Goal: Task Accomplishment & Management: Use online tool/utility

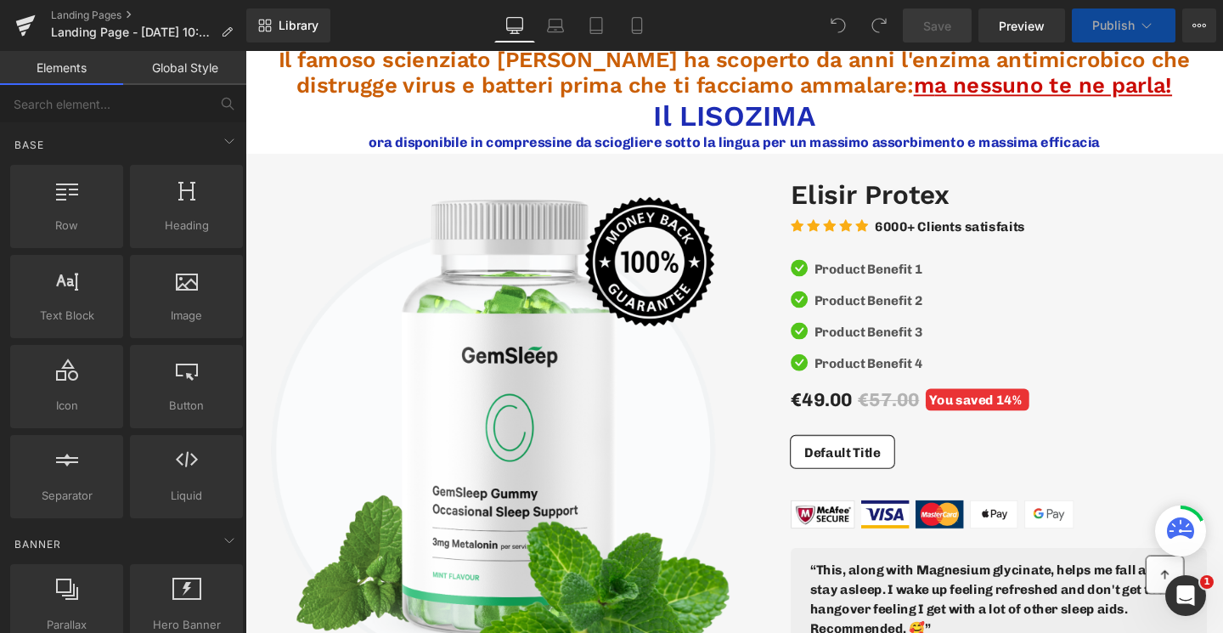
click at [338, 65] on span "Il famoso scienziato Alexander Fleming ha scoperto da anni l'enzima antimicrobi…" at bounding box center [759, 74] width 959 height 54
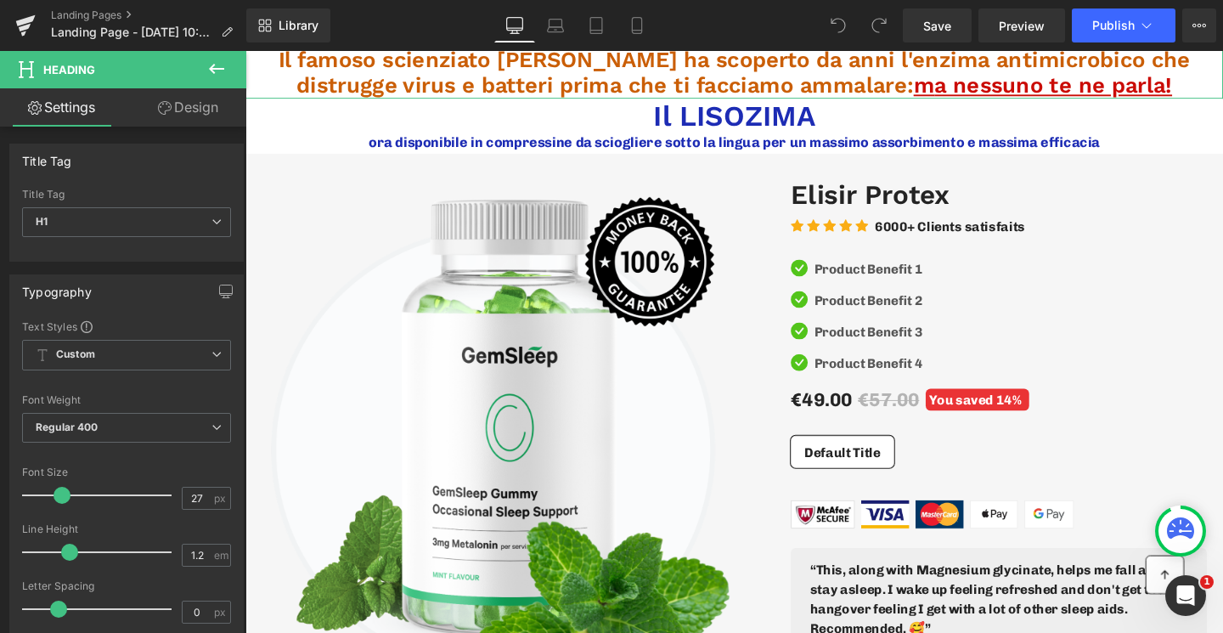
click at [196, 102] on link "Design" at bounding box center [188, 107] width 123 height 38
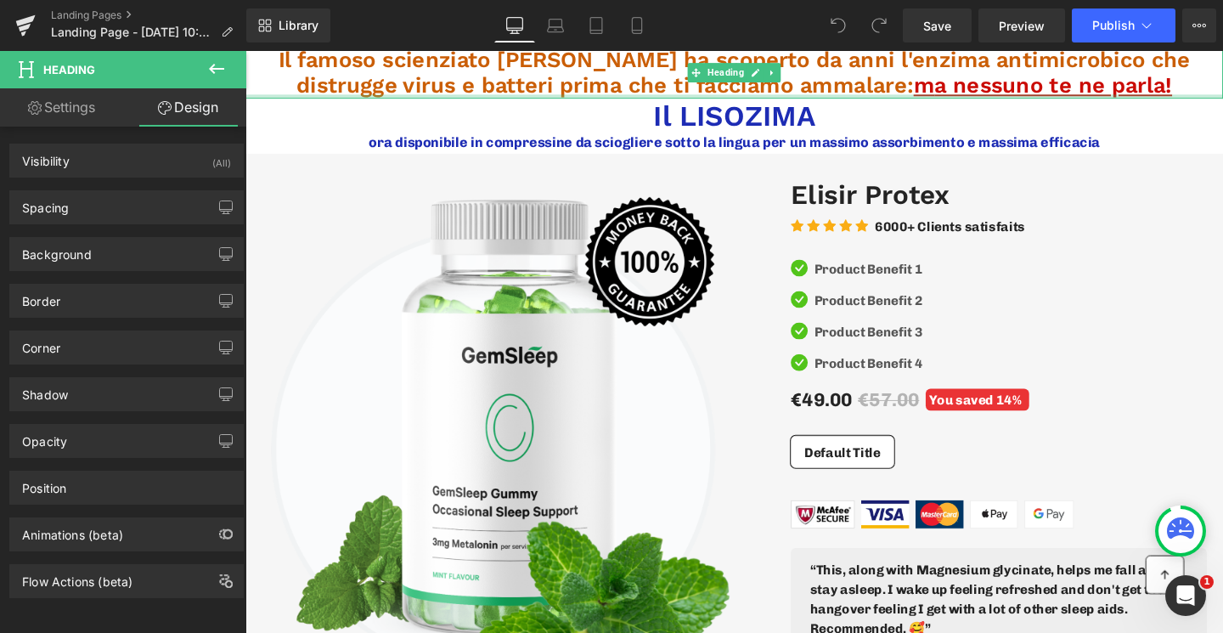
click at [504, 80] on span "Il famoso scienziato Alexander Fleming ha scoperto da anni l'enzima antimicrobi…" at bounding box center [759, 74] width 959 height 54
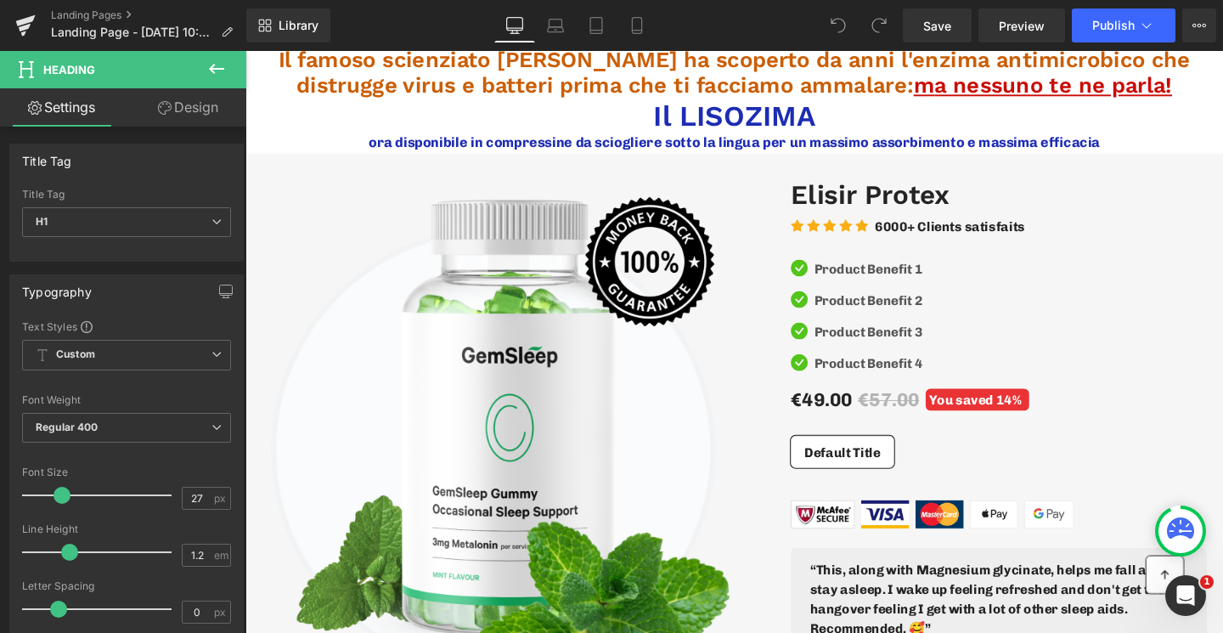
click at [211, 117] on link "Design" at bounding box center [188, 107] width 123 height 38
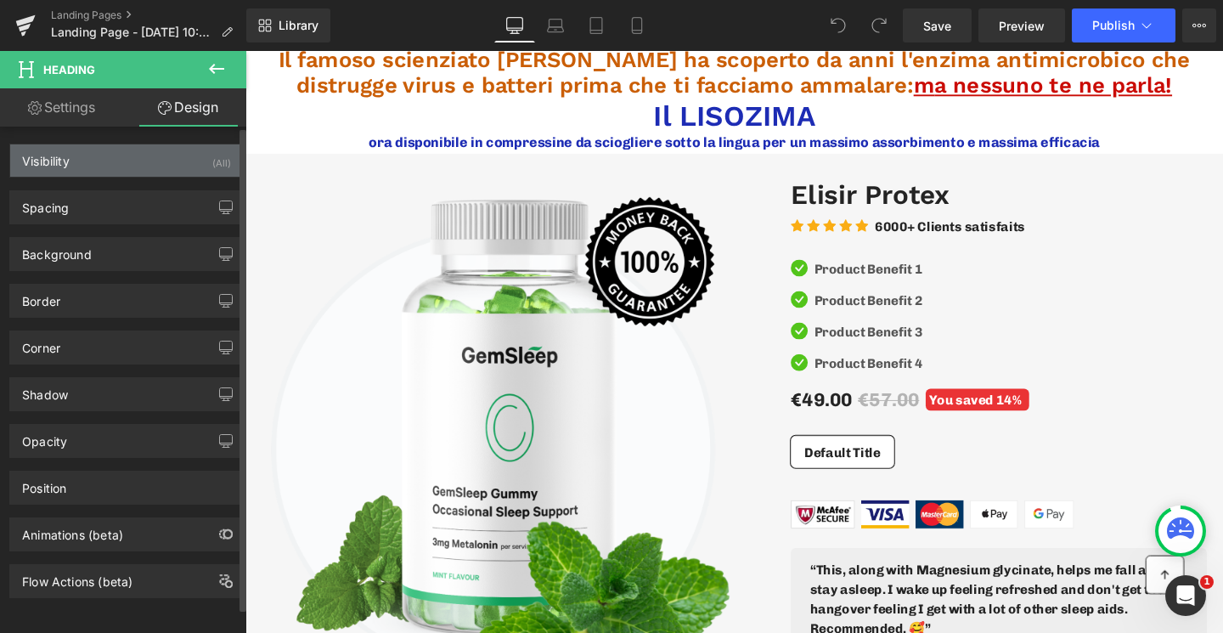
click at [155, 155] on div "Visibility (All)" at bounding box center [126, 160] width 233 height 32
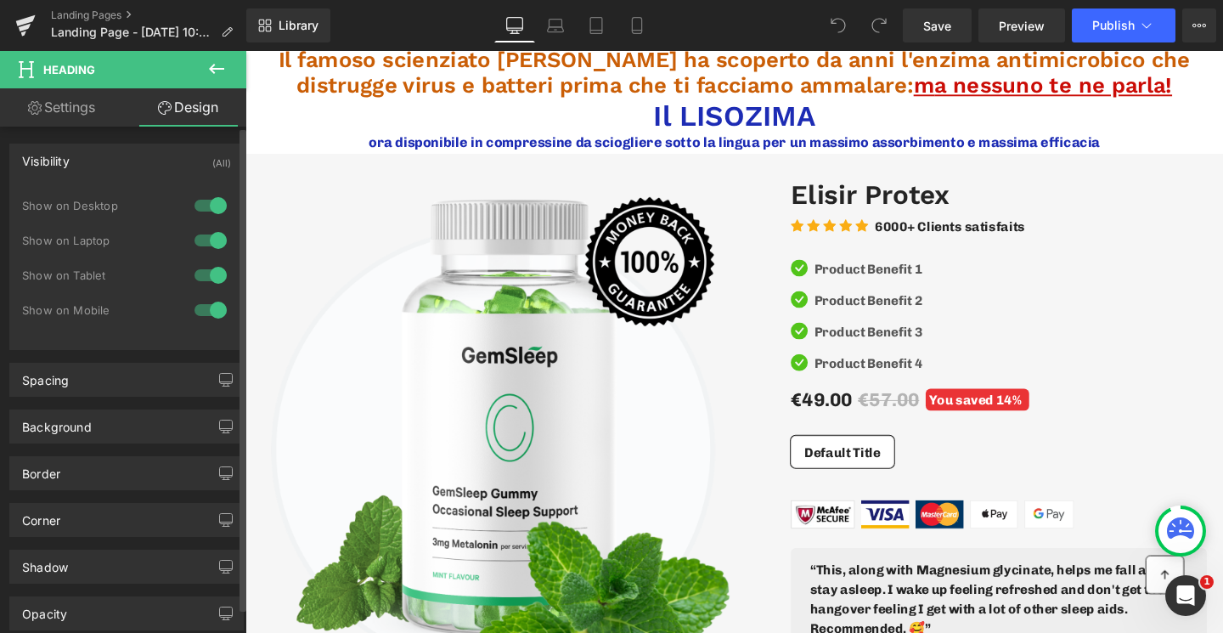
click at [155, 155] on div "Visibility (All)" at bounding box center [126, 160] width 233 height 32
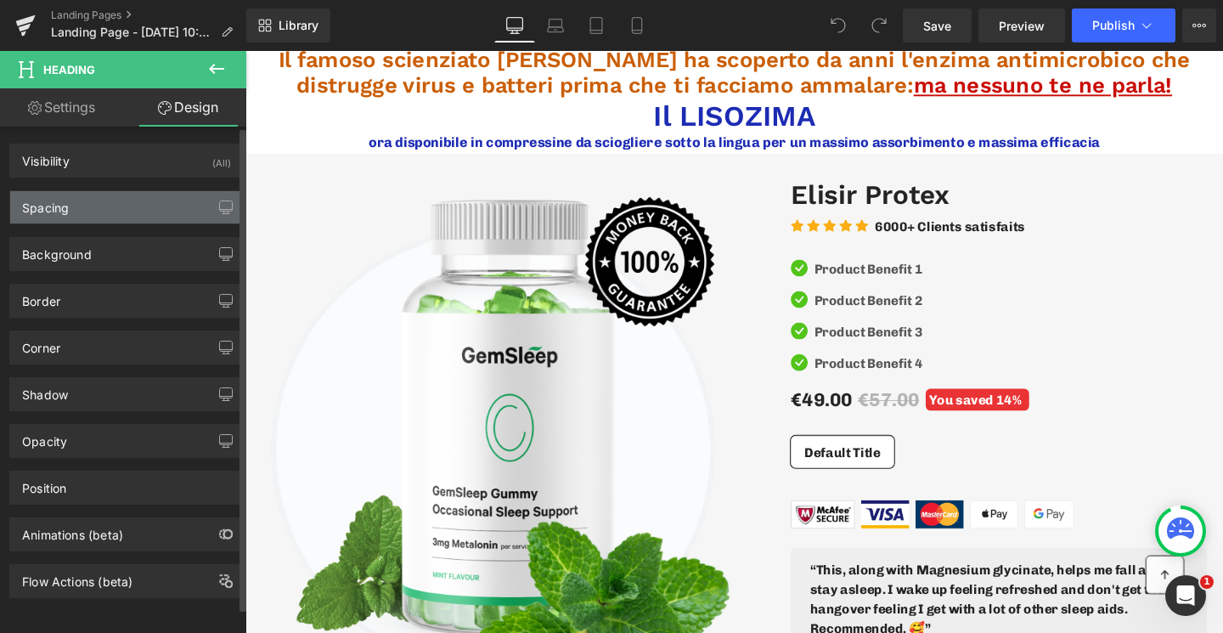
click at [146, 194] on div "Spacing" at bounding box center [126, 207] width 233 height 32
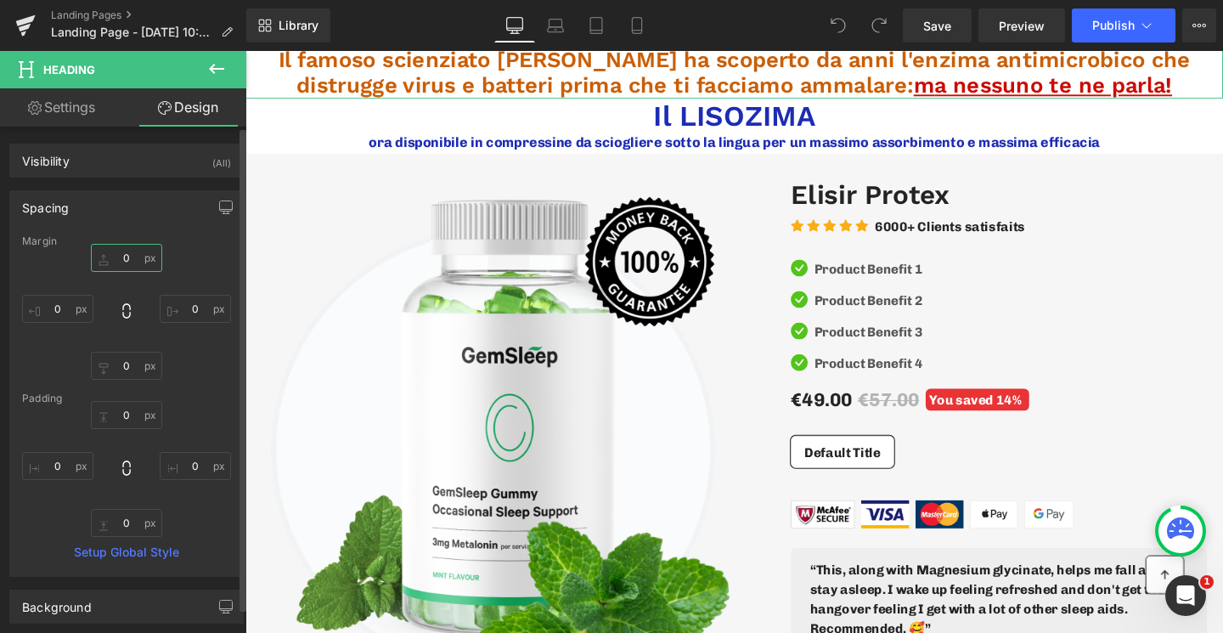
click at [127, 254] on input "0" at bounding box center [126, 258] width 71 height 28
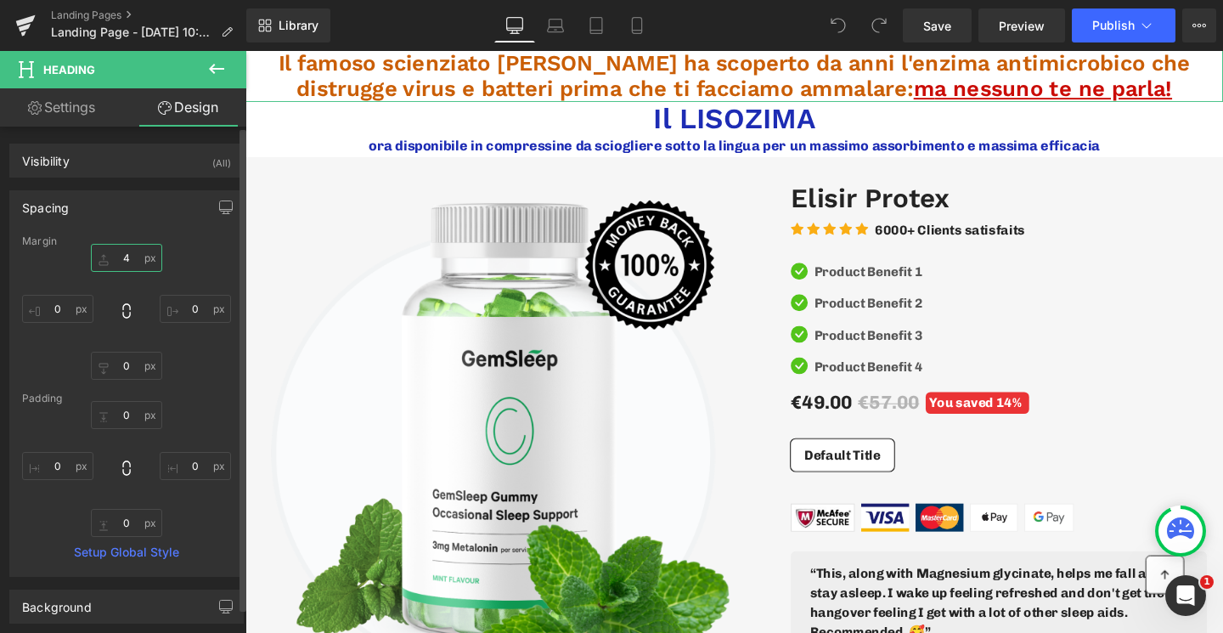
type input "5"
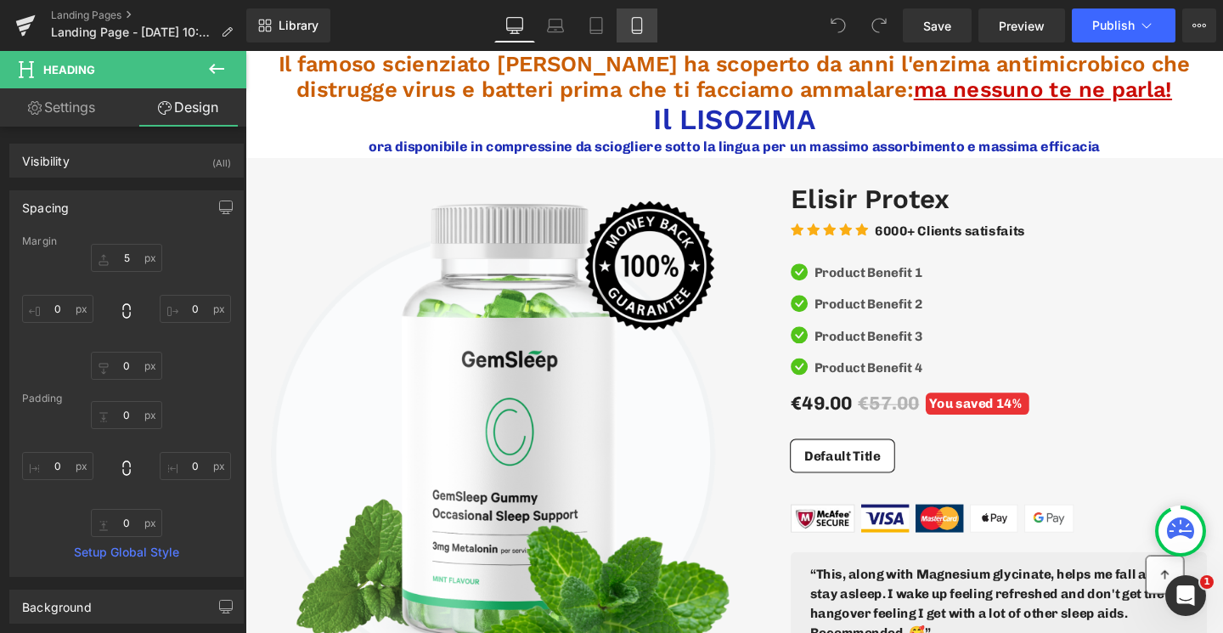
click at [642, 35] on link "Mobile" at bounding box center [636, 25] width 41 height 34
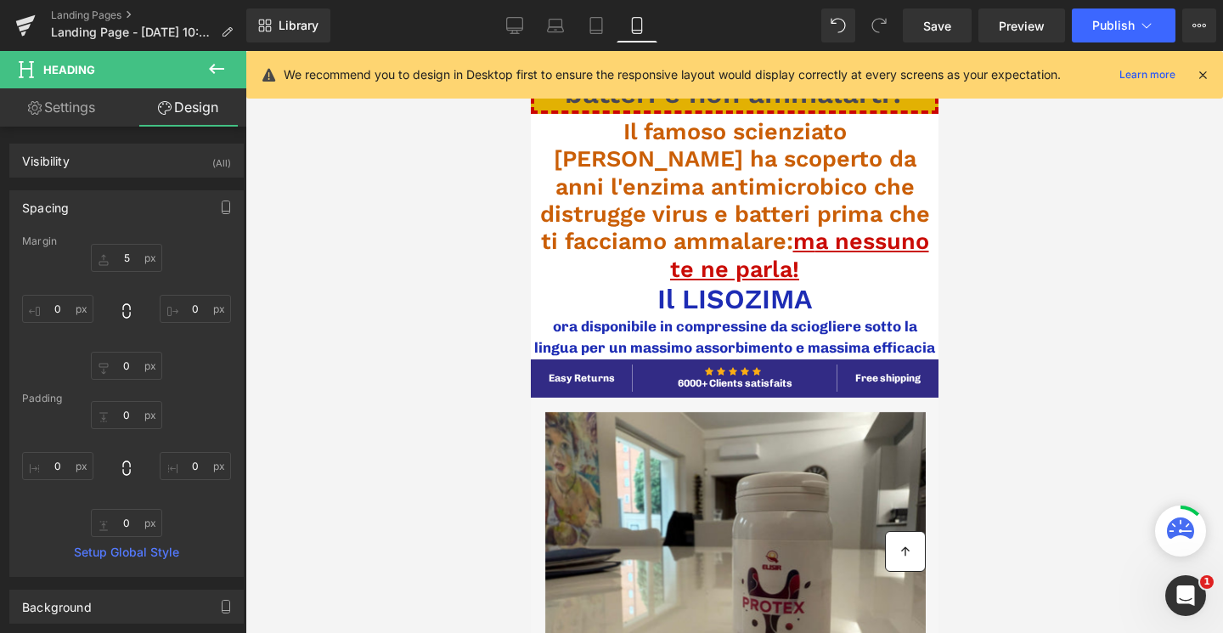
click at [513, 155] on div at bounding box center [733, 342] width 977 height 582
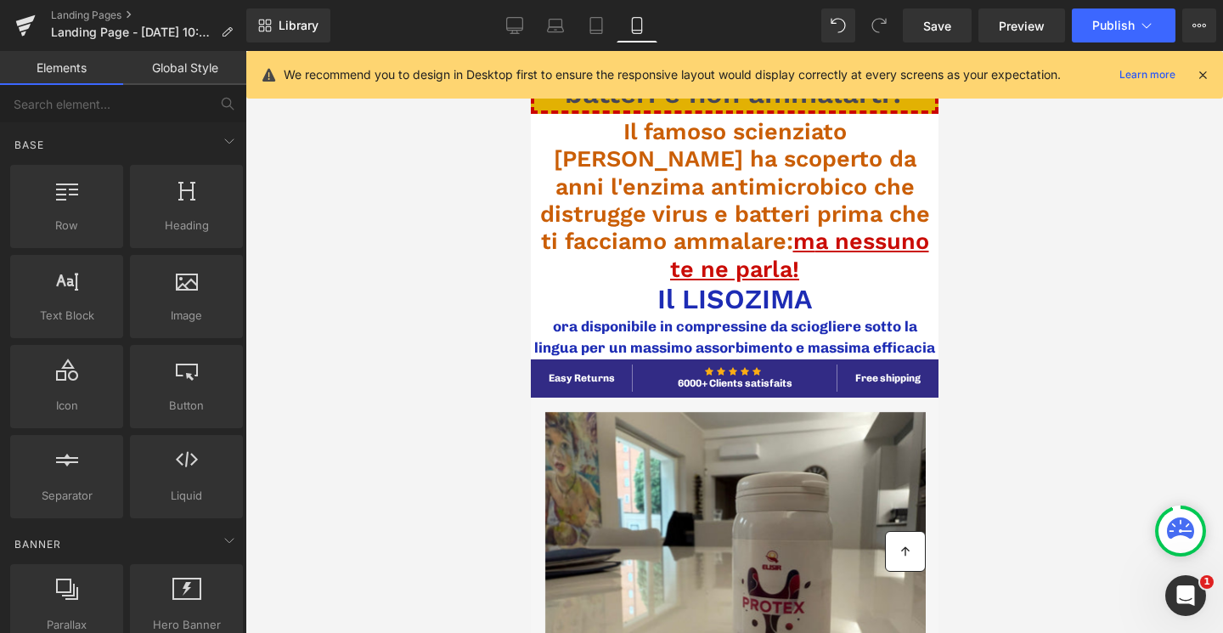
click at [1200, 73] on icon at bounding box center [1202, 74] width 15 height 15
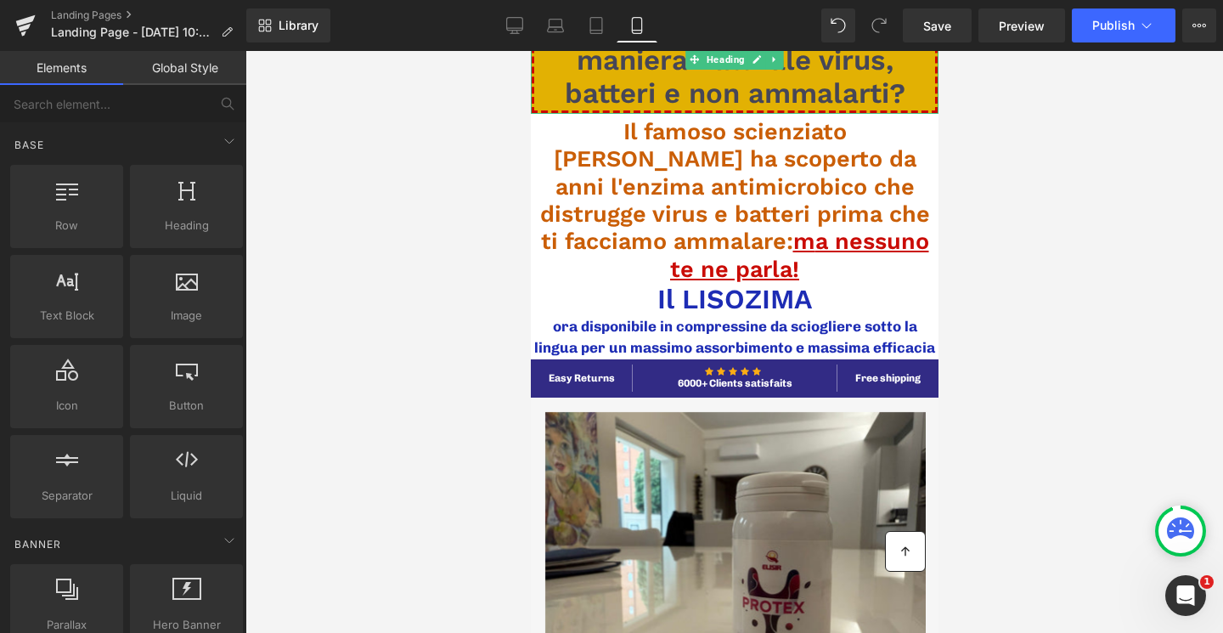
click at [761, 87] on span "Vorresti sconfiggere in maniera naturale virus, batteri e non ammalarti?" at bounding box center [734, 59] width 341 height 100
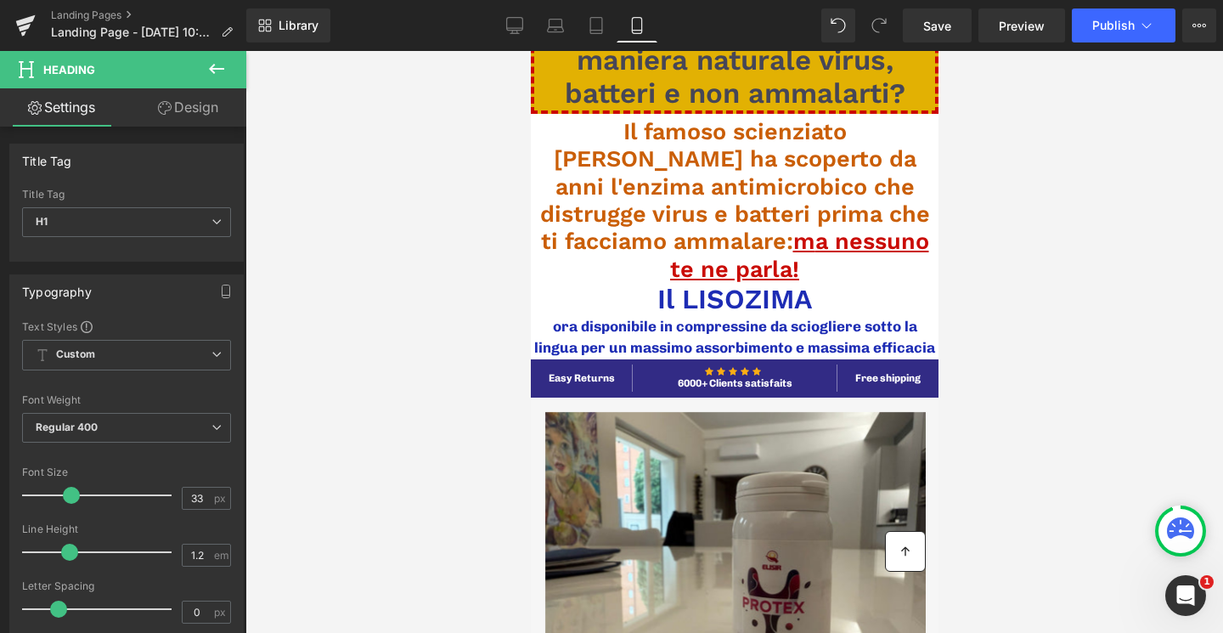
click at [194, 108] on link "Design" at bounding box center [188, 107] width 123 height 38
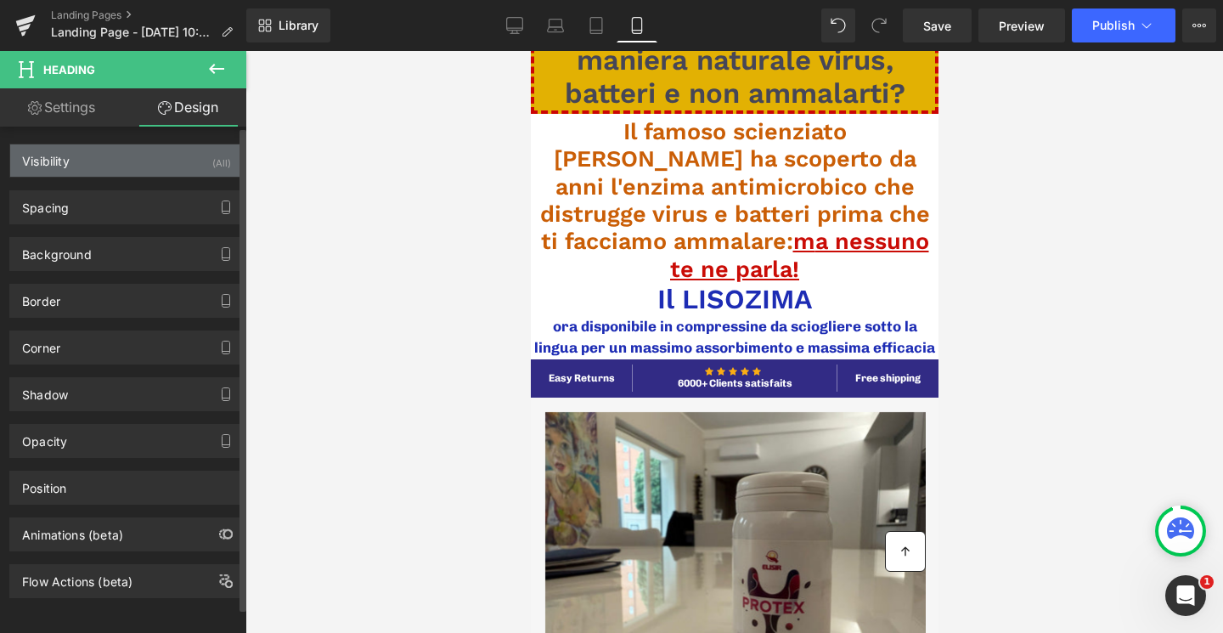
click at [168, 169] on div "Visibility (All)" at bounding box center [126, 160] width 233 height 32
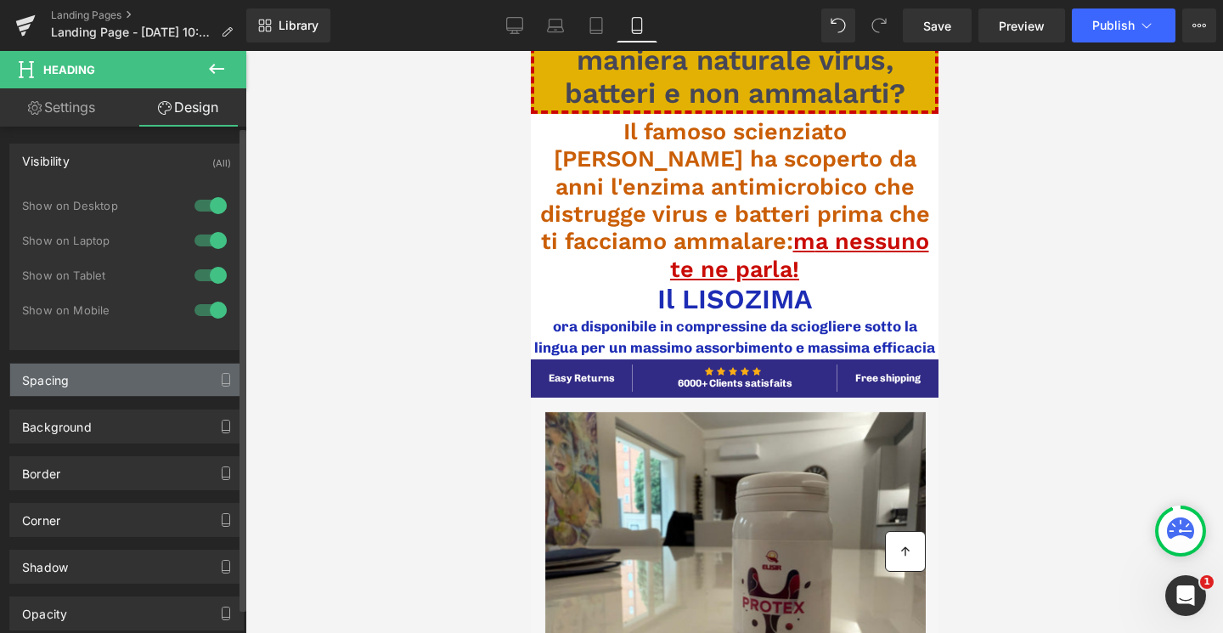
click at [110, 381] on div "Spacing" at bounding box center [126, 379] width 233 height 32
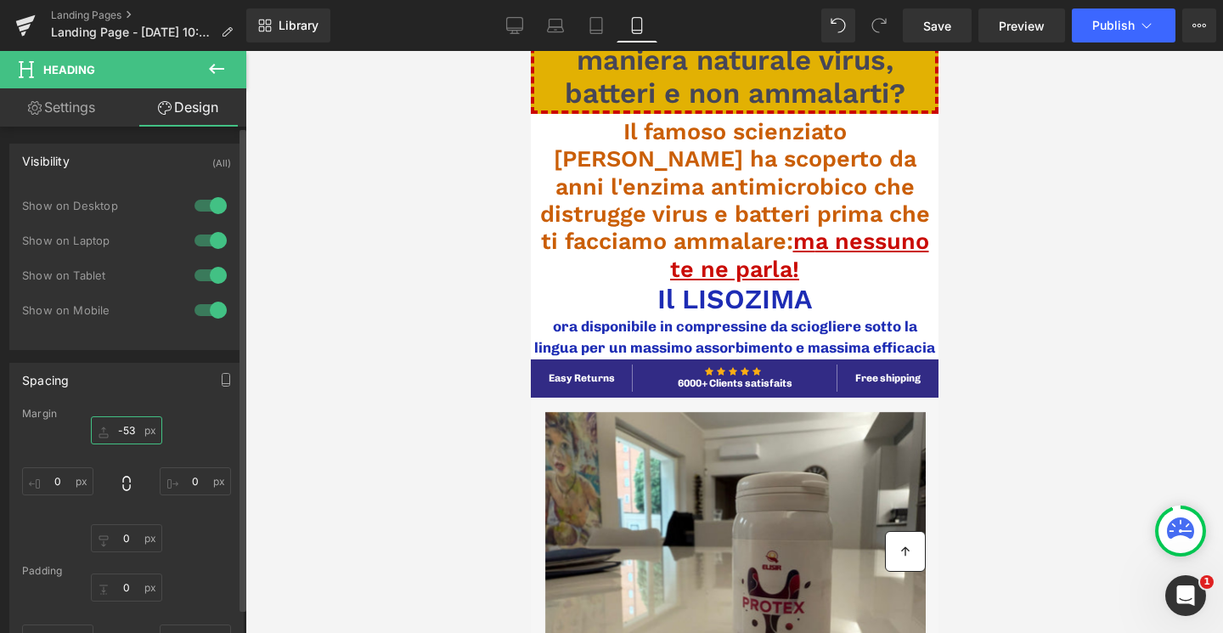
click at [125, 431] on input "text" at bounding box center [126, 430] width 71 height 28
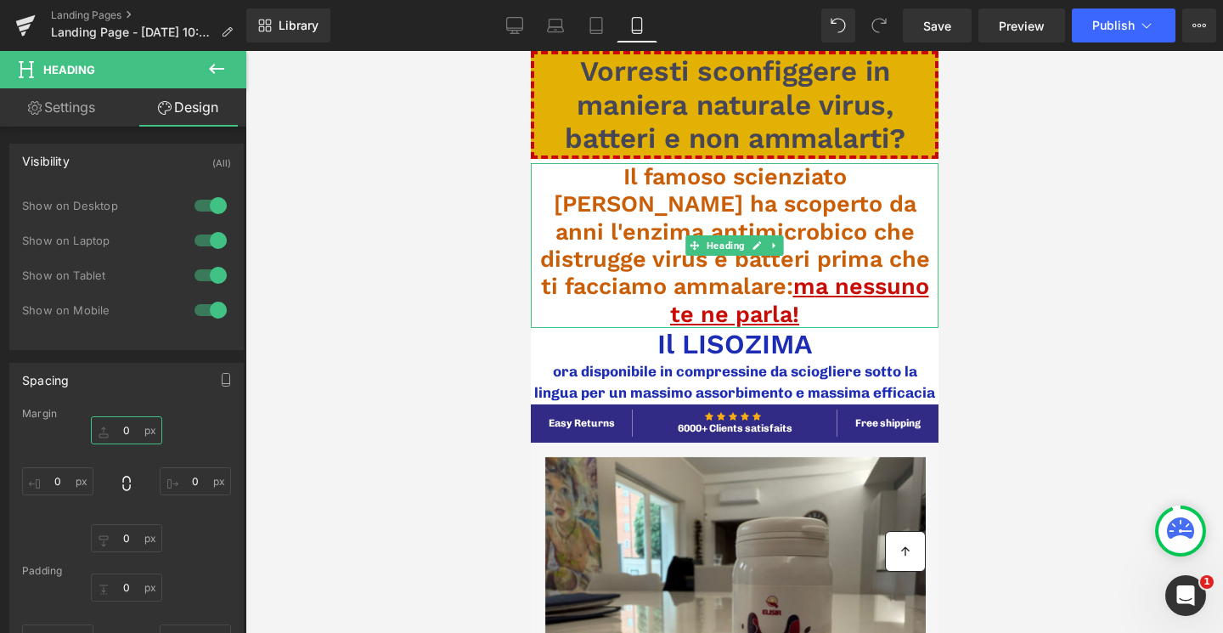
type input "1"
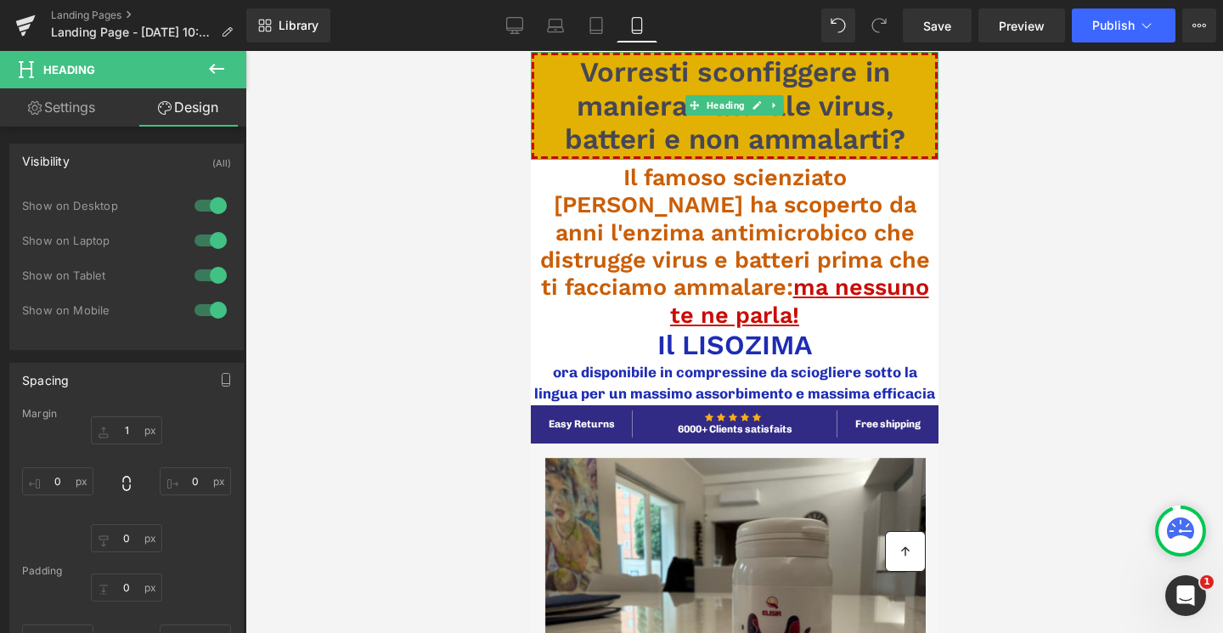
click at [798, 147] on span "Vorresti sconfiggere in maniera naturale virus, batteri e non ammalarti?" at bounding box center [734, 105] width 341 height 100
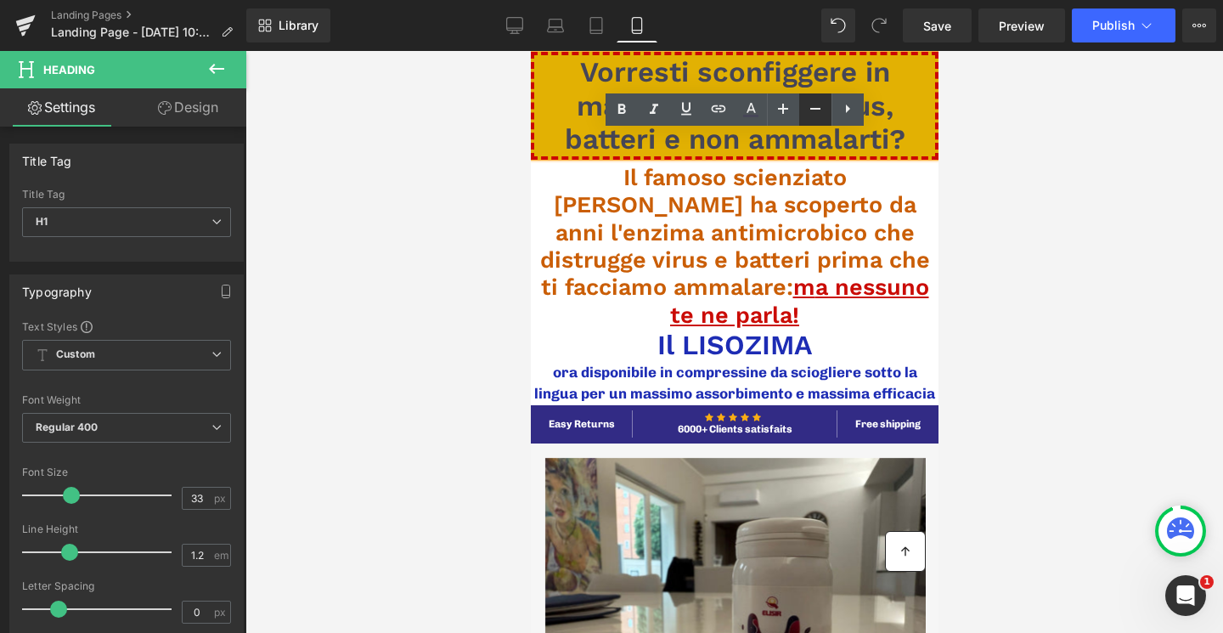
click at [805, 109] on icon at bounding box center [815, 109] width 20 height 20
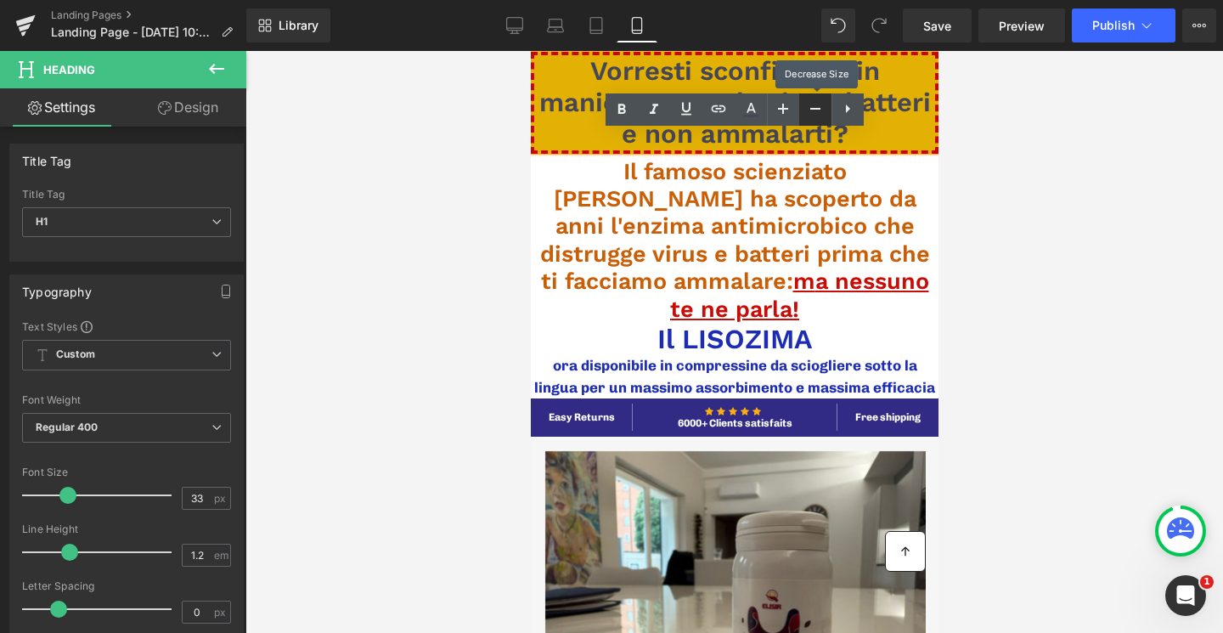
click at [805, 109] on icon at bounding box center [815, 109] width 20 height 20
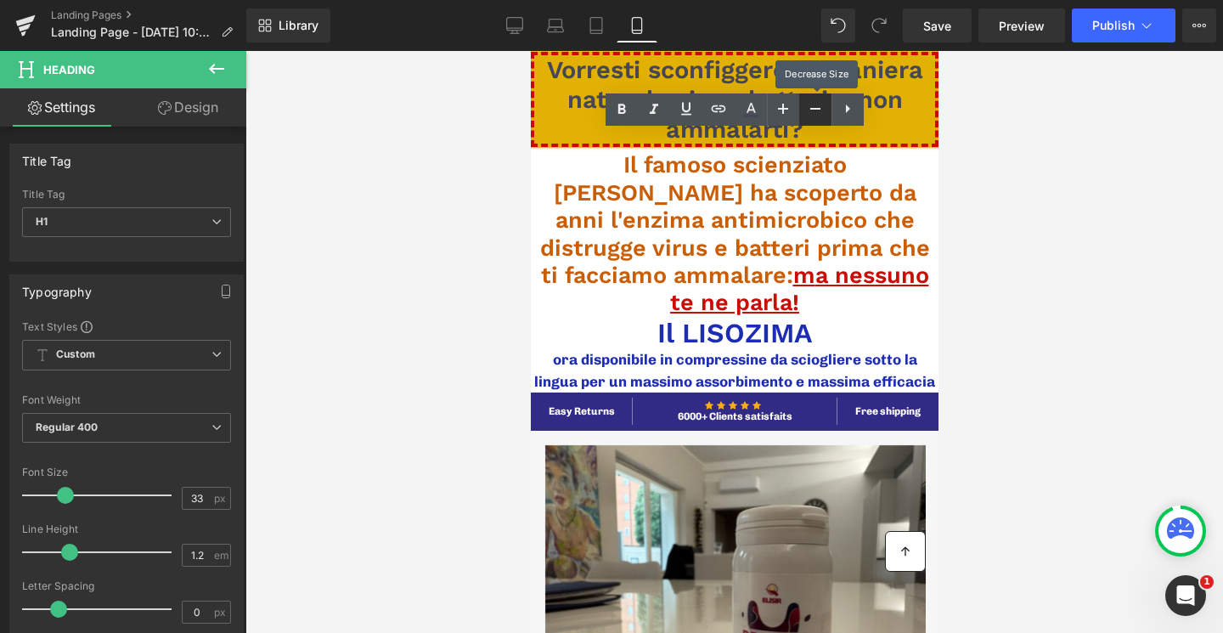
click at [805, 109] on icon at bounding box center [815, 109] width 20 height 20
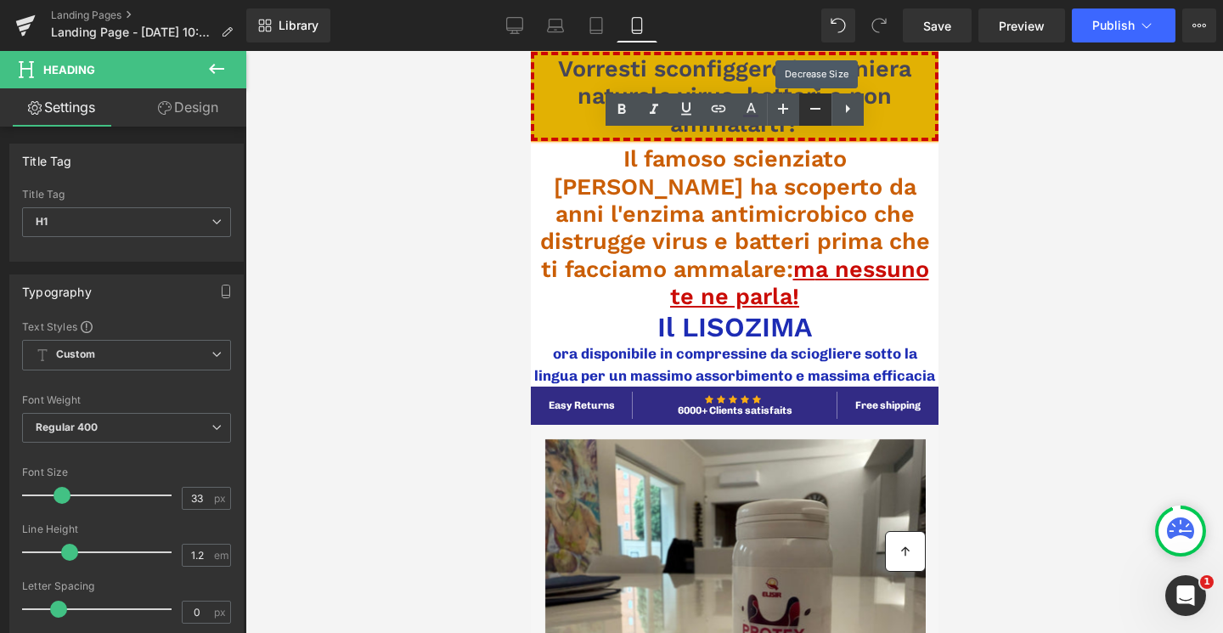
click at [805, 109] on icon at bounding box center [815, 109] width 20 height 20
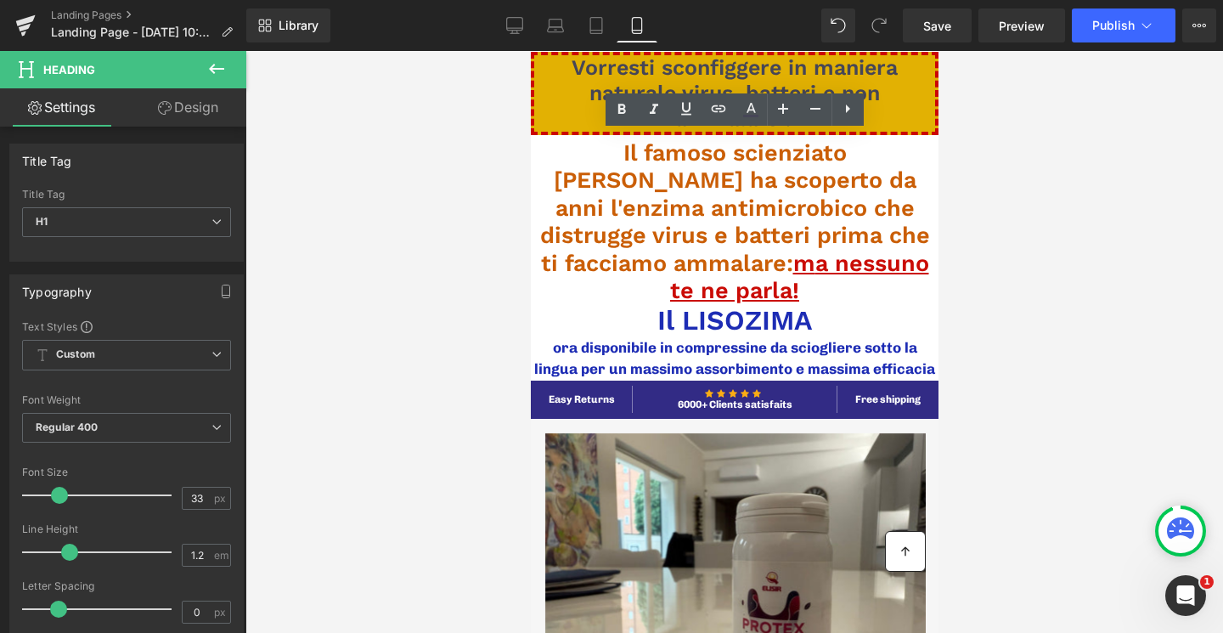
click at [1009, 173] on div at bounding box center [733, 342] width 977 height 582
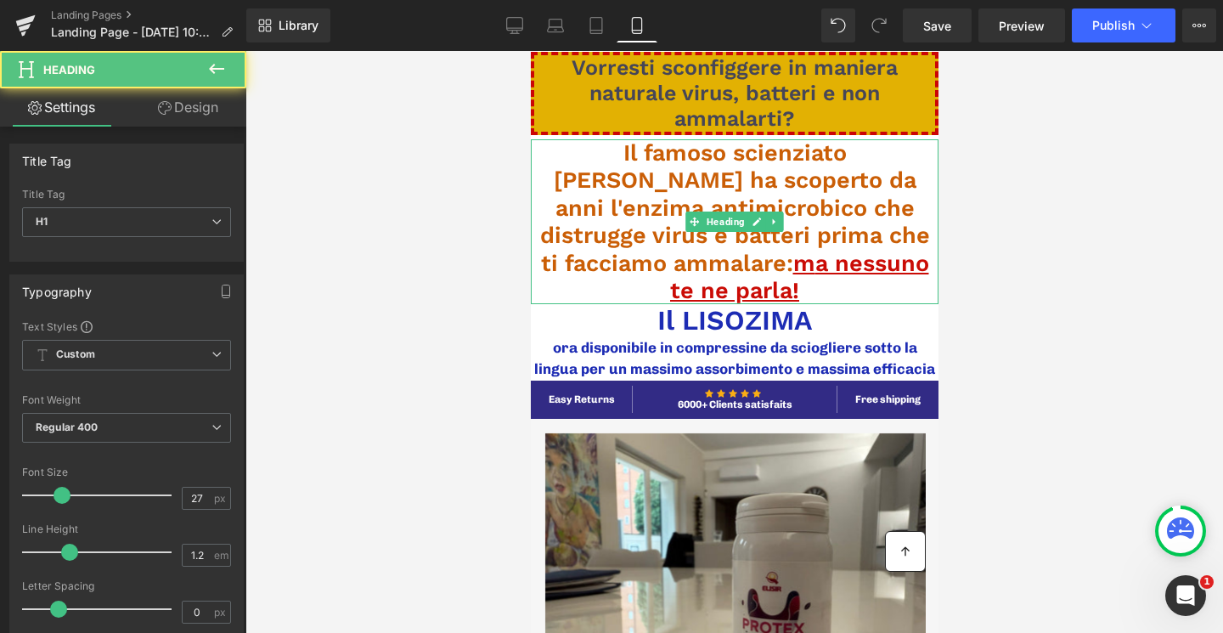
click at [732, 171] on span "Il famoso scienziato Alexander Fleming ha scoperto da anni l'enzima antimicrobi…" at bounding box center [734, 208] width 390 height 138
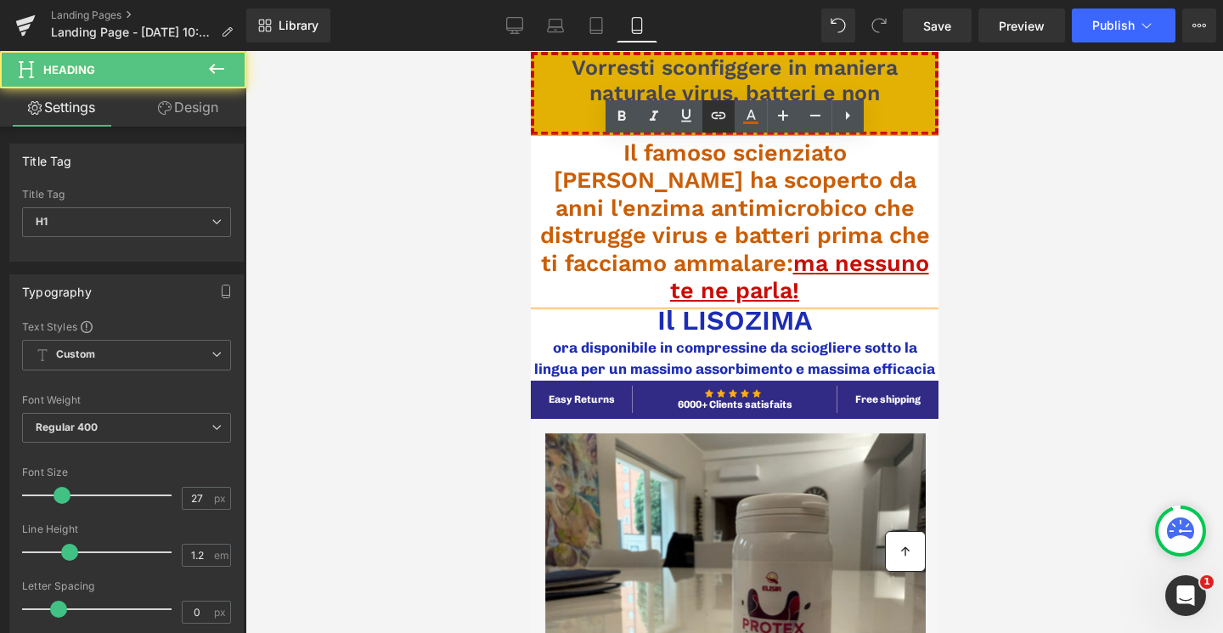
click at [730, 104] on link at bounding box center [718, 116] width 32 height 32
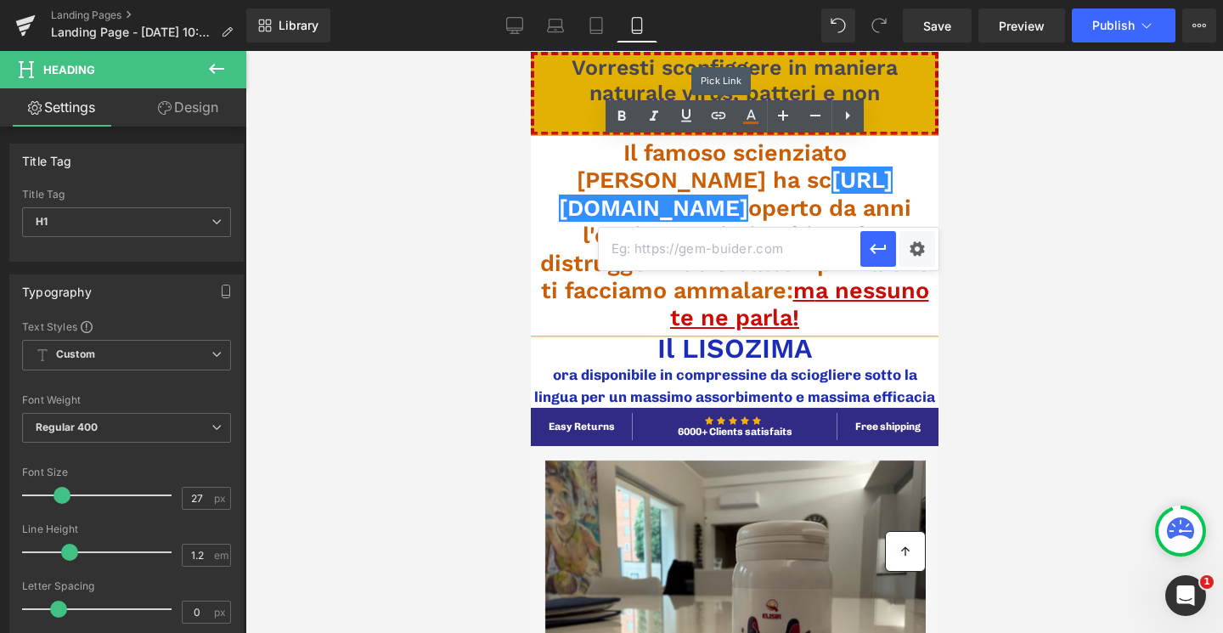
click at [730, 77] on span "Vorresti sconfiggere in maniera naturale virus, batteri e non ammalarti?" at bounding box center [734, 93] width 326 height 76
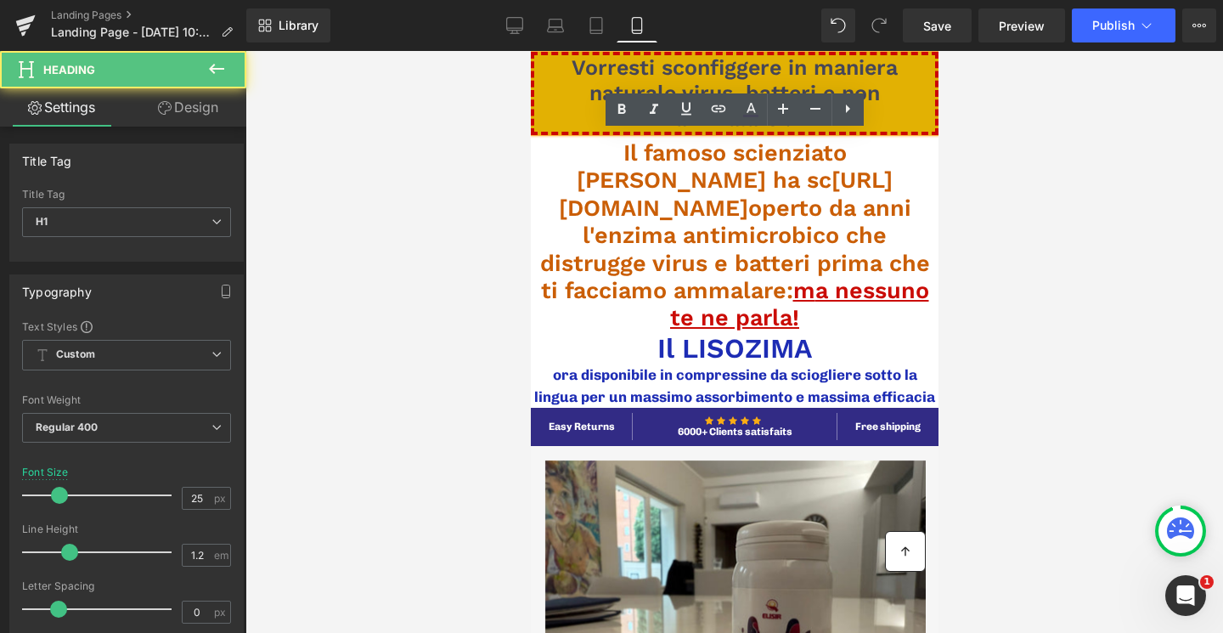
click at [1042, 198] on div at bounding box center [733, 342] width 977 height 582
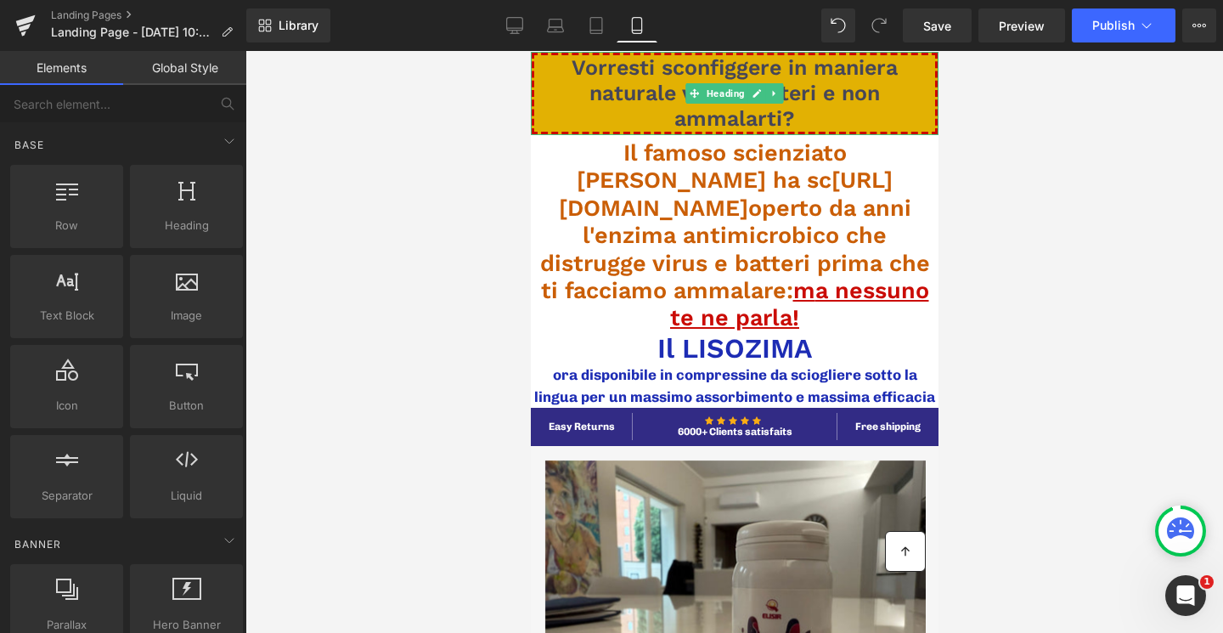
click at [873, 117] on h1 "Vorresti sconfiggere in maniera naturale virus, batteri e non ammalarti?" at bounding box center [733, 93] width 401 height 76
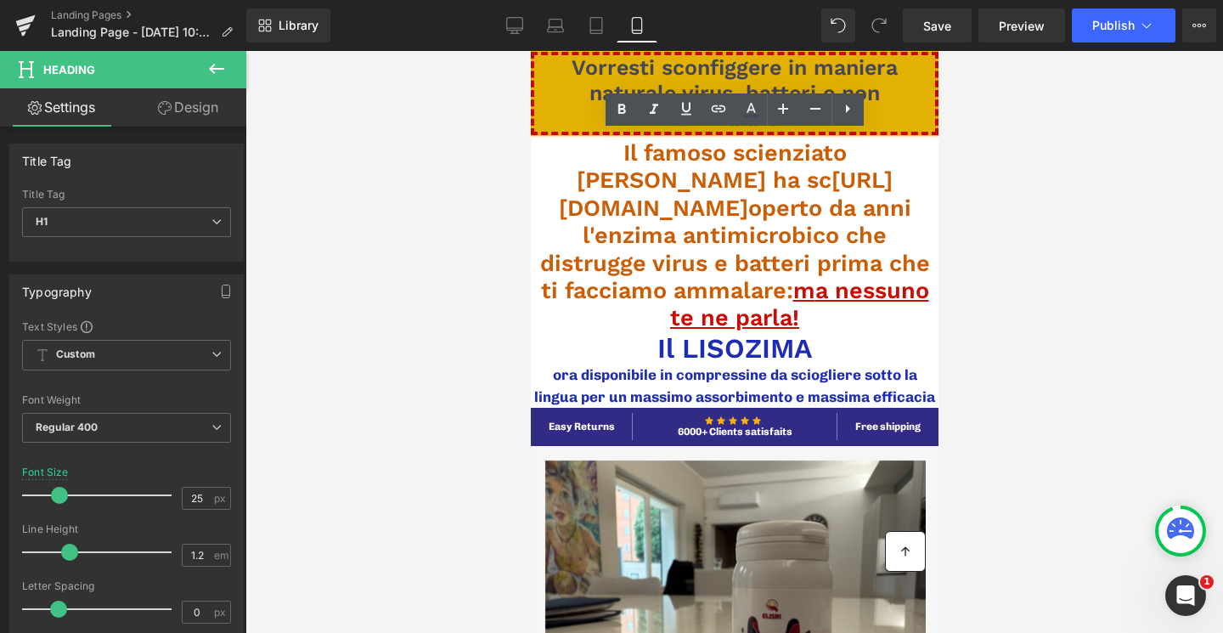
click at [830, 73] on span "Vorresti sconfiggere in maniera naturale virus, batteri e non ammalarti?" at bounding box center [734, 93] width 326 height 76
click at [826, 87] on span "Vorresti sconfiggere in maniera naturale virus, batteri e non ammalarti?" at bounding box center [734, 93] width 326 height 76
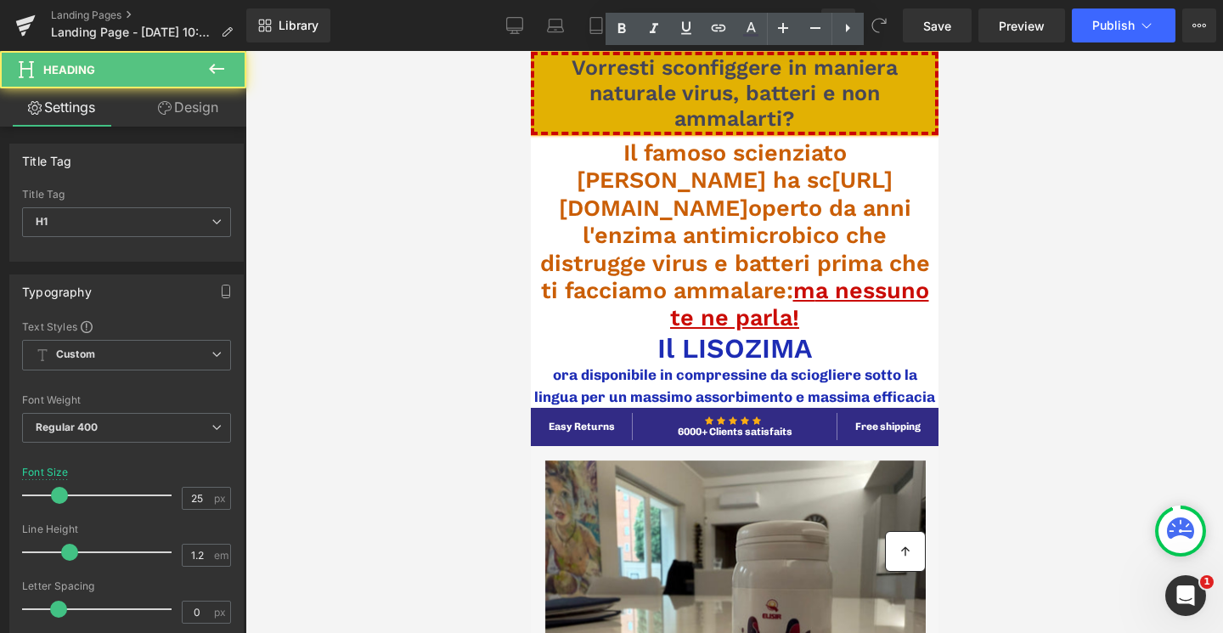
click at [684, 96] on span "Vorresti sconfiggere in maniera naturale virus, batteri e non ammalarti?" at bounding box center [734, 93] width 326 height 76
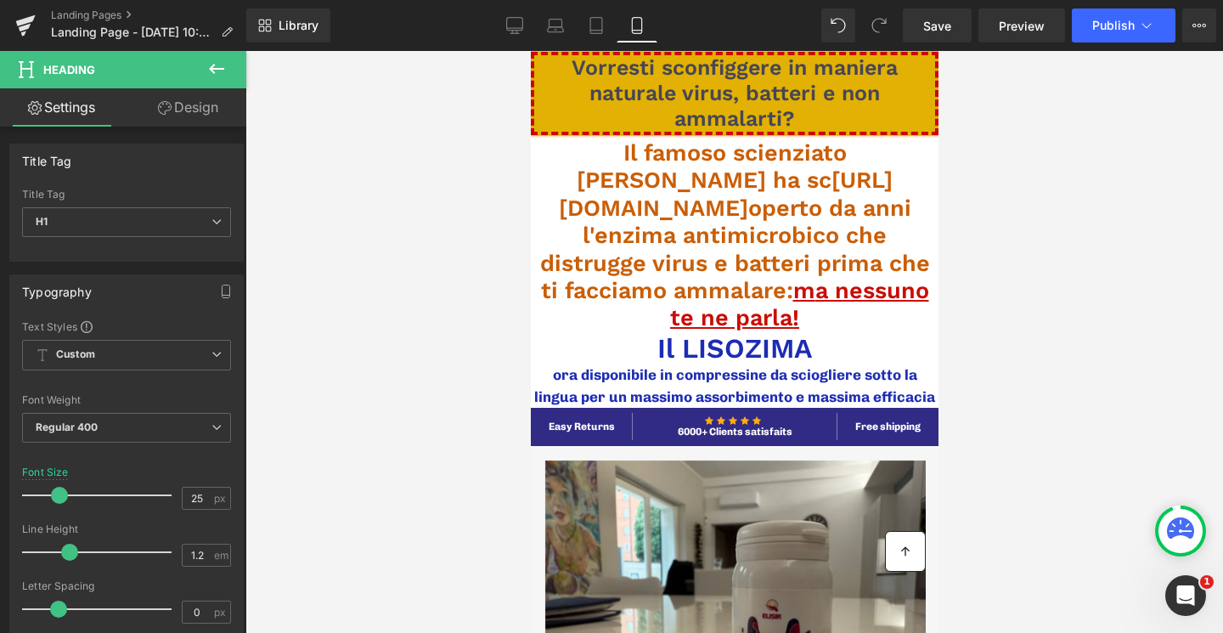
click at [729, 93] on span "Vorresti sconfiggere in maniera naturale virus, batteri e non ammalarti?" at bounding box center [734, 93] width 326 height 76
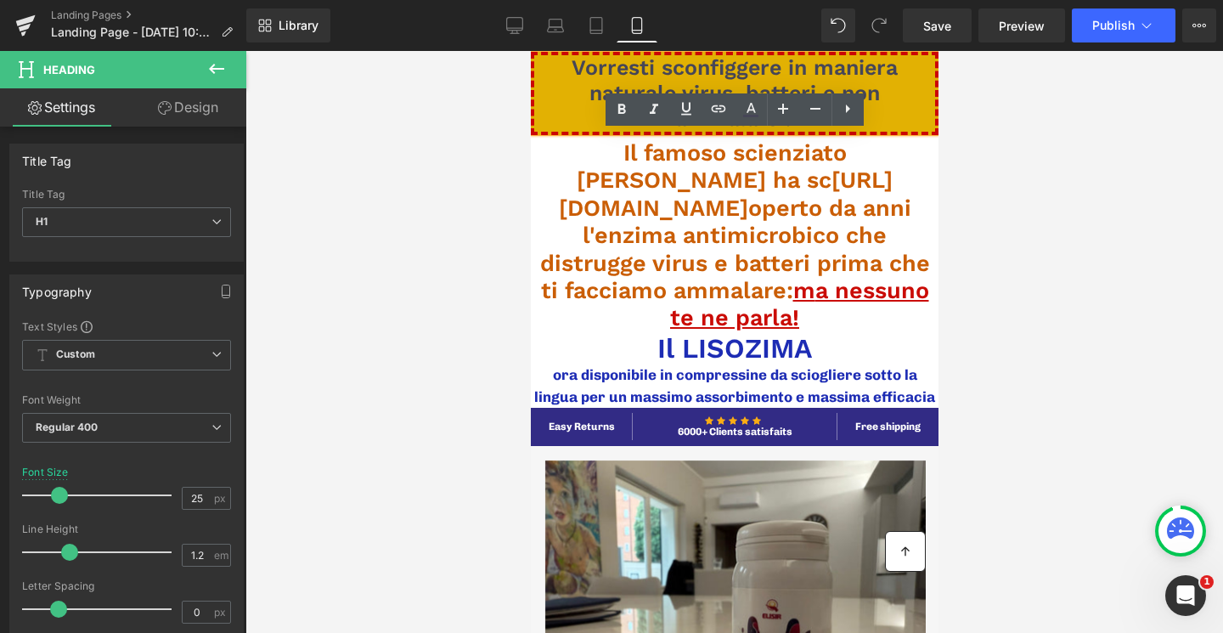
click at [1047, 129] on div at bounding box center [733, 342] width 977 height 582
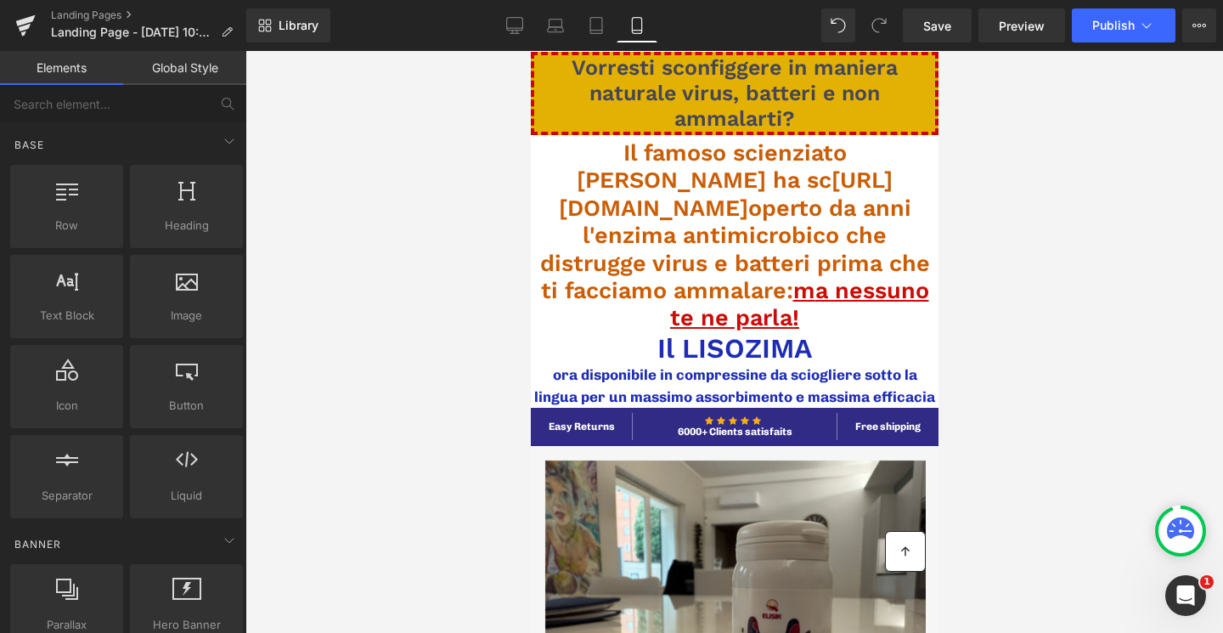
click at [1010, 111] on div at bounding box center [733, 342] width 977 height 582
click at [666, 91] on span "Vorresti sconfiggere in maniera naturale virus, batteri e non ammalarti?" at bounding box center [734, 93] width 326 height 76
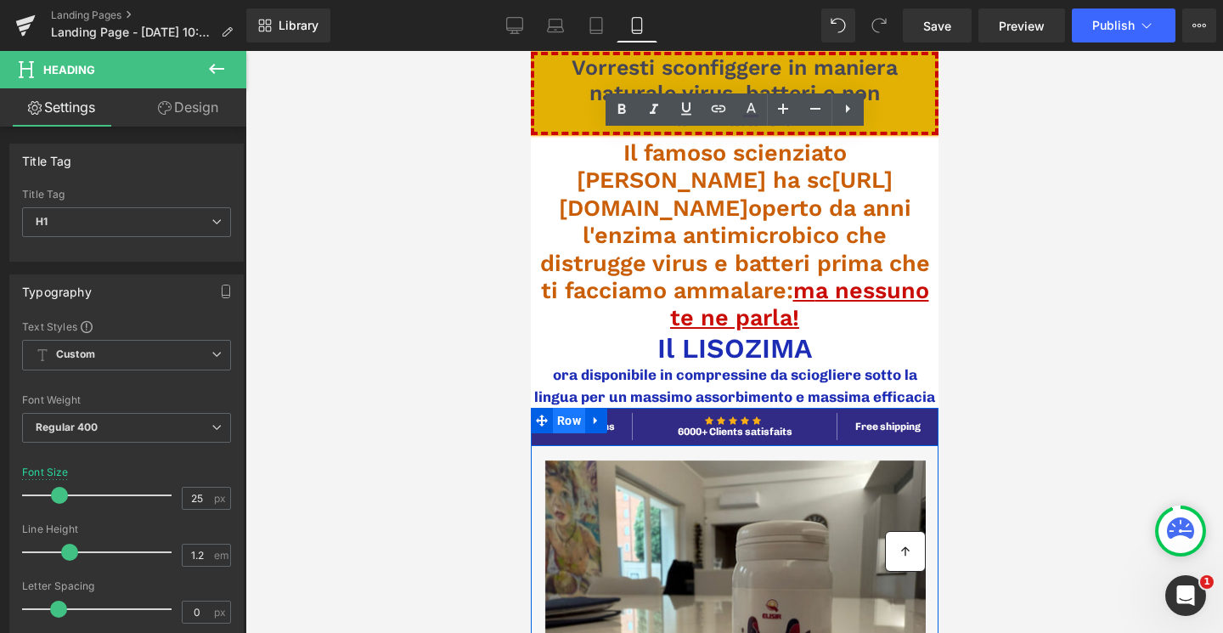
scroll to position [26, 0]
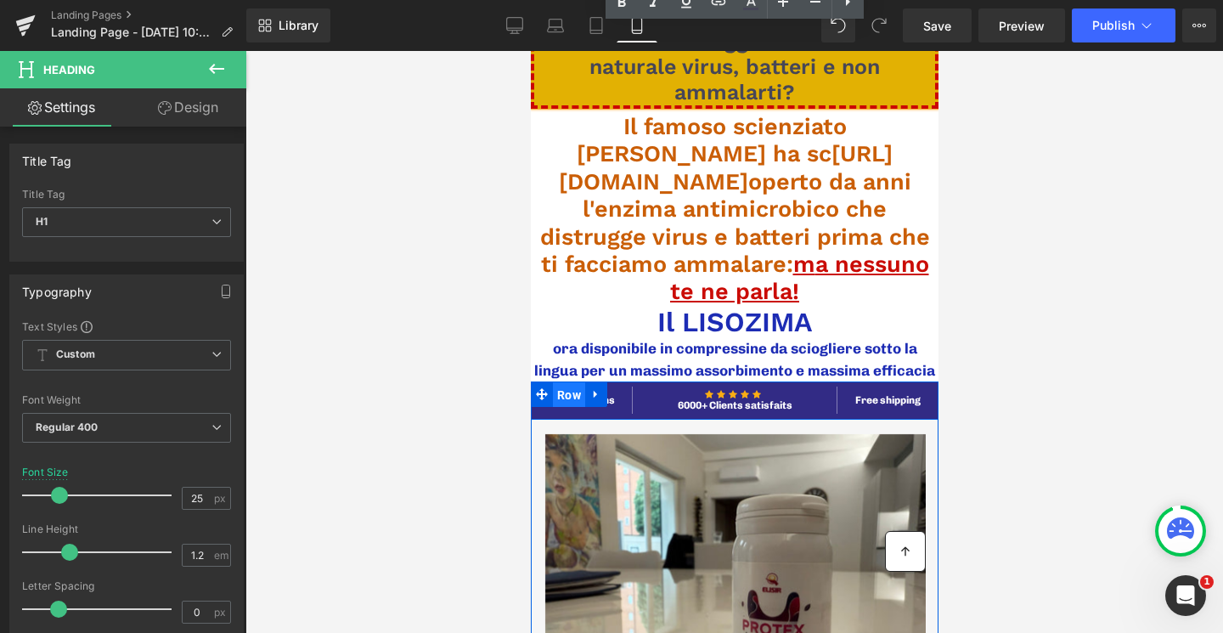
click at [577, 382] on span "Row" at bounding box center [568, 394] width 32 height 25
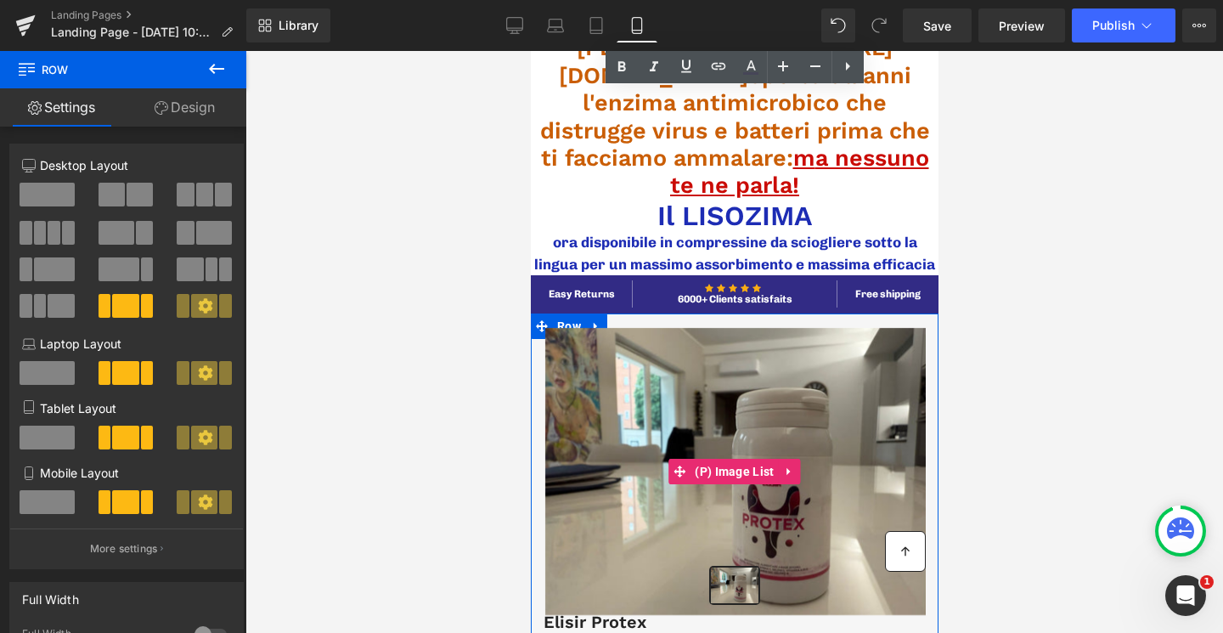
scroll to position [244, 0]
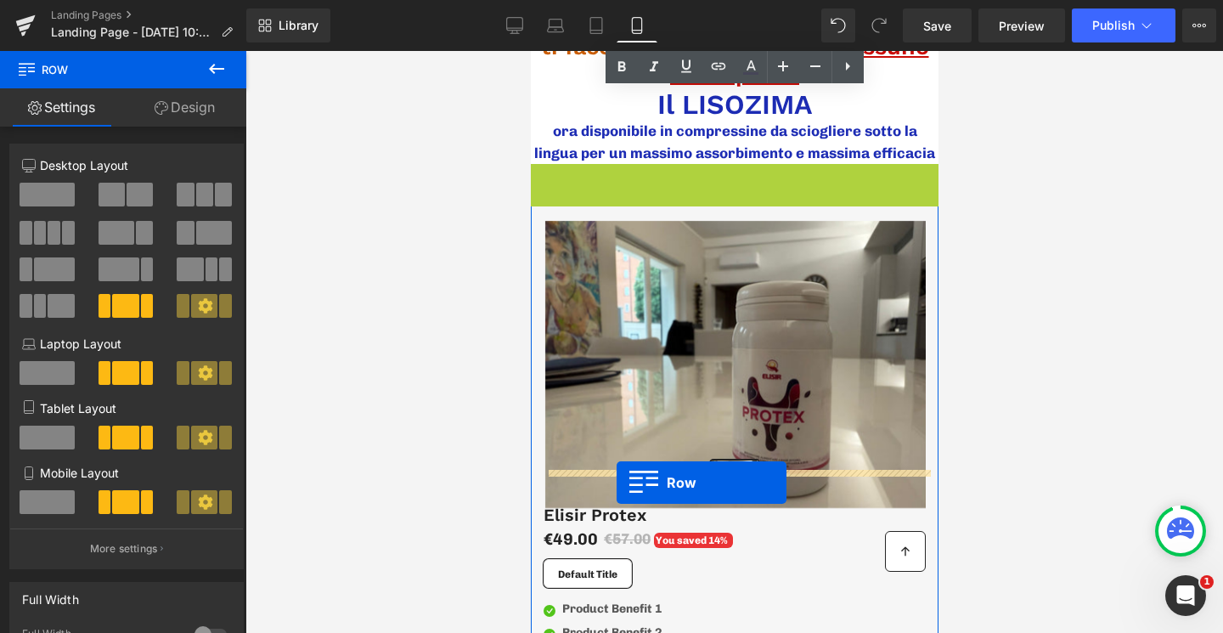
drag, startPoint x: 544, startPoint y: 152, endPoint x: 616, endPoint y: 482, distance: 337.9
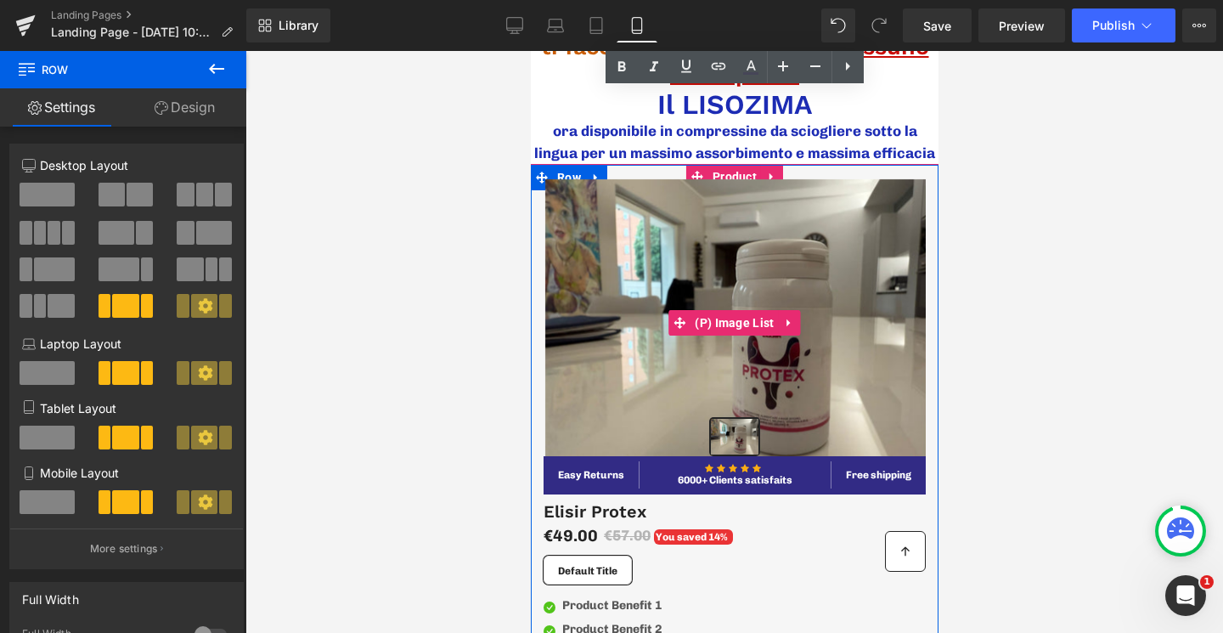
click at [712, 254] on img at bounding box center [735, 322] width 382 height 287
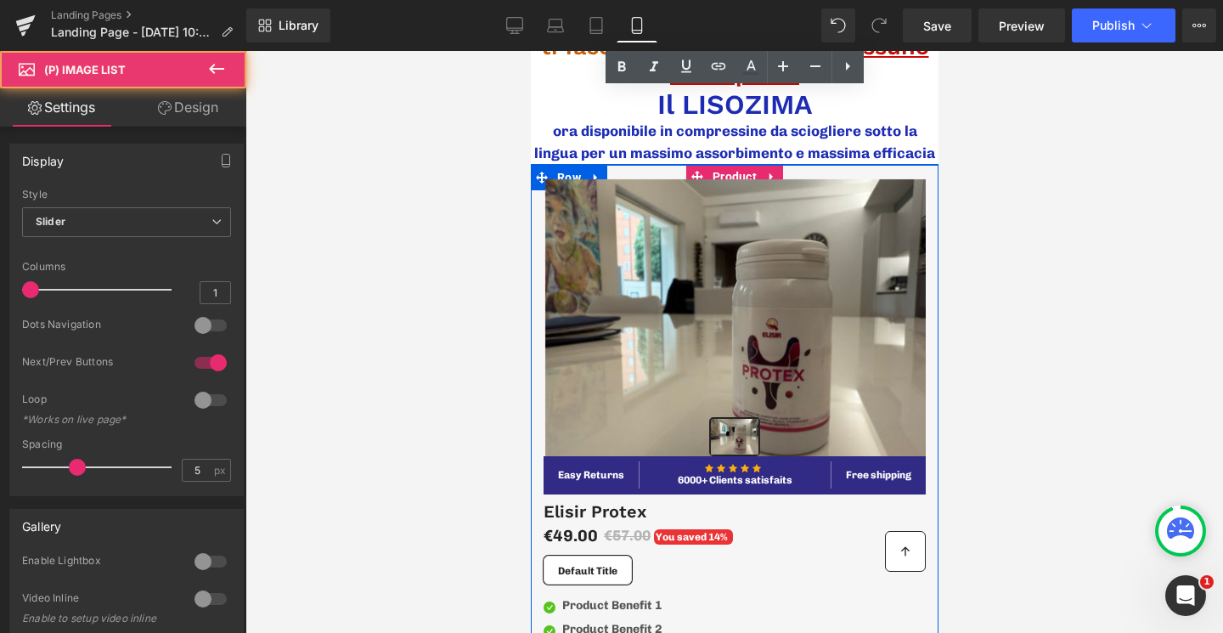
click at [733, 165] on div "‹ › (P) Image List (P) Image List Row Easy Returns Text Block Icon" at bounding box center [734, 481] width 382 height 633
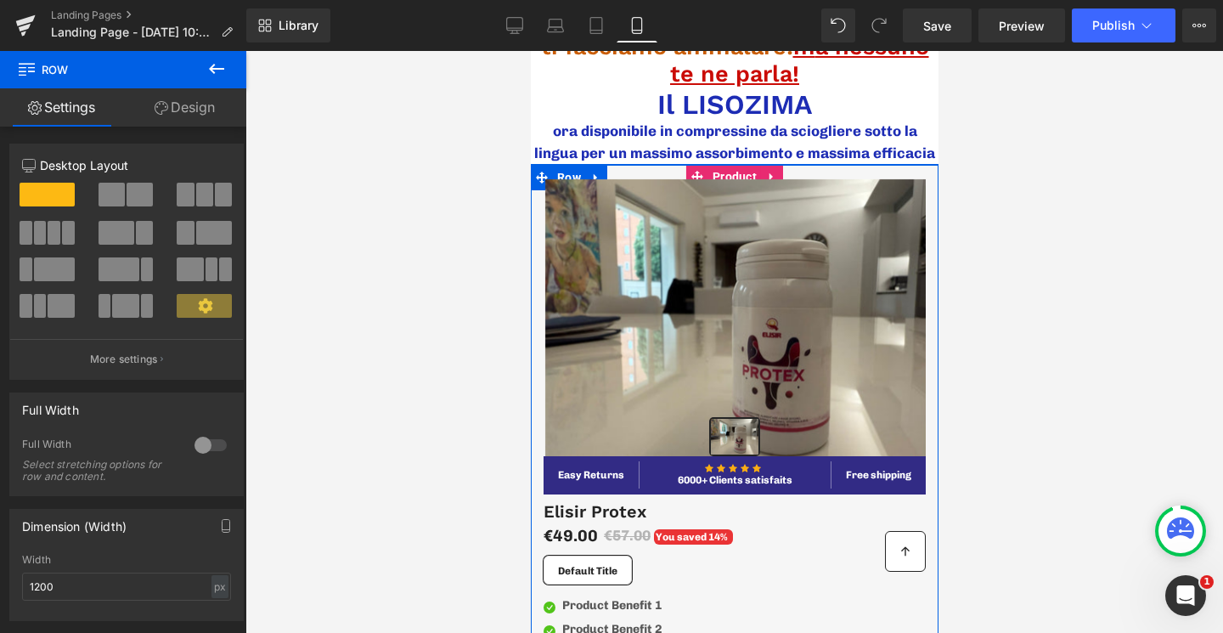
click at [734, 165] on div "‹ › (P) Image List (P) Image List Row Easy Returns Text Block Icon" at bounding box center [734, 481] width 382 height 633
click at [773, 165] on div "‹ › (P) Image List (P) Image List Row Easy Returns Text Block Icon" at bounding box center [734, 481] width 382 height 633
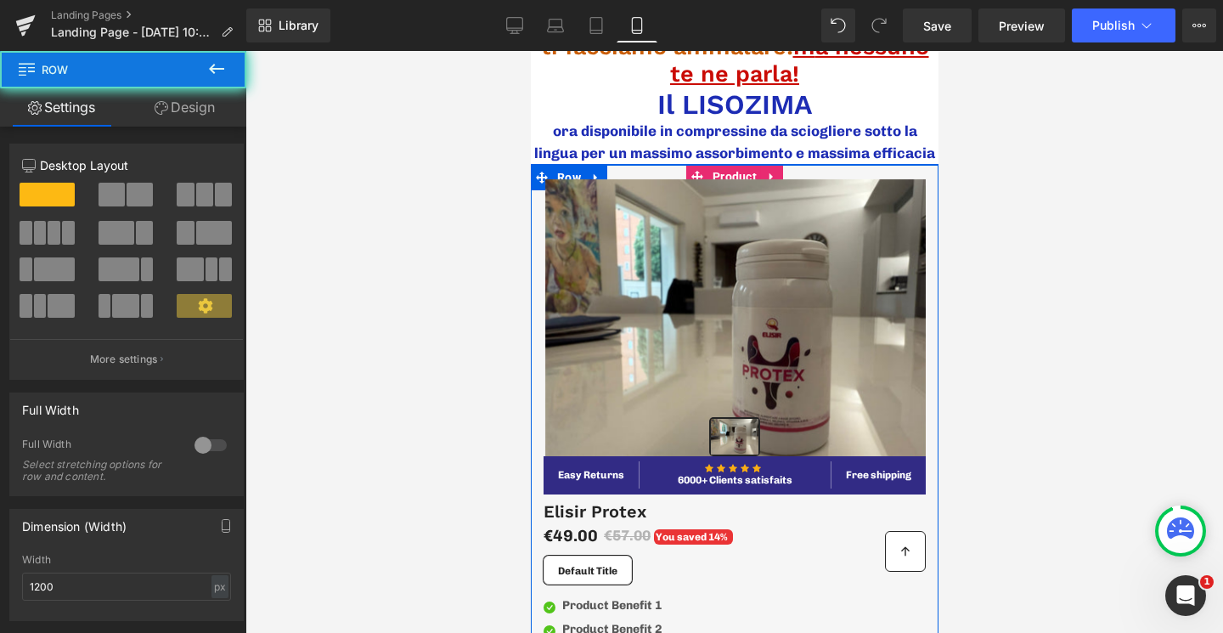
click at [773, 165] on div "‹ › (P) Image List (P) Image List Row Easy Returns Text Block Icon" at bounding box center [734, 481] width 382 height 633
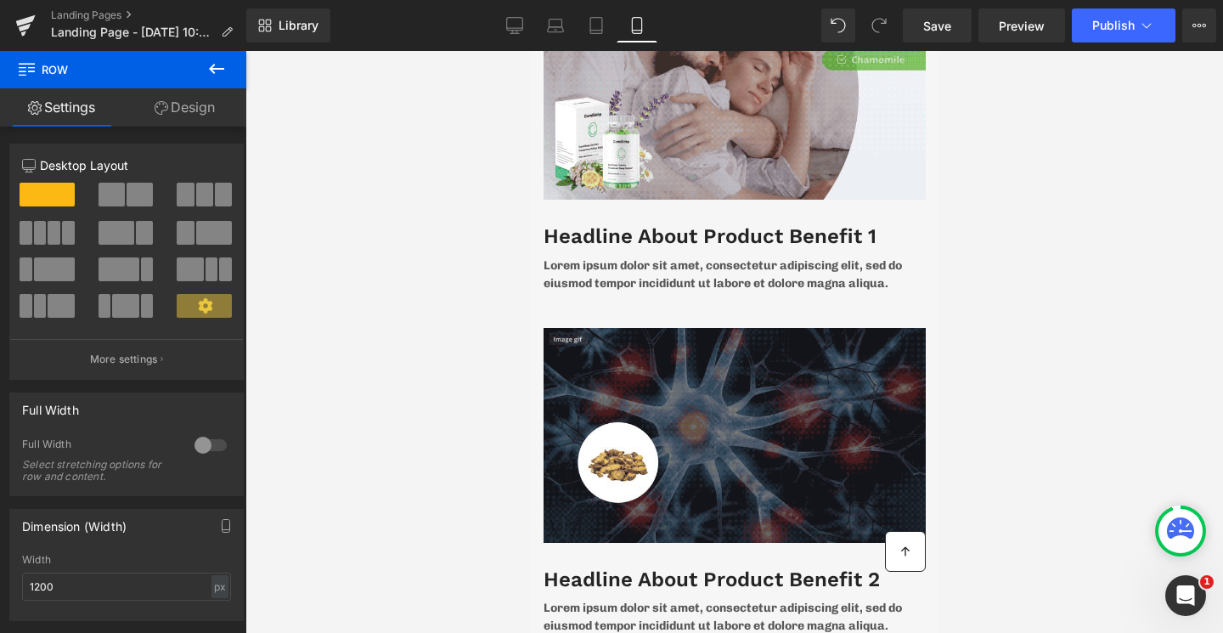
scroll to position [2482, 0]
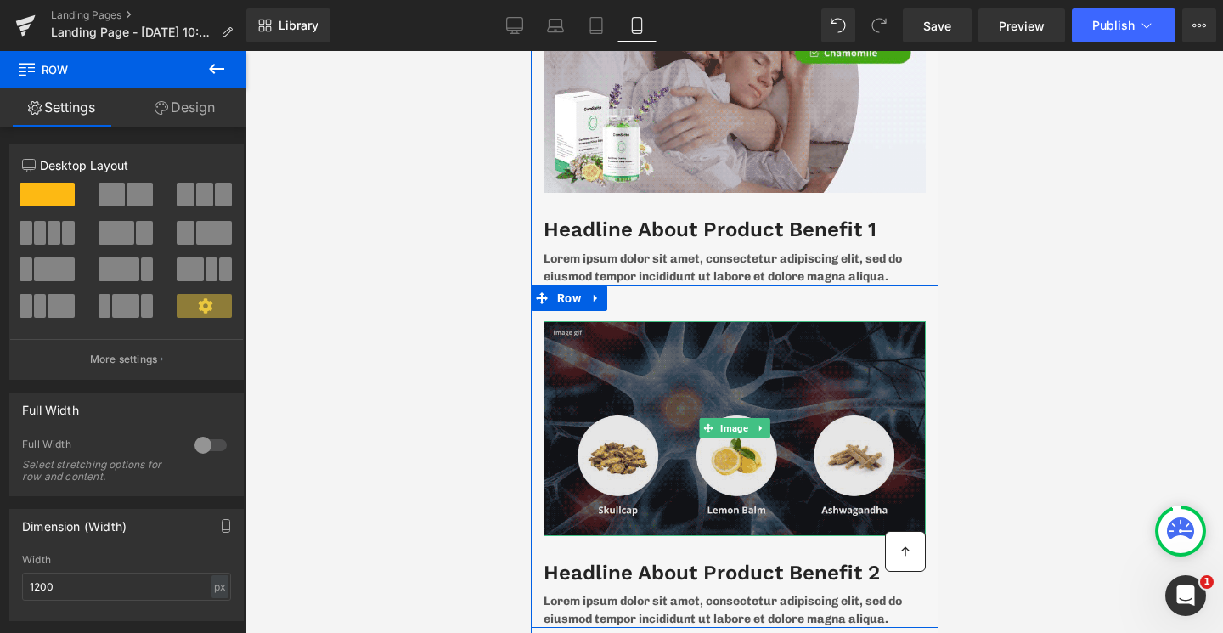
click at [621, 419] on img at bounding box center [734, 428] width 382 height 215
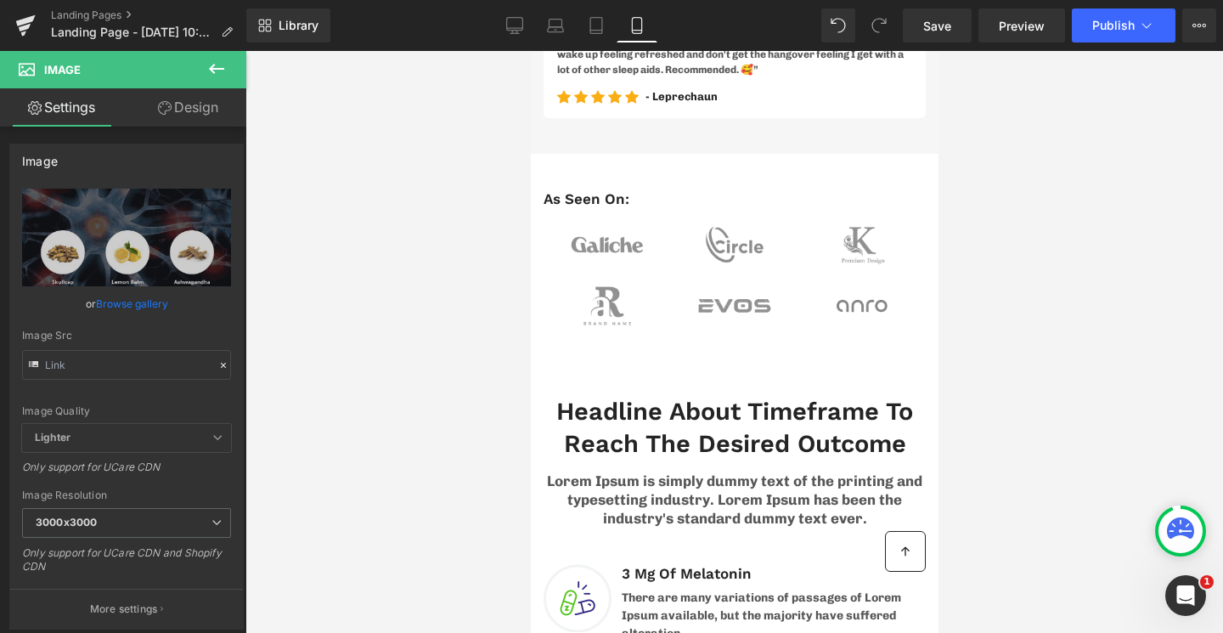
scroll to position [0, 0]
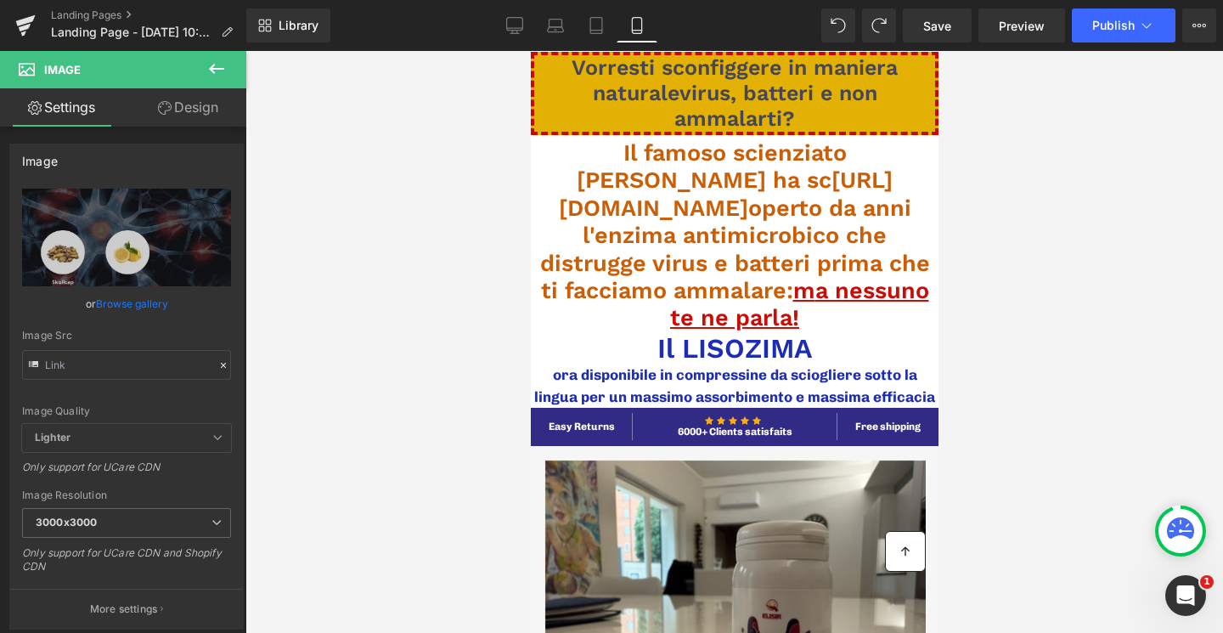
click at [805, 178] on span "Il famoso scienziato Alexander Fleming ha sc https://gem-3910432.net operto da …" at bounding box center [734, 221] width 390 height 165
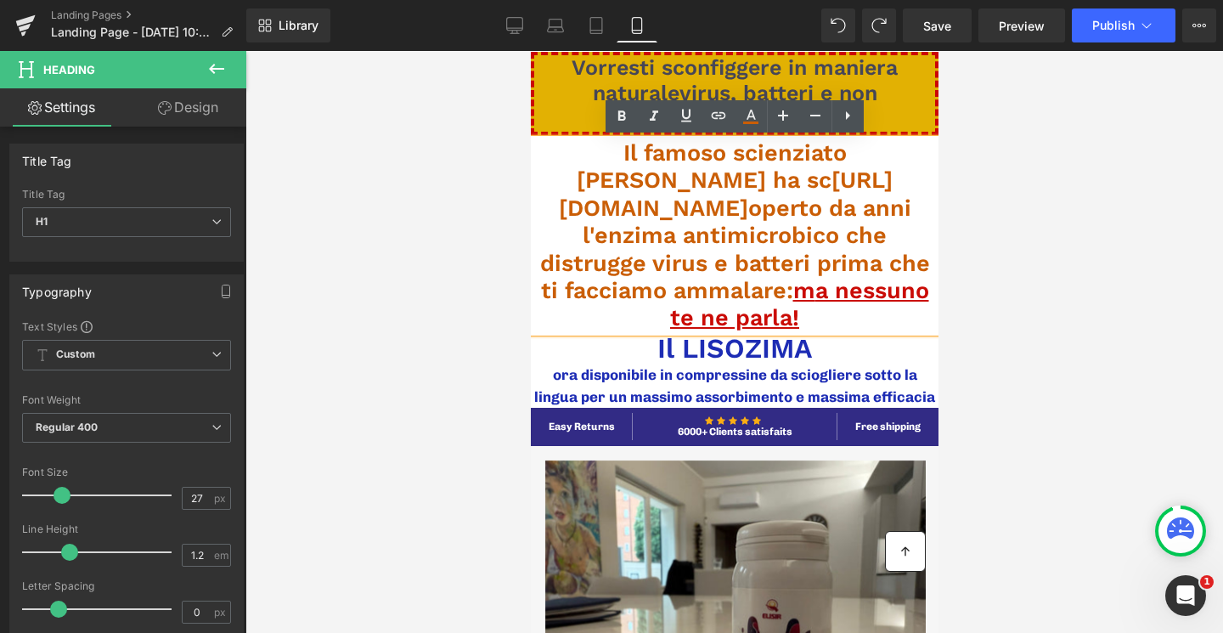
drag, startPoint x: 742, startPoint y: 181, endPoint x: 650, endPoint y: 216, distance: 98.9
click at [650, 216] on span "Il famoso scienziato Alexander Fleming ha sc https://gem-3910432.net operto da …" at bounding box center [734, 221] width 390 height 165
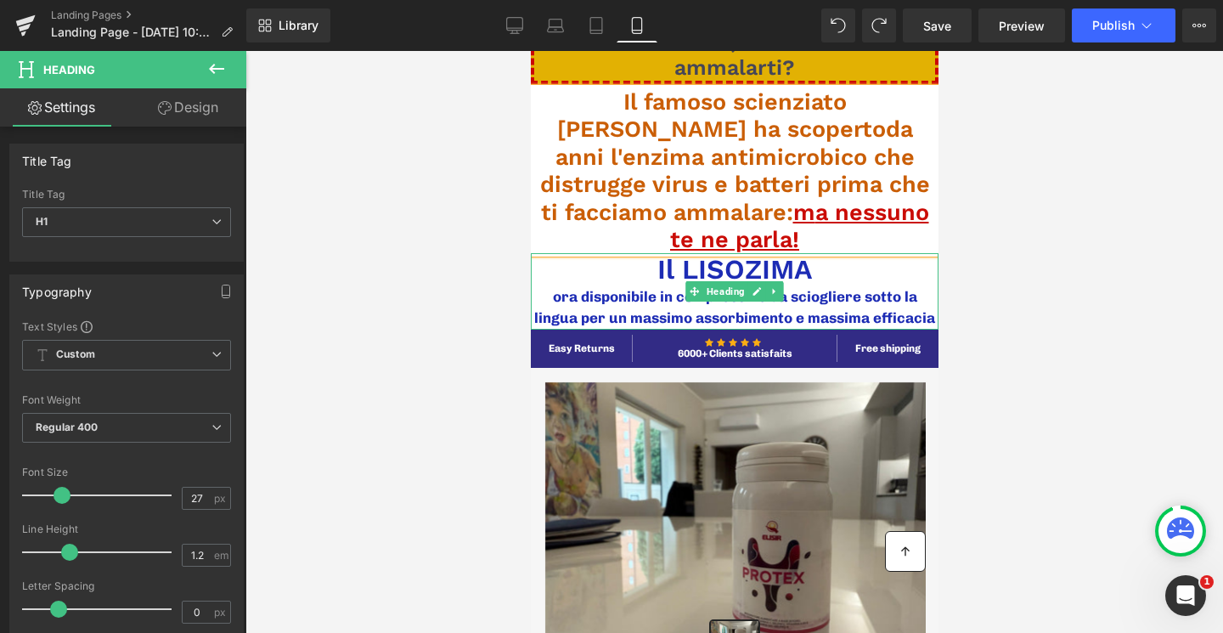
scroll to position [54, 0]
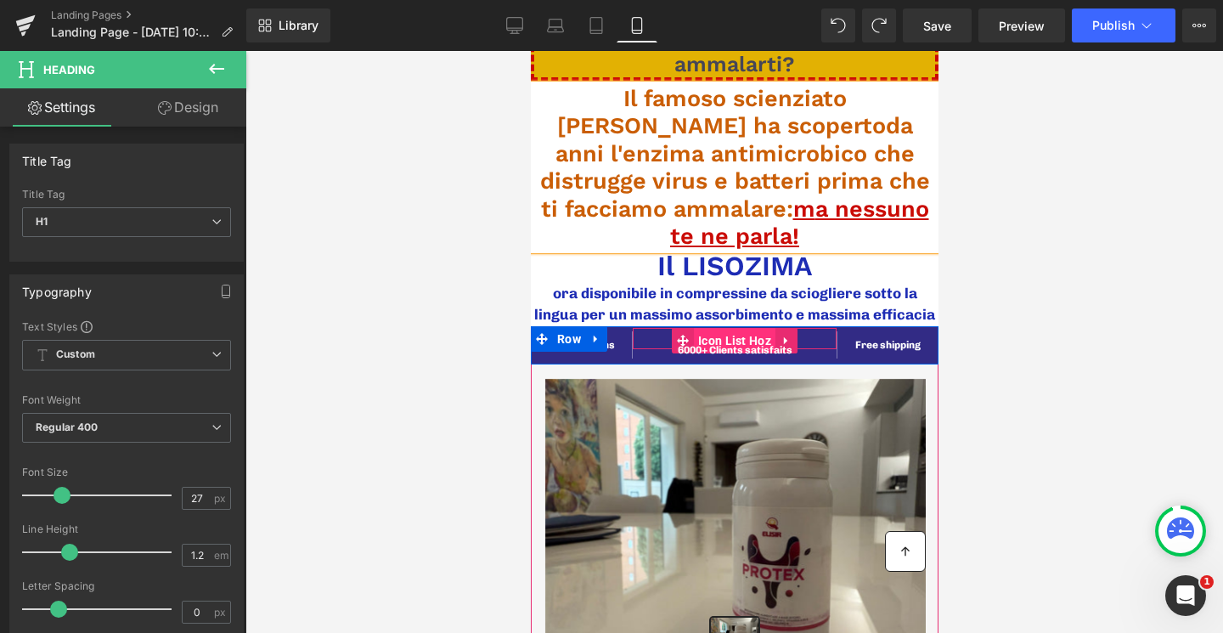
click at [746, 333] on span "Icon List Hoz" at bounding box center [734, 340] width 82 height 25
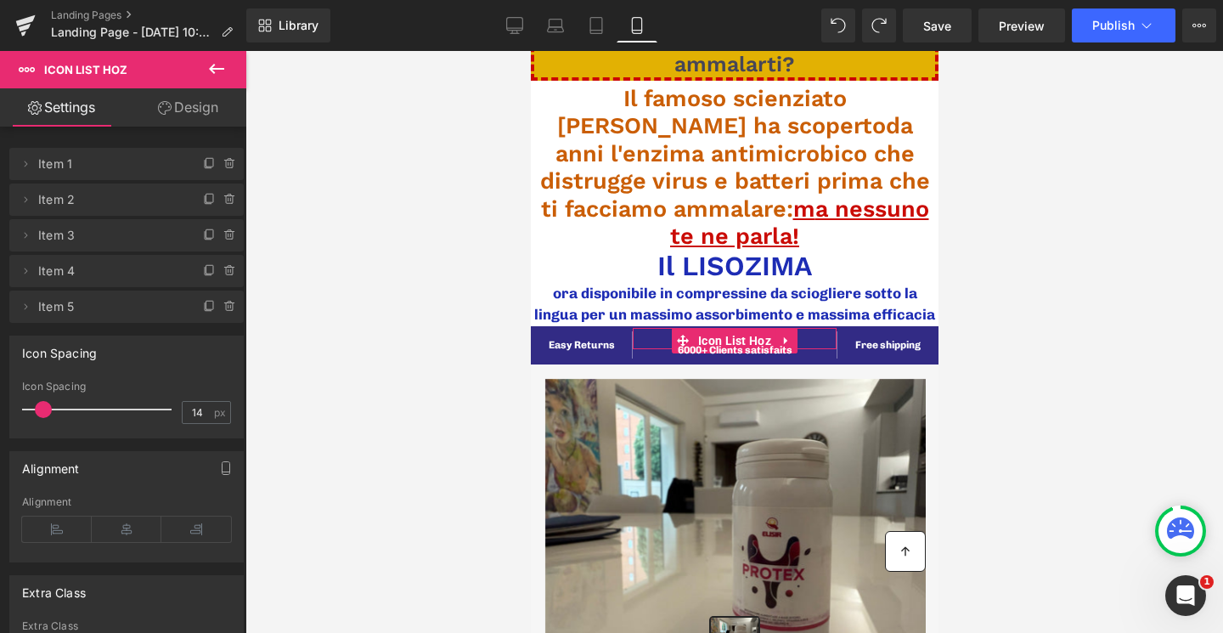
click at [52, 160] on span "Item 1" at bounding box center [109, 164] width 143 height 32
click at [38, 163] on span "Item 1" at bounding box center [109, 164] width 143 height 32
click at [30, 163] on icon at bounding box center [26, 164] width 14 height 14
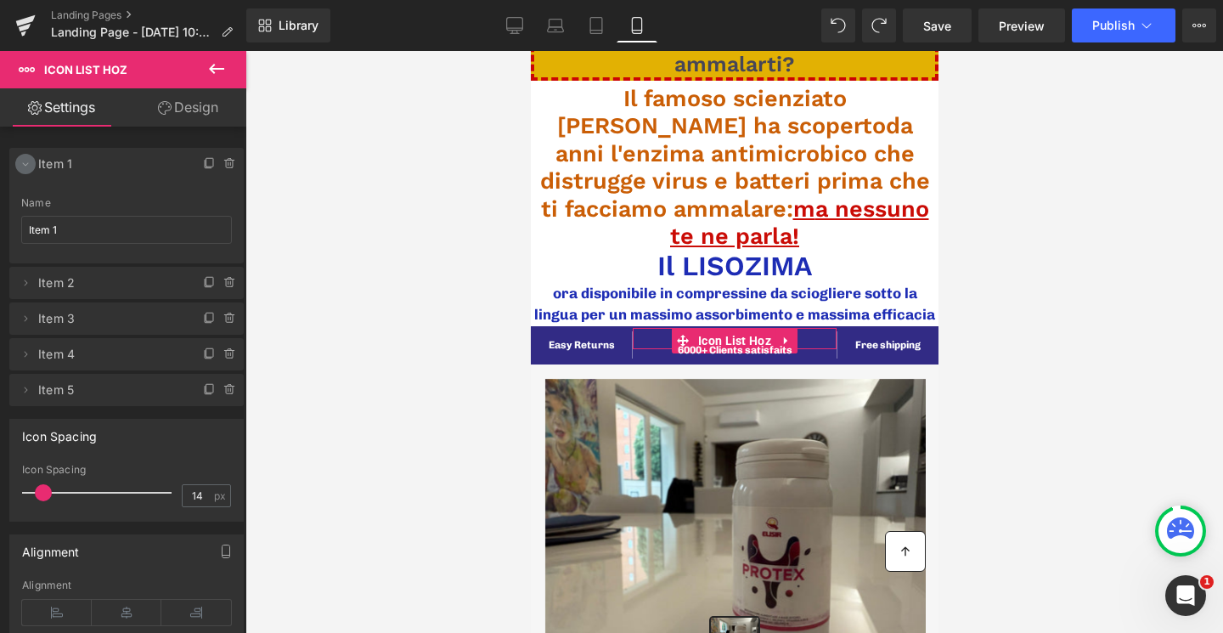
click at [30, 163] on icon at bounding box center [26, 164] width 14 height 14
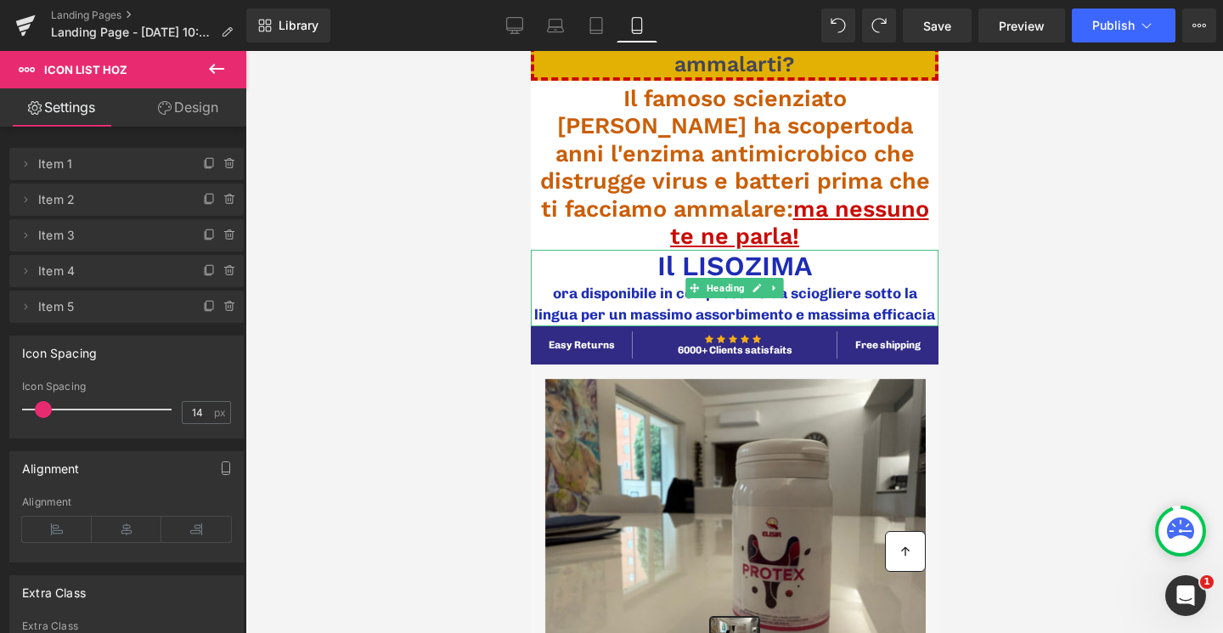
scroll to position [0, 0]
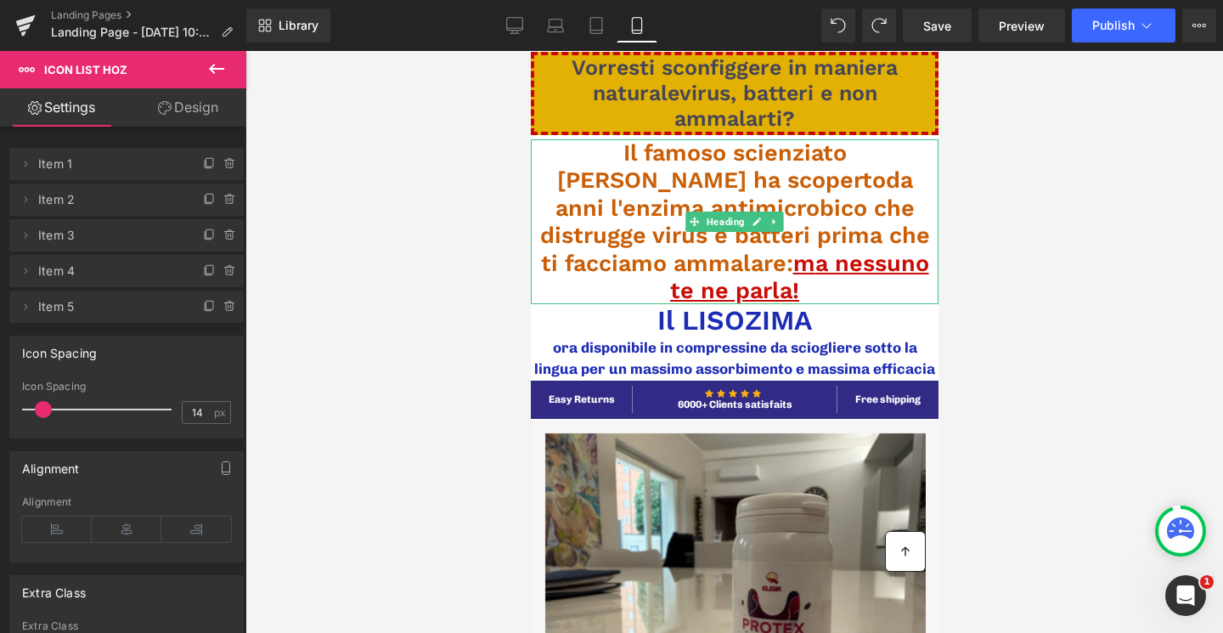
click at [656, 226] on span "Il famoso scienziato [PERSON_NAME] ha scoperto da anni l'enzima antimicrobico c…" at bounding box center [734, 208] width 390 height 138
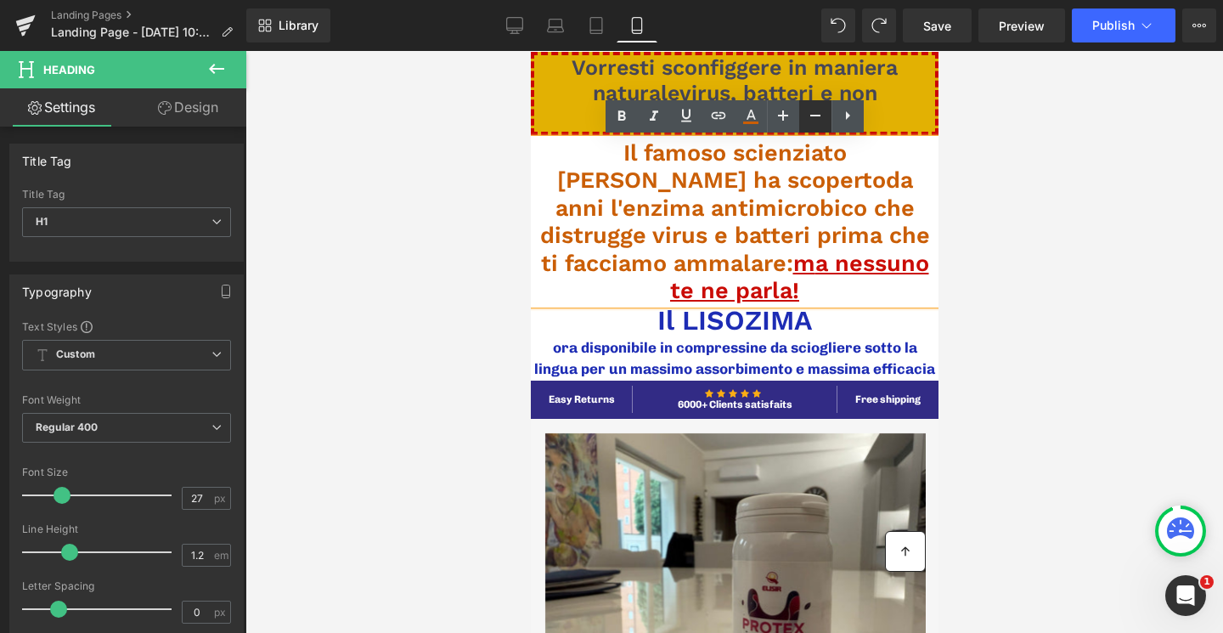
click at [819, 113] on icon at bounding box center [815, 115] width 20 height 20
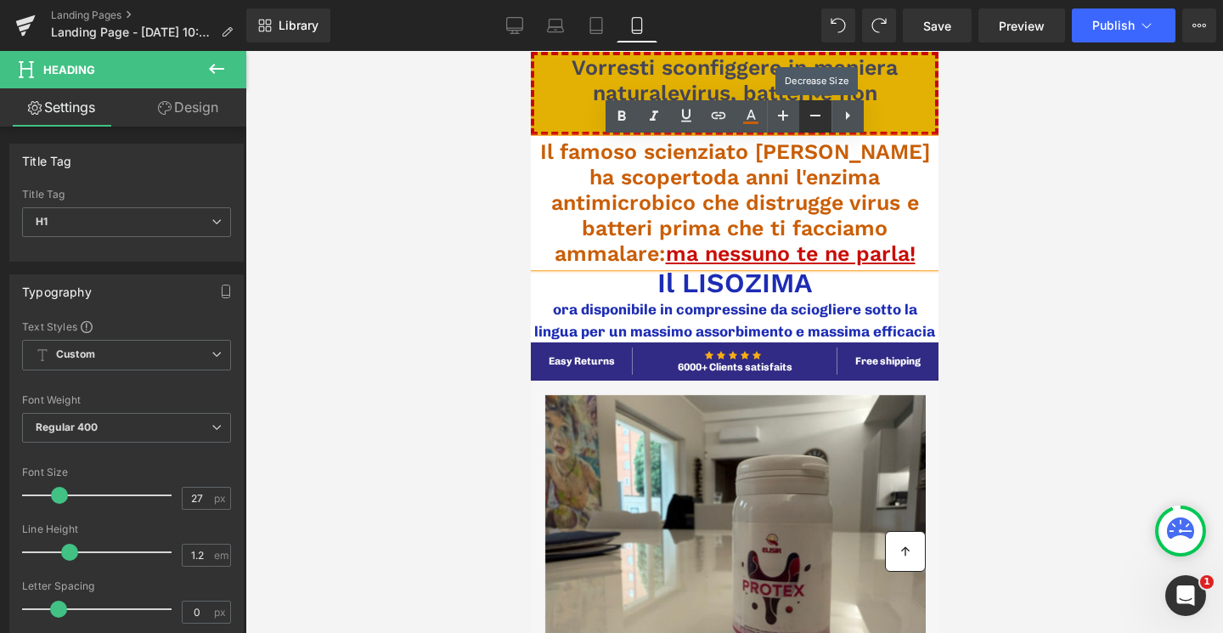
click at [819, 113] on icon at bounding box center [815, 115] width 20 height 20
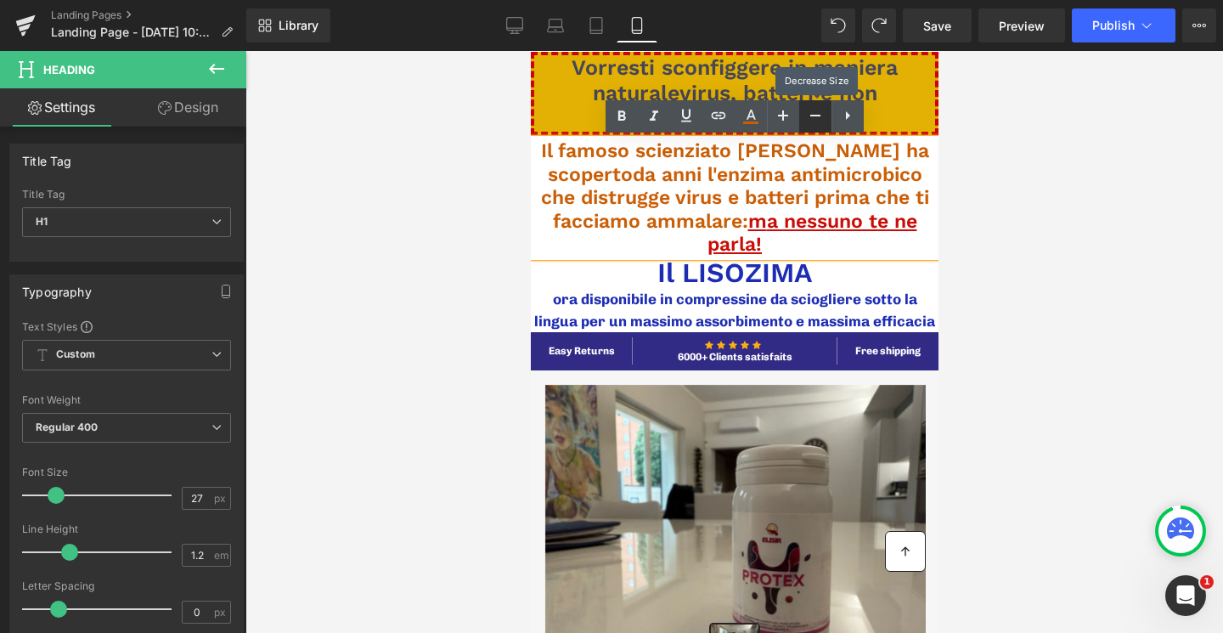
click at [819, 113] on icon at bounding box center [815, 115] width 20 height 20
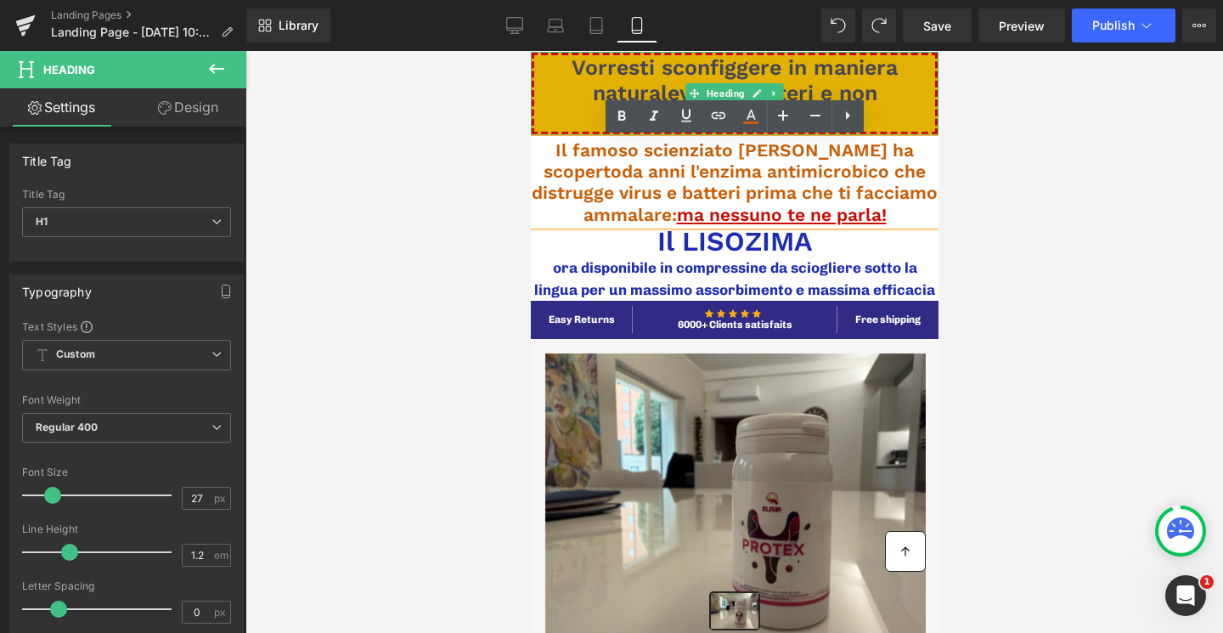
click at [712, 79] on span "Vorresti sconfiggere in maniera naturalevirus, batteri e non ammalarti?" at bounding box center [734, 93] width 326 height 76
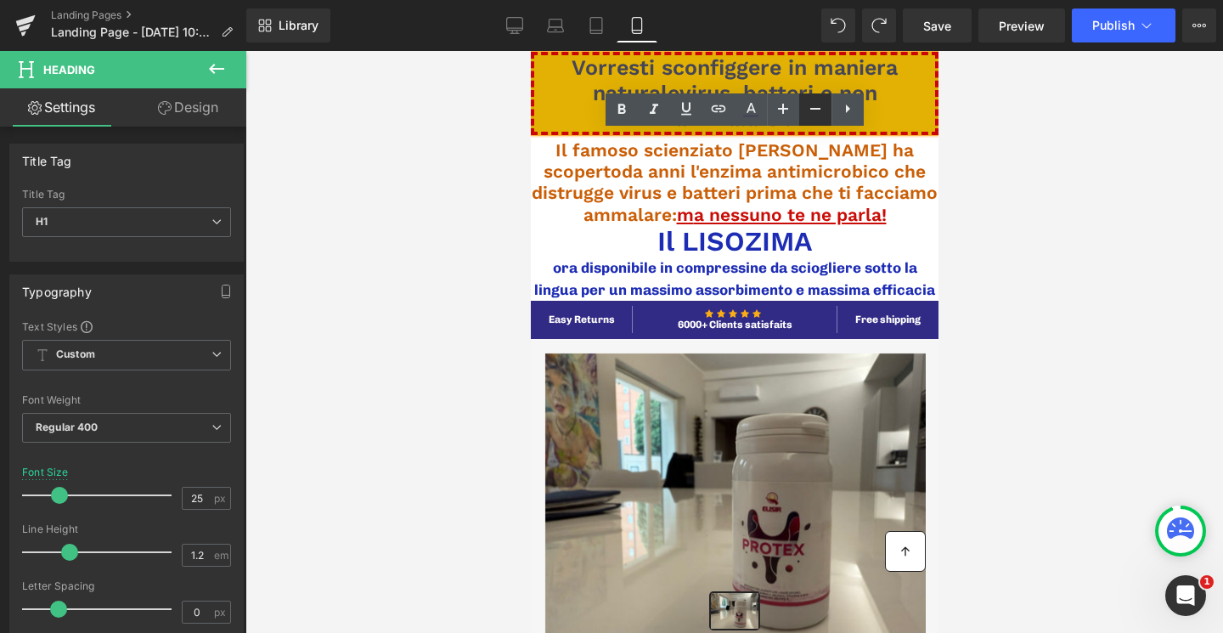
click at [809, 110] on icon at bounding box center [815, 109] width 20 height 20
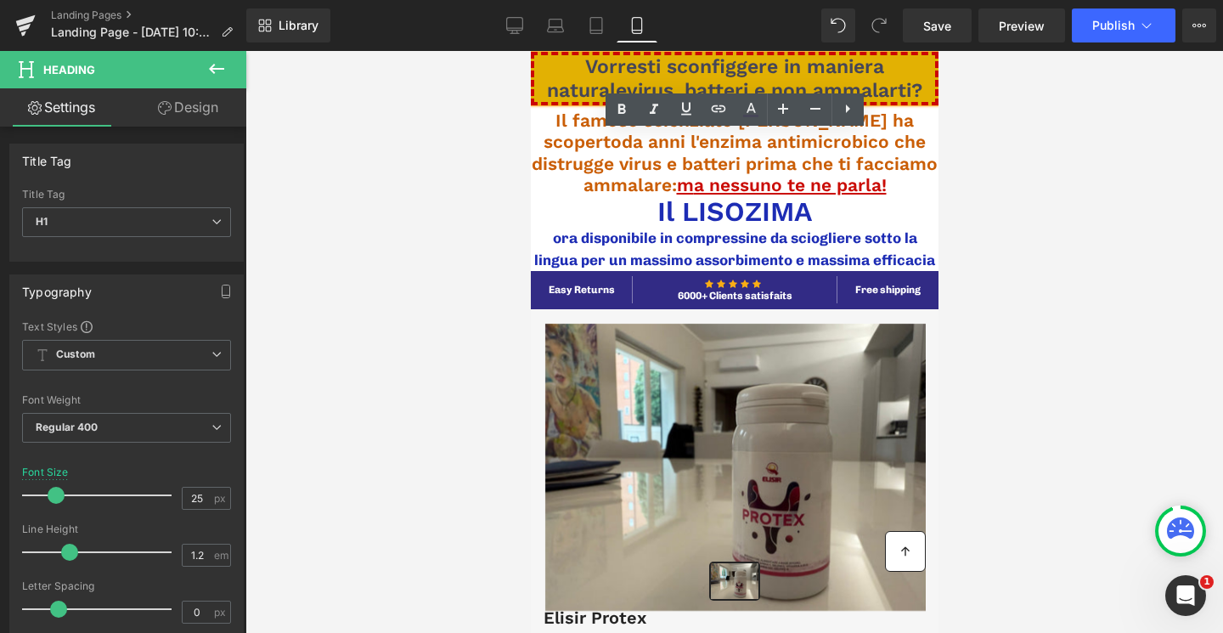
click at [1029, 172] on div at bounding box center [733, 342] width 977 height 582
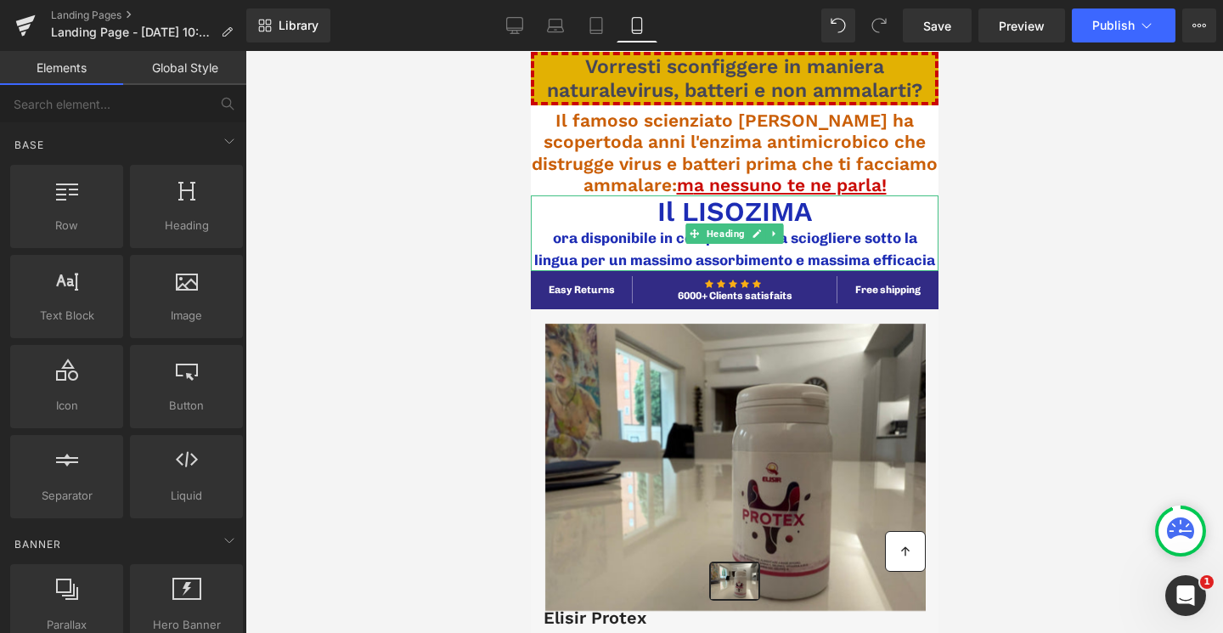
click at [777, 212] on h1 "Il LISOZIMA" at bounding box center [734, 211] width 408 height 32
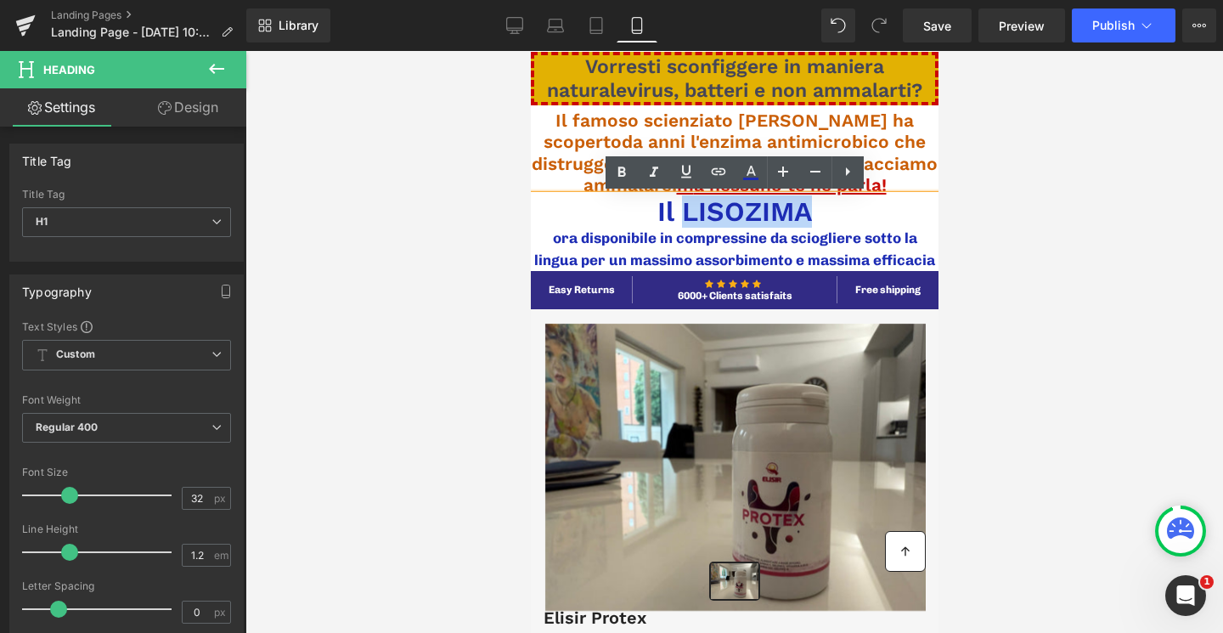
drag, startPoint x: 813, startPoint y: 213, endPoint x: 683, endPoint y: 211, distance: 129.9
click at [683, 211] on h1 "Il LISOZIMA" at bounding box center [734, 211] width 408 height 32
click at [618, 179] on icon at bounding box center [621, 172] width 20 height 20
click at [652, 174] on icon at bounding box center [654, 171] width 8 height 10
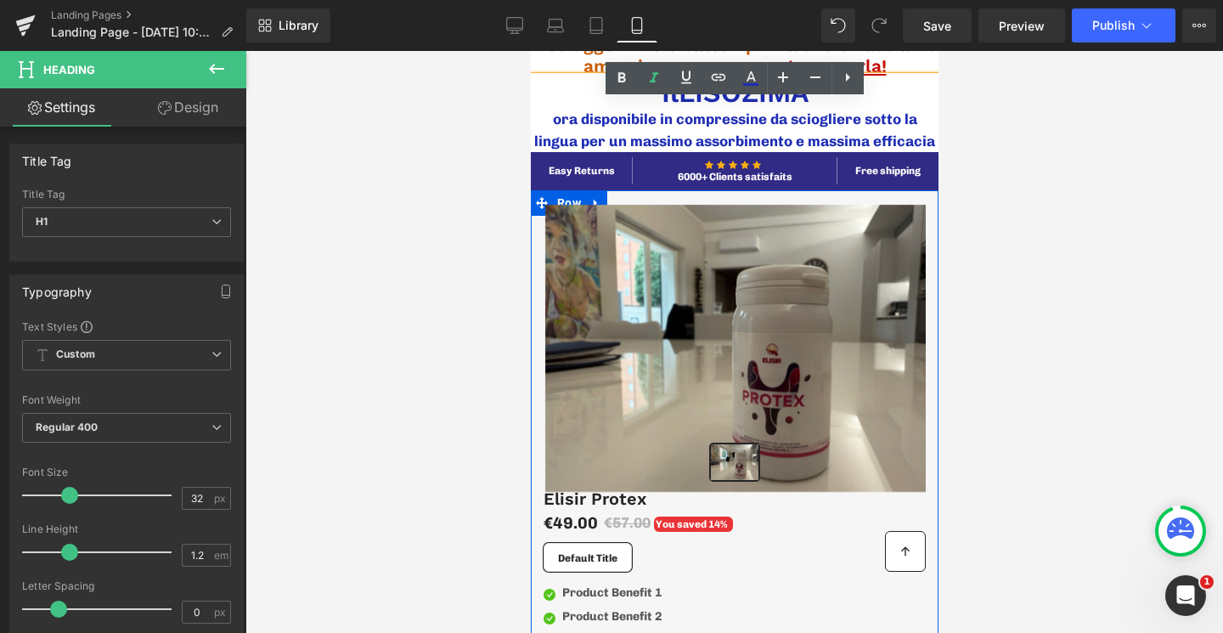
scroll to position [127, 0]
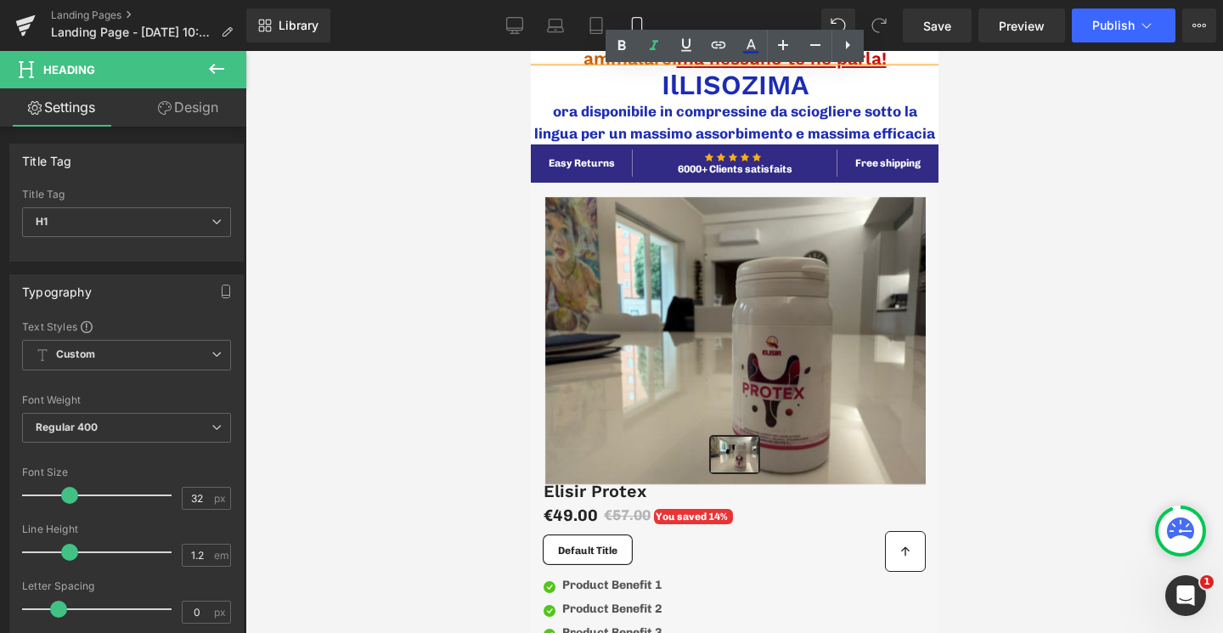
click at [772, 116] on div "ora disponibile in compressine da sciogliere sotto la lingua per un massimo ass…" at bounding box center [734, 122] width 408 height 43
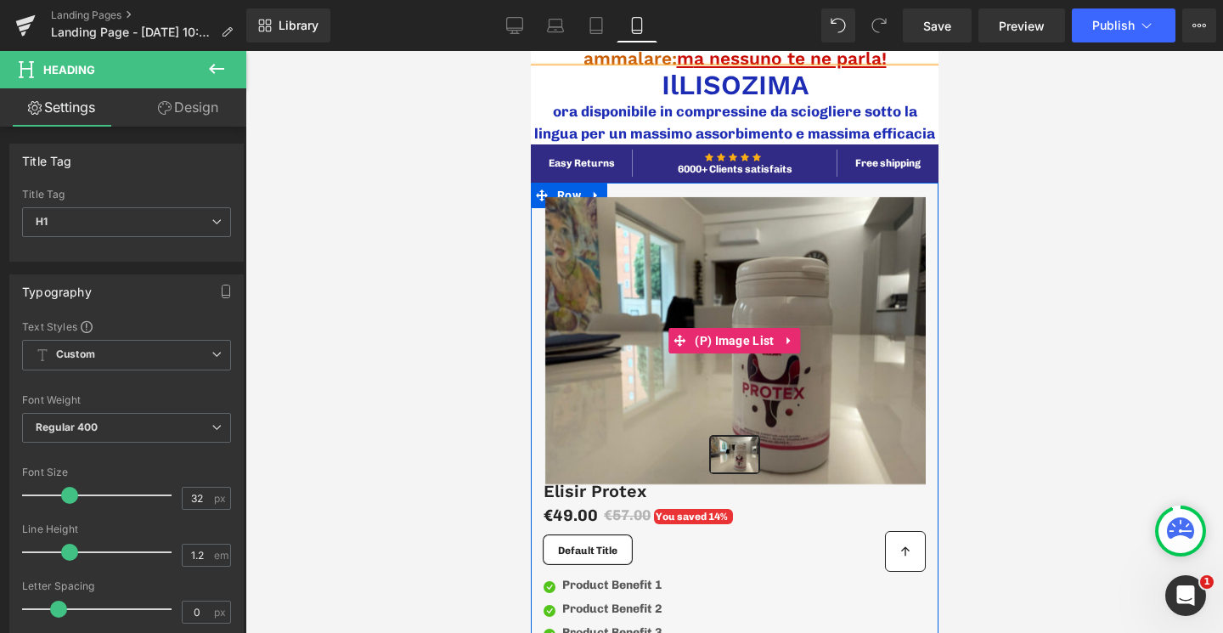
scroll to position [0, 0]
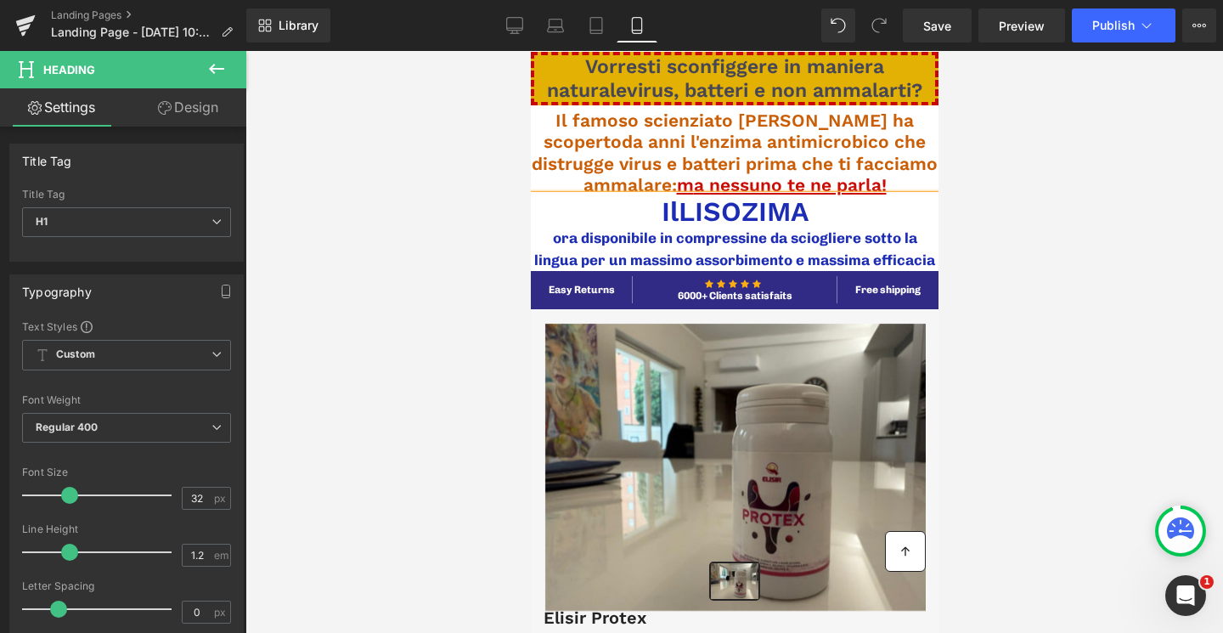
click at [473, 202] on div at bounding box center [733, 342] width 977 height 582
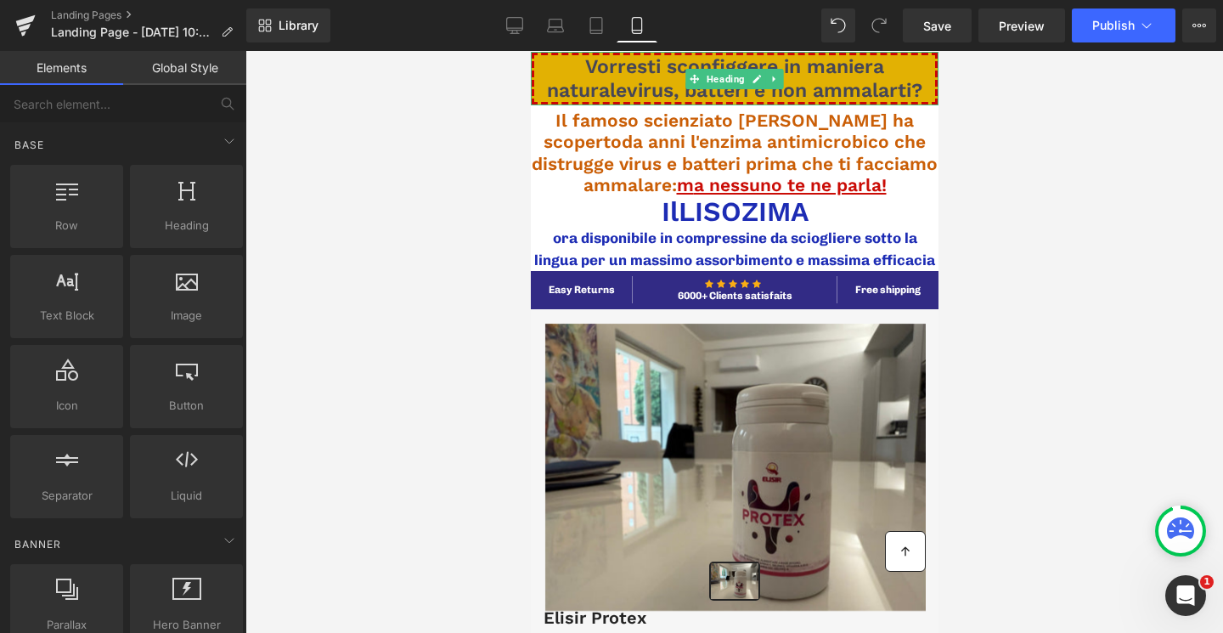
click at [611, 88] on span "Vorresti sconfiggere in maniera naturalevirus, batteri e non ammalarti?" at bounding box center [733, 78] width 375 height 47
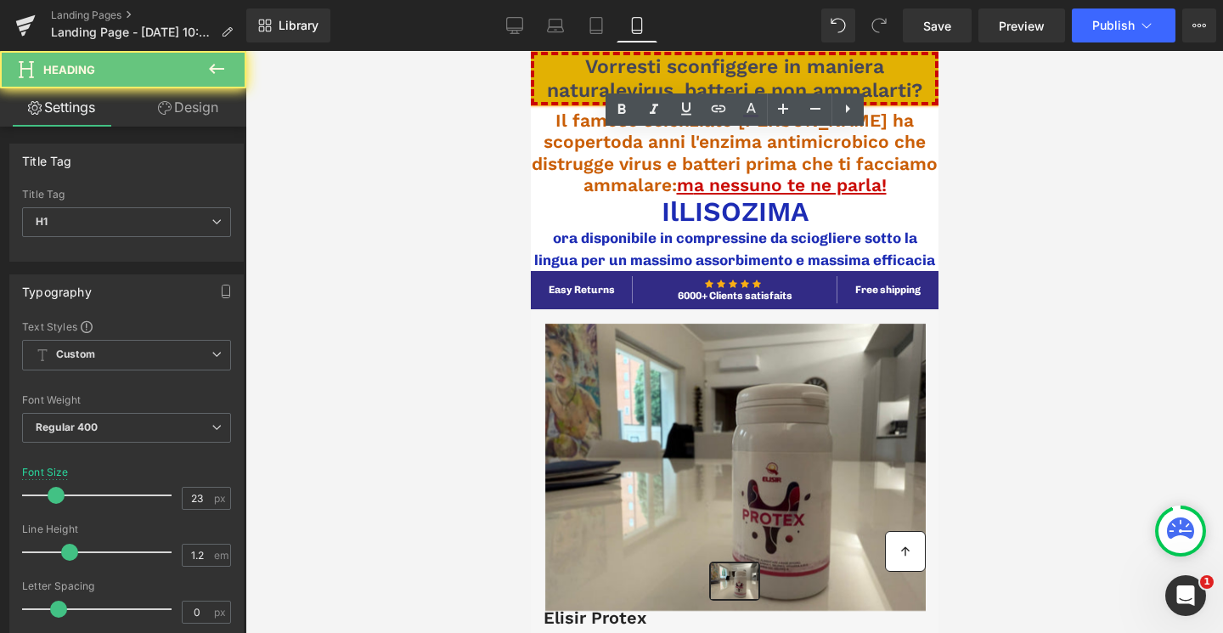
click at [626, 88] on span "Vorresti sconfiggere in maniera naturalevirus, batteri e non ammalarti?" at bounding box center [733, 78] width 375 height 47
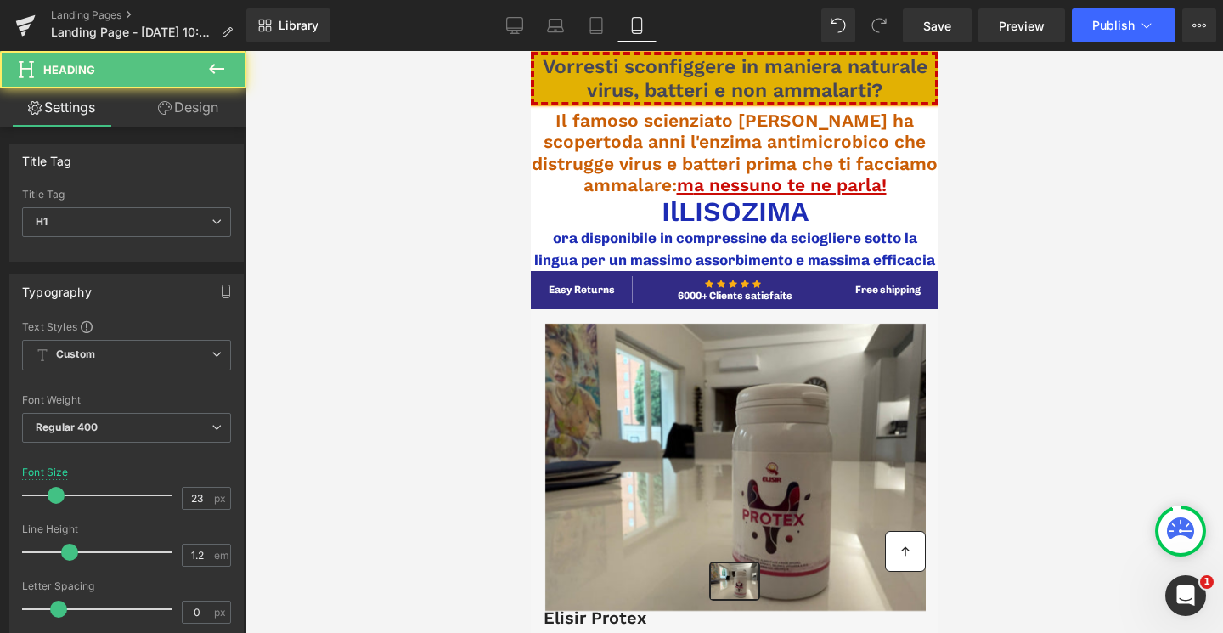
click at [627, 89] on span "Vorresti sconfiggere in maniera naturale virus, batteri e non ammalarti?" at bounding box center [734, 78] width 385 height 47
click at [712, 89] on span "Vorresti sconfiggere in maniera naturale virush, batteri e non ammalarti?" at bounding box center [734, 78] width 385 height 47
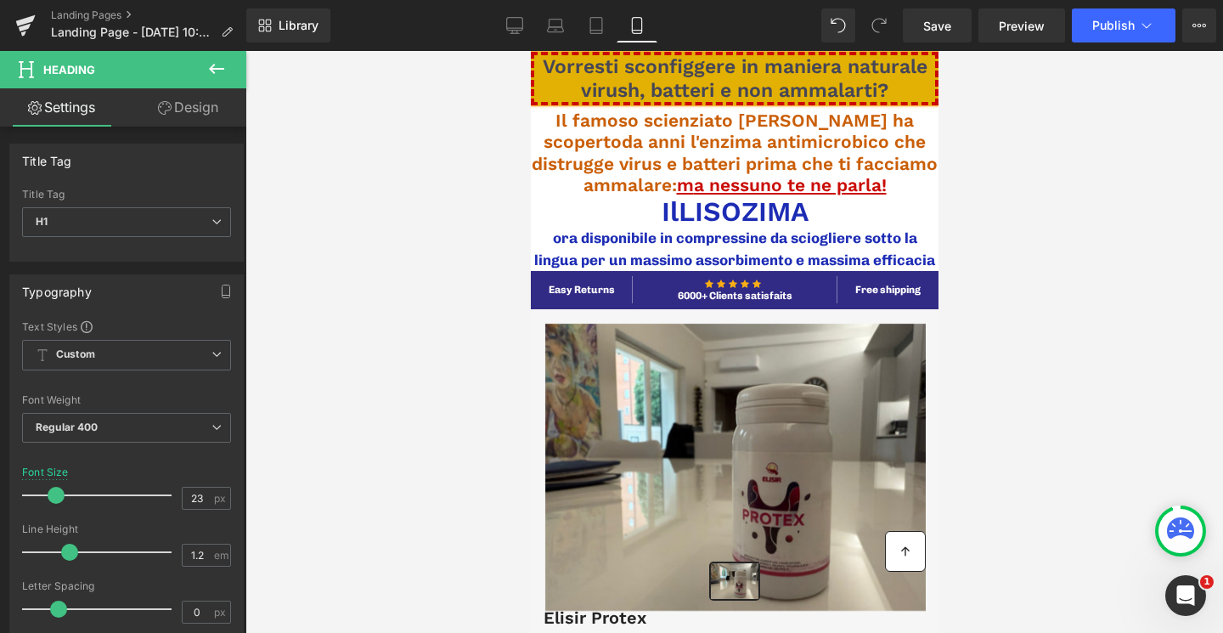
click at [650, 87] on span "Vorresti sconfiggere in maniera naturale virush, batteri e non ammalarti?" at bounding box center [734, 78] width 385 height 47
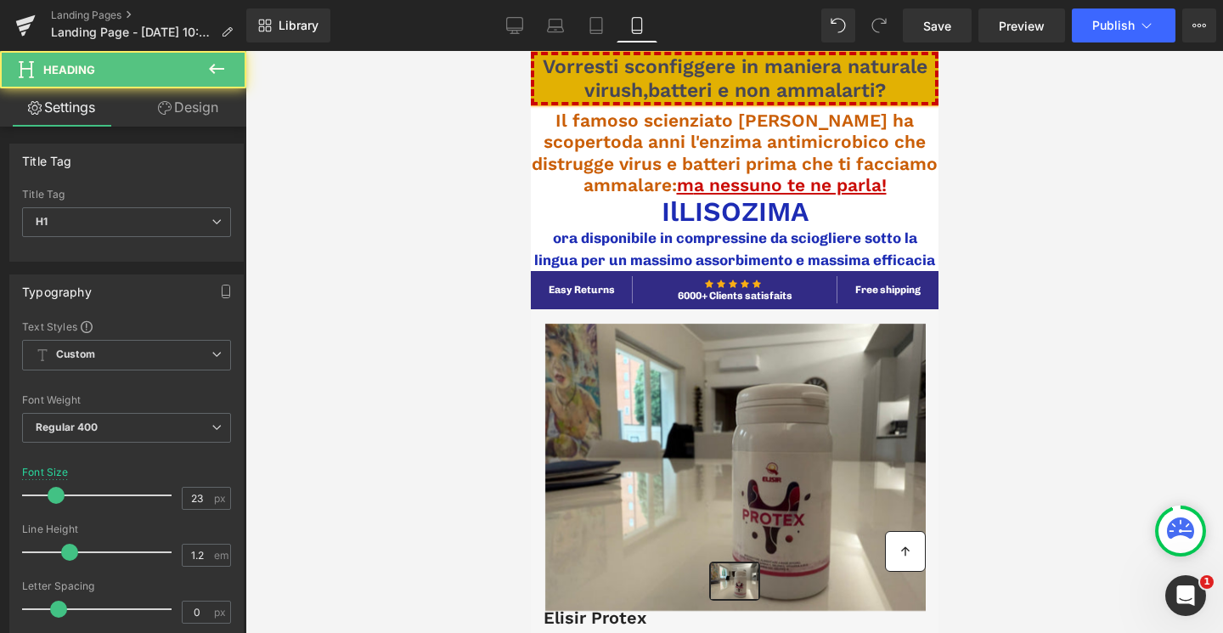
click at [781, 87] on span "Vorresti sconfiggere in maniera naturale virush,batteri e non ammalarti?" at bounding box center [734, 78] width 385 height 47
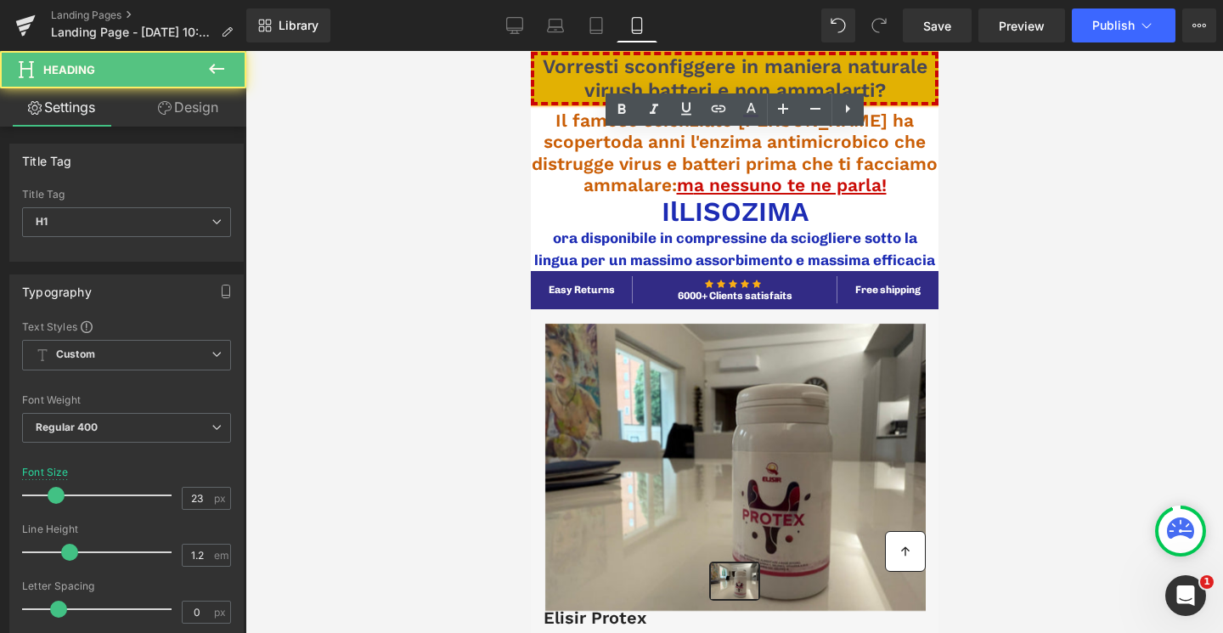
click at [677, 76] on span "Vorresti sconfiggere in maniera naturale virush,batteri e non ammalarti?" at bounding box center [734, 78] width 385 height 47
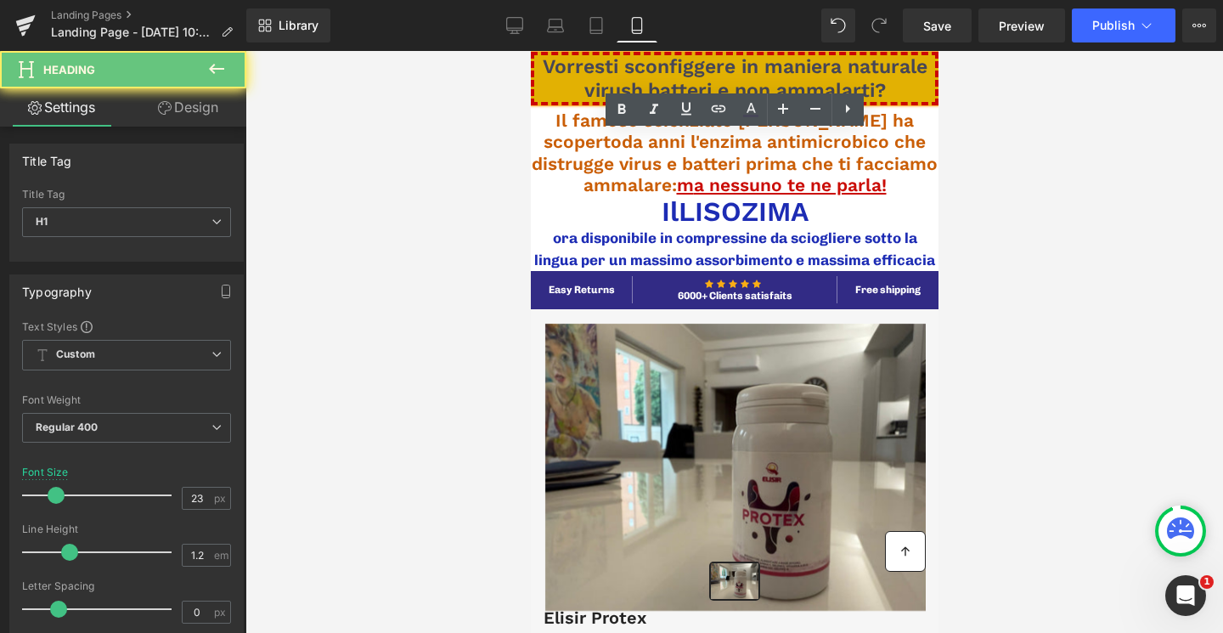
click at [639, 82] on span "Vorresti sconfiggere in maniera naturale virush,batteri e non ammalarti?" at bounding box center [734, 78] width 385 height 47
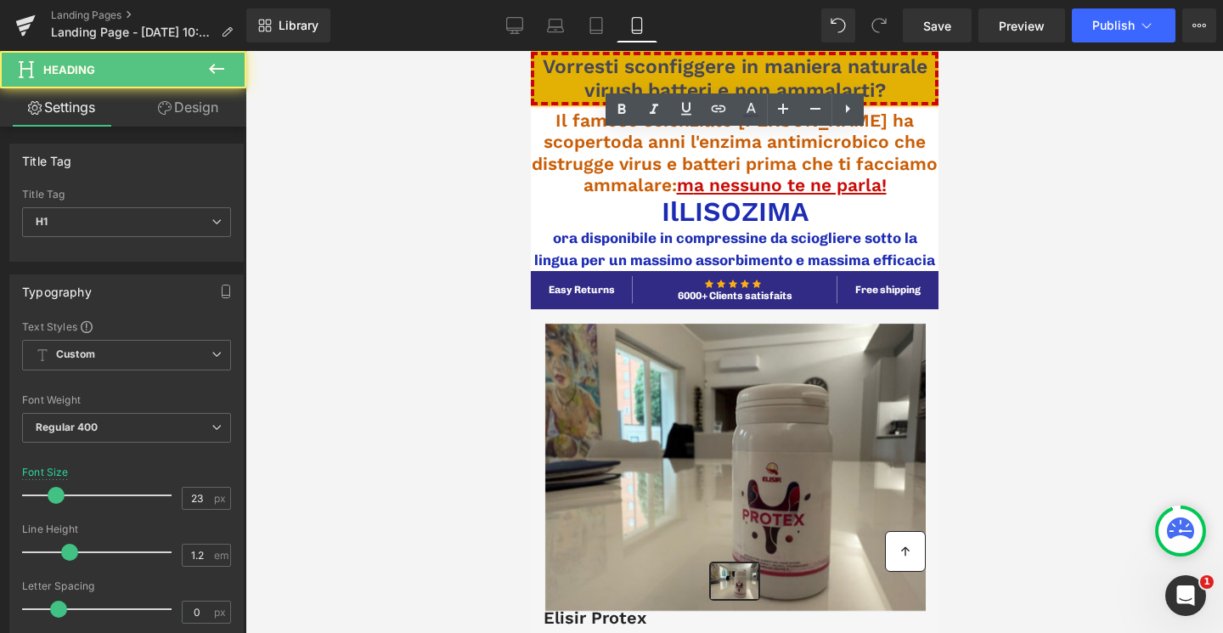
click at [708, 84] on span "Vorresti sconfiggere in maniera naturale virush,batteri e non ammalarti?" at bounding box center [734, 78] width 385 height 47
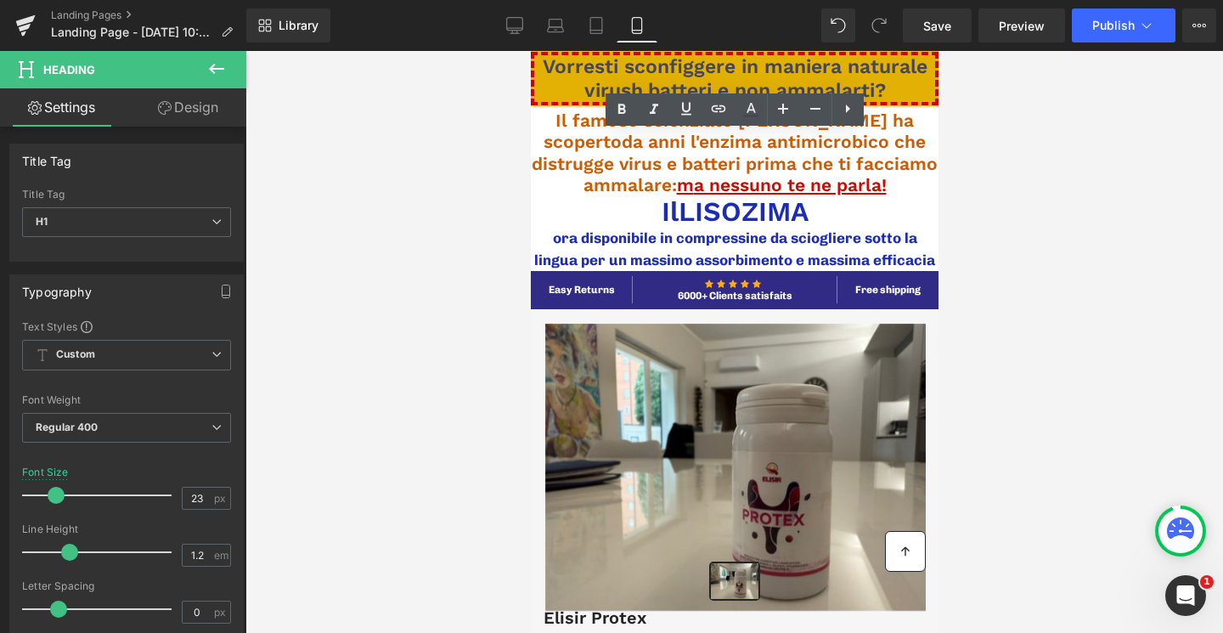
click at [490, 206] on div at bounding box center [733, 342] width 977 height 582
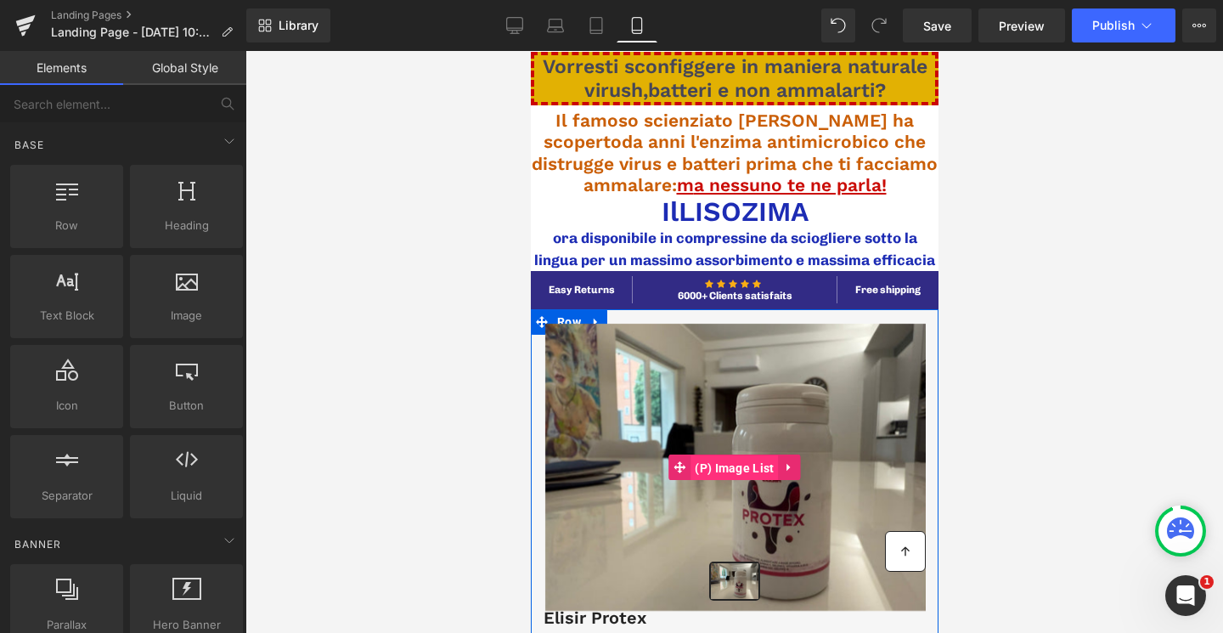
click at [723, 456] on span "(P) Image List" at bounding box center [733, 467] width 87 height 25
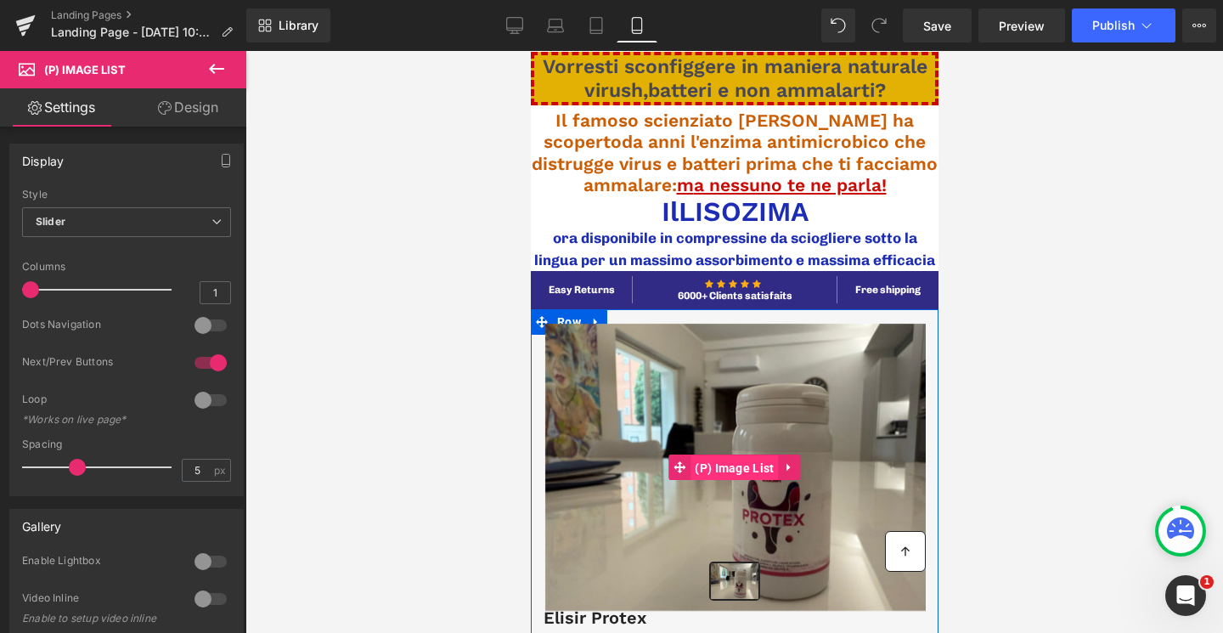
click at [699, 471] on span "(P) Image List" at bounding box center [733, 467] width 87 height 25
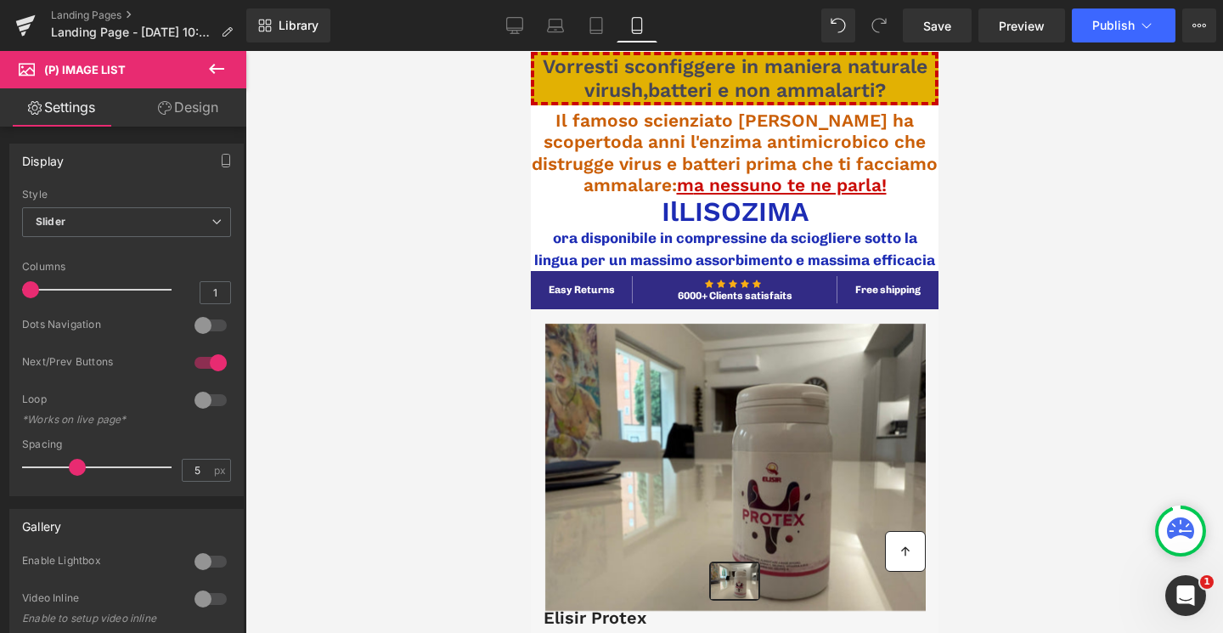
click at [194, 70] on button at bounding box center [216, 69] width 59 height 37
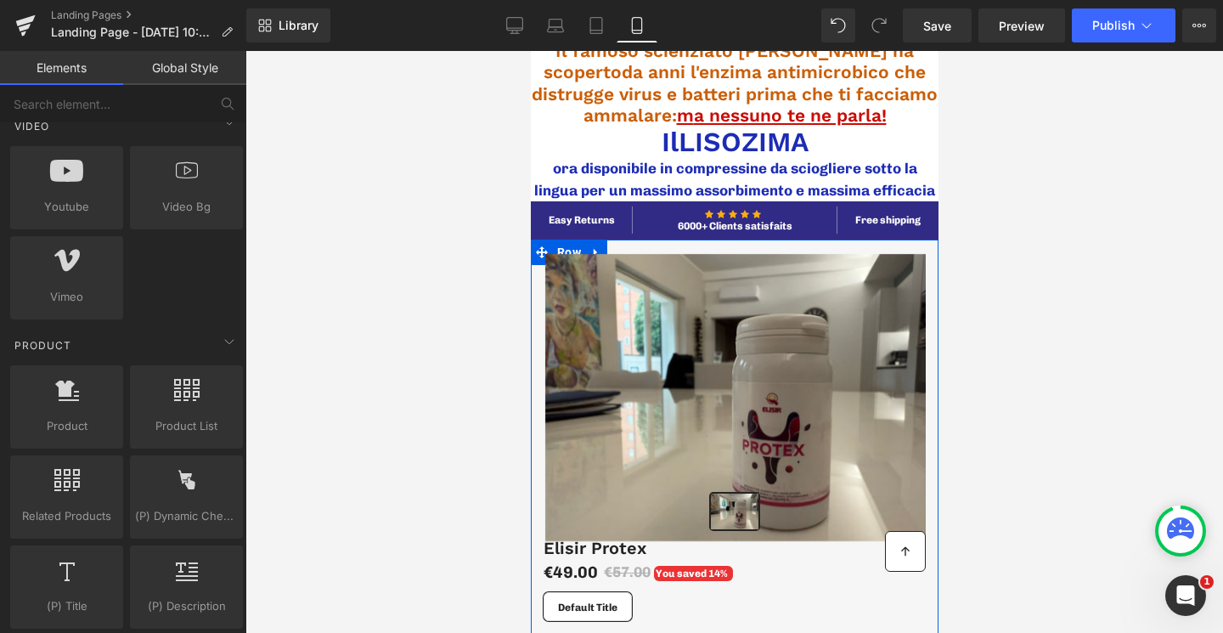
scroll to position [66, 0]
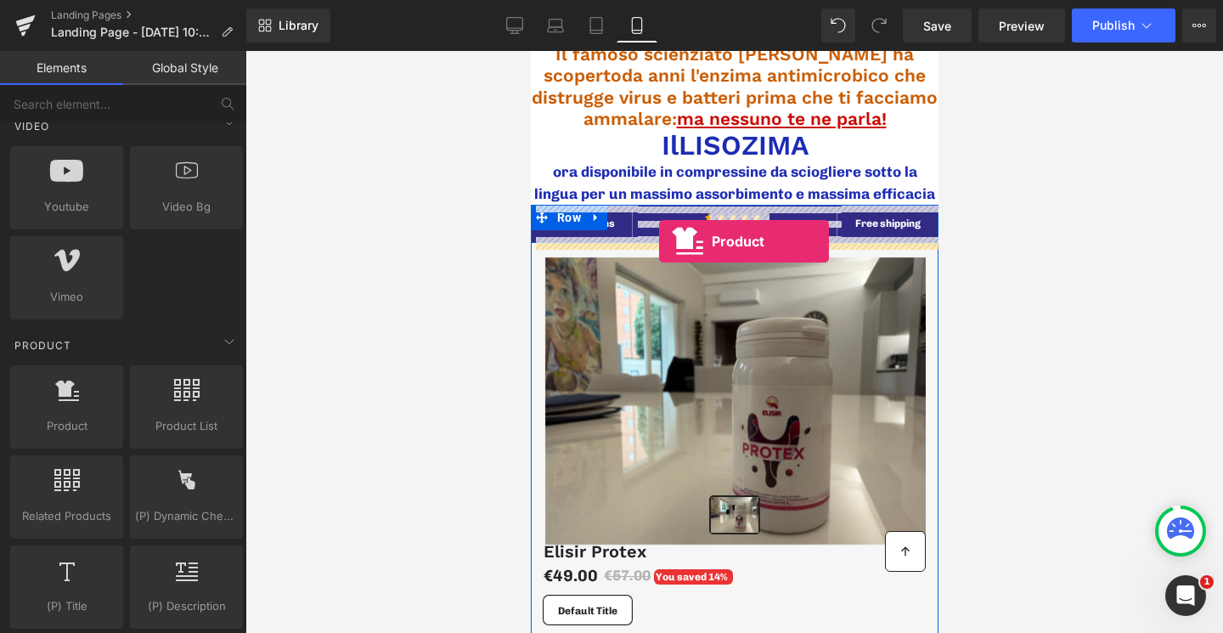
drag, startPoint x: 612, startPoint y: 489, endPoint x: 658, endPoint y: 241, distance: 252.2
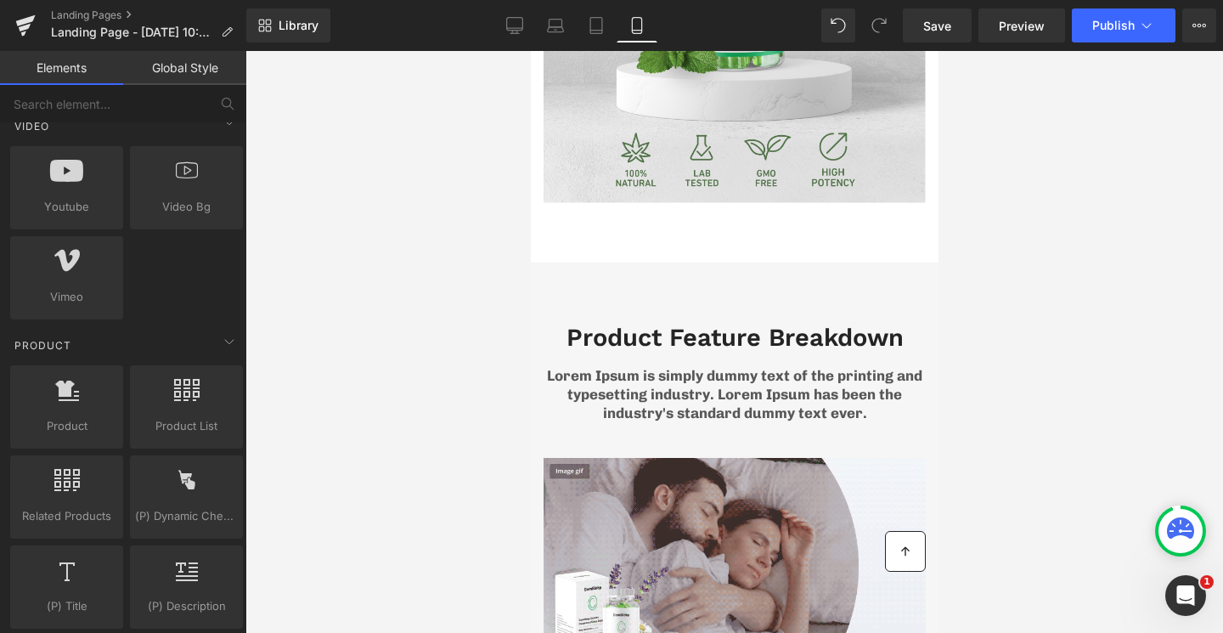
scroll to position [0, 0]
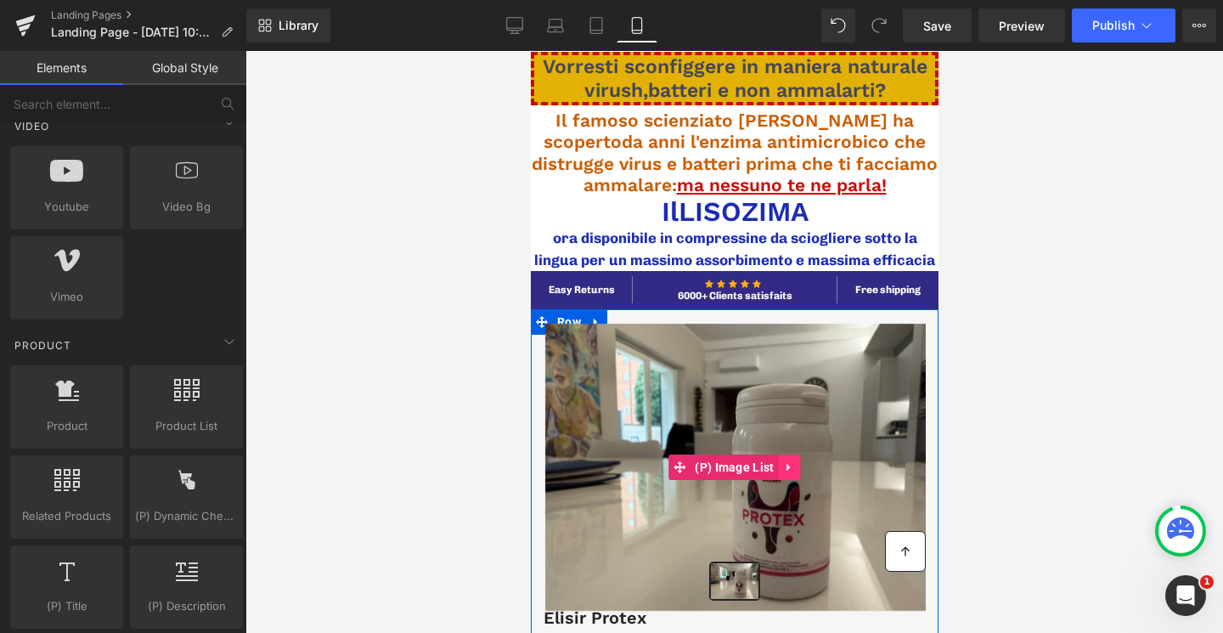
click at [792, 466] on icon at bounding box center [789, 467] width 12 height 13
click at [804, 468] on icon at bounding box center [800, 467] width 12 height 12
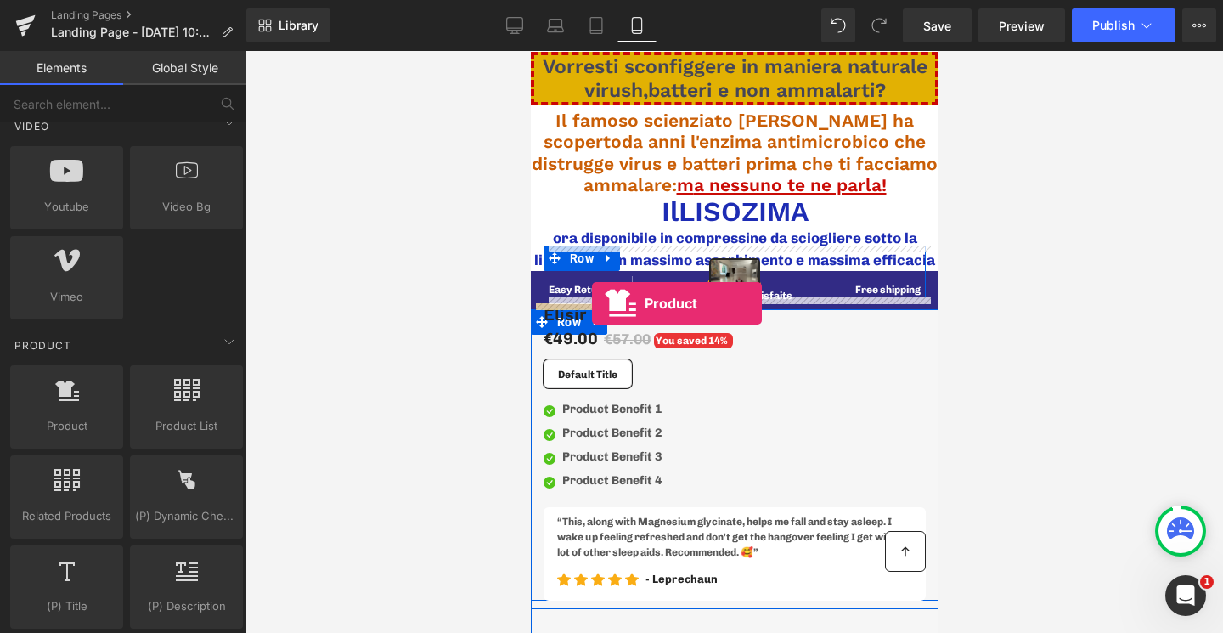
drag, startPoint x: 606, startPoint y: 479, endPoint x: 591, endPoint y: 303, distance: 176.4
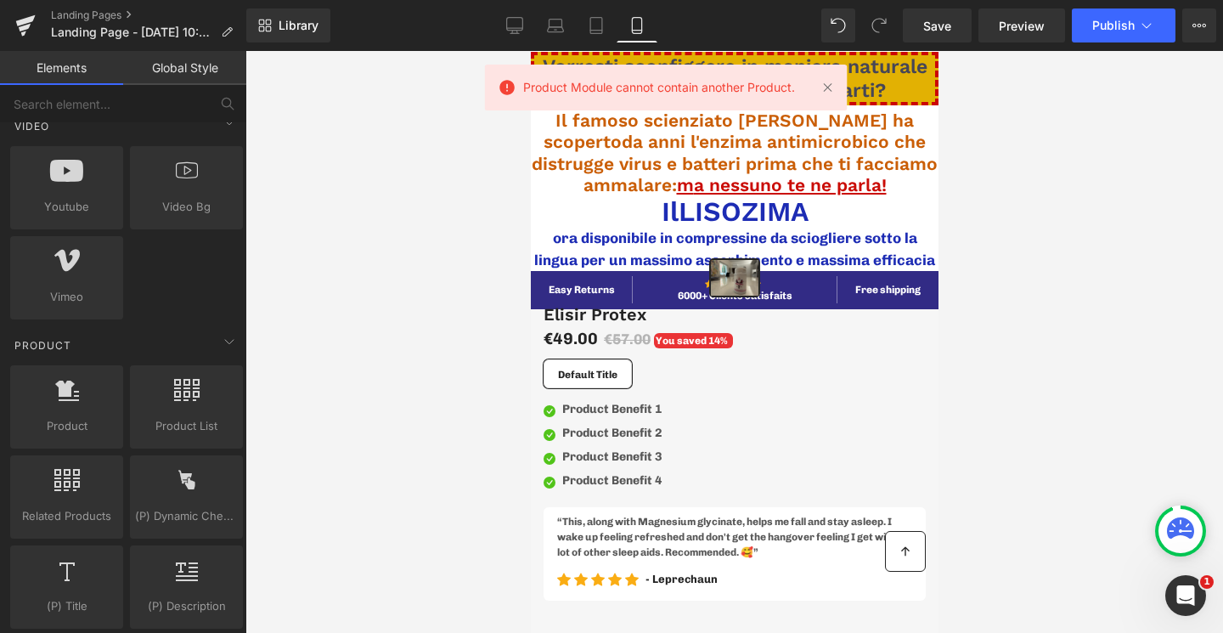
click at [453, 359] on div at bounding box center [733, 342] width 977 height 582
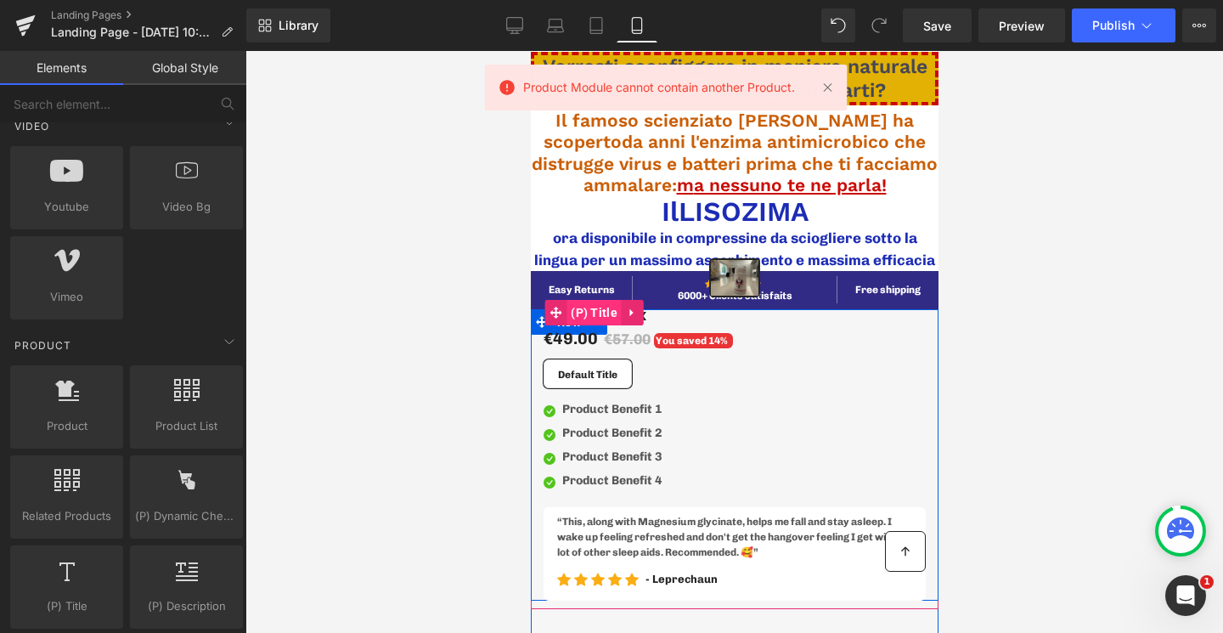
click at [603, 314] on span "(P) Title" at bounding box center [593, 312] width 55 height 25
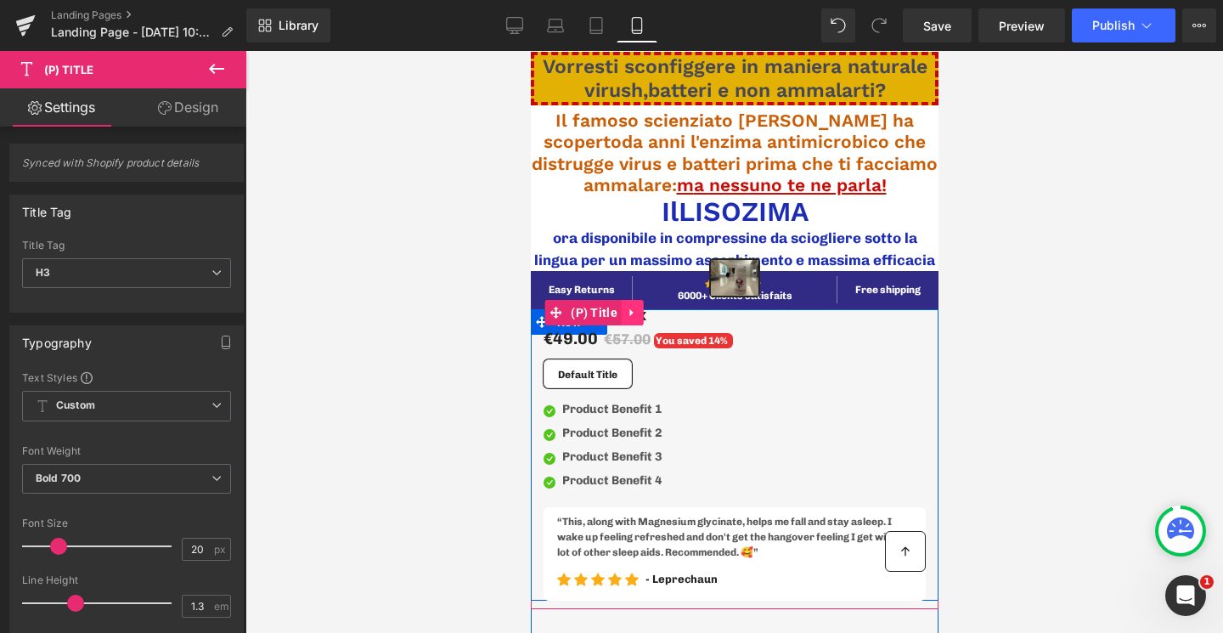
click at [634, 316] on icon at bounding box center [632, 312] width 12 height 13
click at [649, 315] on link at bounding box center [643, 312] width 22 height 25
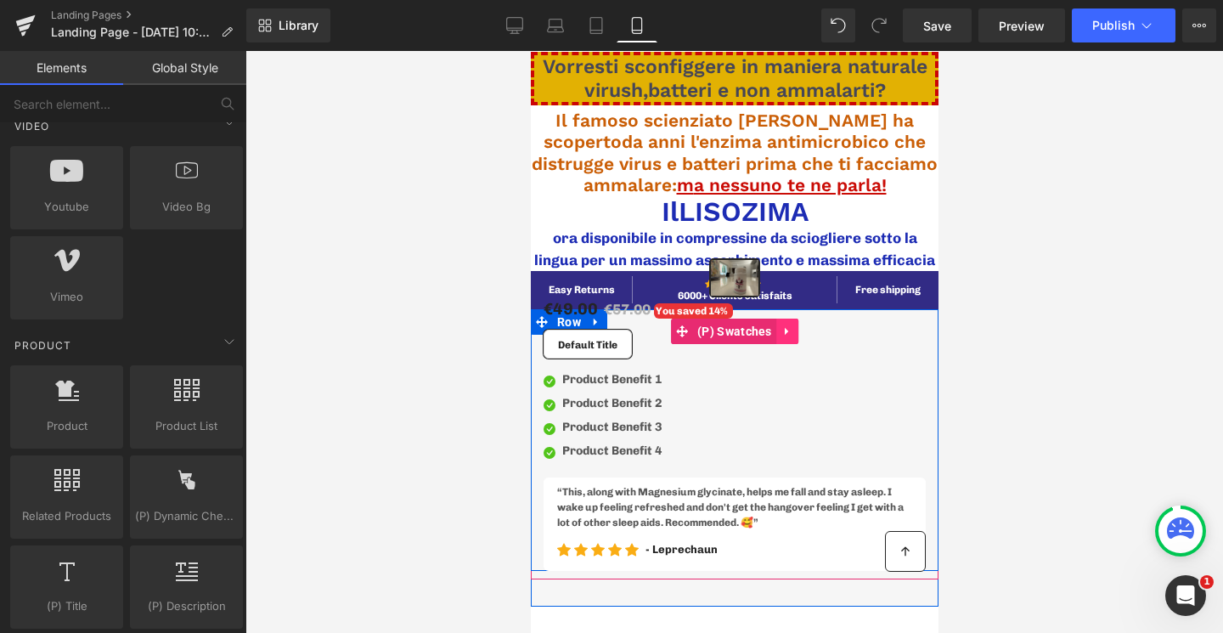
click at [787, 323] on link at bounding box center [786, 330] width 22 height 25
click at [797, 329] on icon at bounding box center [797, 331] width 12 height 12
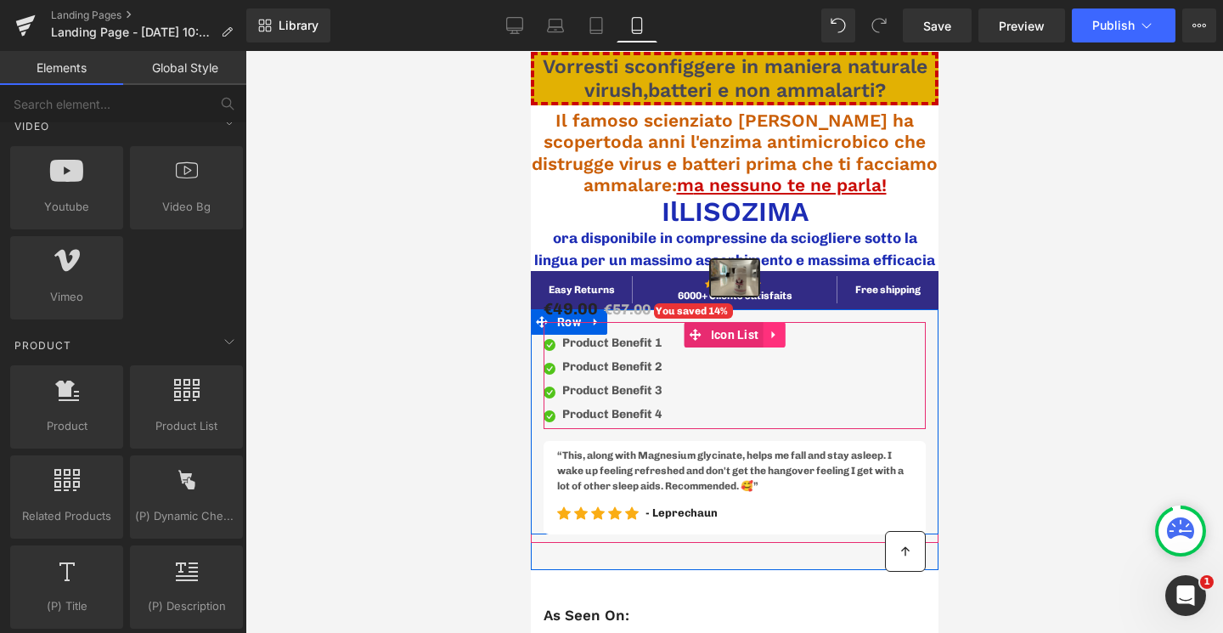
click at [772, 336] on icon at bounding box center [771, 335] width 3 height 8
click at [786, 334] on icon at bounding box center [784, 335] width 12 height 12
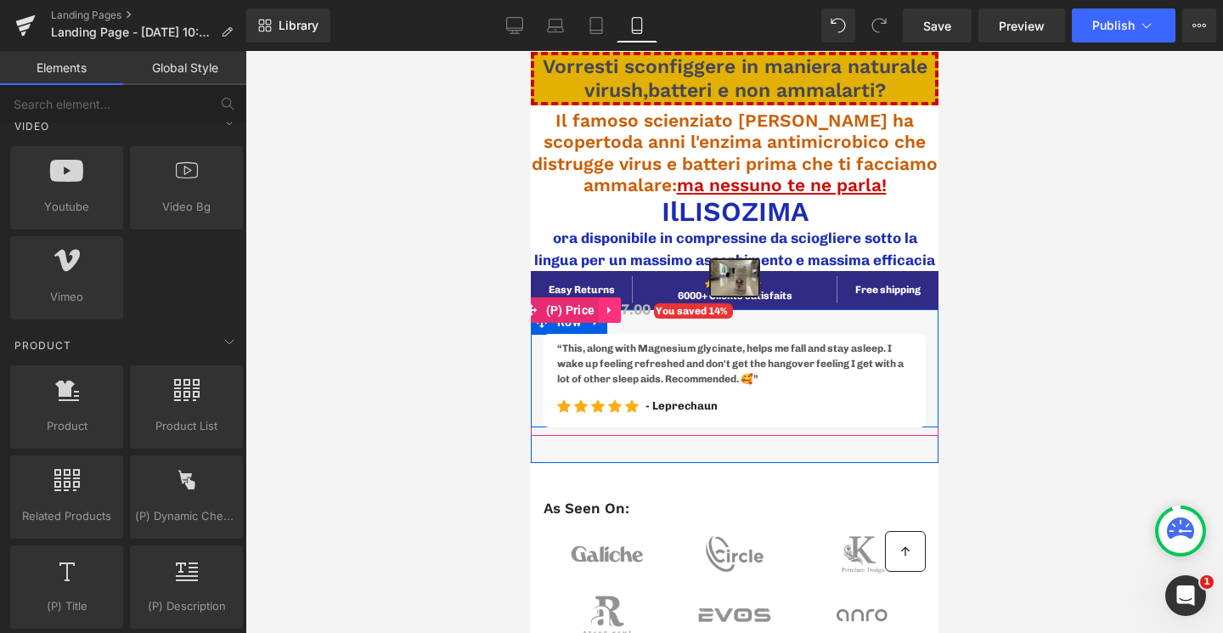
click at [609, 312] on icon at bounding box center [609, 309] width 12 height 13
click at [619, 307] on icon at bounding box center [620, 310] width 12 height 12
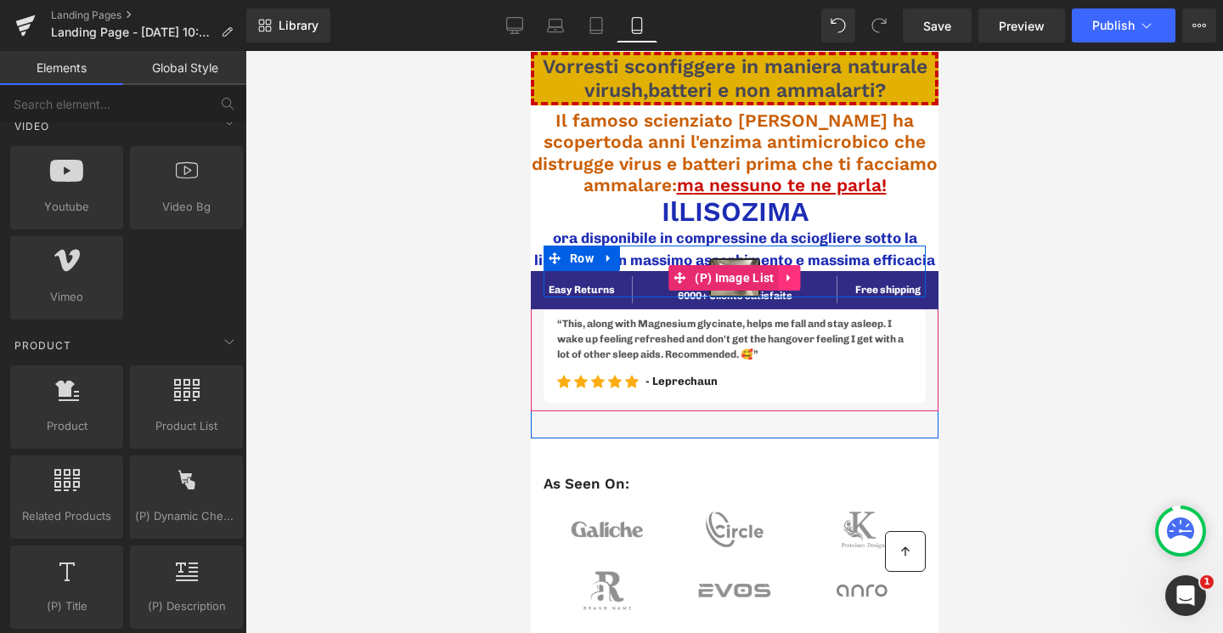
click at [790, 279] on icon at bounding box center [789, 278] width 12 height 13
click at [799, 279] on icon at bounding box center [800, 278] width 12 height 12
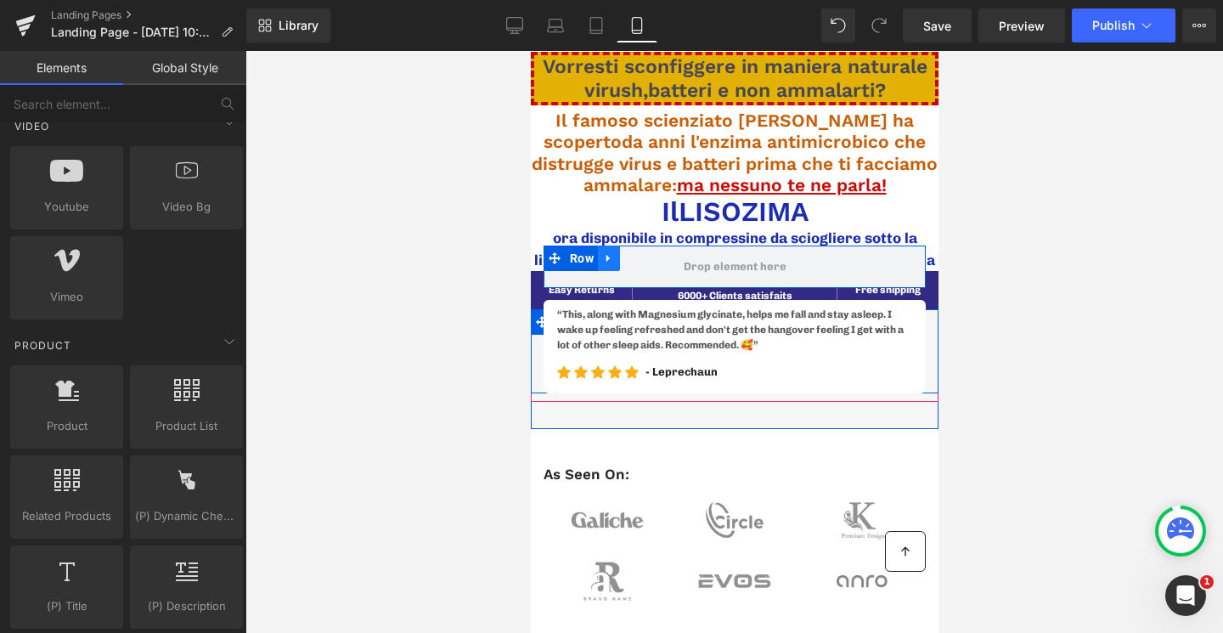
click at [613, 261] on icon at bounding box center [608, 258] width 12 height 13
click at [656, 254] on icon at bounding box center [652, 258] width 12 height 12
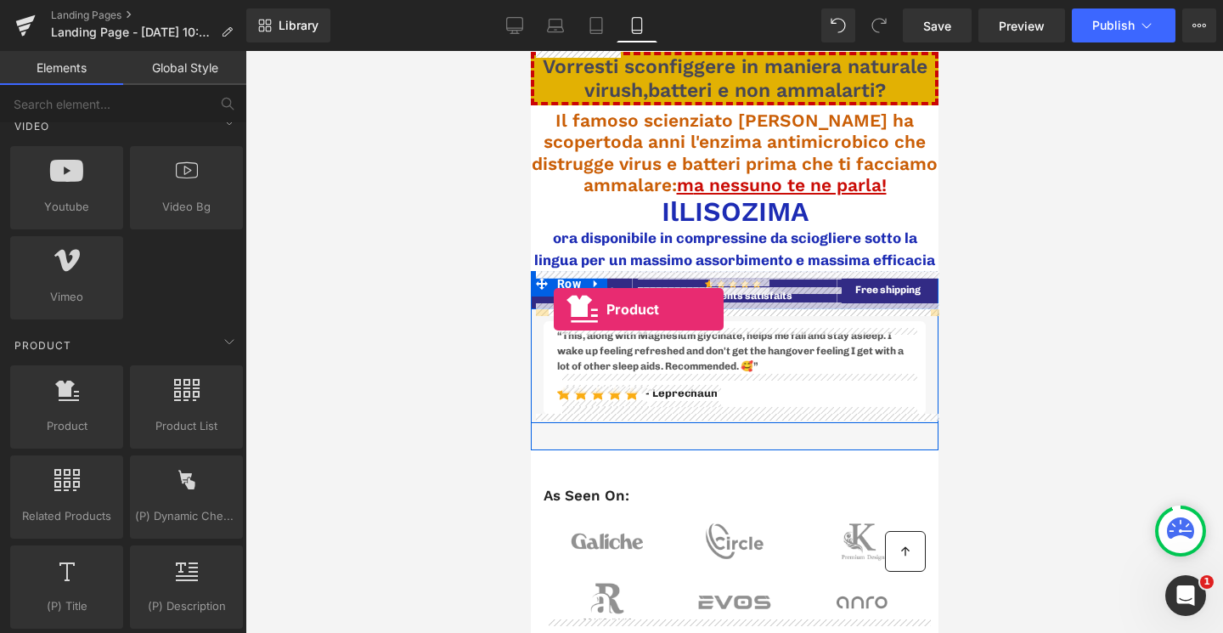
drag, startPoint x: 618, startPoint y: 437, endPoint x: 552, endPoint y: 308, distance: 145.1
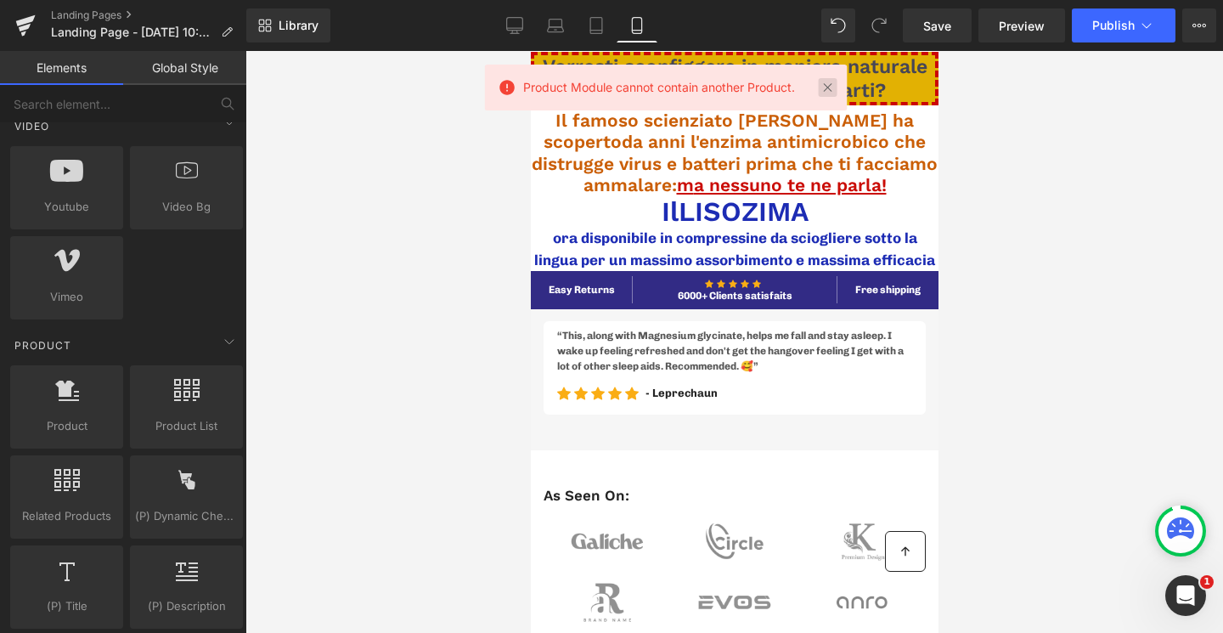
click at [822, 83] on link at bounding box center [828, 87] width 19 height 19
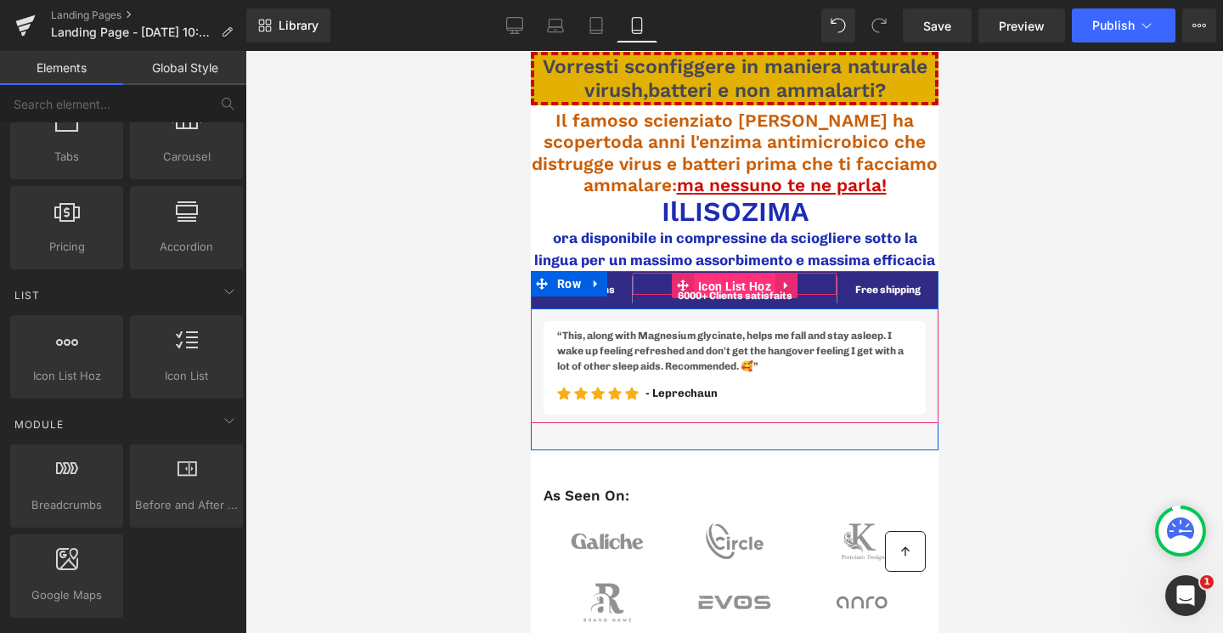
click at [695, 285] on span "Icon List Hoz" at bounding box center [734, 285] width 82 height 25
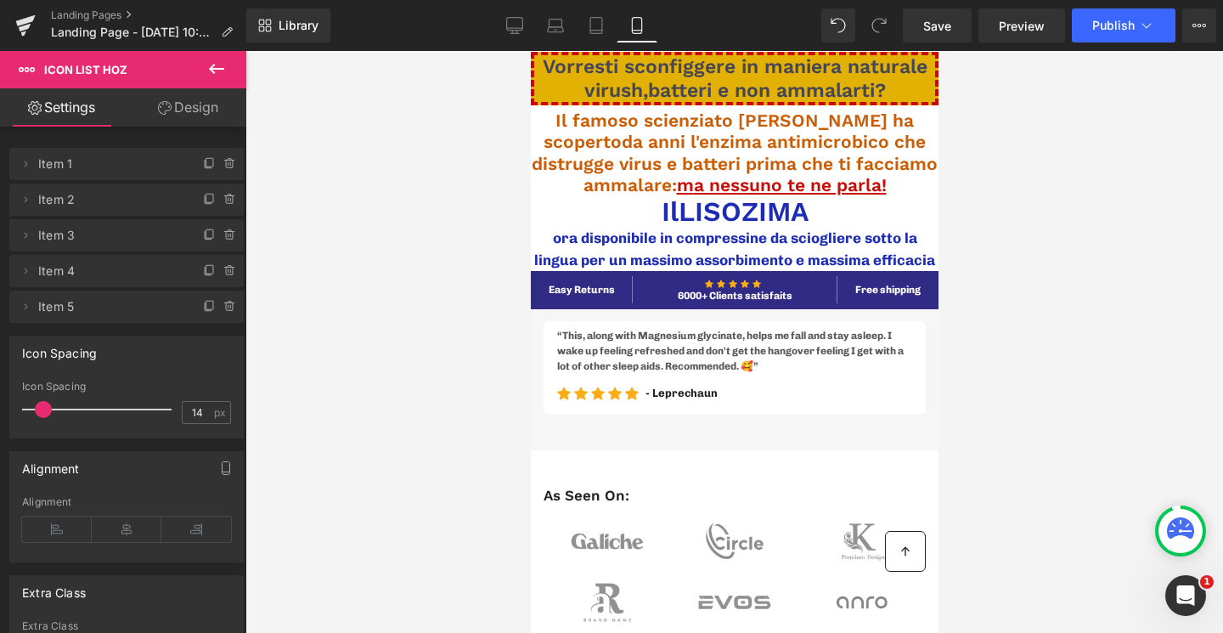
click at [212, 70] on icon at bounding box center [216, 69] width 20 height 20
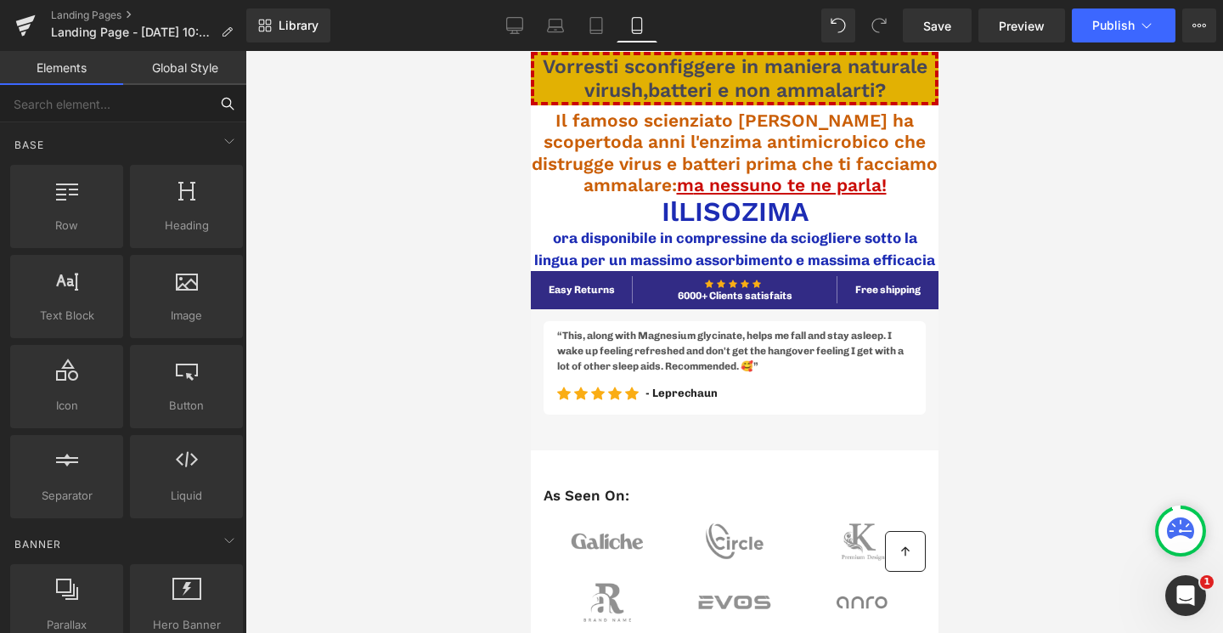
click at [90, 106] on input "text" at bounding box center [104, 103] width 209 height 37
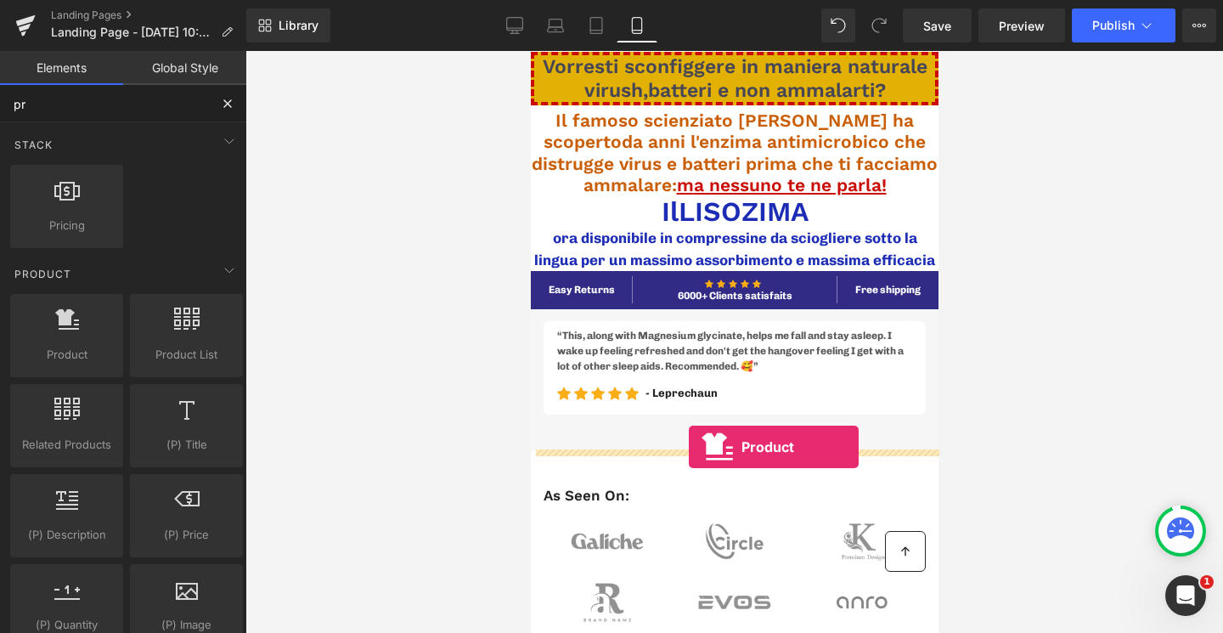
drag, startPoint x: 611, startPoint y: 391, endPoint x: 688, endPoint y: 447, distance: 95.5
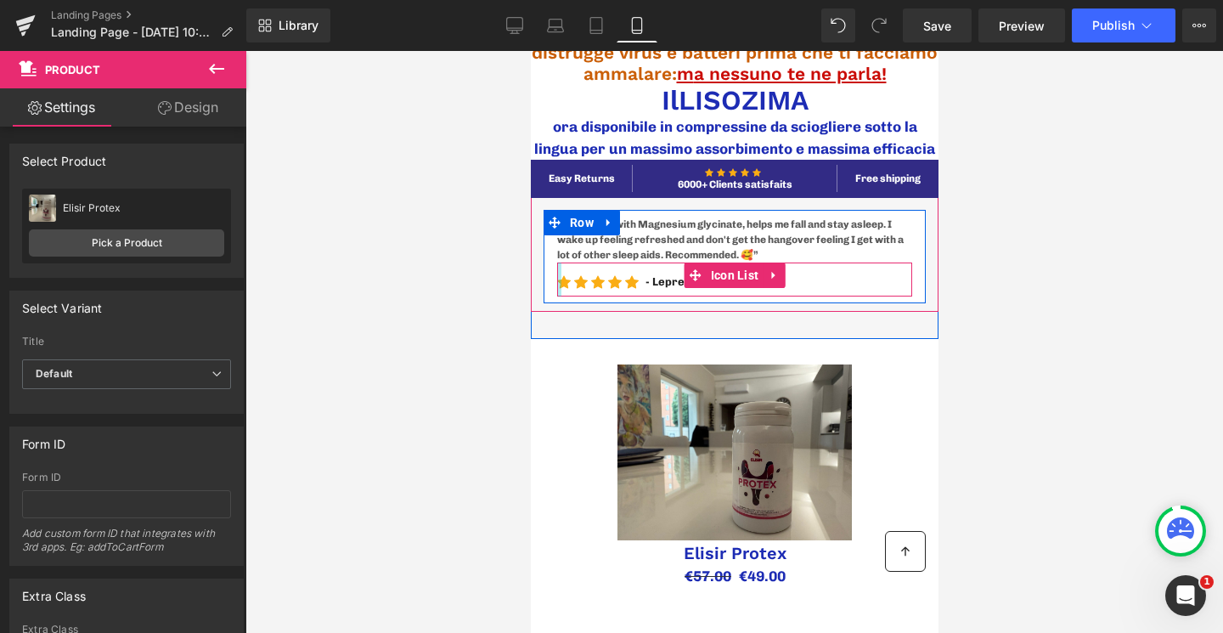
scroll to position [174, 0]
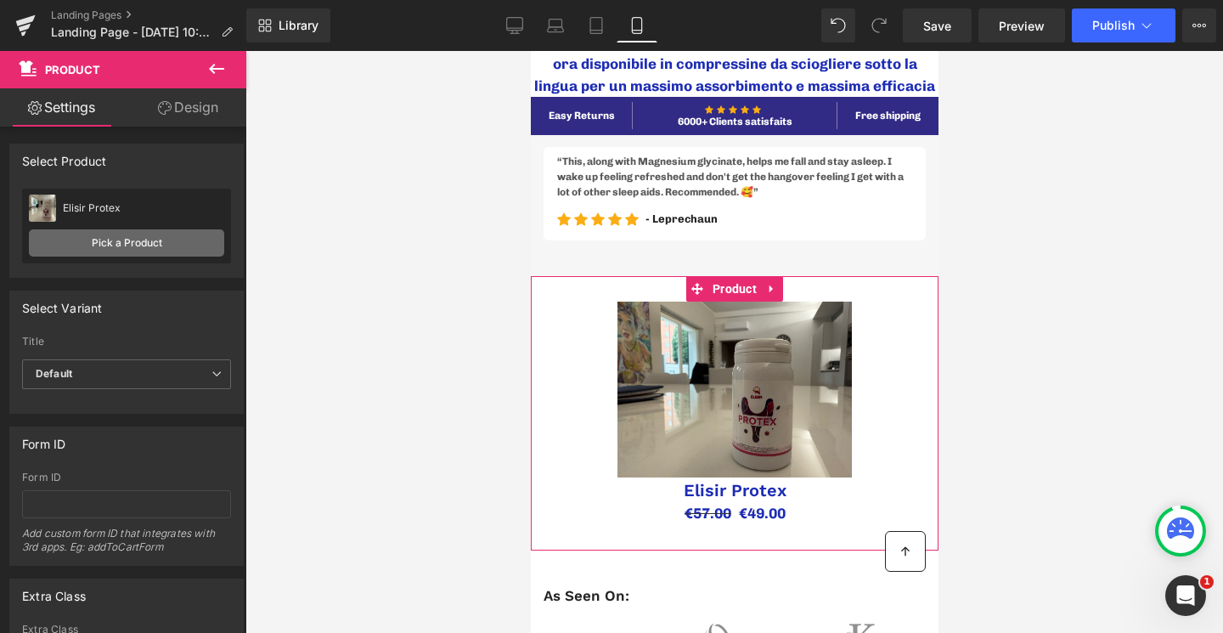
click at [113, 252] on link "Pick a Product" at bounding box center [126, 242] width 195 height 27
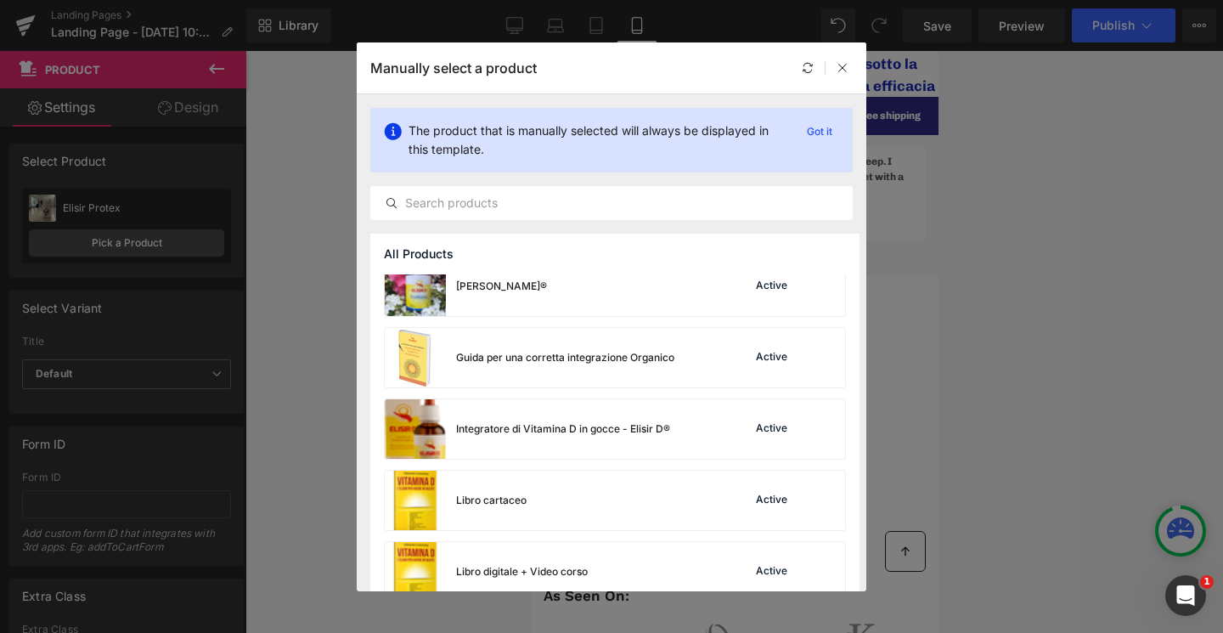
scroll to position [1042, 0]
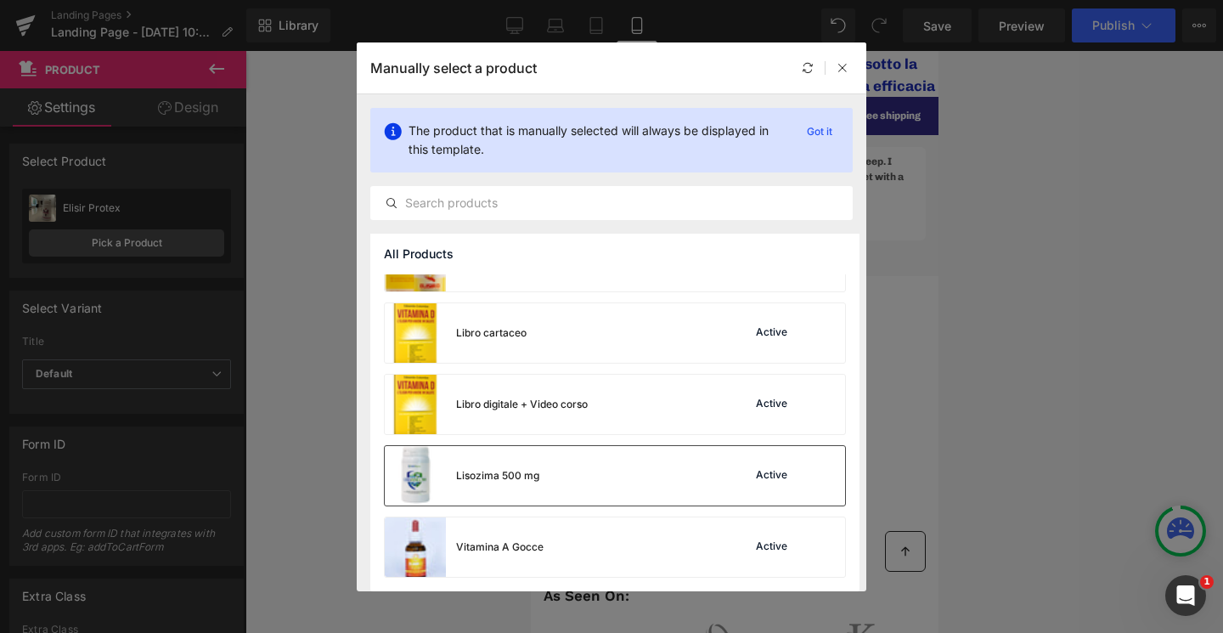
click at [521, 470] on div "Lisozima 500 mg" at bounding box center [497, 475] width 83 height 15
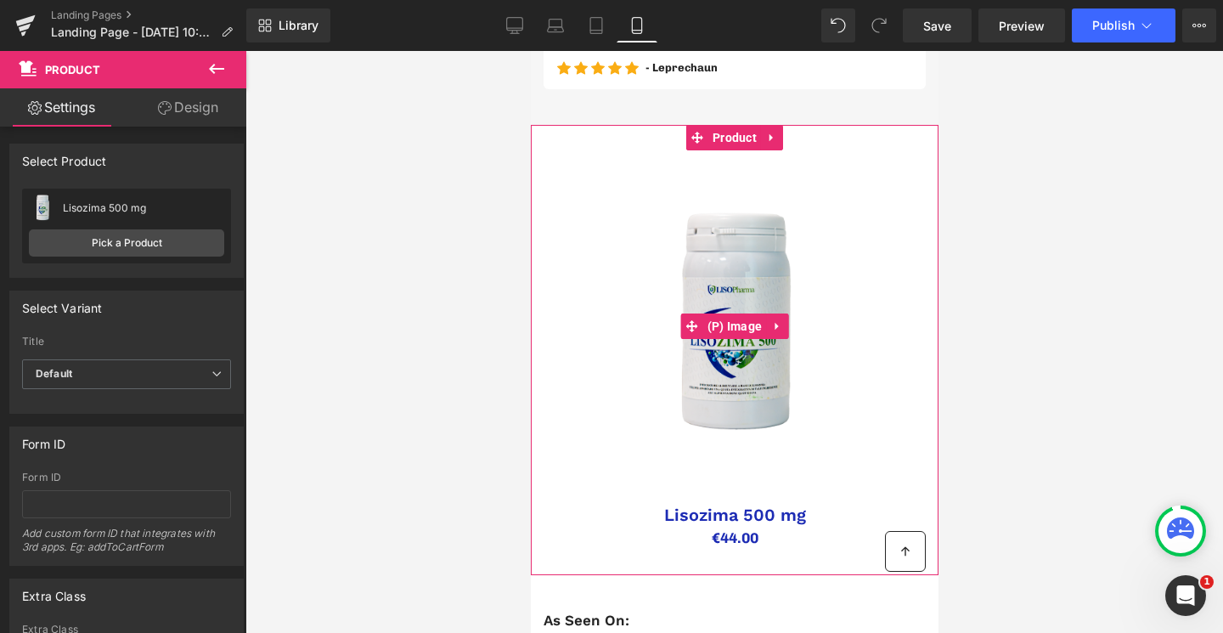
scroll to position [0, 0]
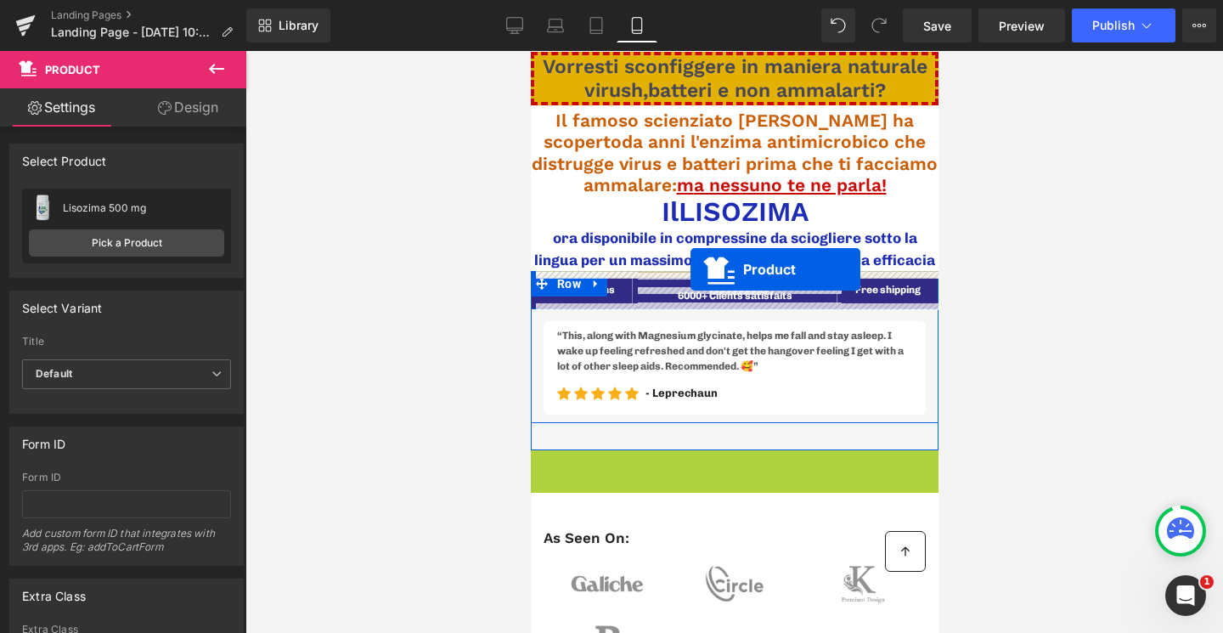
drag, startPoint x: 702, startPoint y: 465, endPoint x: 690, endPoint y: 269, distance: 196.6
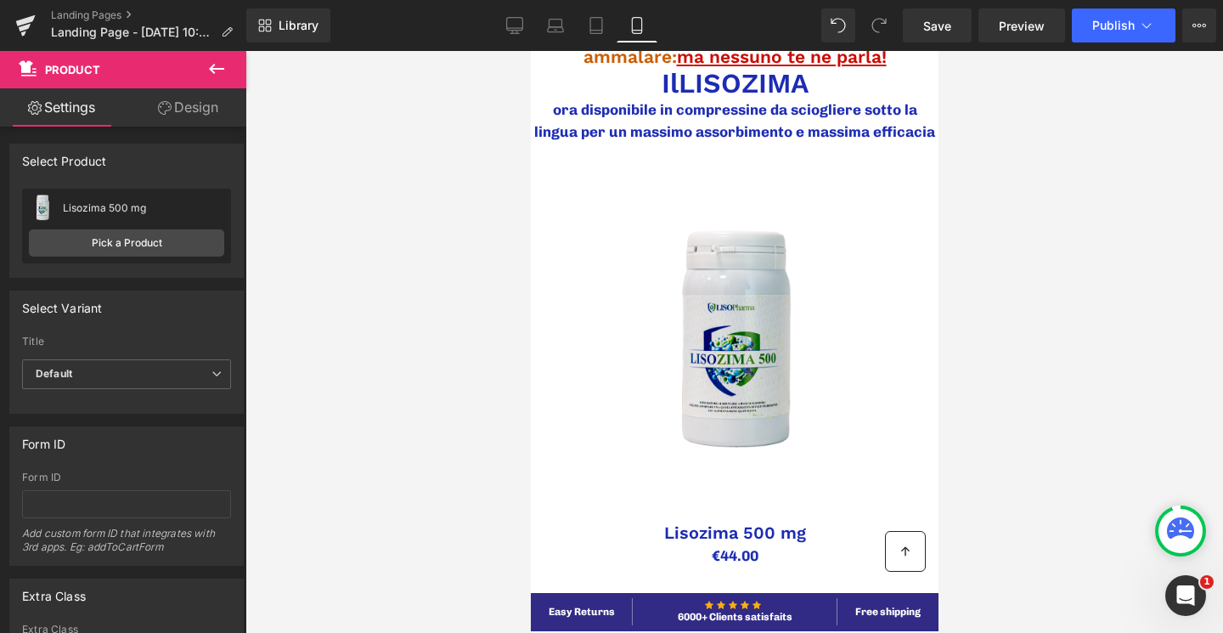
scroll to position [130, 0]
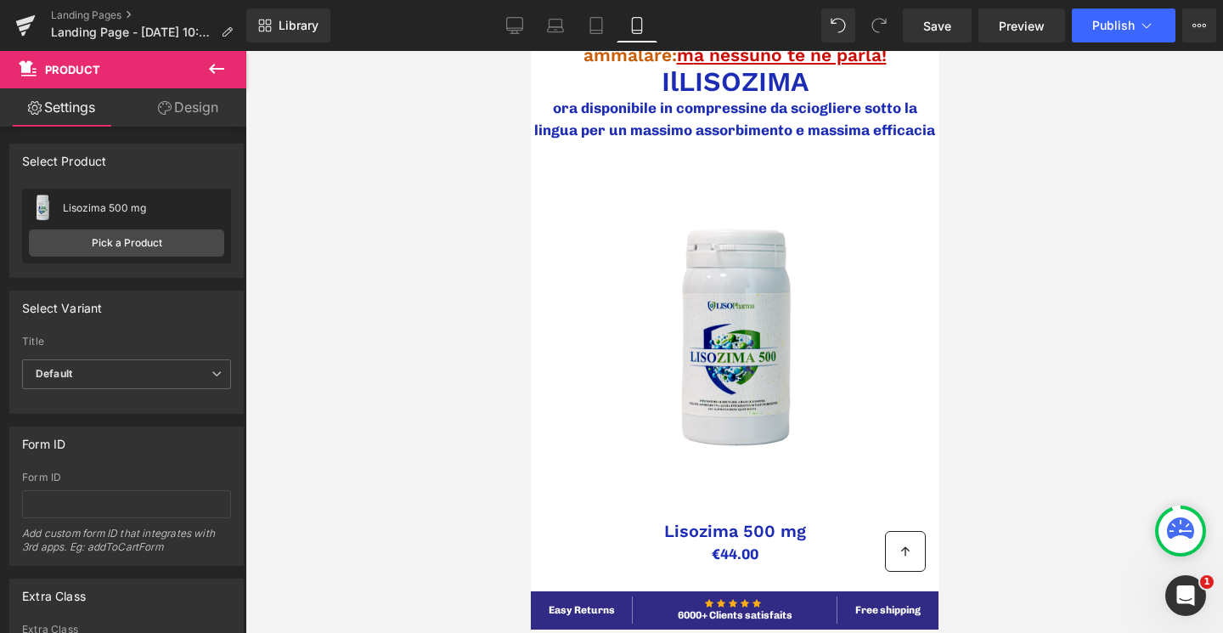
click at [205, 76] on button at bounding box center [216, 69] width 59 height 37
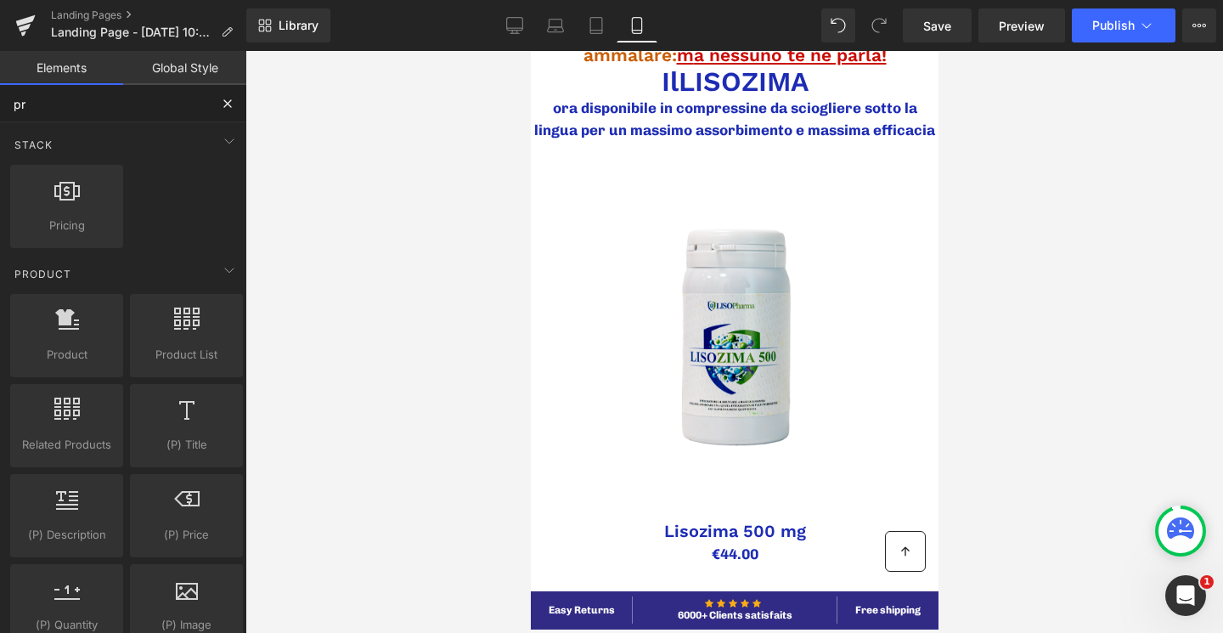
click at [141, 114] on input "pr" at bounding box center [104, 103] width 209 height 37
type input "p"
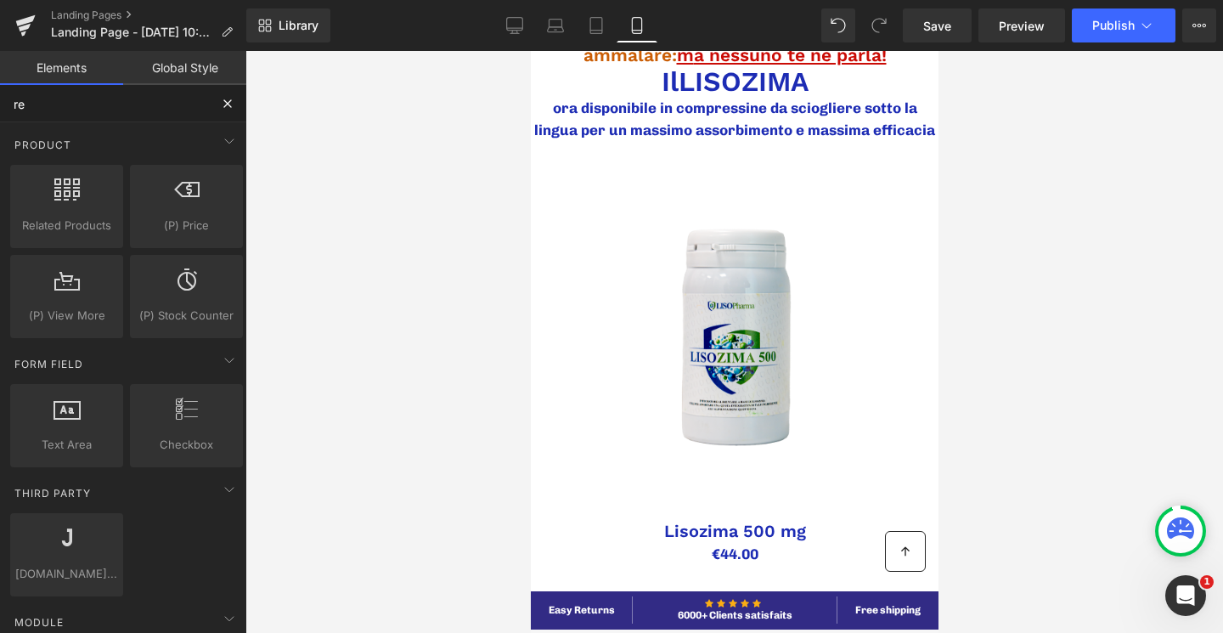
type input "r"
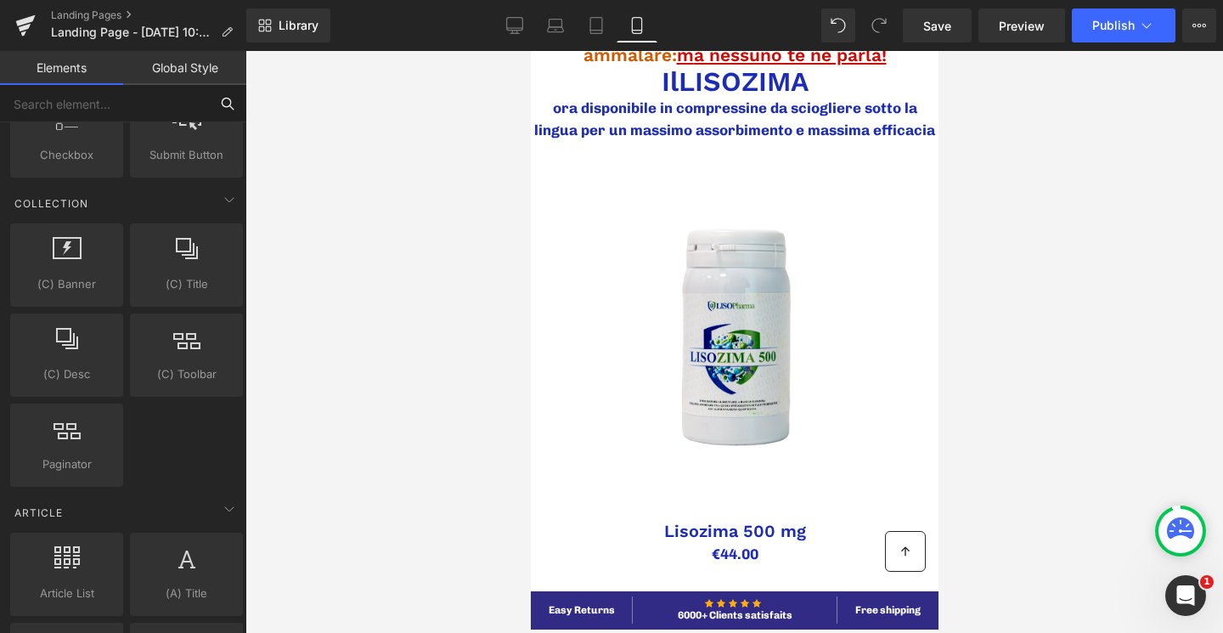
scroll to position [3326, 0]
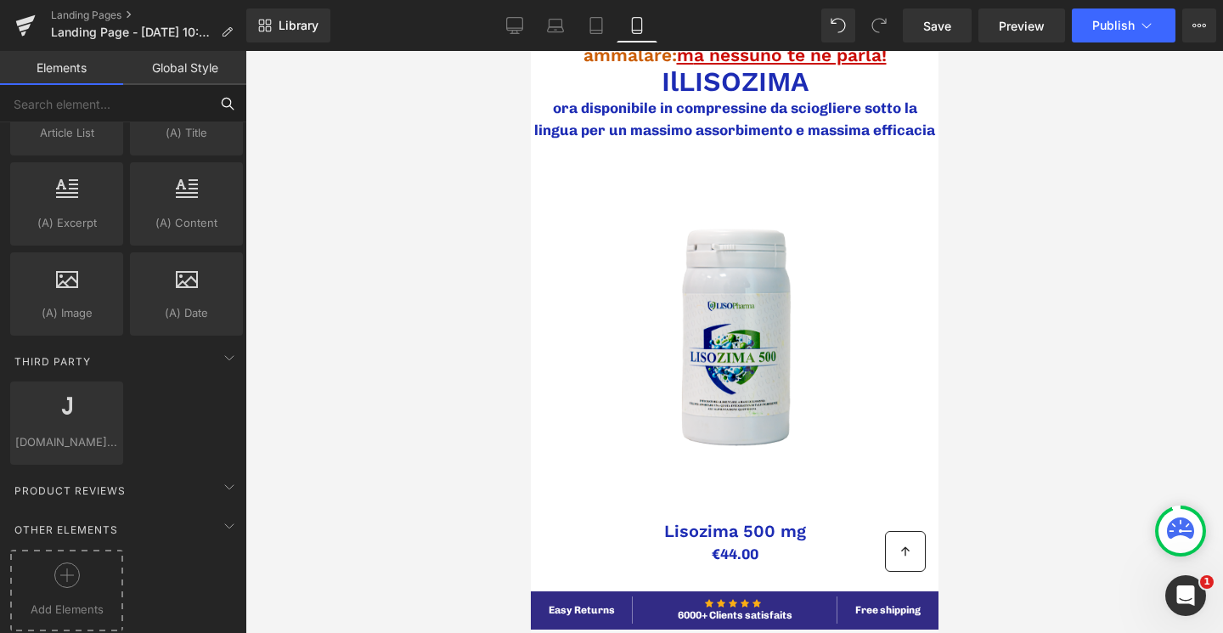
click at [76, 562] on icon at bounding box center [66, 574] width 25 height 25
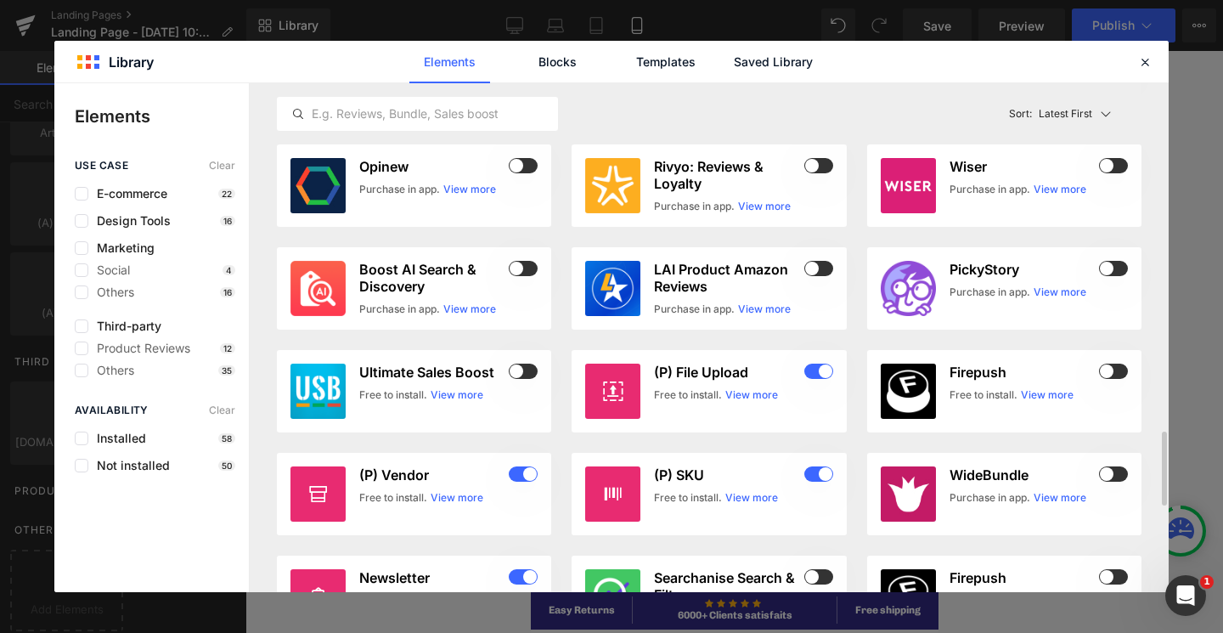
scroll to position [662, 0]
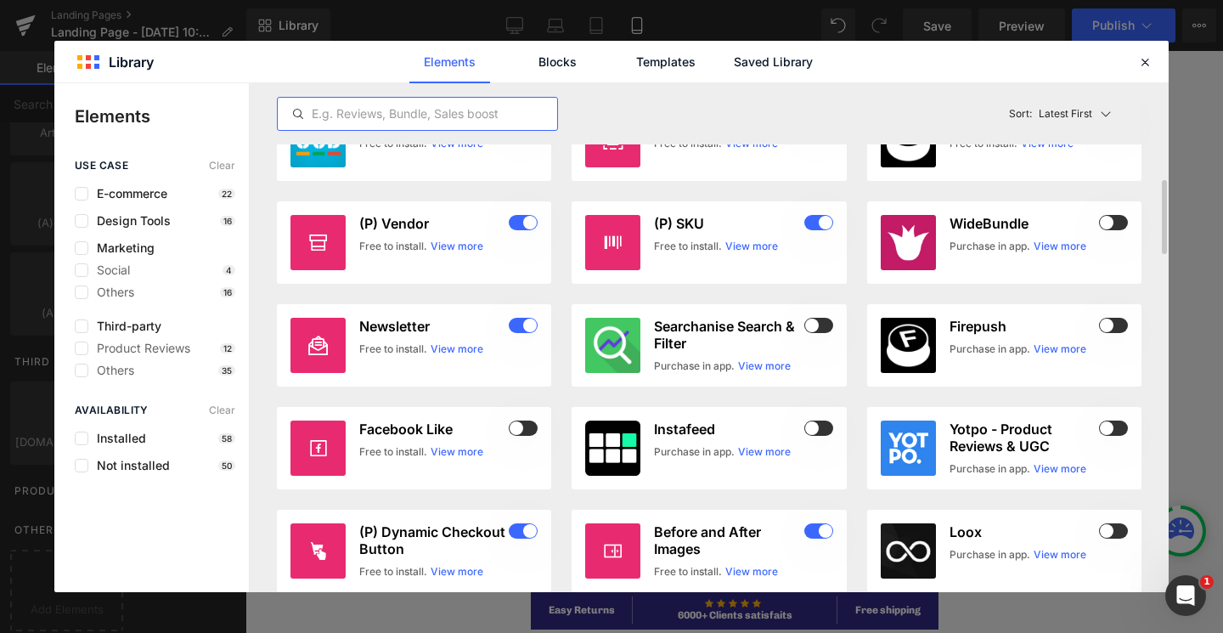
click at [397, 112] on input "text" at bounding box center [417, 114] width 279 height 20
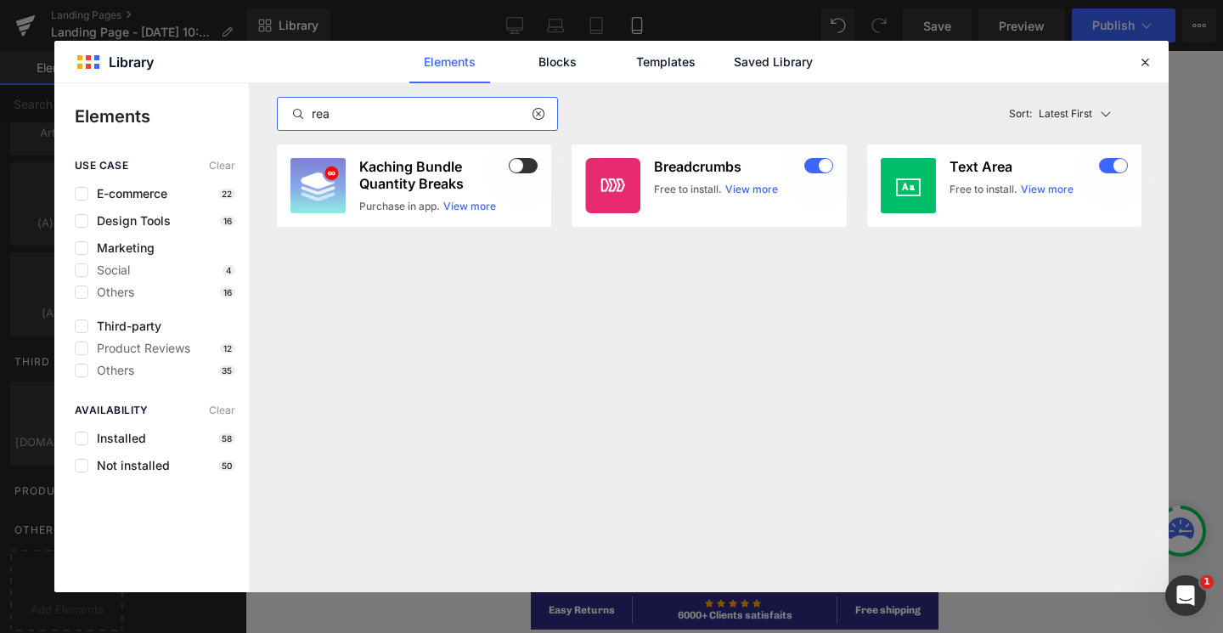
scroll to position [0, 0]
type input "r"
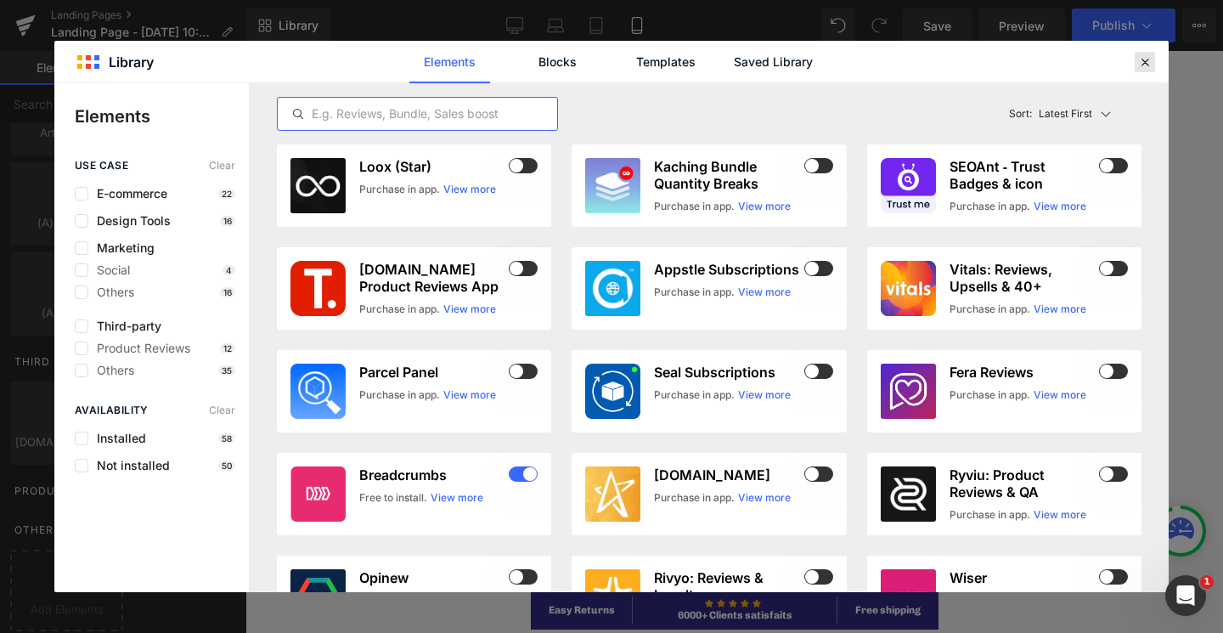
click at [1140, 56] on icon at bounding box center [1144, 61] width 15 height 15
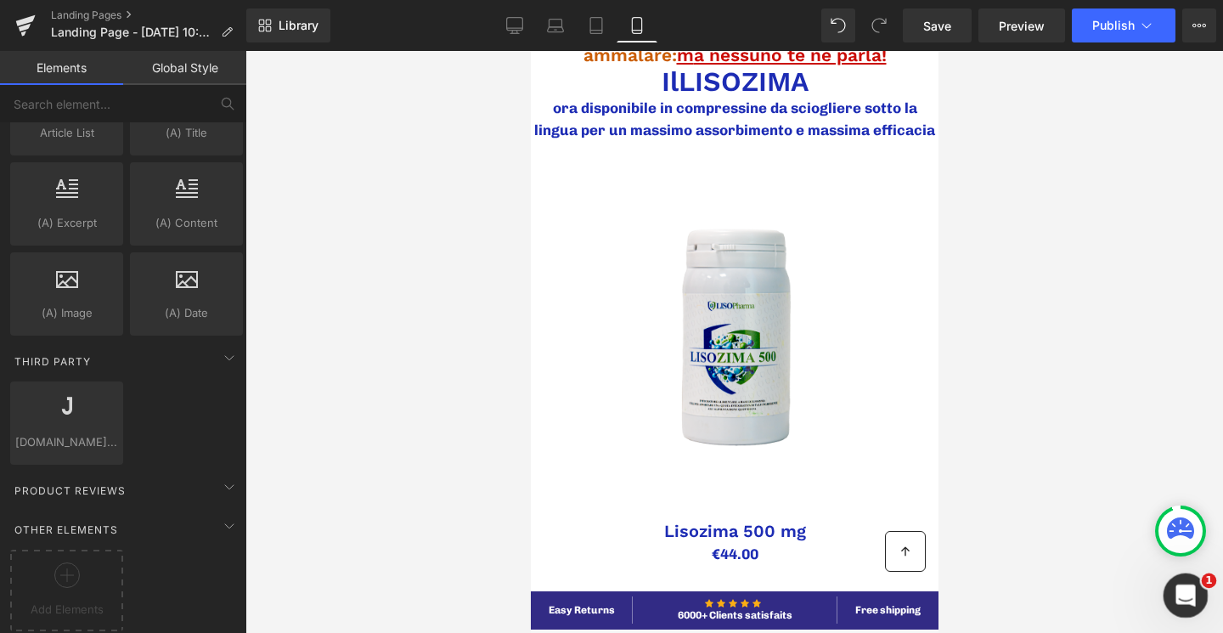
click at [1189, 598] on icon "Apri il messenger Intercom" at bounding box center [1183, 593] width 28 height 28
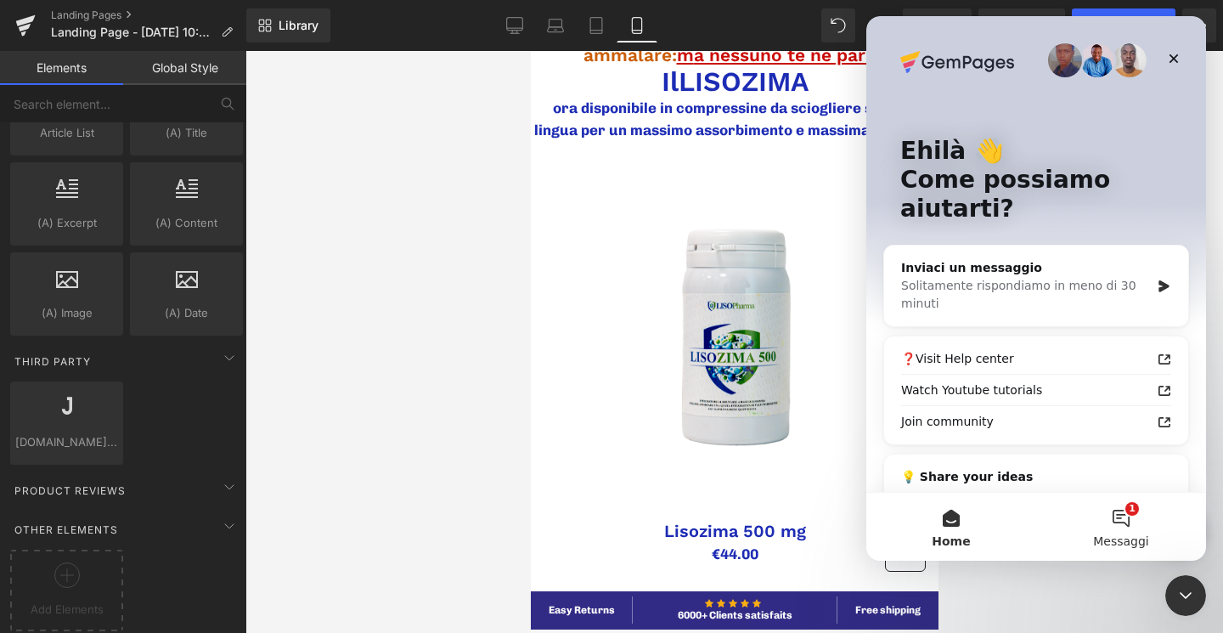
click at [1129, 524] on button "1 Messaggi" at bounding box center [1121, 527] width 170 height 68
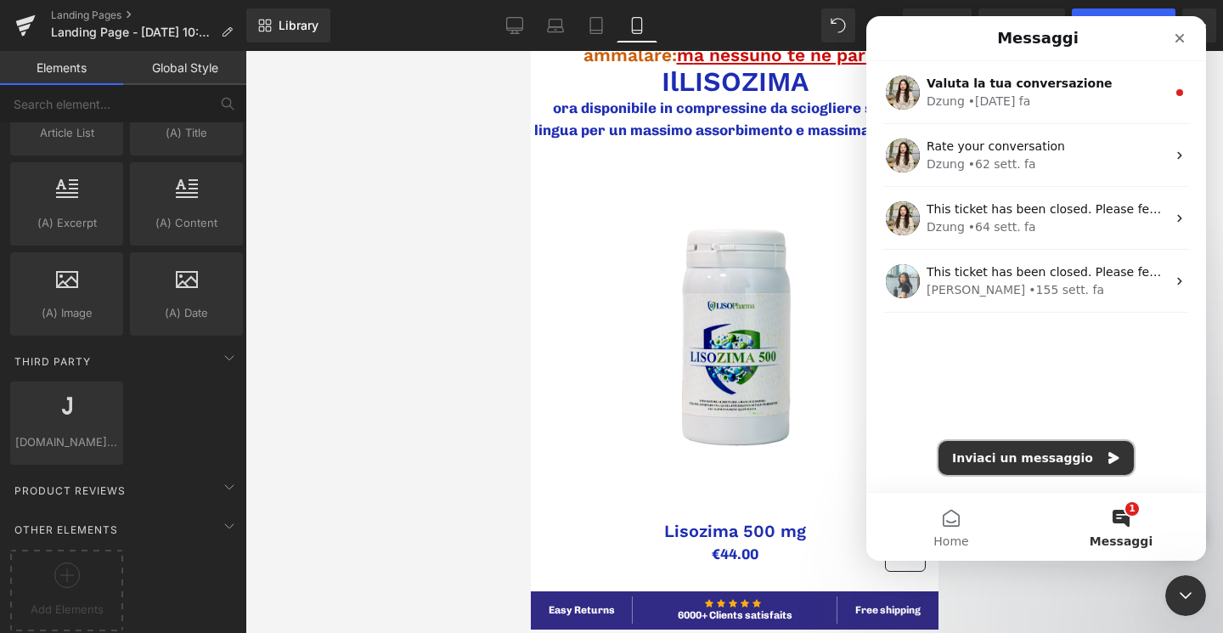
click at [1055, 459] on button "Inviaci un messaggio" at bounding box center [1035, 458] width 195 height 34
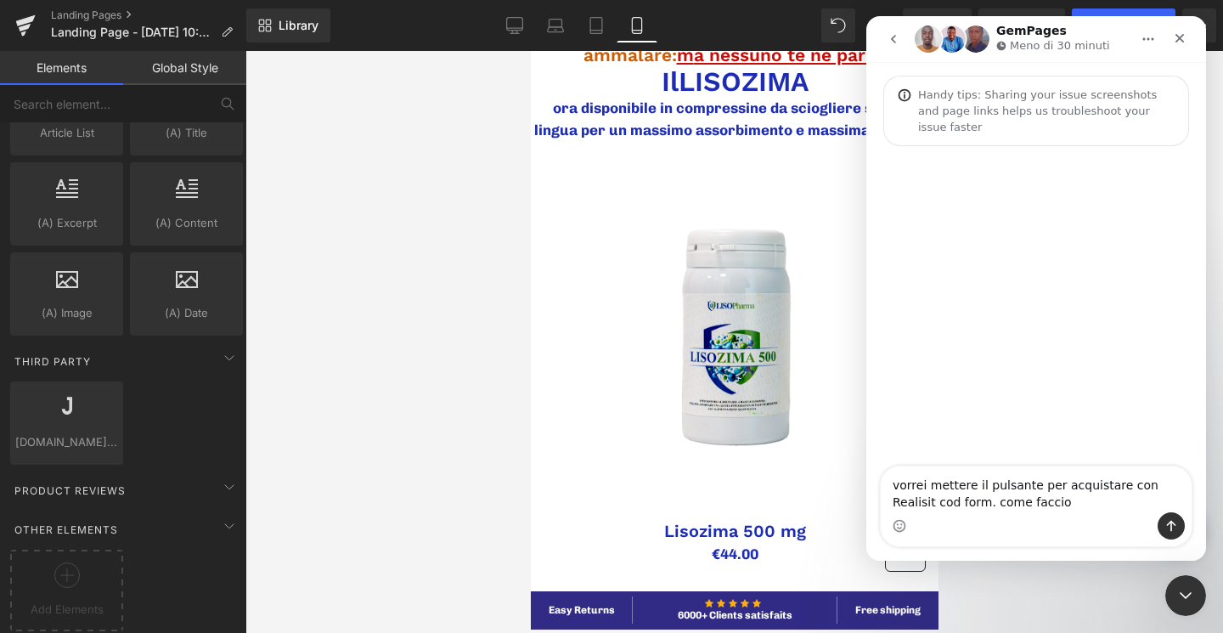
type textarea "vorrei mettere il pulsante per acquistare con Realisit cod form. come faccio?"
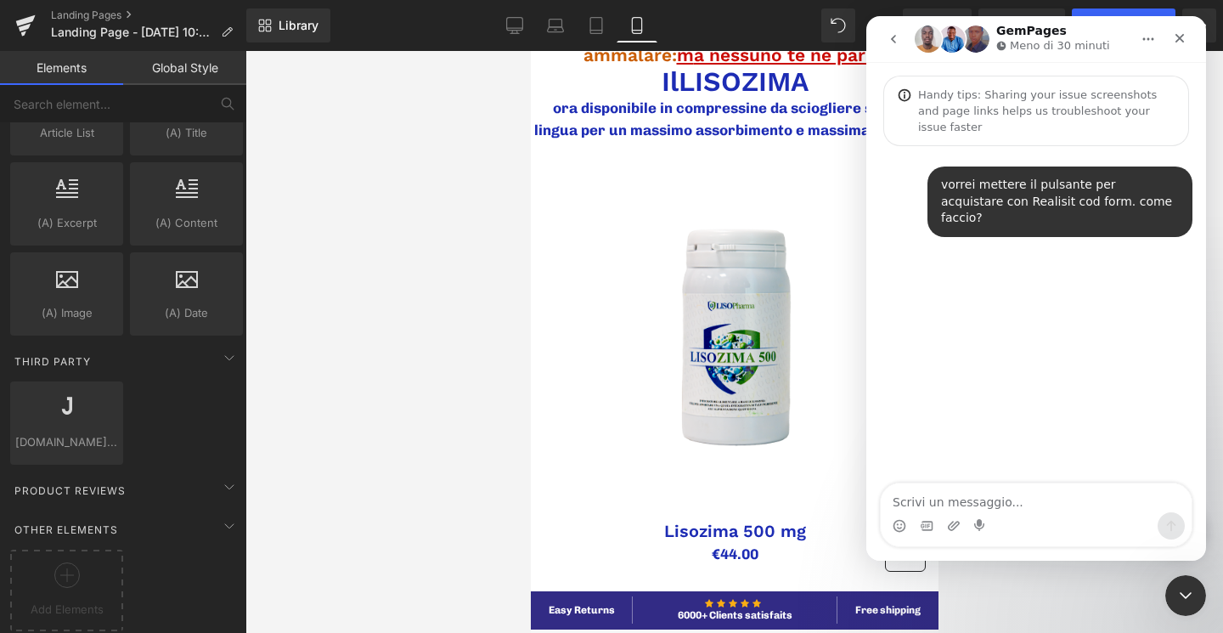
click at [101, 160] on div at bounding box center [611, 291] width 1223 height 582
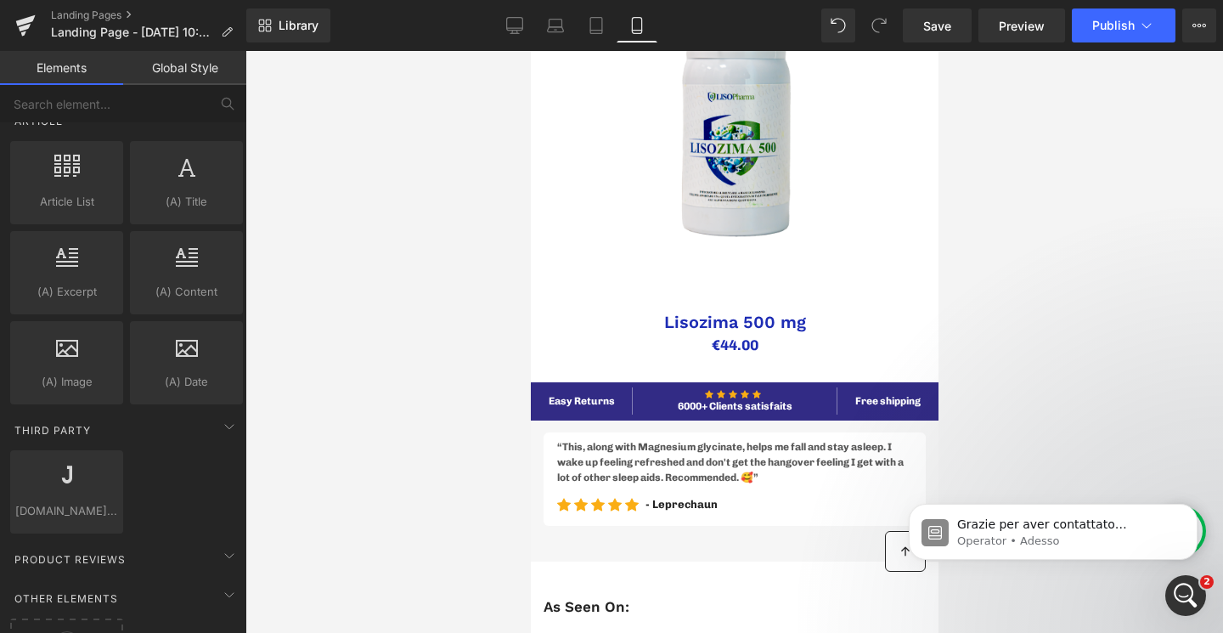
scroll to position [3326, 0]
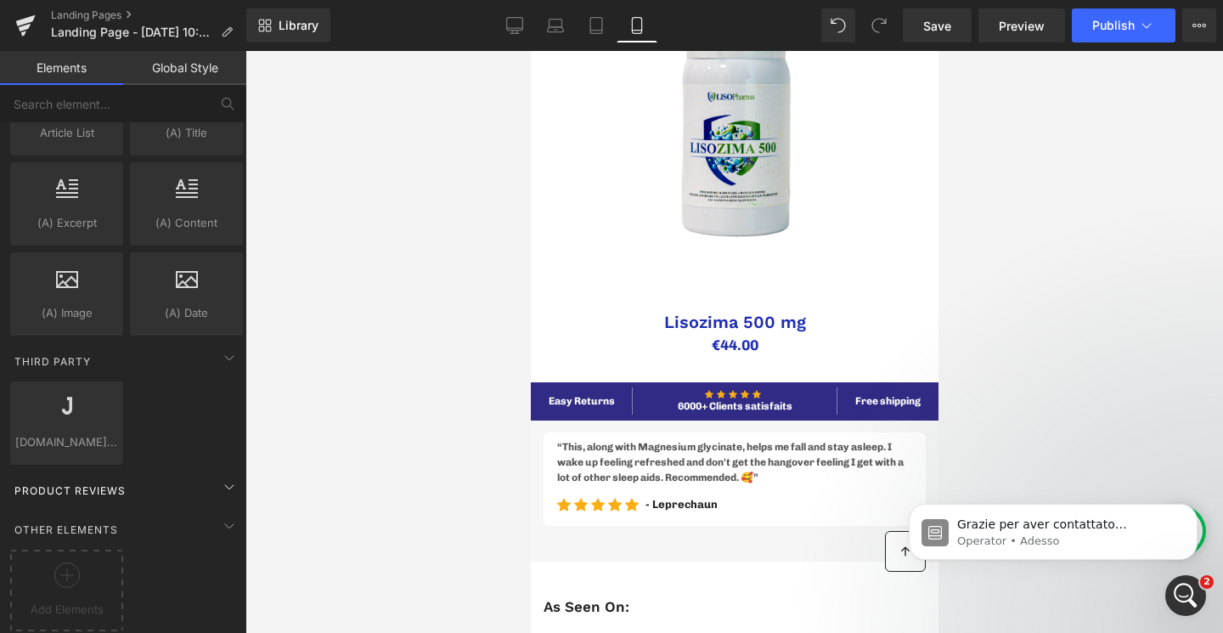
click at [155, 480] on div "Product Reviews" at bounding box center [126, 490] width 239 height 34
click at [172, 507] on div "Other Elements Add Elements" at bounding box center [126, 570] width 239 height 127
click at [106, 521] on span "Other Elements" at bounding box center [66, 529] width 107 height 16
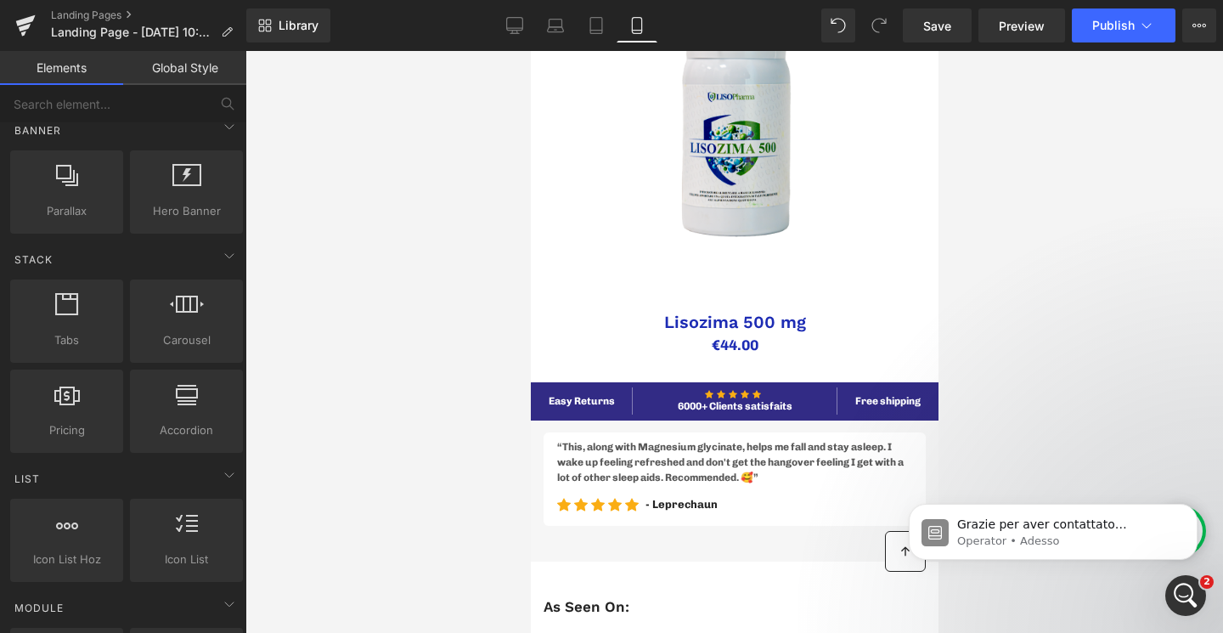
scroll to position [192, 0]
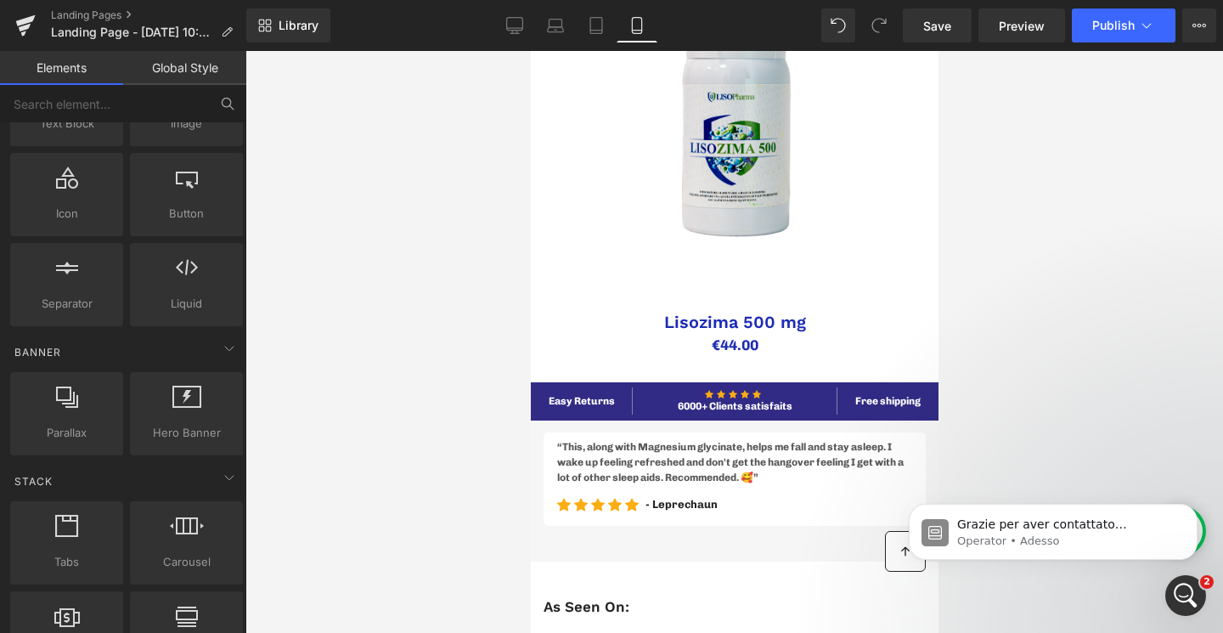
click at [229, 109] on icon at bounding box center [227, 103] width 15 height 15
click at [226, 106] on icon at bounding box center [226, 102] width 8 height 8
click at [171, 97] on input "text" at bounding box center [104, 103] width 209 height 37
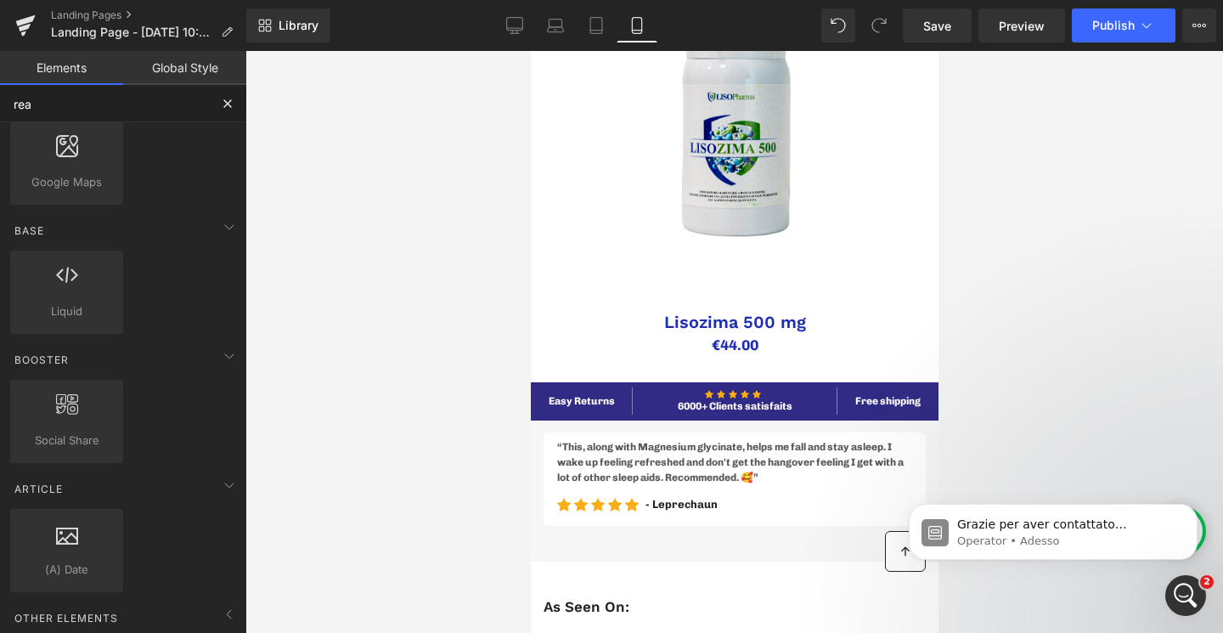
scroll to position [0, 0]
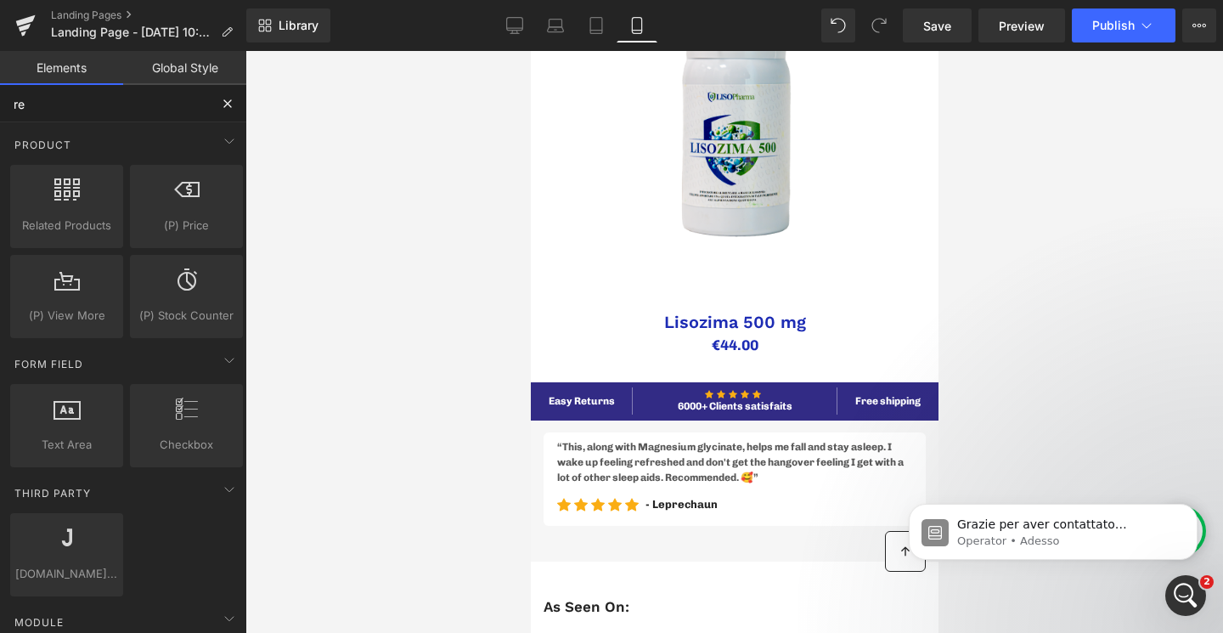
type input "r"
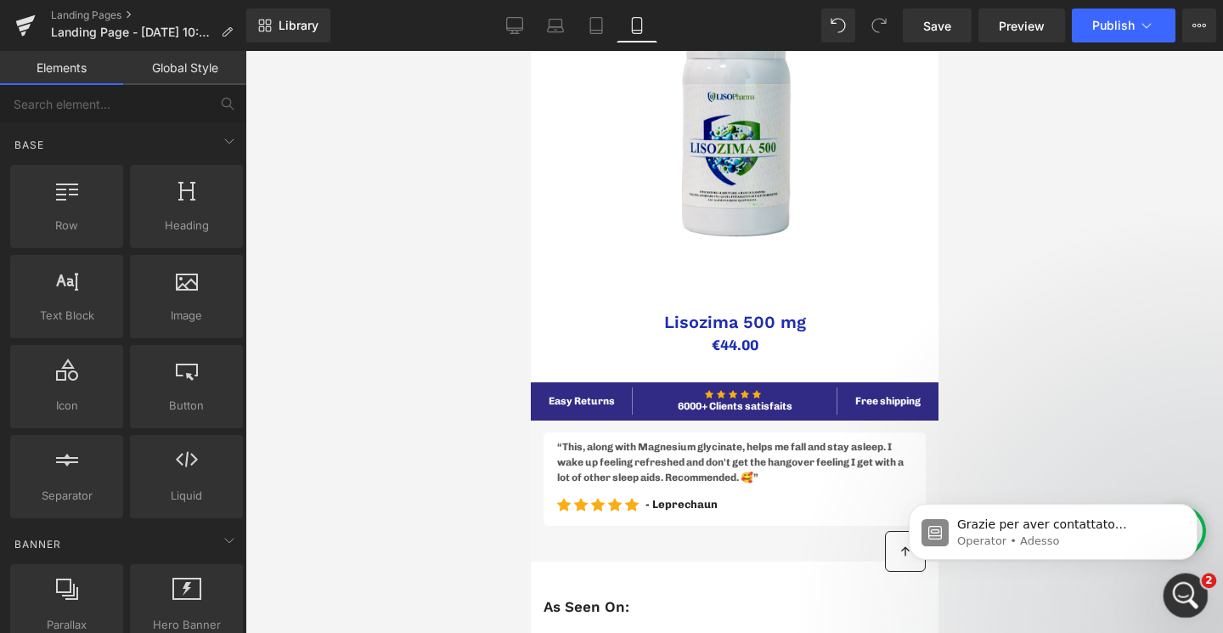
click at [1177, 590] on icon "Apri il messenger Intercom" at bounding box center [1183, 593] width 28 height 28
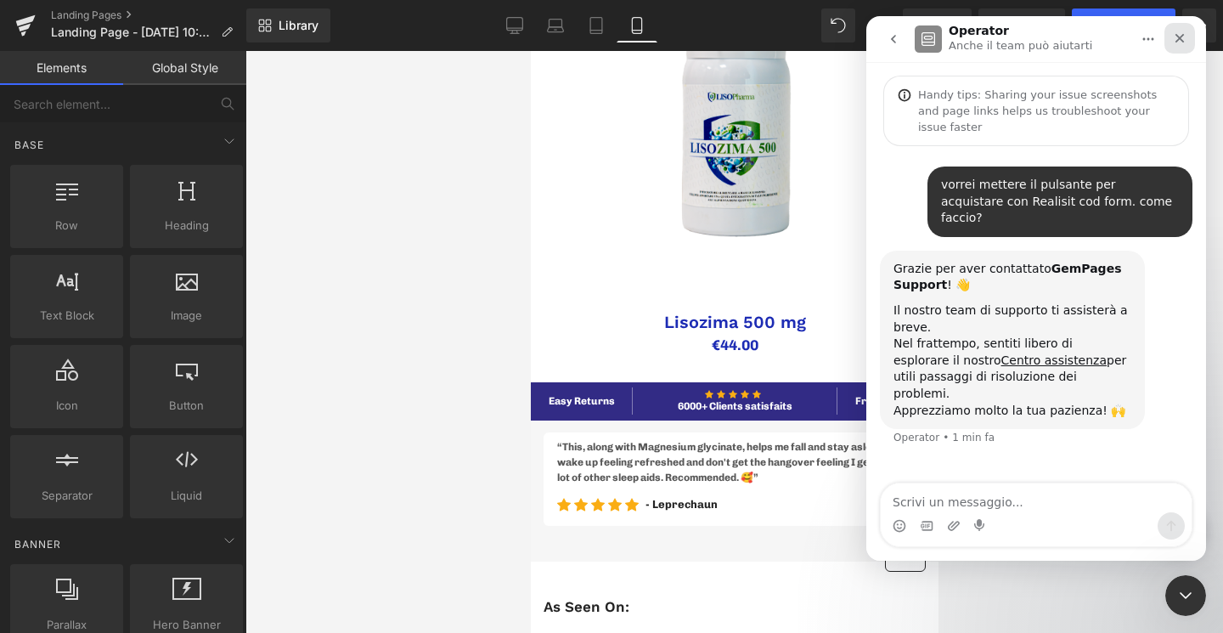
click at [1175, 41] on icon "Chiudi" at bounding box center [1180, 38] width 14 height 14
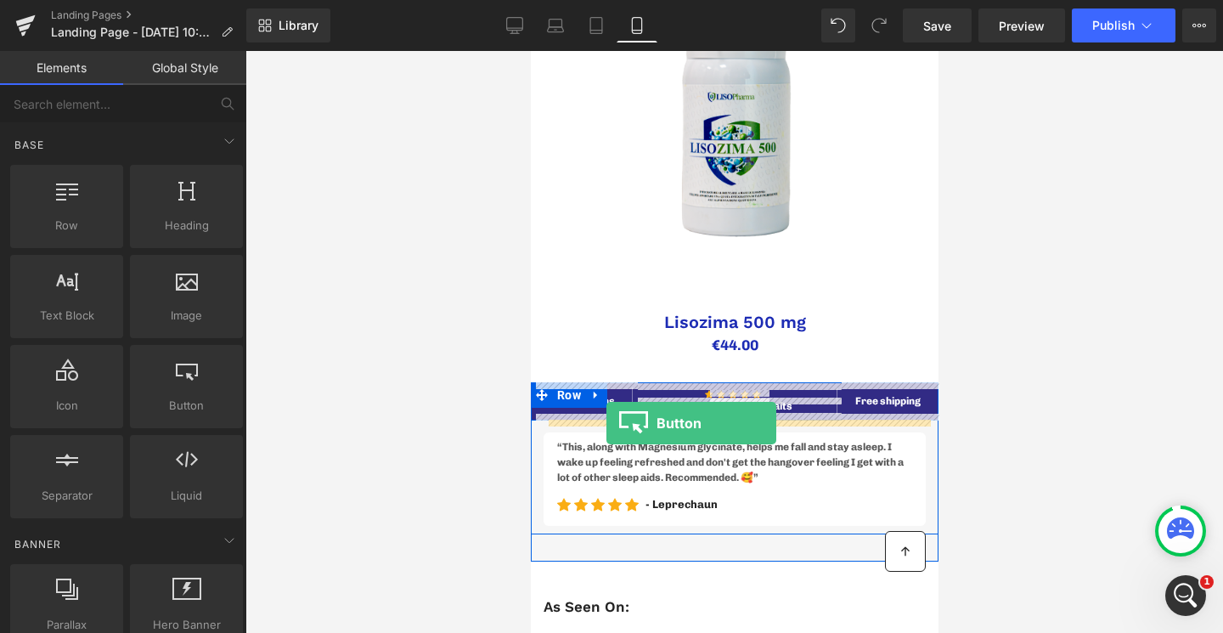
drag, startPoint x: 668, startPoint y: 451, endPoint x: 605, endPoint y: 423, distance: 68.8
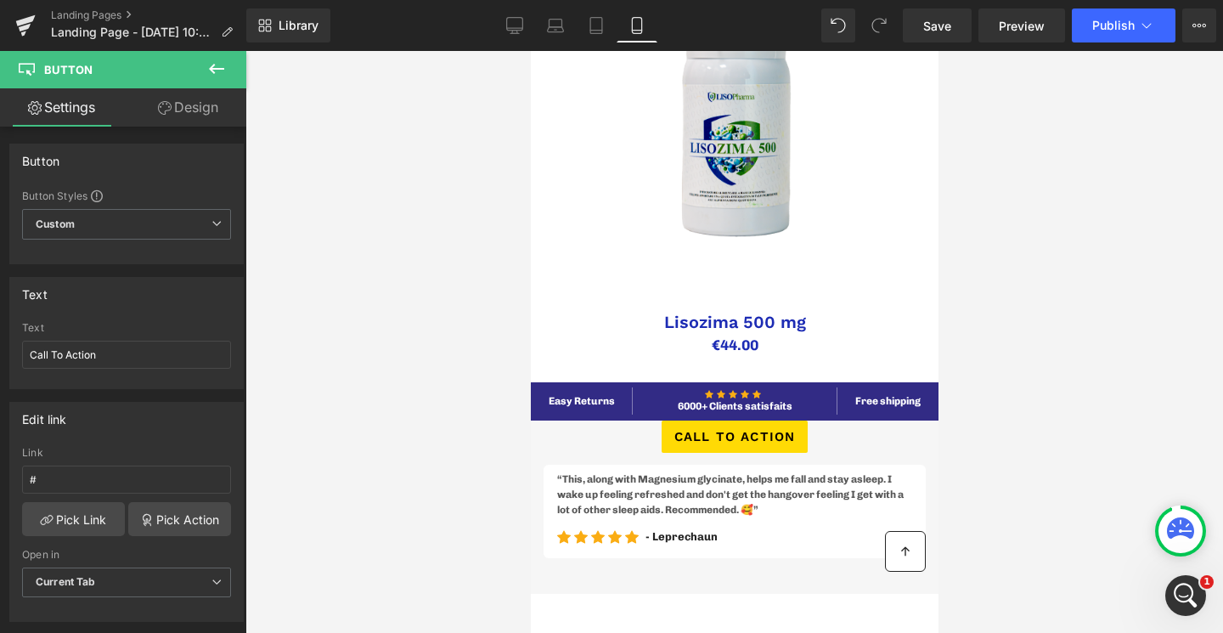
click at [199, 65] on button at bounding box center [216, 69] width 59 height 37
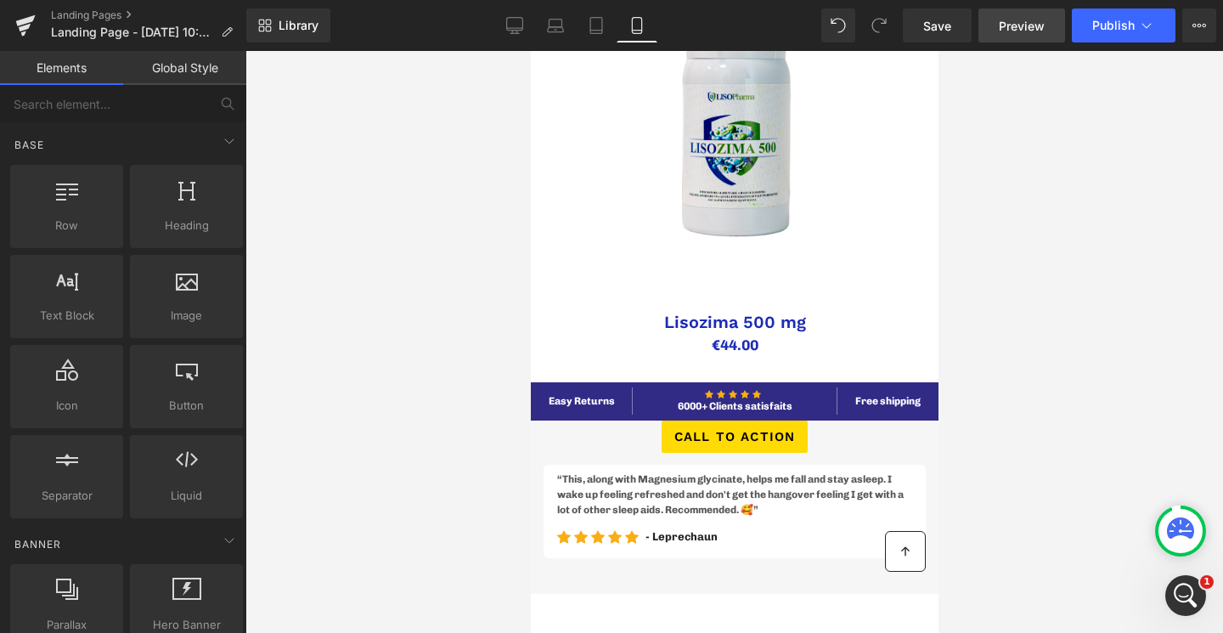
scroll to position [339, 0]
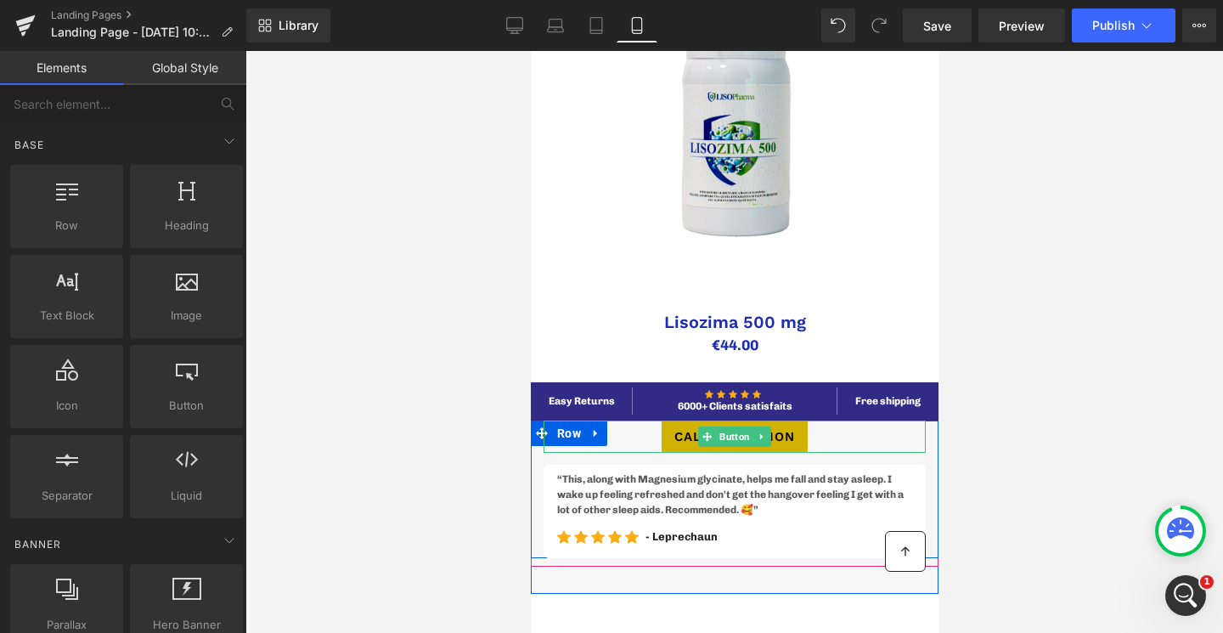
drag, startPoint x: 710, startPoint y: 446, endPoint x: 690, endPoint y: 439, distance: 21.5
click at [710, 445] on span at bounding box center [706, 436] width 18 height 20
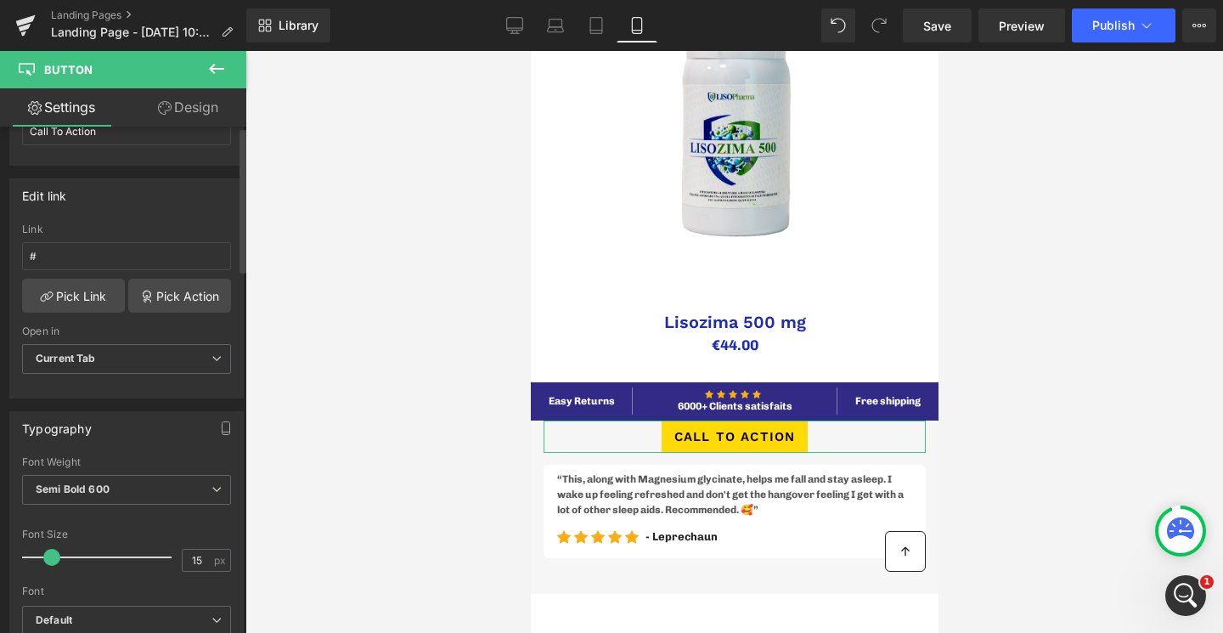
scroll to position [0, 0]
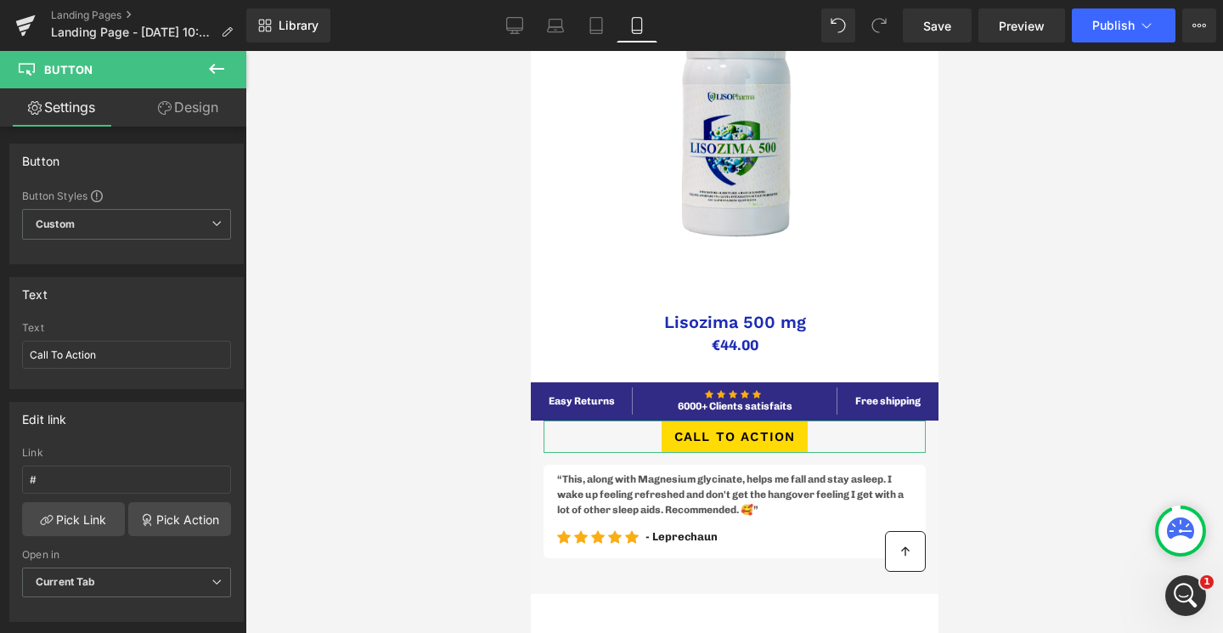
click at [182, 119] on link "Design" at bounding box center [188, 107] width 123 height 38
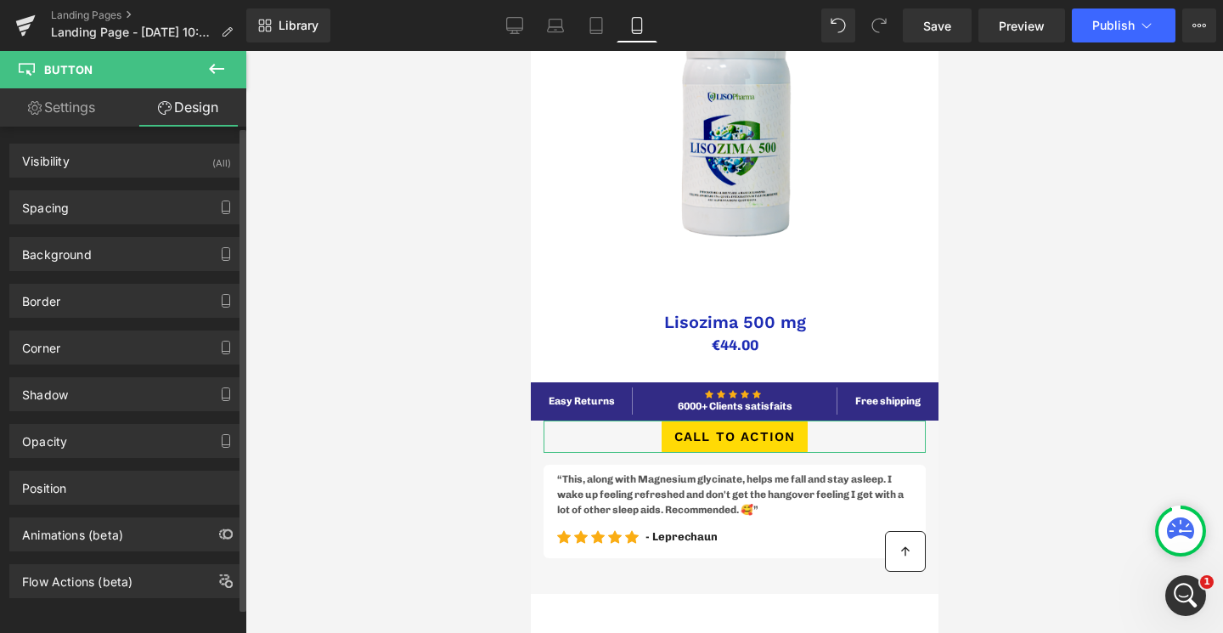
scroll to position [14, 0]
click at [31, 108] on icon at bounding box center [35, 108] width 14 height 14
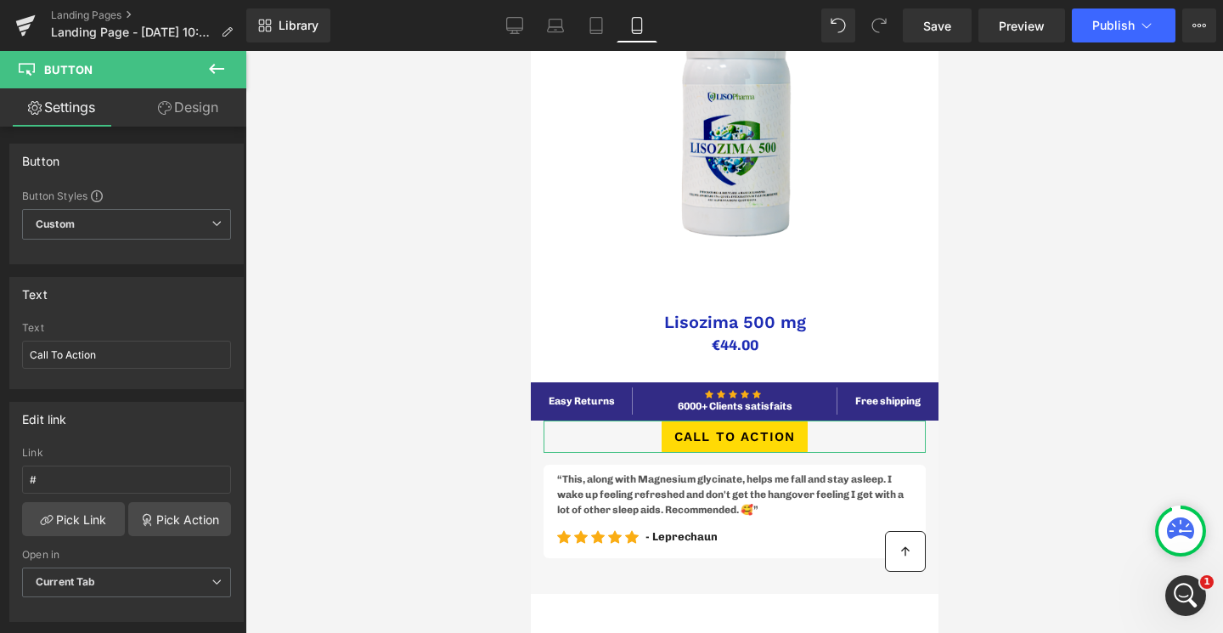
click at [173, 101] on link "Design" at bounding box center [188, 107] width 123 height 38
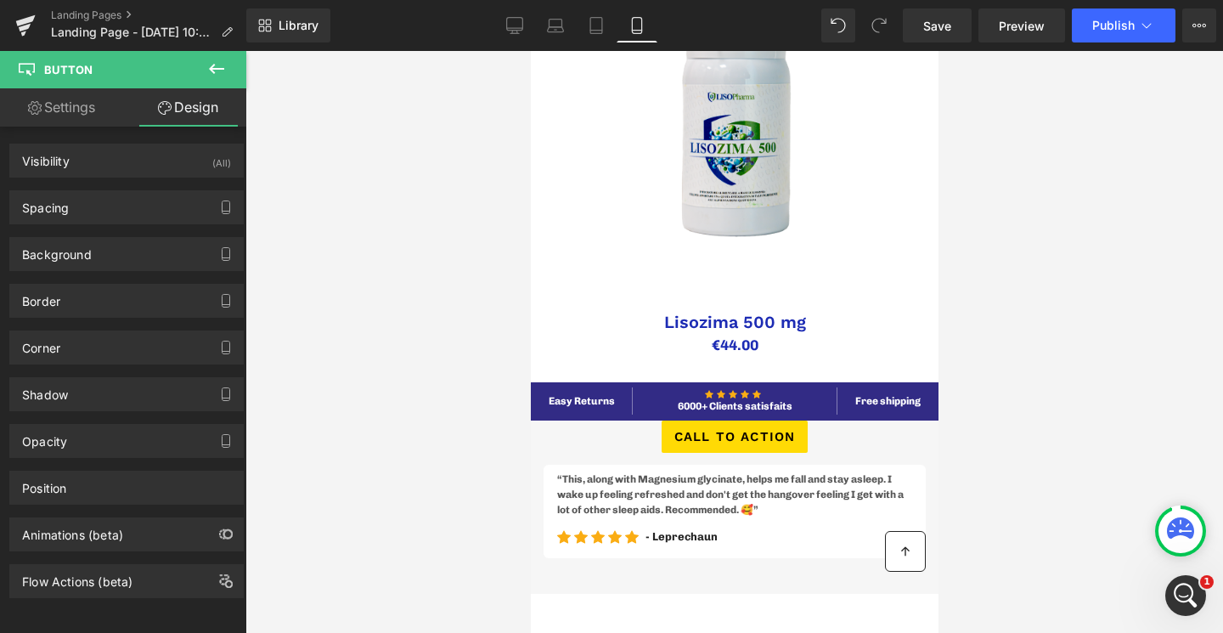
click at [203, 74] on button at bounding box center [216, 69] width 59 height 37
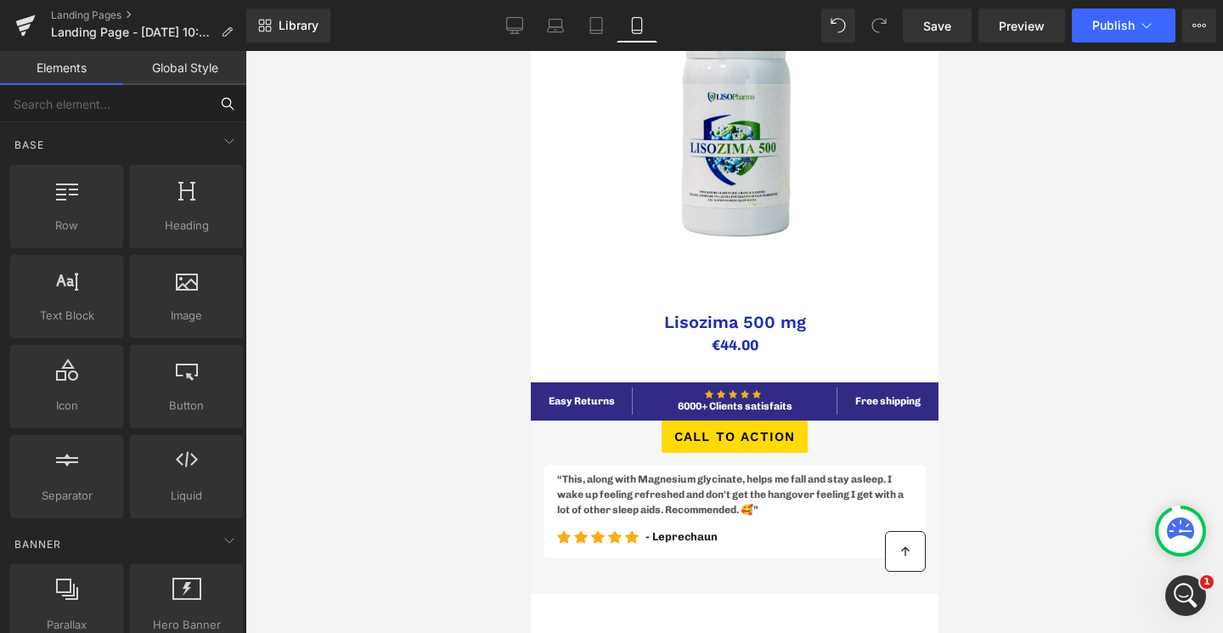
click at [138, 113] on input "text" at bounding box center [104, 103] width 209 height 37
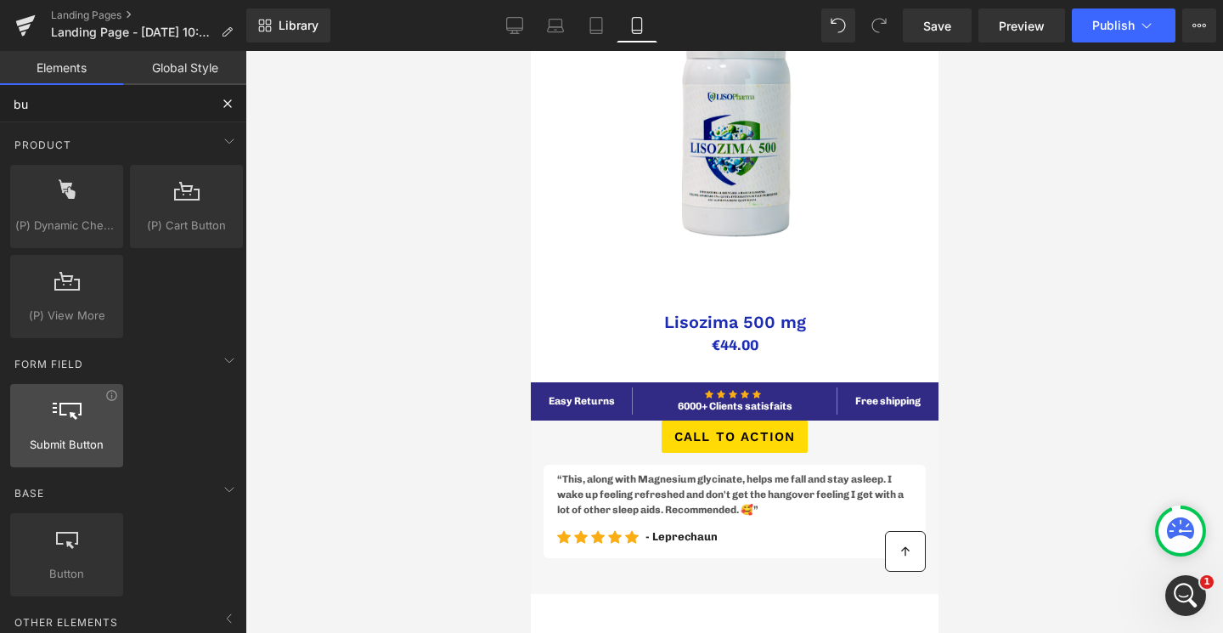
scroll to position [18, 0]
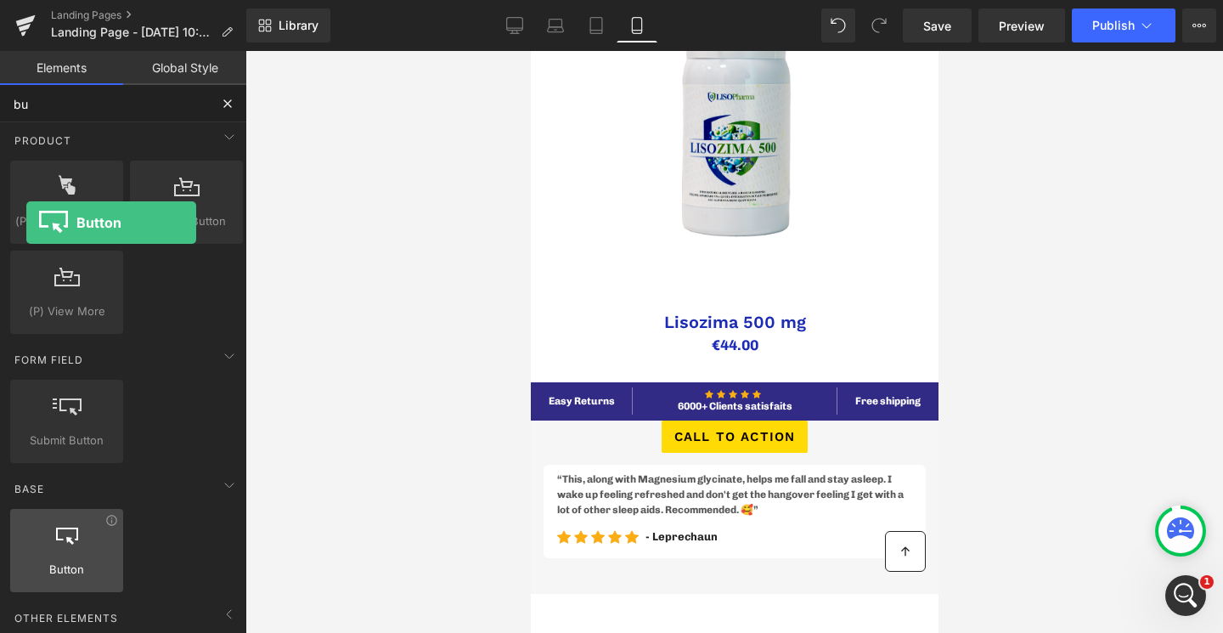
click at [26, 561] on span "Button" at bounding box center [66, 569] width 103 height 18
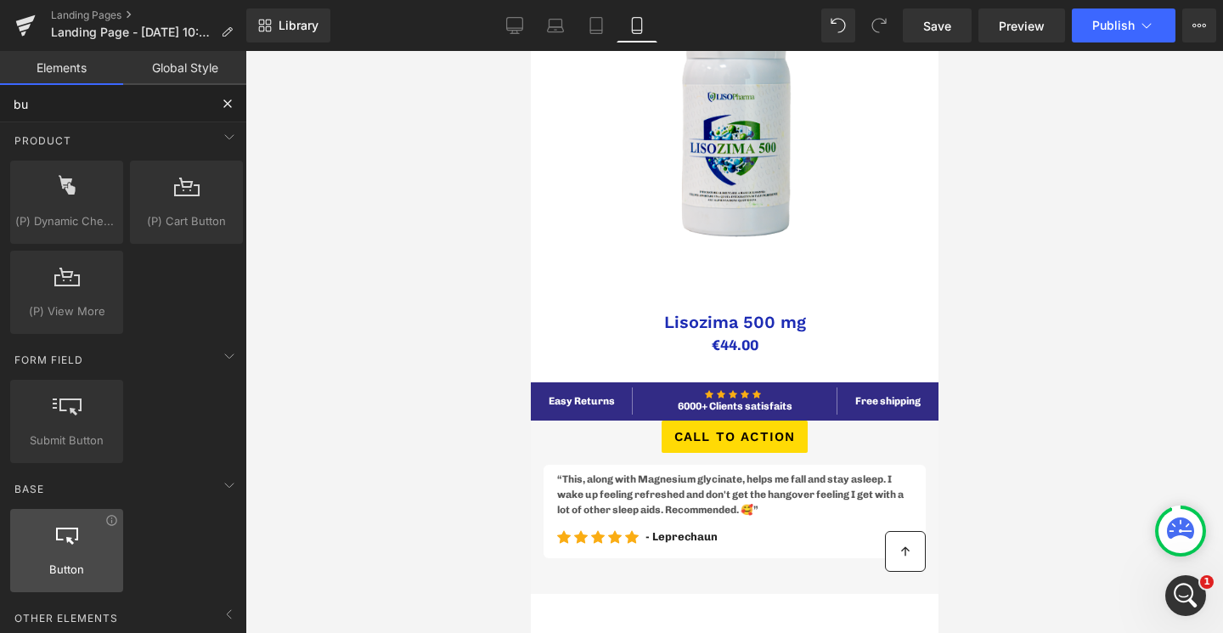
click at [47, 544] on div at bounding box center [66, 541] width 103 height 38
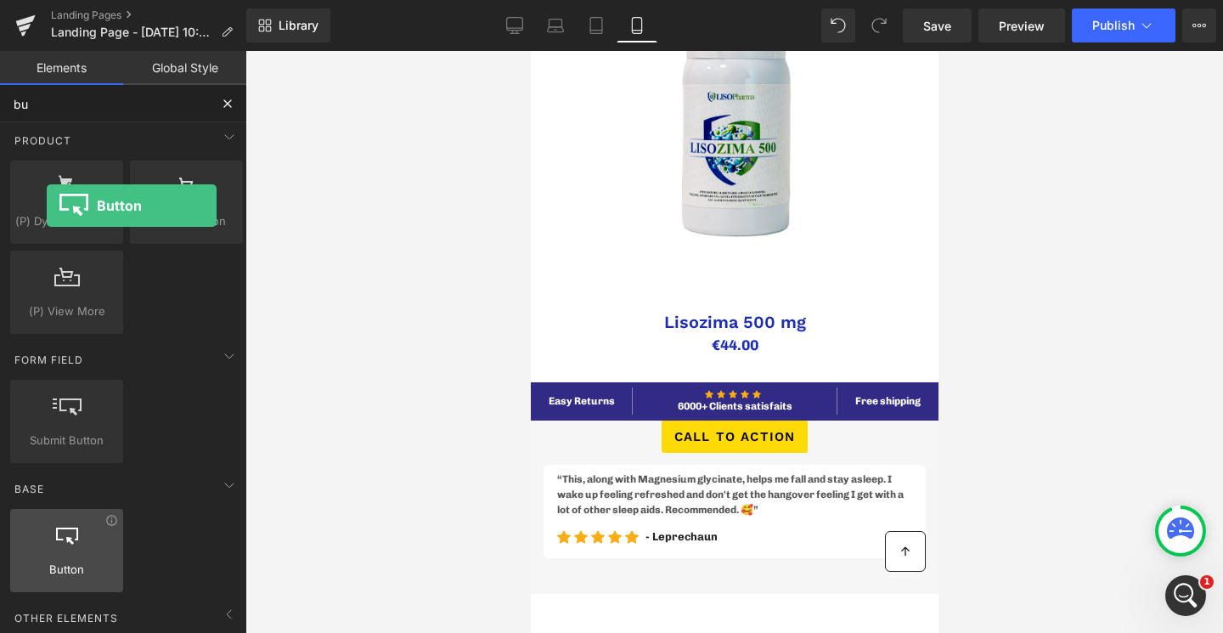
click at [47, 544] on div at bounding box center [66, 541] width 103 height 38
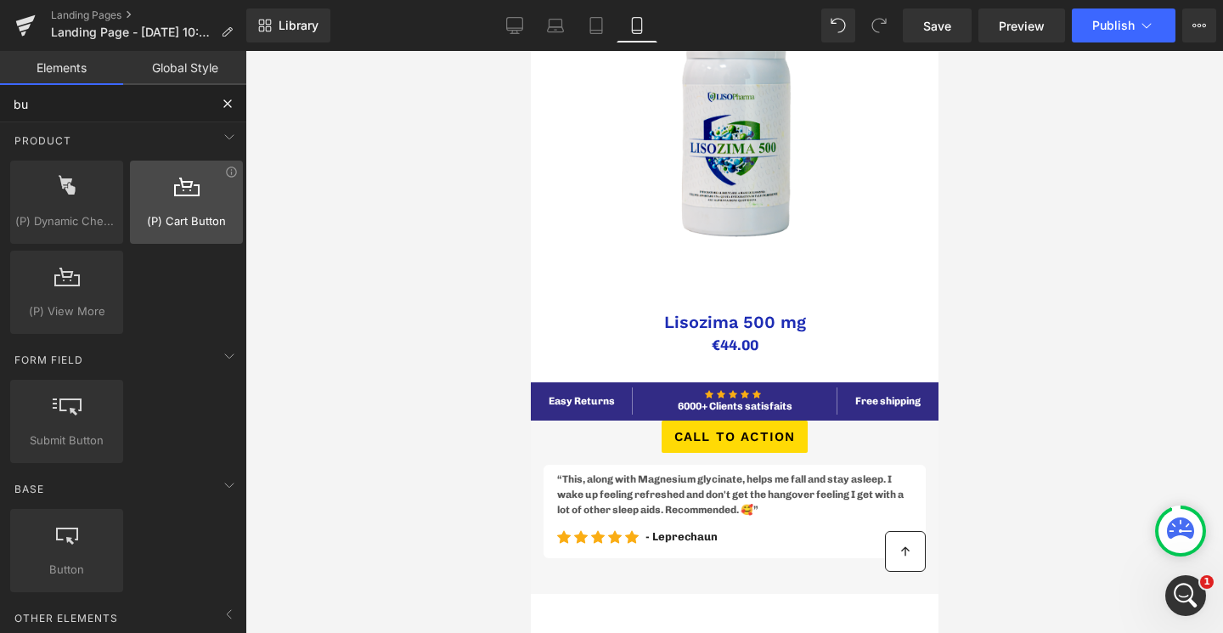
scroll to position [0, 0]
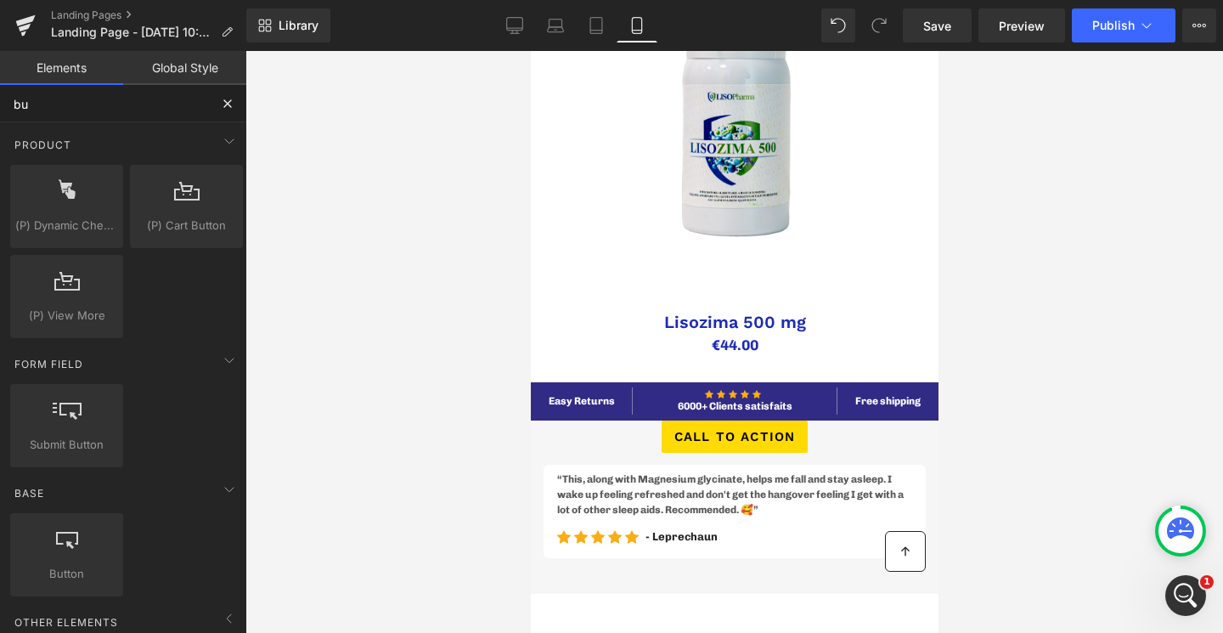
type input "bu"
click at [226, 116] on button at bounding box center [227, 103] width 37 height 37
click at [227, 113] on button at bounding box center [227, 103] width 37 height 37
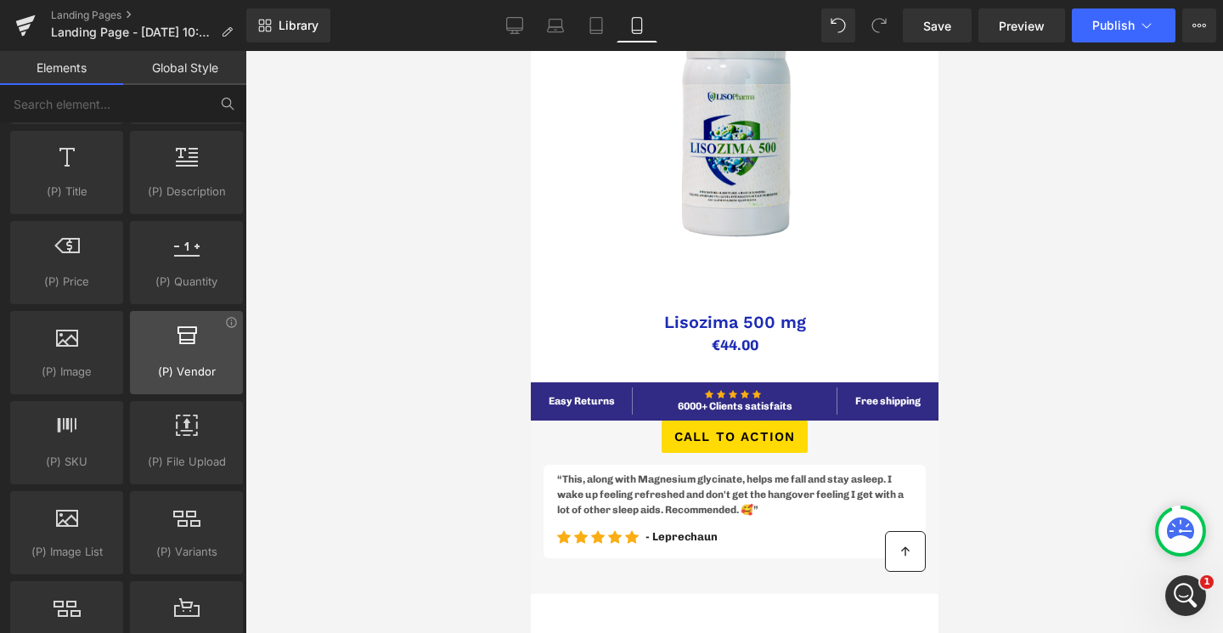
scroll to position [1686, 0]
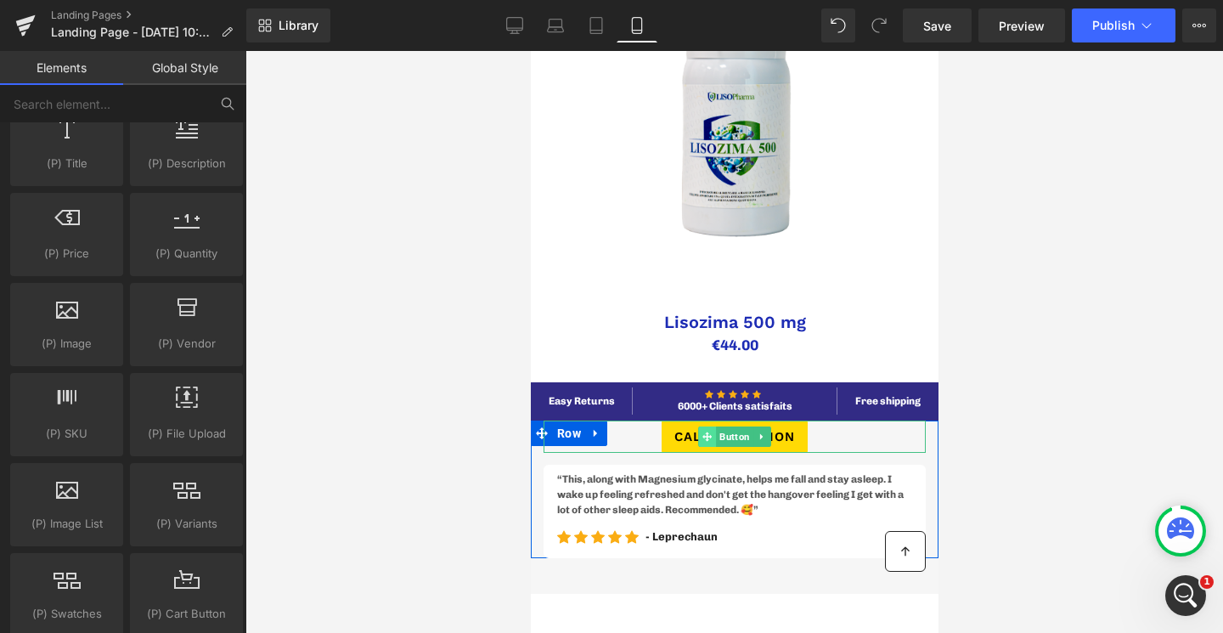
click at [703, 440] on icon at bounding box center [705, 436] width 9 height 10
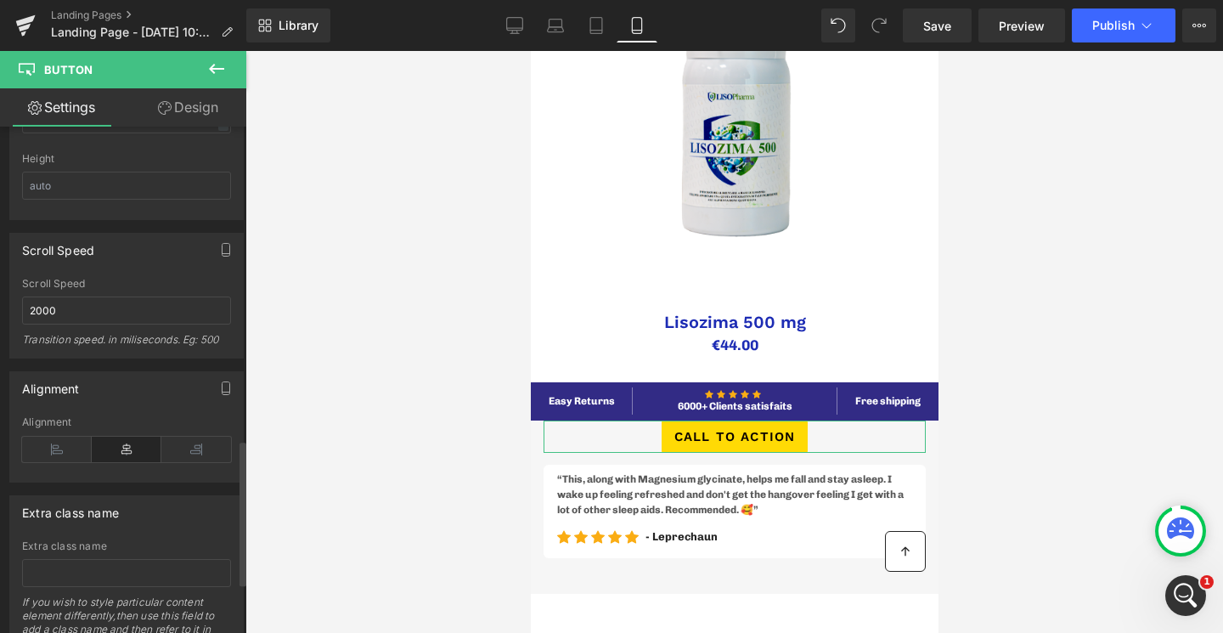
scroll to position [1268, 0]
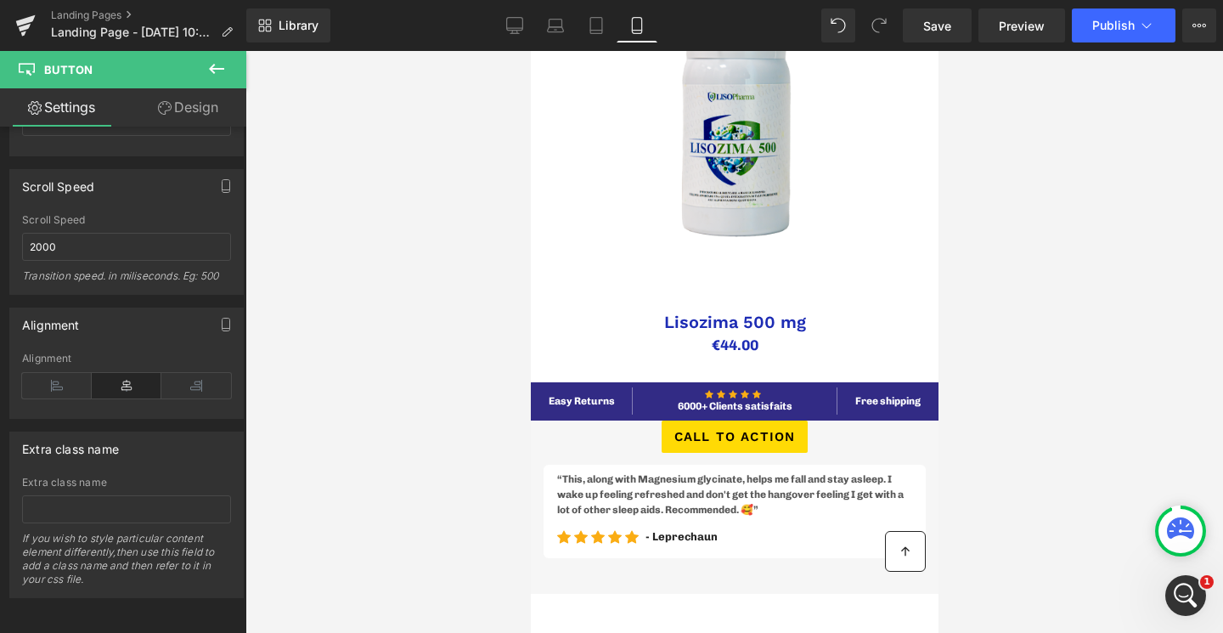
click at [206, 77] on icon at bounding box center [216, 69] width 20 height 20
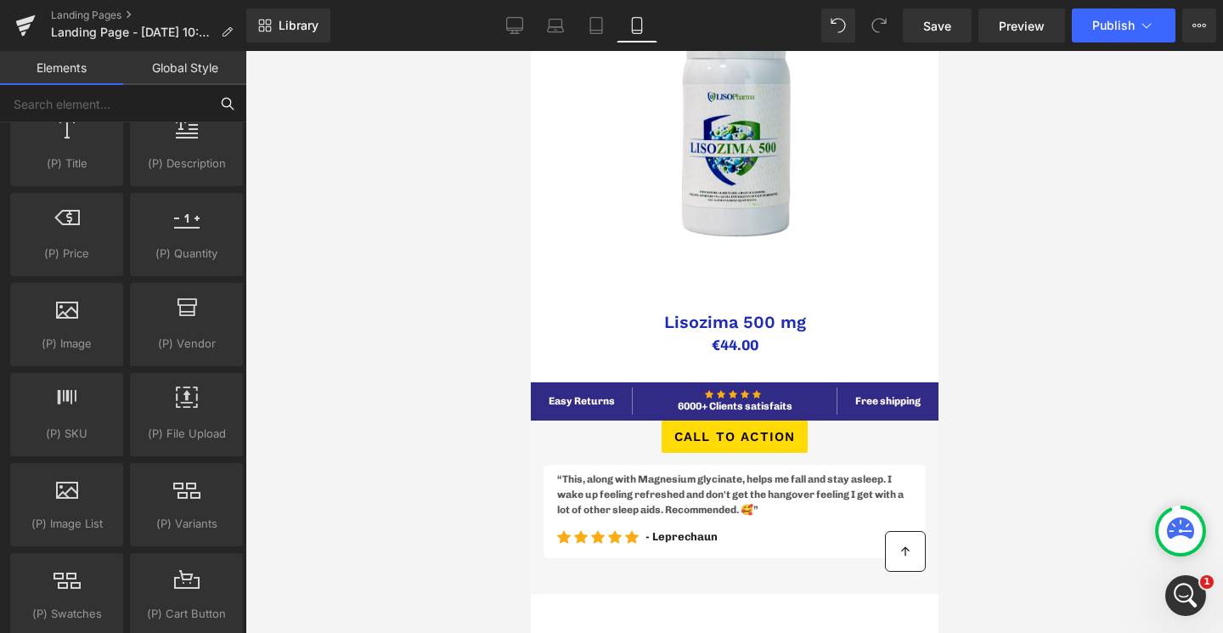
click at [153, 103] on input "text" at bounding box center [104, 103] width 209 height 37
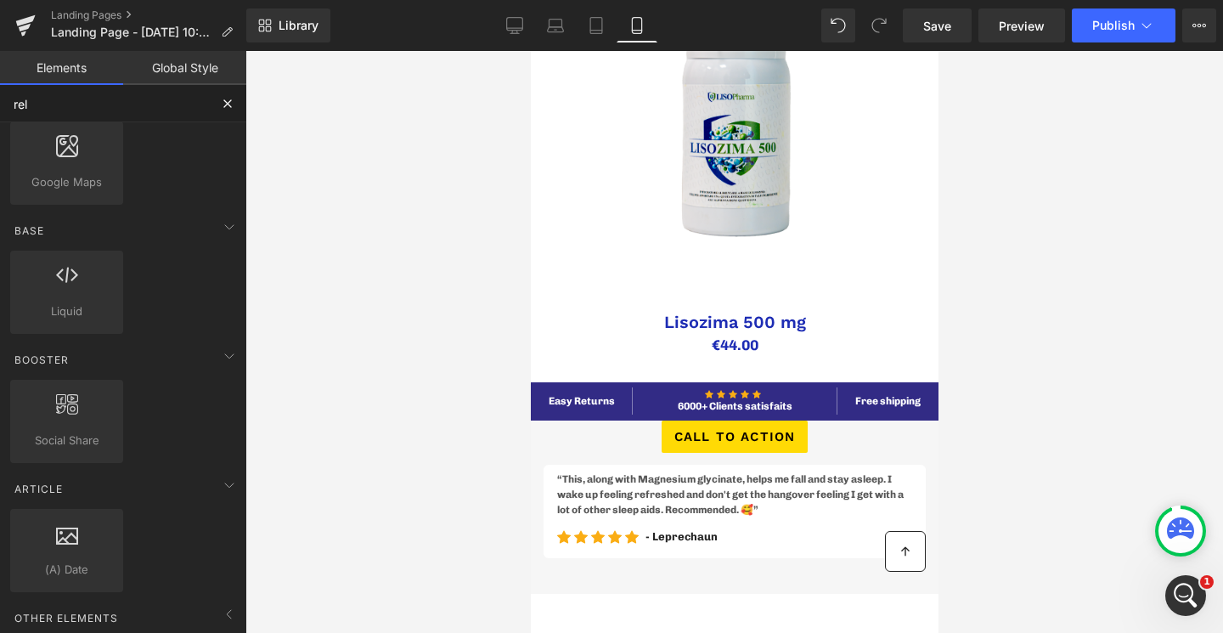
scroll to position [0, 0]
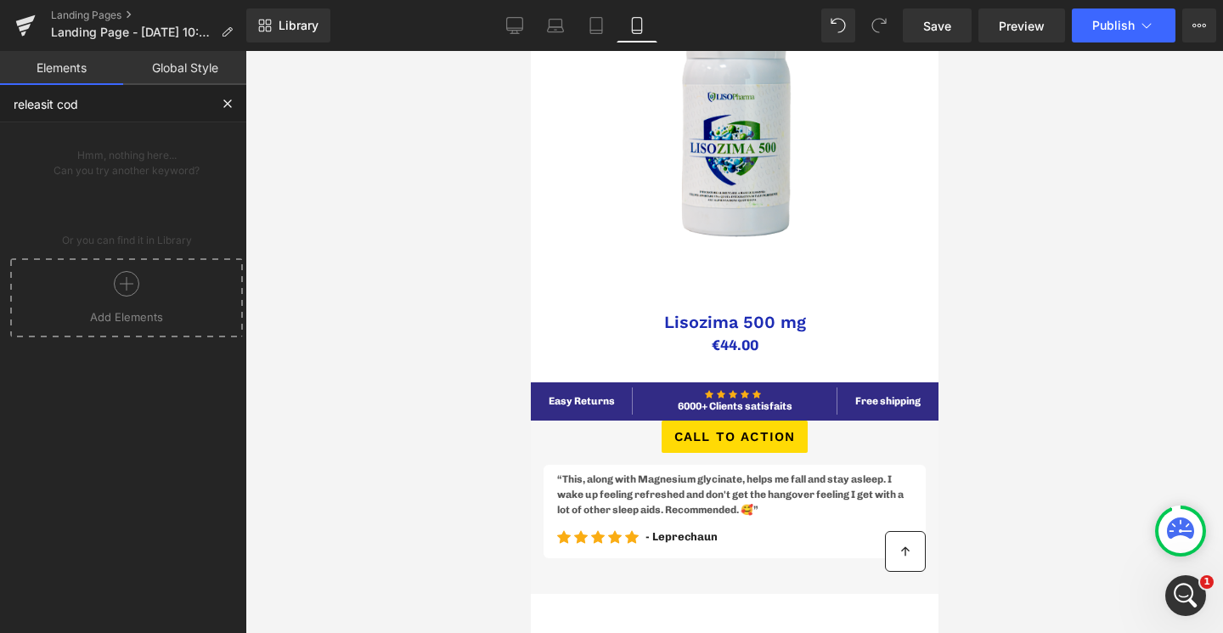
type input "releasit cod"
click at [155, 290] on div at bounding box center [126, 290] width 224 height 38
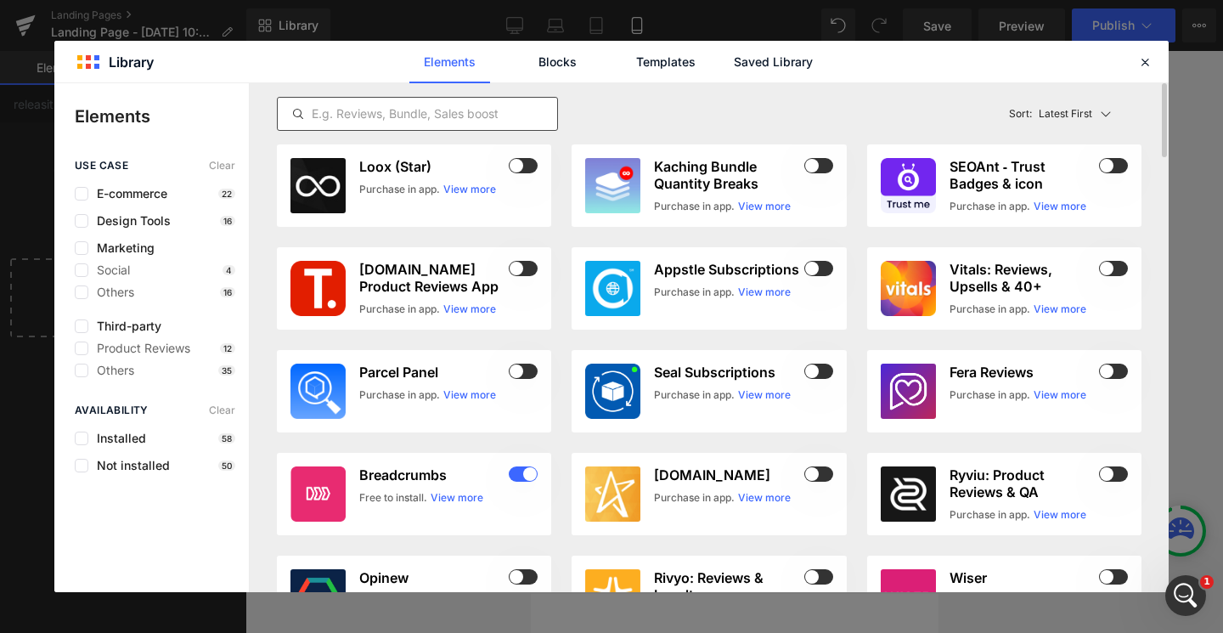
click at [488, 104] on input "text" at bounding box center [417, 114] width 279 height 20
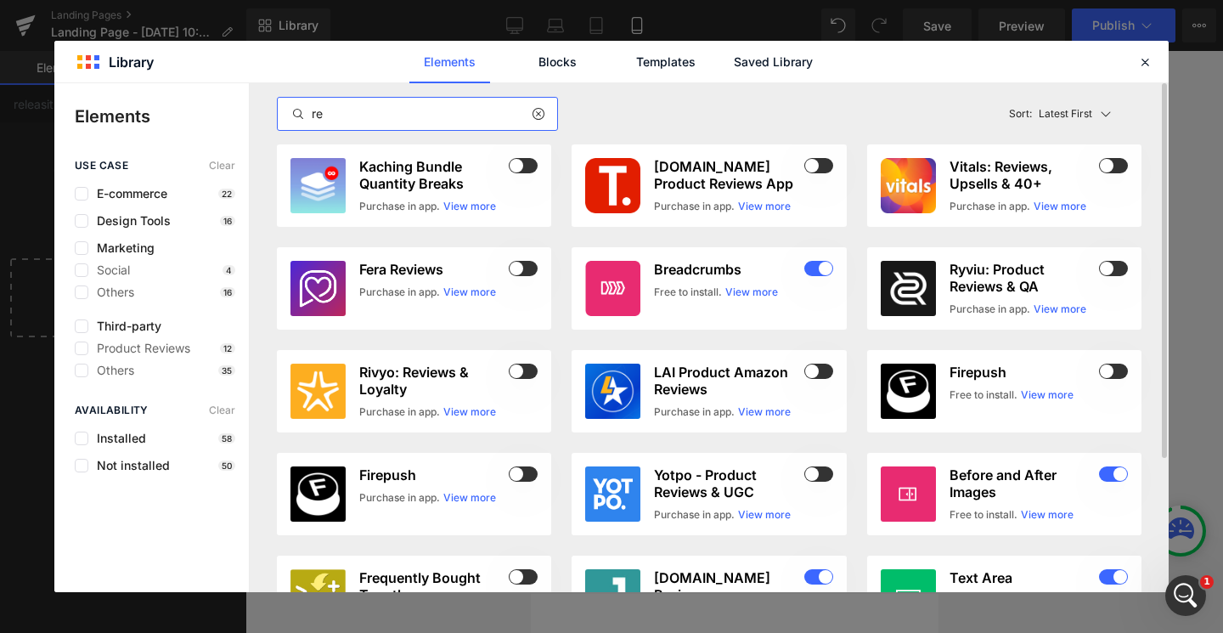
type input "r"
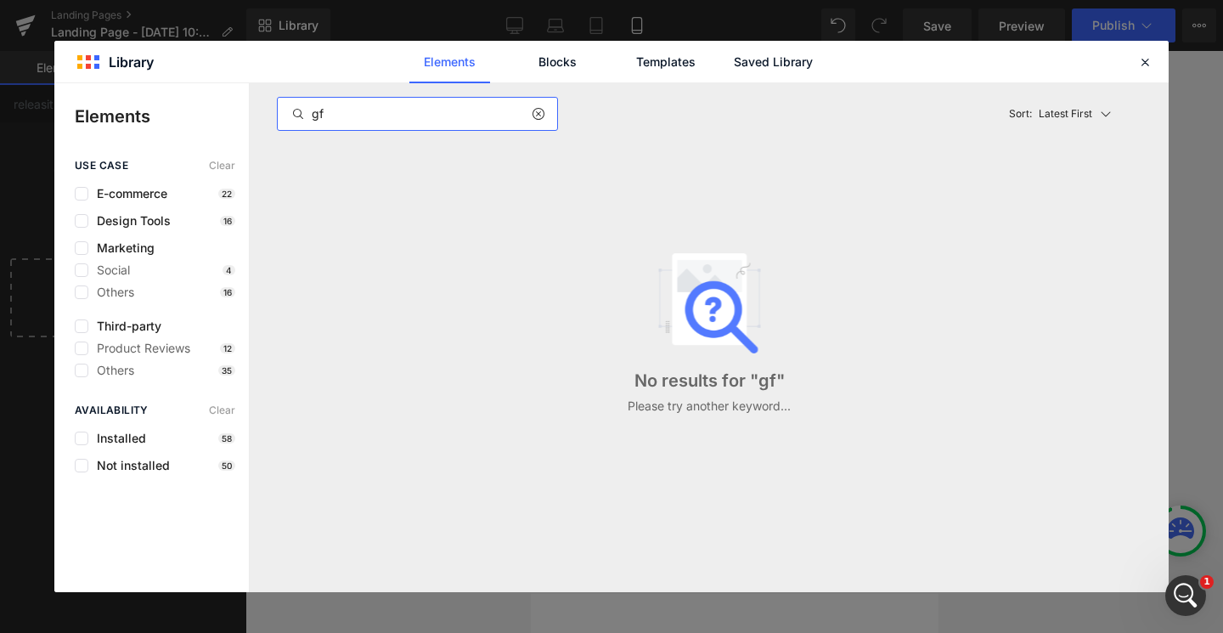
type input "g"
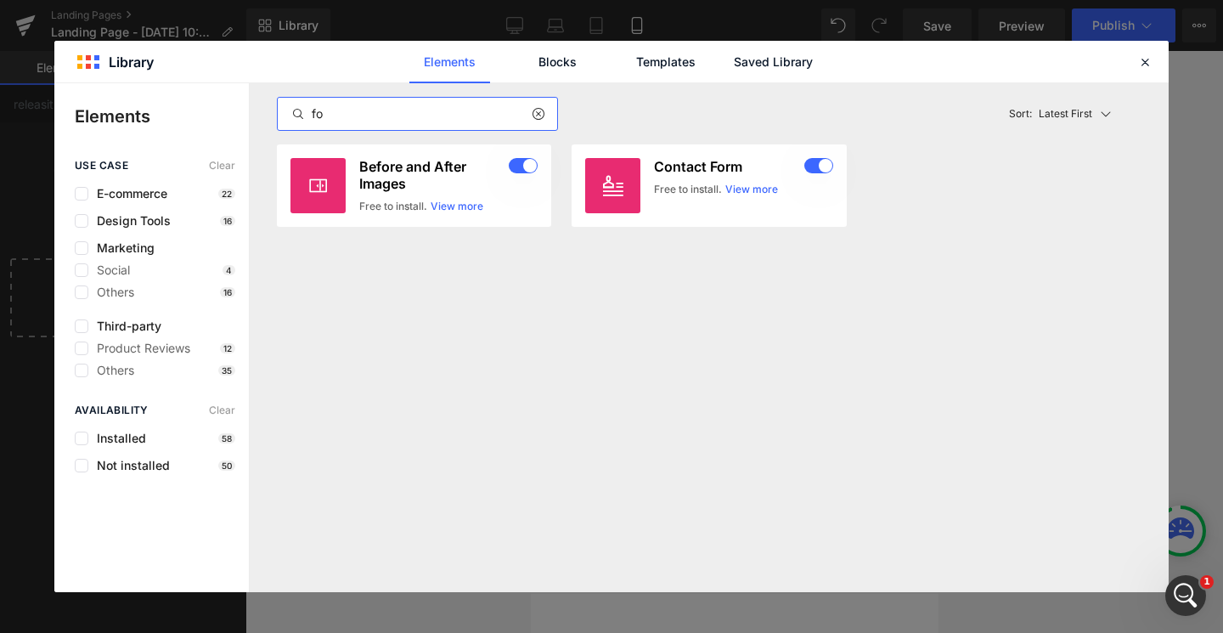
type input "f"
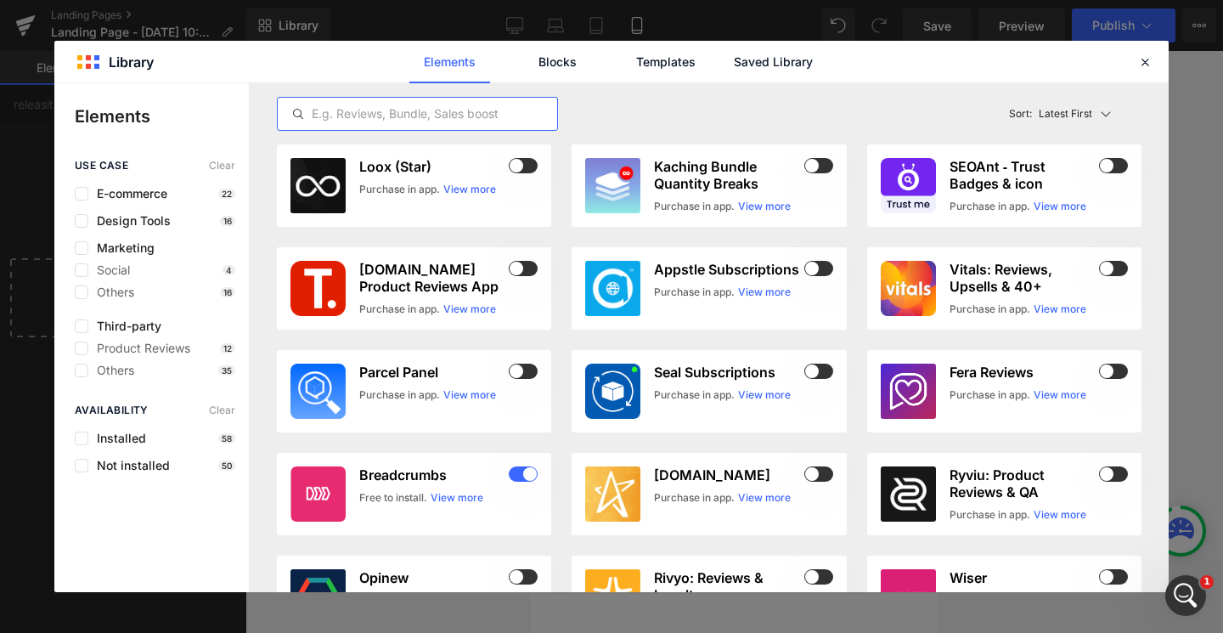
click at [211, 200] on div "E-commerce 22" at bounding box center [155, 194] width 160 height 14
click at [171, 194] on div "E-commerce 22" at bounding box center [155, 194] width 160 height 14
click at [149, 193] on span "E-commerce" at bounding box center [127, 194] width 79 height 14
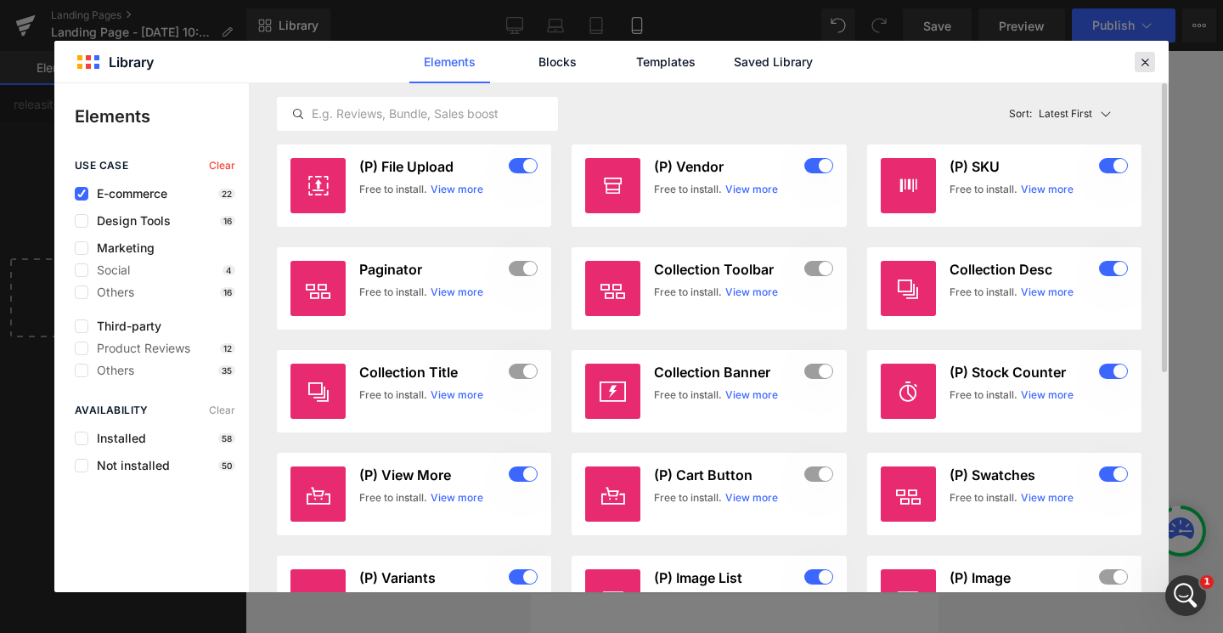
click at [1136, 56] on div at bounding box center [1144, 62] width 20 height 20
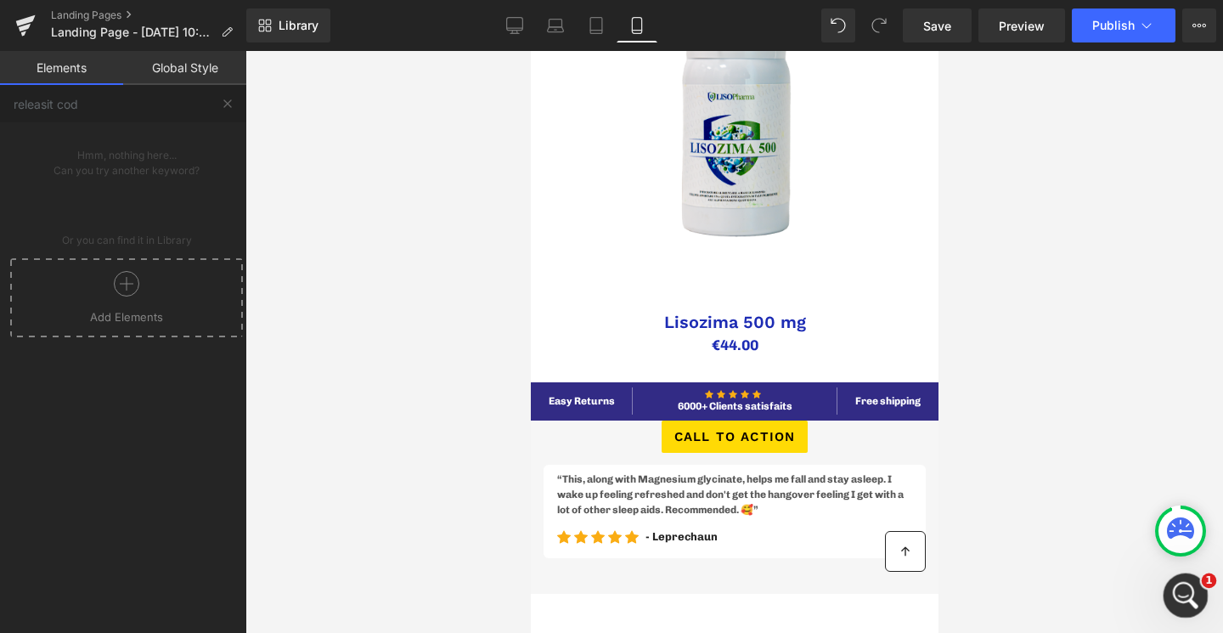
click at [1186, 585] on icon "Apri il messenger Intercom" at bounding box center [1183, 593] width 28 height 28
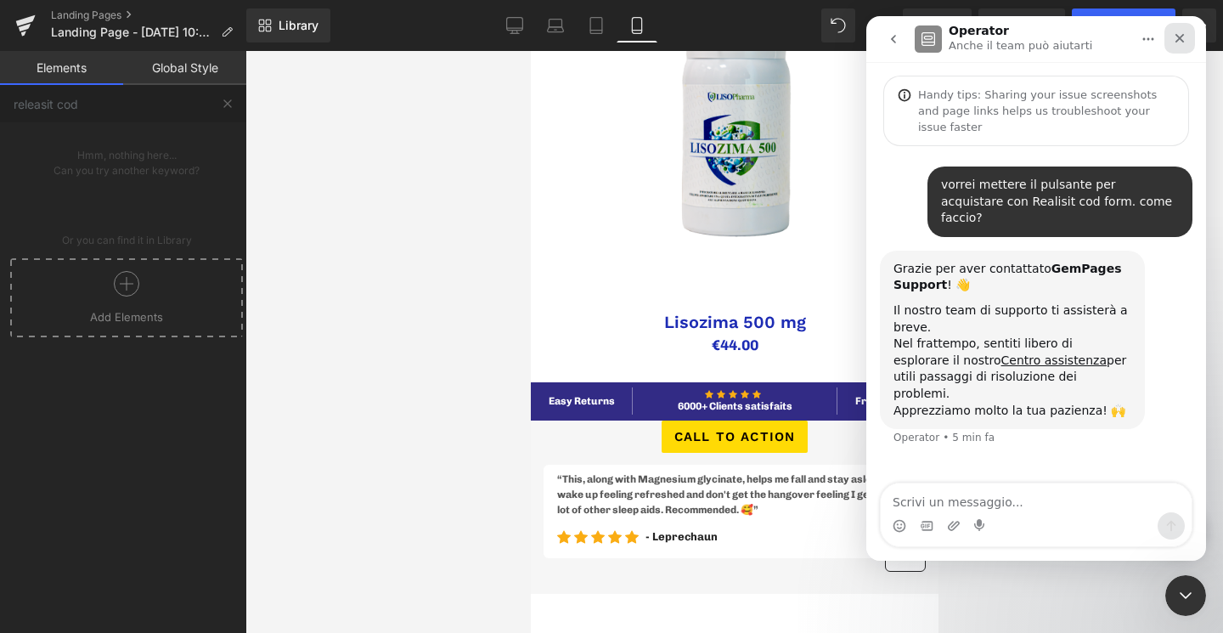
click at [1168, 39] on div "Chiudi" at bounding box center [1179, 38] width 31 height 31
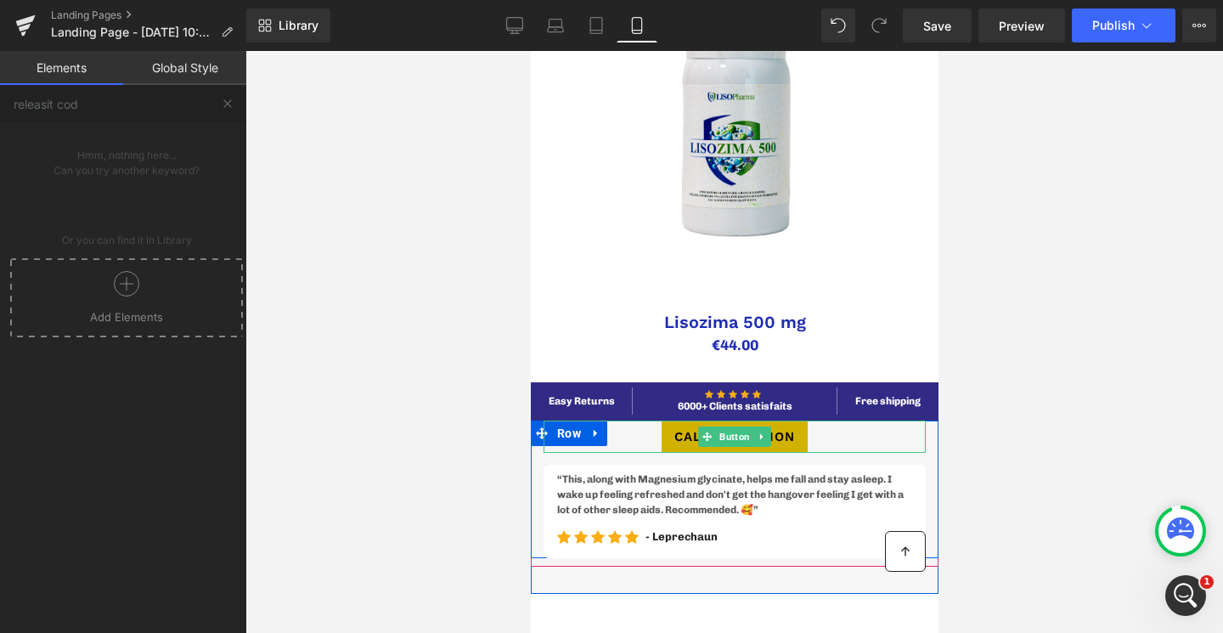
click at [684, 437] on span "Call To Action" at bounding box center [733, 437] width 121 height 20
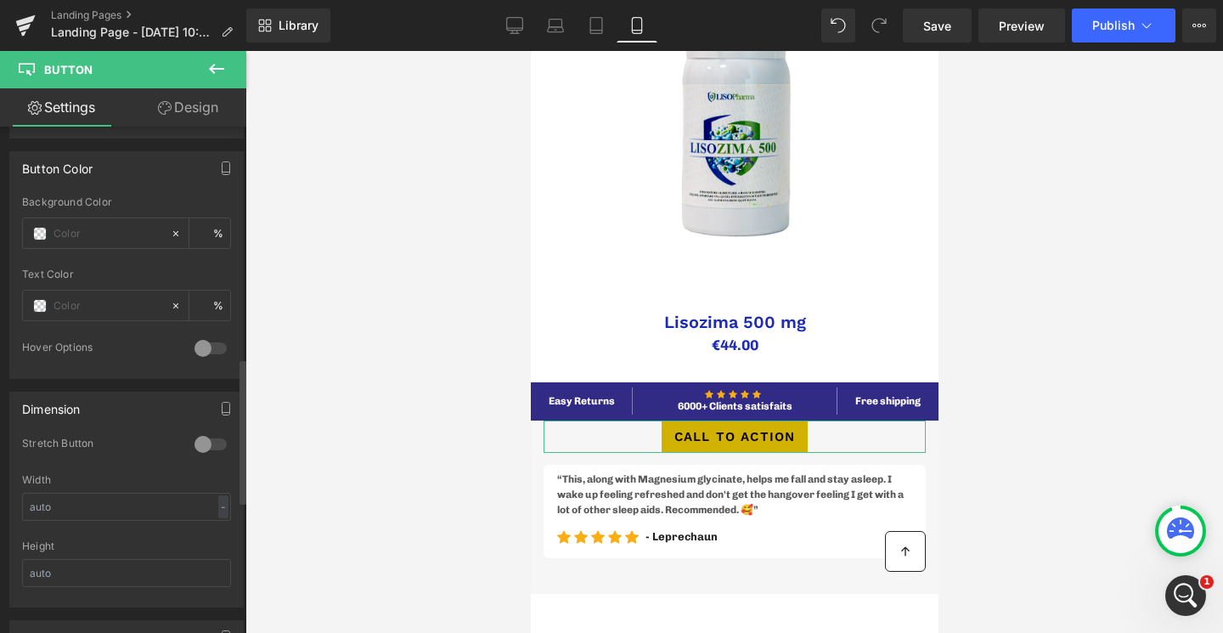
scroll to position [814, 0]
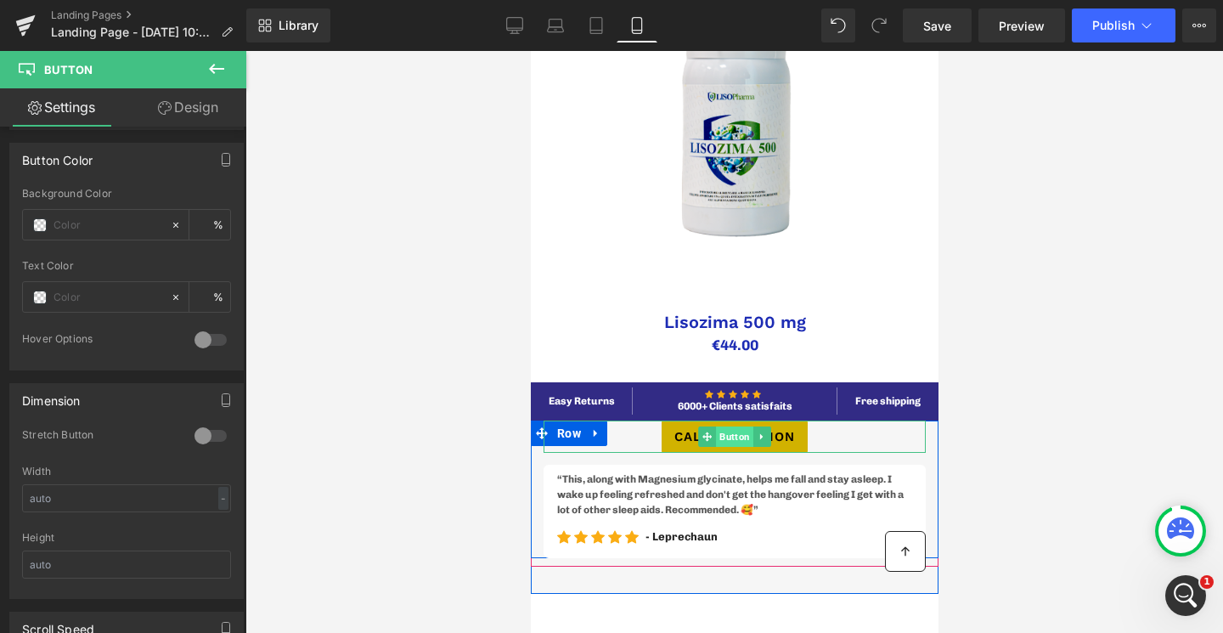
click at [723, 442] on span "Button" at bounding box center [733, 436] width 37 height 20
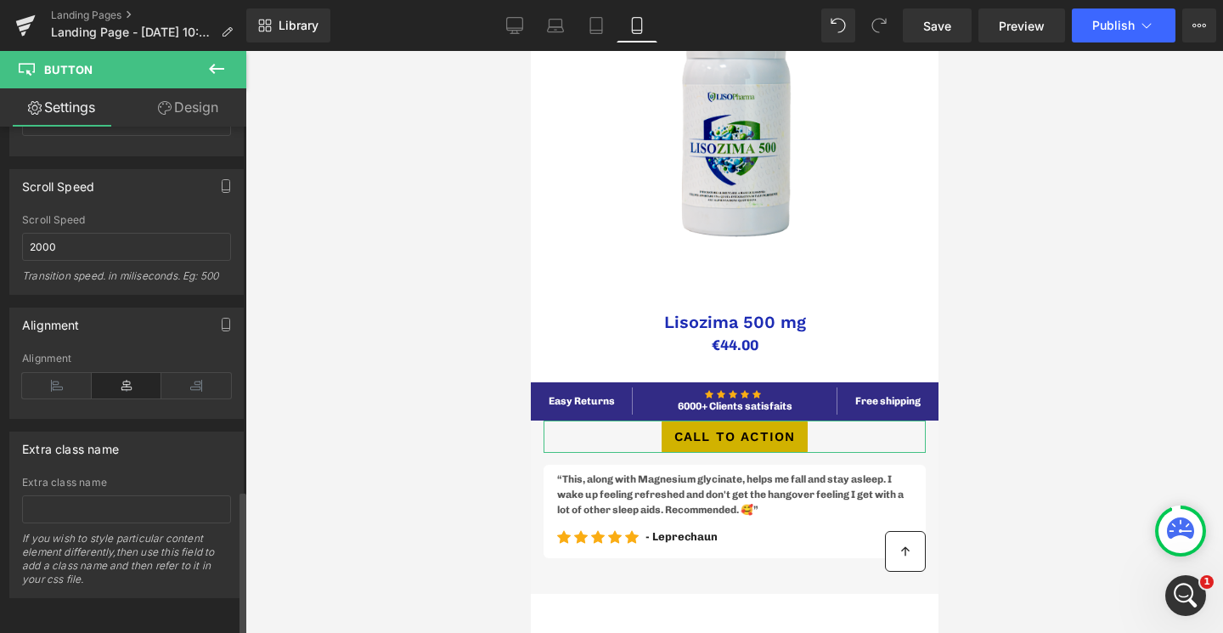
scroll to position [1267, 0]
click at [91, 495] on input "text" at bounding box center [126, 509] width 209 height 28
paste input "_rsi-cod-form-gempages-button-overwrite _rsi-cod-form-is-gempages"
type input "_rsi-cod-form-gempages-button-overwrite _rsi-cod-form-is-gempages"
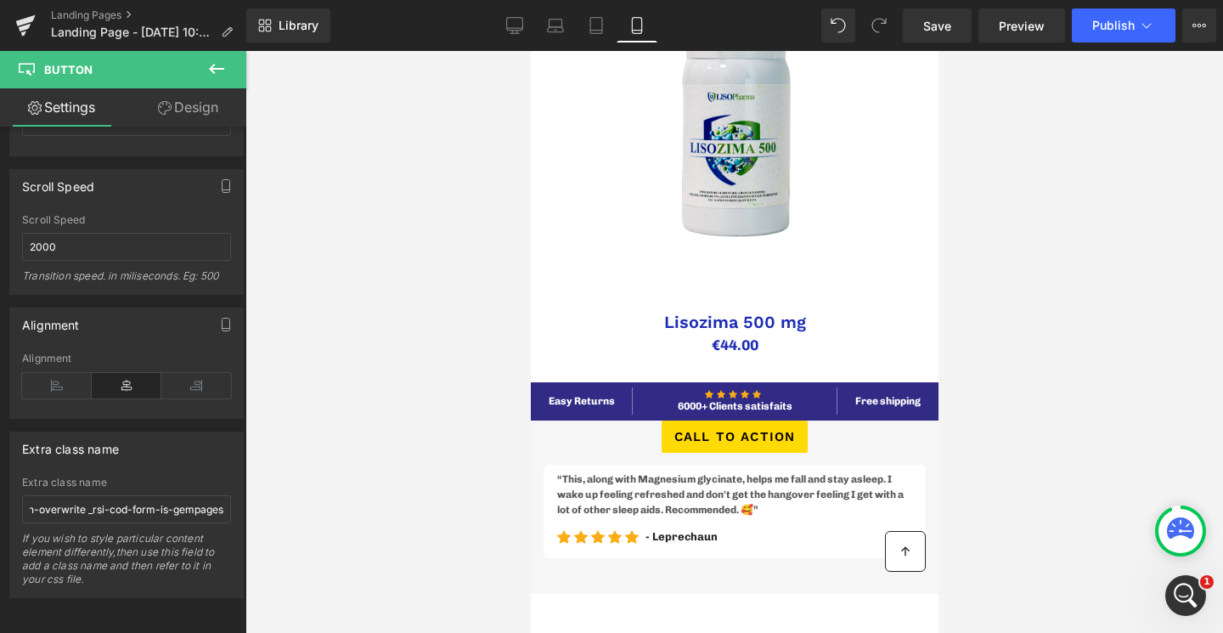
click at [307, 483] on div at bounding box center [733, 342] width 977 height 582
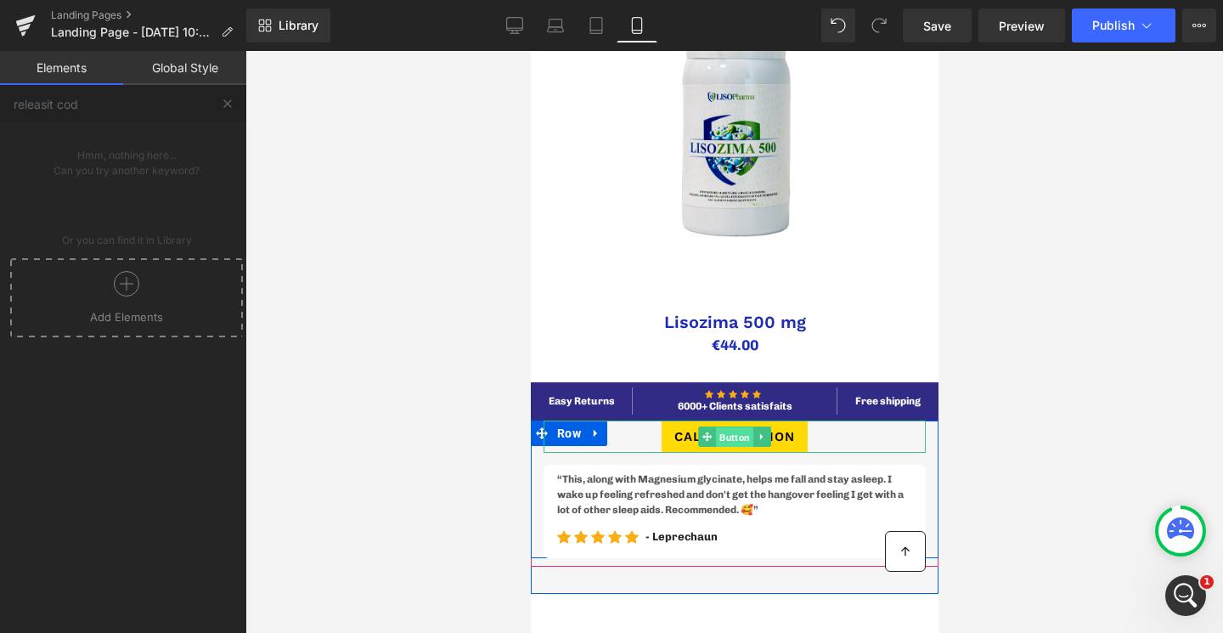
drag, startPoint x: 731, startPoint y: 431, endPoint x: 1012, endPoint y: 429, distance: 281.1
click at [731, 431] on span "Button" at bounding box center [733, 437] width 37 height 20
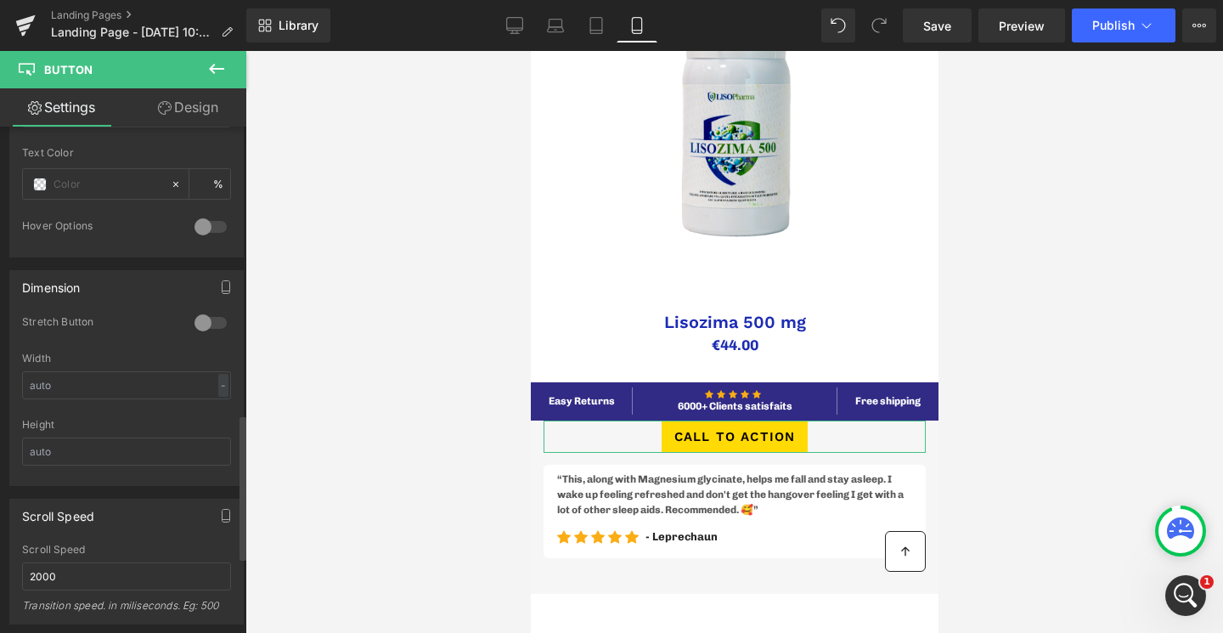
scroll to position [1268, 0]
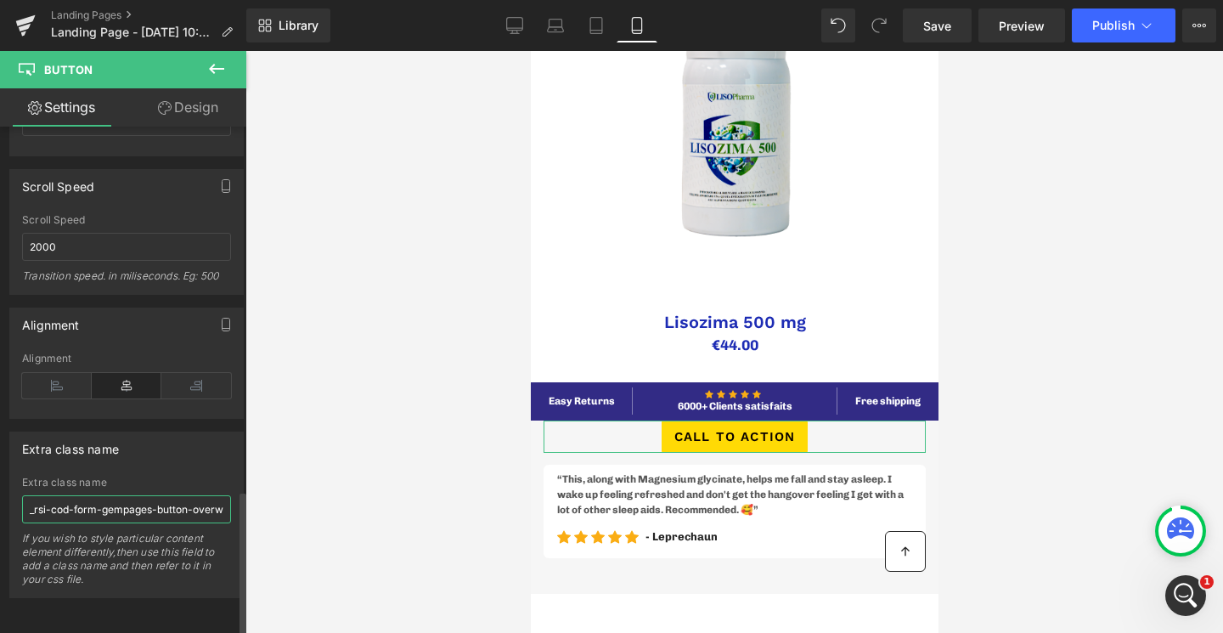
click at [128, 501] on input "_rsi-cod-form-gempages-button-overwrite _rsi-cod-form-is-gempages" at bounding box center [126, 509] width 209 height 28
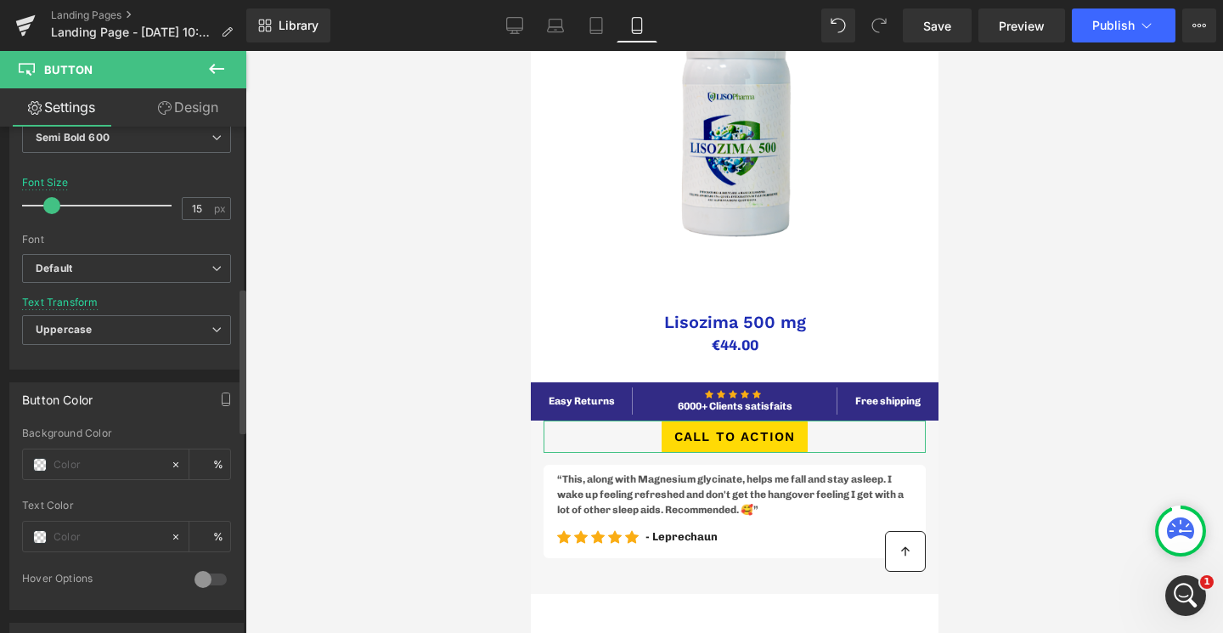
scroll to position [0, 0]
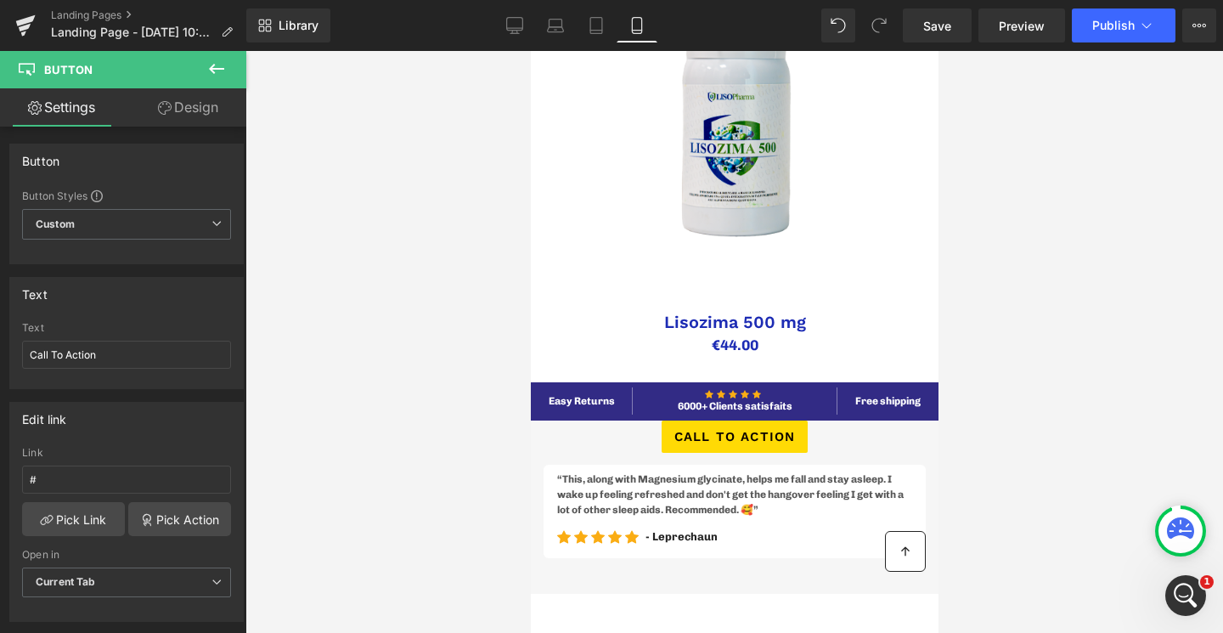
click at [207, 70] on icon at bounding box center [216, 69] width 20 height 20
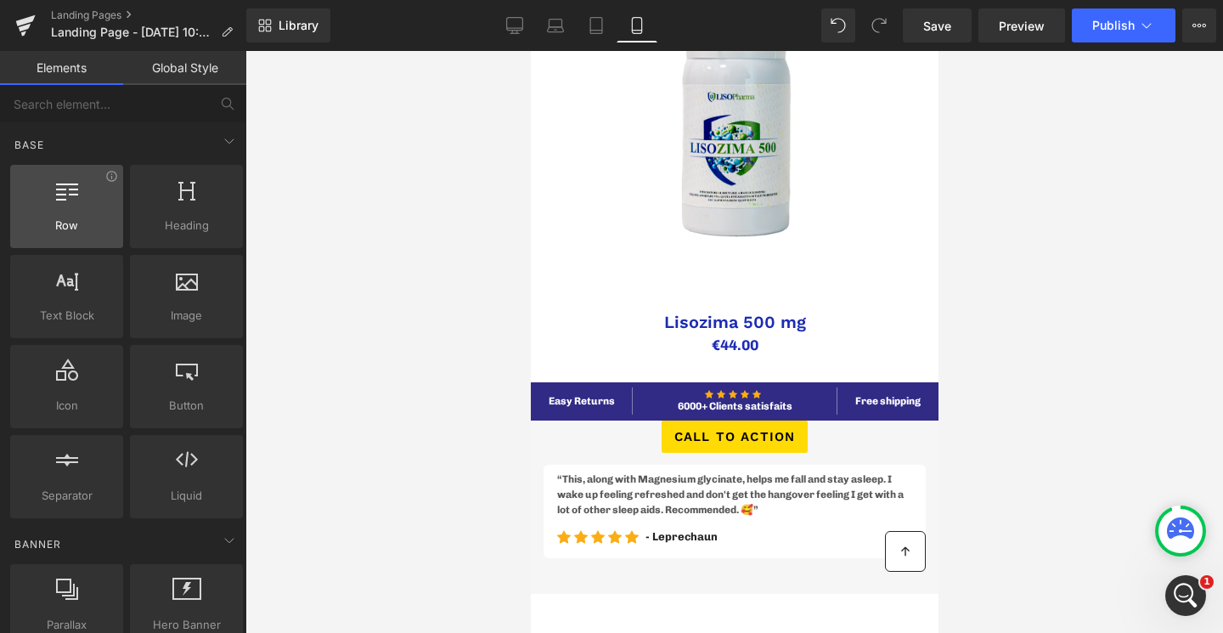
click at [88, 200] on div at bounding box center [66, 197] width 103 height 38
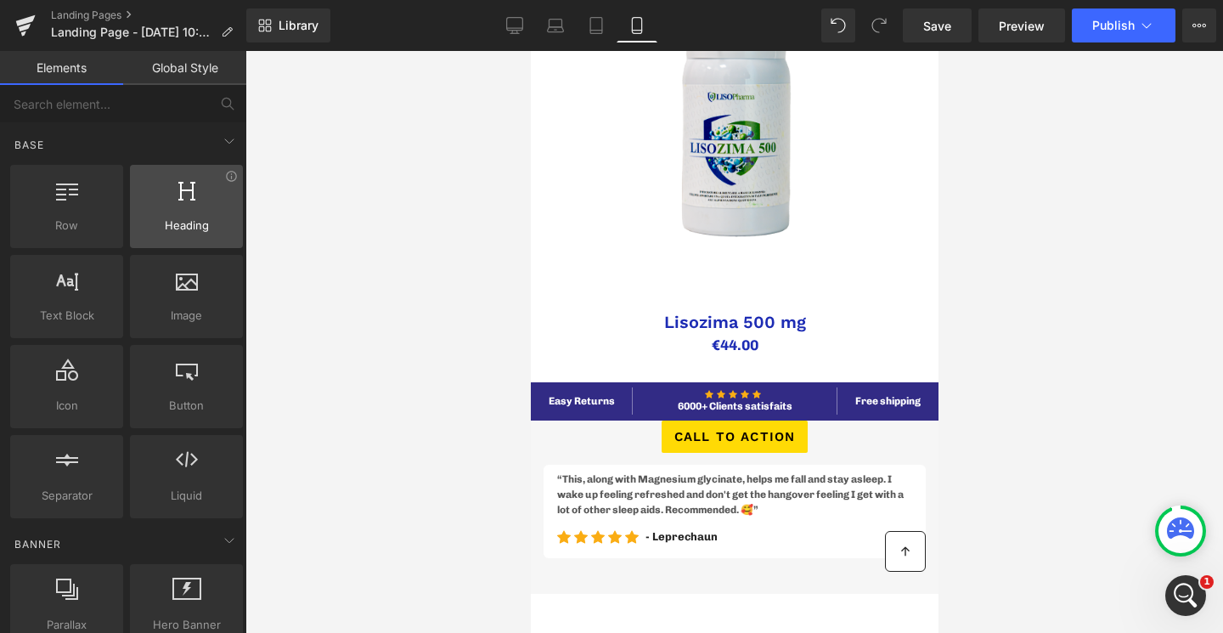
click at [160, 211] on div at bounding box center [186, 197] width 103 height 38
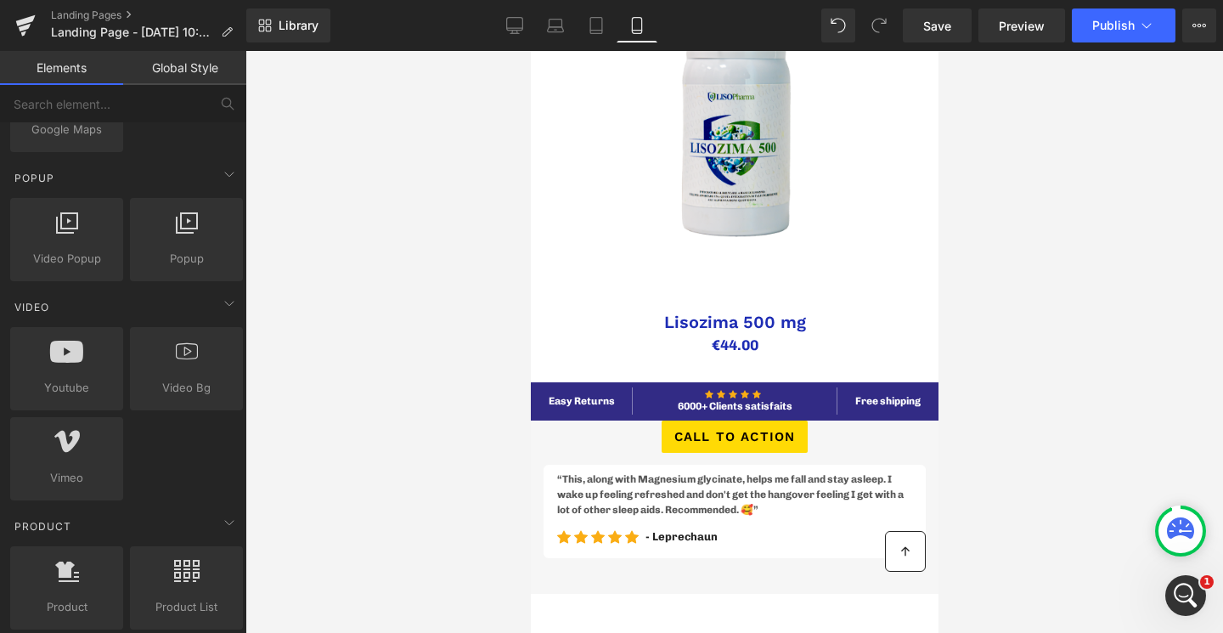
scroll to position [1170, 0]
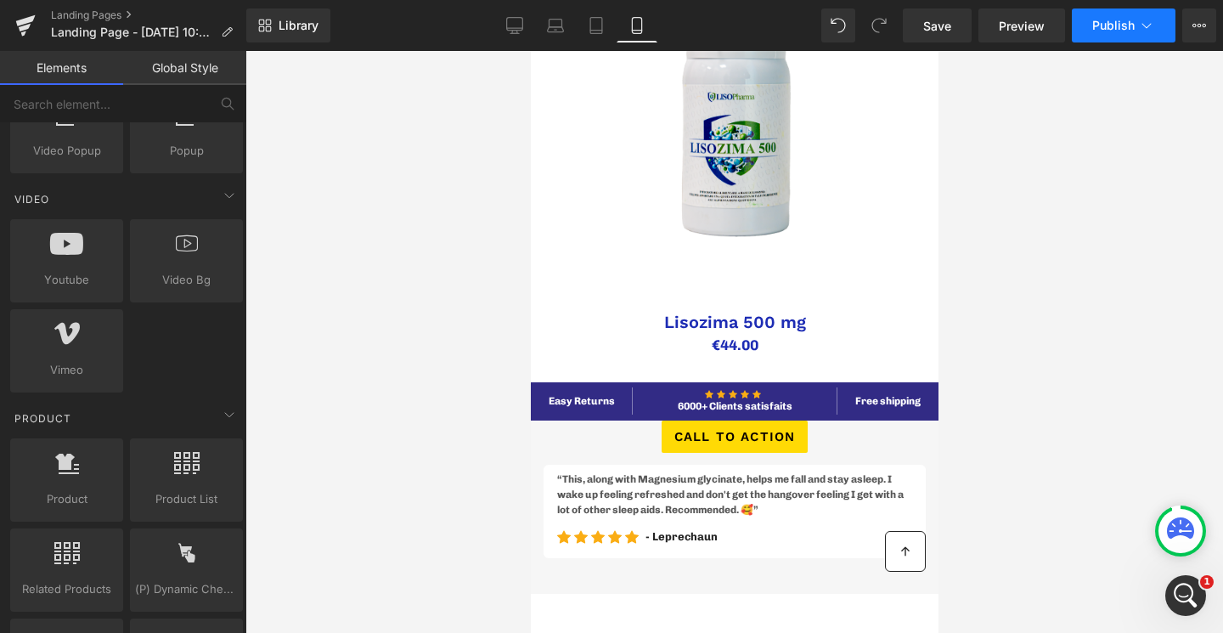
click at [1115, 30] on span "Publish" at bounding box center [1113, 26] width 42 height 14
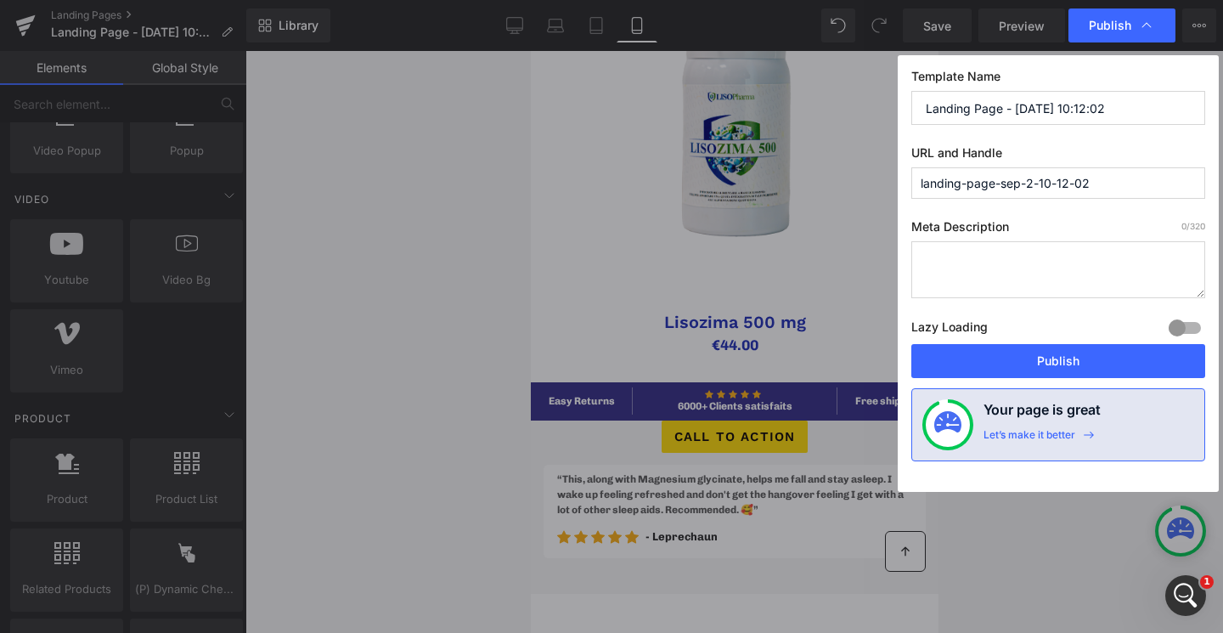
drag, startPoint x: 1107, startPoint y: 104, endPoint x: 873, endPoint y: 74, distance: 236.4
click at [873, 74] on div "Publish Template Name Landing Page - [DATE] 10:12:02 URL and Handle landing-pag…" at bounding box center [611, 316] width 1223 height 633
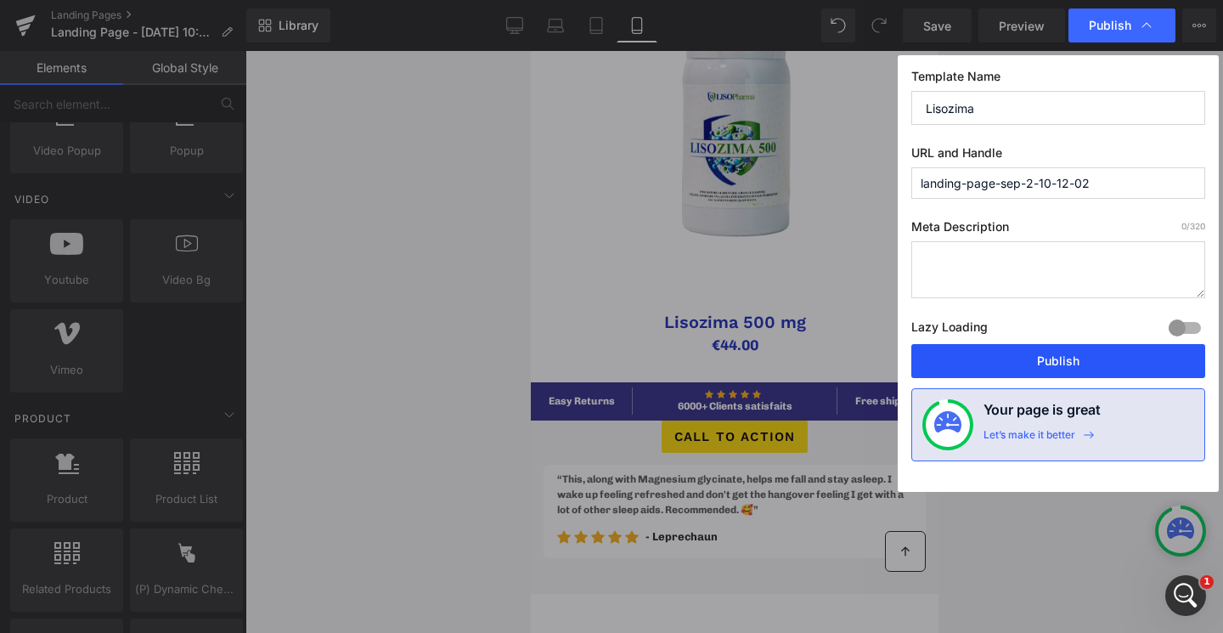
type input "Lisozima"
click at [1041, 349] on button "Publish" at bounding box center [1058, 361] width 294 height 34
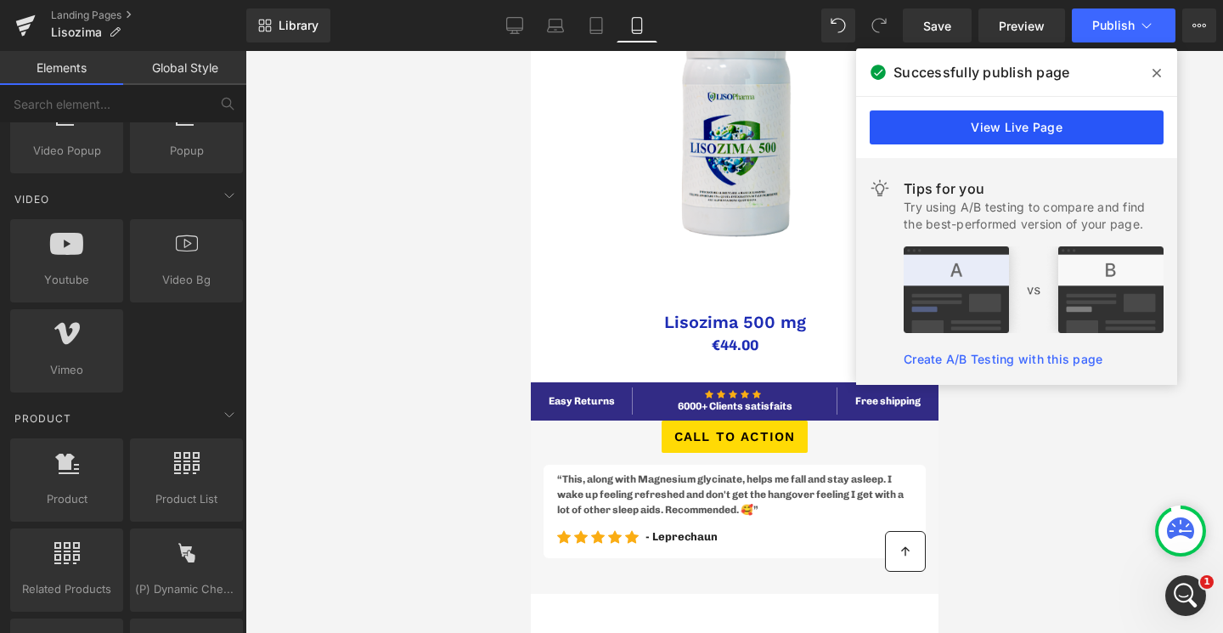
click at [1066, 126] on link "View Live Page" at bounding box center [1017, 127] width 294 height 34
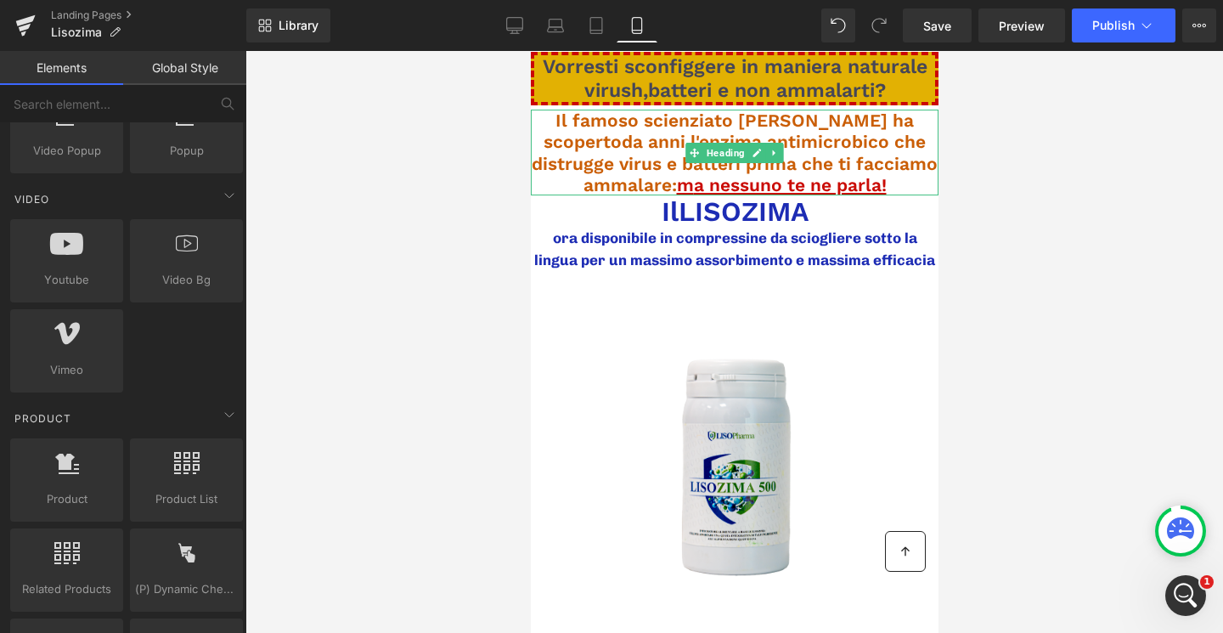
click at [765, 122] on span "Il famoso scienziato [PERSON_NAME] ha scoperto da anni l'enzima antimicrobico c…" at bounding box center [734, 153] width 406 height 86
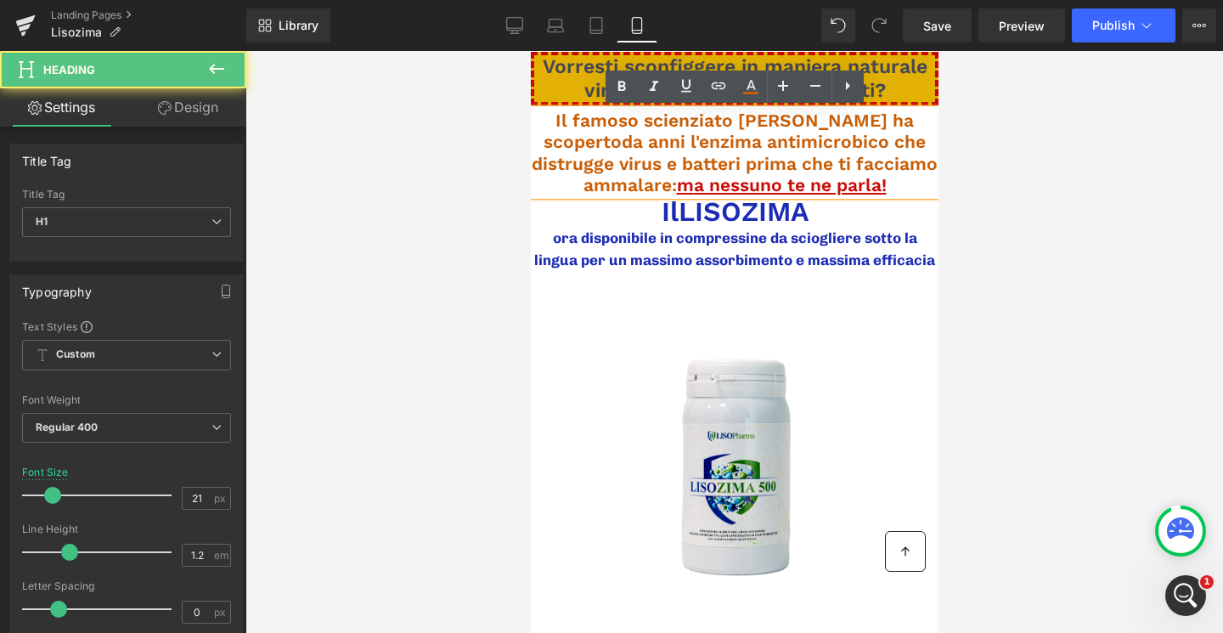
click at [614, 84] on span "Vorresti sconfiggere in maniera naturale virush,batteri e non ammalarti?" at bounding box center [734, 78] width 385 height 47
click at [581, 81] on h1 "Vorresti sconfiggere in maniera naturale virush,batteri e non ammalarti?" at bounding box center [733, 78] width 401 height 47
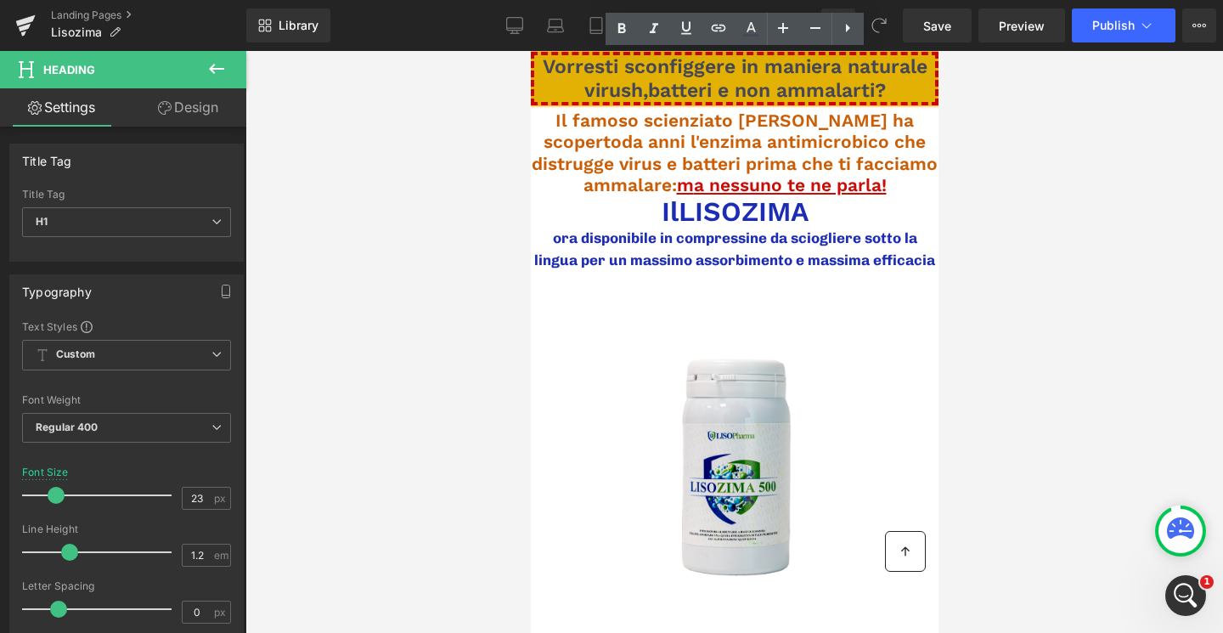
click at [562, 81] on h1 "Vorresti sconfiggere in maniera naturale virush,batteri e non ammalarti?" at bounding box center [733, 78] width 401 height 47
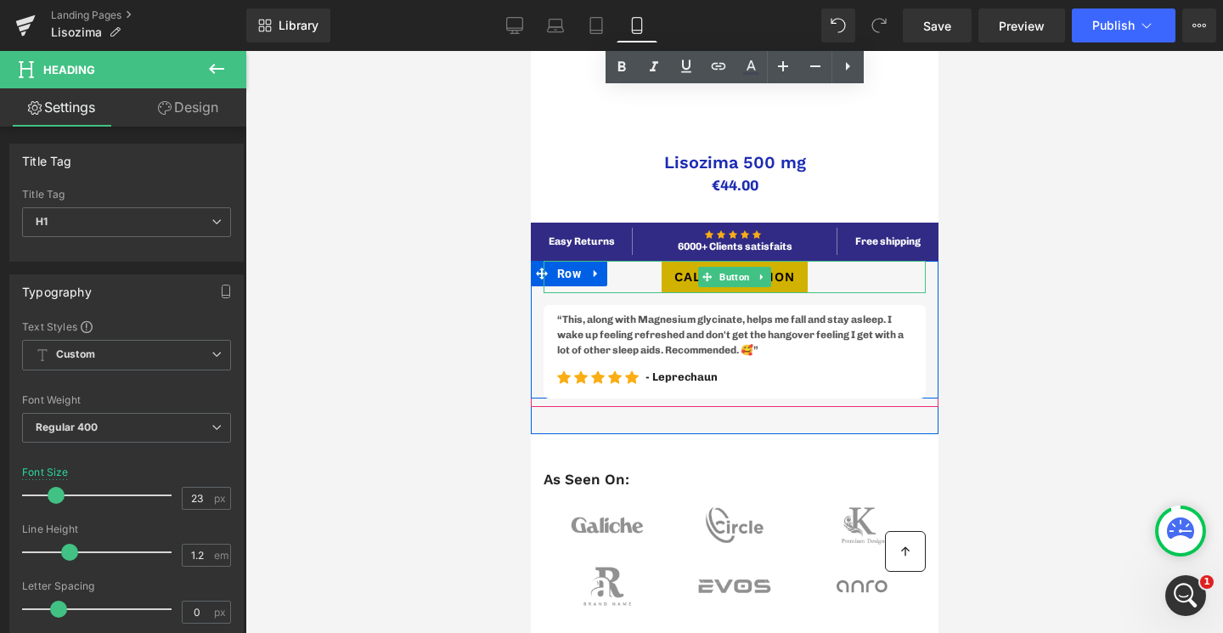
click at [782, 266] on link "Call To Action" at bounding box center [734, 277] width 147 height 33
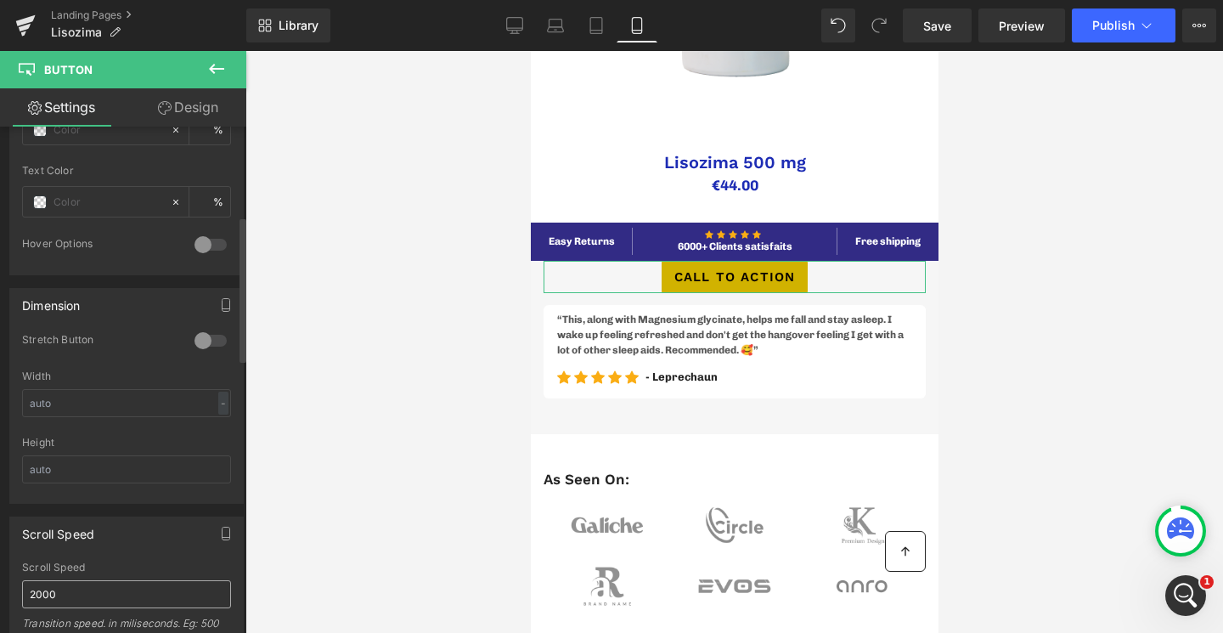
scroll to position [0, 0]
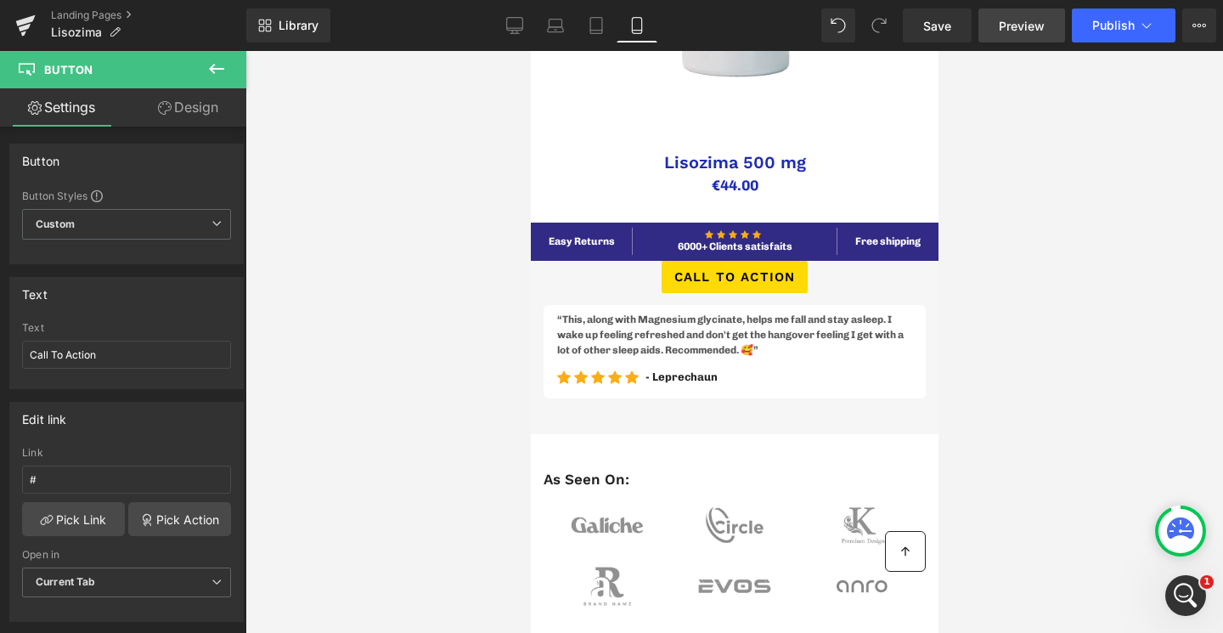
click at [1040, 37] on link "Preview" at bounding box center [1021, 25] width 87 height 34
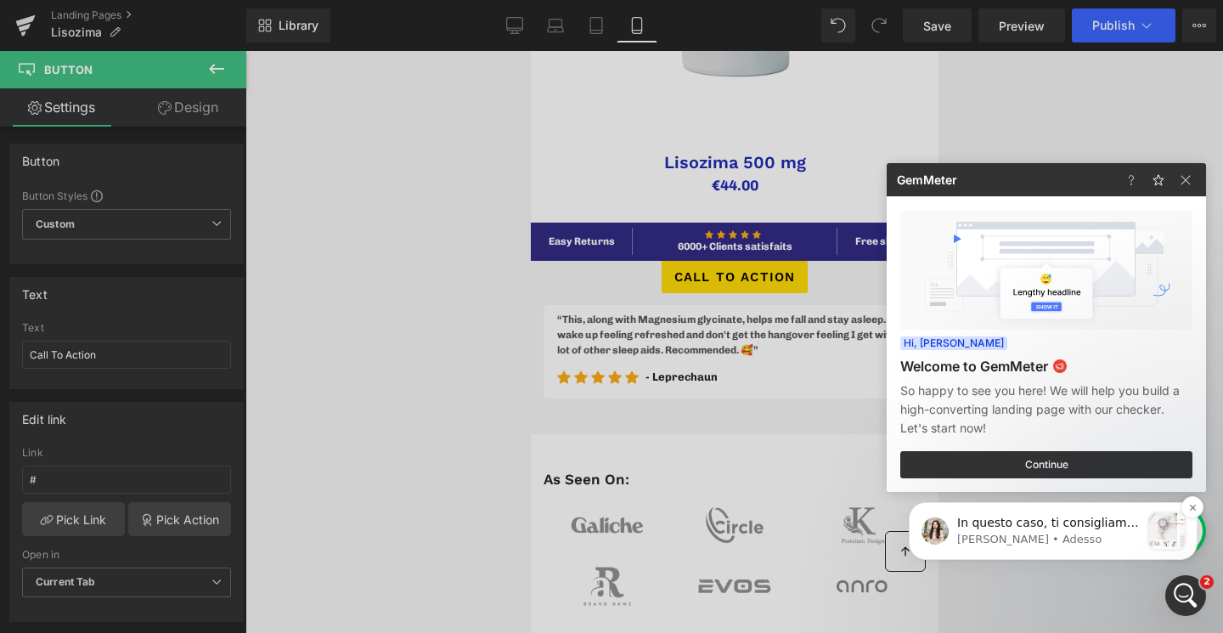
scroll to position [445, 0]
click at [1092, 537] on p "[PERSON_NAME] • Adesso" at bounding box center [1048, 539] width 183 height 15
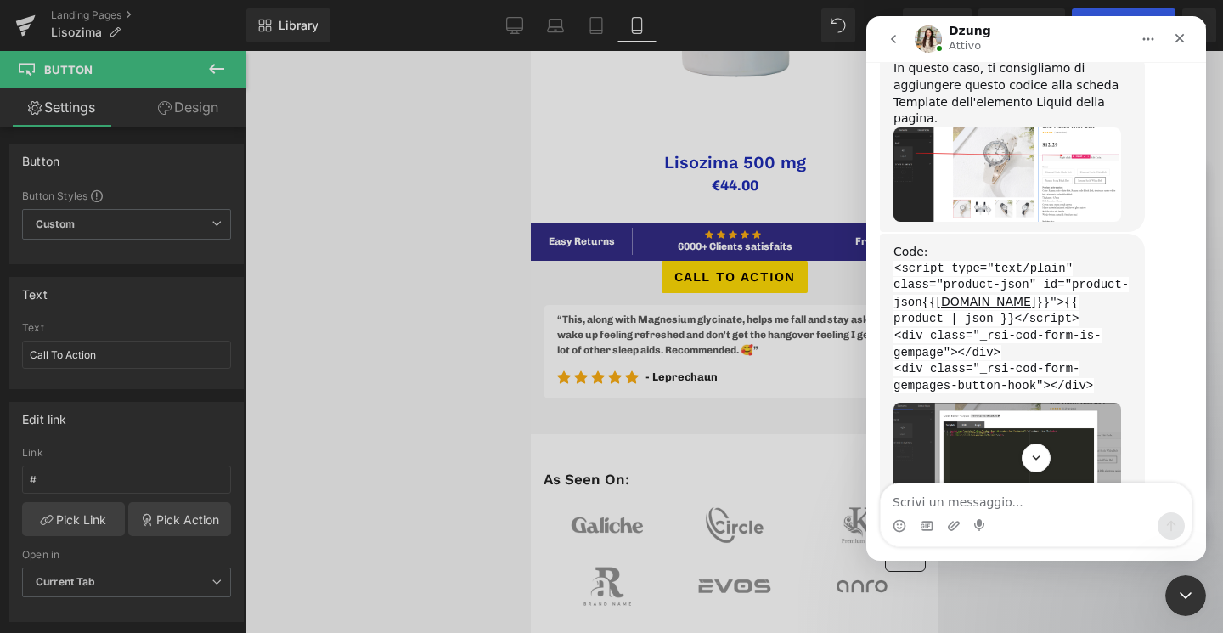
scroll to position [583, 0]
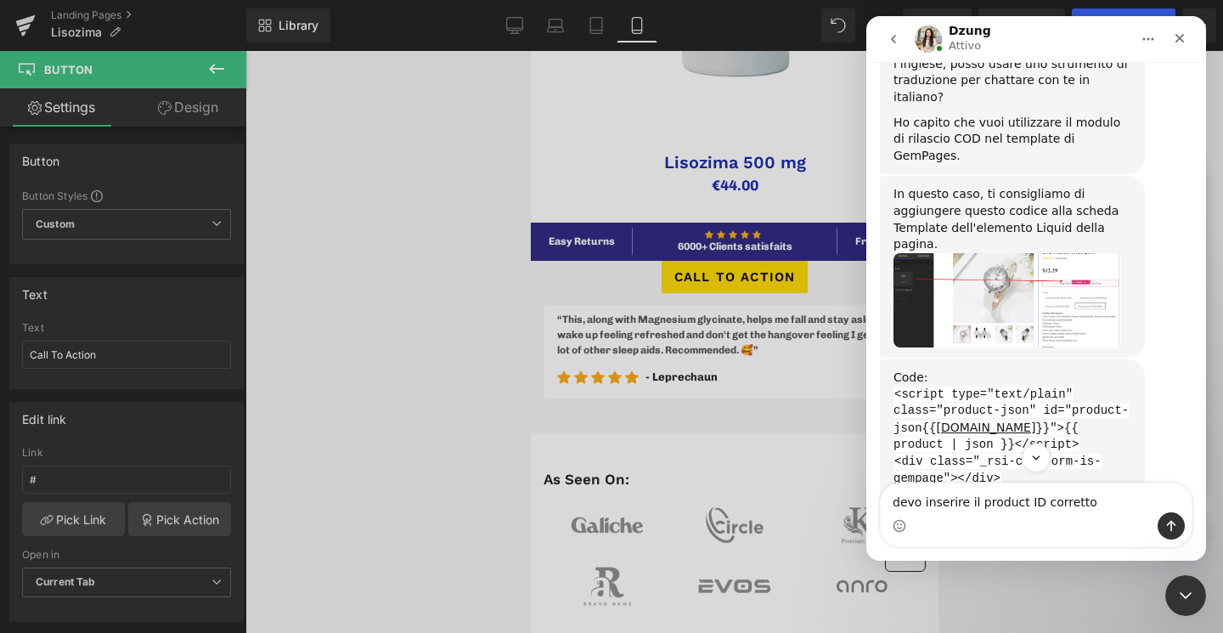
type textarea "devo inserire il product ID corretto?"
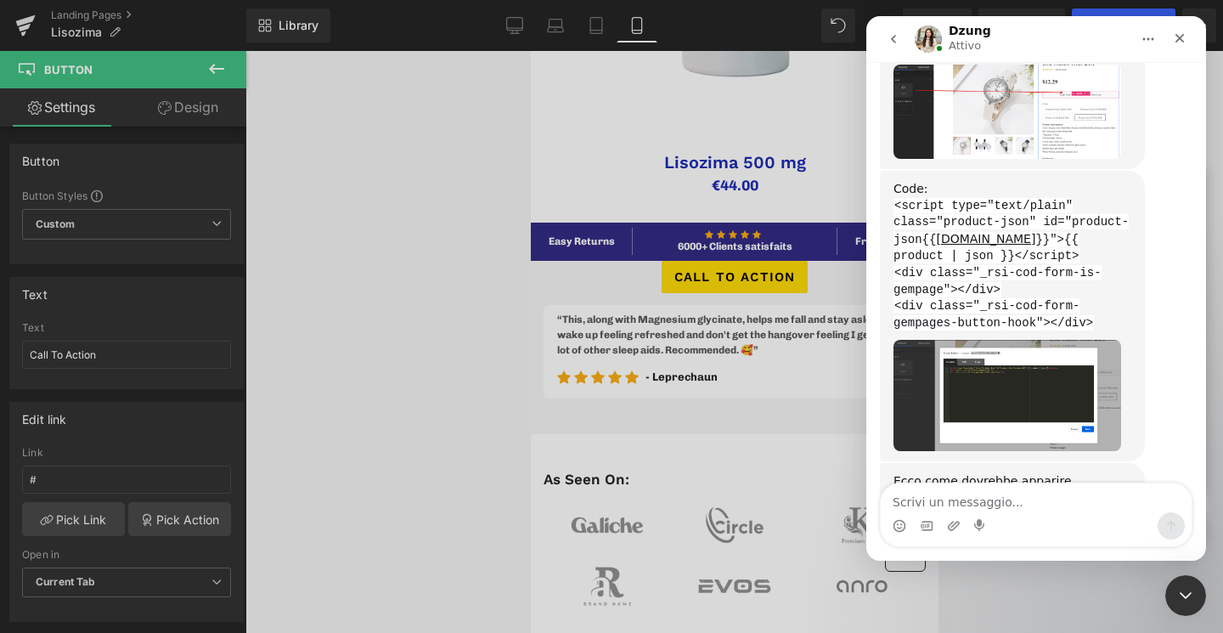
scroll to position [933, 0]
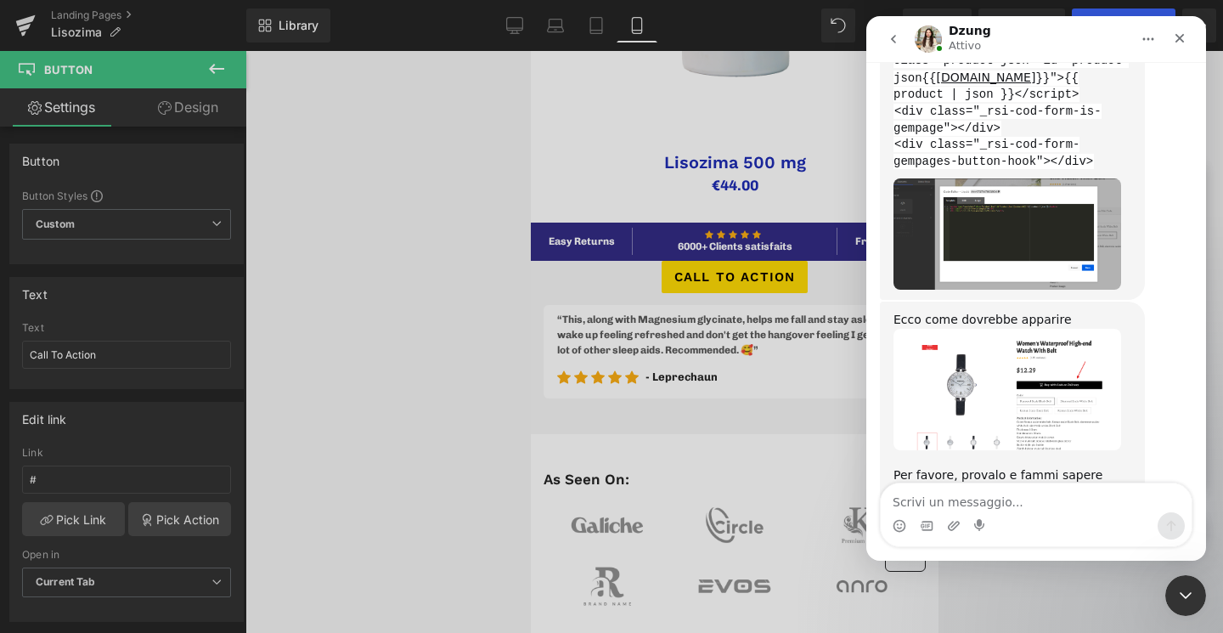
click at [982, 178] on img "Dzung dice…" at bounding box center [1007, 233] width 228 height 111
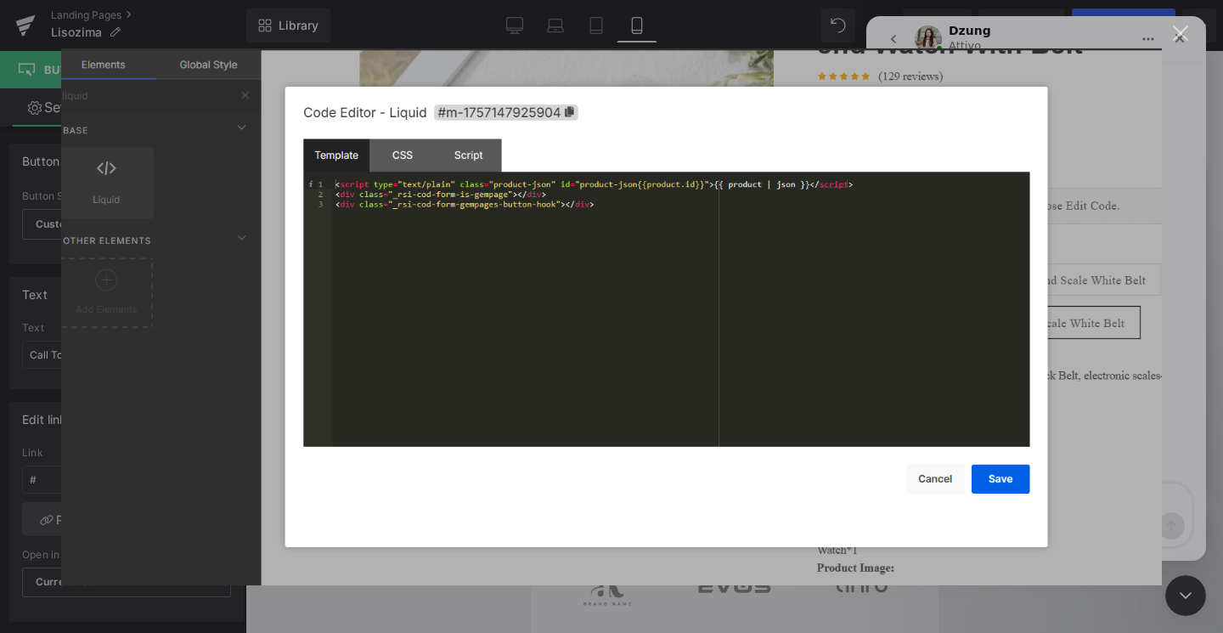
scroll to position [0, 0]
click at [946, 481] on img "Chiudi" at bounding box center [611, 316] width 1101 height 537
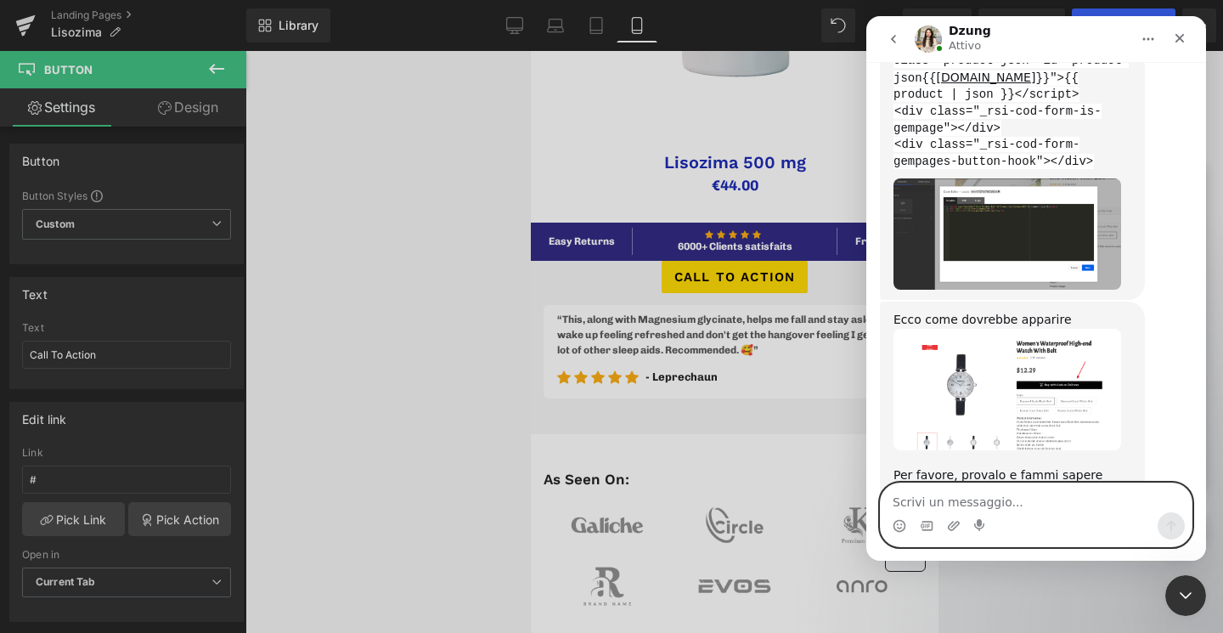
click at [946, 483] on textarea "Scrivi un messaggio..." at bounding box center [1036, 497] width 311 height 29
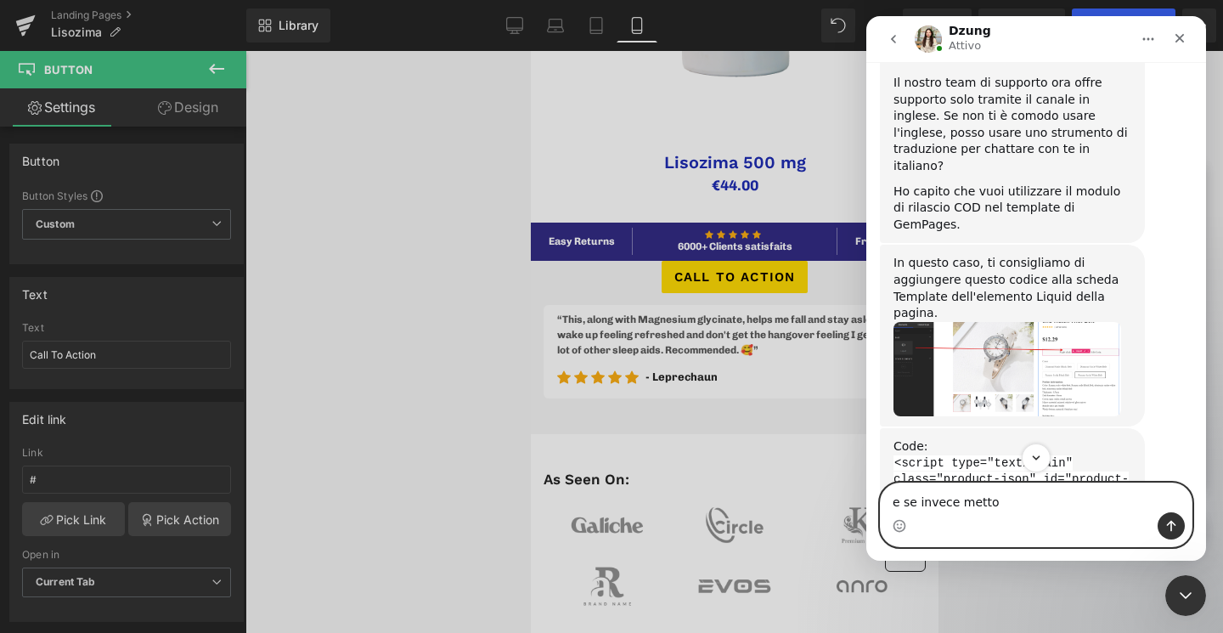
scroll to position [590, 0]
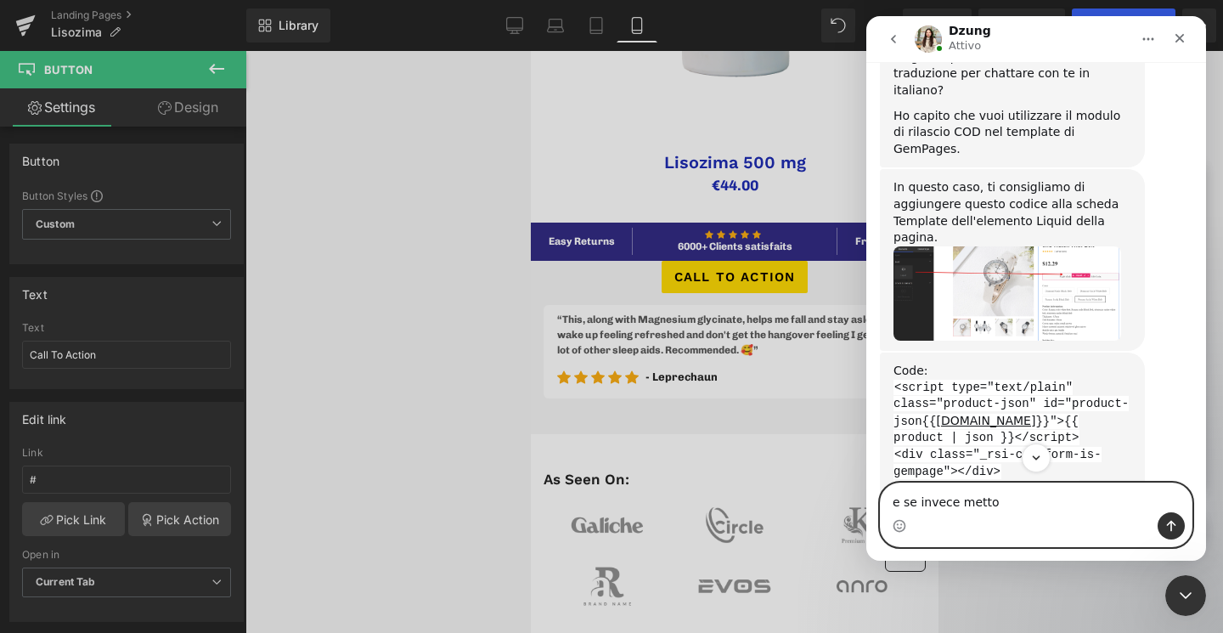
type textarea "e se invece metto"
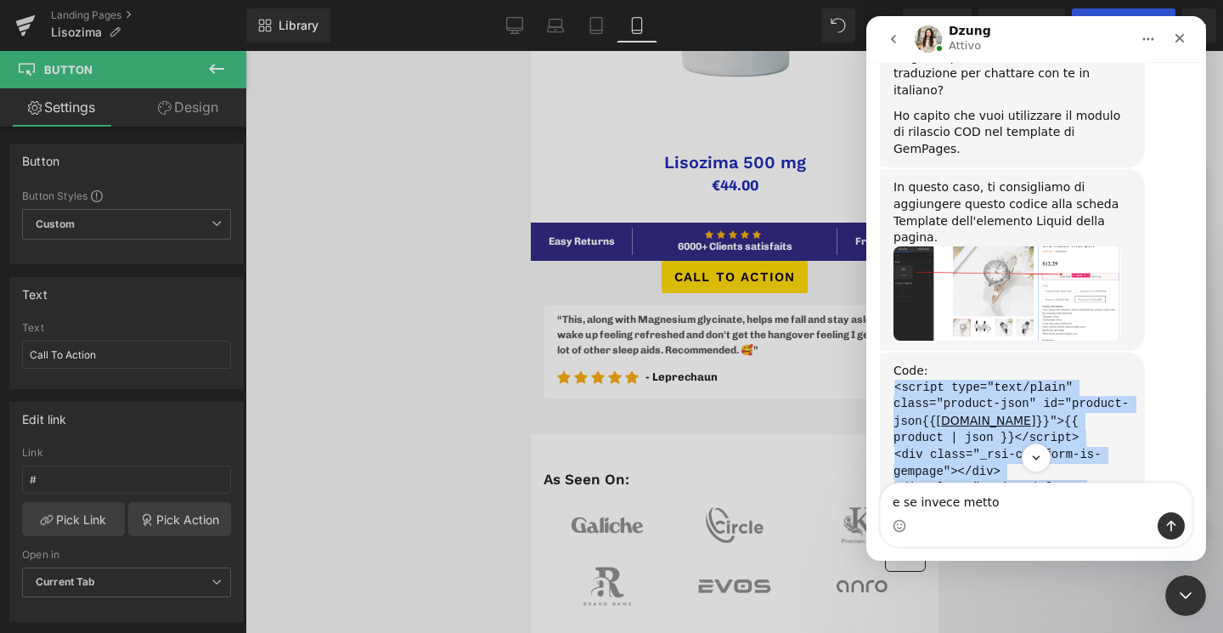
drag, startPoint x: 1095, startPoint y: 386, endPoint x: 893, endPoint y: 273, distance: 230.8
click at [893, 363] on div "Code: <script type="text/plain" class="product-json" id="product-json{{ [DOMAIN…" at bounding box center [1012, 498] width 238 height 270
copy div "<script type="text/plain" class="product-json" id="product-json{{ [DOMAIN_NAME]…"
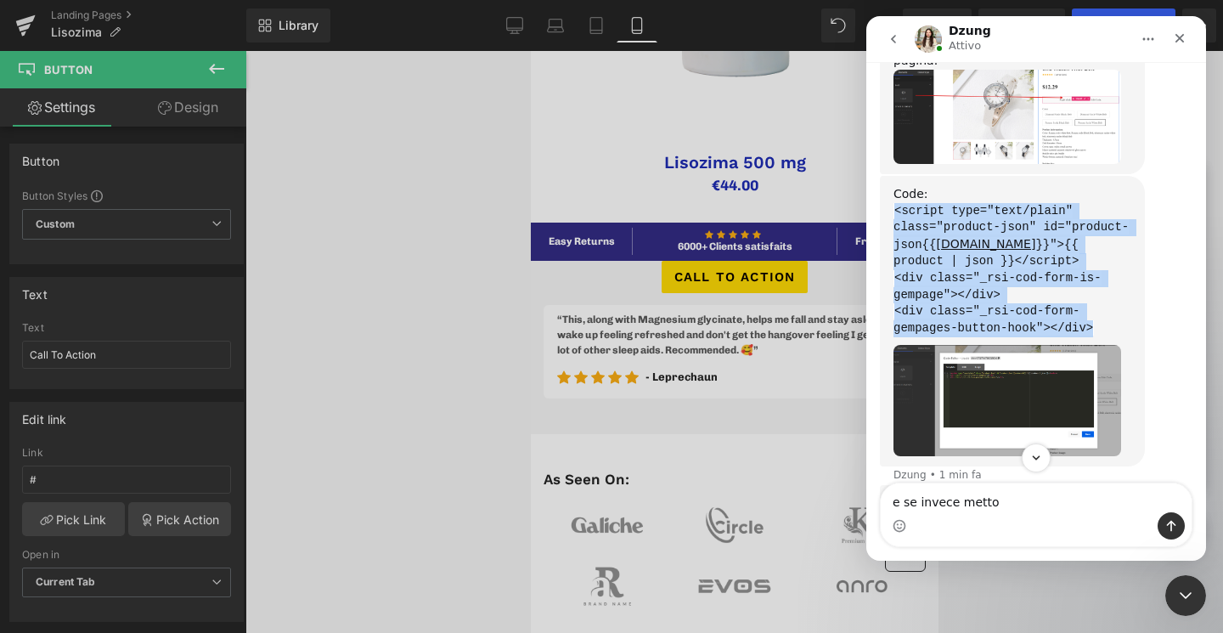
scroll to position [766, 0]
click at [1044, 346] on img "Dzung dice…" at bounding box center [1007, 401] width 228 height 111
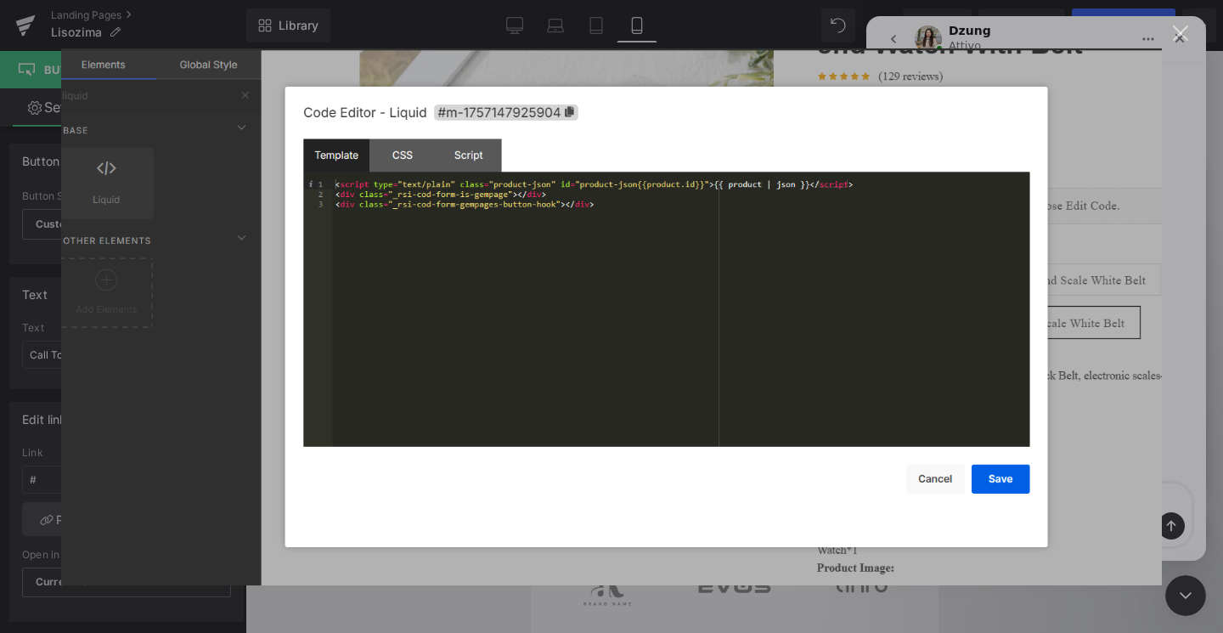
scroll to position [0, 0]
click at [215, 151] on img "Chiudi" at bounding box center [611, 316] width 1101 height 537
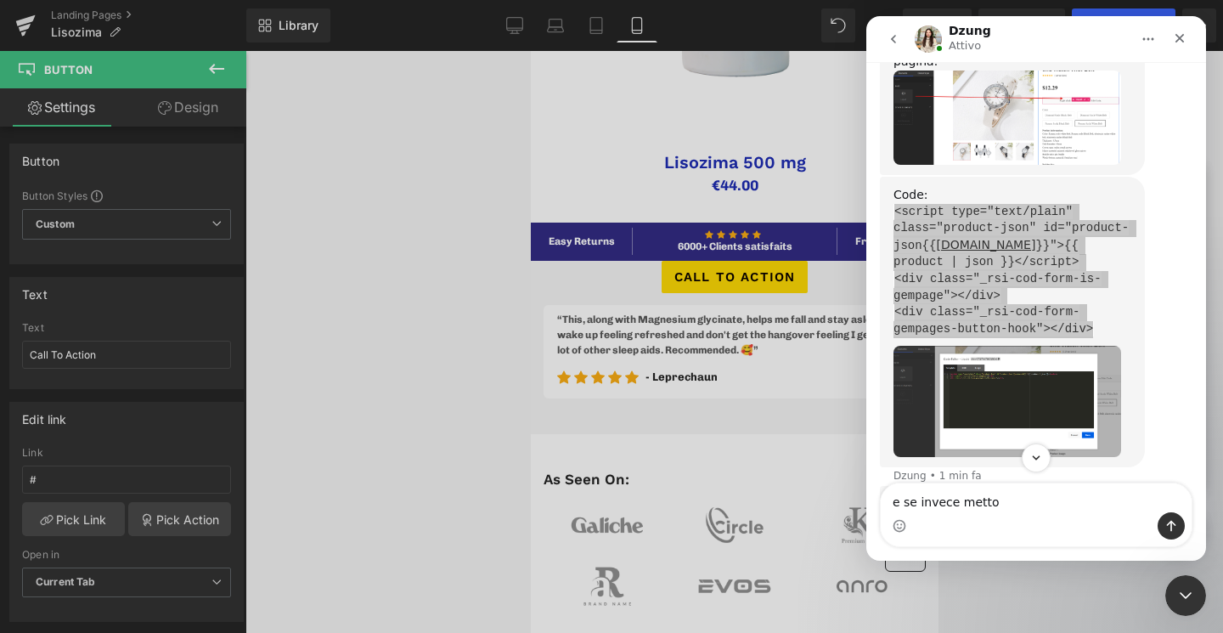
click at [211, 65] on div at bounding box center [611, 291] width 1223 height 582
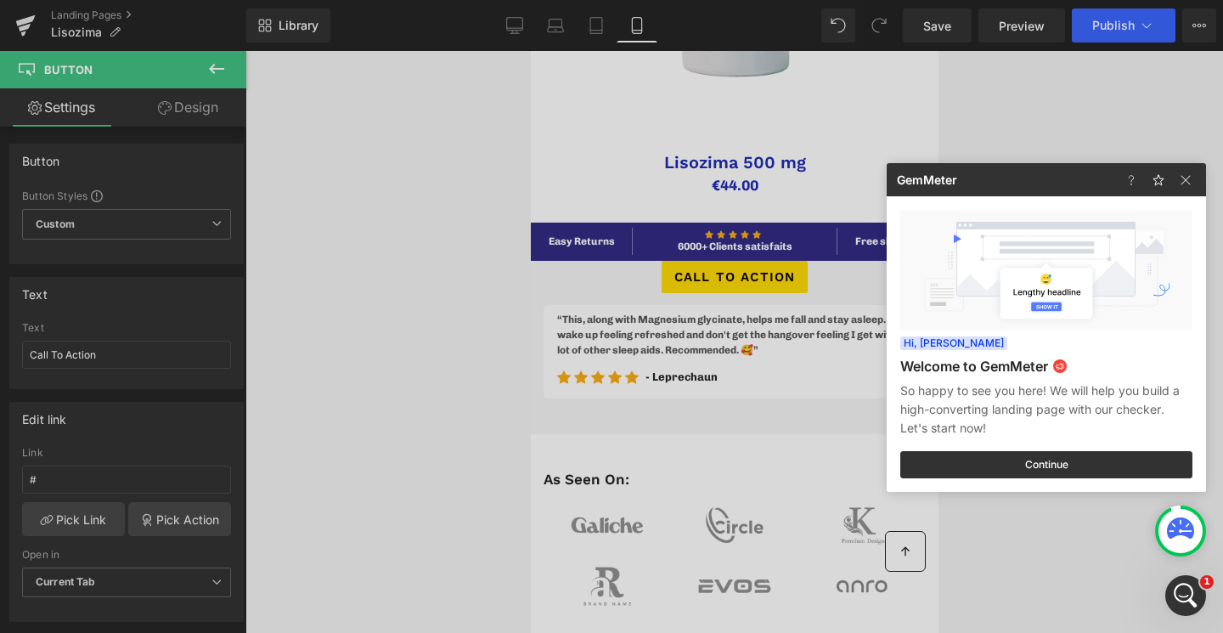
click at [223, 71] on div at bounding box center [611, 316] width 1223 height 633
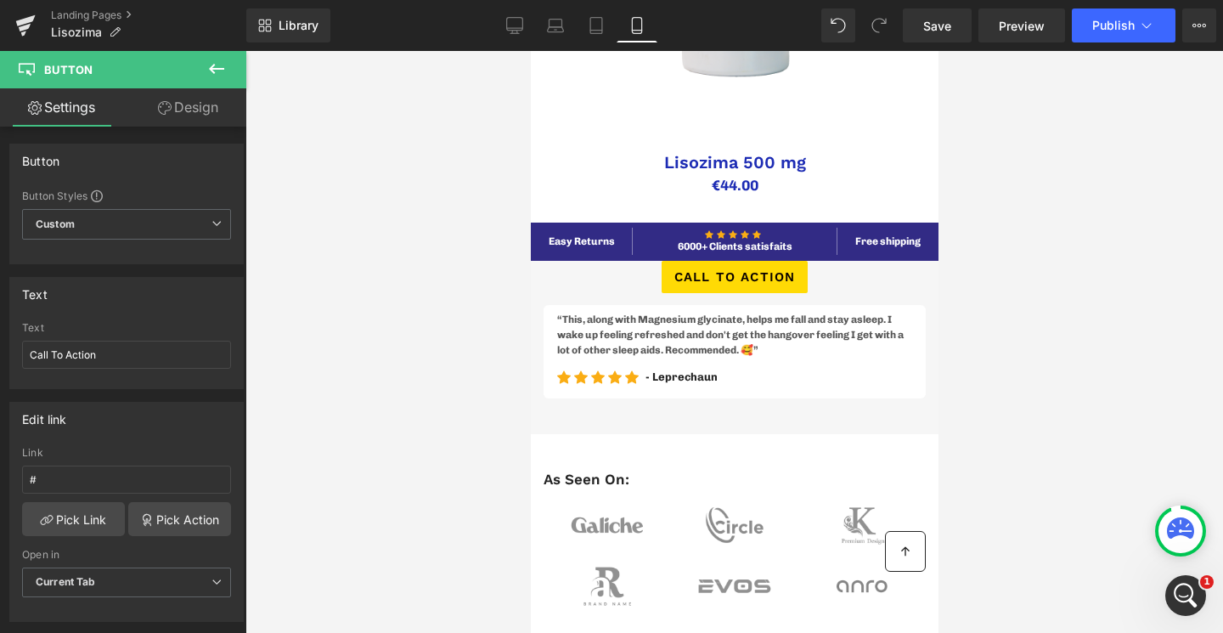
click at [213, 76] on icon at bounding box center [216, 69] width 20 height 20
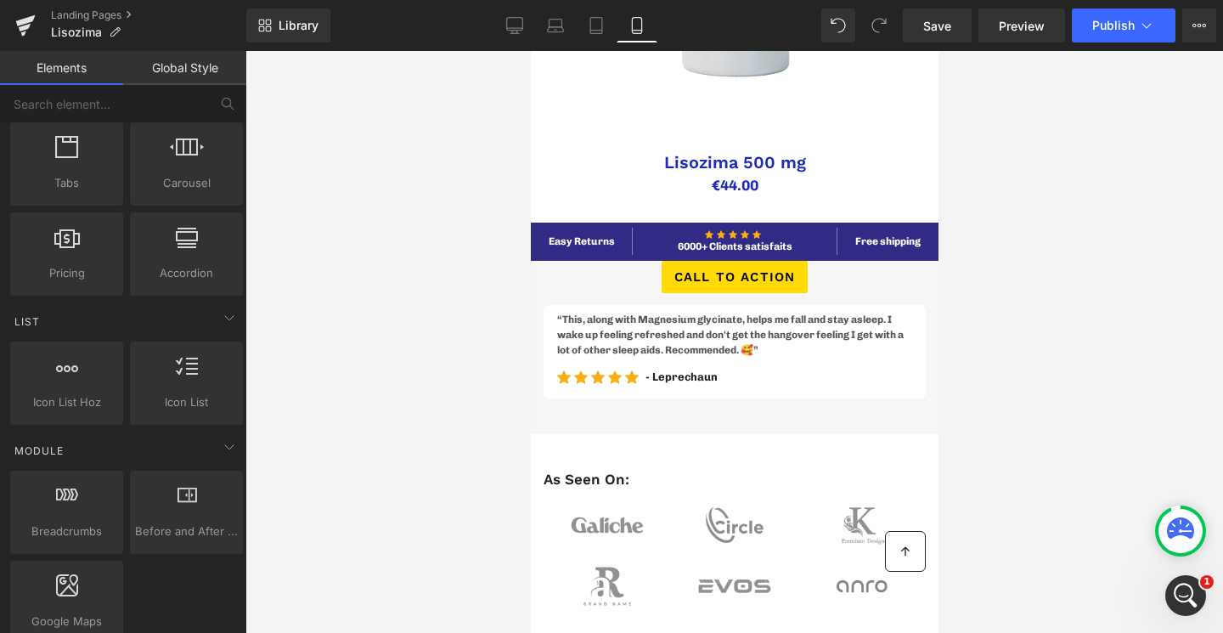
scroll to position [368, 0]
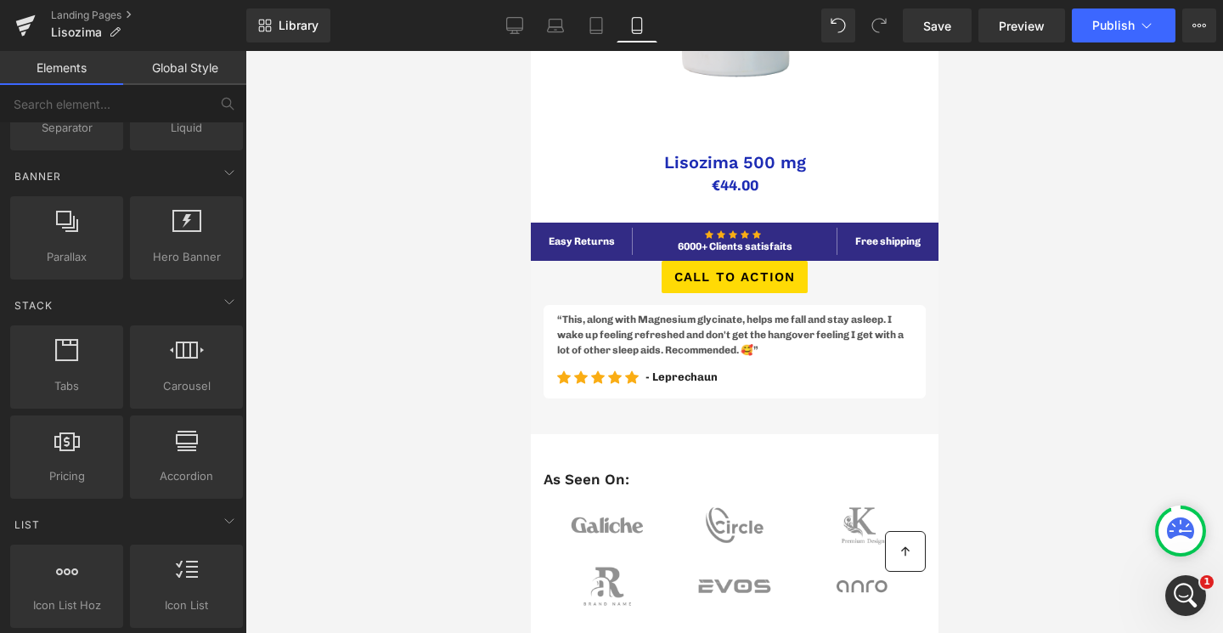
click at [220, 107] on icon at bounding box center [227, 103] width 15 height 15
click at [229, 107] on icon at bounding box center [227, 103] width 15 height 15
click at [1202, 31] on icon at bounding box center [1199, 26] width 14 height 14
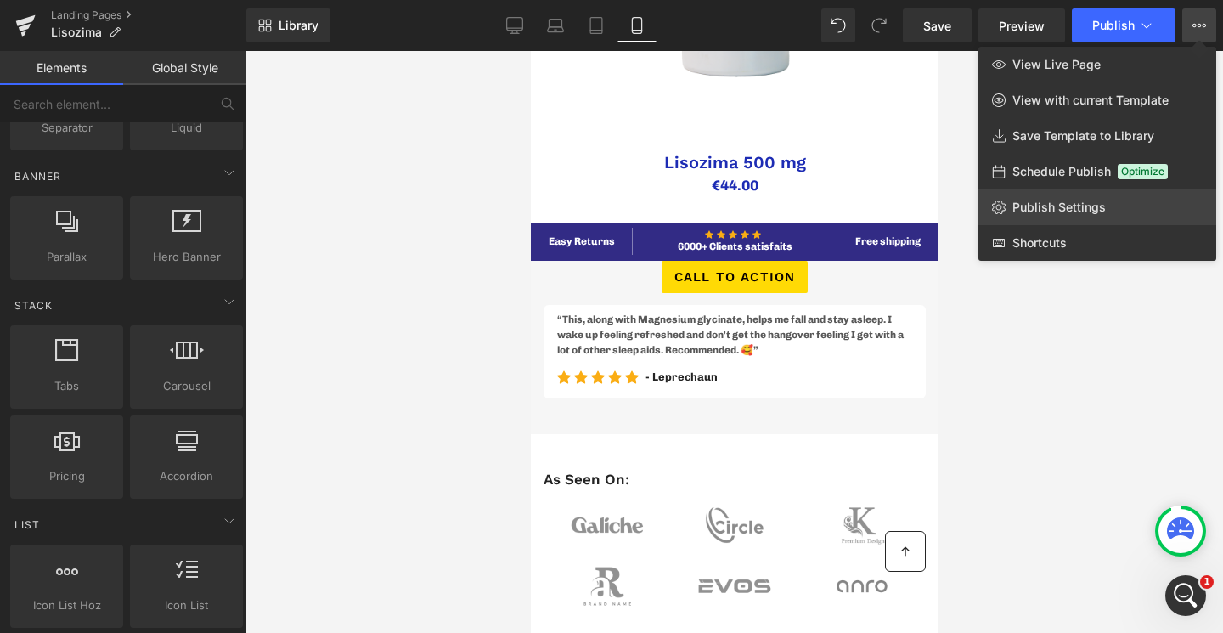
click at [1061, 205] on span "Publish Settings" at bounding box center [1058, 207] width 93 height 15
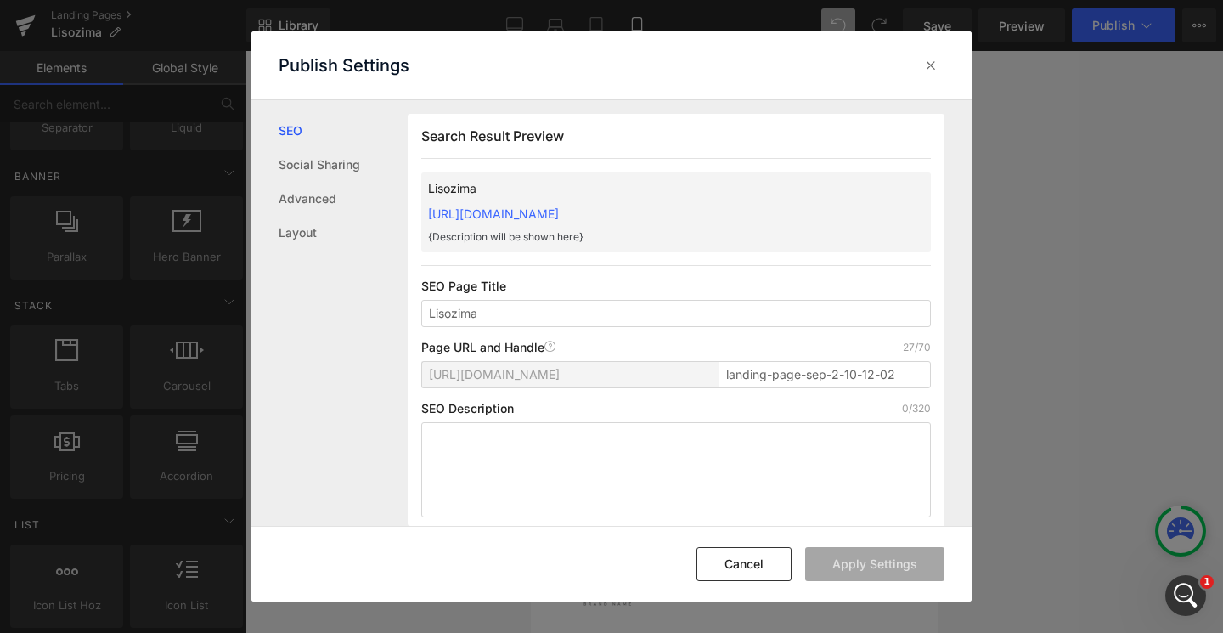
scroll to position [1, 0]
click at [329, 191] on link "Advanced" at bounding box center [343, 199] width 129 height 34
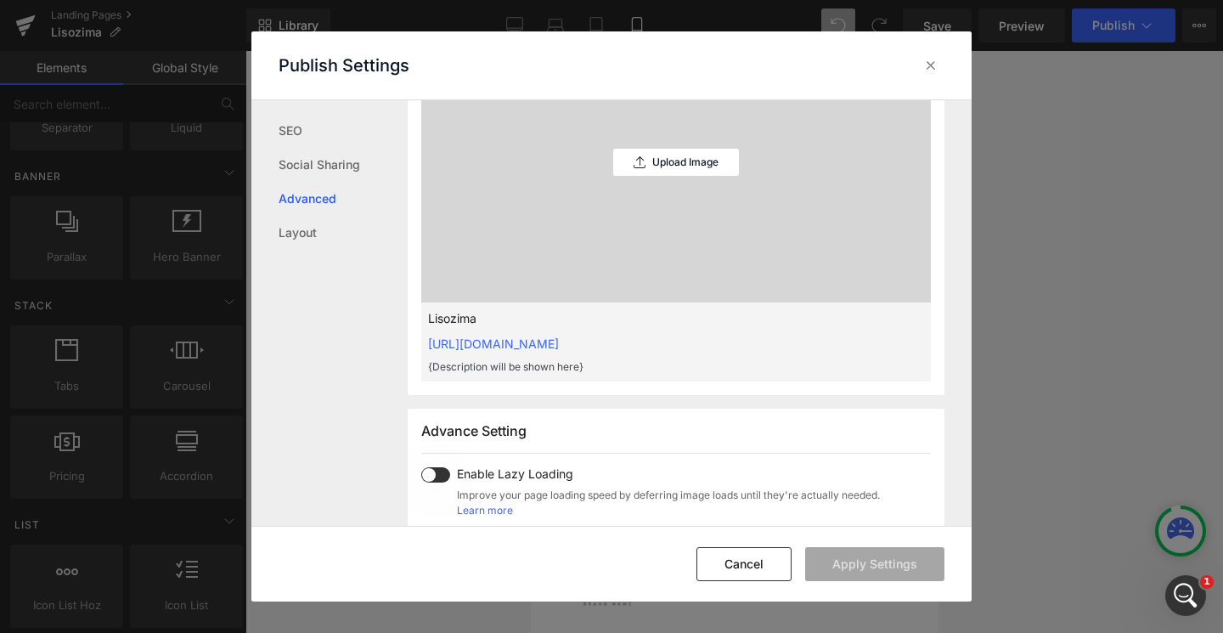
scroll to position [315, 0]
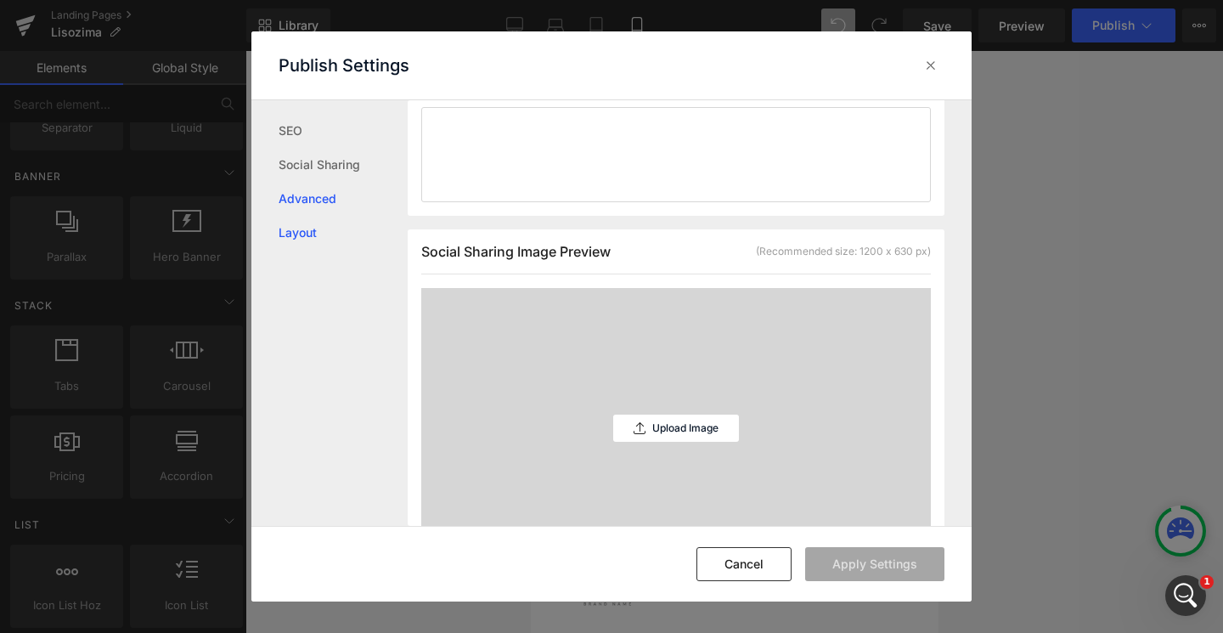
click at [346, 233] on link "Layout" at bounding box center [343, 233] width 129 height 34
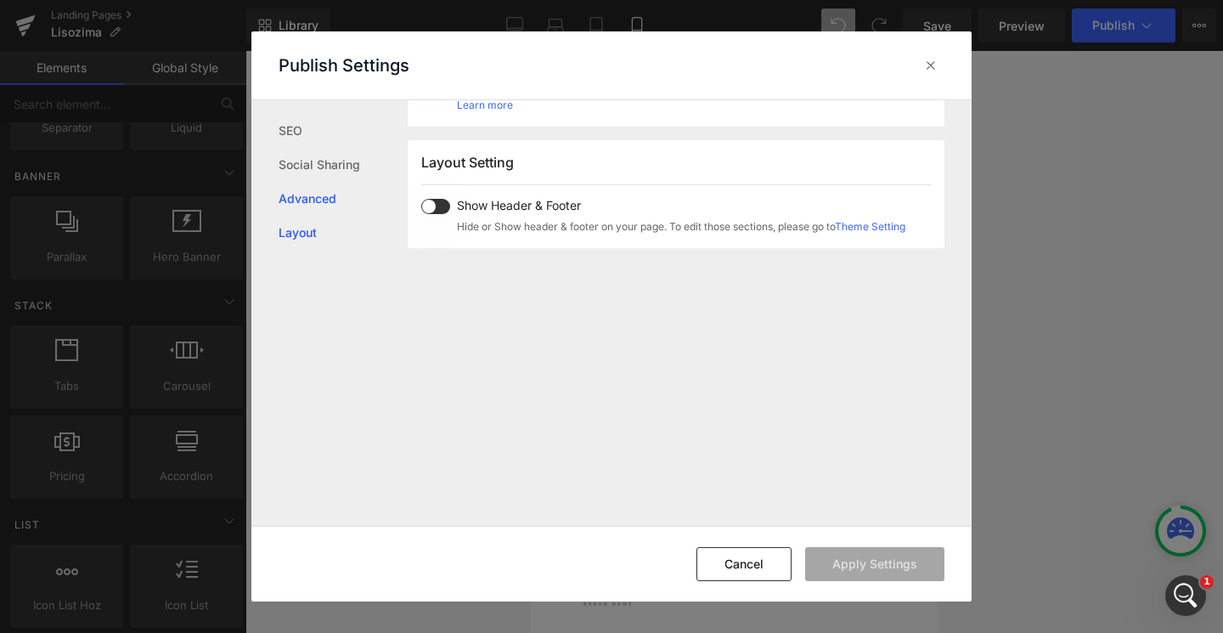
scroll to position [1012, 0]
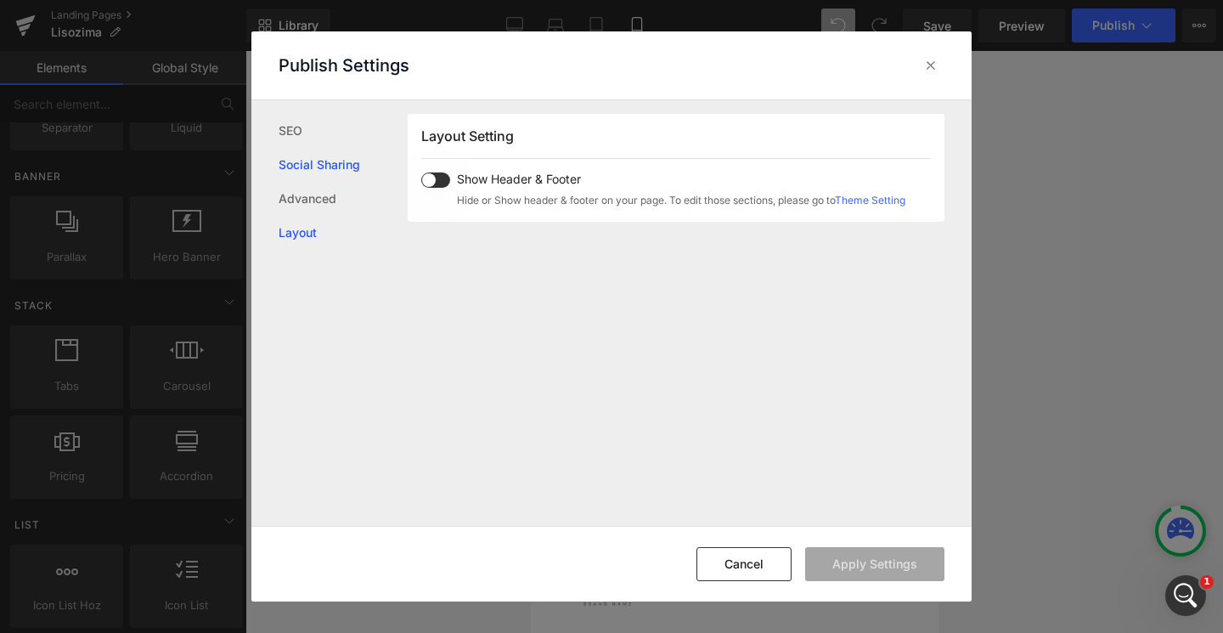
click at [327, 157] on link "Social Sharing" at bounding box center [343, 165] width 129 height 34
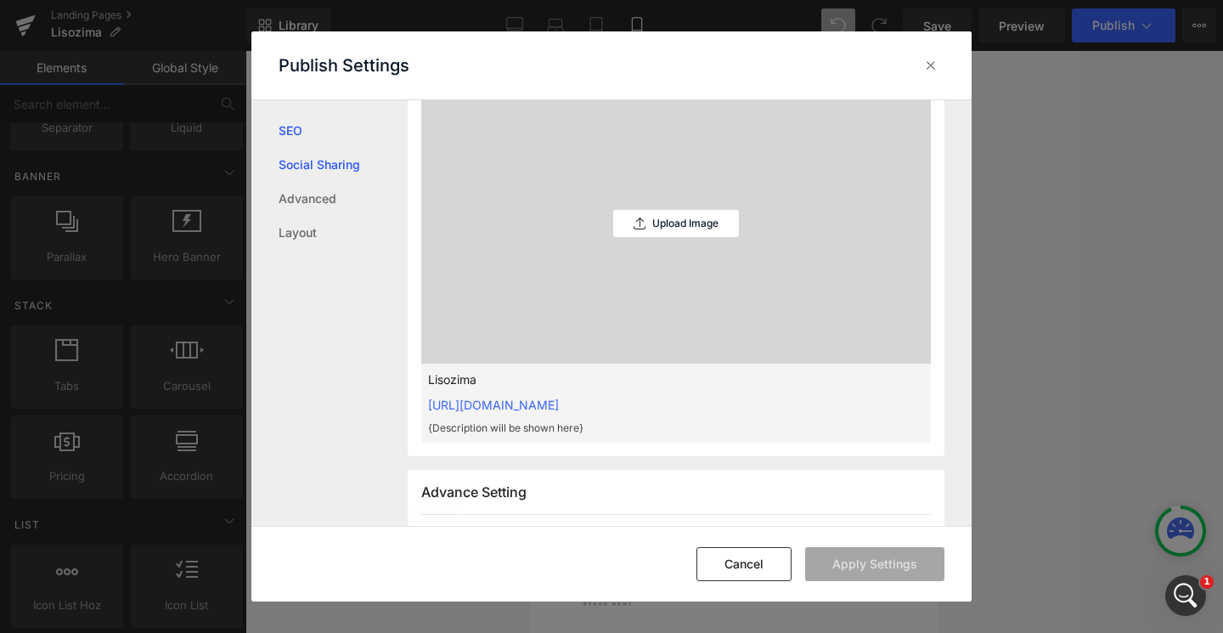
click at [313, 133] on link "SEO" at bounding box center [343, 131] width 129 height 34
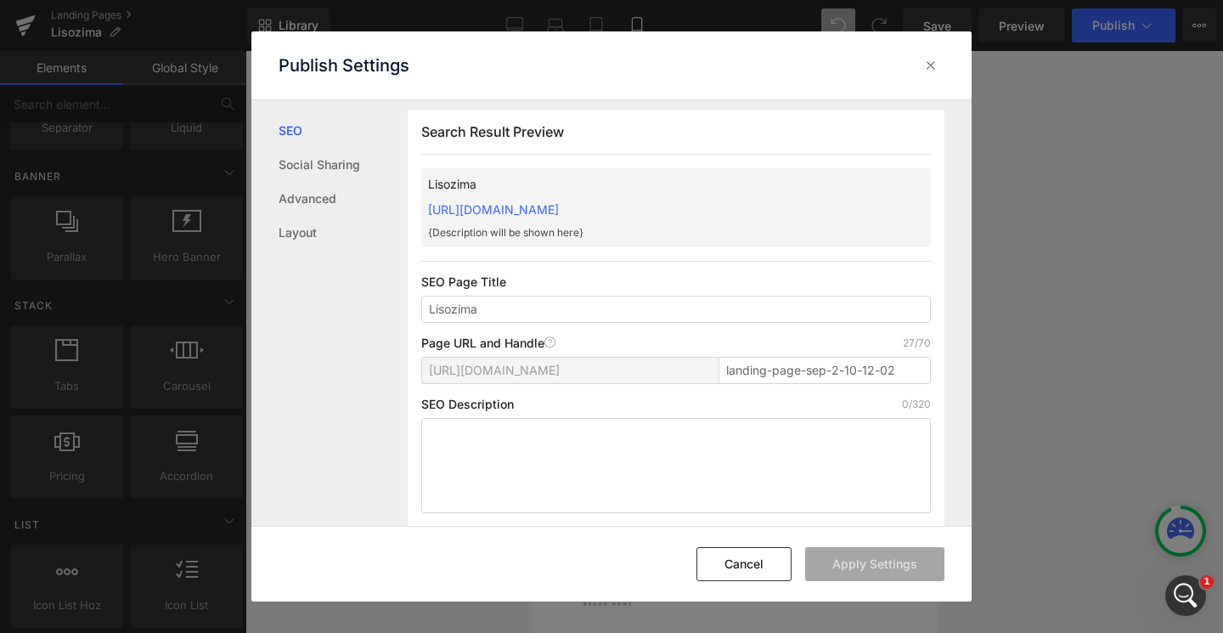
scroll to position [1, 0]
click at [925, 63] on icon at bounding box center [930, 65] width 17 height 17
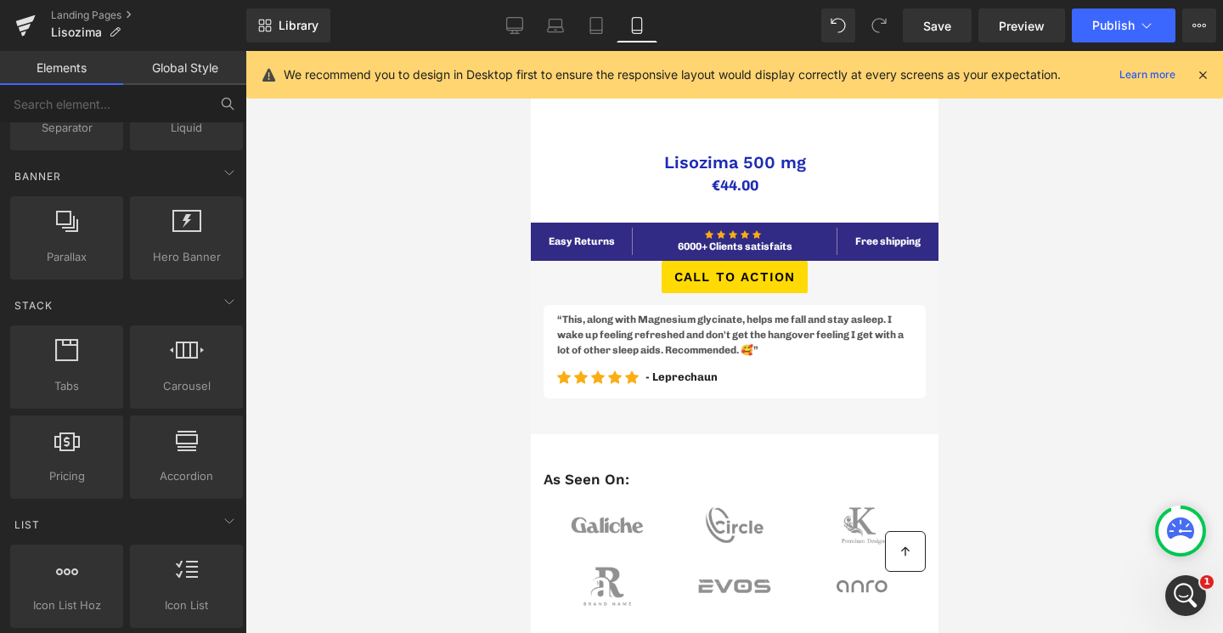
click at [234, 104] on icon at bounding box center [227, 103] width 15 height 15
click at [225, 102] on icon at bounding box center [227, 103] width 15 height 15
click at [123, 102] on input "text" at bounding box center [104, 103] width 209 height 37
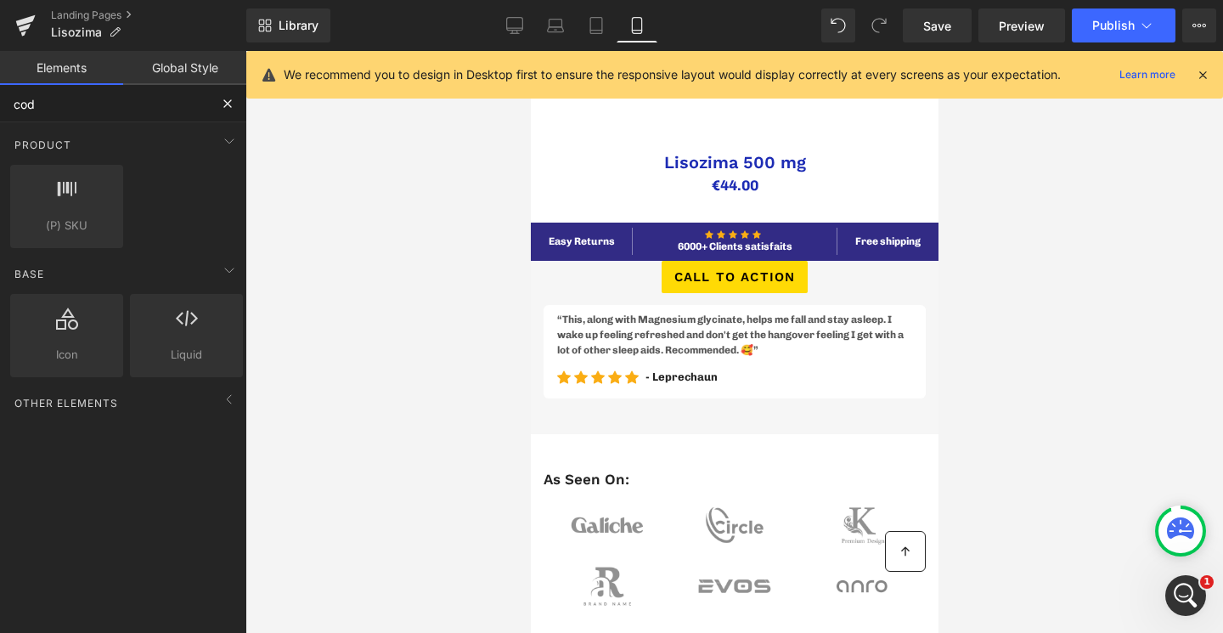
scroll to position [0, 0]
type input "code"
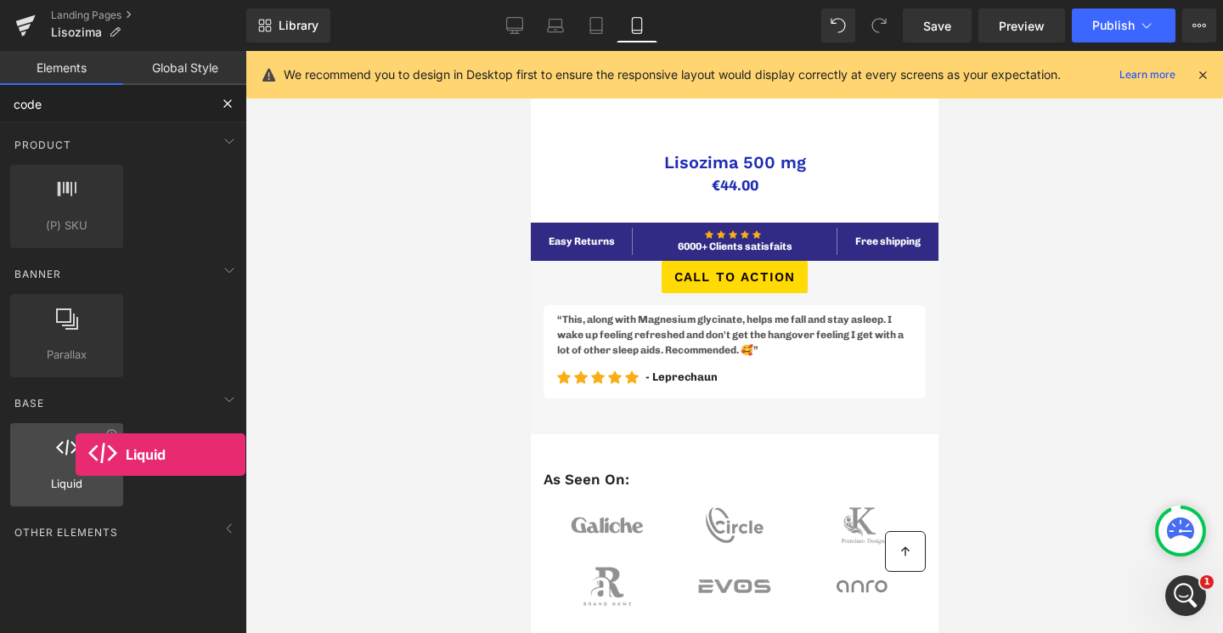
click at [76, 454] on icon at bounding box center [67, 447] width 22 height 22
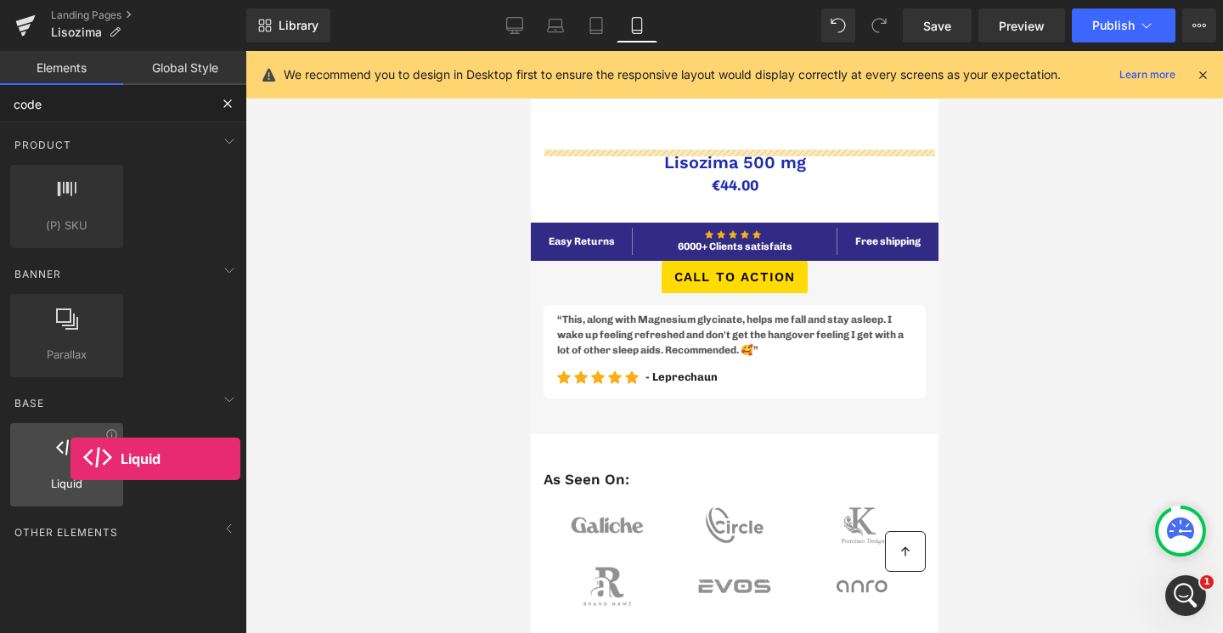
click at [70, 459] on div at bounding box center [66, 455] width 103 height 38
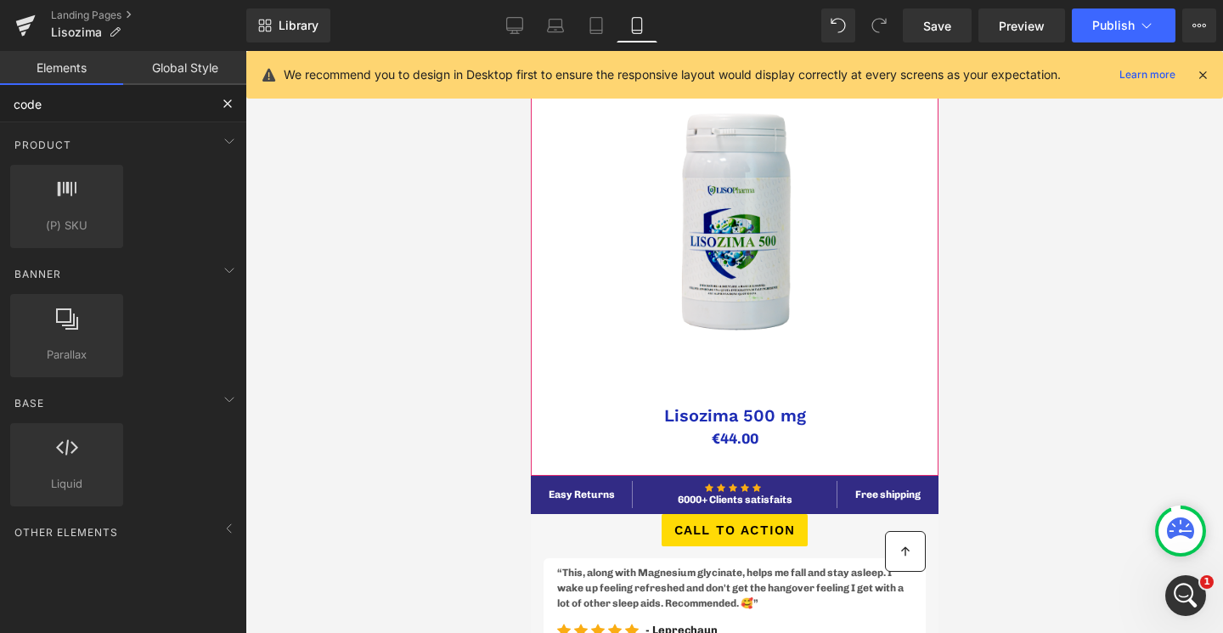
scroll to position [388, 0]
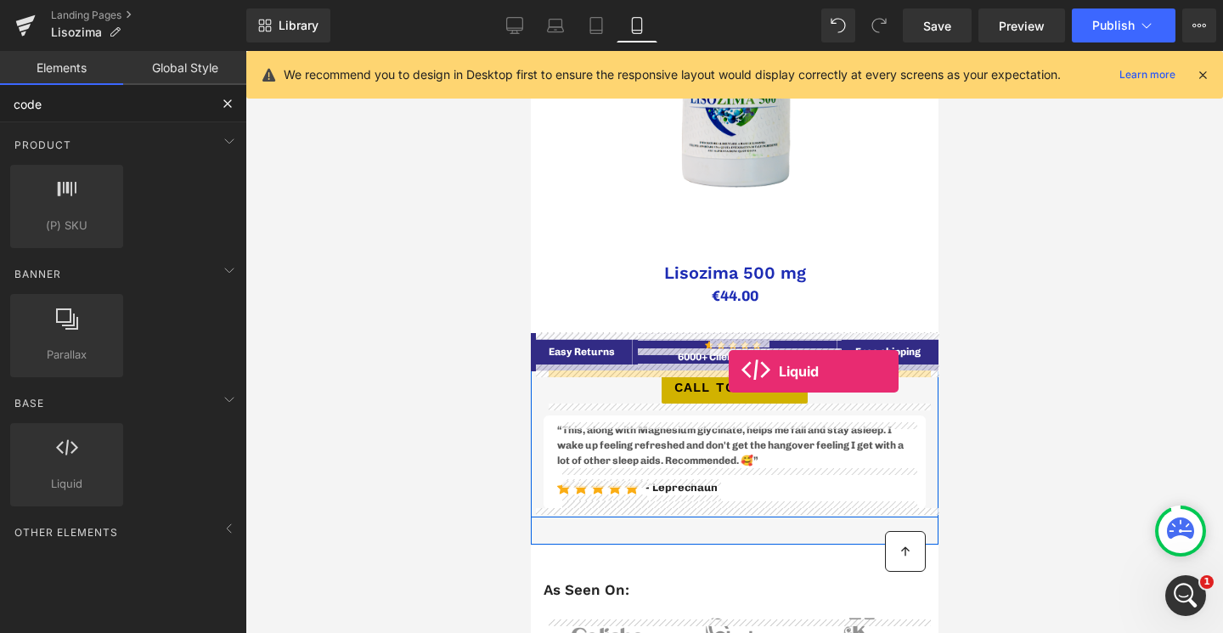
drag, startPoint x: 605, startPoint y: 507, endPoint x: 728, endPoint y: 371, distance: 183.4
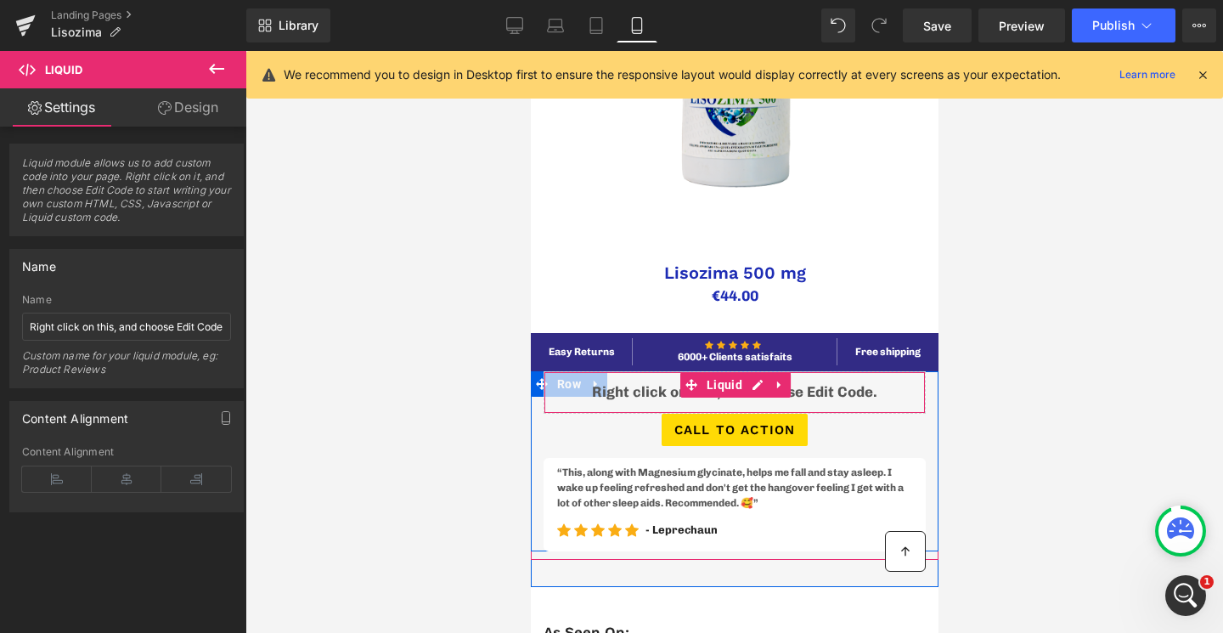
click at [618, 398] on div "Liquid" at bounding box center [734, 392] width 382 height 42
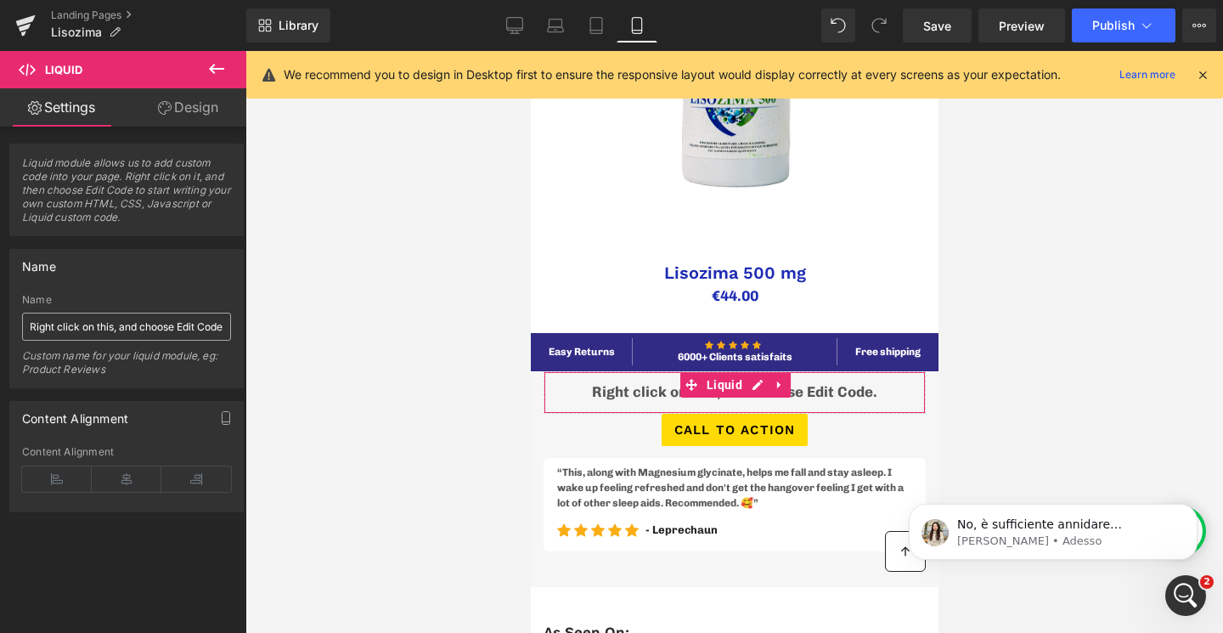
scroll to position [0, 0]
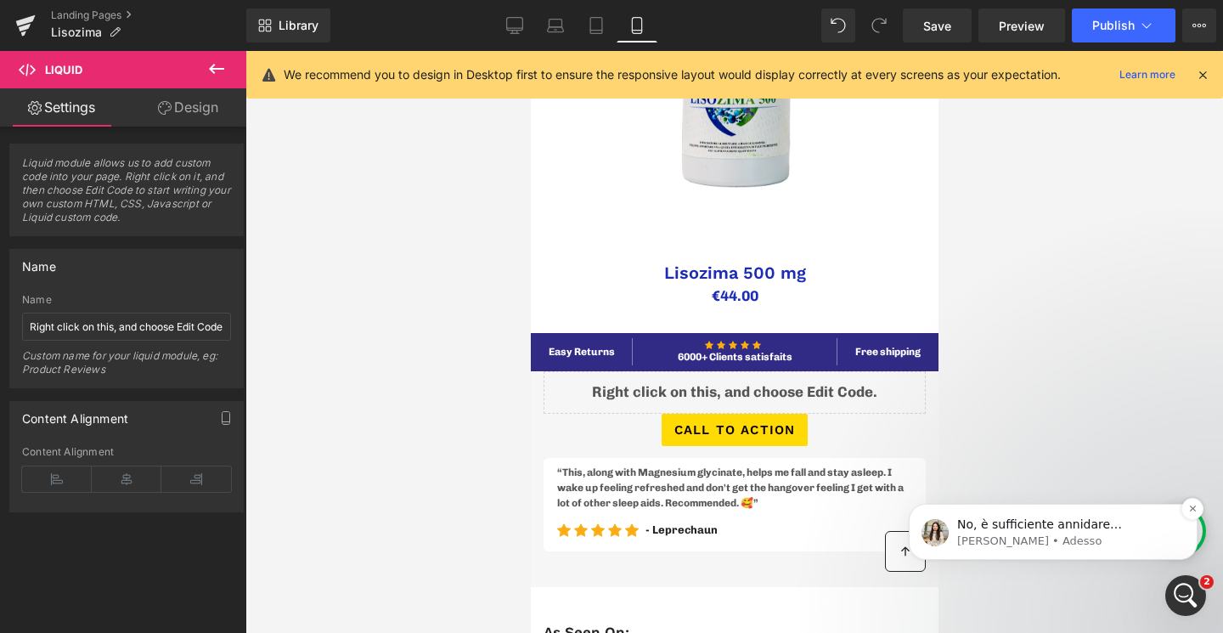
click at [1066, 535] on p "[PERSON_NAME] • Adesso" at bounding box center [1066, 540] width 219 height 15
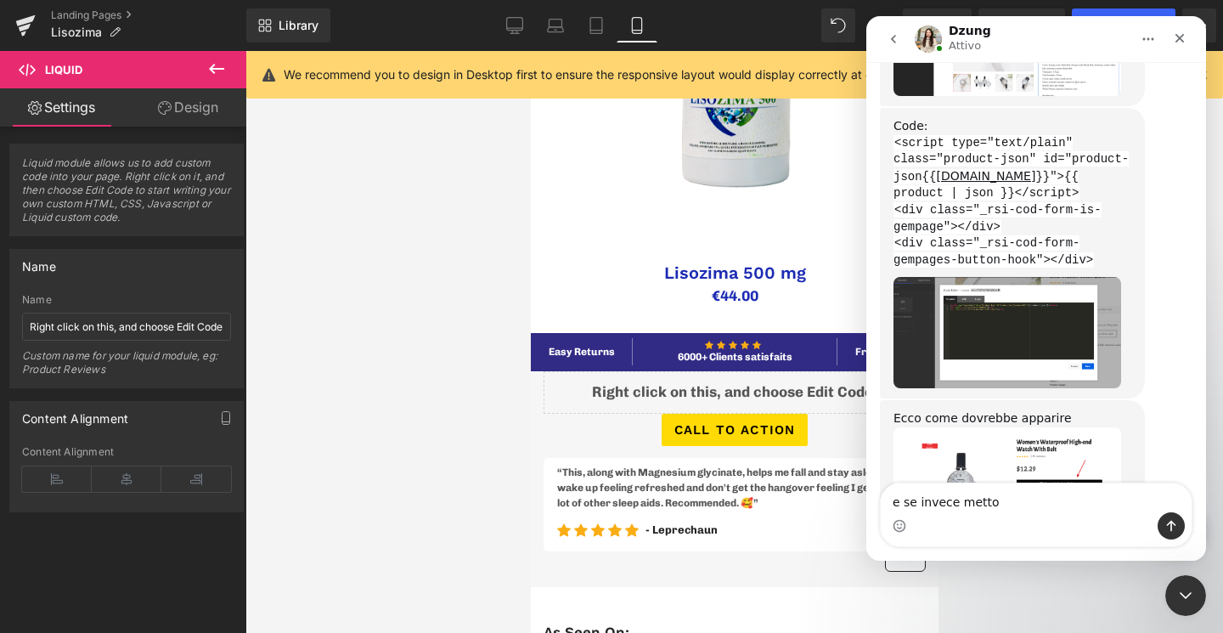
scroll to position [1061, 0]
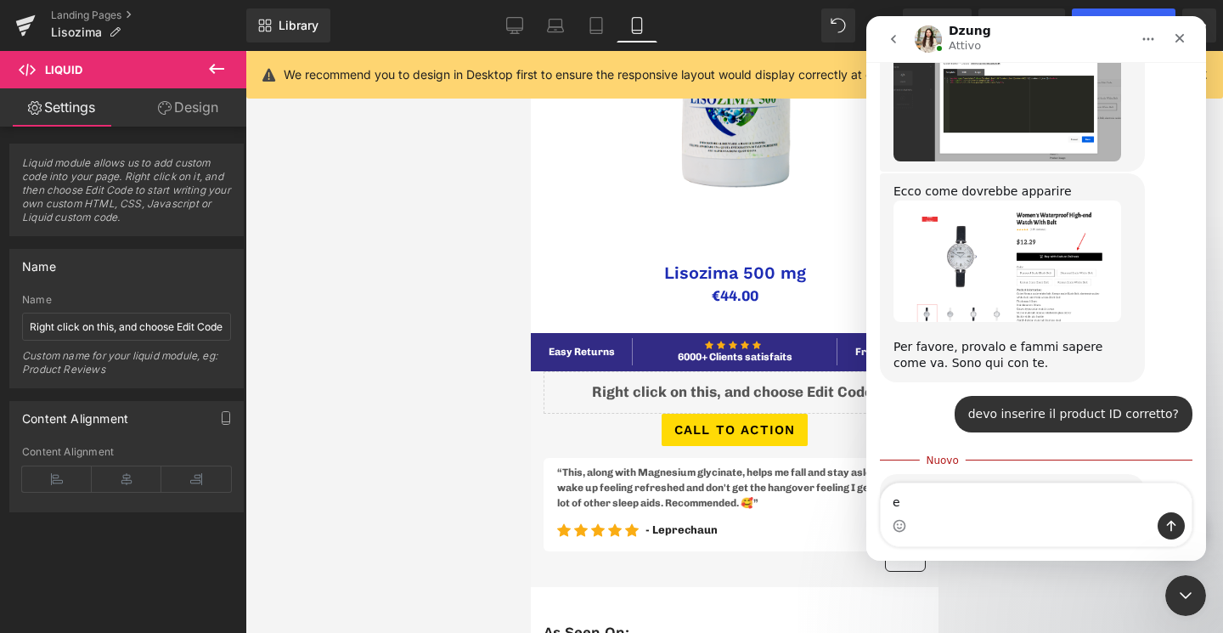
type textarea "e"
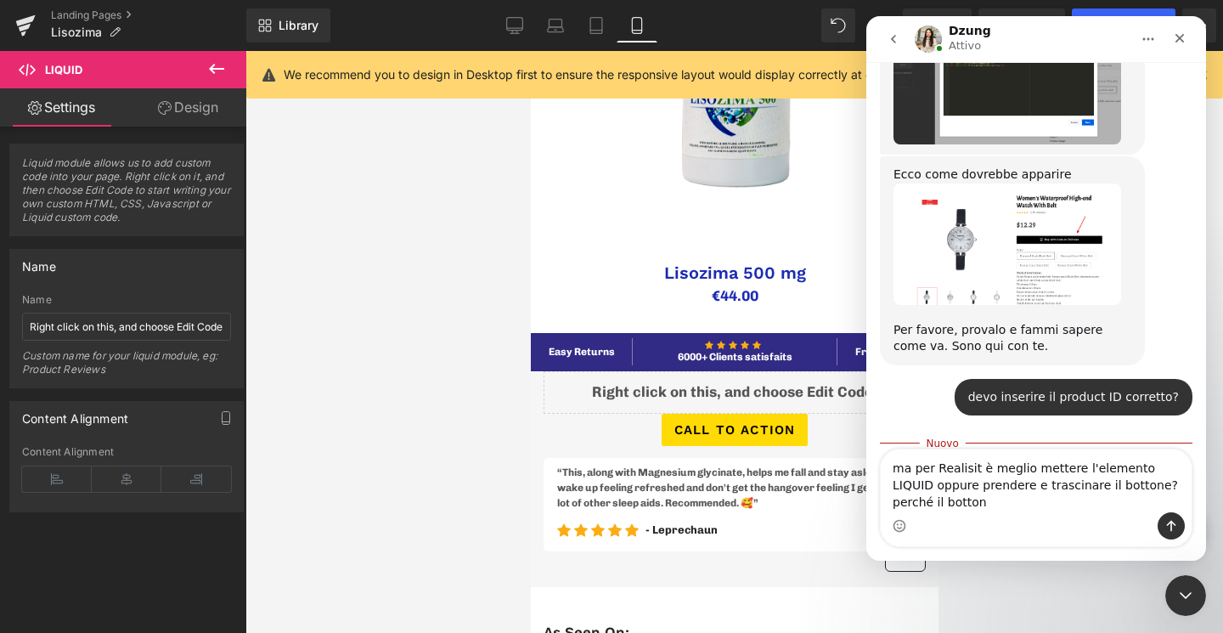
scroll to position [1095, 0]
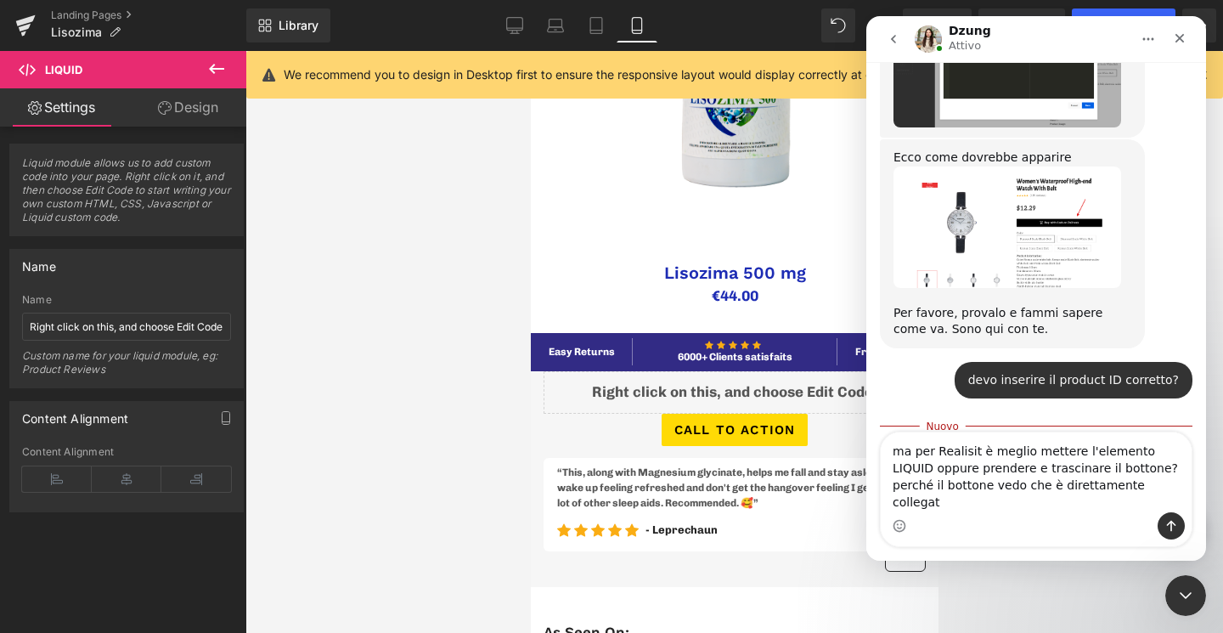
type textarea "ma per Realisit è meglio mettere l'elemento LIQUID oppure prendere e trascinare…"
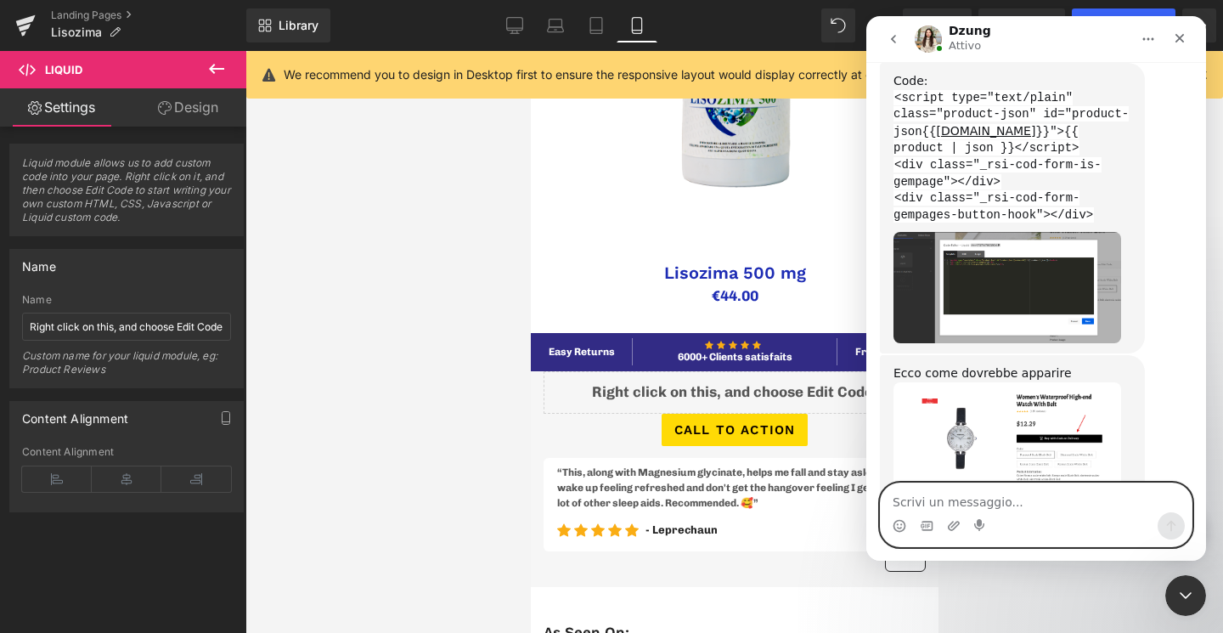
scroll to position [718, 0]
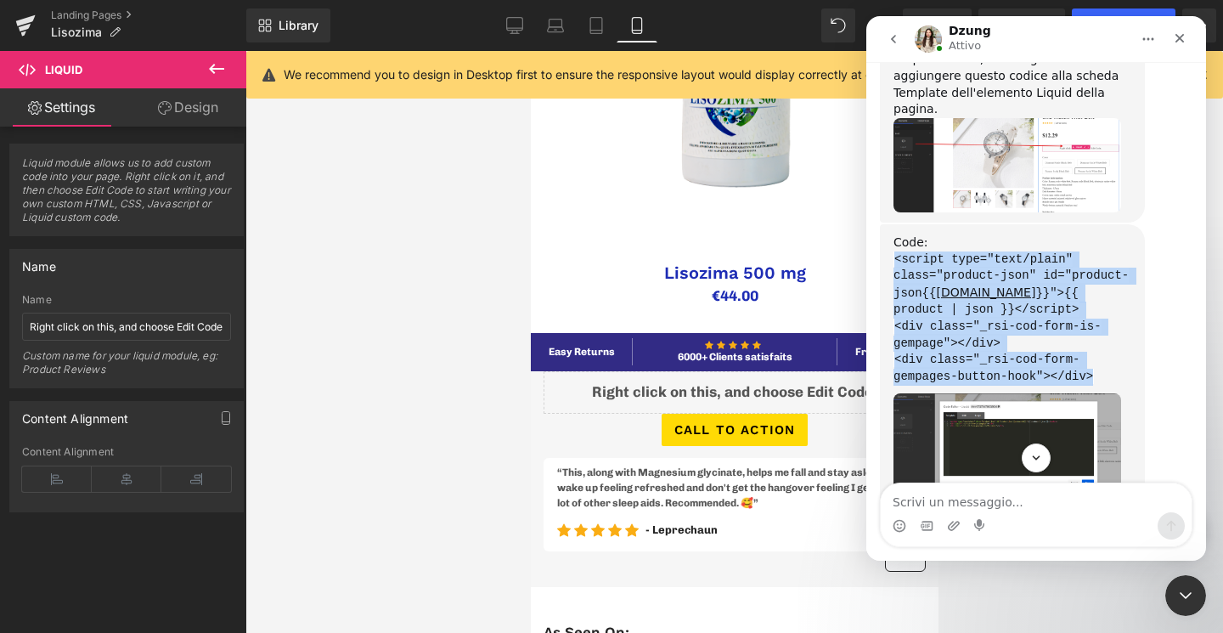
drag, startPoint x: 1103, startPoint y: 262, endPoint x: 891, endPoint y: 147, distance: 241.7
click at [891, 224] on div "Code: <script type="text/plain" class="product-json" id="product-json{{ [DOMAIN…" at bounding box center [1012, 369] width 265 height 290
copy div "<script type="text/plain" class="product-json" id="product-json{{ [DOMAIN_NAME]…"
click at [1018, 393] on img "Dzung dice…" at bounding box center [1007, 448] width 228 height 111
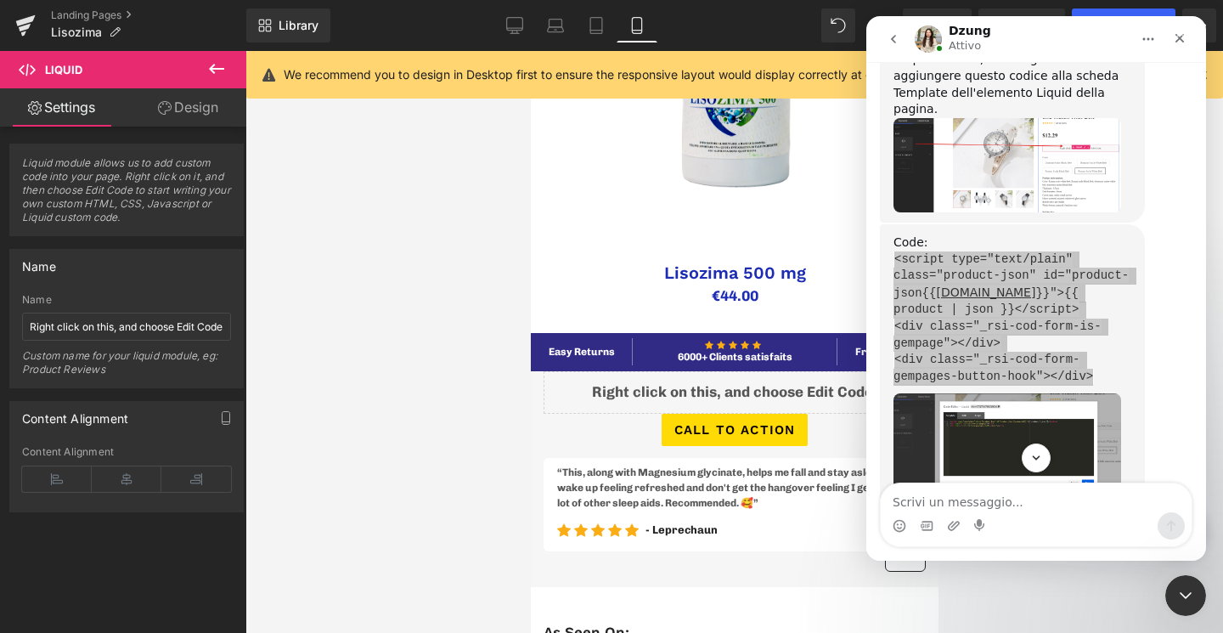
scroll to position [0, 0]
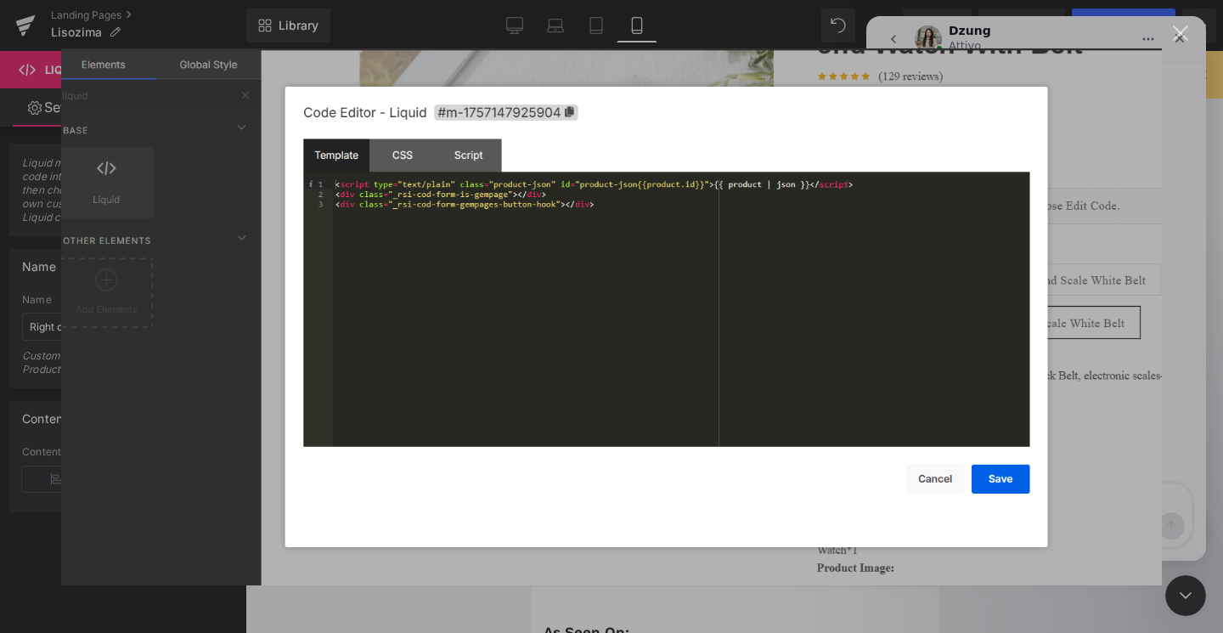
click at [358, 560] on img "Chiudi" at bounding box center [611, 316] width 1101 height 537
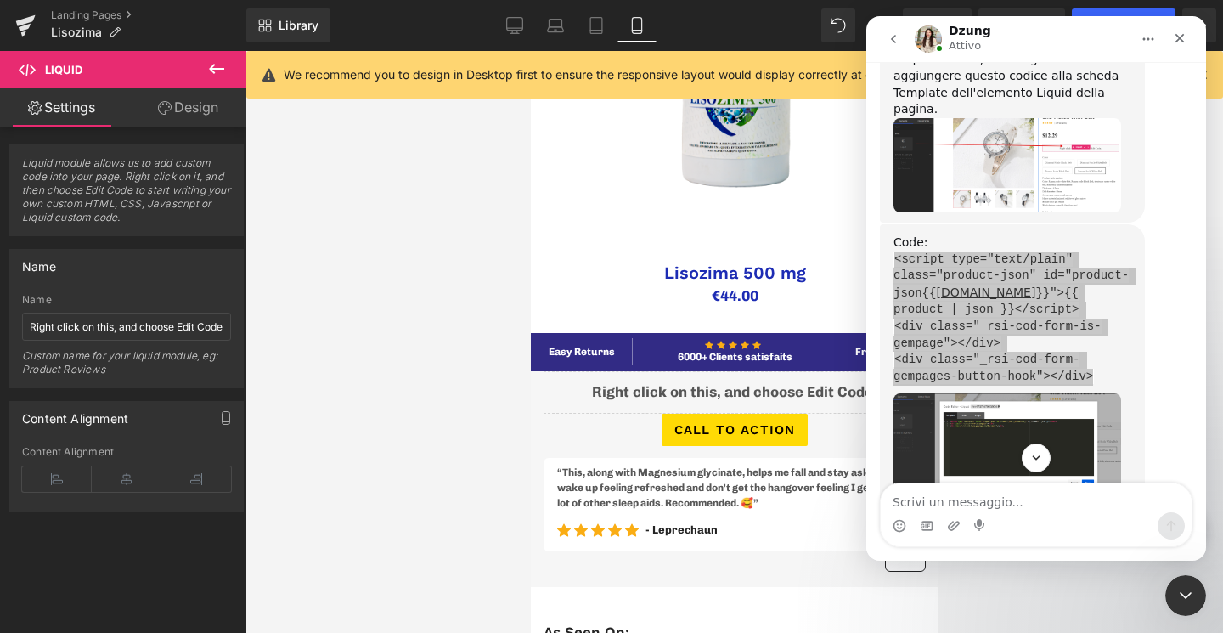
click at [173, 106] on div at bounding box center [611, 291] width 1223 height 582
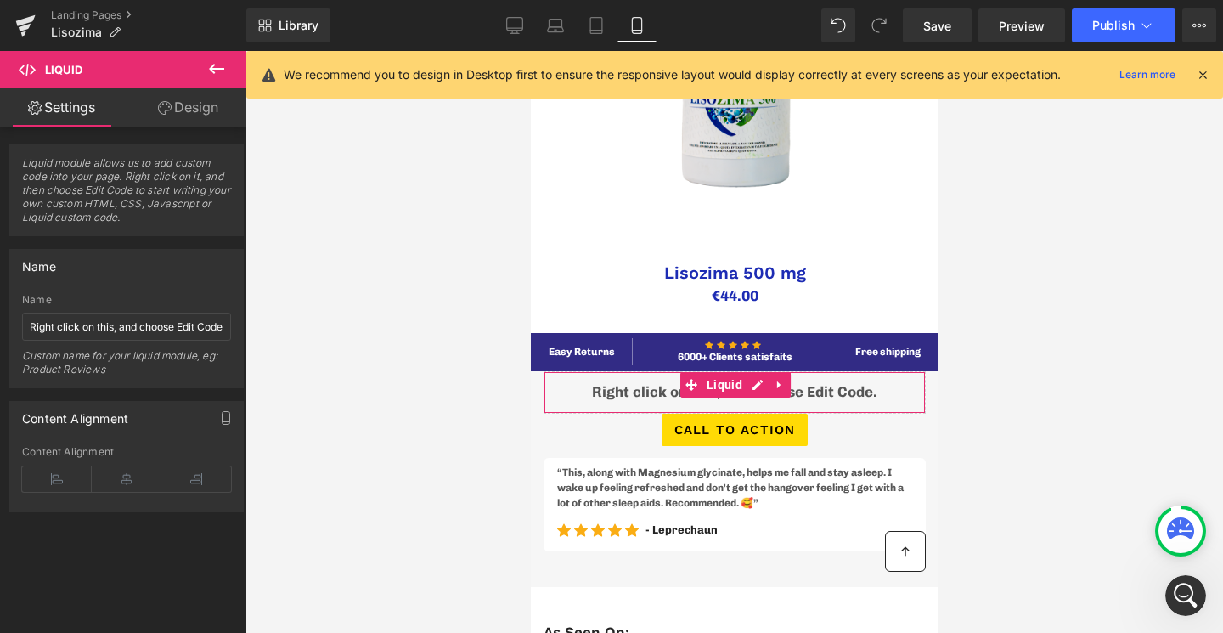
click at [176, 114] on link "Design" at bounding box center [188, 107] width 123 height 38
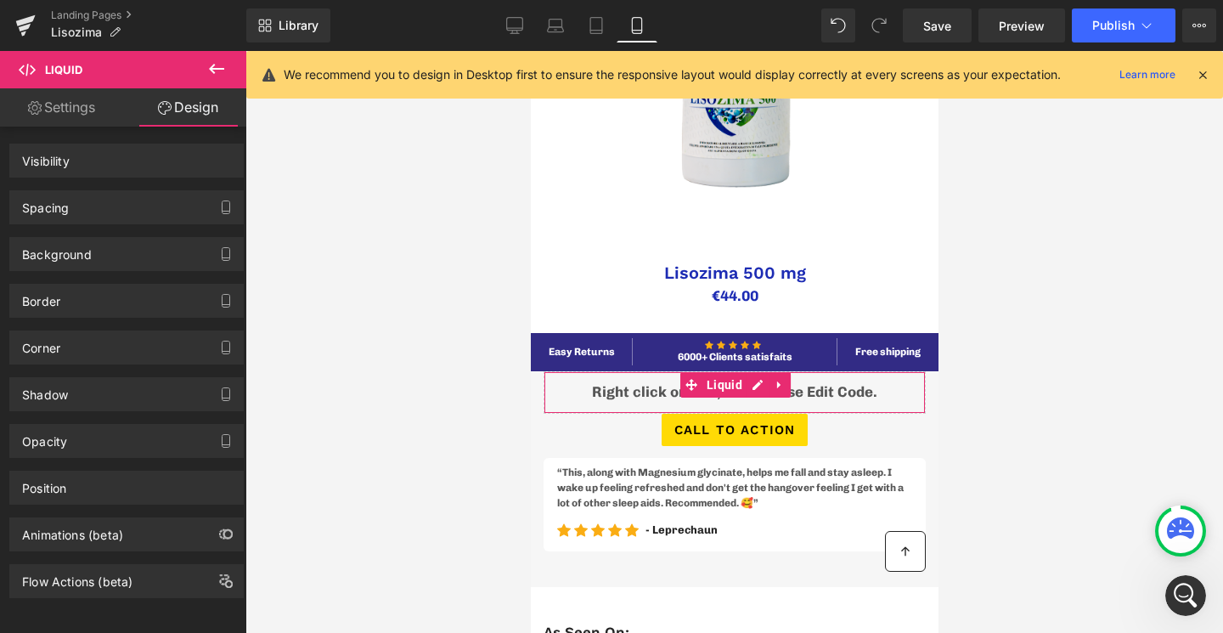
click at [99, 103] on link "Settings" at bounding box center [61, 107] width 123 height 38
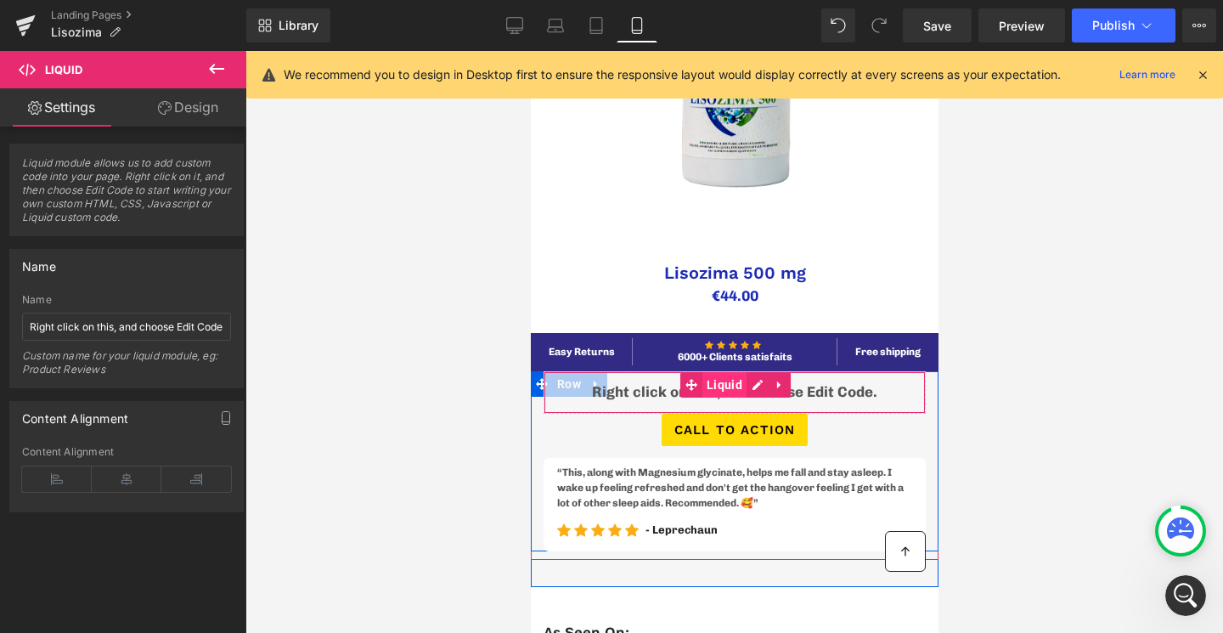
click at [711, 392] on span "Liquid" at bounding box center [723, 384] width 44 height 25
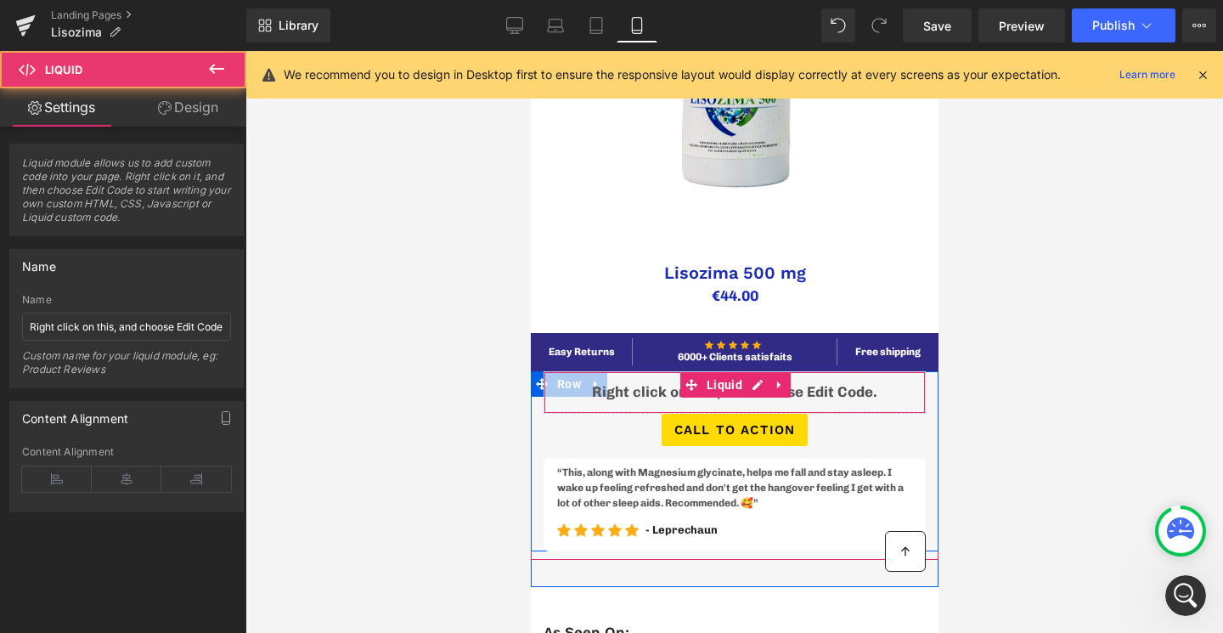
click at [761, 386] on div "Liquid" at bounding box center [734, 392] width 382 height 42
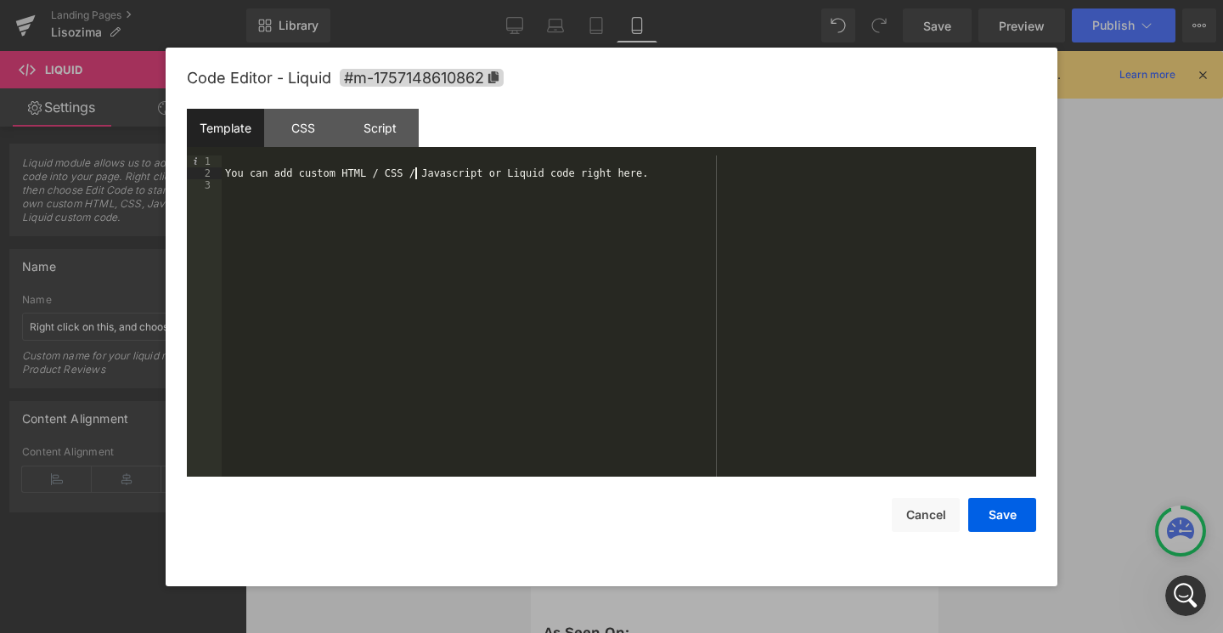
click at [413, 169] on div "You can add custom HTML / CSS / Javascript or Liquid code right here." at bounding box center [629, 327] width 814 height 345
click at [343, 155] on div "You can add custom HTML / CSS / Javascript or Liquid code right here." at bounding box center [629, 327] width 814 height 345
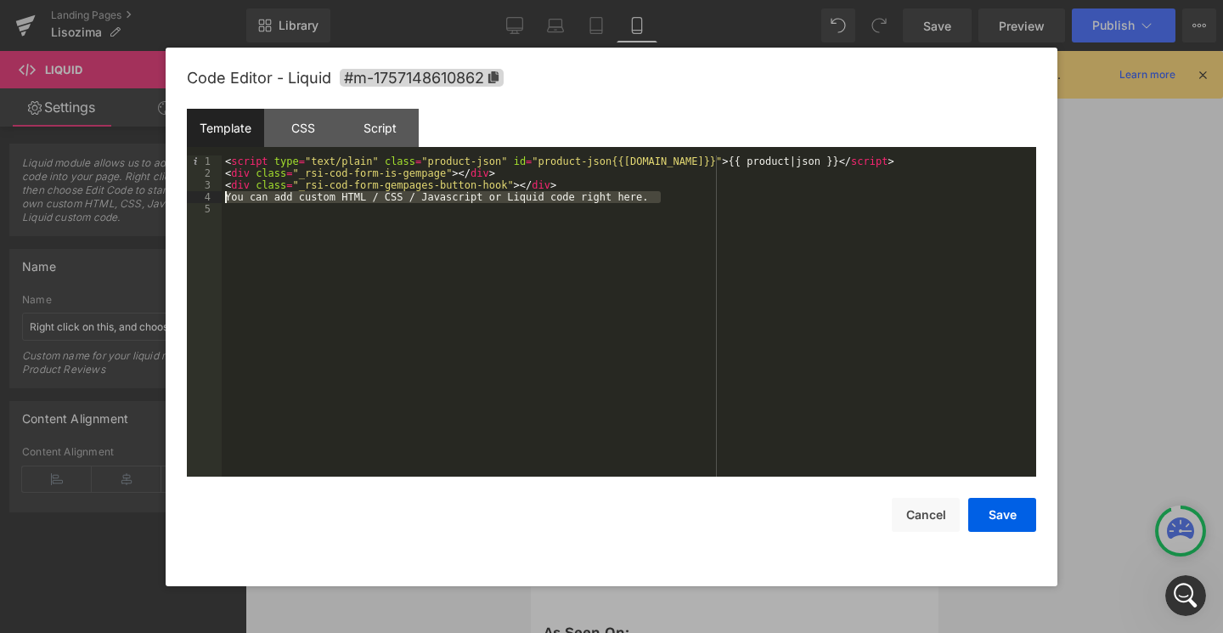
drag, startPoint x: 668, startPoint y: 198, endPoint x: 207, endPoint y: 199, distance: 461.1
click at [207, 199] on pre "1 2 3 4 5 < script type = "text/plain" class = "product-json" id = "product-jso…" at bounding box center [611, 315] width 849 height 321
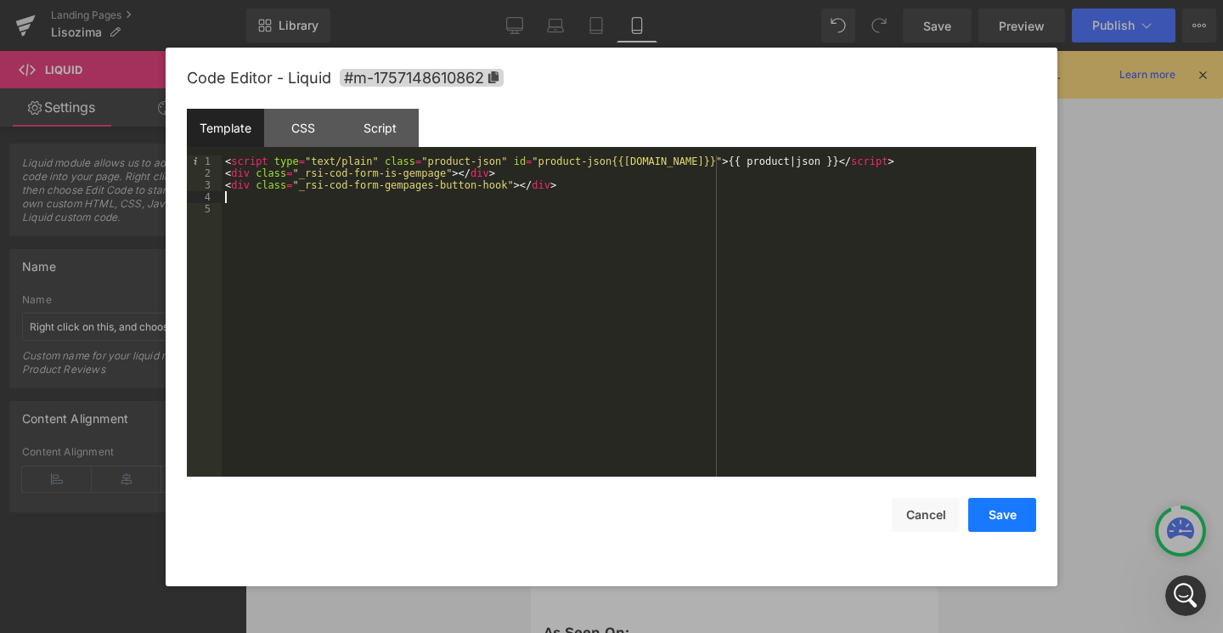
click at [1006, 520] on button "Save" at bounding box center [1002, 515] width 68 height 34
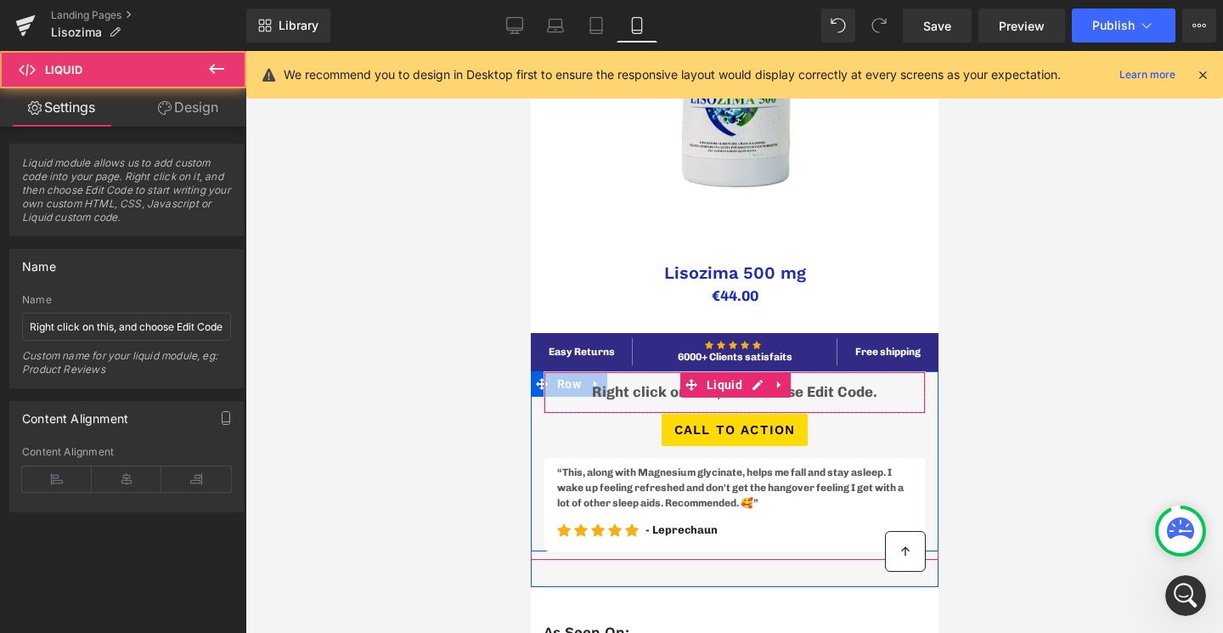
click at [646, 393] on div "Liquid" at bounding box center [734, 392] width 382 height 42
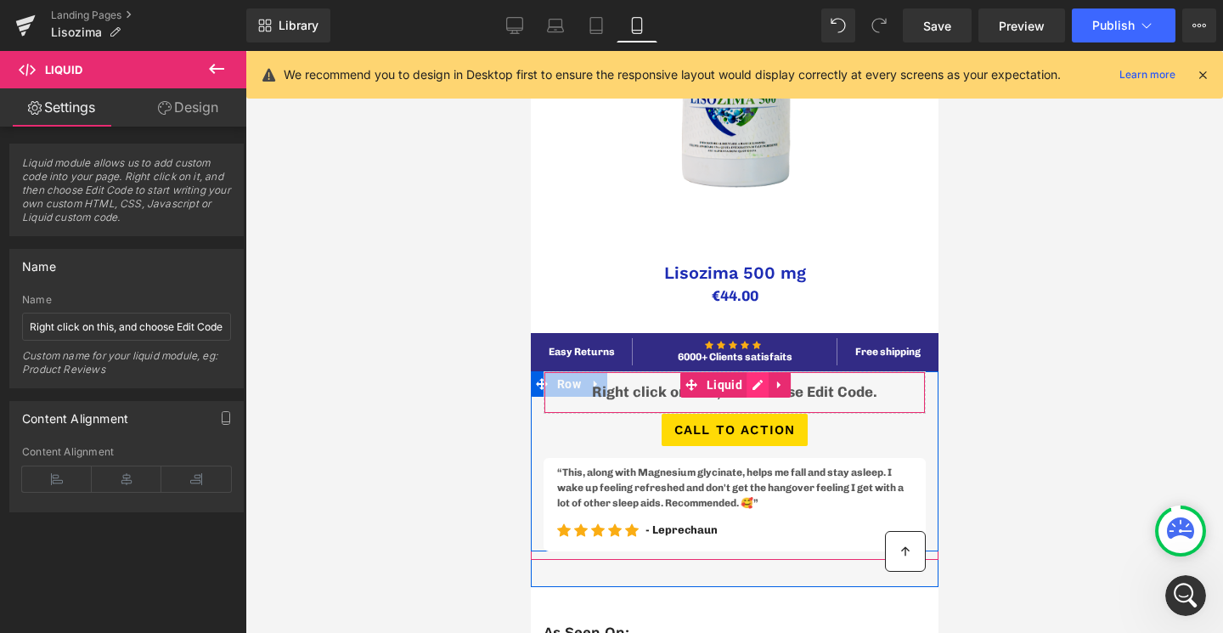
click at [752, 383] on div "Liquid" at bounding box center [734, 392] width 382 height 42
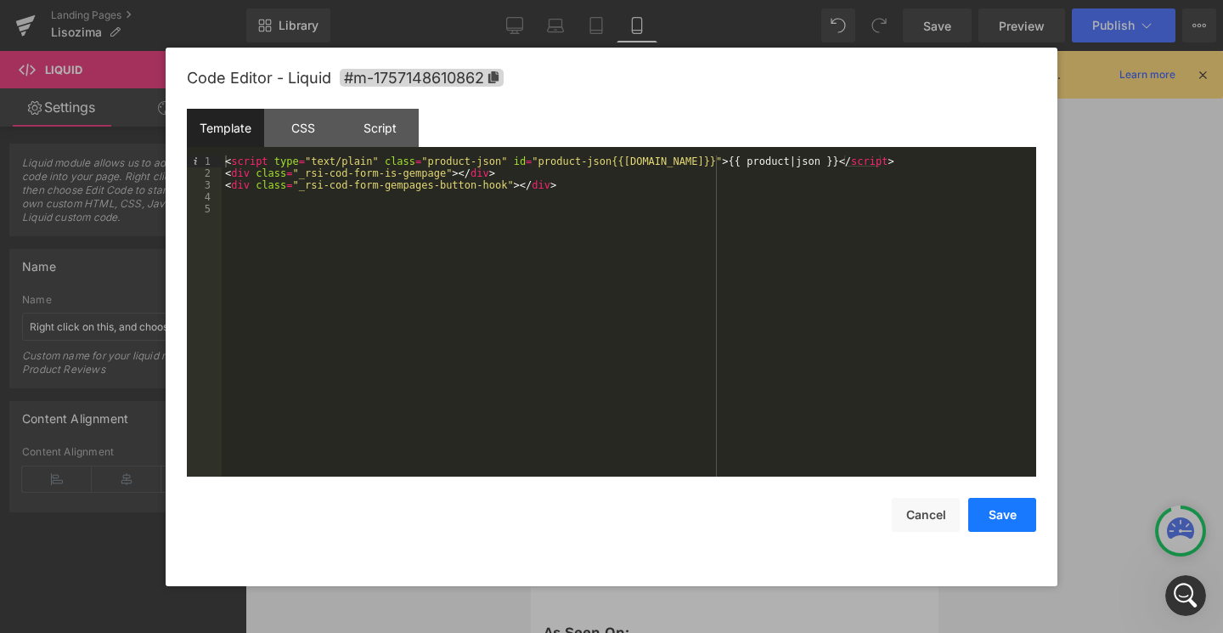
click at [1020, 528] on button "Save" at bounding box center [1002, 515] width 68 height 34
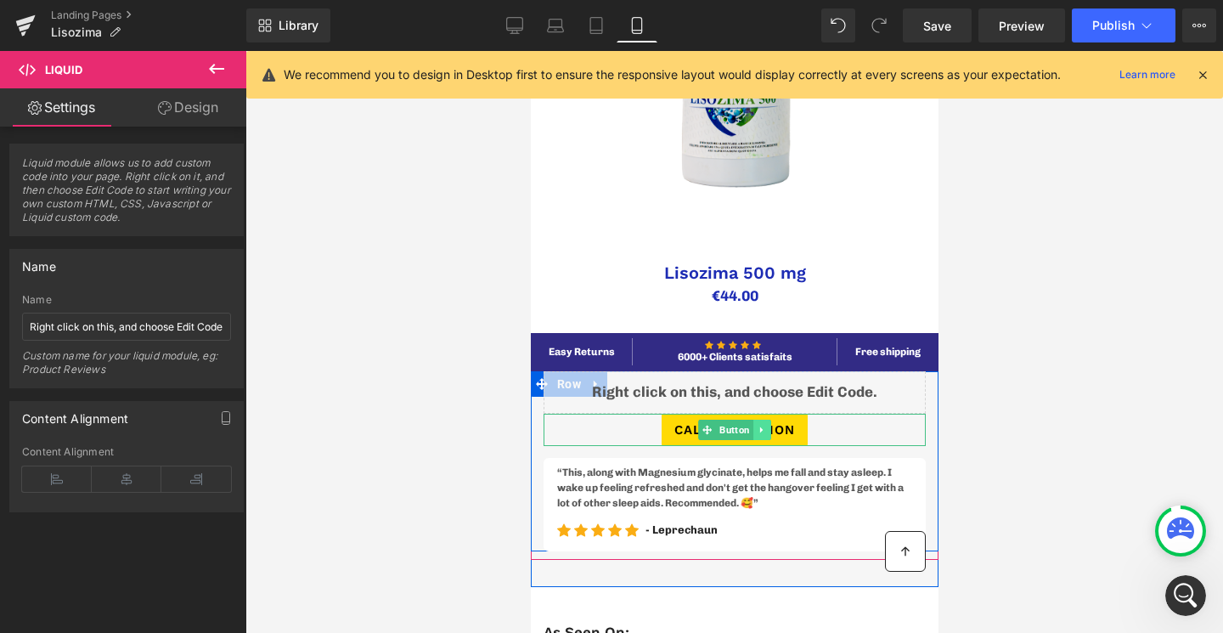
click at [764, 427] on icon at bounding box center [761, 430] width 9 height 10
click at [765, 427] on icon at bounding box center [769, 430] width 9 height 10
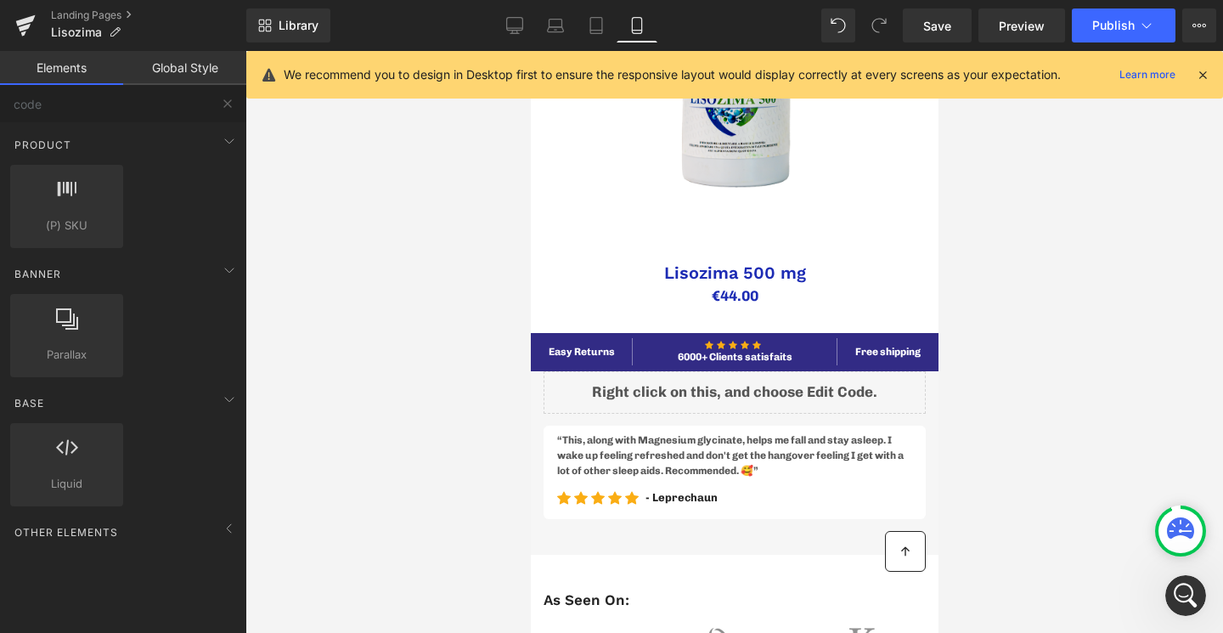
click at [1049, 42] on div "Library Mobile Desktop Laptop Tablet Mobile Save Preview Publish Scheduled View…" at bounding box center [734, 25] width 977 height 51
click at [1042, 27] on span "Preview" at bounding box center [1022, 26] width 46 height 18
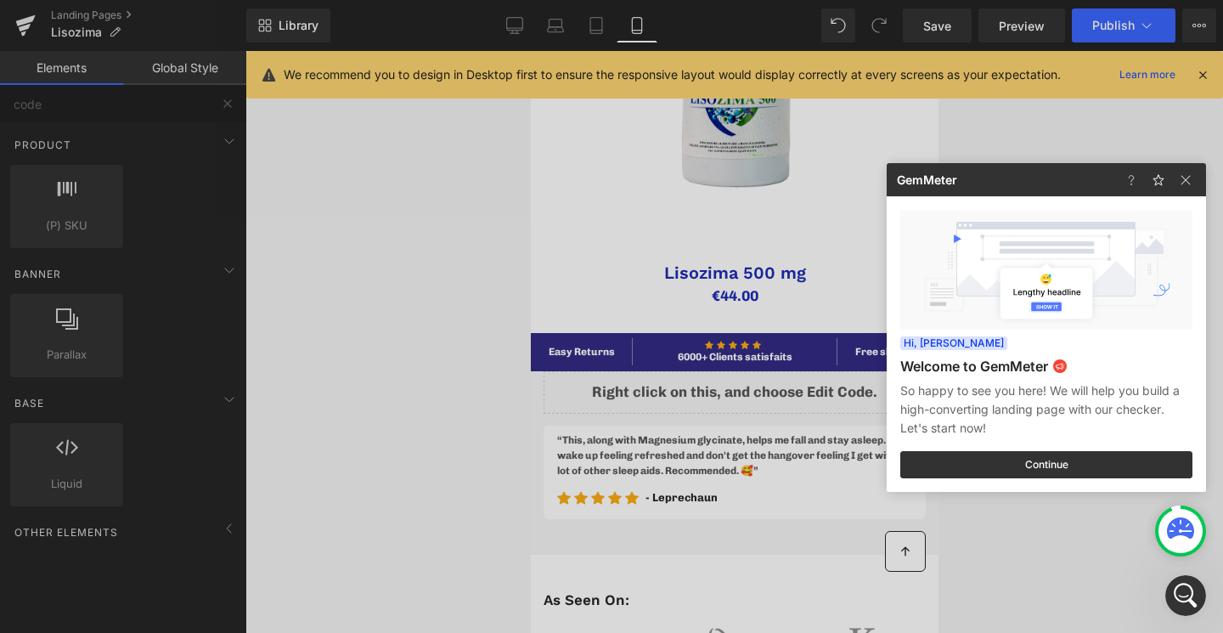
click at [1136, 34] on div at bounding box center [611, 316] width 1223 height 633
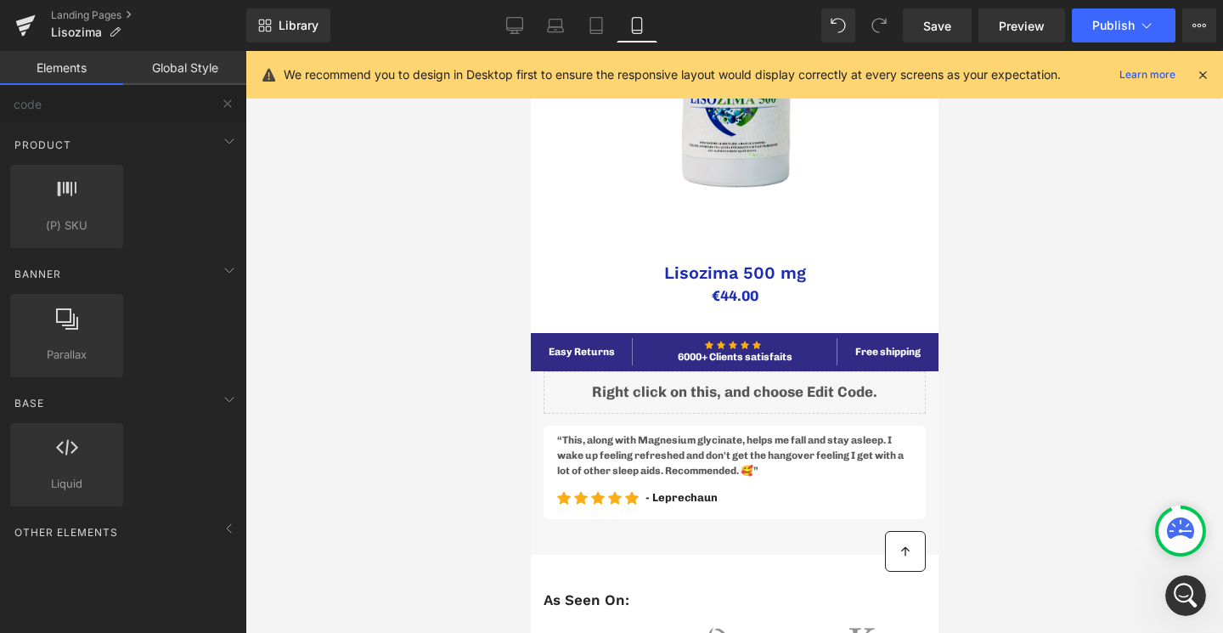
click at [1136, 34] on button "Publish" at bounding box center [1124, 25] width 104 height 34
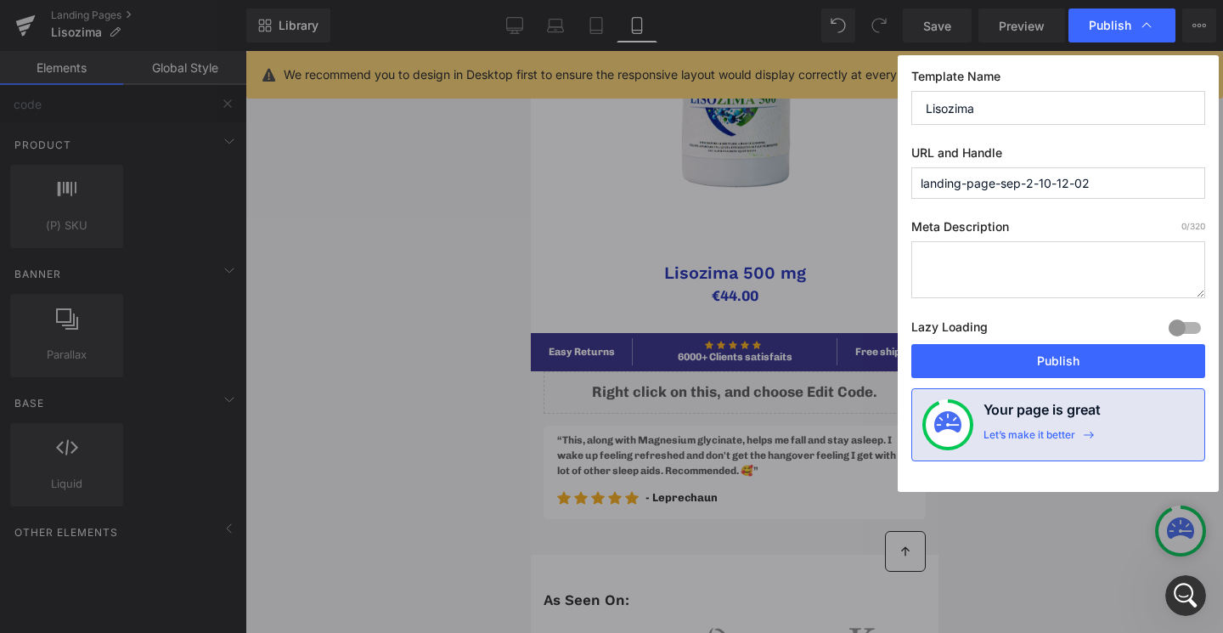
click at [1100, 188] on input "landing-page-sep-2-10-12-02" at bounding box center [1058, 182] width 294 height 31
click at [982, 194] on input "landing-page-sep-2-10-12-02" at bounding box center [1058, 182] width 294 height 31
drag, startPoint x: 1097, startPoint y: 181, endPoint x: 822, endPoint y: 153, distance: 276.6
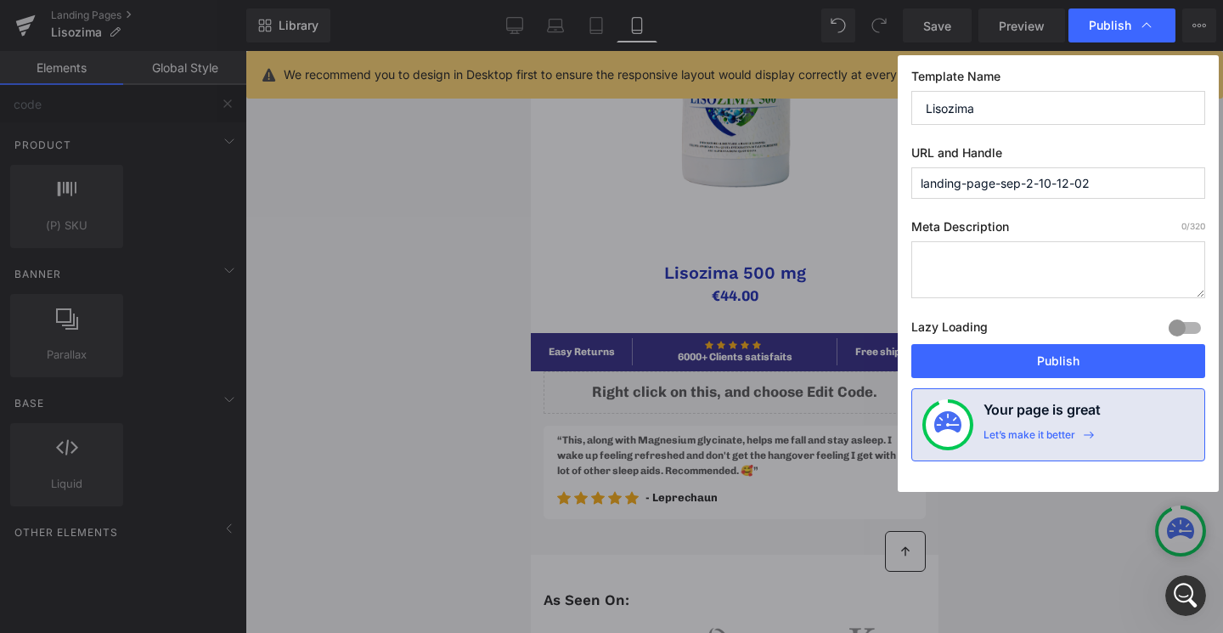
click at [822, 153] on div "Publish Template Name Lisozima URL and Handle landing-page-sep-2-10-12-02 Meta …" at bounding box center [611, 316] width 1223 height 633
type input "lisozimapuro"
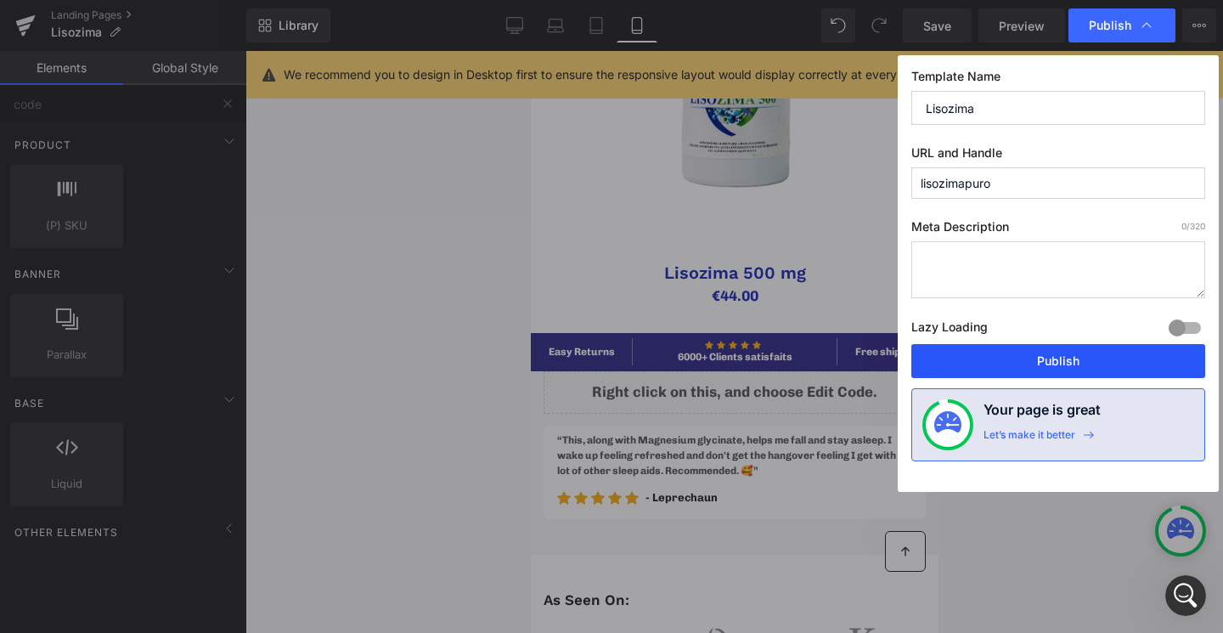
click at [1027, 360] on button "Publish" at bounding box center [1058, 361] width 294 height 34
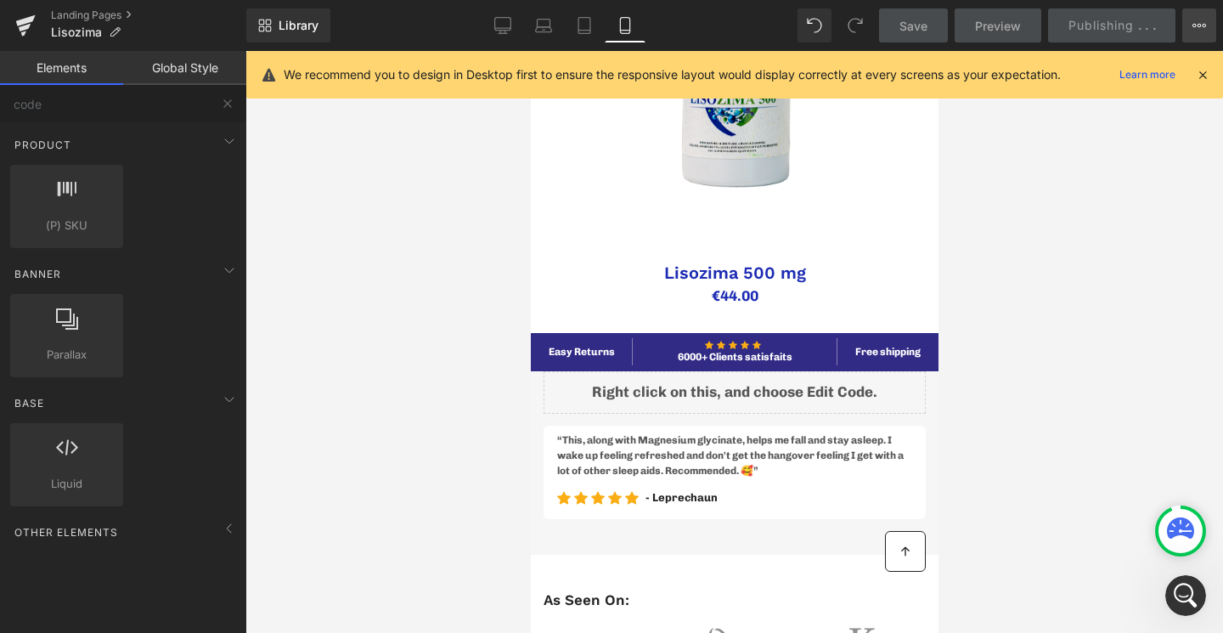
click at [1198, 29] on icon at bounding box center [1199, 26] width 14 height 14
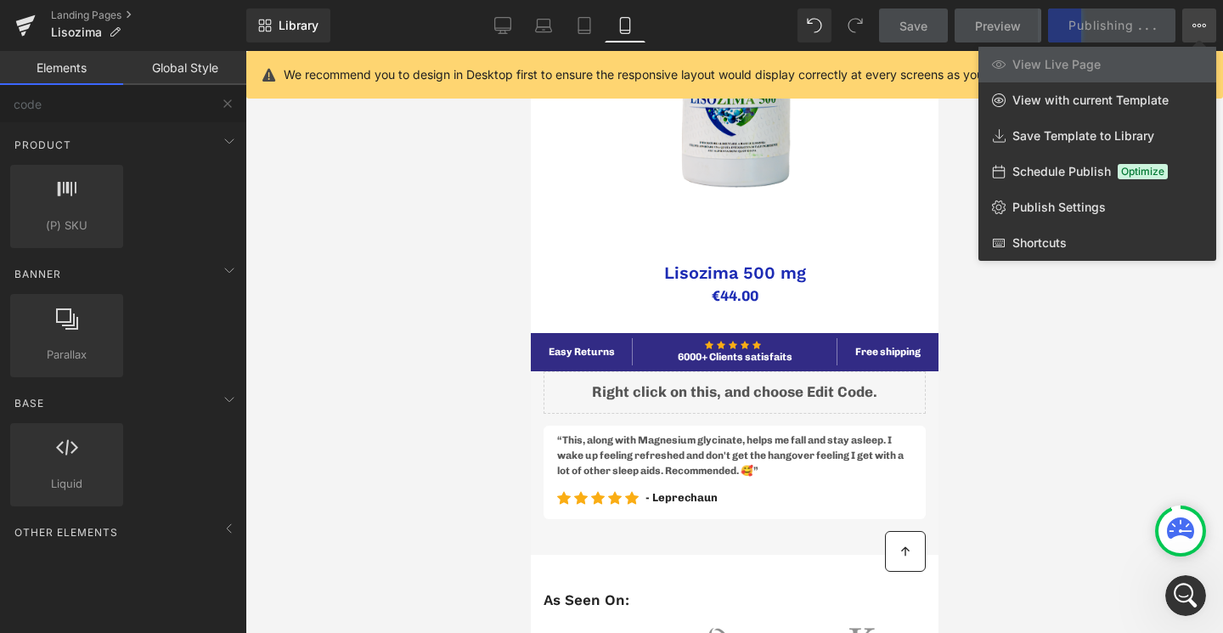
click at [1097, 375] on div at bounding box center [733, 342] width 977 height 582
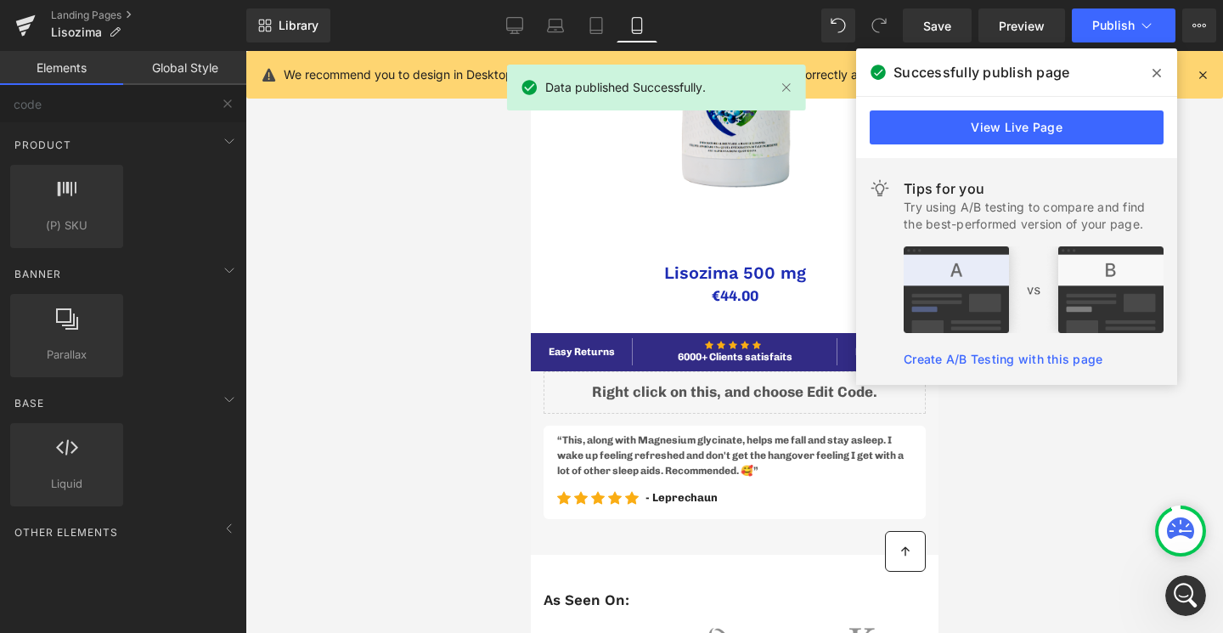
click at [1150, 70] on span at bounding box center [1156, 72] width 27 height 27
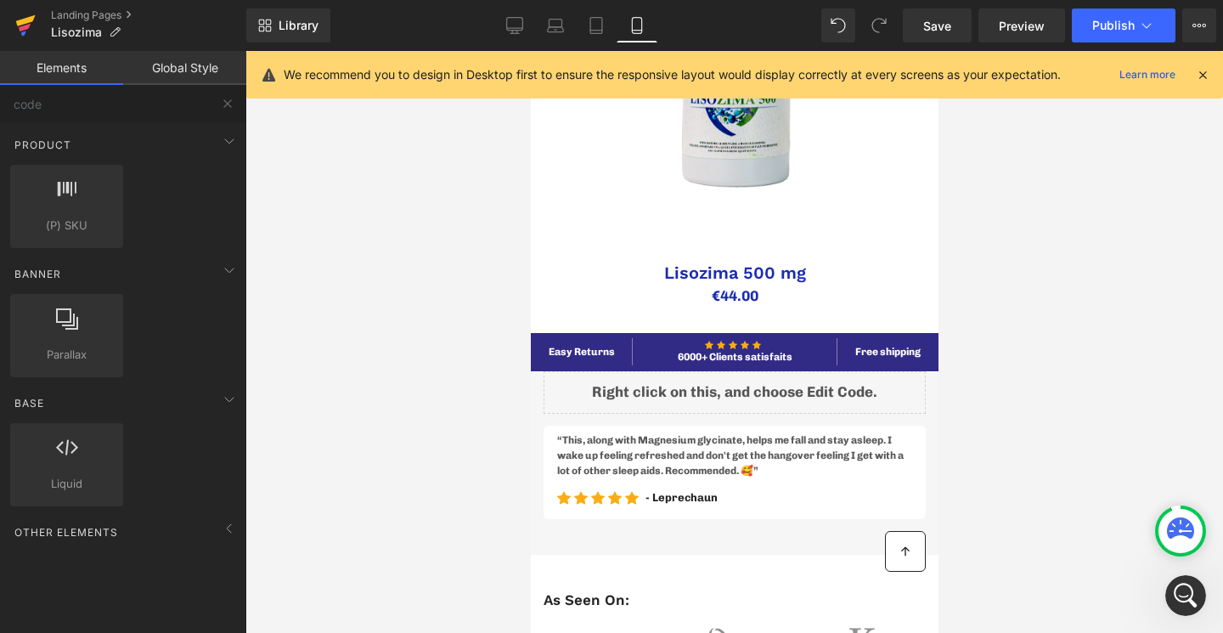
click at [27, 20] on icon at bounding box center [26, 20] width 20 height 11
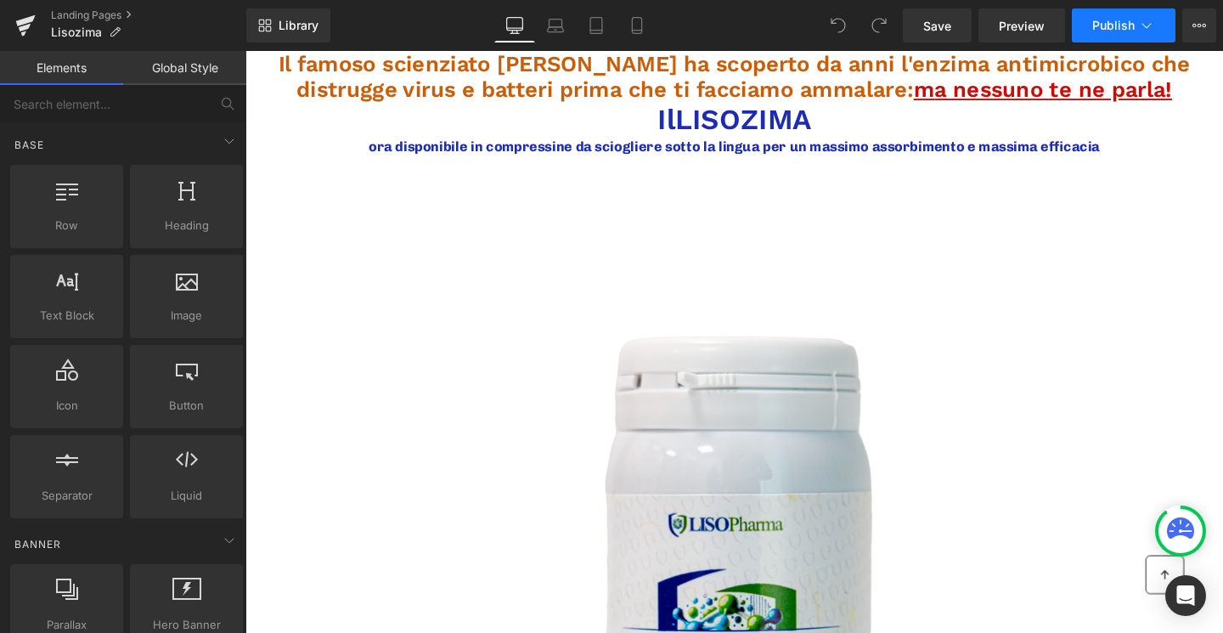
click at [1157, 31] on button "Publish" at bounding box center [1124, 25] width 104 height 34
click at [1192, 22] on icon at bounding box center [1199, 26] width 14 height 14
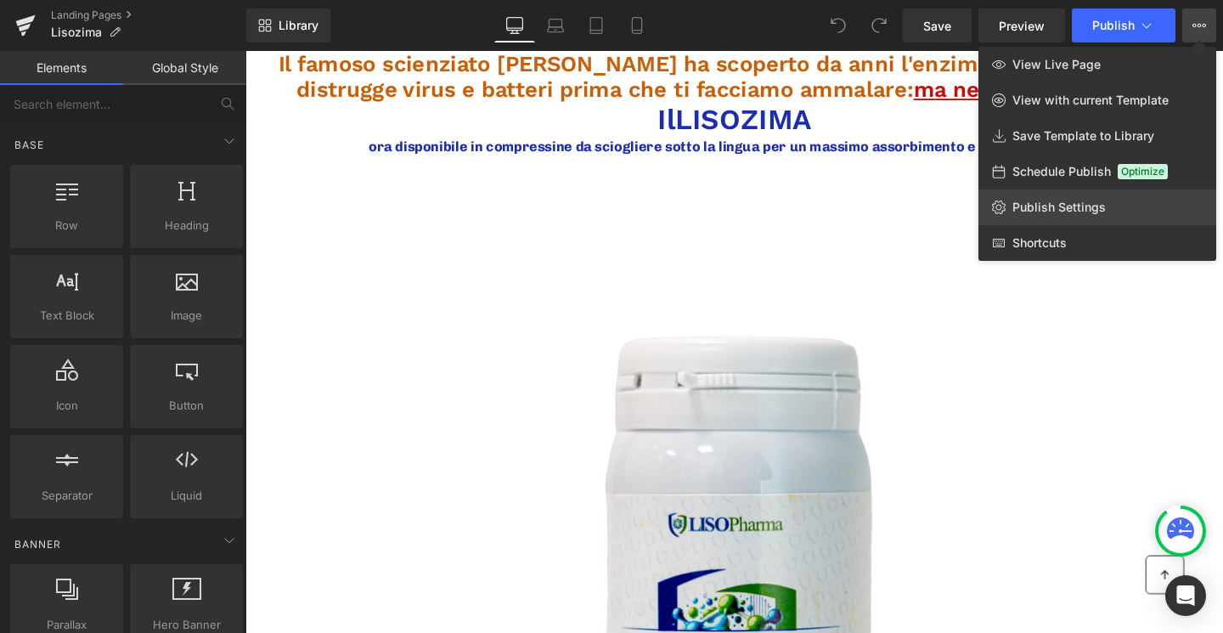
click at [1089, 206] on span "Publish Settings" at bounding box center [1058, 207] width 93 height 15
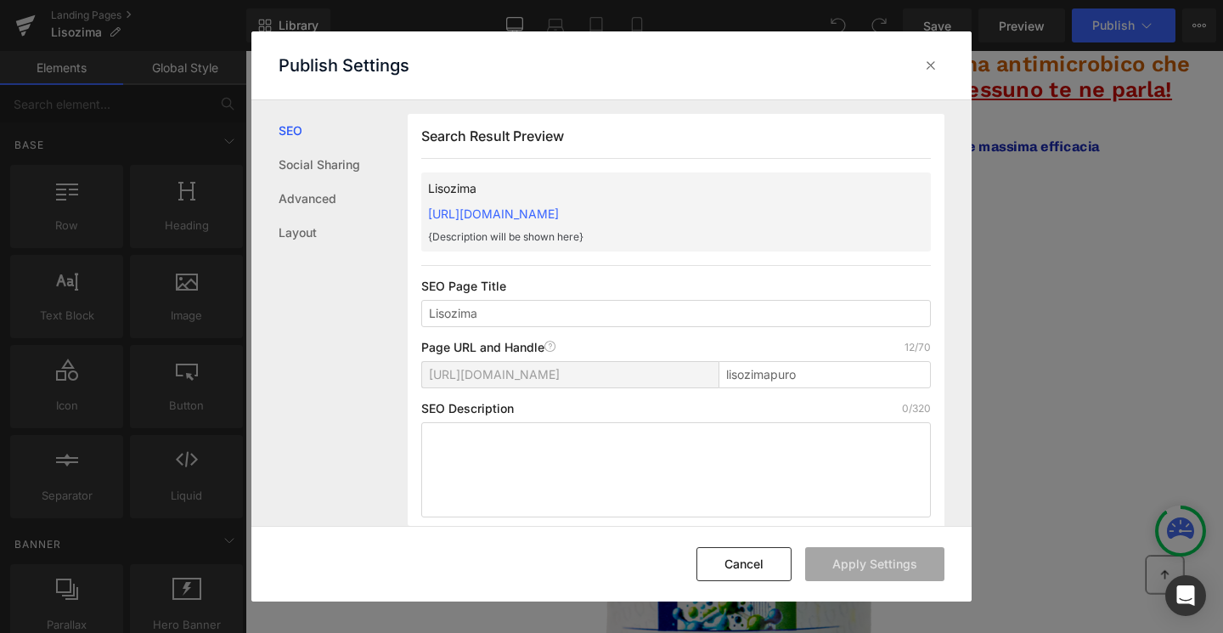
scroll to position [1, 0]
drag, startPoint x: 807, startPoint y: 214, endPoint x: 424, endPoint y: 200, distance: 383.2
click at [424, 200] on div "Lisozima https://vitamina-d-elisir-d.myshopify.com/pages/lisozimapuro {Descript…" at bounding box center [675, 211] width 509 height 79
copy link "https://vitamina-d-elisir-d.myshopify.com/pages/lisozimapuro"
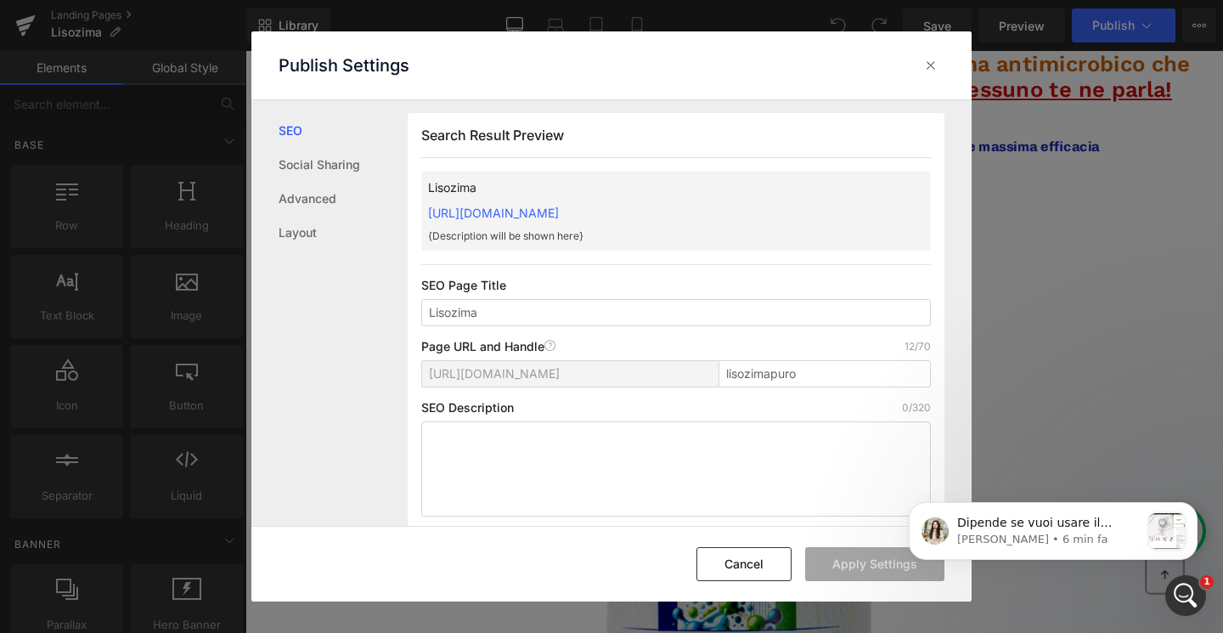
scroll to position [0, 0]
click at [943, 67] on div at bounding box center [930, 65] width 27 height 27
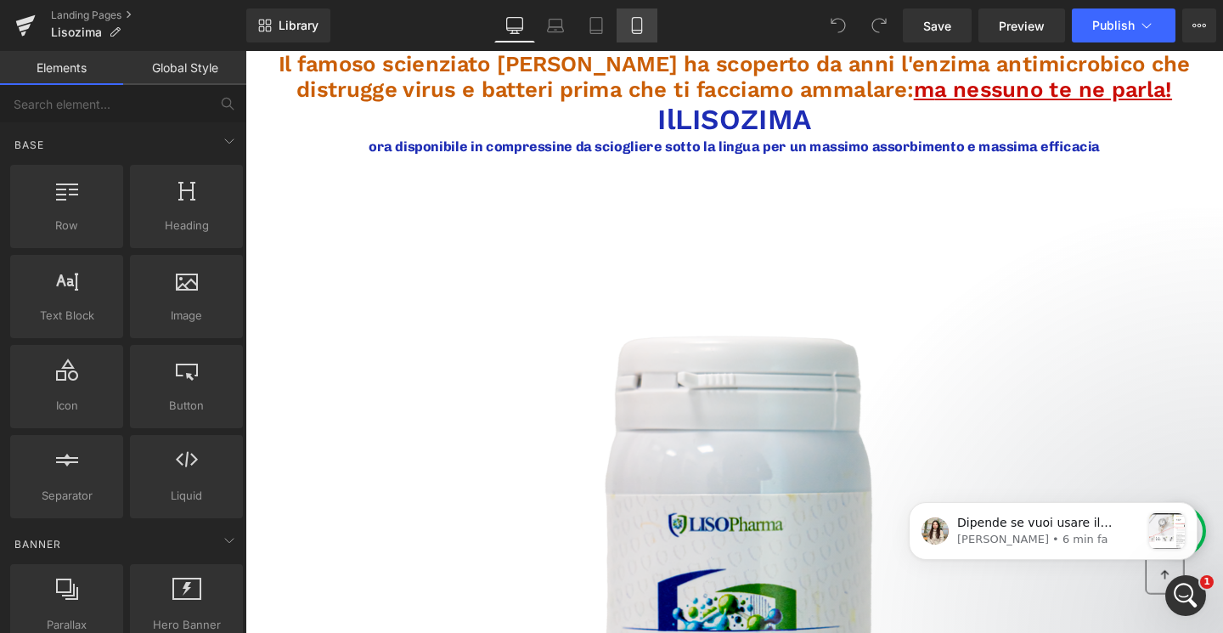
click at [641, 29] on icon at bounding box center [636, 26] width 9 height 16
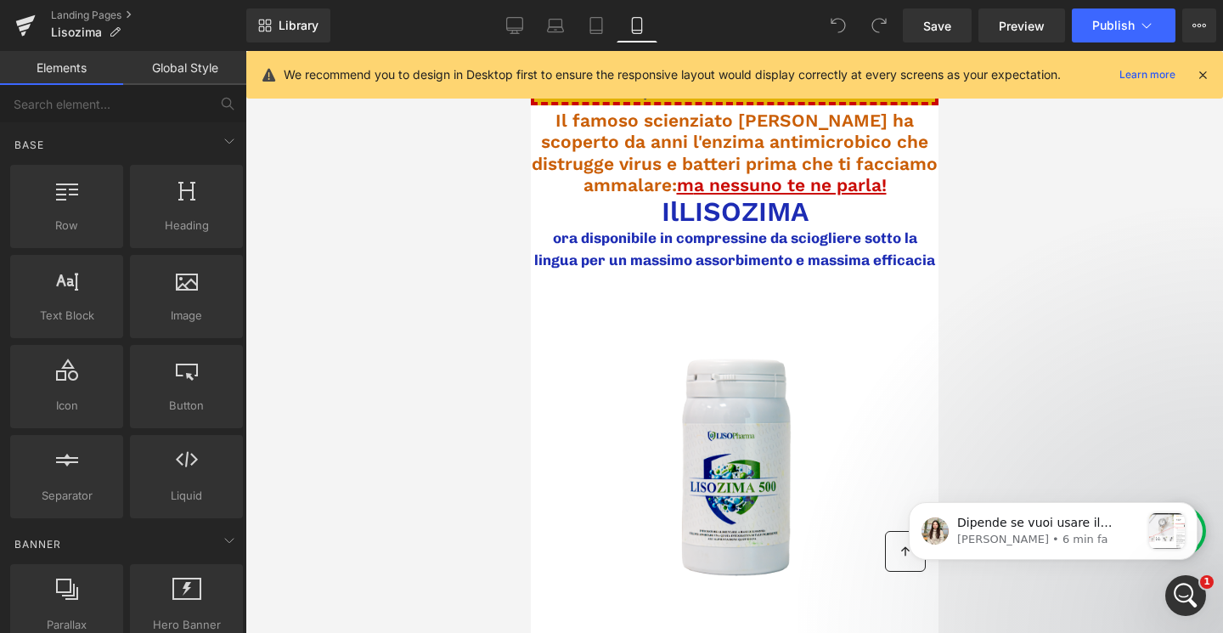
click at [1202, 78] on icon at bounding box center [1202, 74] width 15 height 15
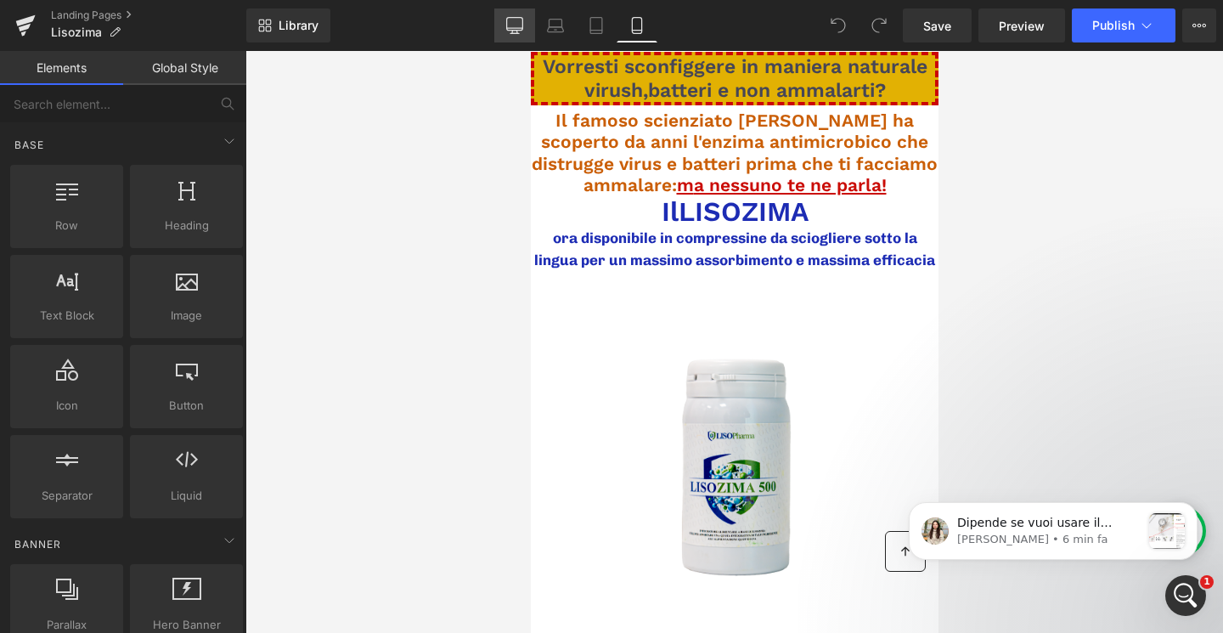
click at [515, 22] on icon at bounding box center [514, 25] width 17 height 17
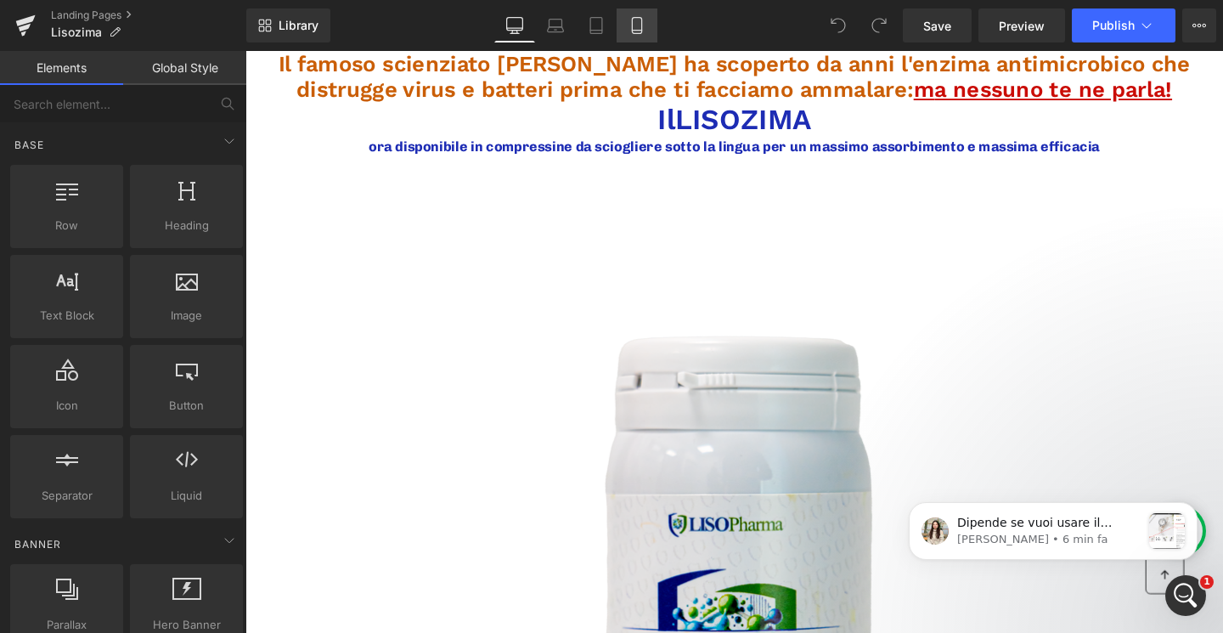
click at [630, 20] on icon at bounding box center [636, 25] width 17 height 17
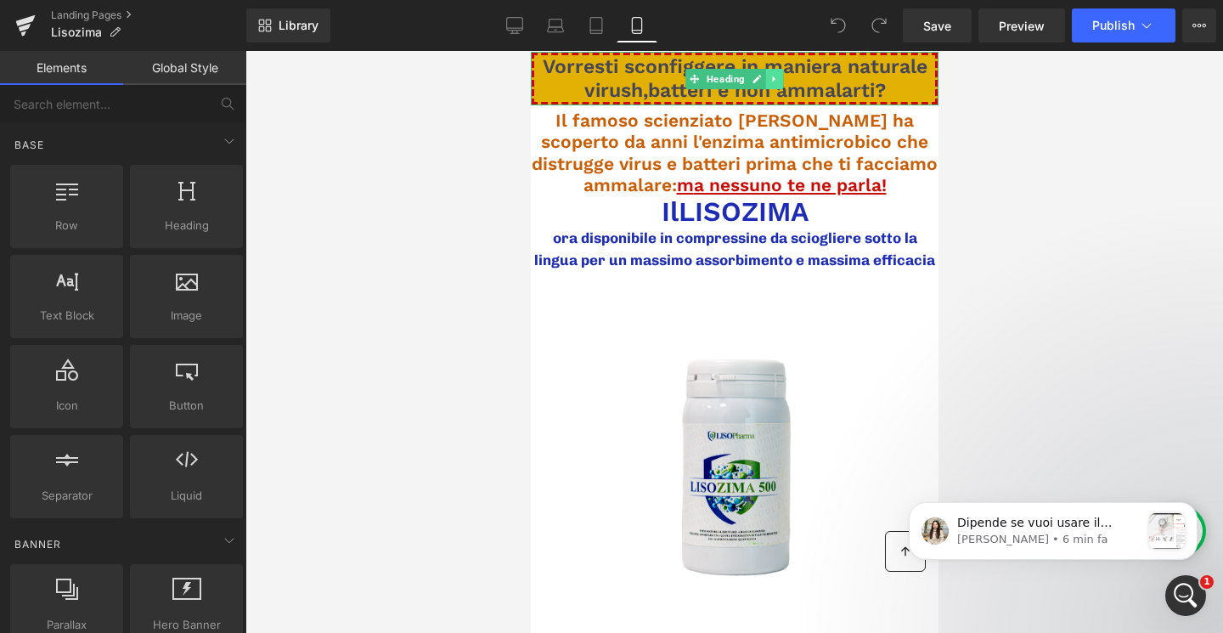
click at [769, 76] on icon at bounding box center [773, 79] width 9 height 10
click at [746, 77] on icon at bounding box center [746, 79] width 9 height 10
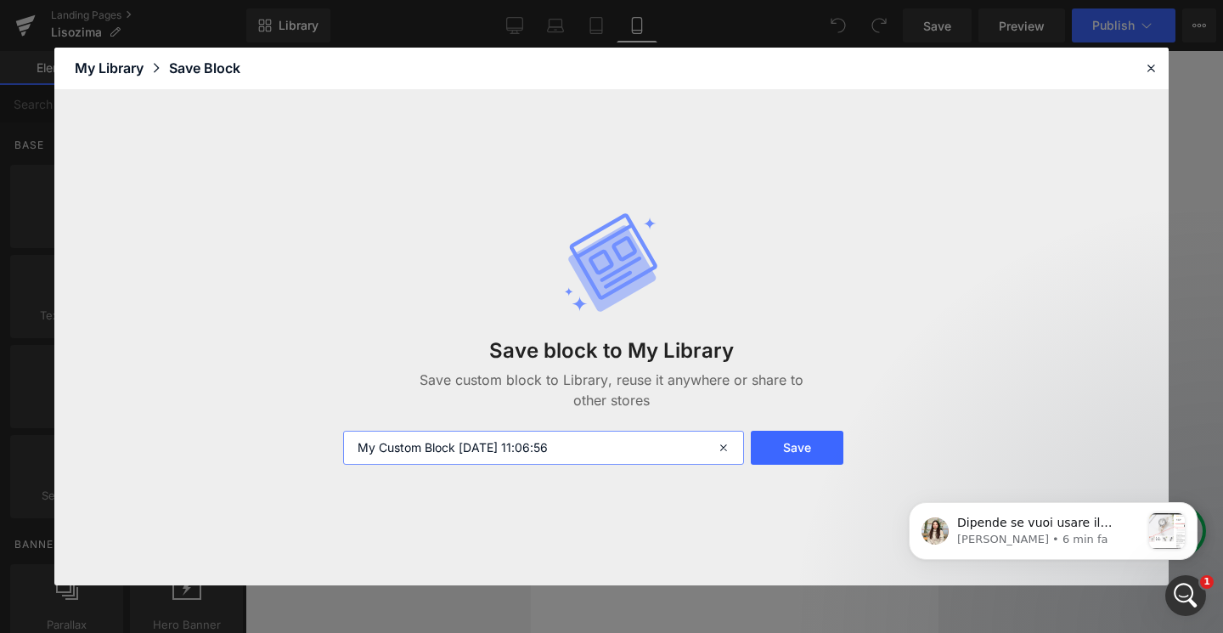
click at [574, 442] on input "My Custom Block 2025-09-06 11:06:56" at bounding box center [543, 448] width 401 height 34
type input "h"
type input "pre head liso"
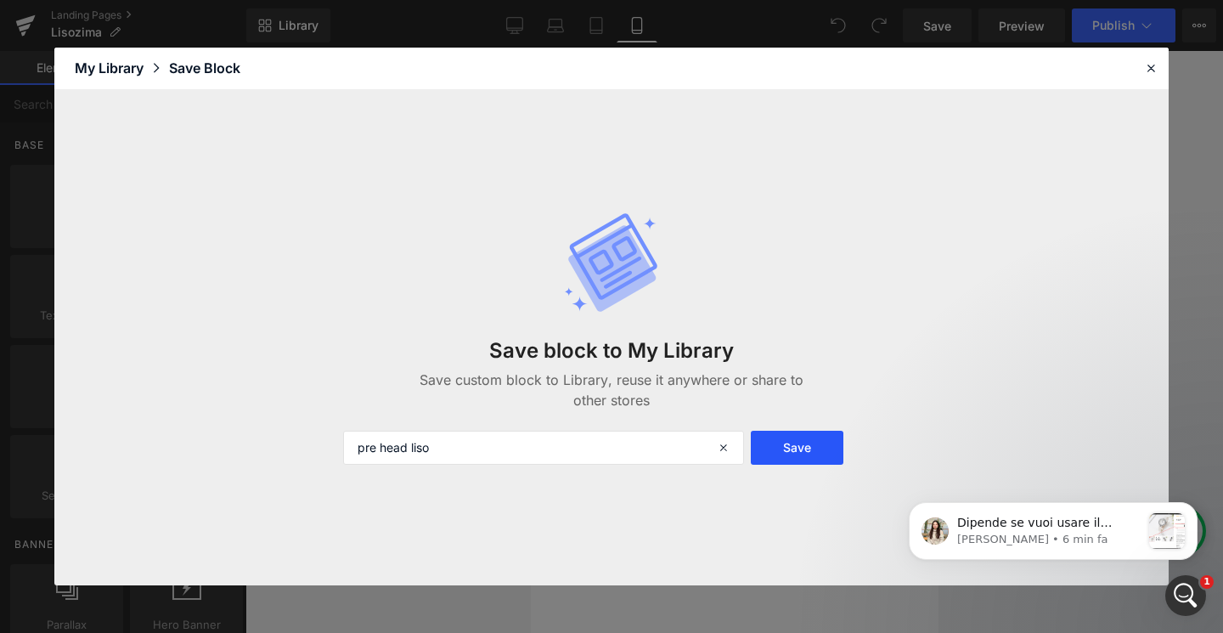
click at [830, 450] on button "Save" at bounding box center [797, 448] width 93 height 34
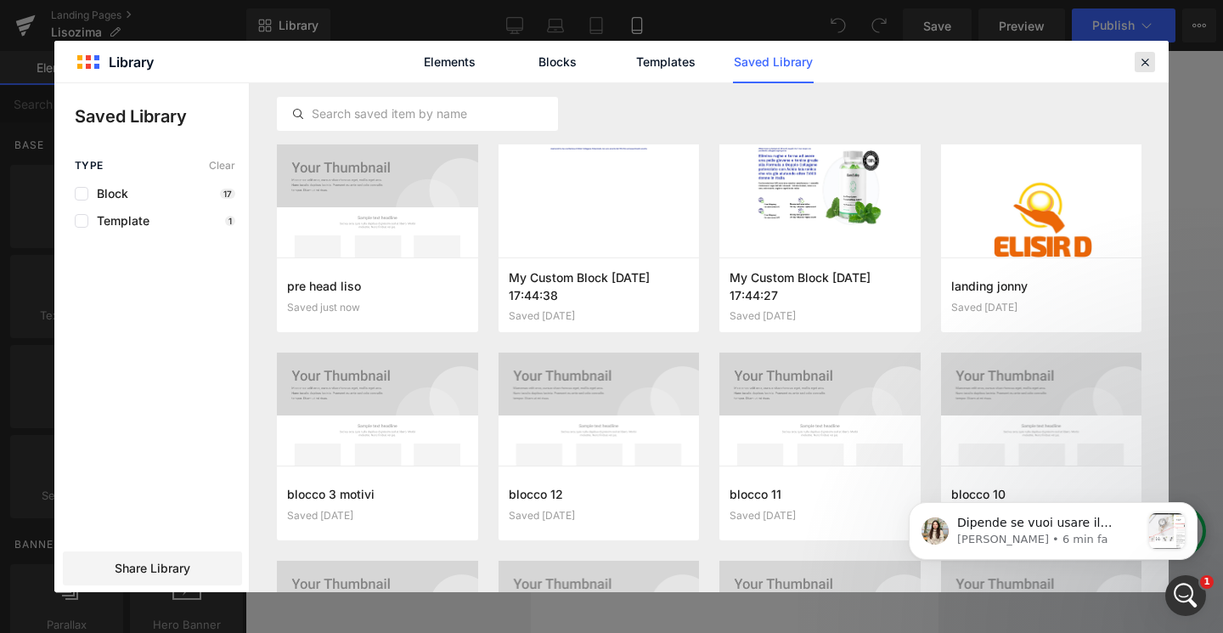
click at [1140, 59] on icon at bounding box center [1144, 61] width 15 height 15
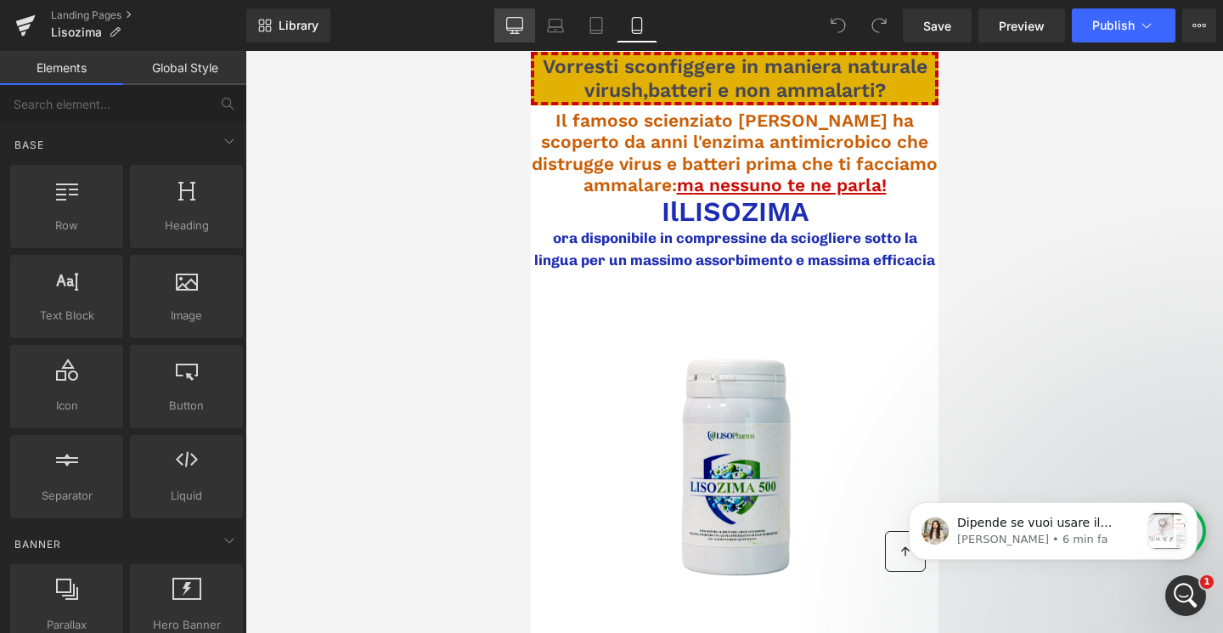
click at [513, 17] on icon at bounding box center [514, 25] width 17 height 17
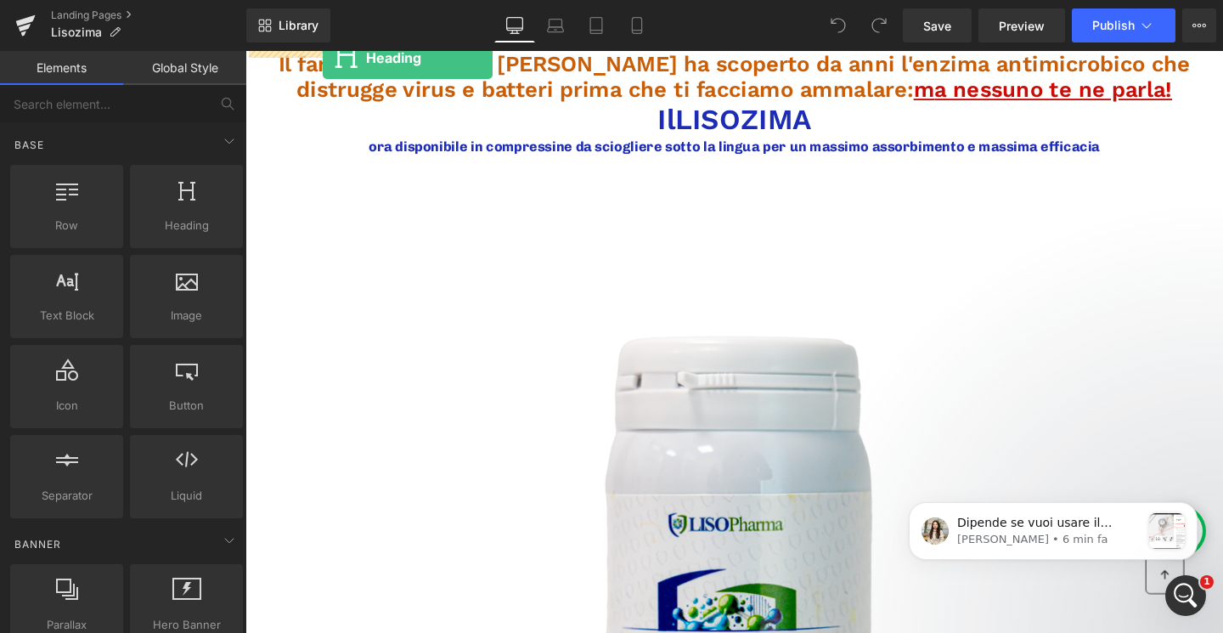
drag, startPoint x: 385, startPoint y: 283, endPoint x: 327, endPoint y: 58, distance: 232.3
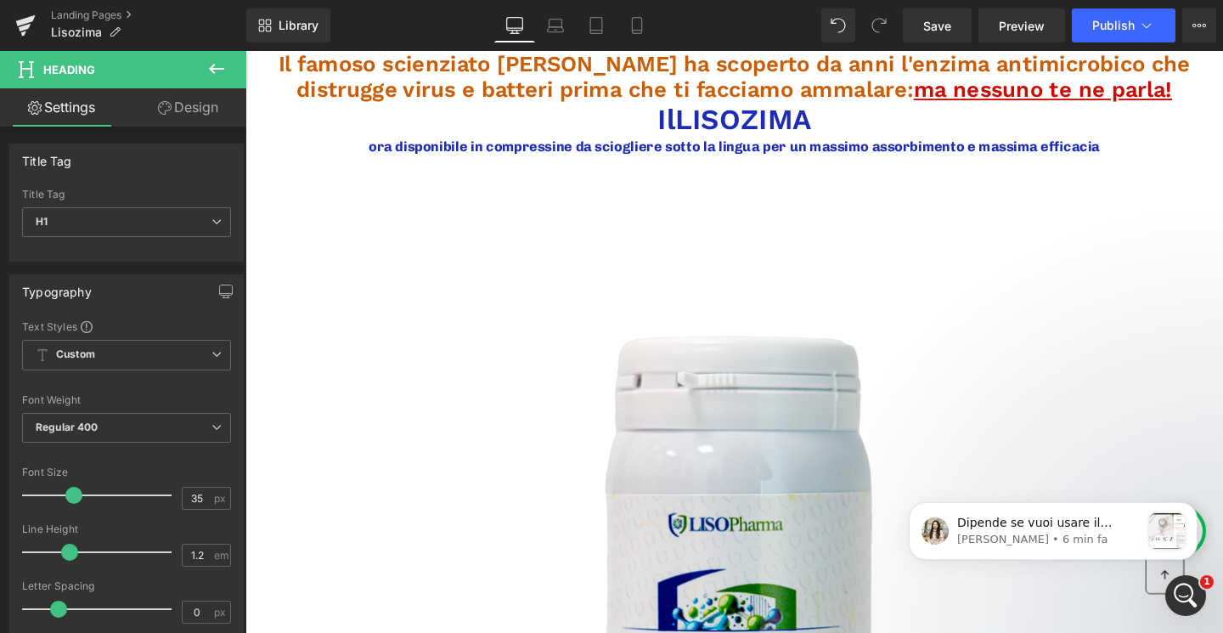
click at [211, 61] on icon at bounding box center [216, 69] width 20 height 20
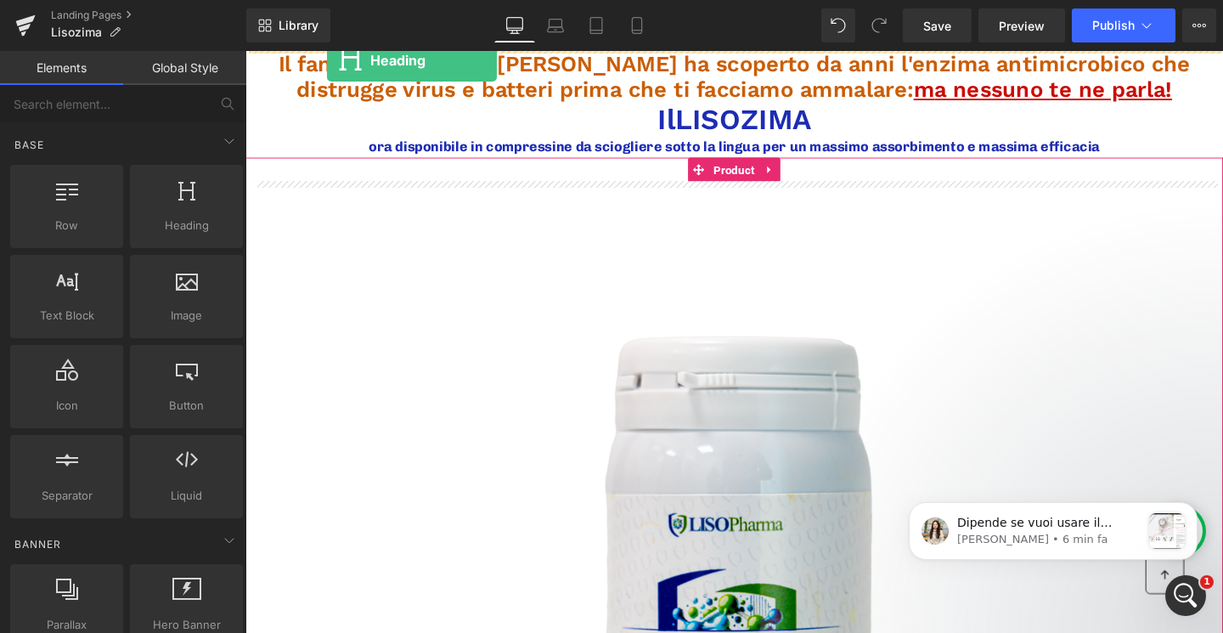
drag, startPoint x: 438, startPoint y: 243, endPoint x: 331, endPoint y: 61, distance: 210.9
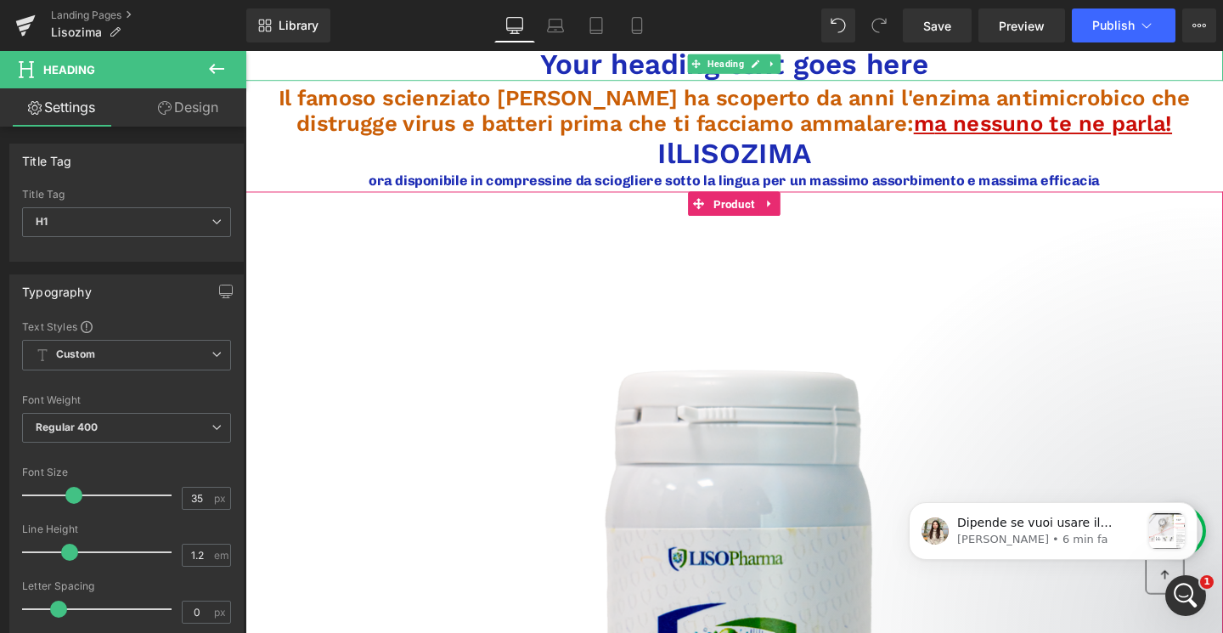
click at [611, 70] on h1 "Your heading text goes here" at bounding box center [758, 65] width 1027 height 36
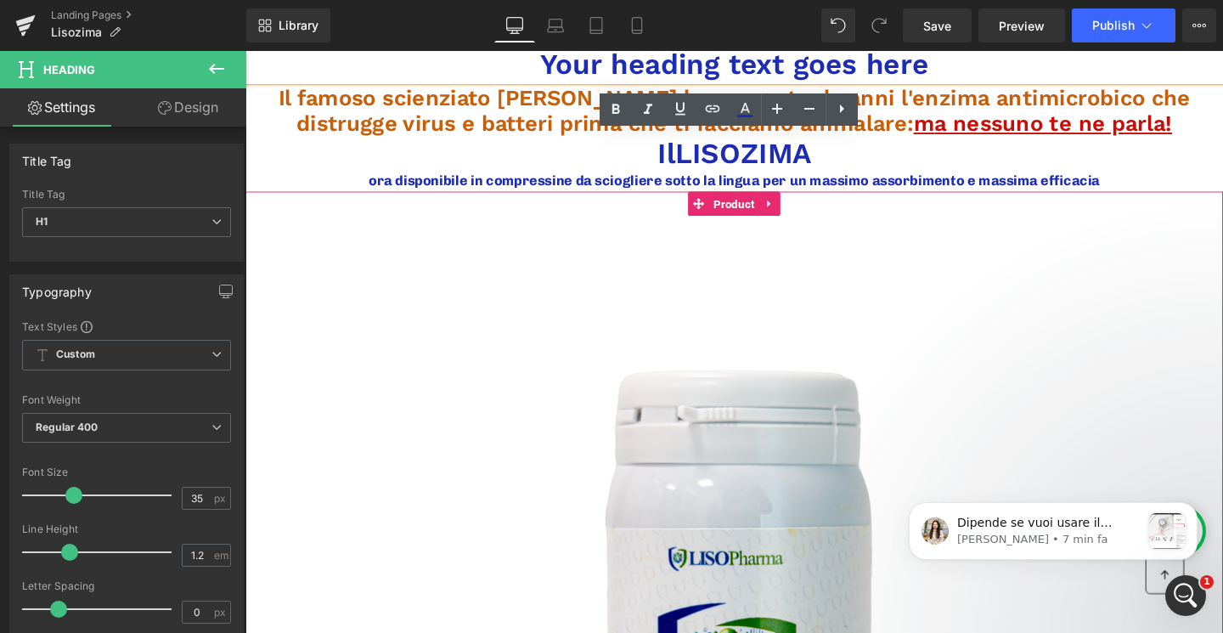
click at [816, 61] on h1 "Your heading text goes here" at bounding box center [758, 65] width 1027 height 36
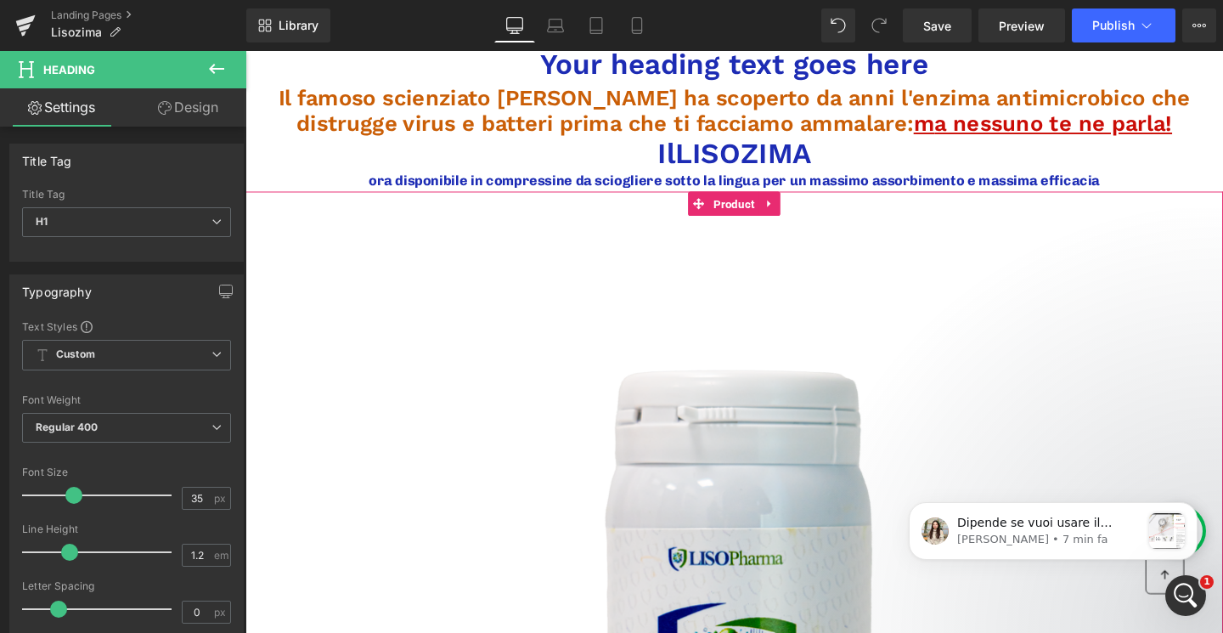
click at [211, 71] on icon at bounding box center [216, 69] width 15 height 10
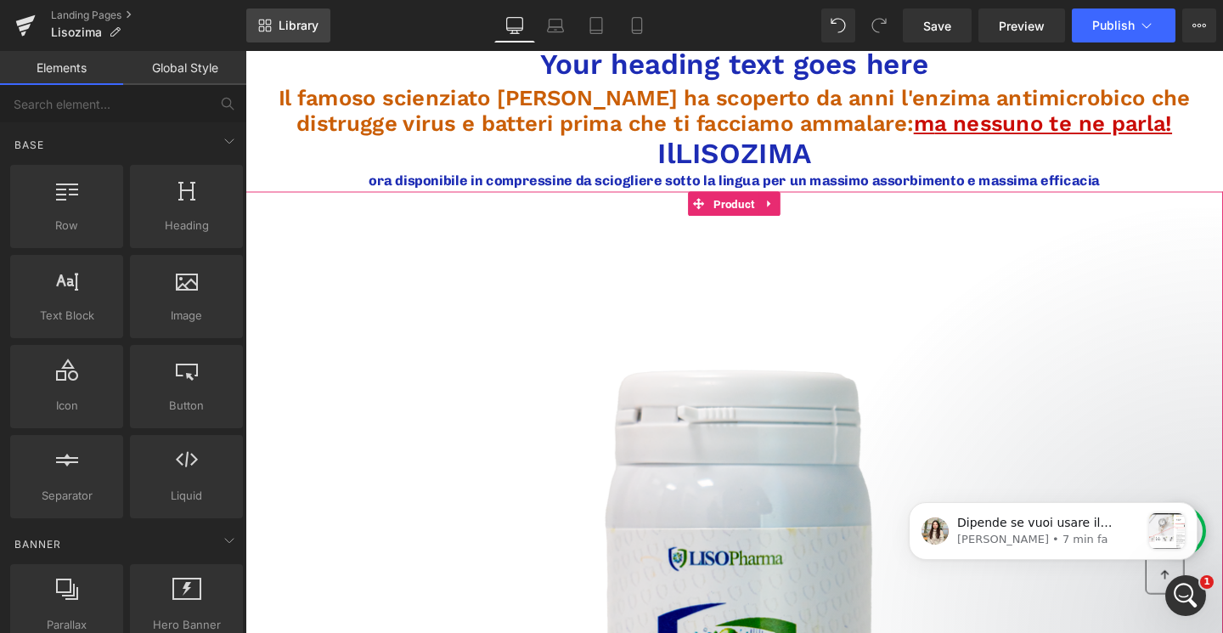
click at [275, 25] on link "Library" at bounding box center [288, 25] width 84 height 34
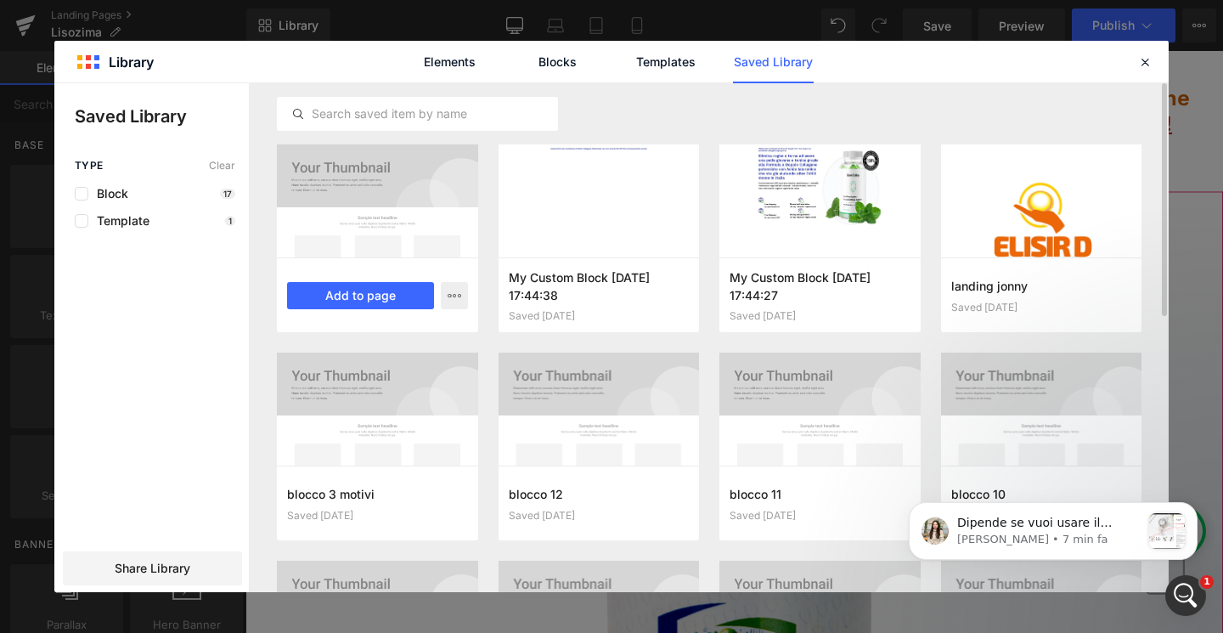
click at [380, 205] on div at bounding box center [377, 200] width 201 height 113
click at [371, 288] on button "Add to page" at bounding box center [360, 295] width 147 height 27
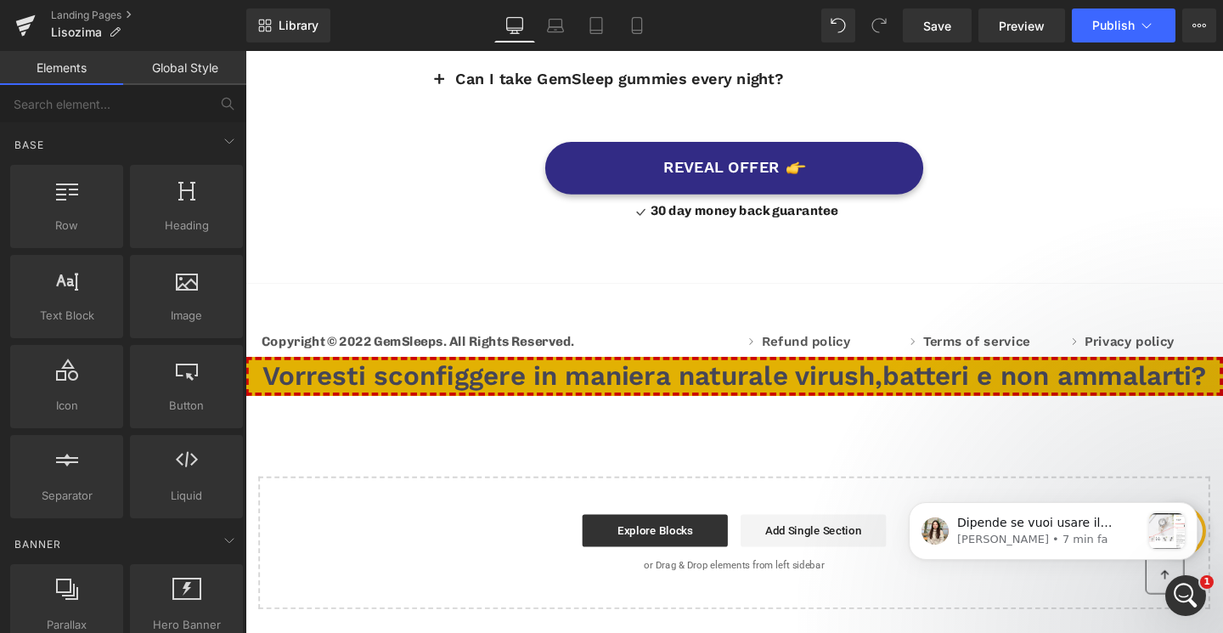
scroll to position [7351, 0]
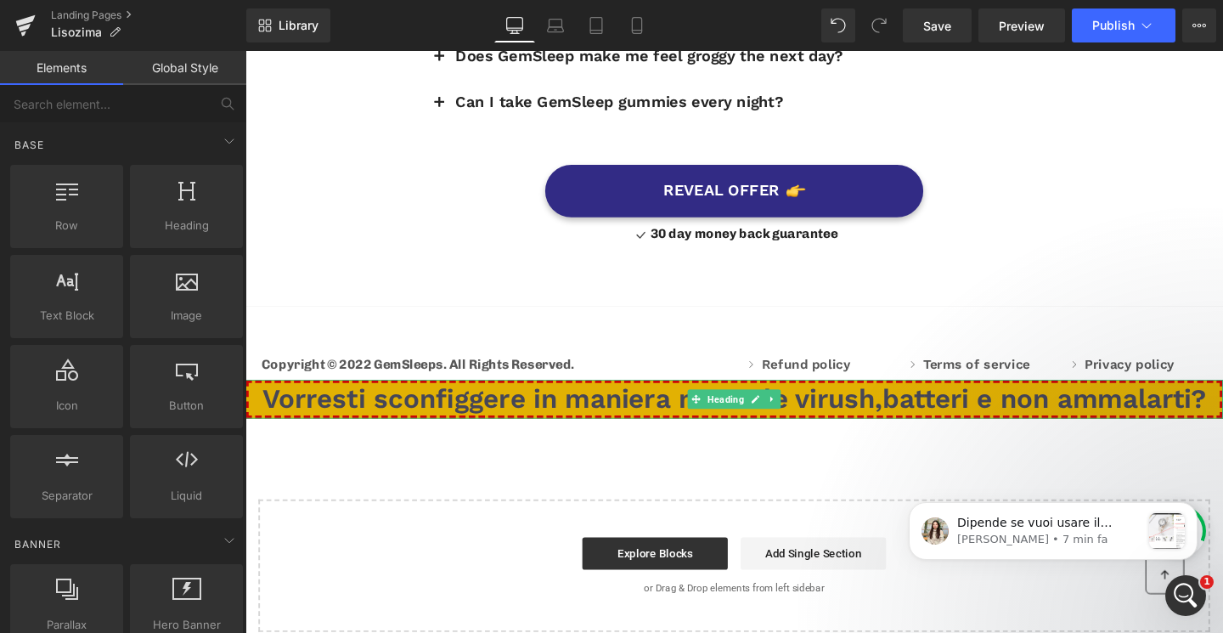
click at [570, 400] on span "Vorresti sconfiggere in maniera naturale virush,batteri e non ammalarti?" at bounding box center [759, 416] width 993 height 33
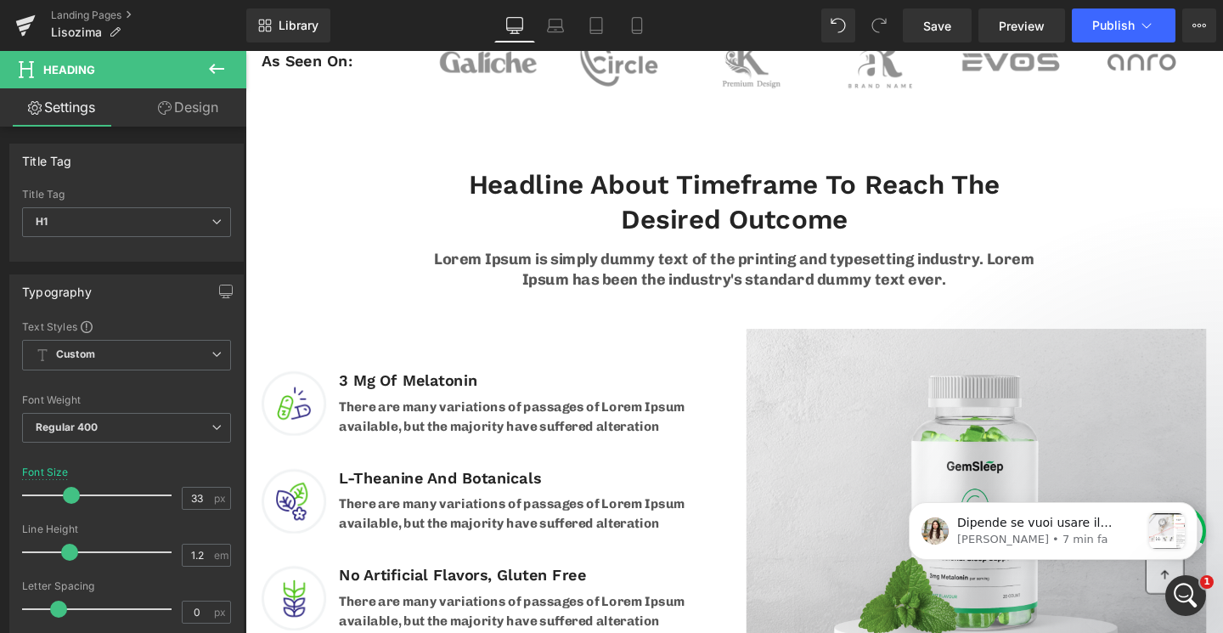
scroll to position [0, 0]
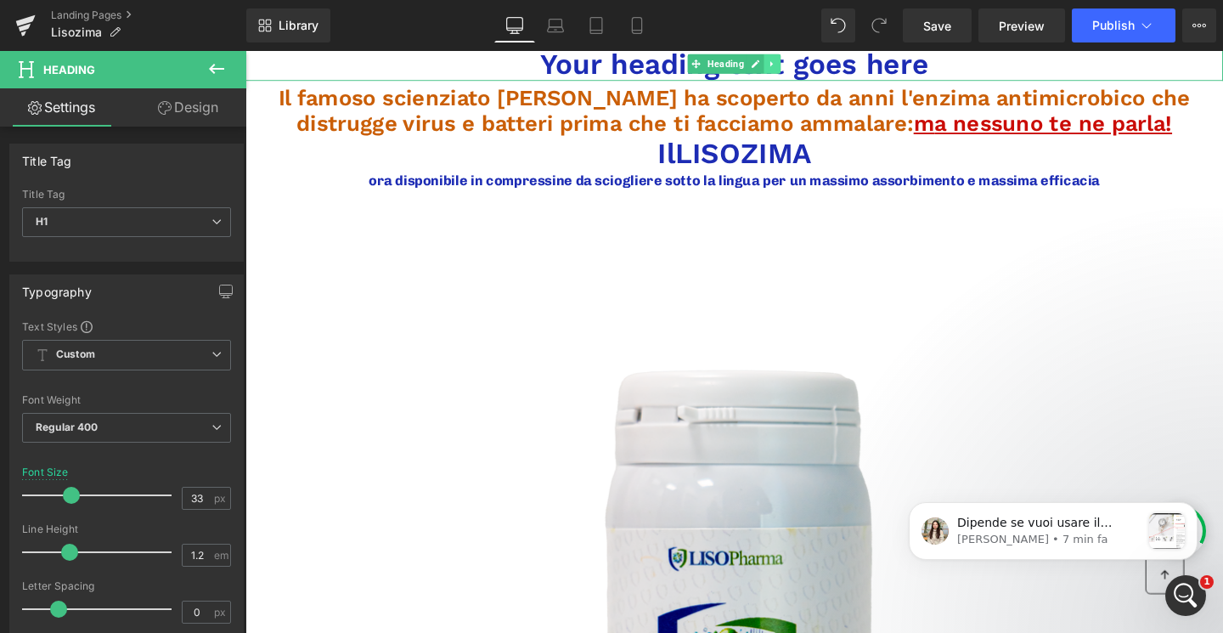
click at [804, 63] on link at bounding box center [800, 64] width 18 height 20
click at [803, 60] on icon at bounding box center [807, 64] width 9 height 10
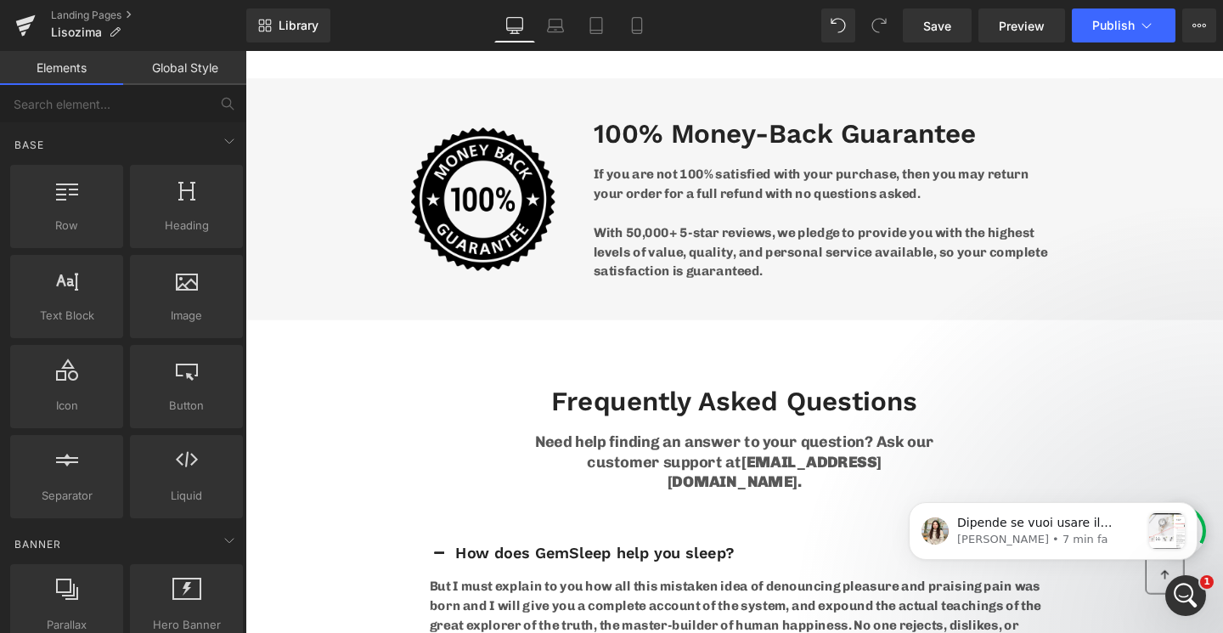
scroll to position [7316, 0]
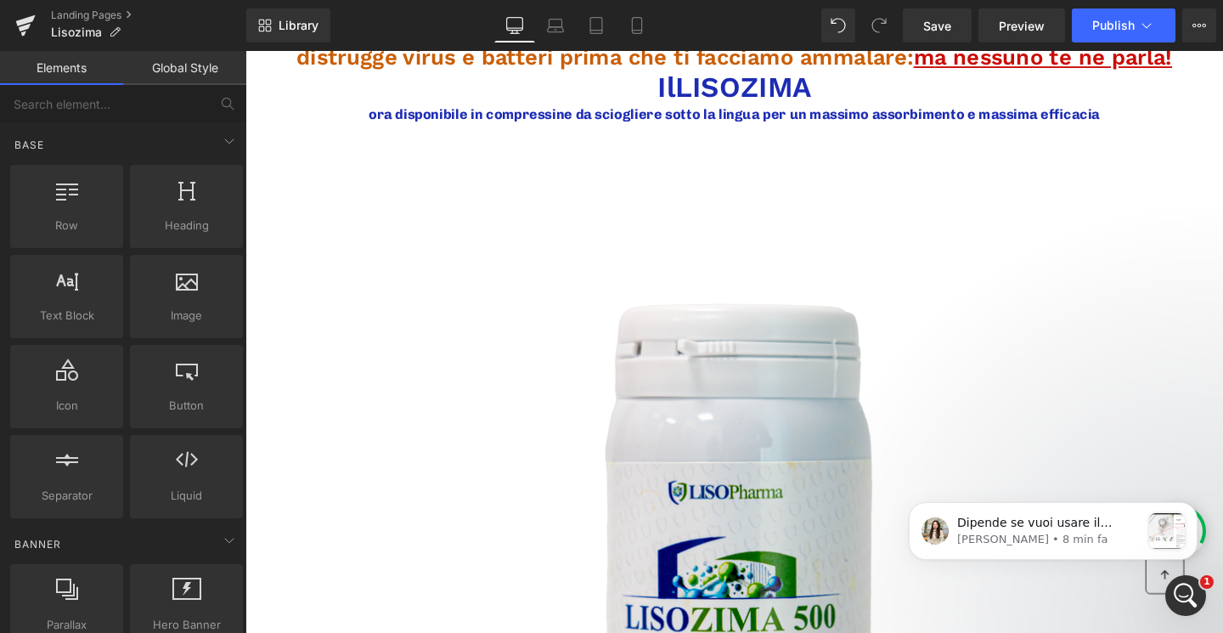
scroll to position [0, 0]
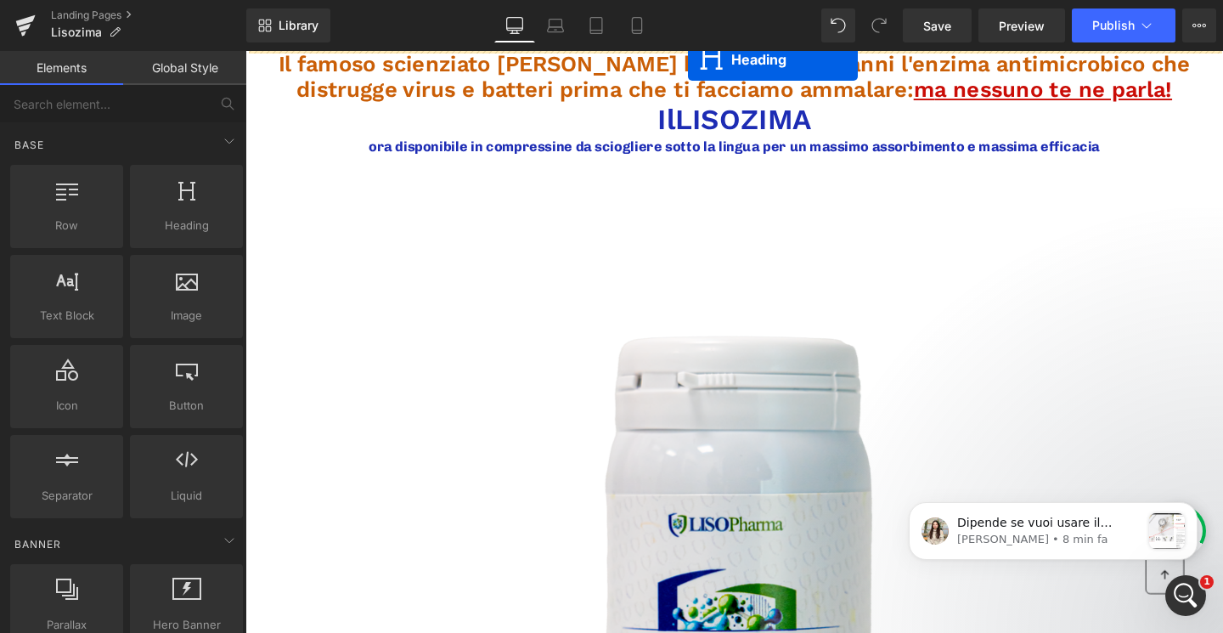
drag, startPoint x: 716, startPoint y: 394, endPoint x: 890, endPoint y: 94, distance: 346.6
click at [645, 43] on div "Library Desktop Desktop Laptop Tablet Mobile Save Preview Publish Scheduled Vie…" at bounding box center [734, 25] width 977 height 51
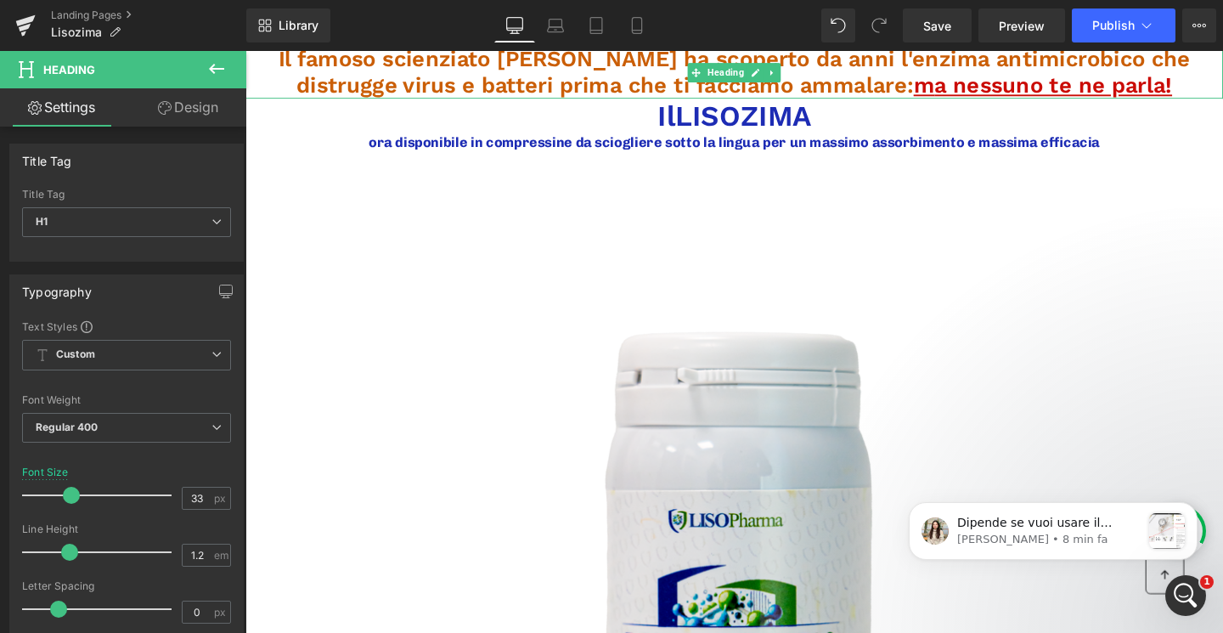
click at [587, 80] on span "Il famoso scienziato Alexander Fleming ha scoperto da anni l'enzima antimicrobi…" at bounding box center [759, 73] width 959 height 54
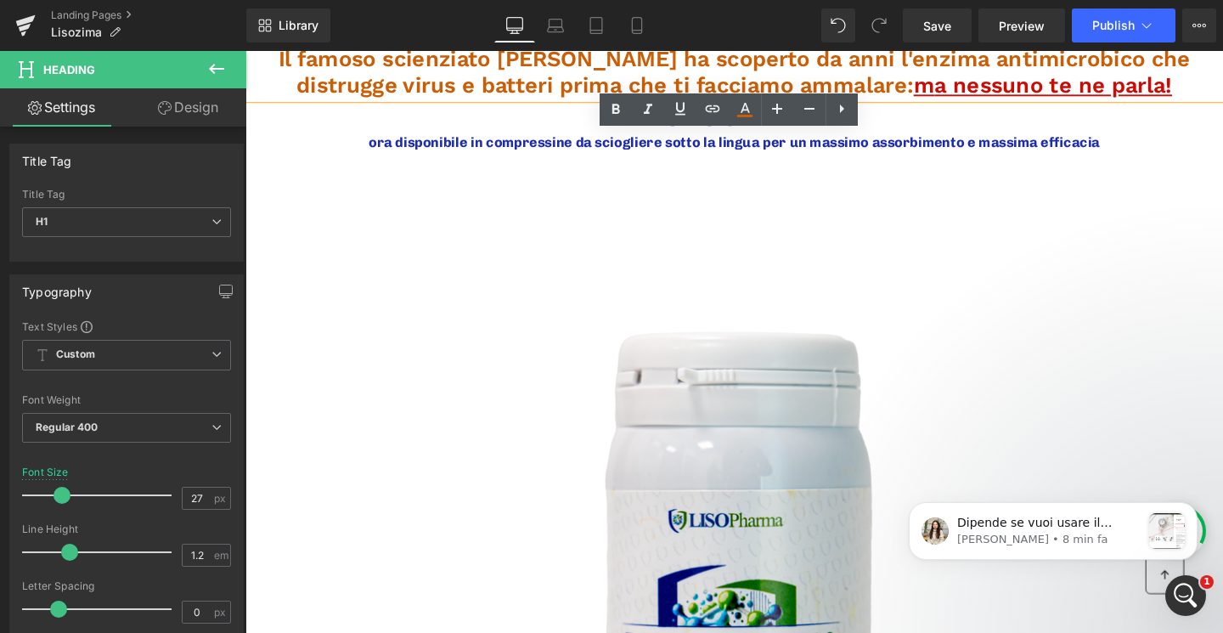
click at [222, 112] on link "Design" at bounding box center [188, 107] width 123 height 38
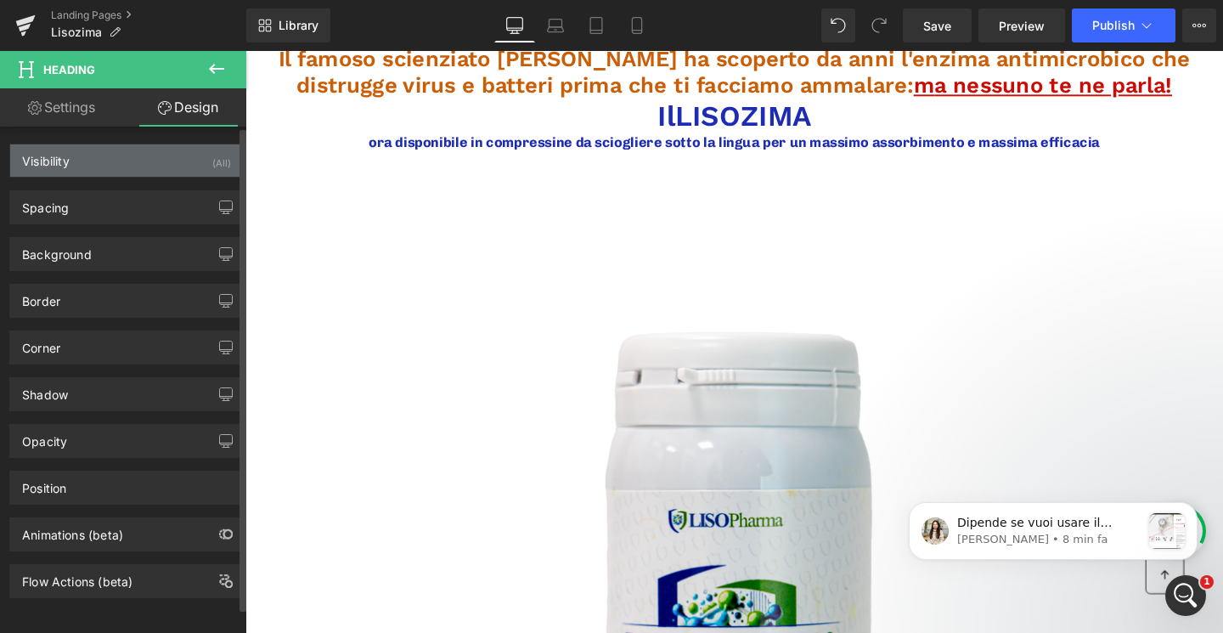
click at [150, 164] on div "Visibility (All)" at bounding box center [126, 160] width 233 height 32
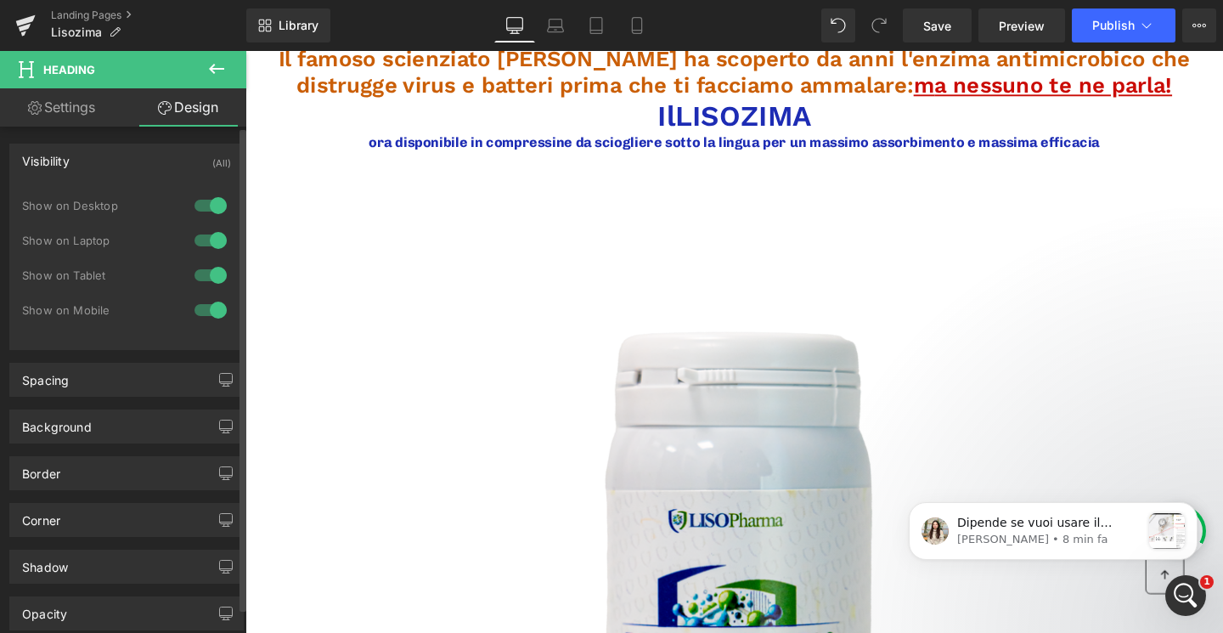
click at [146, 155] on div "Visibility (All)" at bounding box center [126, 160] width 233 height 32
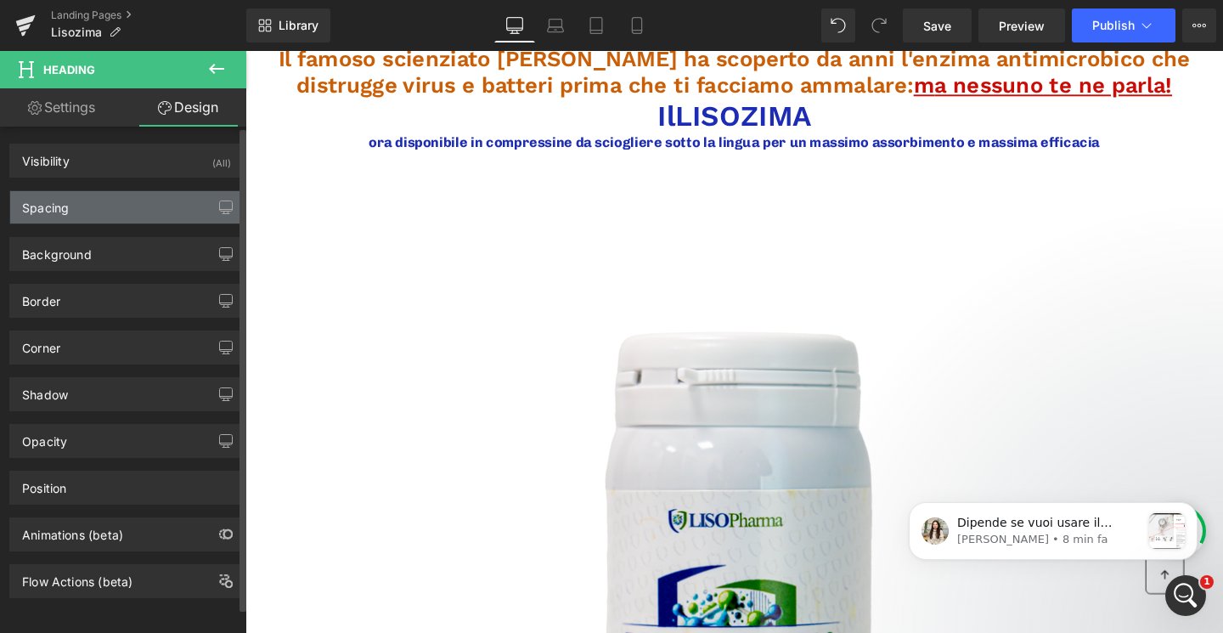
click at [149, 194] on div "Spacing" at bounding box center [126, 207] width 233 height 32
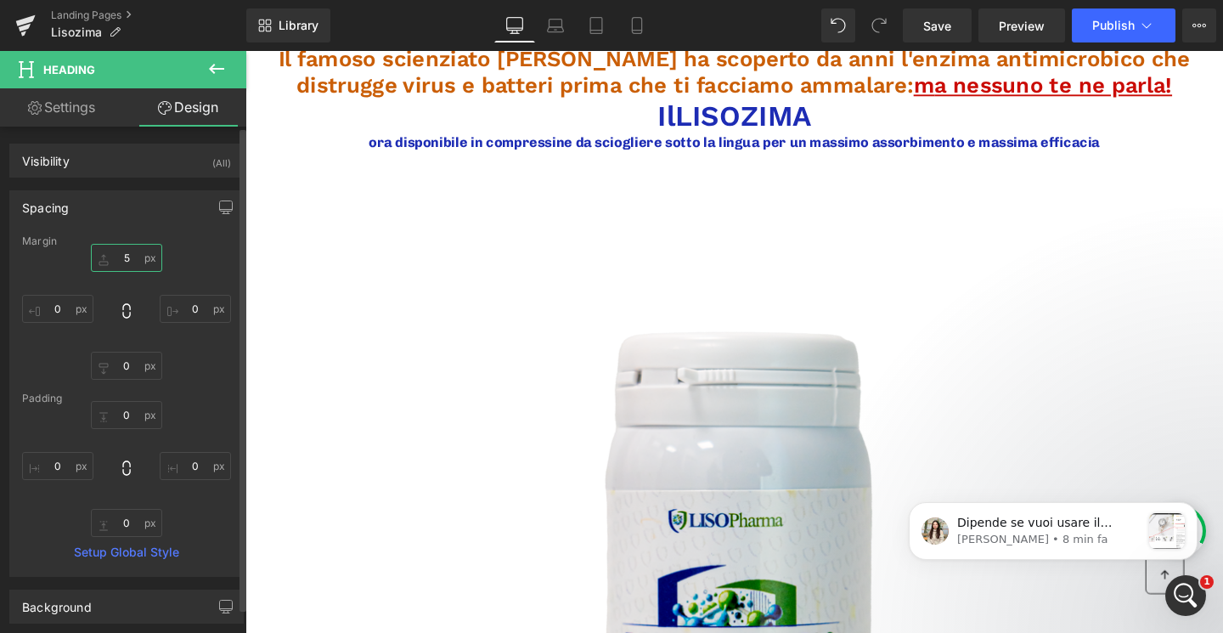
click at [132, 252] on input "text" at bounding box center [126, 258] width 71 height 28
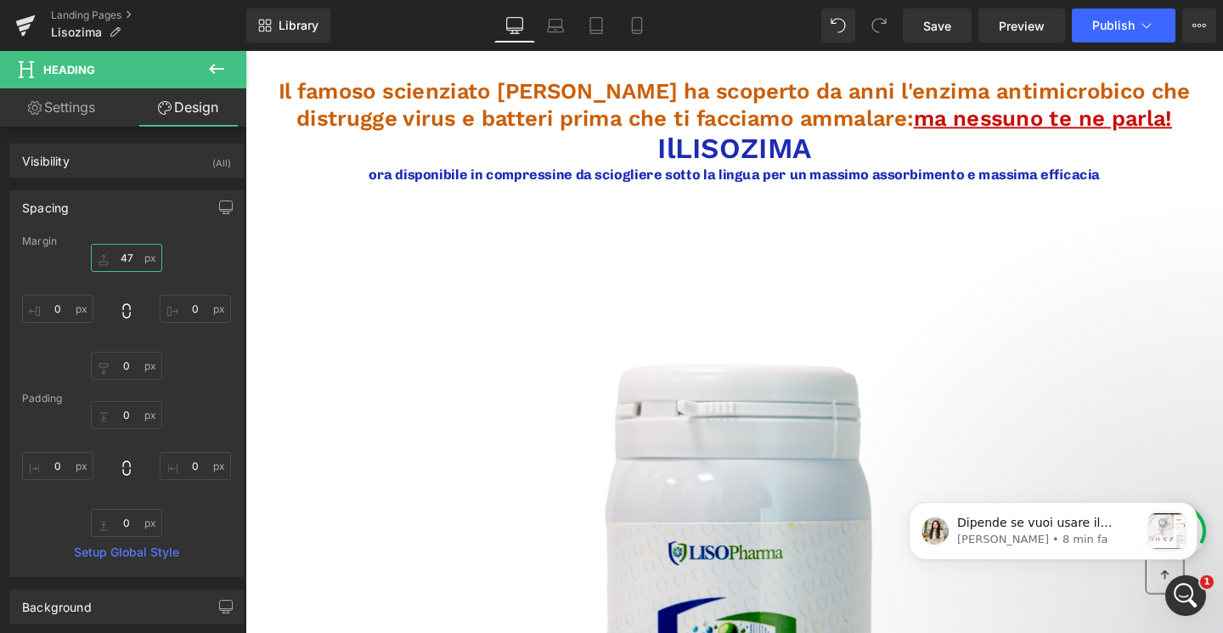
type input "48"
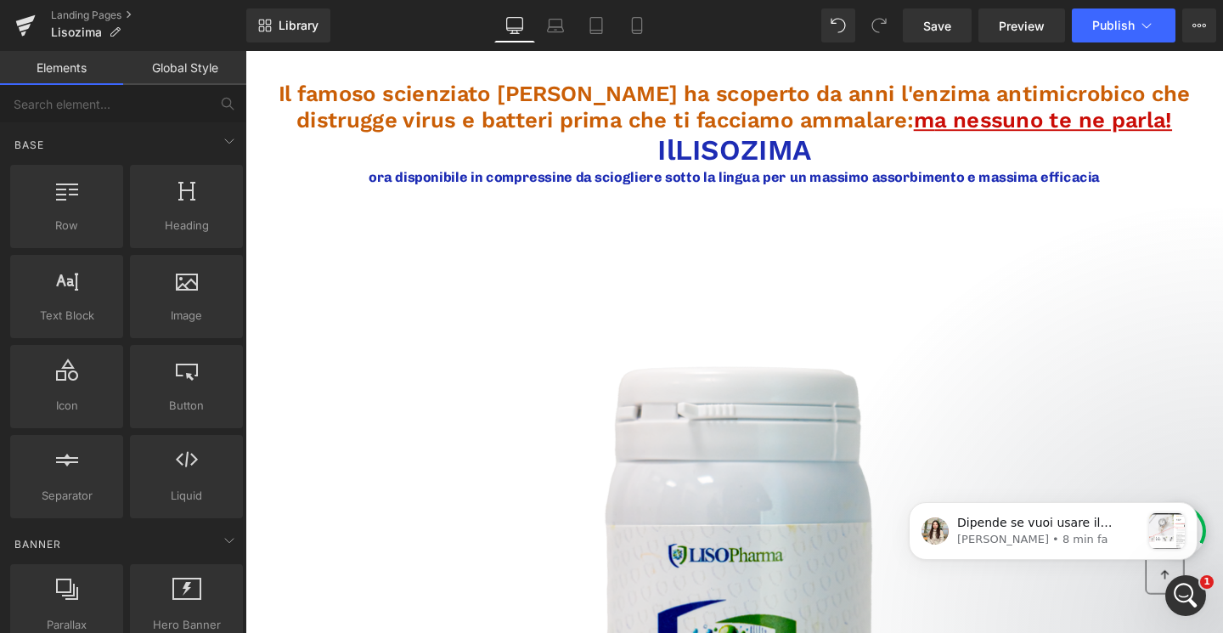
click at [154, 107] on input "text" at bounding box center [104, 103] width 209 height 37
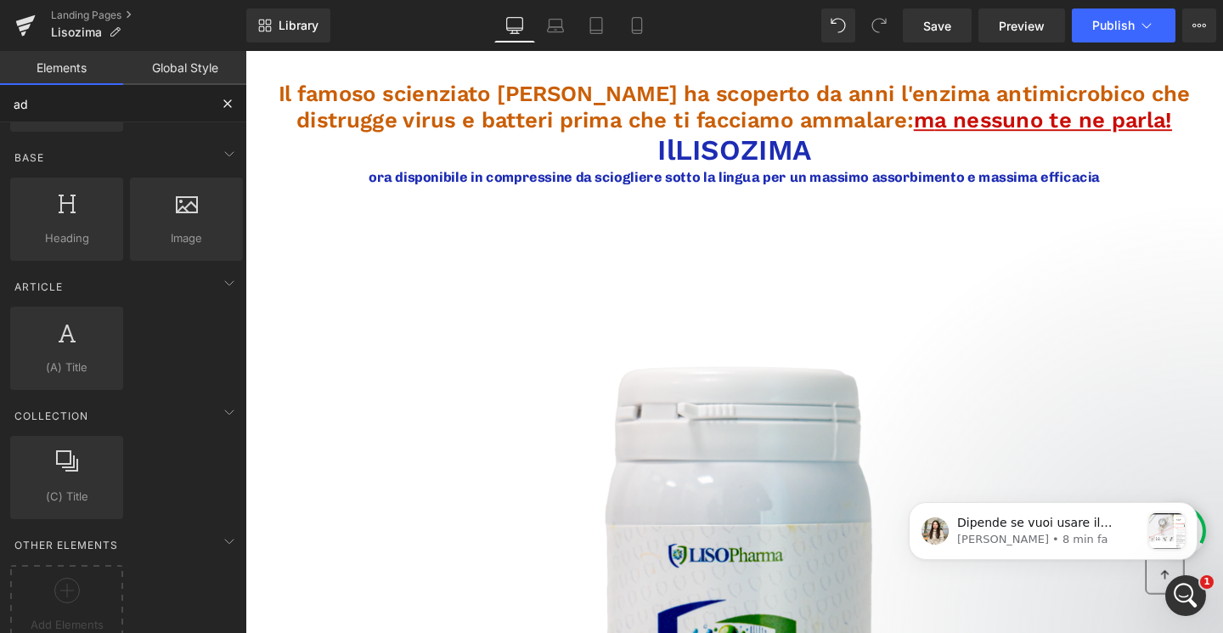
scroll to position [493, 0]
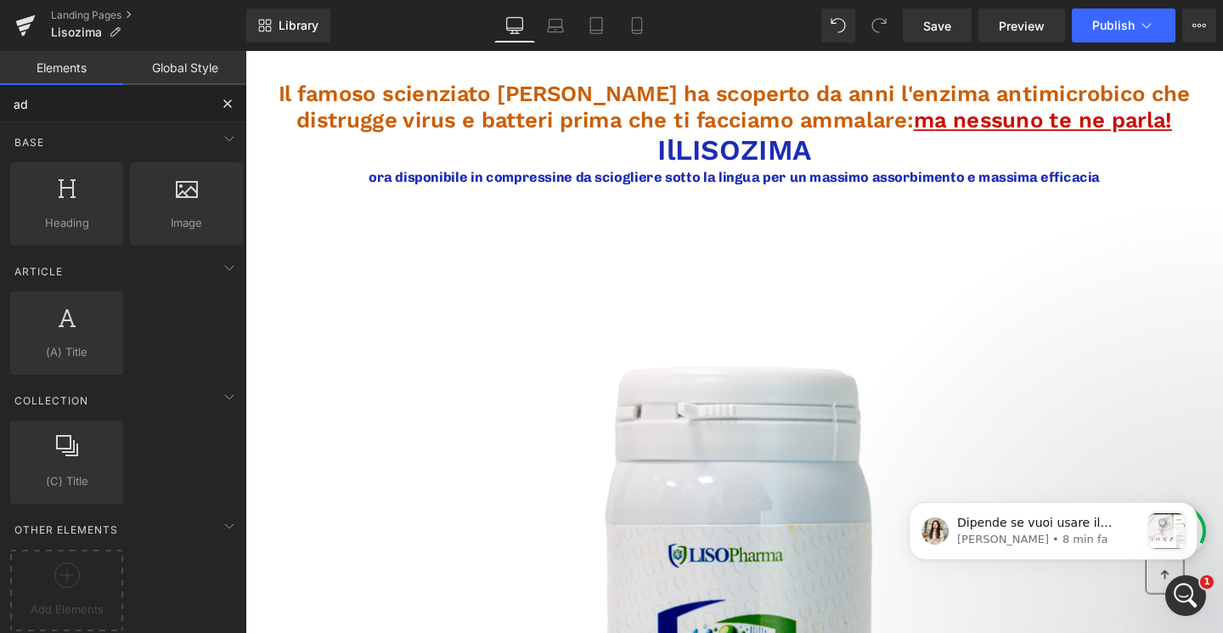
type input "ad"
click at [636, 19] on icon at bounding box center [636, 25] width 17 height 17
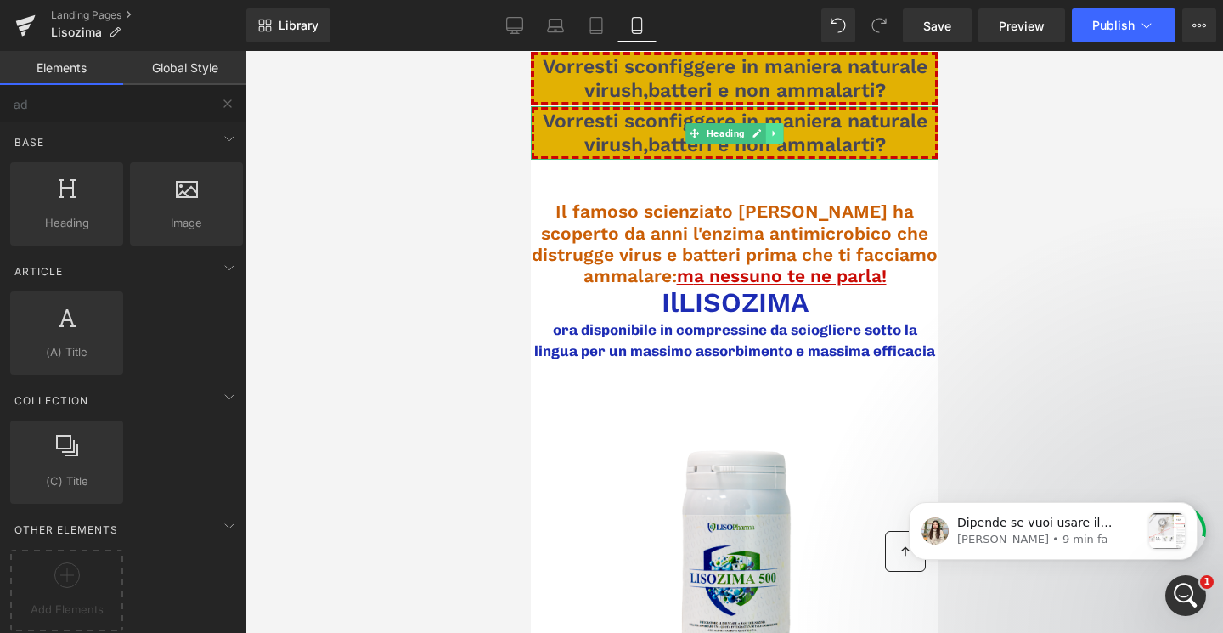
click at [769, 128] on icon at bounding box center [773, 133] width 9 height 10
click at [781, 133] on icon at bounding box center [782, 133] width 9 height 10
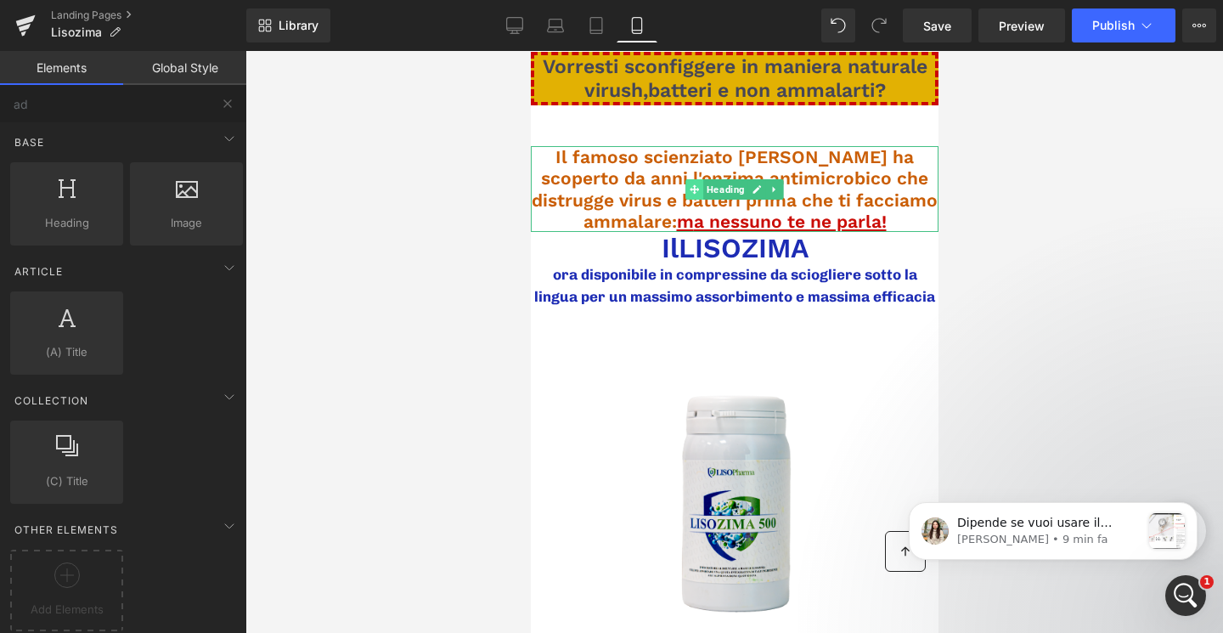
click at [692, 192] on icon at bounding box center [693, 188] width 9 height 9
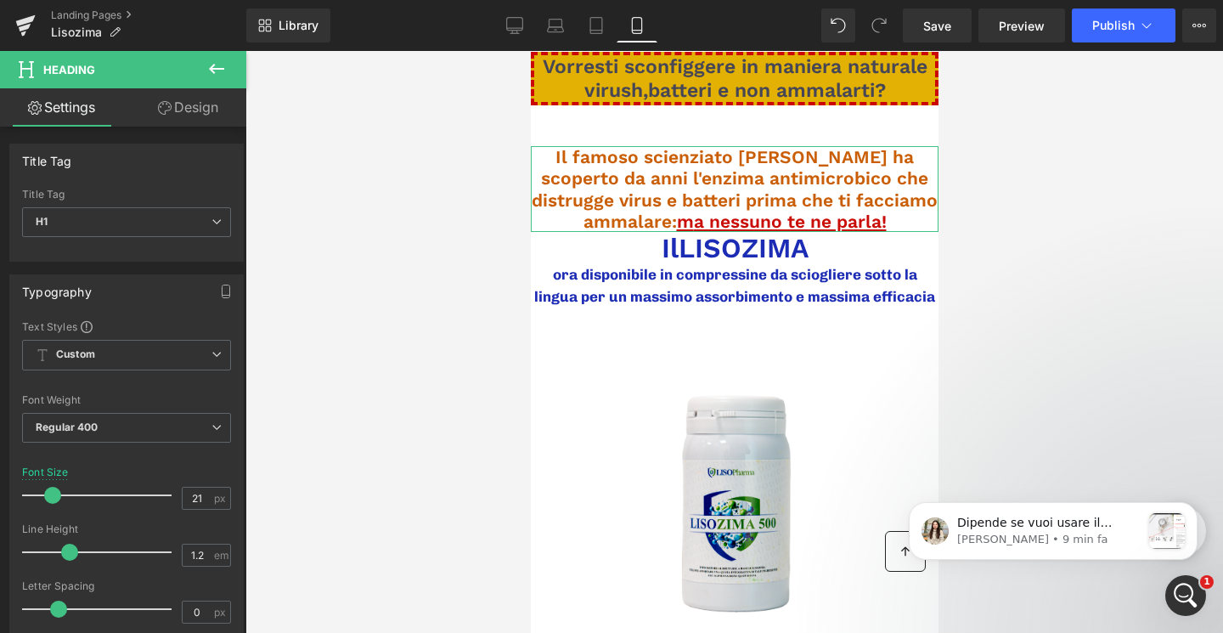
click at [207, 123] on link "Design" at bounding box center [188, 107] width 123 height 38
click at [205, 121] on link "Design" at bounding box center [188, 107] width 123 height 38
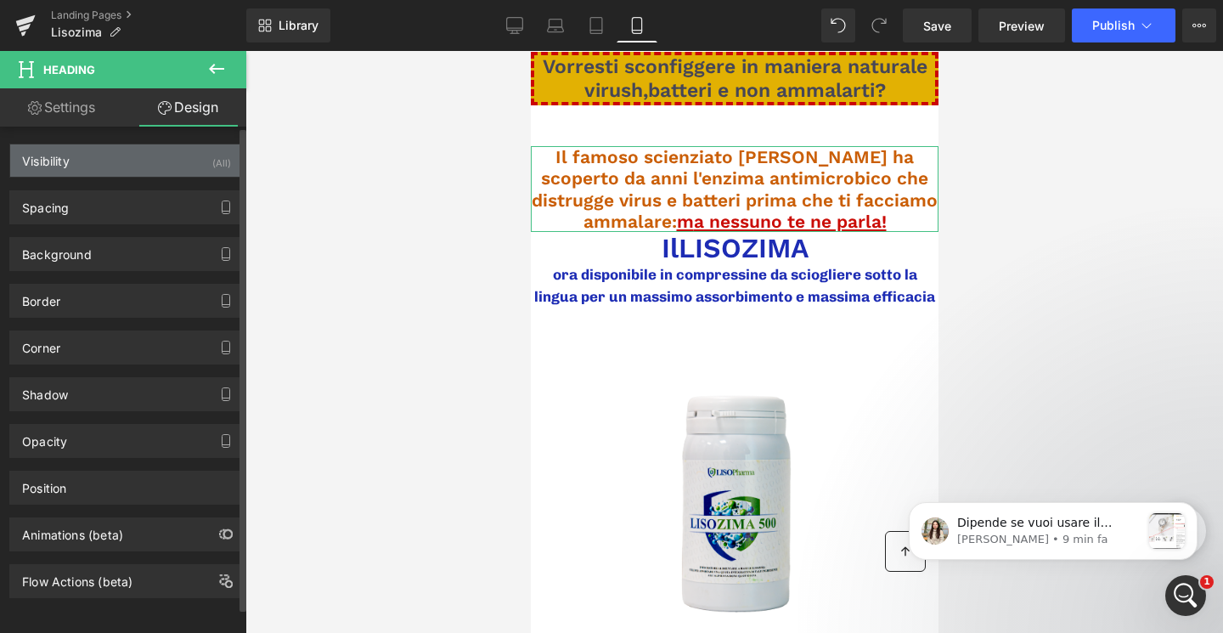
click at [184, 163] on div "Visibility (All)" at bounding box center [126, 160] width 233 height 32
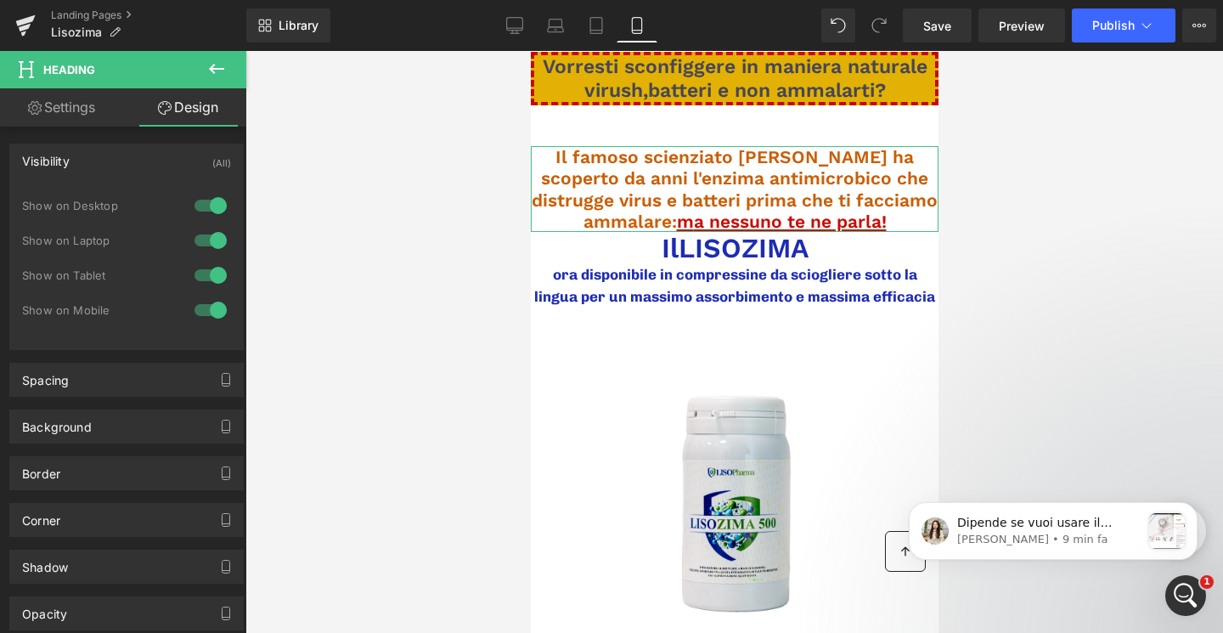
click at [184, 118] on link "Design" at bounding box center [188, 107] width 123 height 38
click at [84, 101] on link "Settings" at bounding box center [61, 107] width 123 height 38
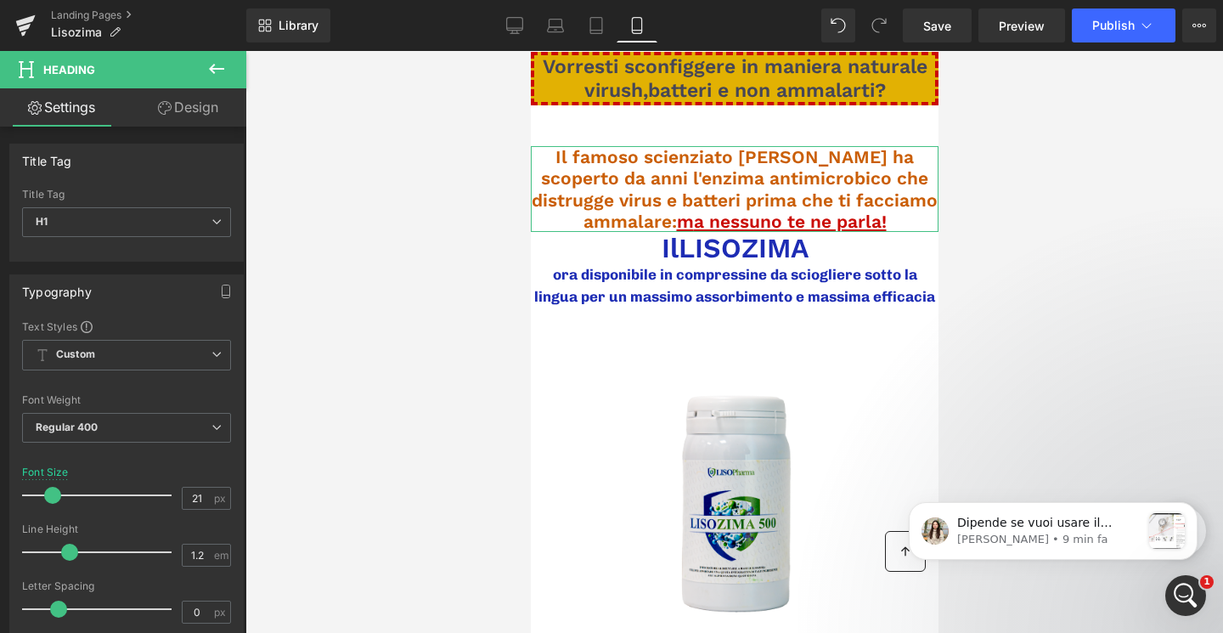
click at [166, 105] on icon at bounding box center [165, 108] width 14 height 14
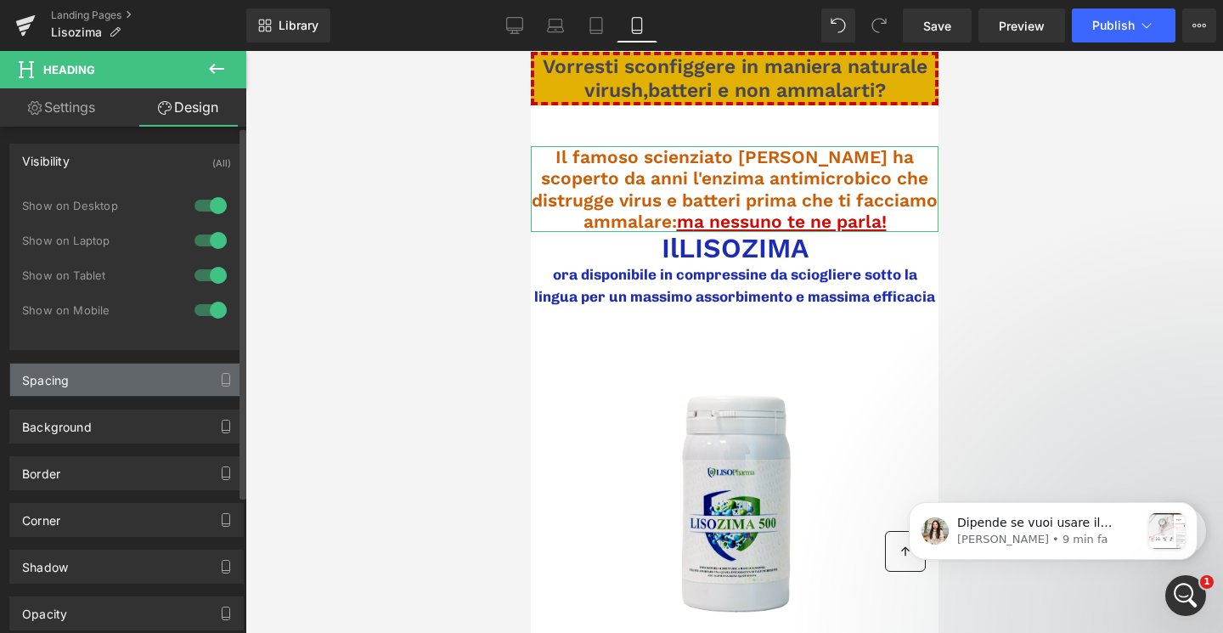
click at [97, 380] on div "Spacing" at bounding box center [126, 379] width 233 height 32
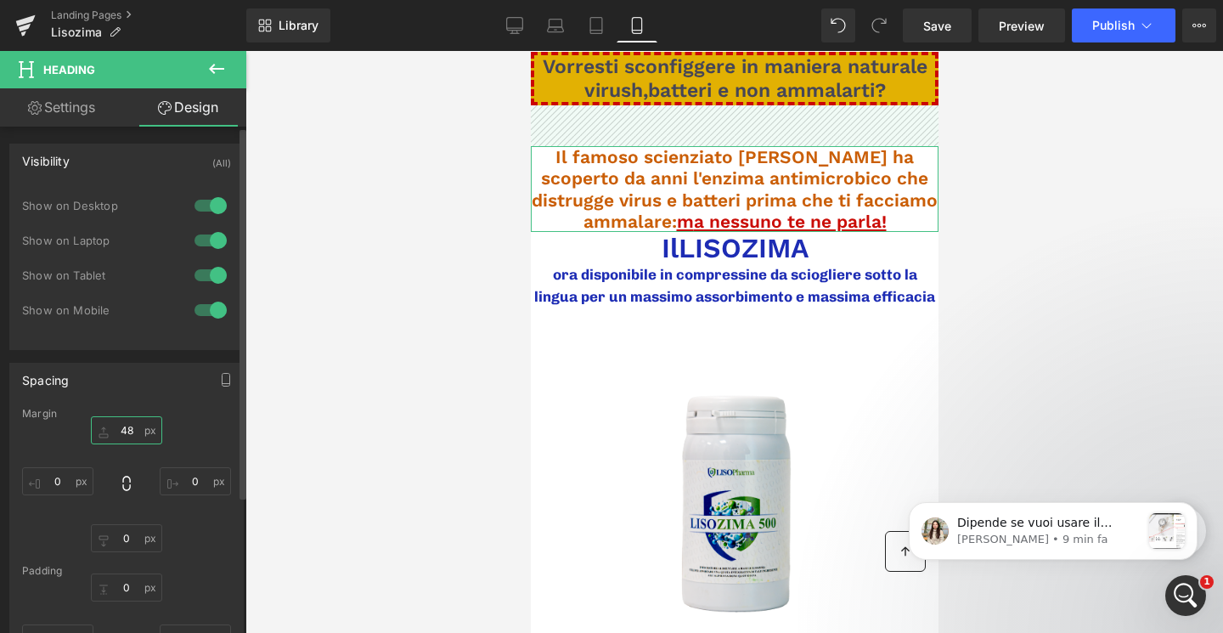
click at [126, 431] on input "text" at bounding box center [126, 430] width 71 height 28
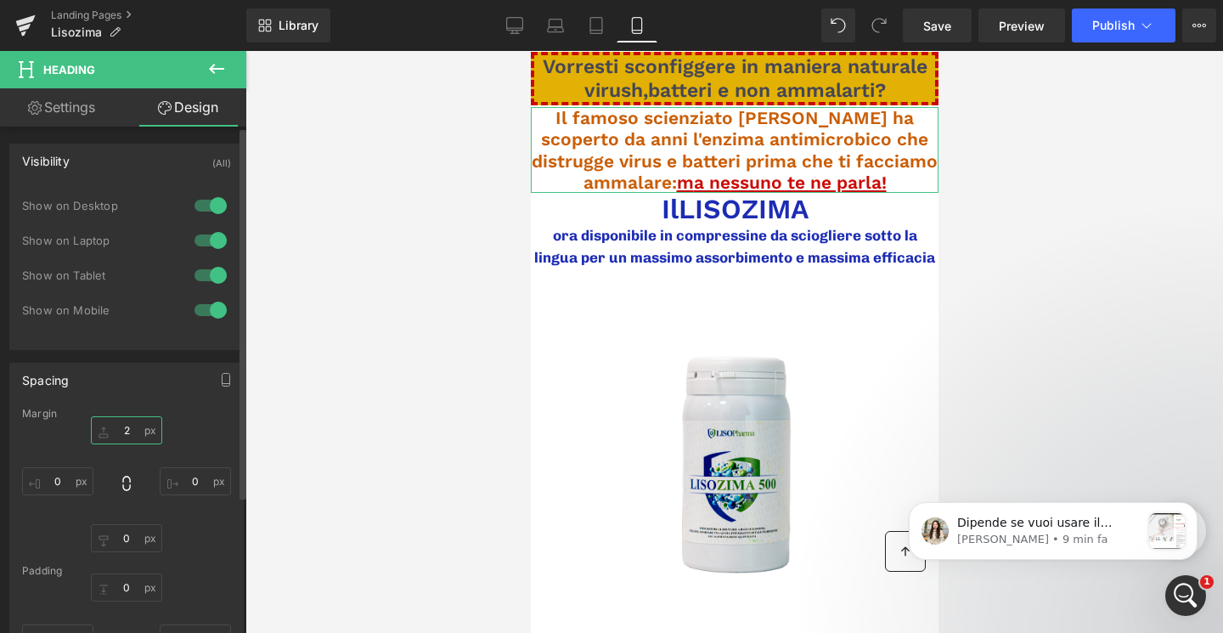
type input "1"
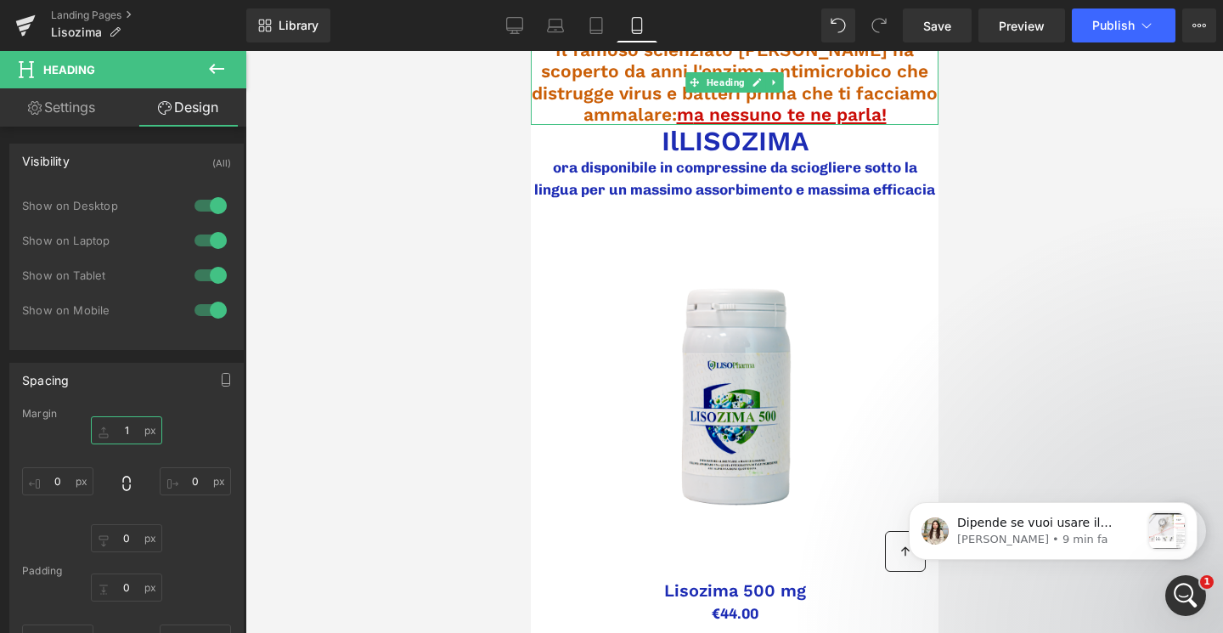
scroll to position [0, 0]
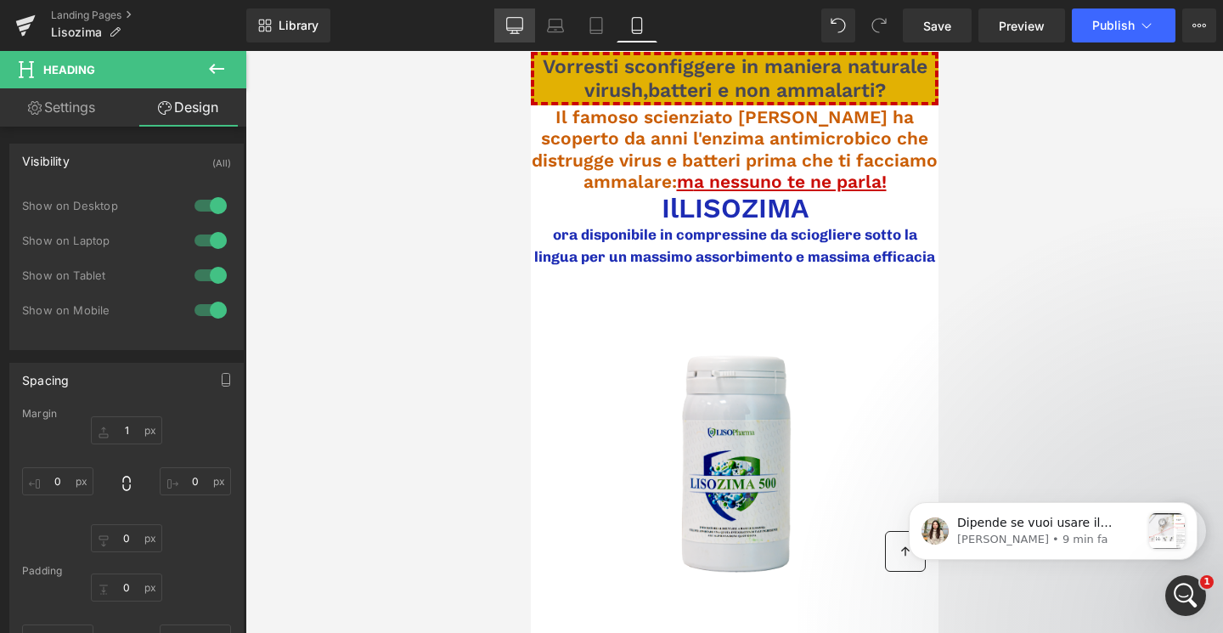
click at [511, 29] on icon at bounding box center [514, 25] width 17 height 17
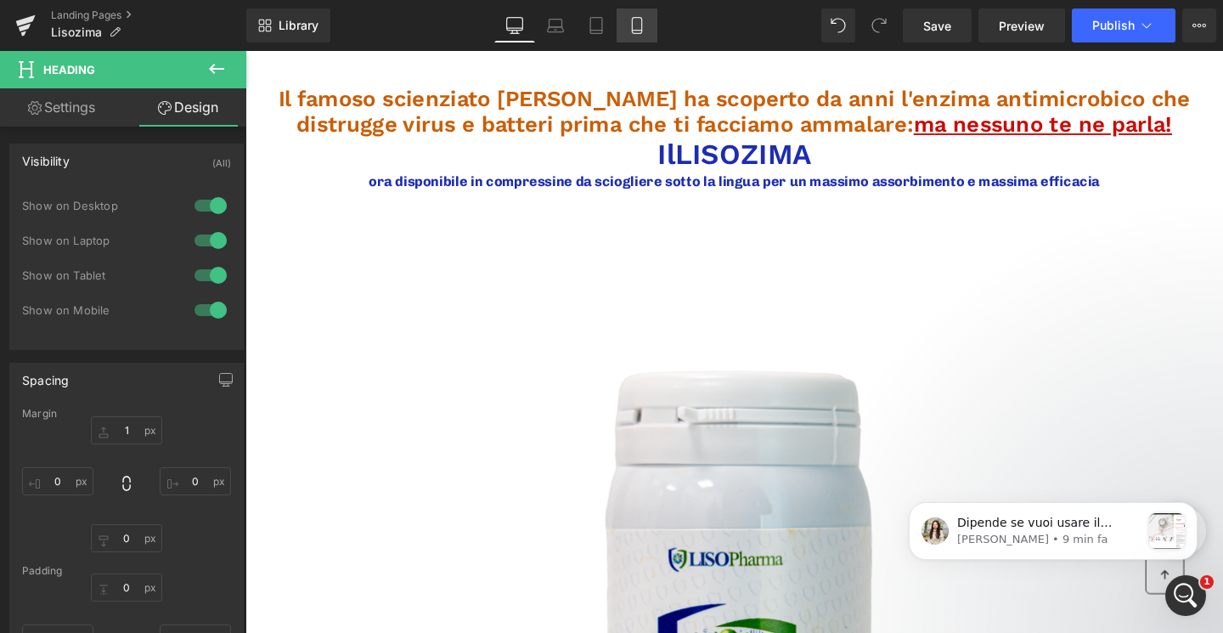
click at [639, 31] on icon at bounding box center [636, 31] width 9 height 0
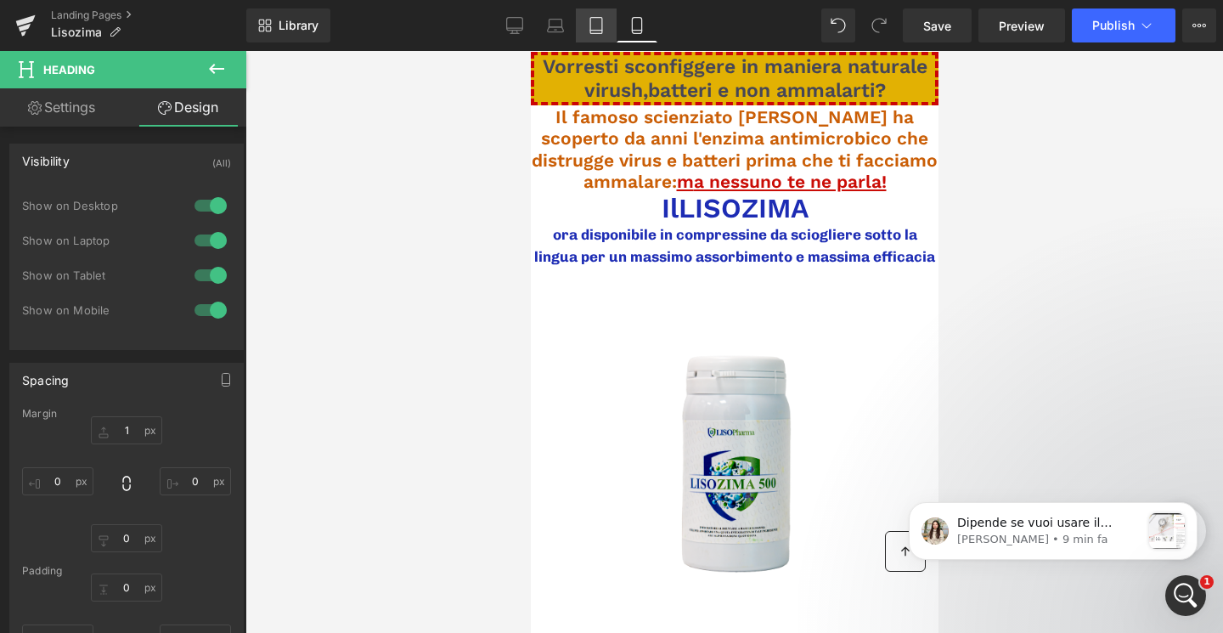
click at [605, 24] on link "Tablet" at bounding box center [596, 25] width 41 height 34
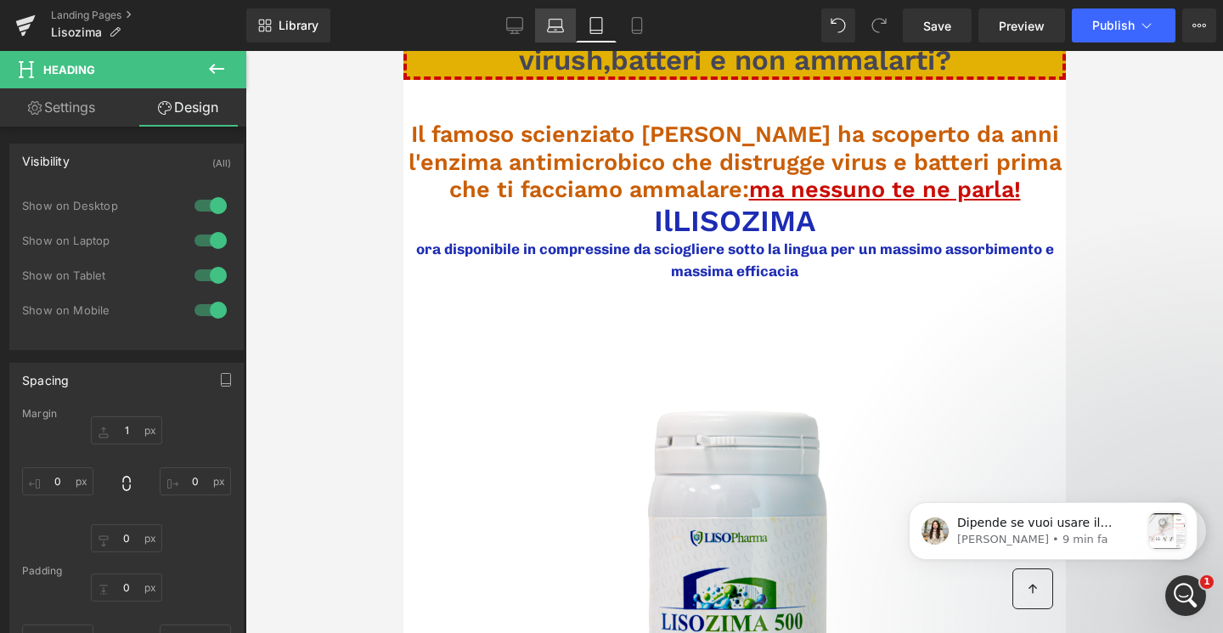
click at [561, 21] on icon at bounding box center [555, 24] width 13 height 8
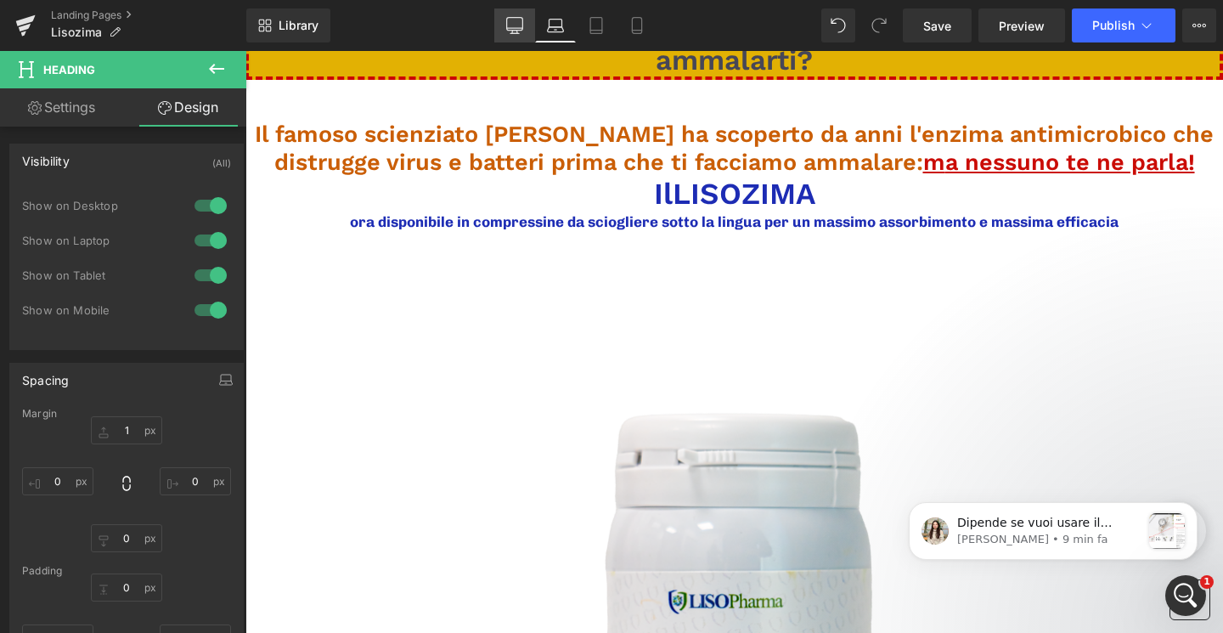
click at [523, 20] on icon at bounding box center [515, 24] width 16 height 13
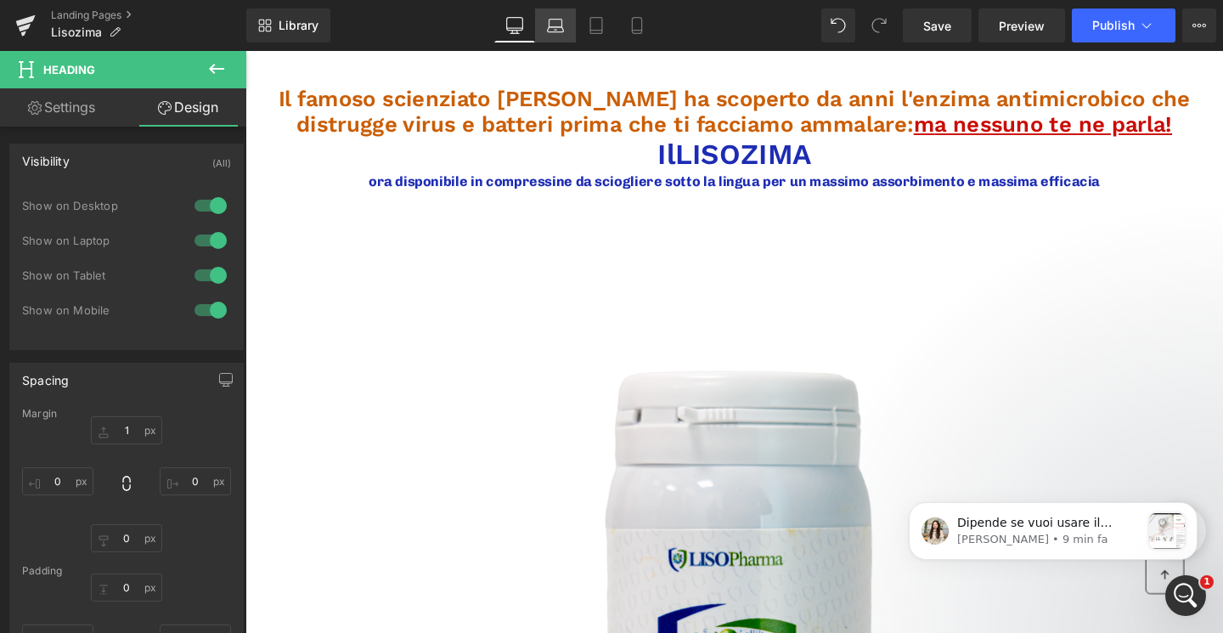
click at [544, 25] on link "Laptop" at bounding box center [555, 25] width 41 height 34
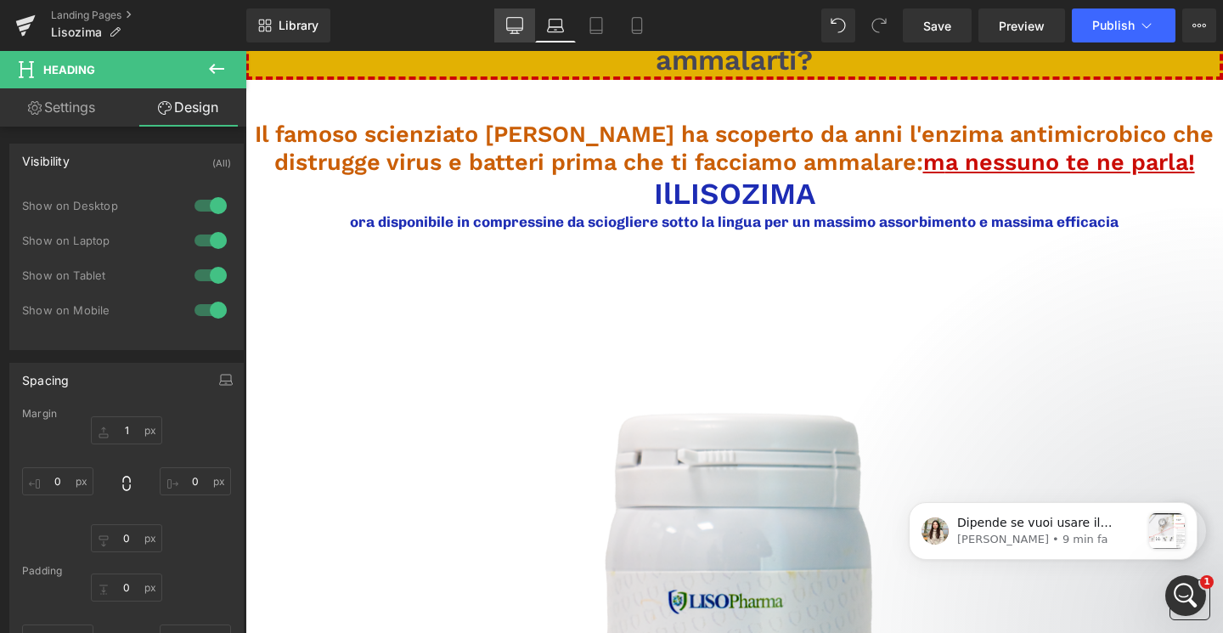
drag, startPoint x: 511, startPoint y: 20, endPoint x: 284, endPoint y: 100, distance: 240.4
click at [511, 20] on icon at bounding box center [514, 25] width 17 height 17
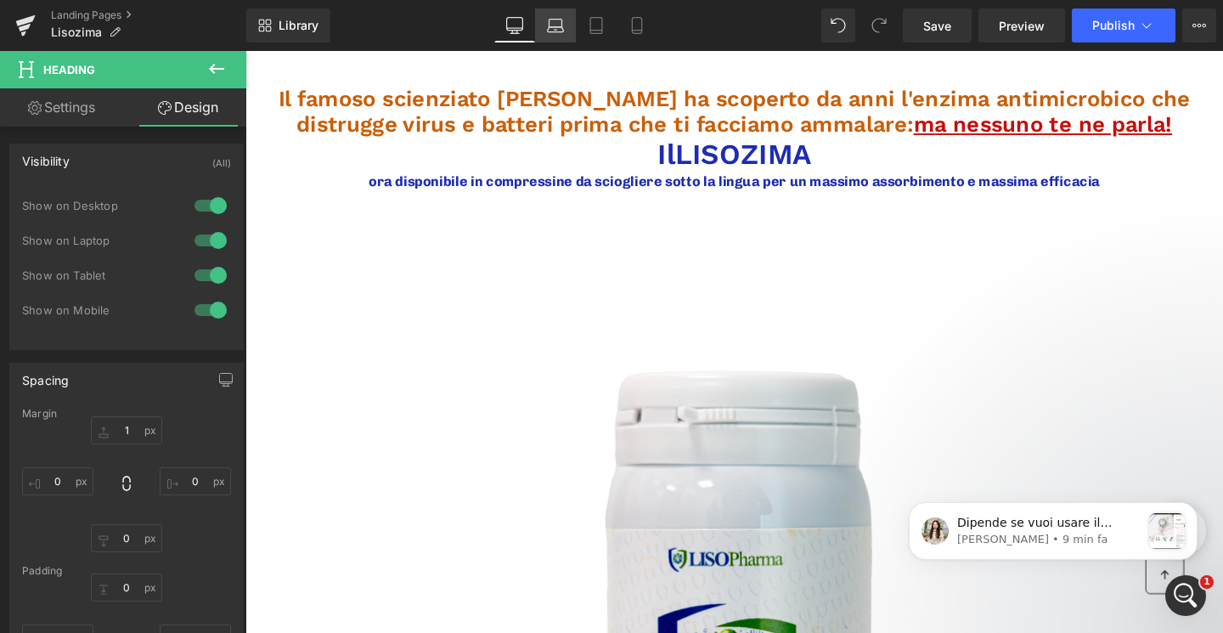
click at [560, 33] on icon at bounding box center [555, 25] width 17 height 17
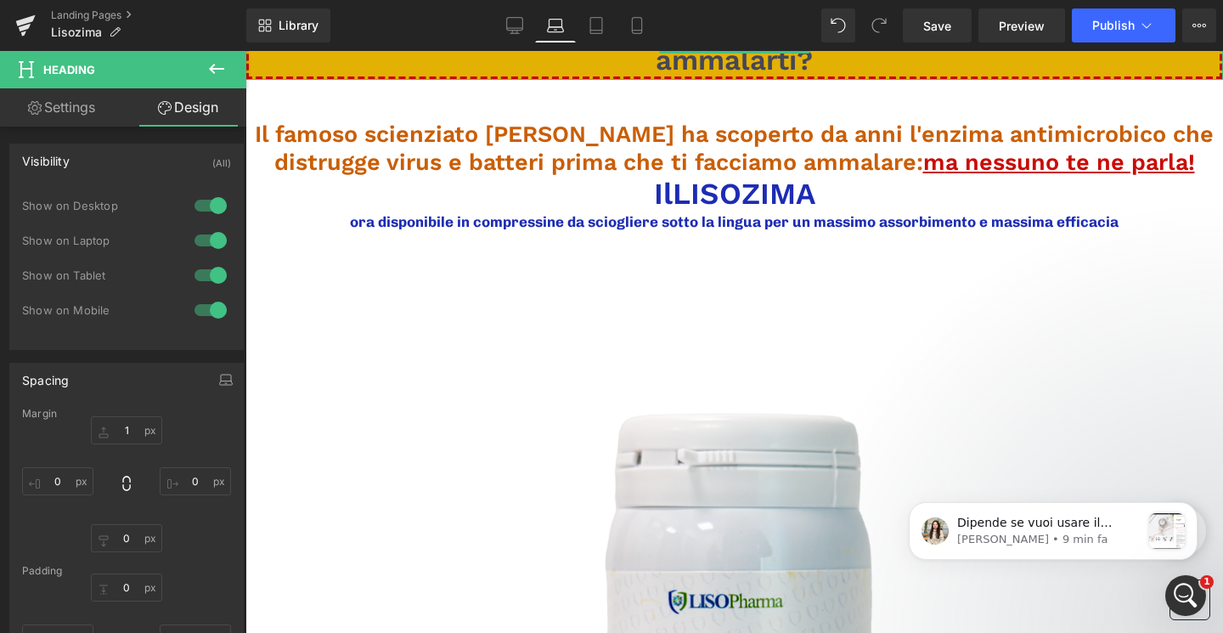
click at [588, 75] on h1 "Vorresti sconfiggere in maniera naturale virush,batteri e non ammalarti?" at bounding box center [734, 42] width 971 height 67
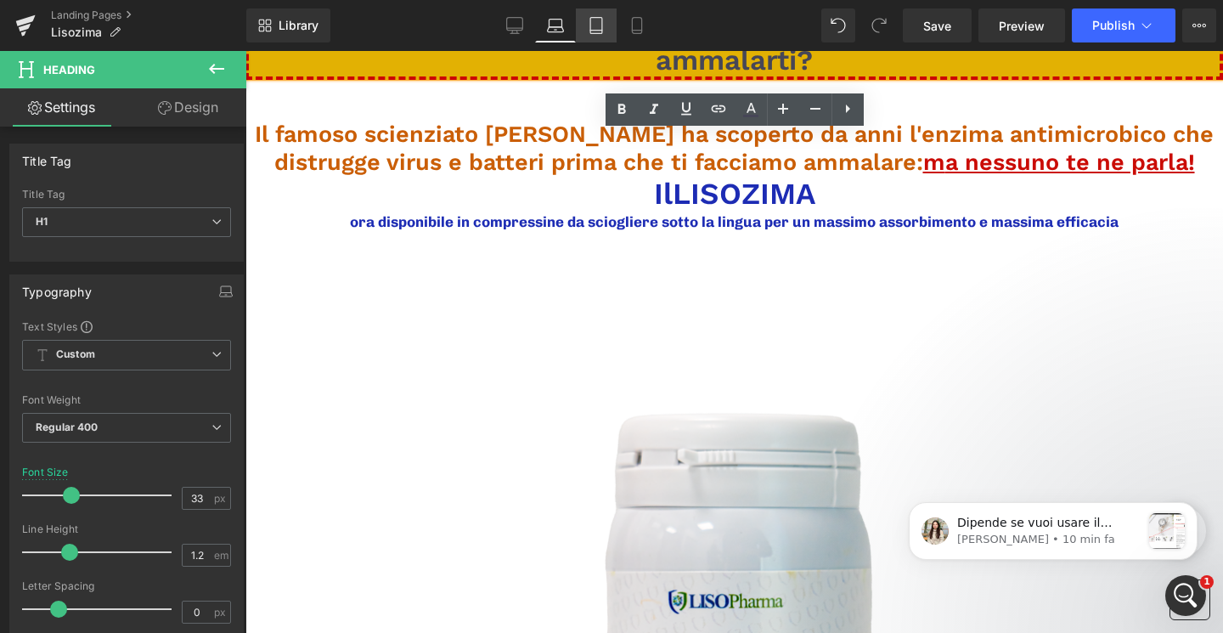
click at [587, 30] on link "Tablet" at bounding box center [596, 25] width 41 height 34
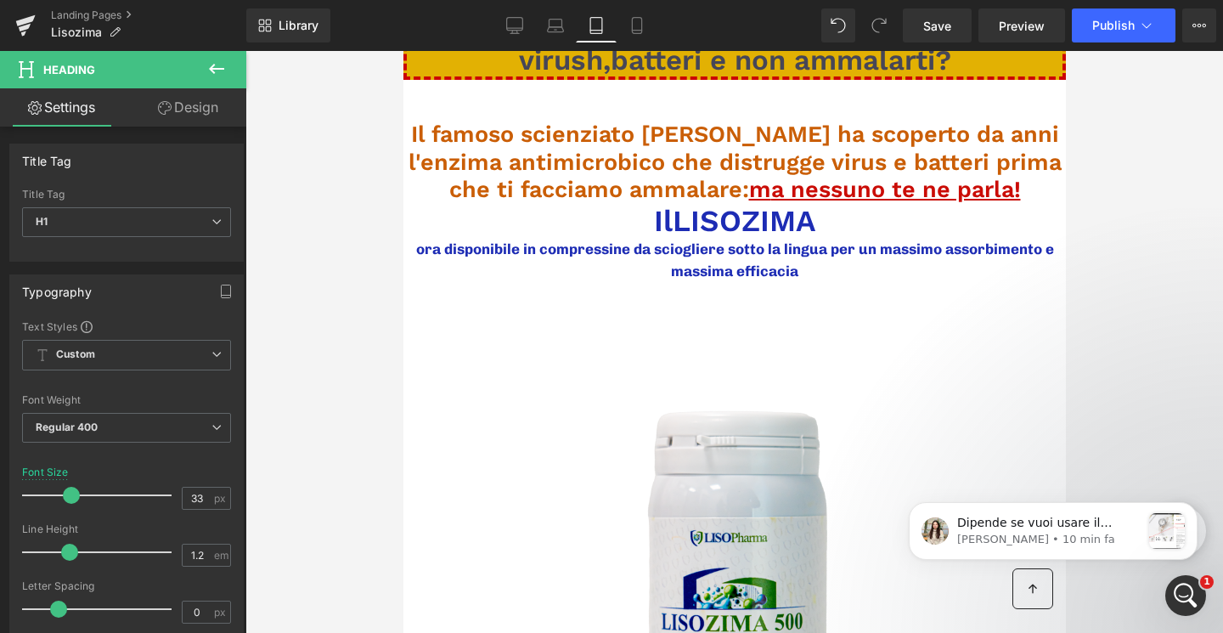
click at [631, 65] on span "Vorresti sconfiggere in maniera naturale virush,batteri e non ammalarti?" at bounding box center [734, 42] width 553 height 67
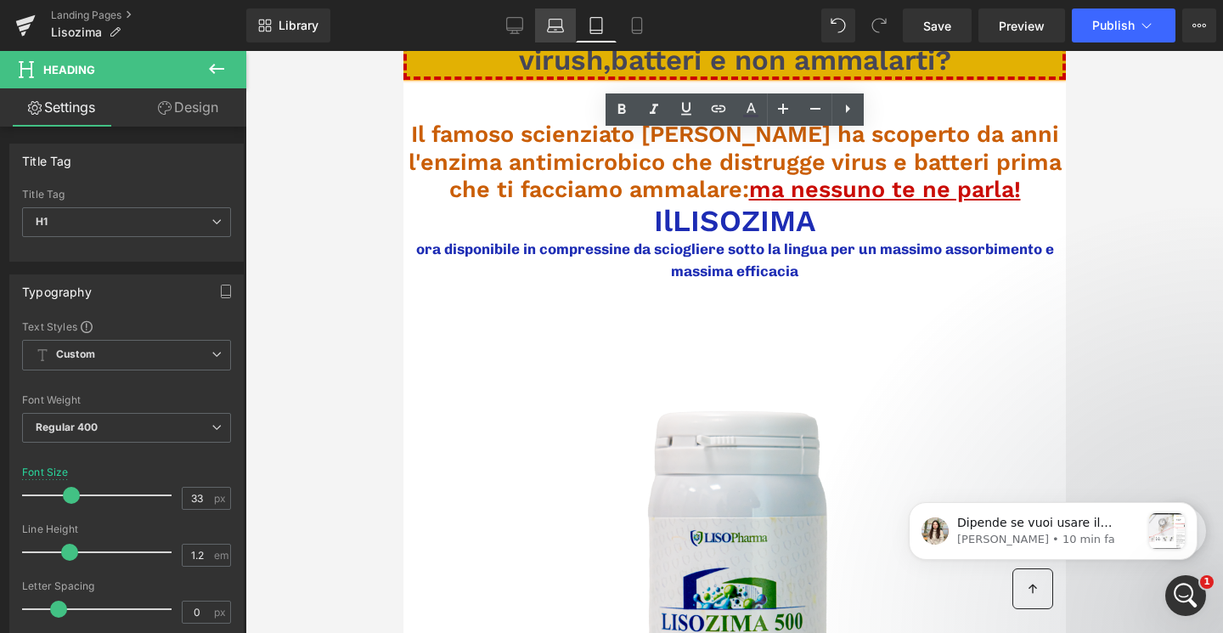
click at [558, 14] on link "Laptop" at bounding box center [555, 25] width 41 height 34
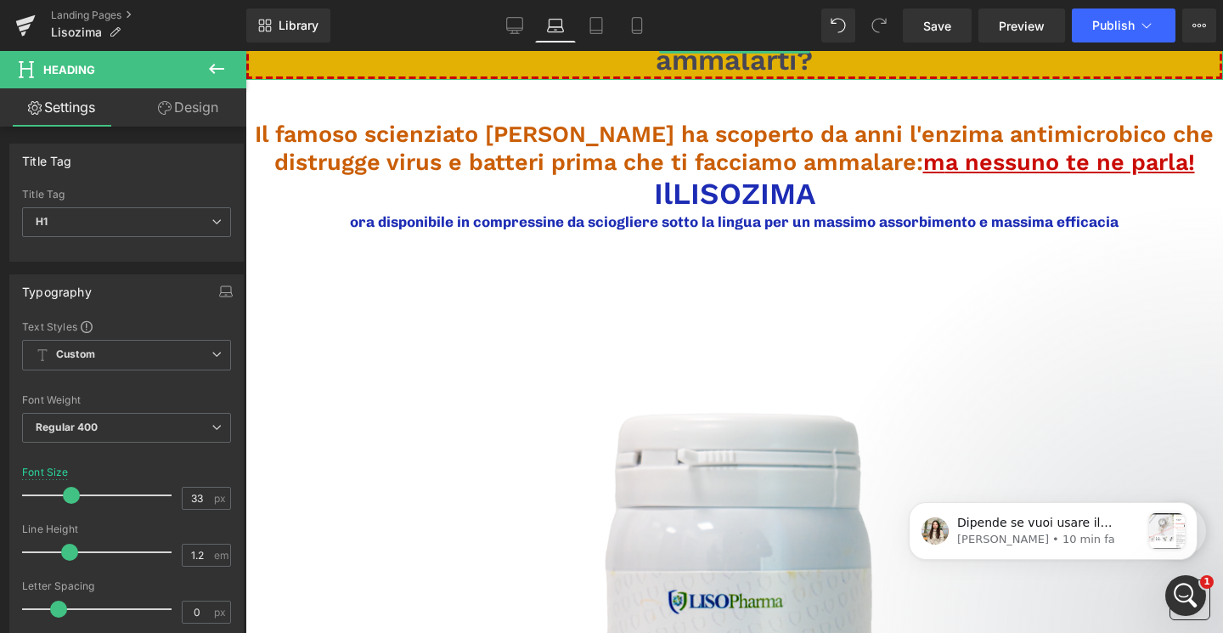
click at [555, 59] on h1 "Vorresti sconfiggere in maniera naturale virush,batteri e non ammalarti?" at bounding box center [734, 42] width 971 height 67
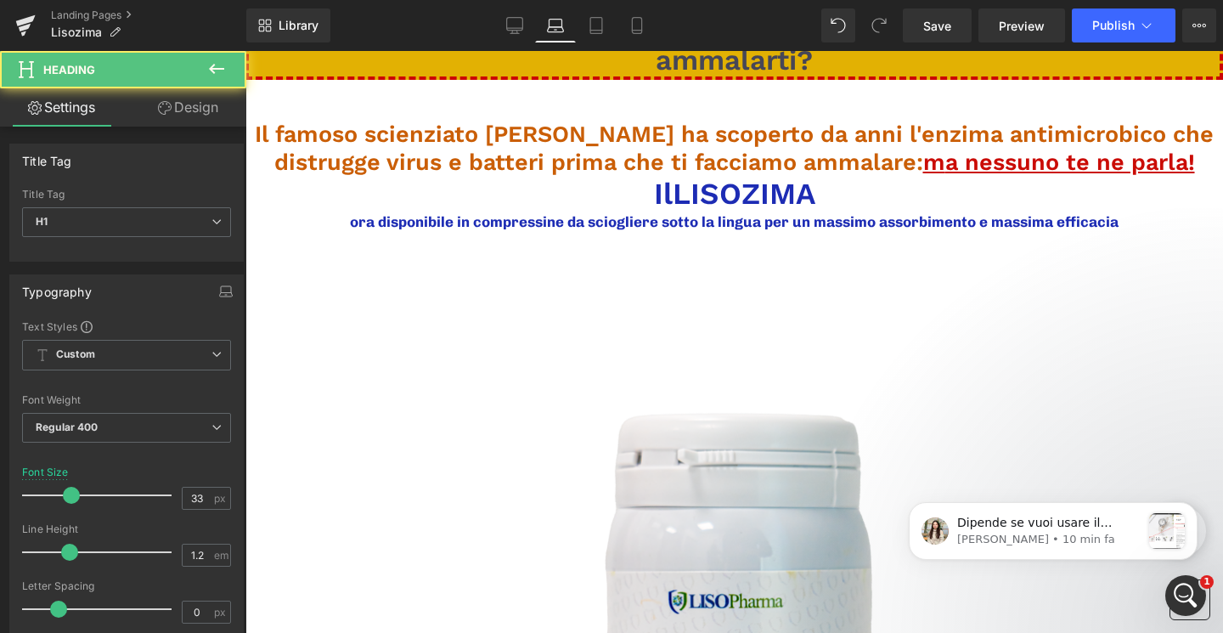
click at [159, 111] on icon at bounding box center [165, 108] width 14 height 14
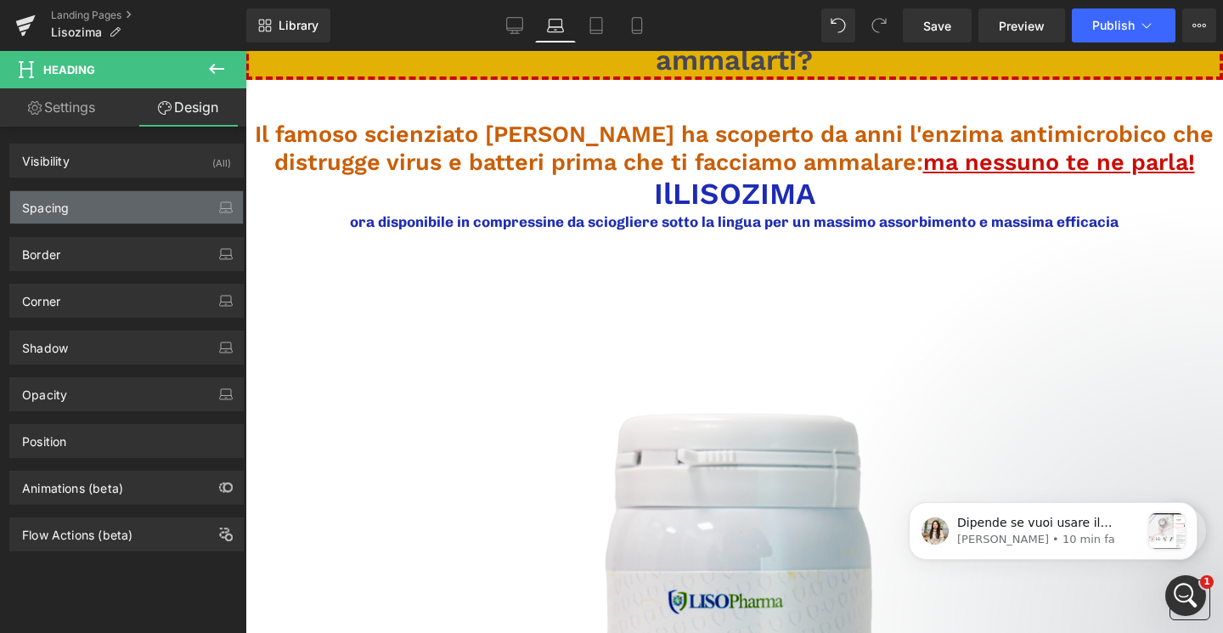
click at [119, 208] on div "Spacing" at bounding box center [126, 207] width 233 height 32
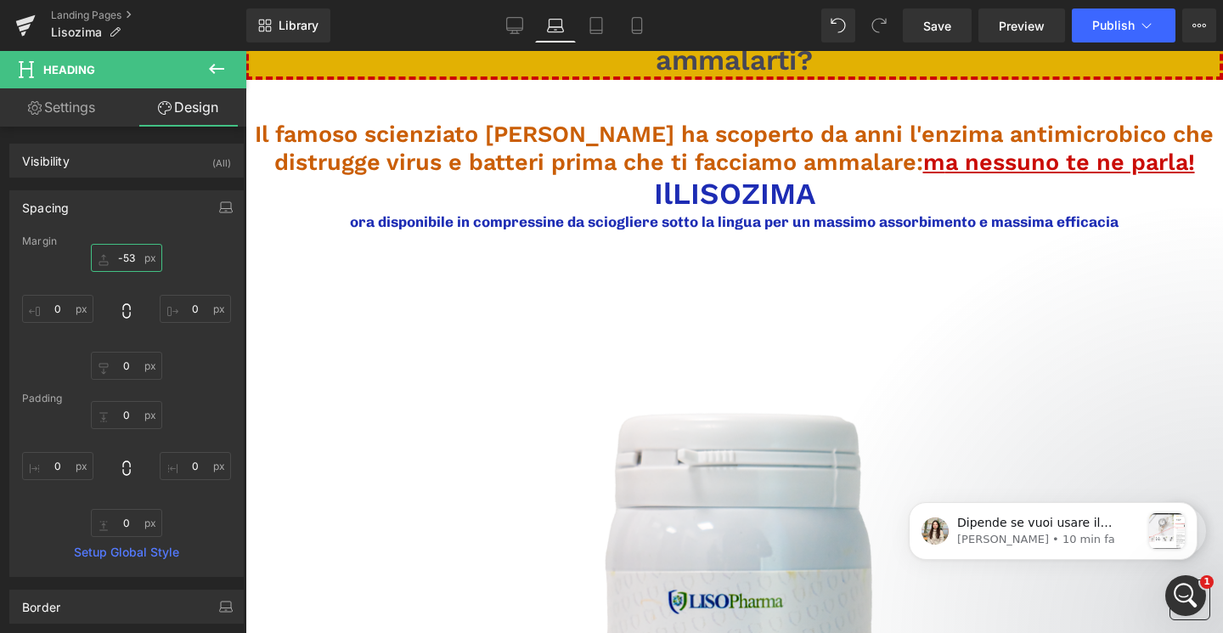
click at [133, 262] on input "text" at bounding box center [126, 258] width 71 height 28
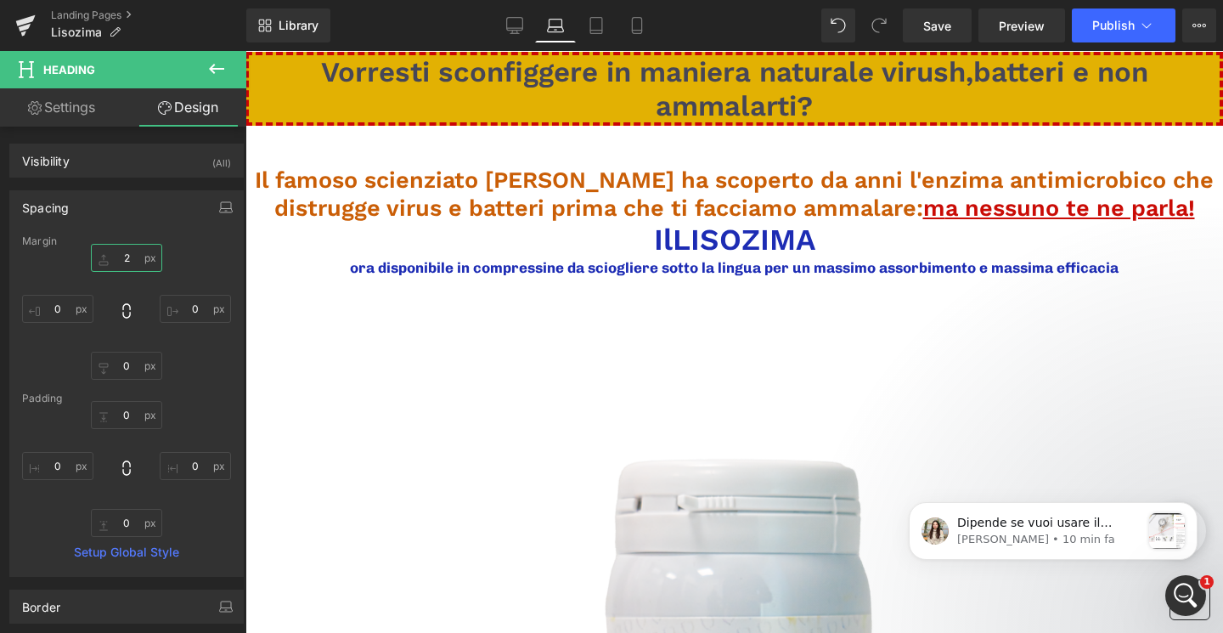
type input "1"
click at [633, 29] on icon at bounding box center [636, 26] width 9 height 16
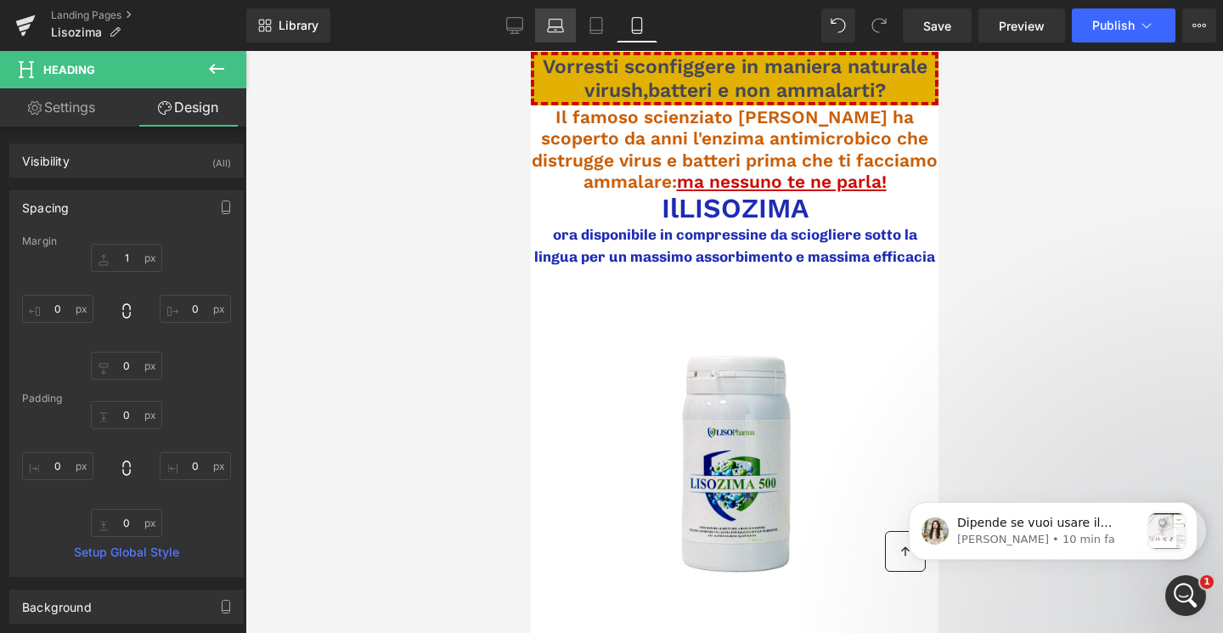
click at [559, 27] on icon at bounding box center [556, 29] width 16 height 5
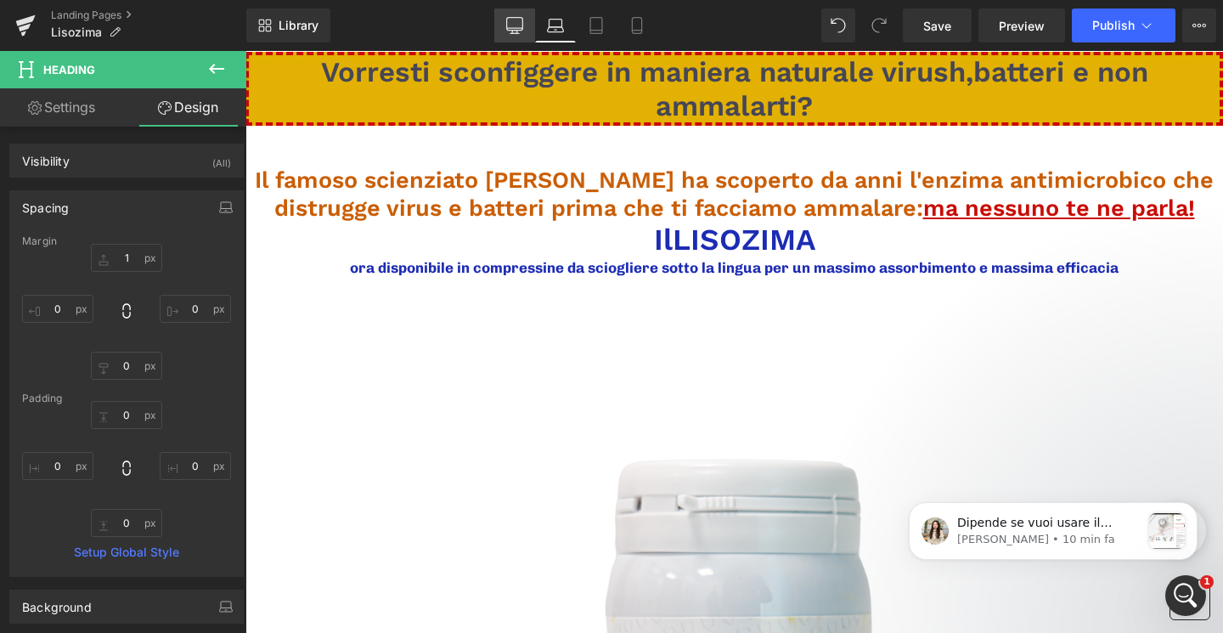
click at [511, 23] on icon at bounding box center [514, 25] width 17 height 17
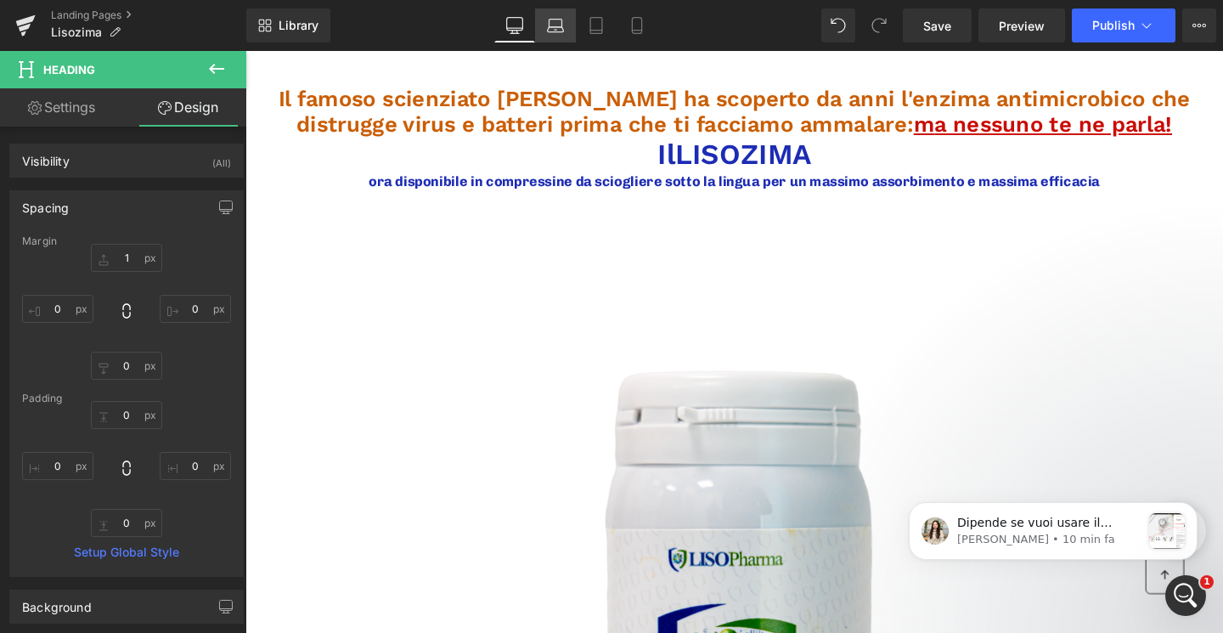
click at [548, 37] on link "Laptop" at bounding box center [555, 25] width 41 height 34
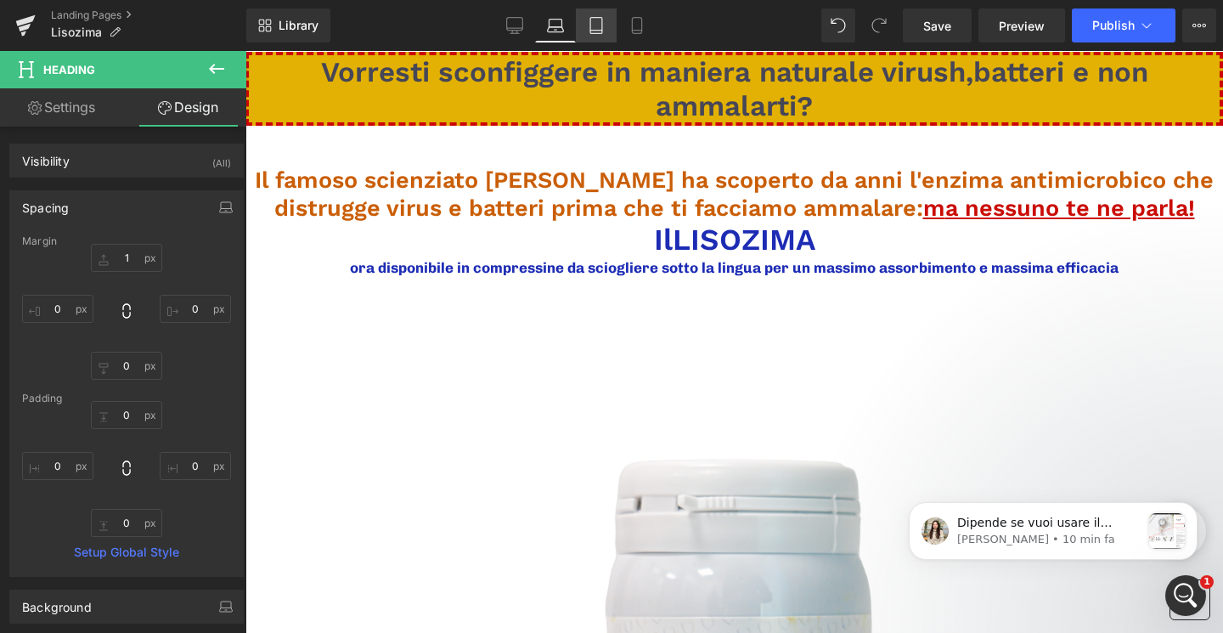
click at [600, 21] on icon at bounding box center [596, 25] width 17 height 17
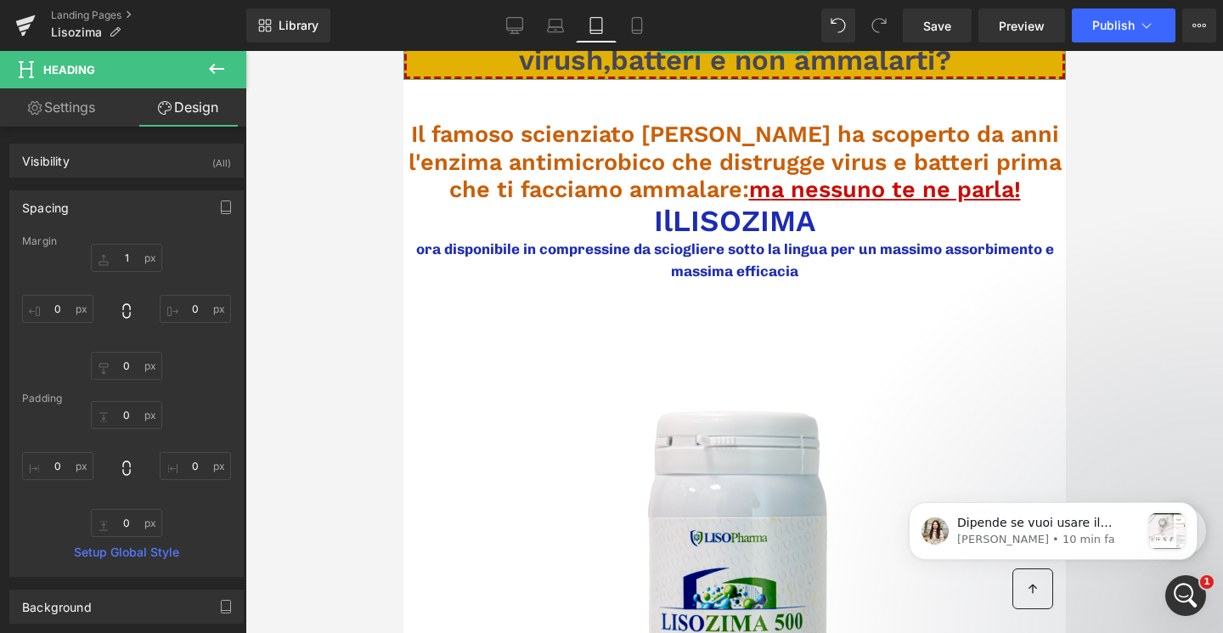
click at [617, 65] on span "Vorresti sconfiggere in maniera naturale virush,batteri e non ammalarti?" at bounding box center [734, 42] width 553 height 67
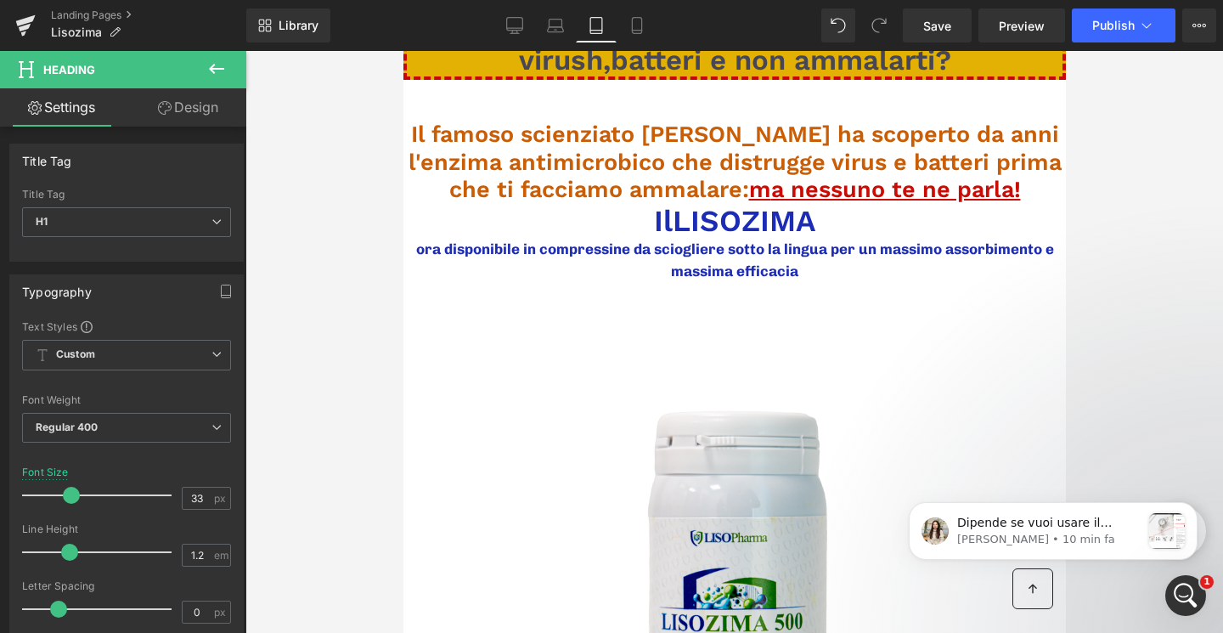
click at [179, 124] on link "Design" at bounding box center [188, 107] width 123 height 38
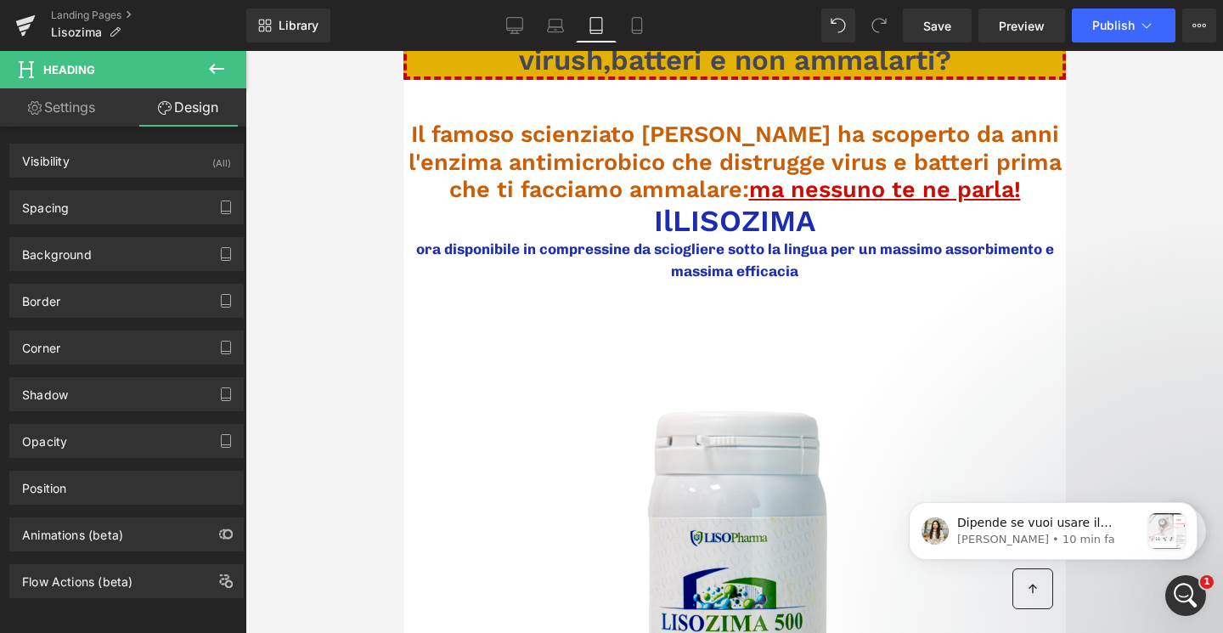
click at [186, 109] on link "Design" at bounding box center [188, 107] width 123 height 38
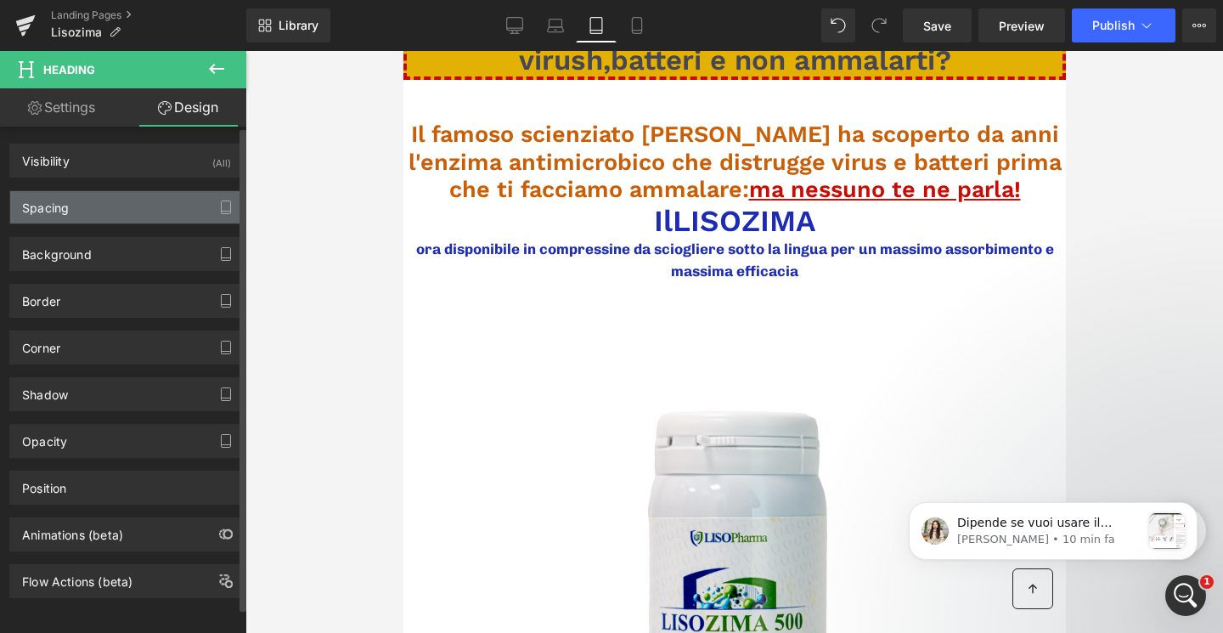
click at [134, 197] on div "Spacing" at bounding box center [126, 207] width 233 height 32
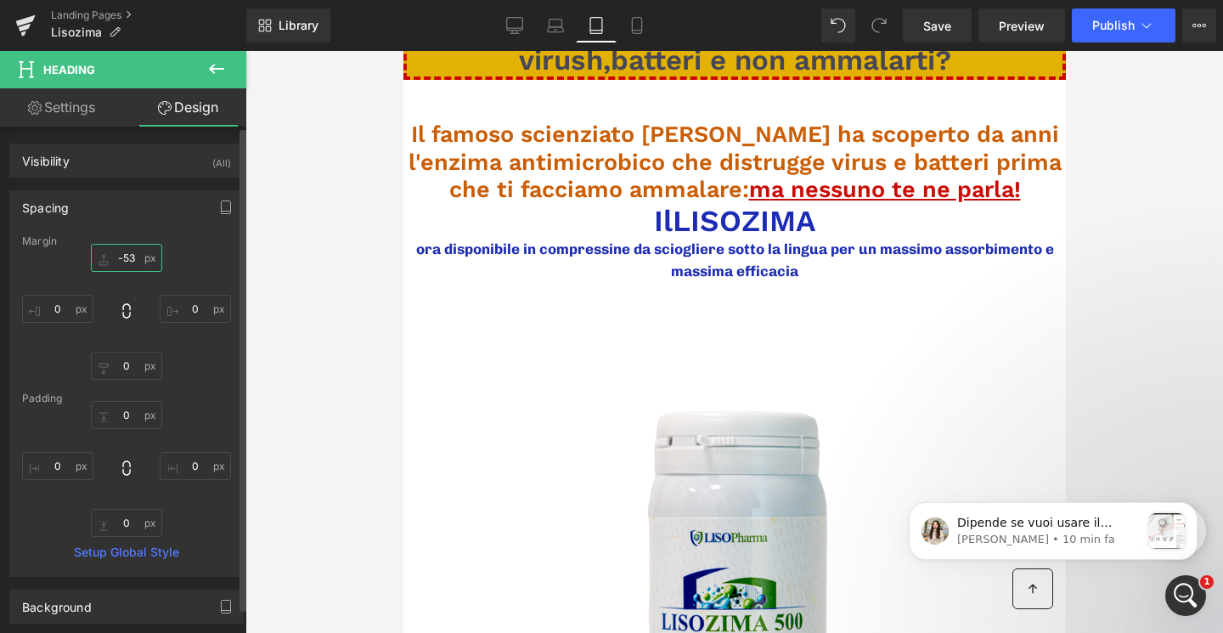
click at [127, 252] on input "-53" at bounding box center [126, 258] width 71 height 28
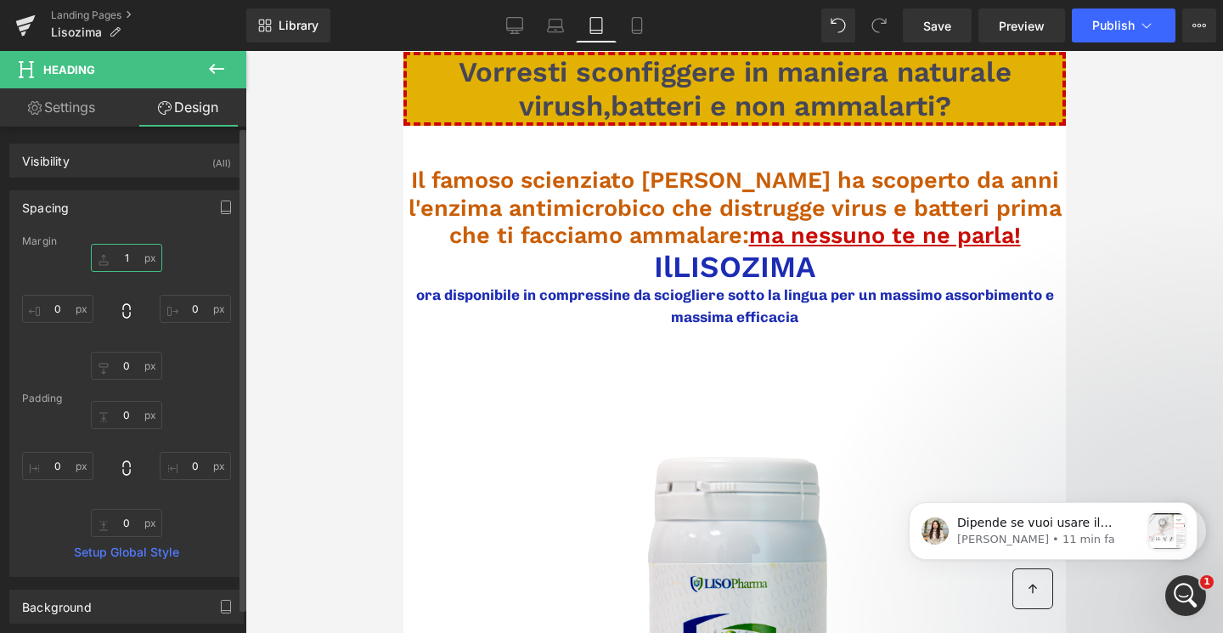
type input "0"
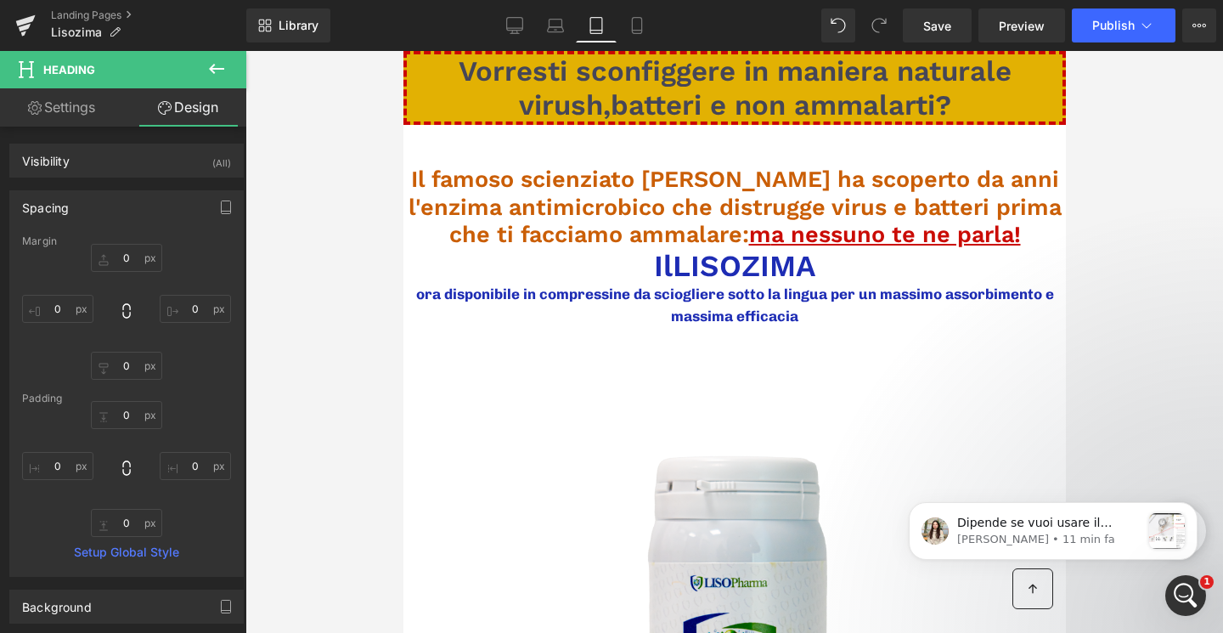
drag, startPoint x: 498, startPoint y: 216, endPoint x: 505, endPoint y: 223, distance: 10.2
click at [498, 216] on span "Il famoso scienziato Alexander Fleming ha scoperto da anni l'enzima antimicrobi…" at bounding box center [734, 207] width 653 height 82
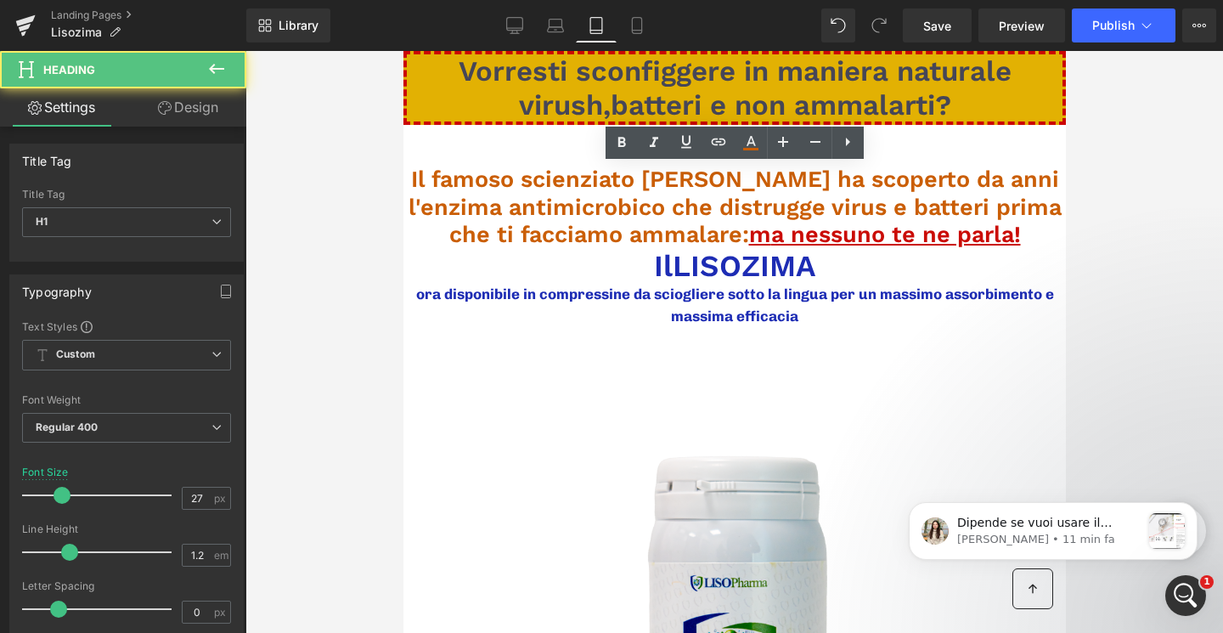
click at [211, 112] on link "Design" at bounding box center [188, 107] width 123 height 38
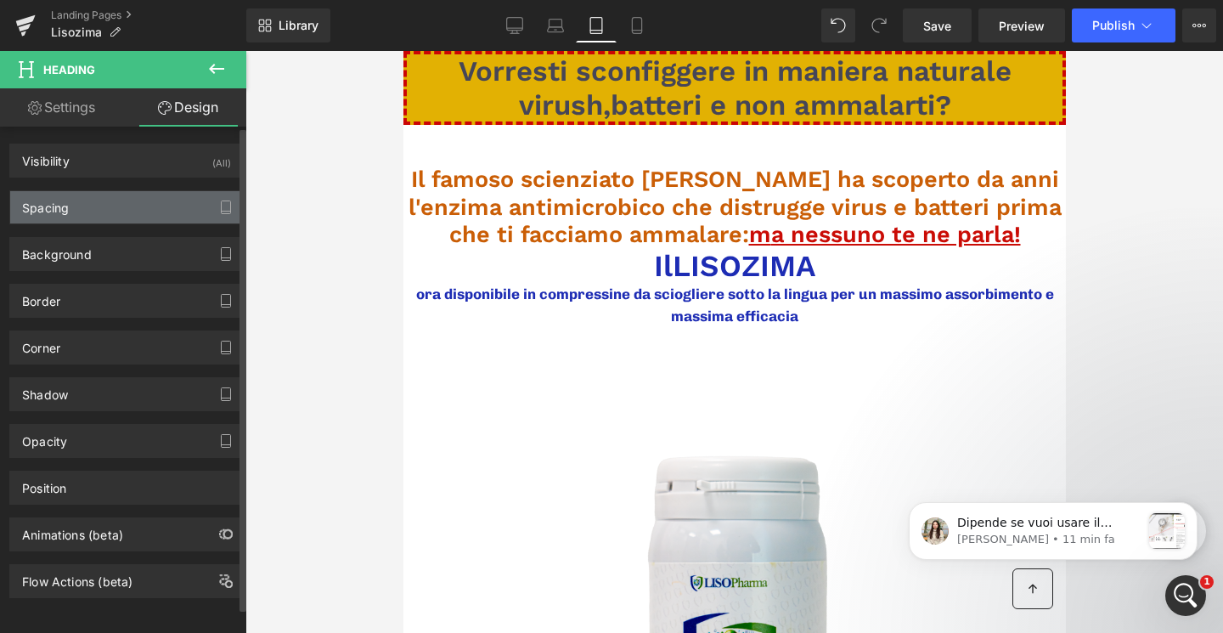
click at [168, 215] on div "Spacing" at bounding box center [126, 207] width 233 height 32
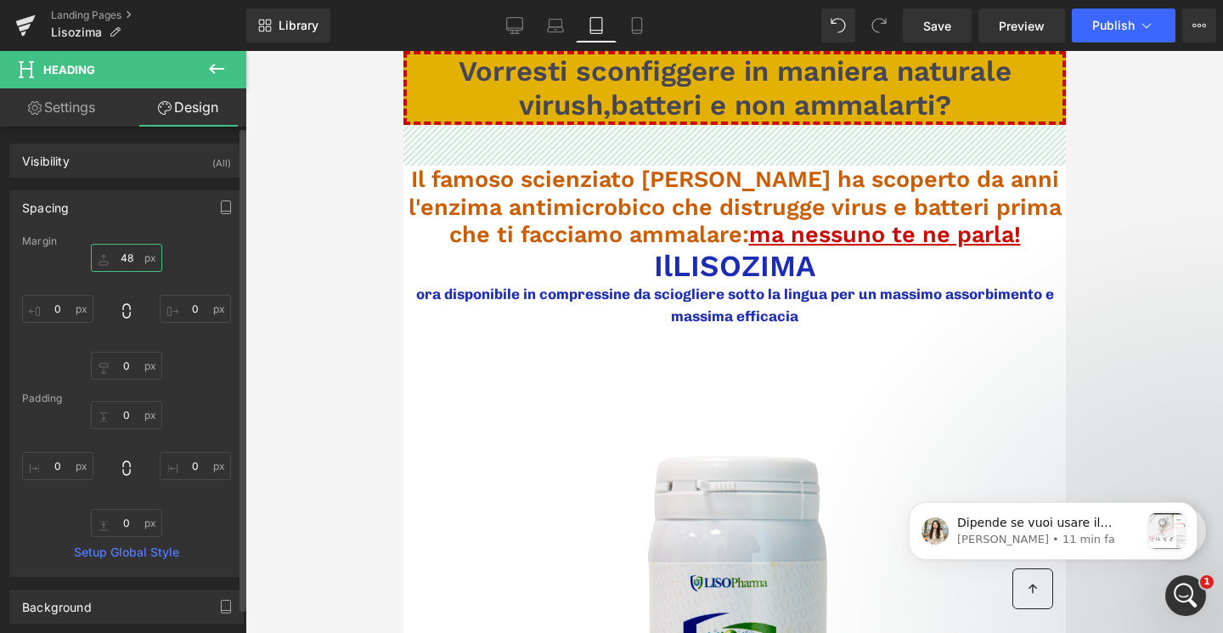
click at [130, 255] on input "48" at bounding box center [126, 258] width 71 height 28
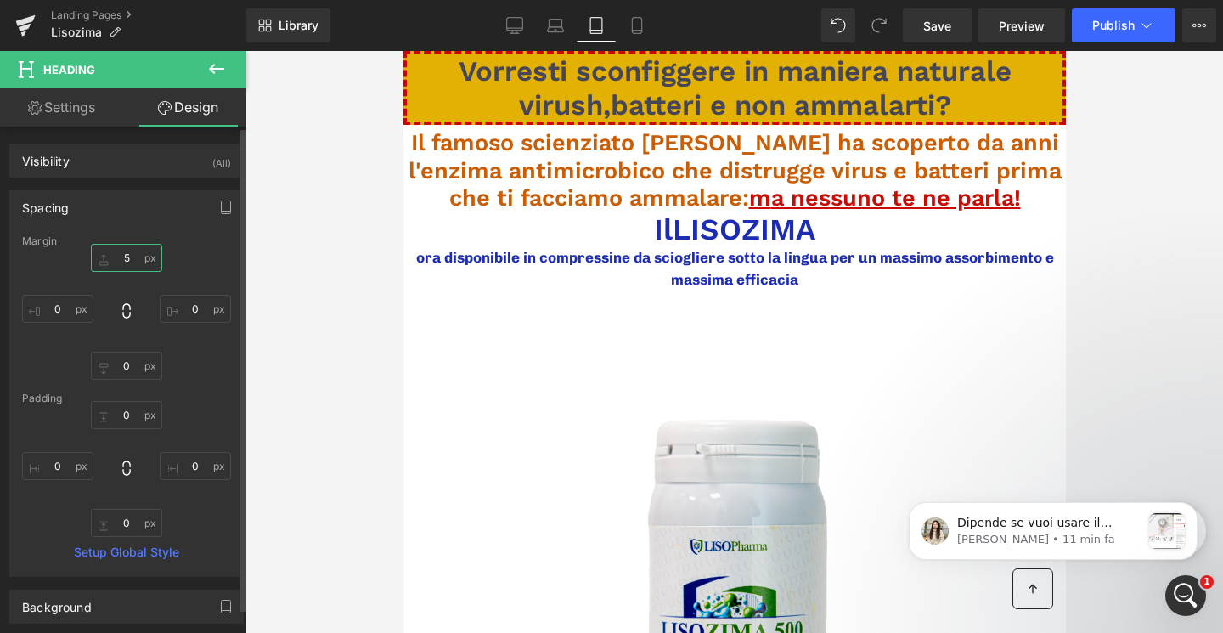
type input "4"
click at [628, 25] on icon at bounding box center [636, 25] width 17 height 17
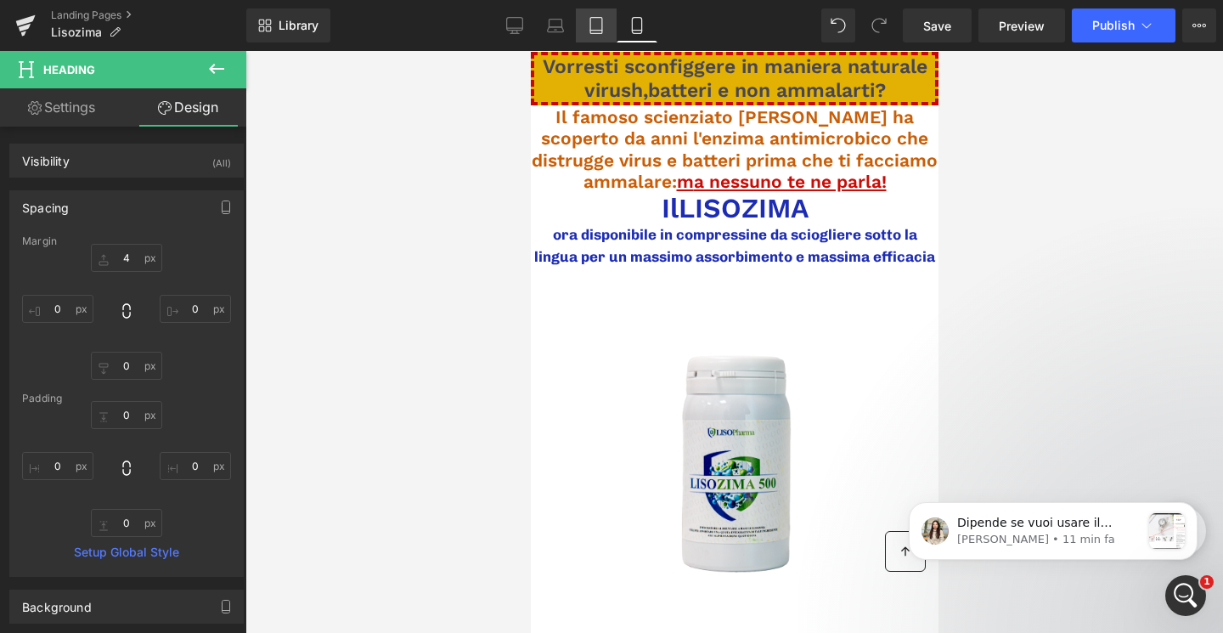
click at [603, 20] on icon at bounding box center [596, 25] width 17 height 17
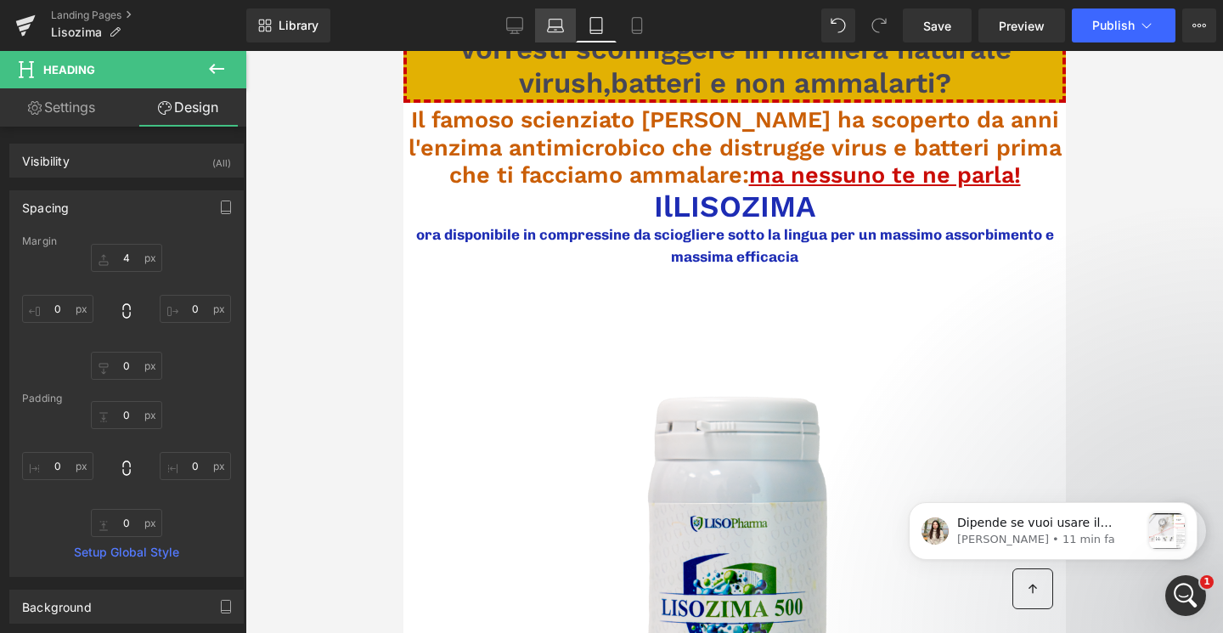
click at [562, 19] on icon at bounding box center [555, 25] width 17 height 17
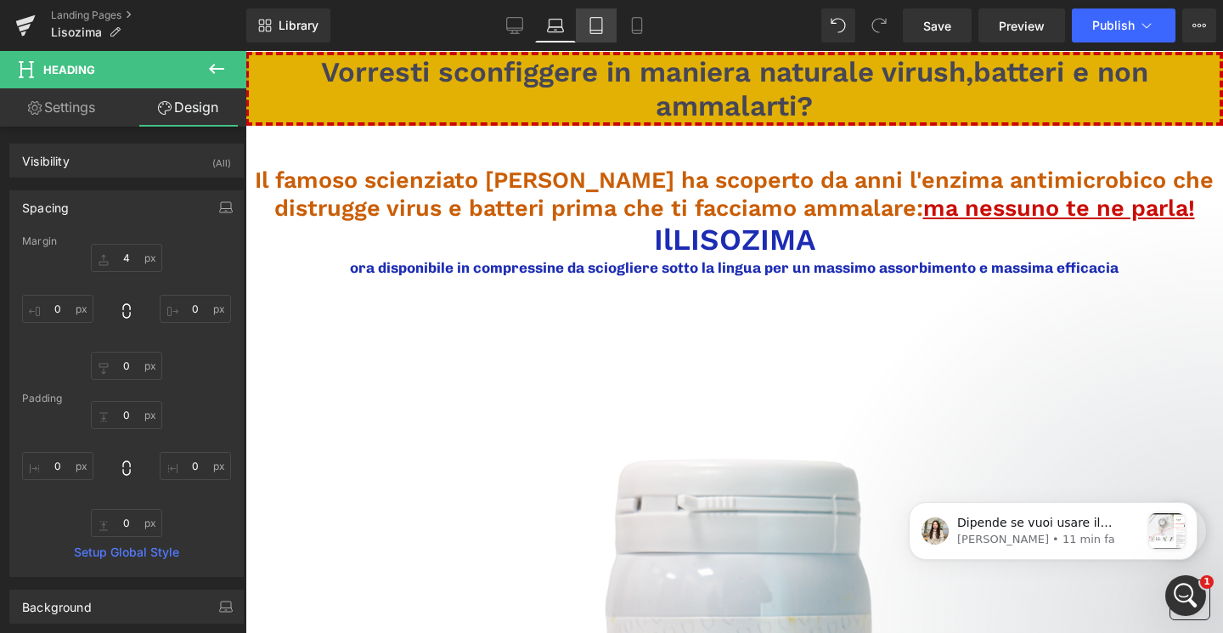
click at [597, 33] on link "Tablet" at bounding box center [596, 25] width 41 height 34
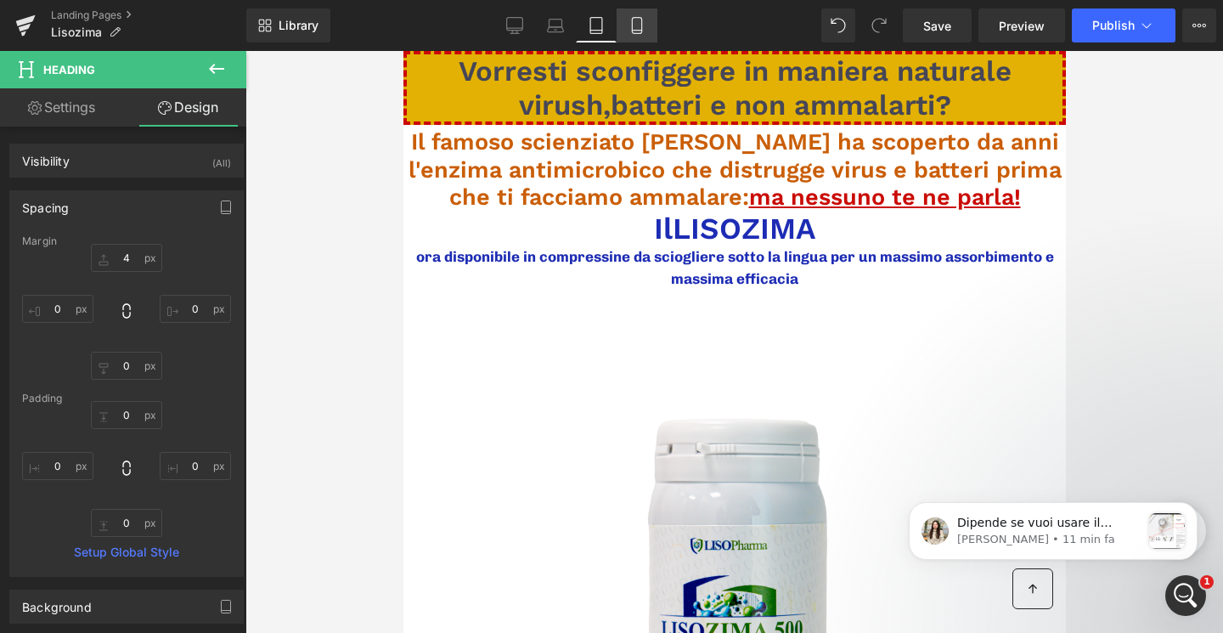
click at [629, 26] on icon at bounding box center [636, 25] width 17 height 17
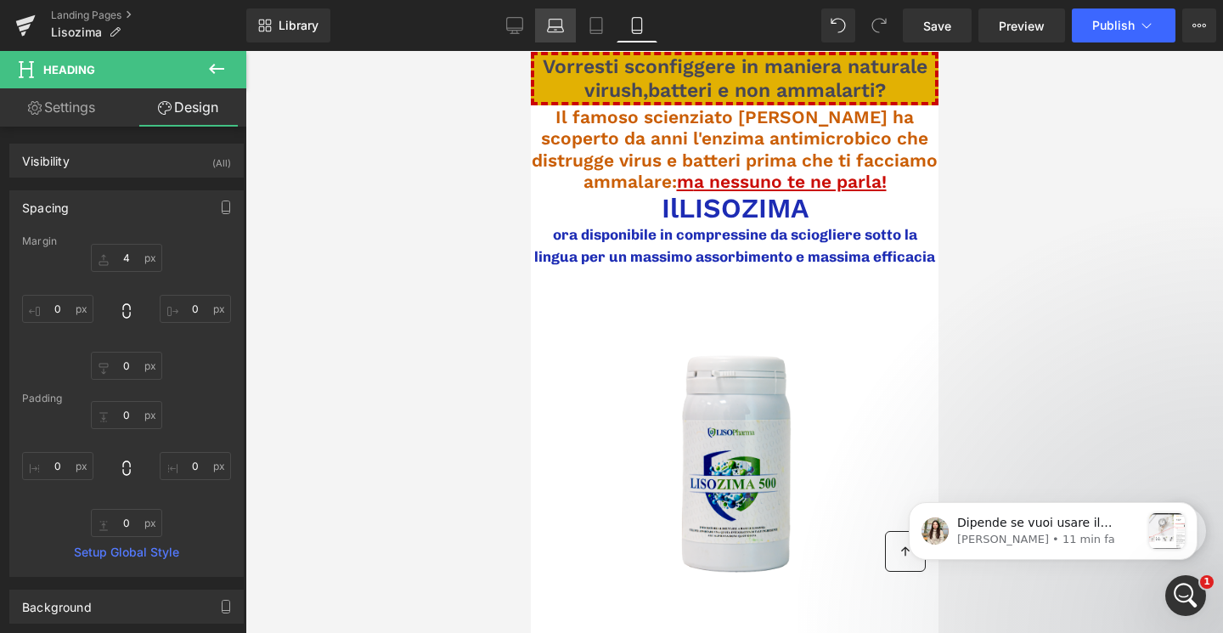
click at [536, 20] on link "Laptop" at bounding box center [555, 25] width 41 height 34
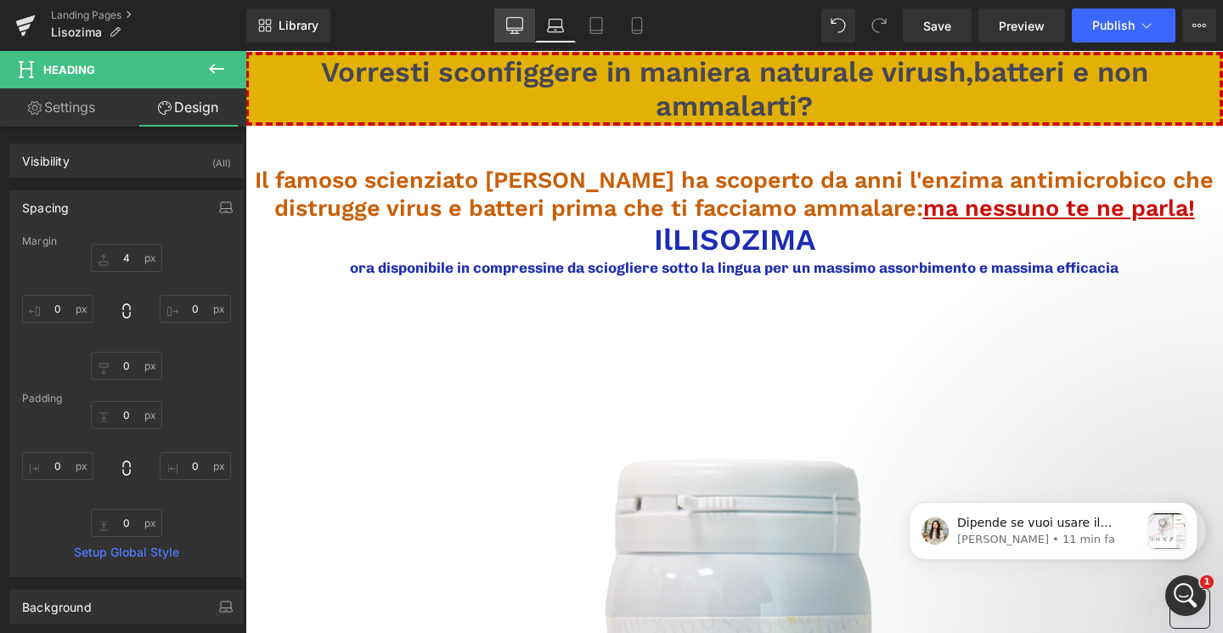
scroll to position [60, 0]
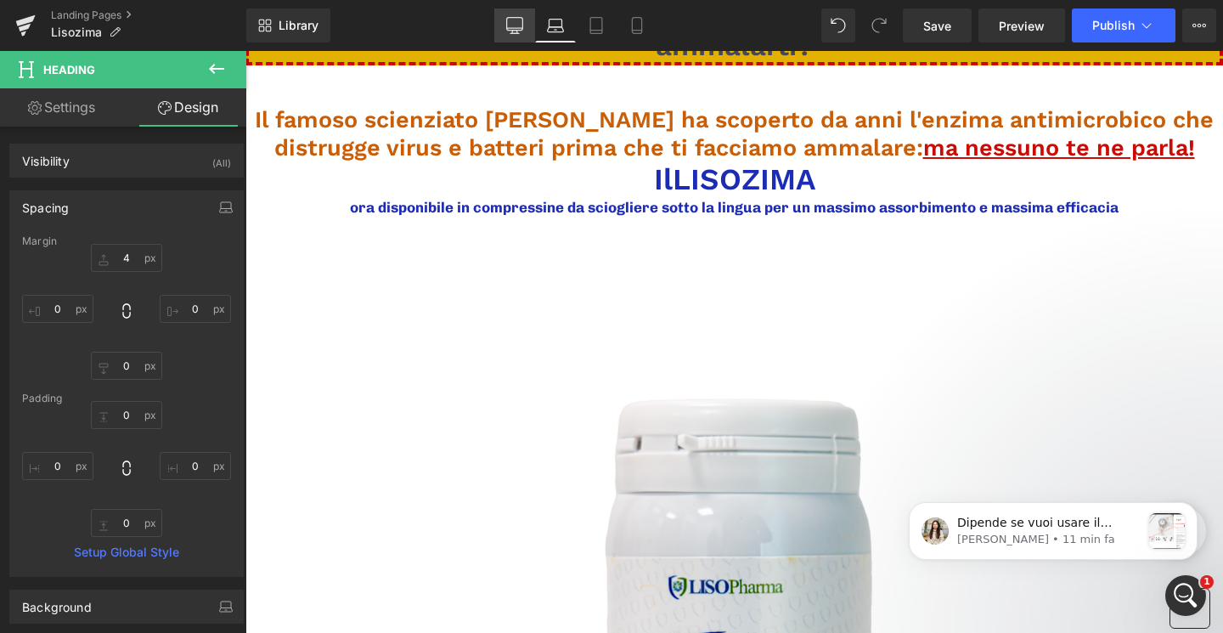
click at [520, 22] on icon at bounding box center [514, 25] width 17 height 17
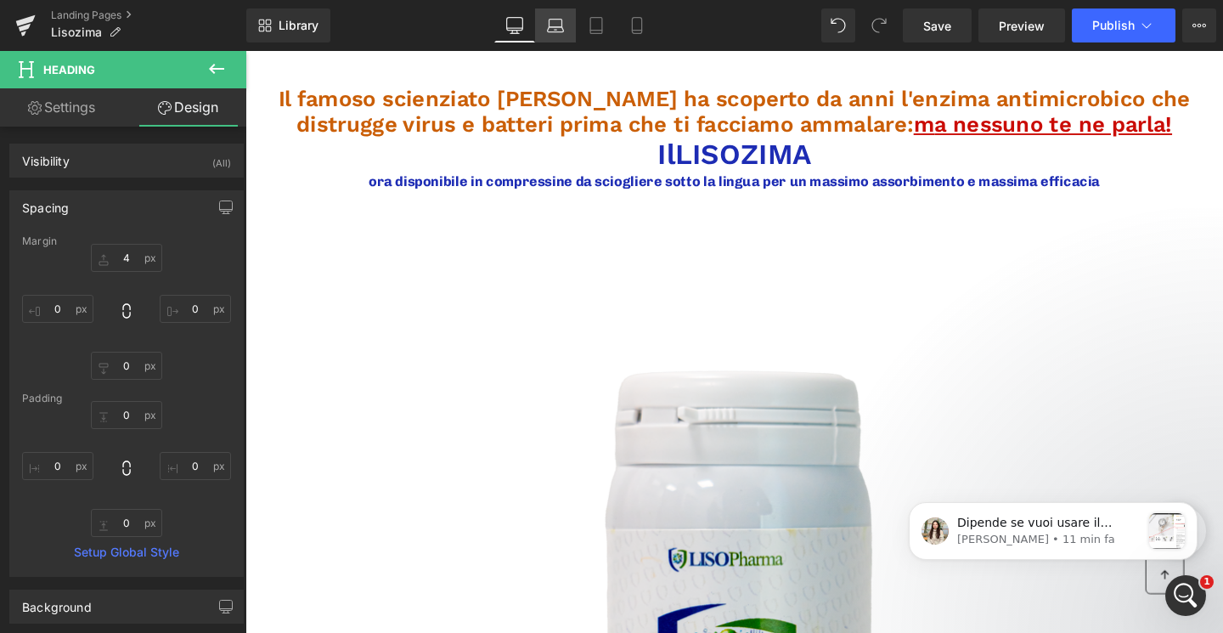
click at [555, 23] on icon at bounding box center [555, 25] width 17 height 17
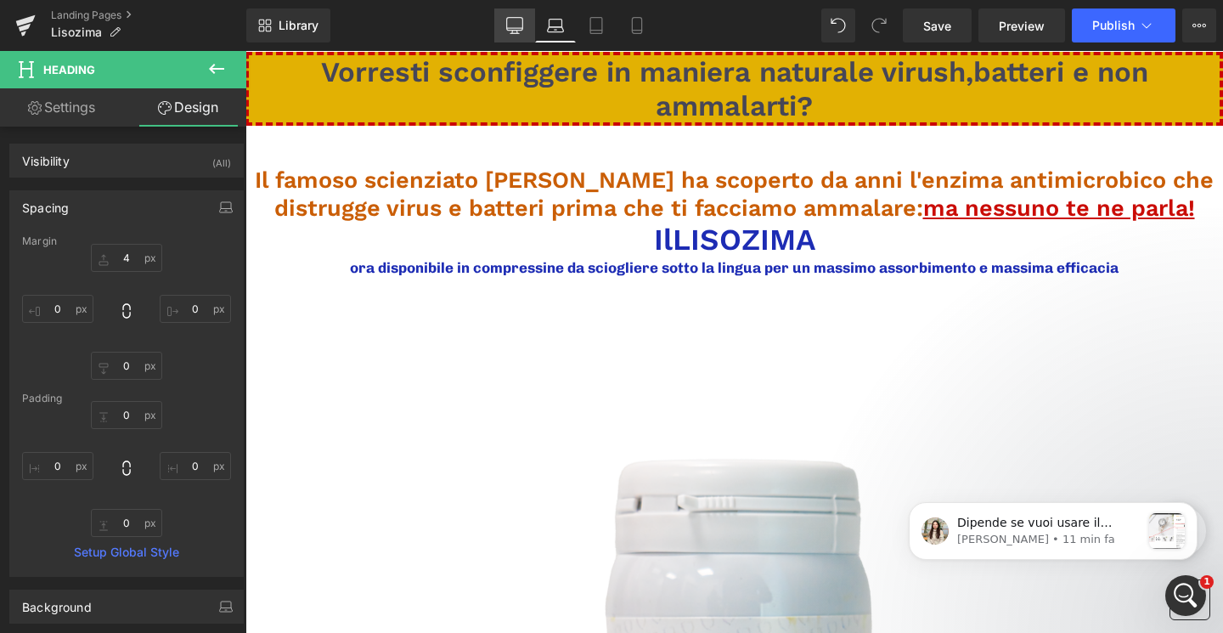
click at [520, 31] on icon at bounding box center [514, 25] width 17 height 17
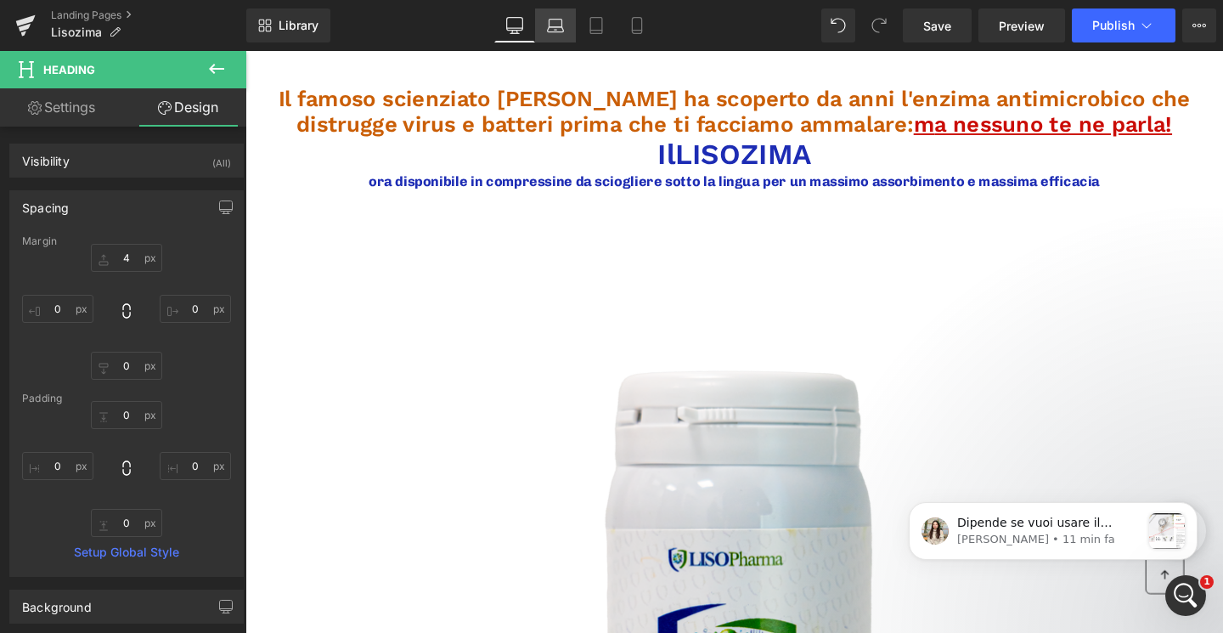
drag, startPoint x: 552, startPoint y: 19, endPoint x: 405, endPoint y: 37, distance: 148.0
click at [552, 20] on icon at bounding box center [555, 24] width 13 height 8
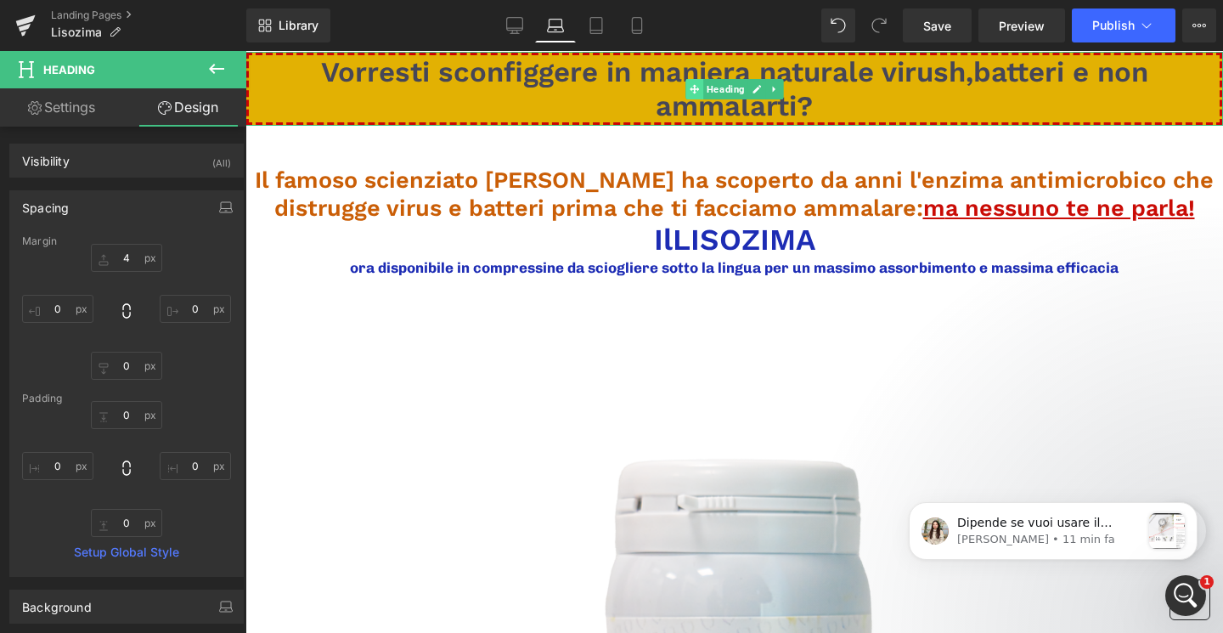
click at [665, 78] on div "Vorresti sconfiggere in maniera naturale virush,batteri e non ammalarti? Heading" at bounding box center [733, 89] width 977 height 74
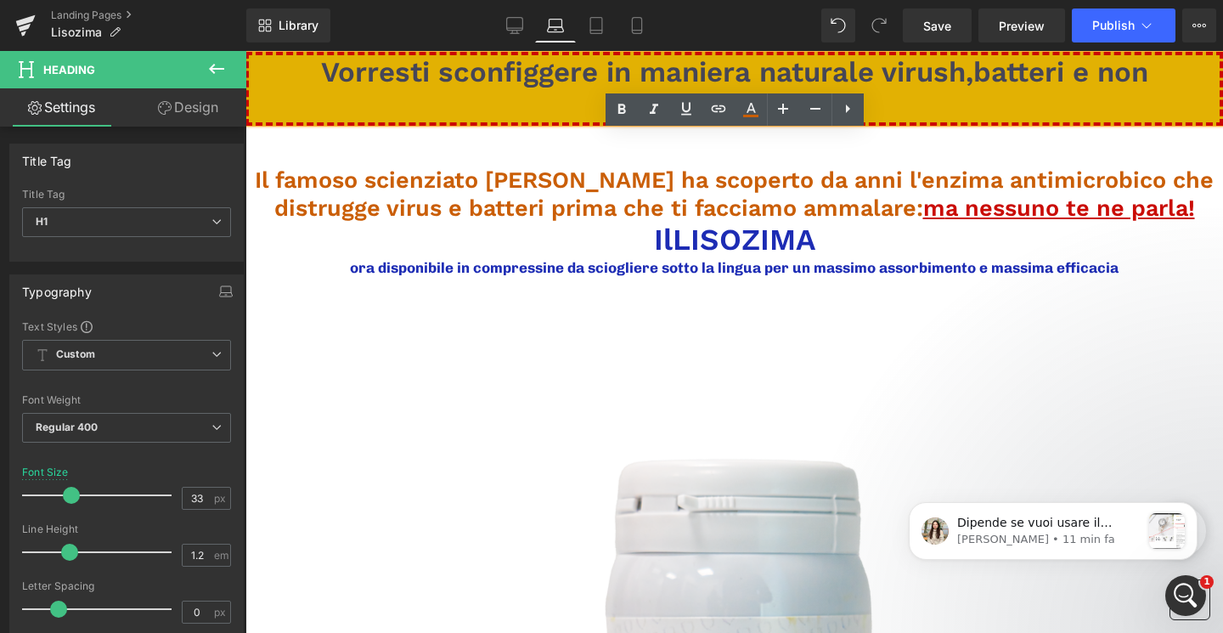
click at [674, 56] on span "Vorresti sconfiggere in maniera naturale virush,batteri e non ammalarti?" at bounding box center [734, 88] width 827 height 67
click at [1005, 177] on span "Il famoso scienziato Alexander Fleming ha scoperto da anni l'enzima antimicrobi…" at bounding box center [734, 193] width 959 height 54
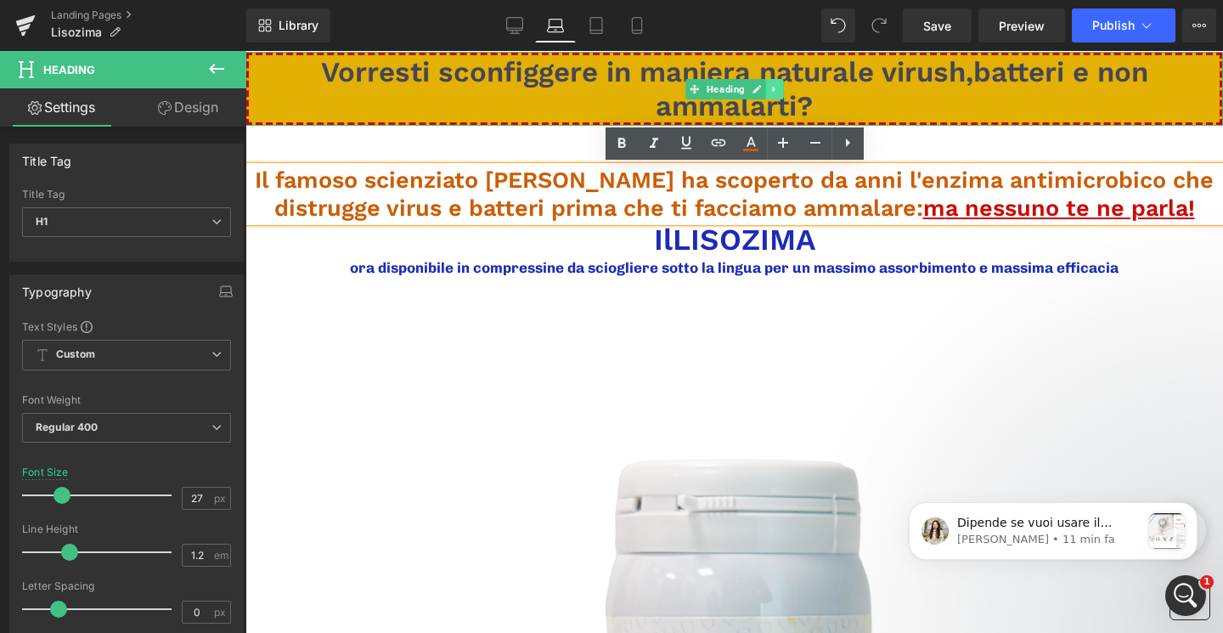
click at [772, 87] on icon at bounding box center [773, 89] width 3 height 6
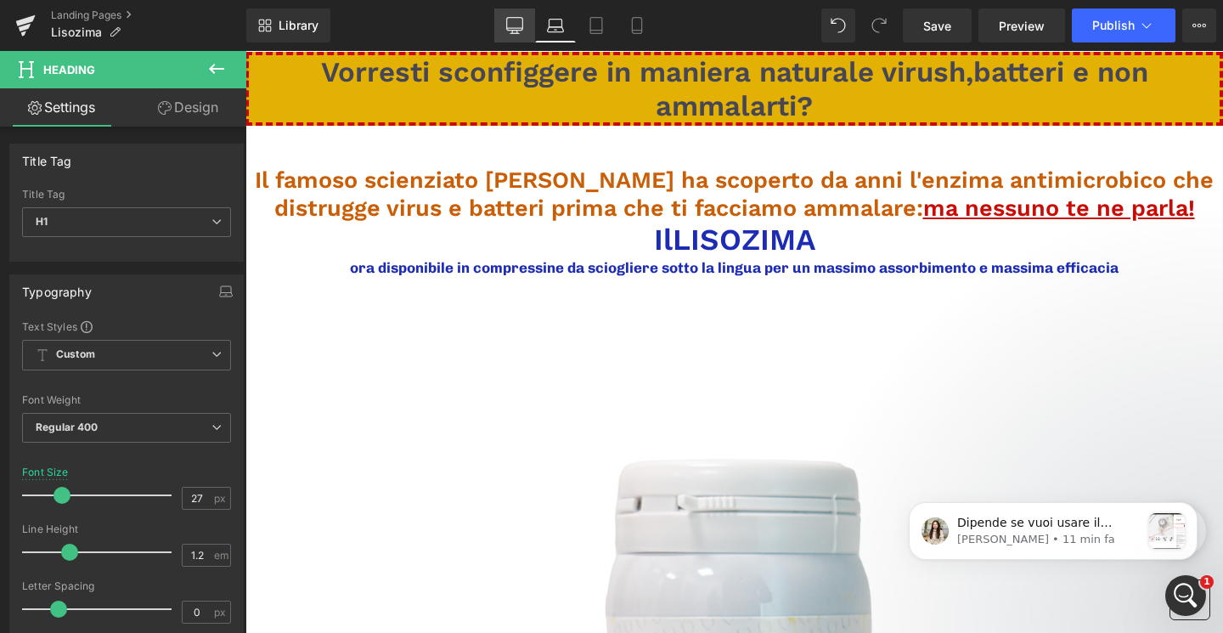
click at [522, 31] on icon at bounding box center [514, 25] width 17 height 17
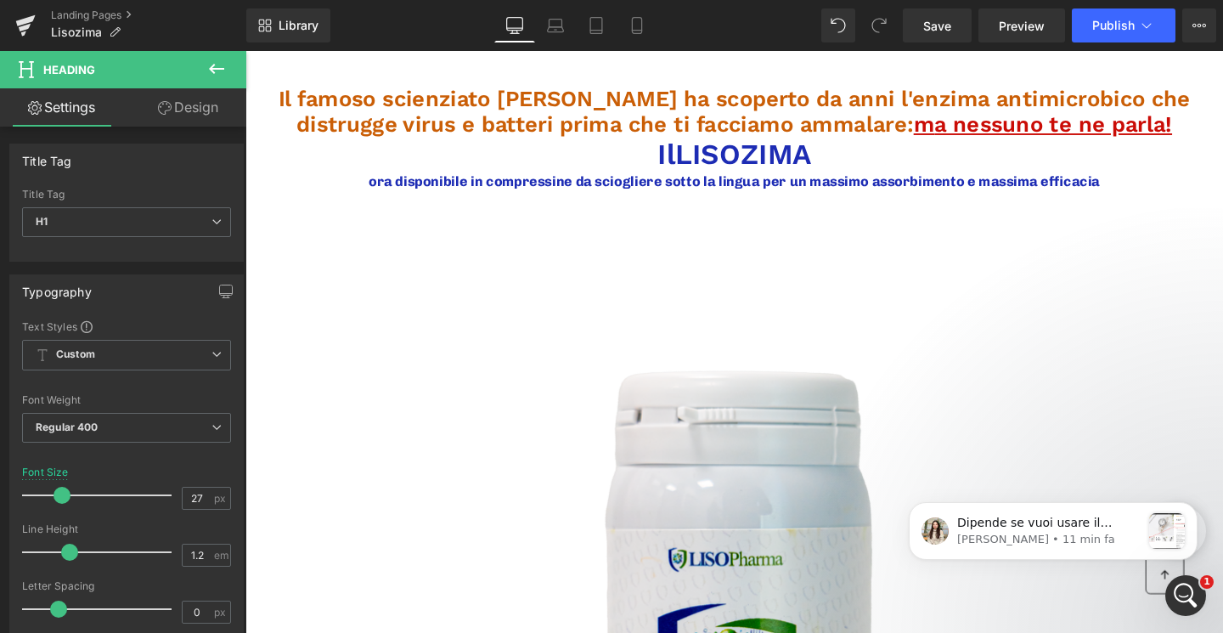
click at [200, 76] on button at bounding box center [216, 69] width 59 height 37
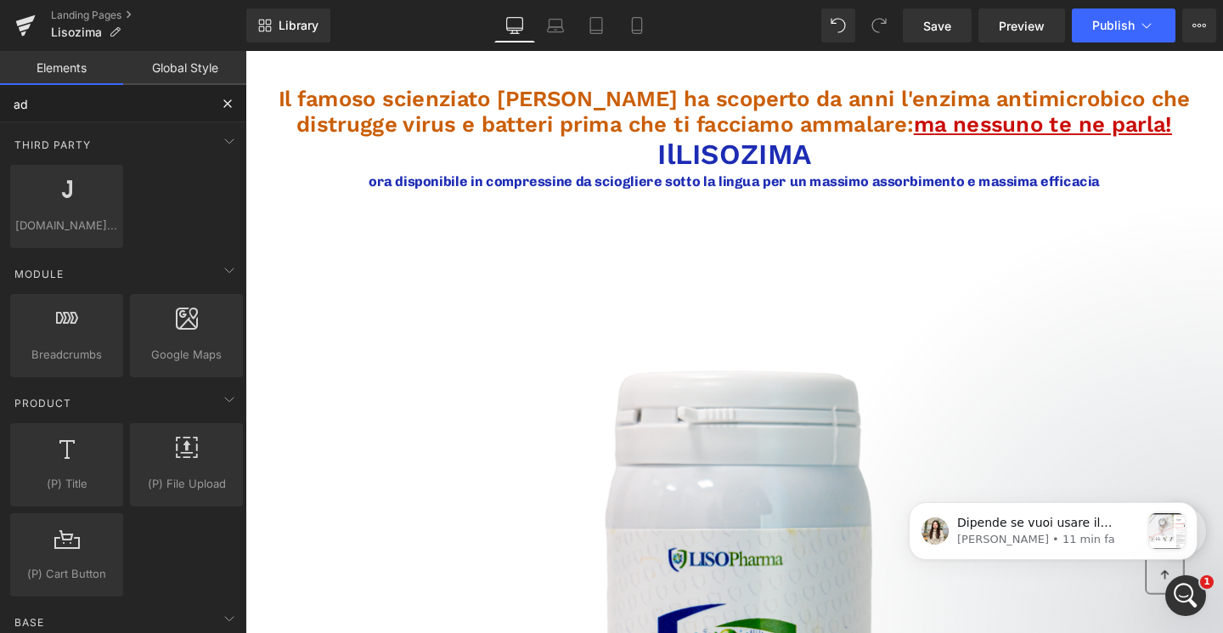
click at [104, 110] on input "ad" at bounding box center [104, 103] width 209 height 37
type input "a"
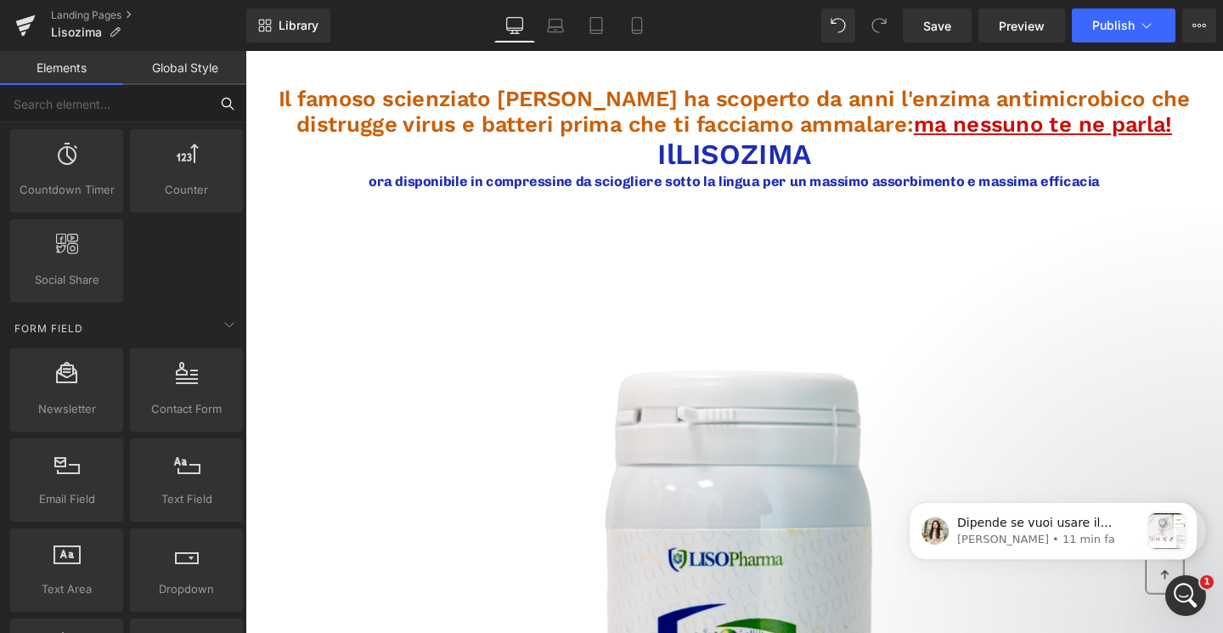
scroll to position [3326, 0]
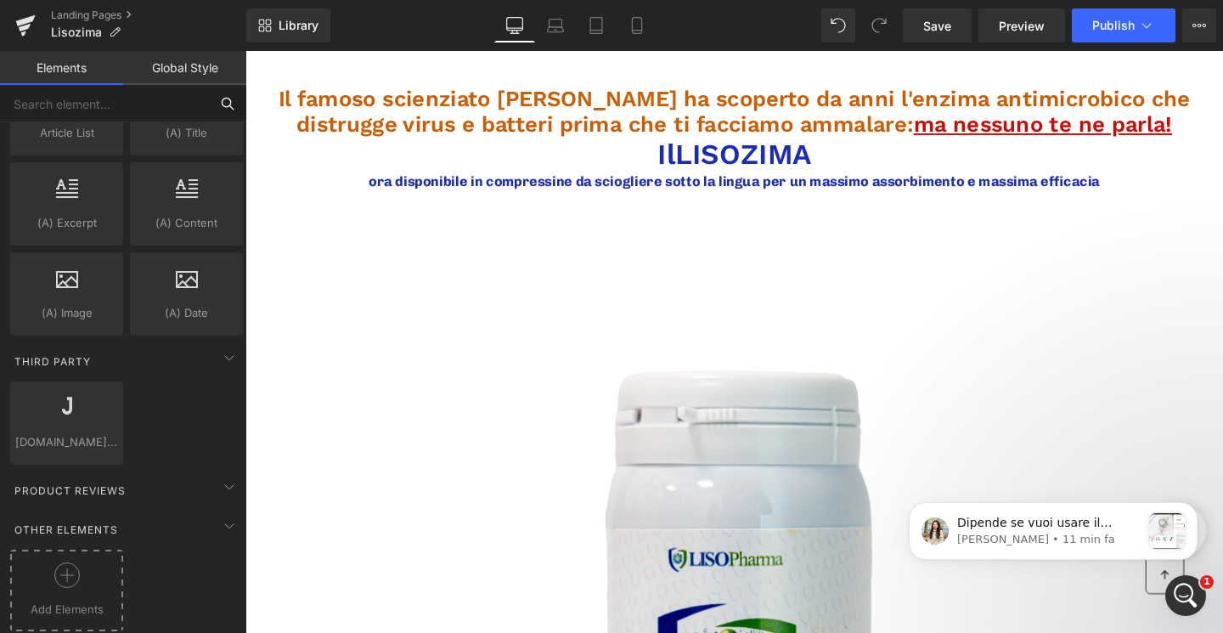
click at [67, 562] on icon at bounding box center [66, 574] width 25 height 25
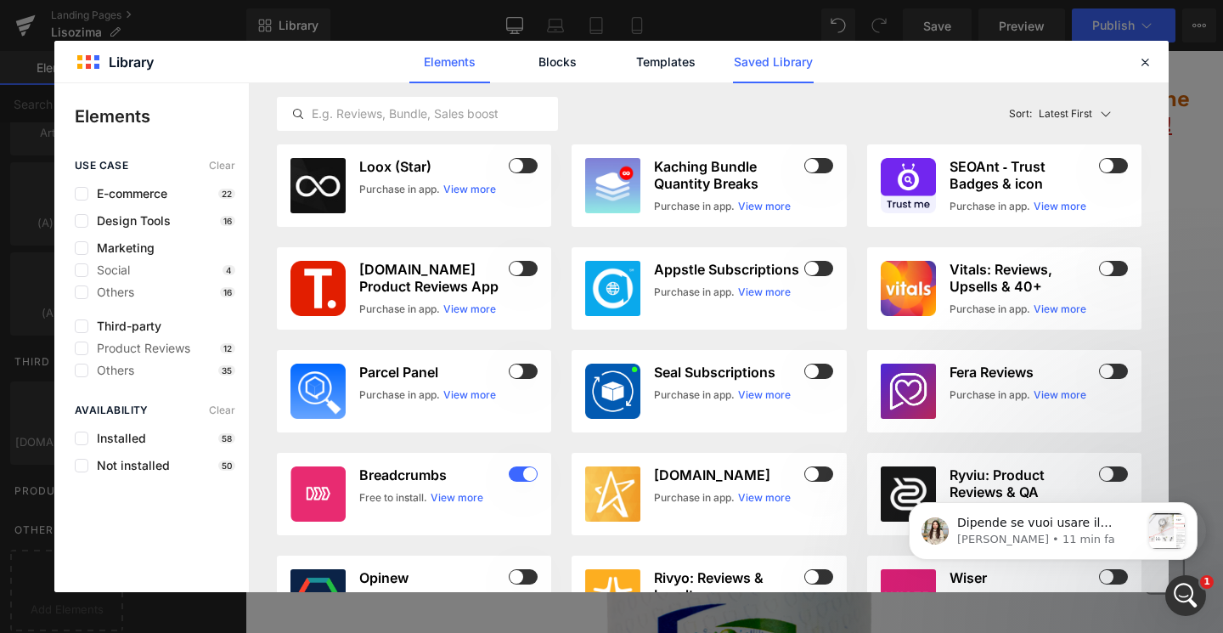
click at [785, 59] on link "Saved Library" at bounding box center [773, 62] width 81 height 42
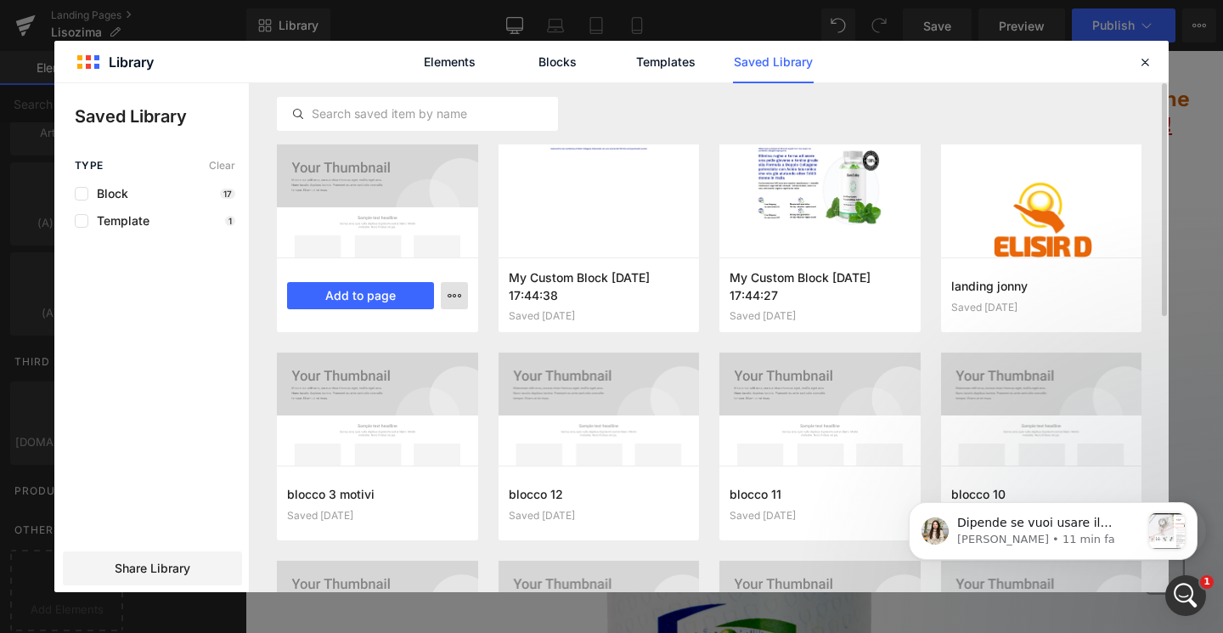
click at [455, 293] on icon "button" at bounding box center [455, 296] width 14 height 14
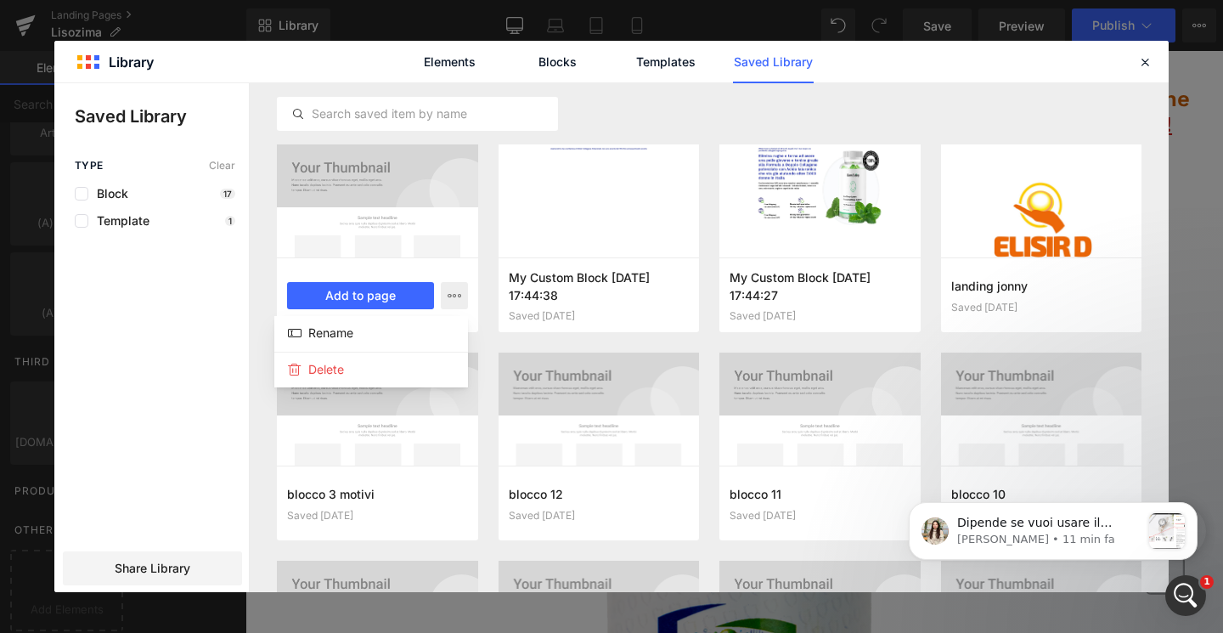
click at [399, 268] on div at bounding box center [611, 337] width 1114 height 509
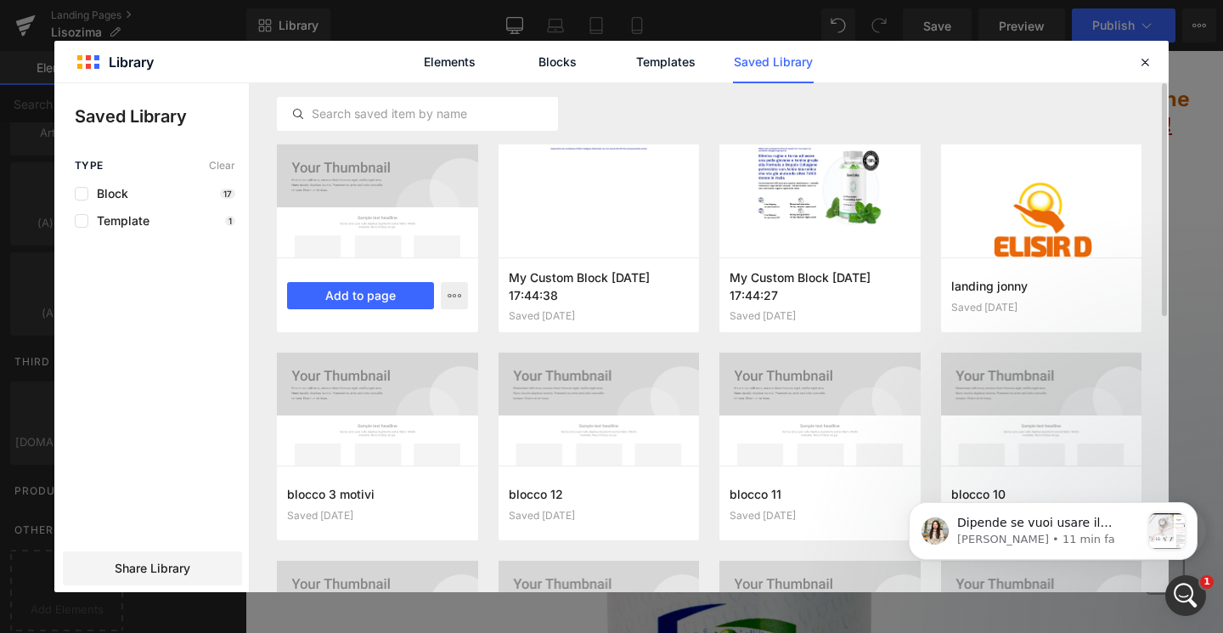
click at [399, 280] on div "pre head liso Saved 5 minutes ago Add to page" at bounding box center [377, 294] width 201 height 75
click at [400, 293] on button "Add to page" at bounding box center [360, 295] width 147 height 27
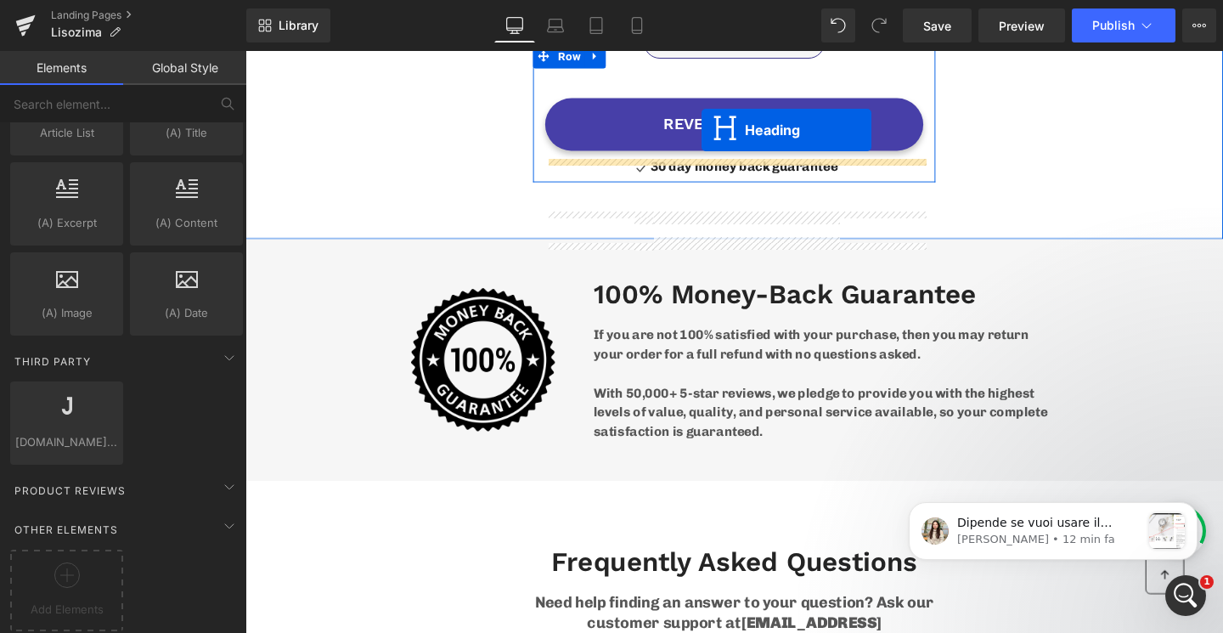
scroll to position [6403, 0]
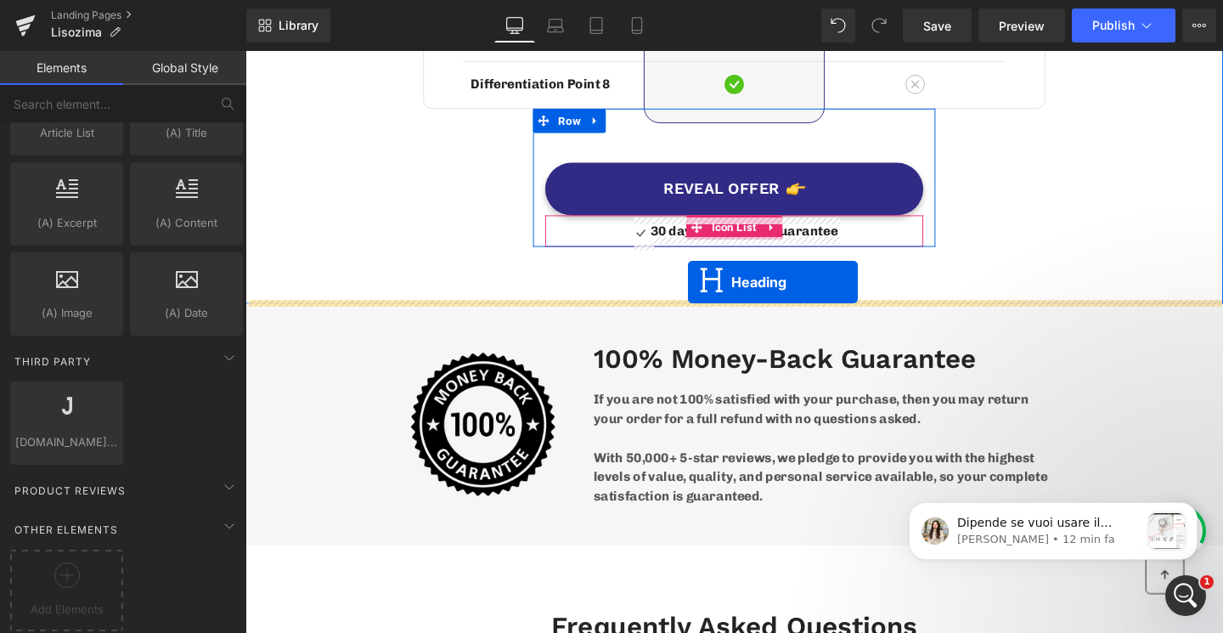
drag, startPoint x: 717, startPoint y: 392, endPoint x: 711, endPoint y: 294, distance: 98.7
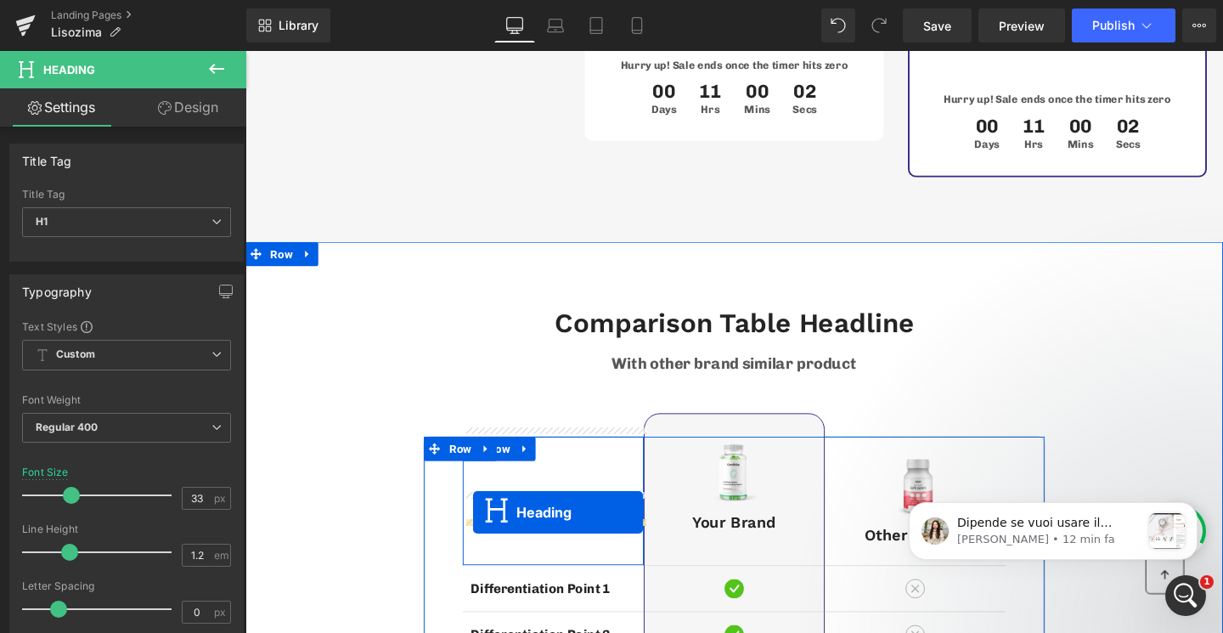
scroll to position [5513, 0]
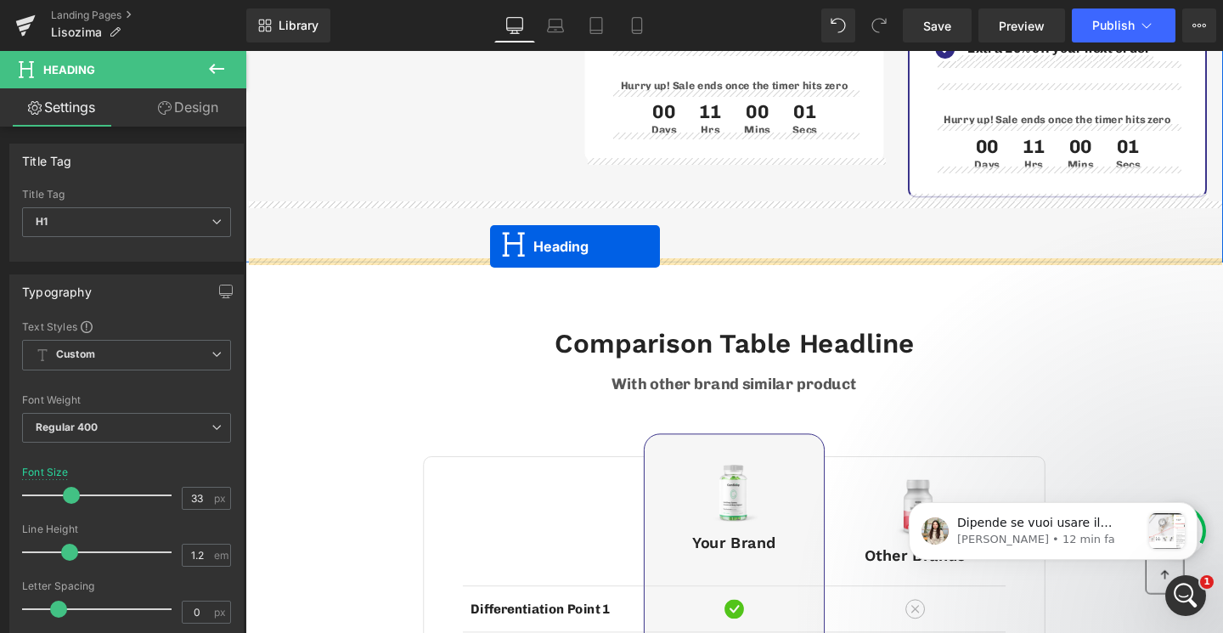
drag, startPoint x: 715, startPoint y: 286, endPoint x: 503, endPoint y: 256, distance: 214.5
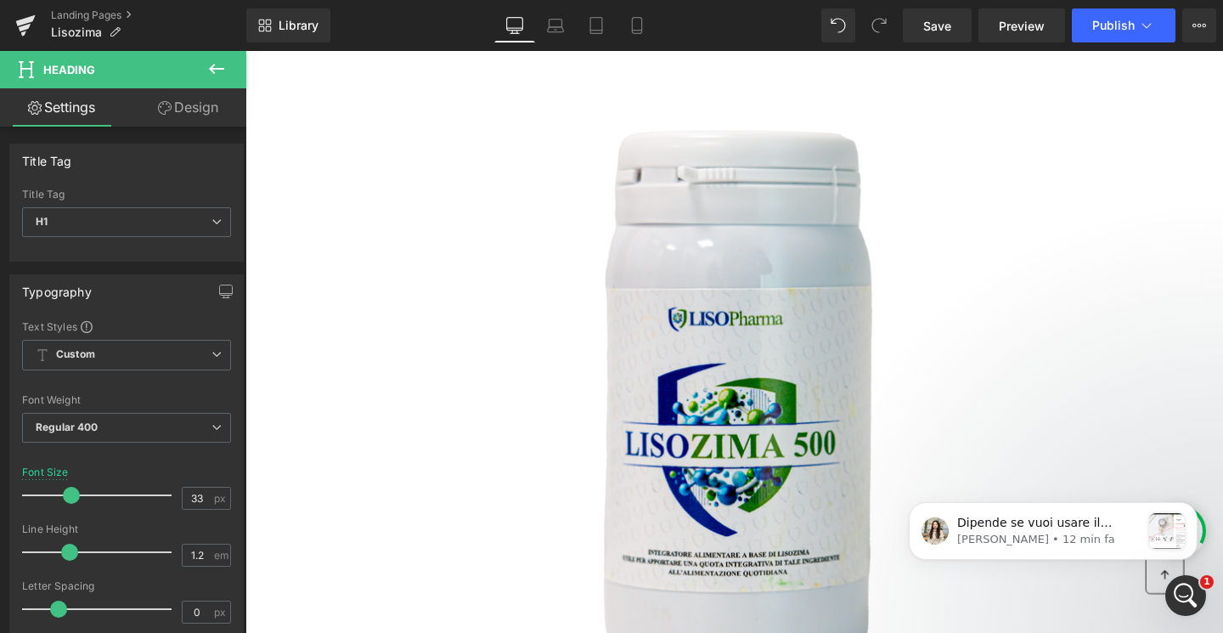
scroll to position [0, 0]
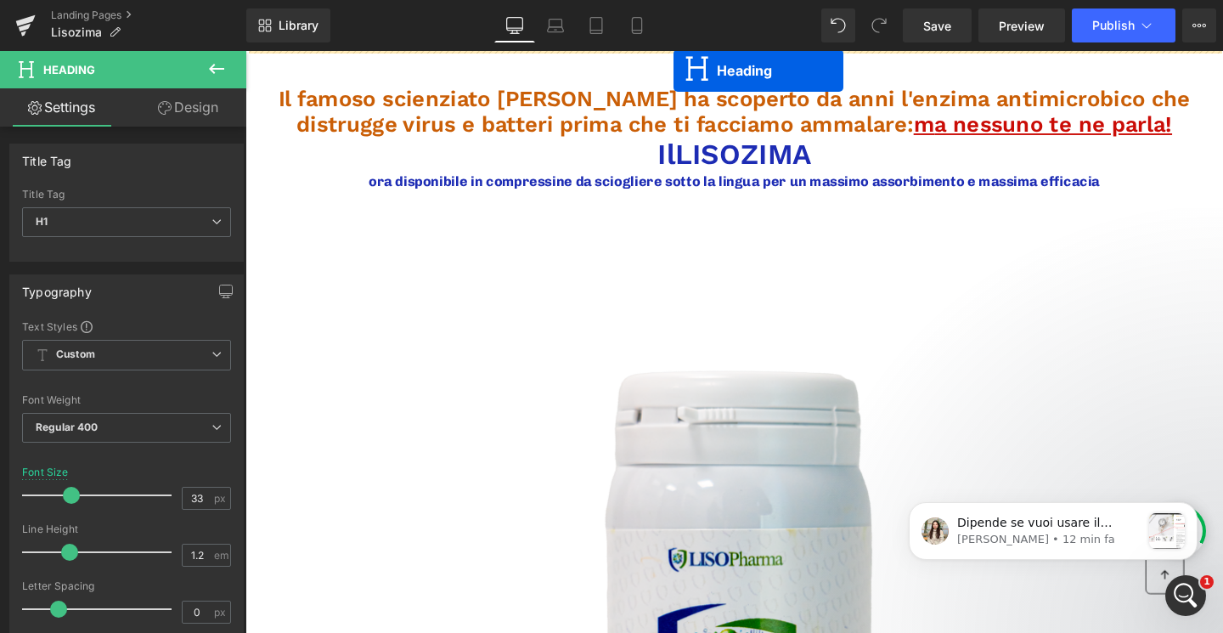
drag, startPoint x: 717, startPoint y: 245, endPoint x: 695, endPoint y: 71, distance: 175.4
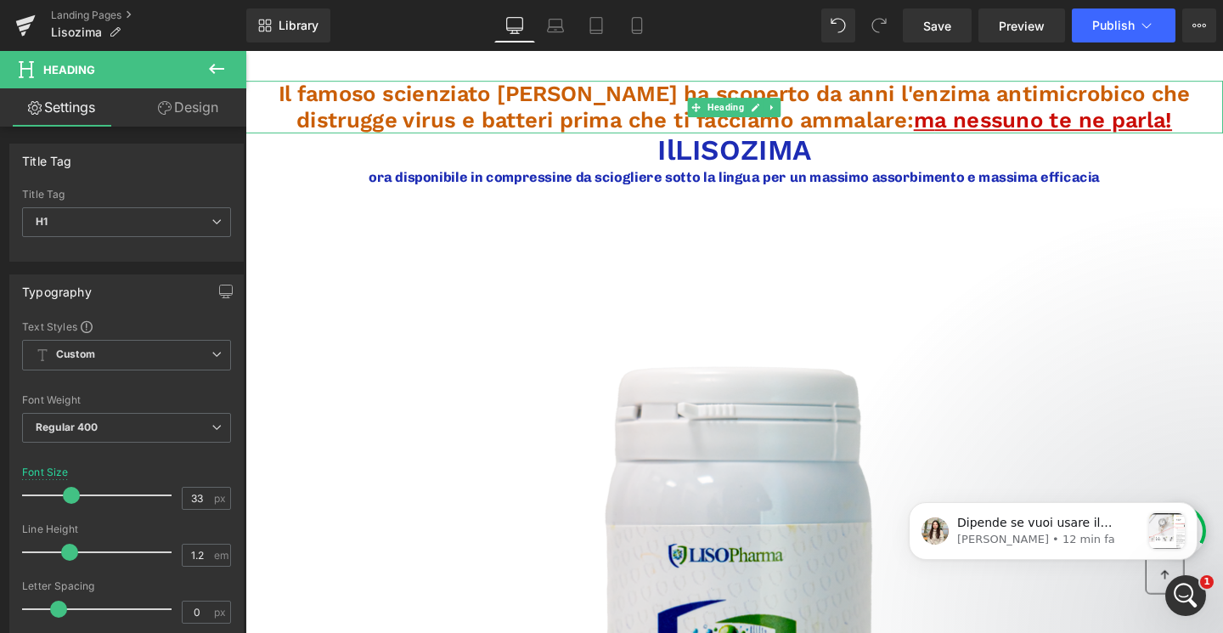
click at [612, 96] on span "Il famoso scienziato Alexander Fleming ha scoperto da anni l'enzima antimicrobi…" at bounding box center [759, 109] width 959 height 54
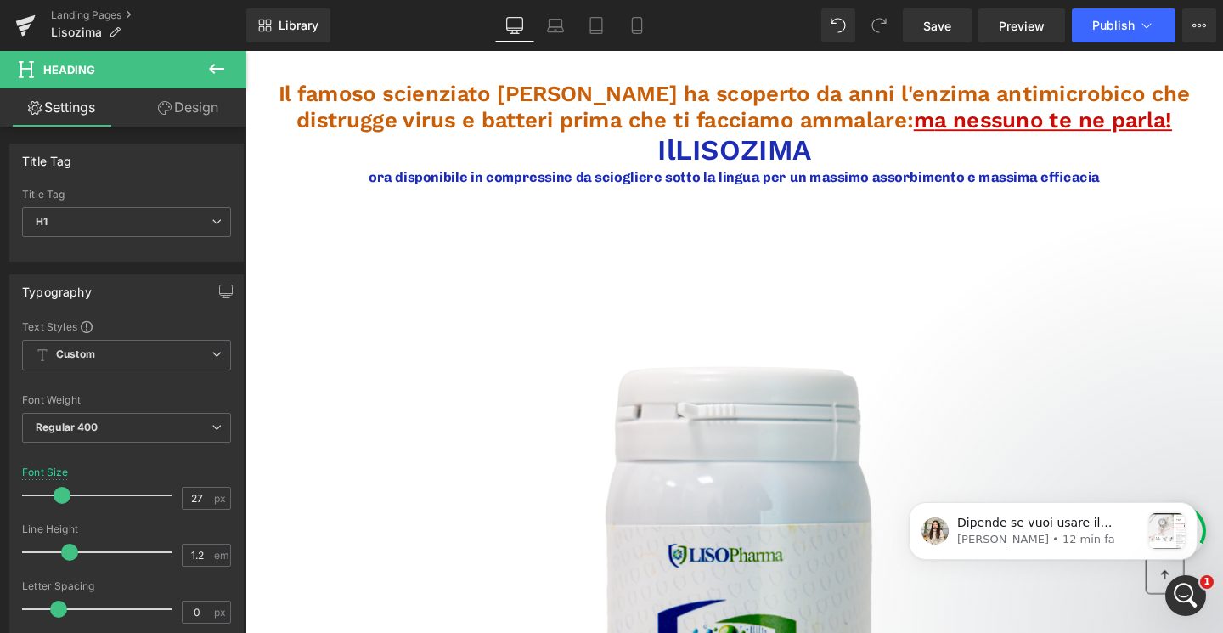
click at [210, 77] on icon at bounding box center [216, 69] width 20 height 20
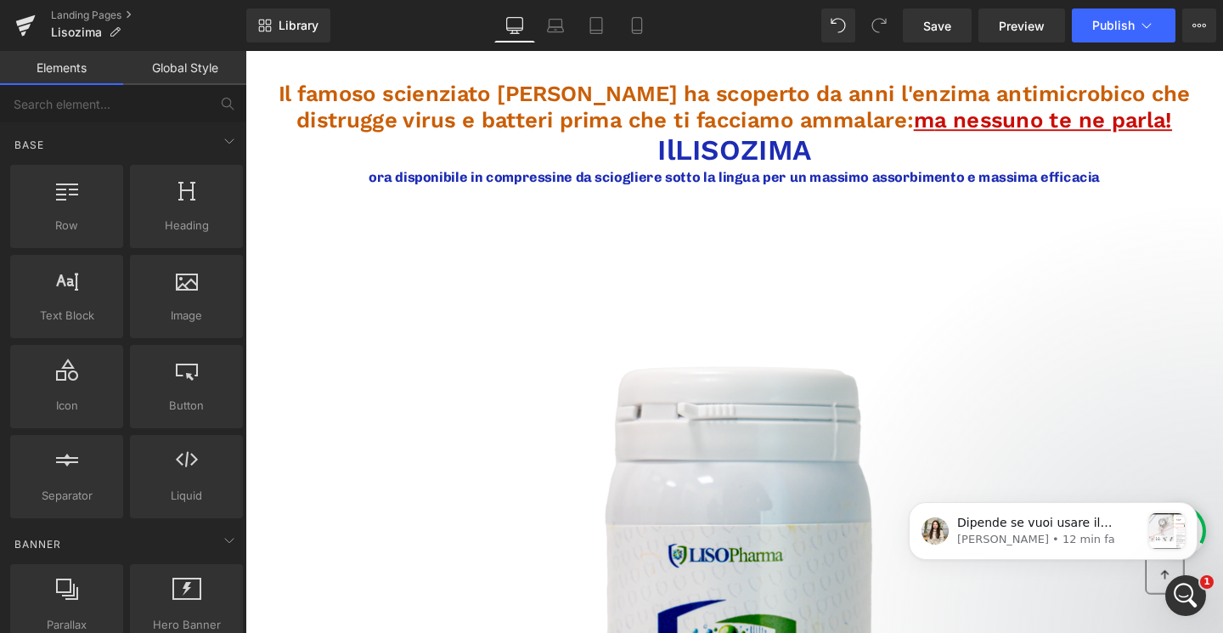
click at [352, 95] on span "Il famoso scienziato Alexander Fleming ha scoperto da anni l'enzima antimicrobi…" at bounding box center [759, 109] width 959 height 54
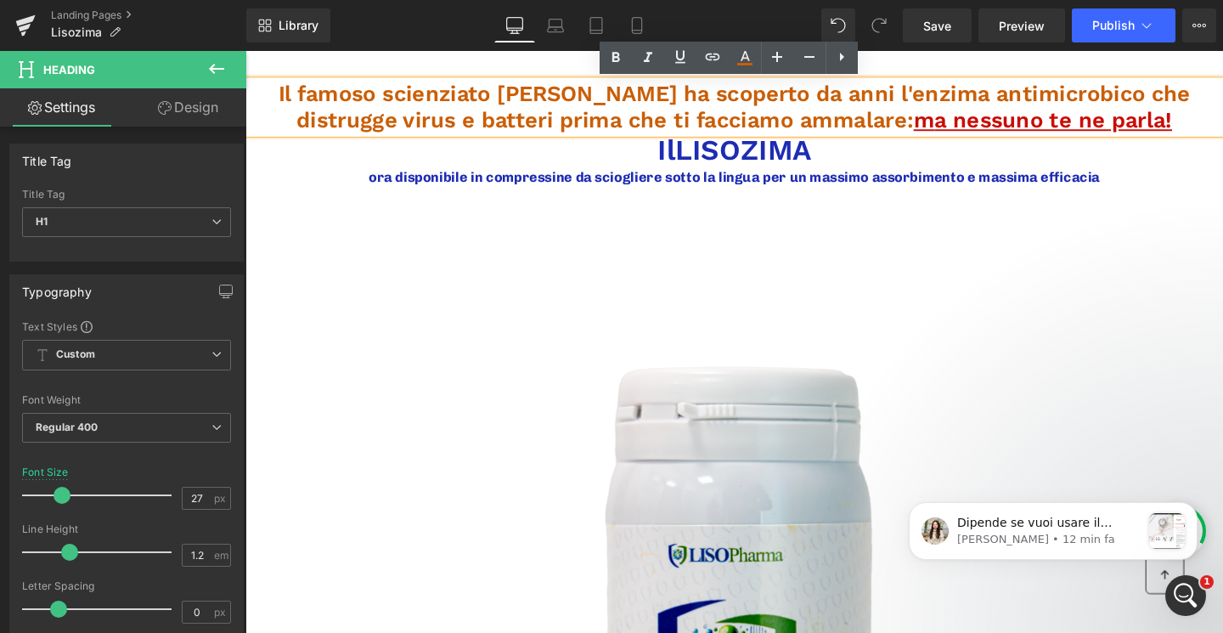
click at [210, 113] on link "Design" at bounding box center [188, 107] width 123 height 38
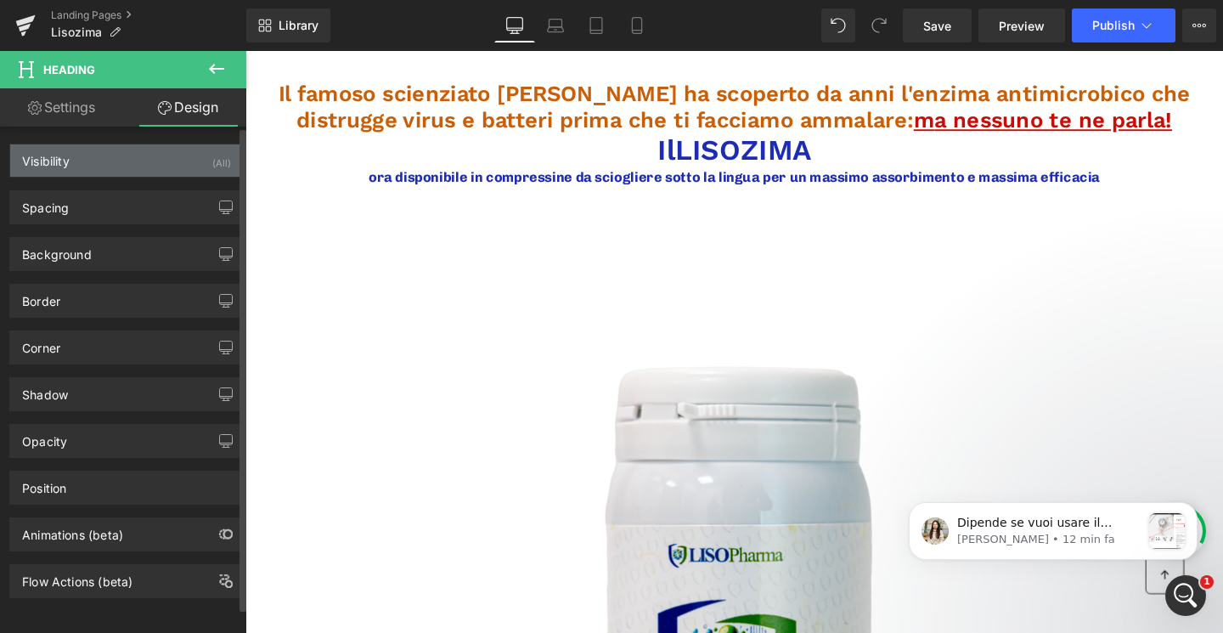
click at [172, 157] on div "Visibility (All)" at bounding box center [126, 160] width 233 height 32
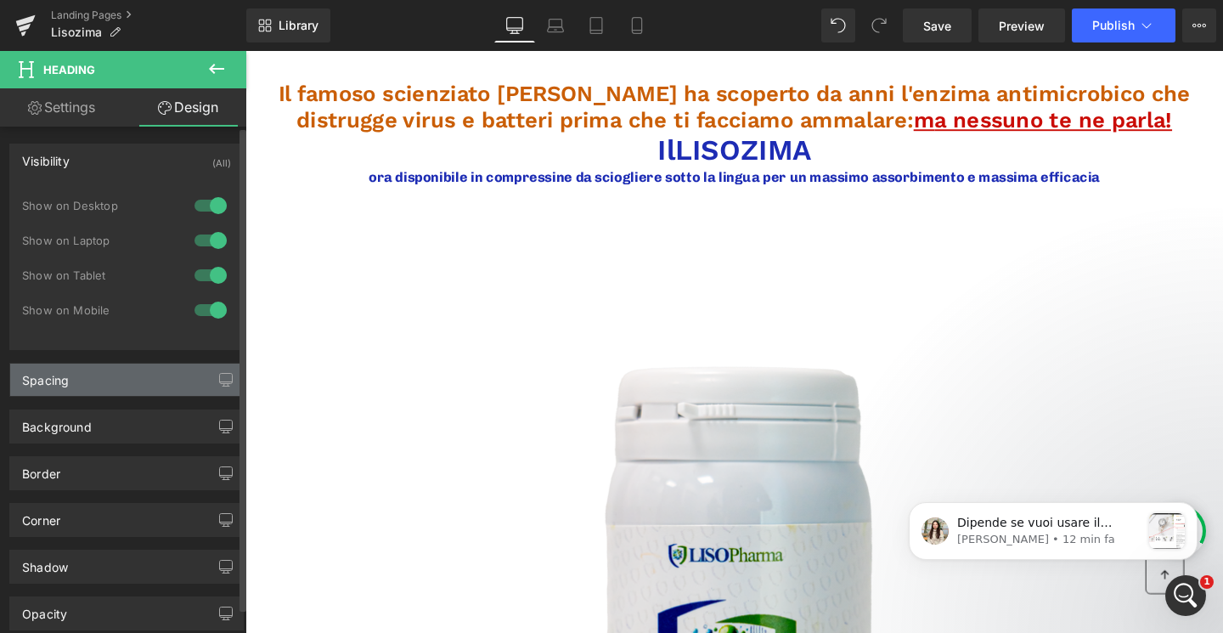
click at [131, 385] on div "Spacing" at bounding box center [126, 379] width 233 height 32
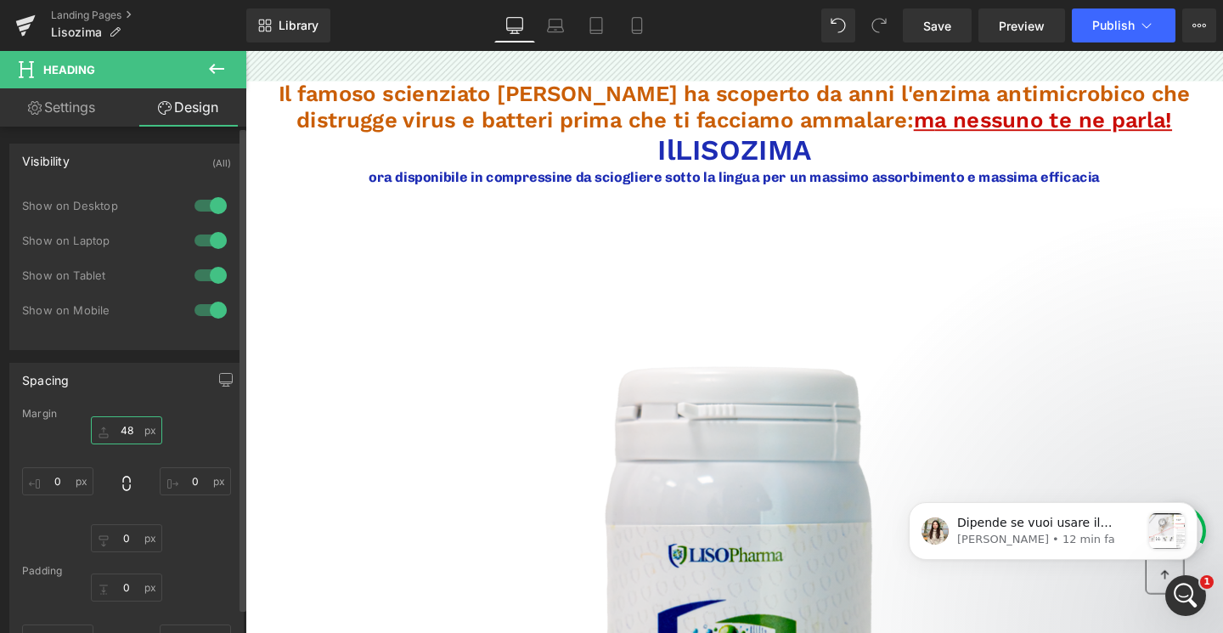
click at [128, 434] on input "text" at bounding box center [126, 430] width 71 height 28
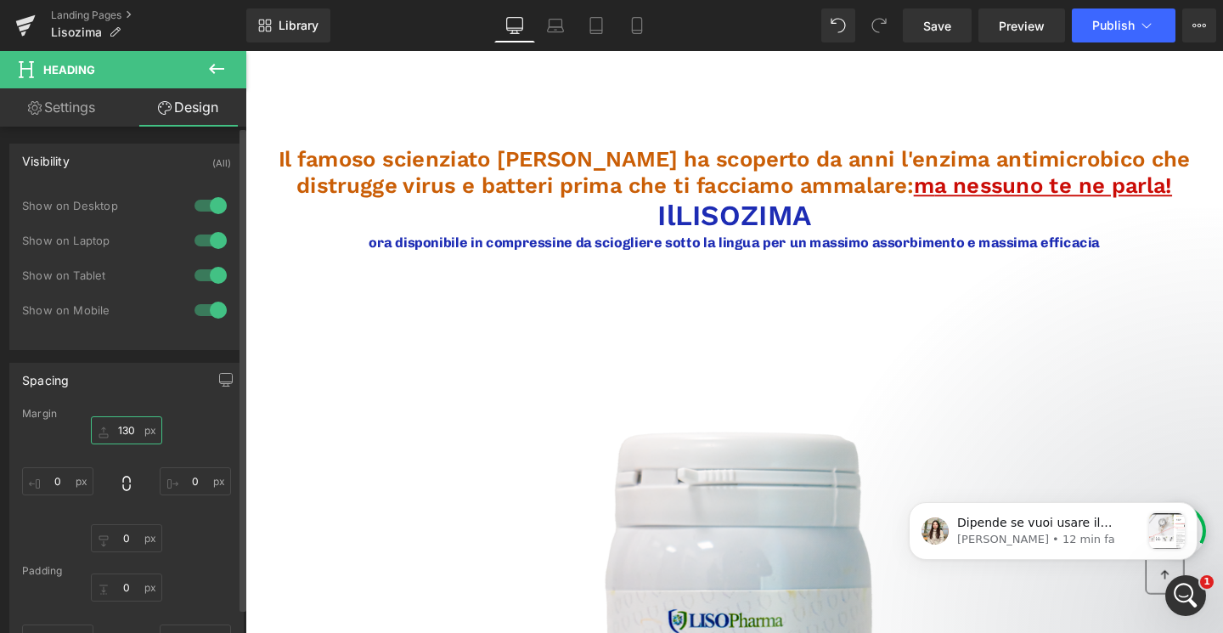
type input "131"
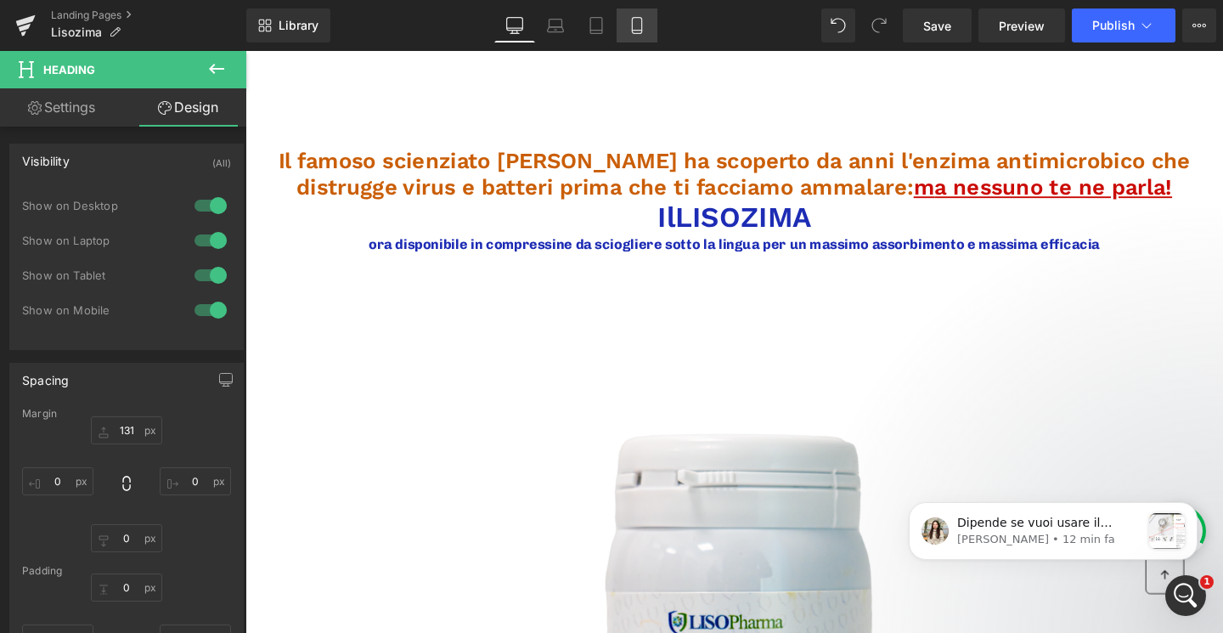
click at [631, 42] on link "Mobile" at bounding box center [636, 25] width 41 height 34
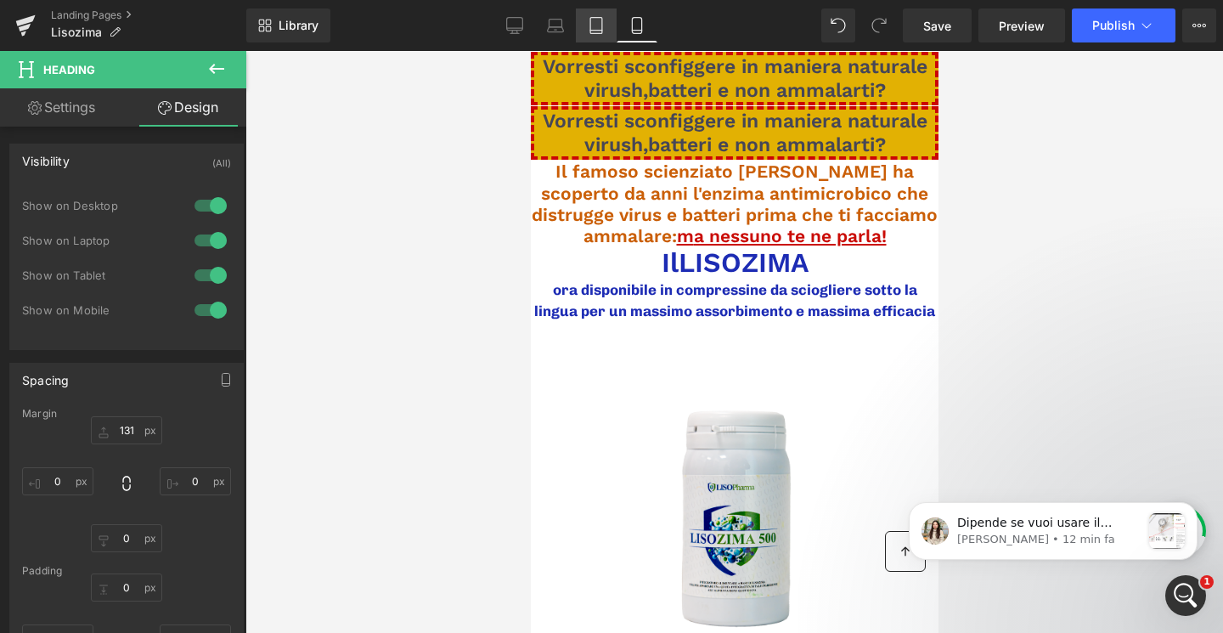
click at [602, 27] on icon at bounding box center [596, 26] width 12 height 16
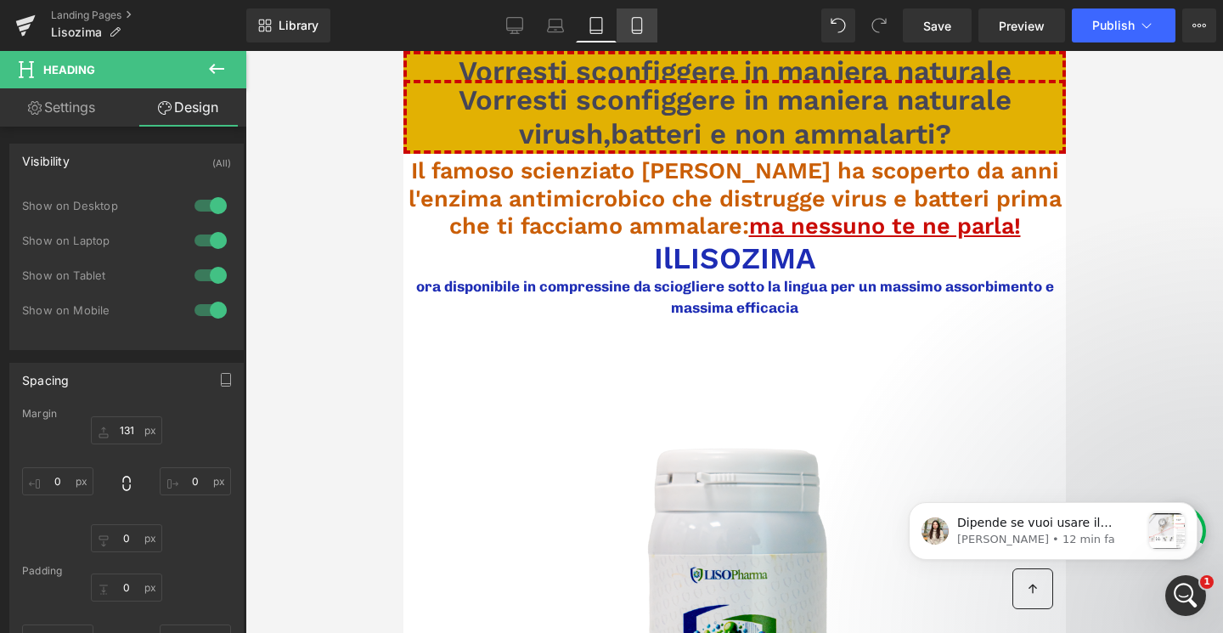
click at [635, 37] on link "Mobile" at bounding box center [636, 25] width 41 height 34
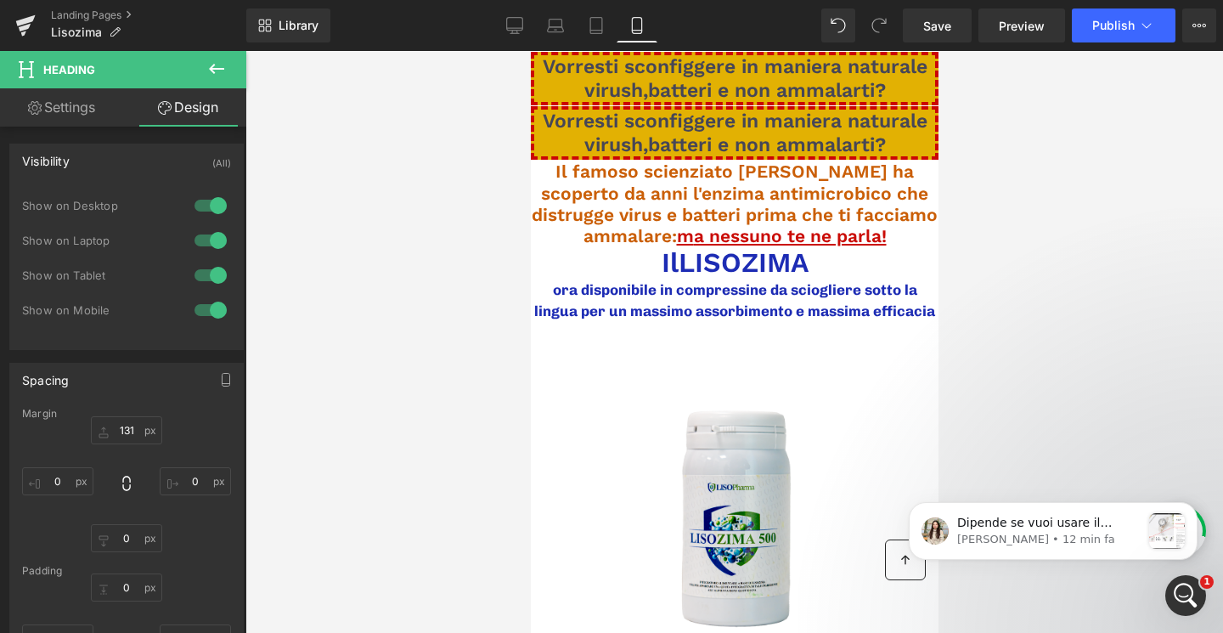
scroll to position [3, 0]
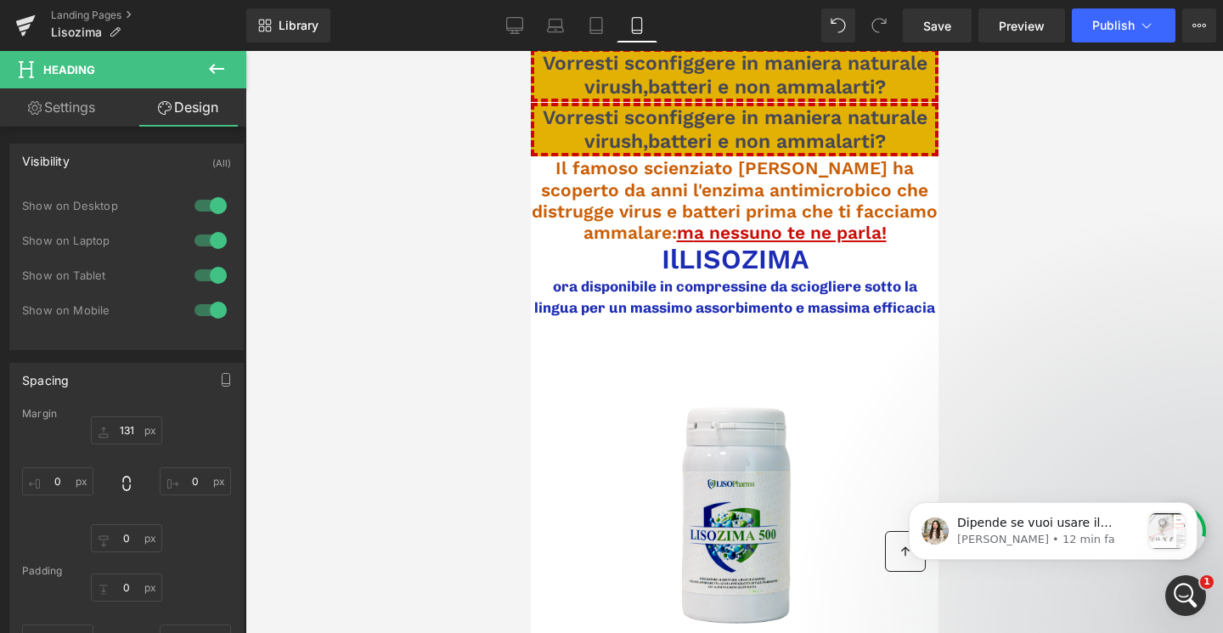
click at [881, 115] on span "Vorresti sconfiggere in maniera naturale virush,batteri e non ammalarti?" at bounding box center [734, 129] width 385 height 47
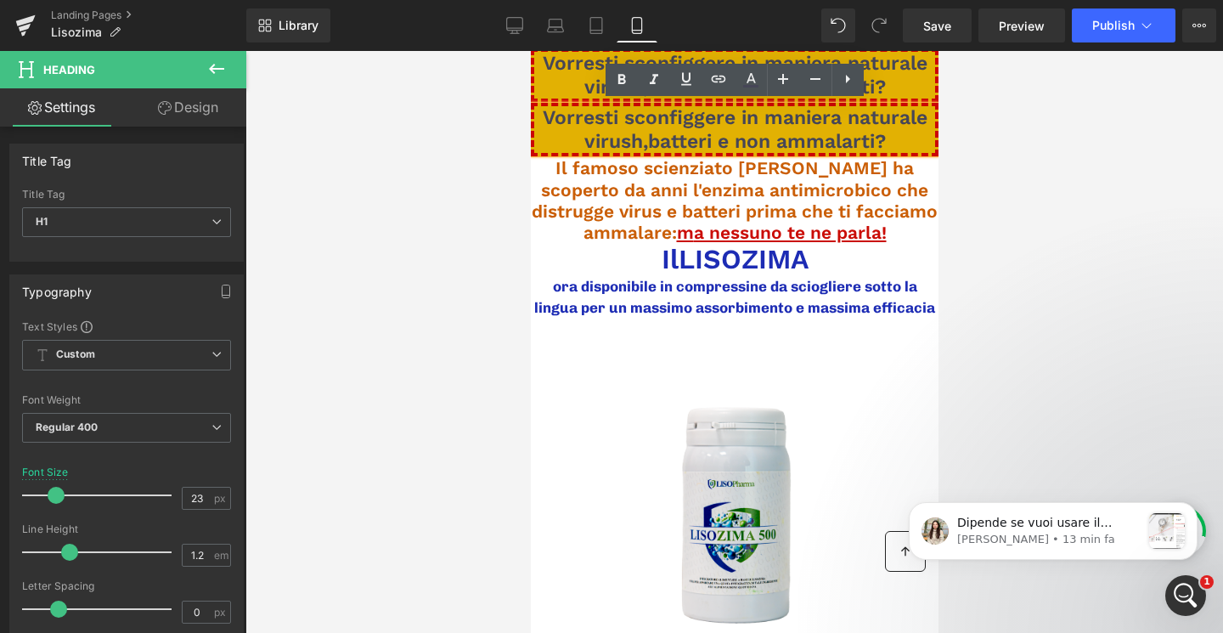
click at [775, 132] on span "Vorresti sconfiggere in maniera naturale virush,batteri e non ammalarti?" at bounding box center [734, 129] width 385 height 47
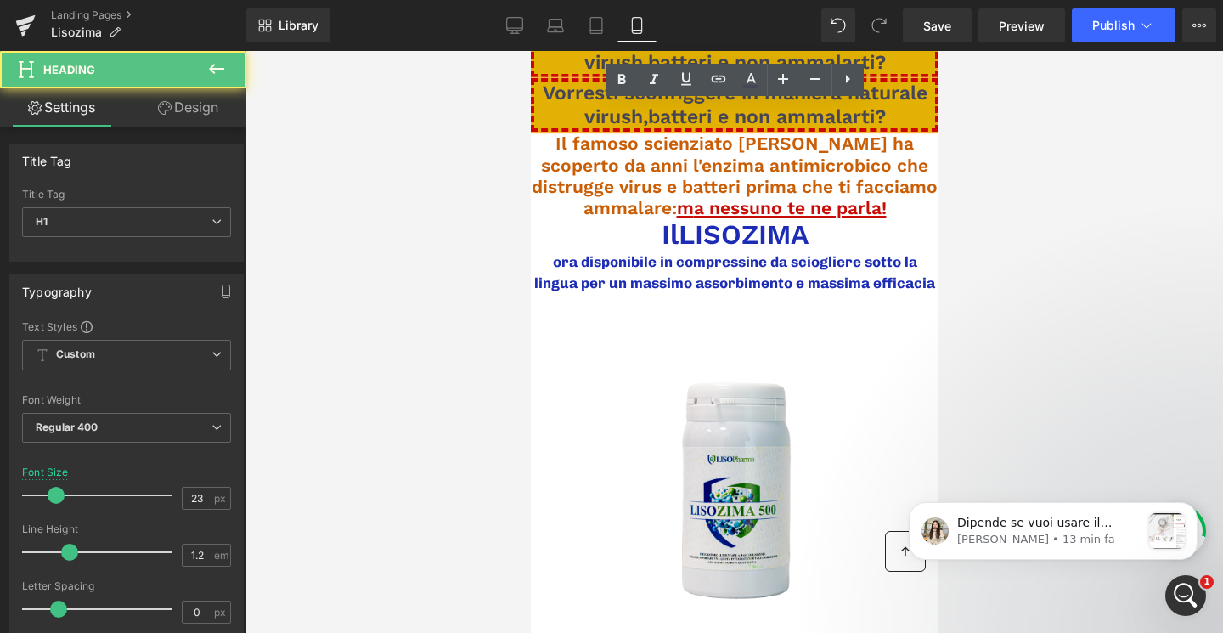
scroll to position [0, 0]
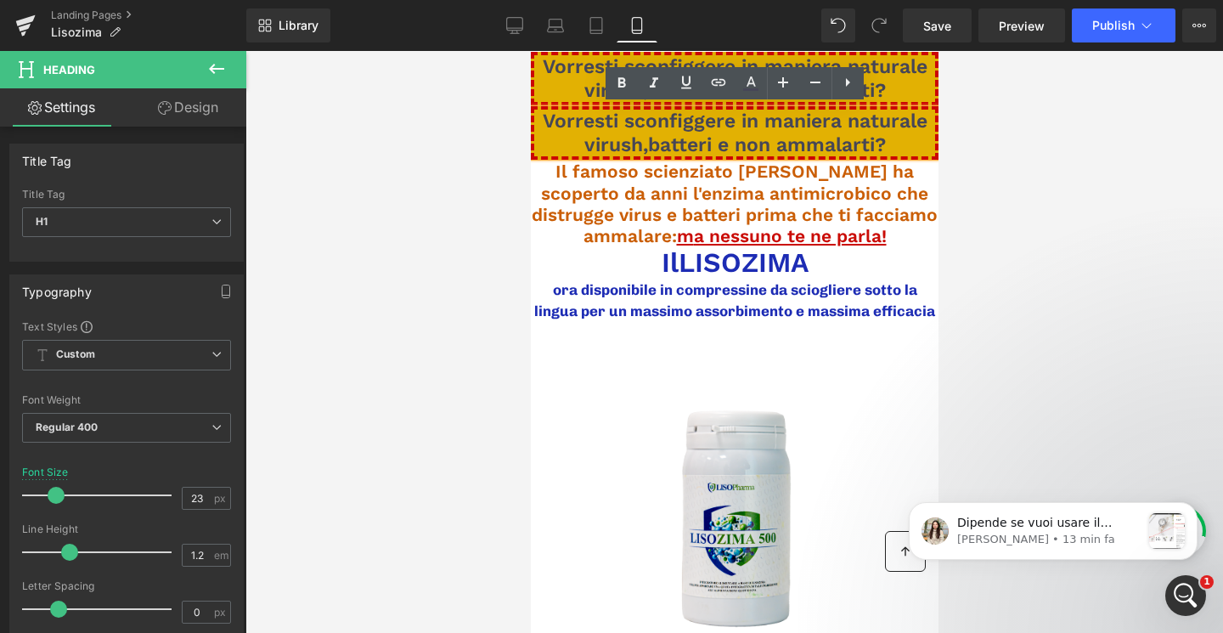
click at [767, 123] on span "Vorresti sconfiggere in maniera naturale virush,batteri e non ammalarti?" at bounding box center [734, 133] width 385 height 47
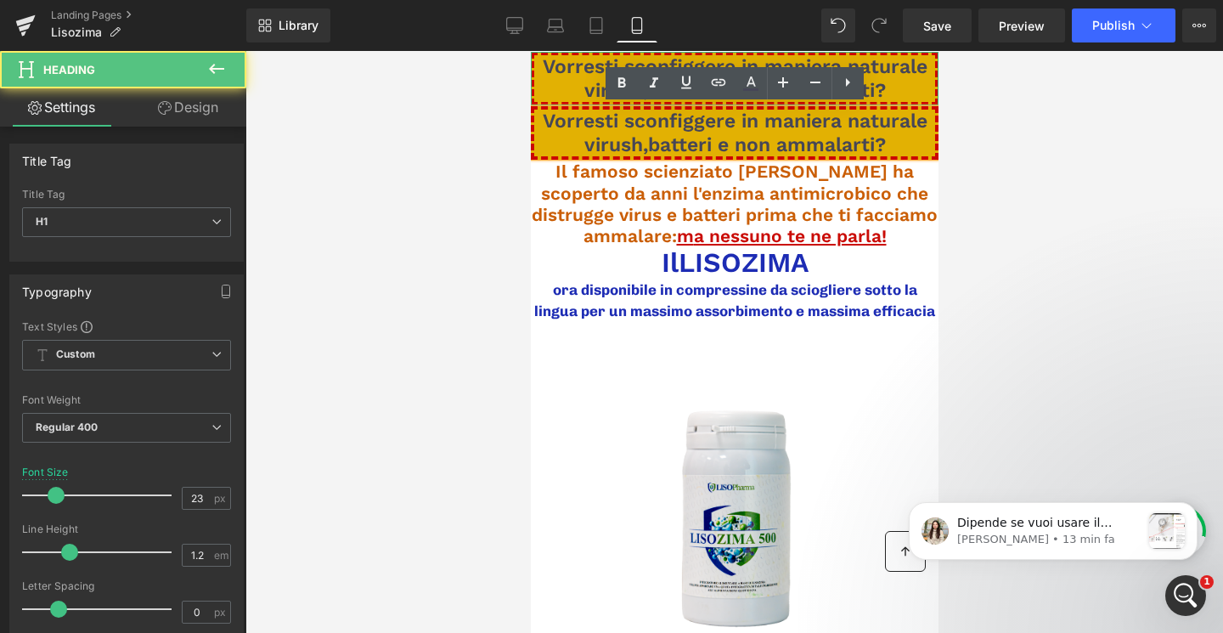
click at [580, 78] on h1 "Vorresti sconfiggere in maniera naturale virush,batteri e non ammalarti?" at bounding box center [733, 78] width 401 height 47
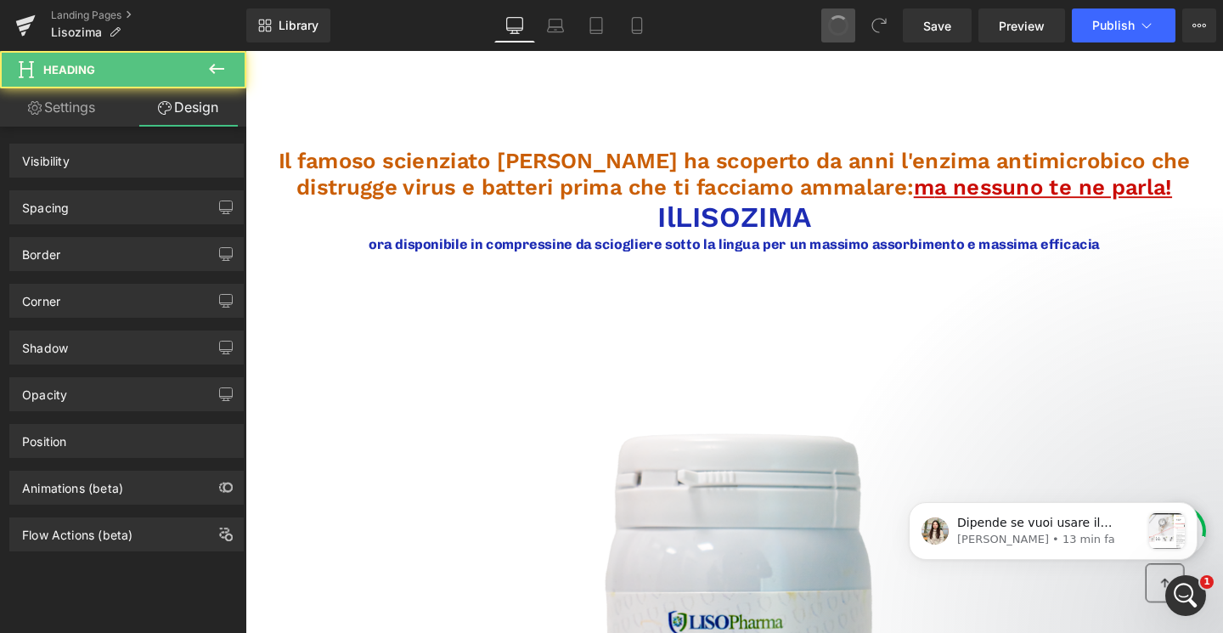
click at [836, 26] on span at bounding box center [838, 25] width 22 height 22
click at [836, 26] on span at bounding box center [838, 26] width 24 height 24
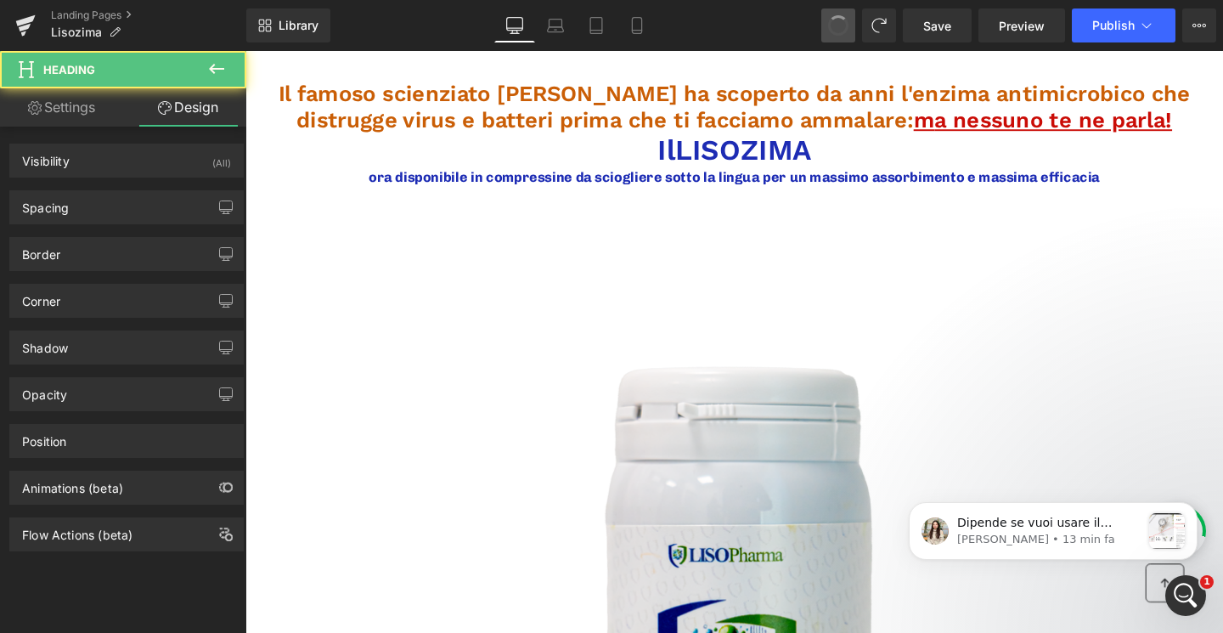
click at [836, 26] on span at bounding box center [838, 25] width 27 height 27
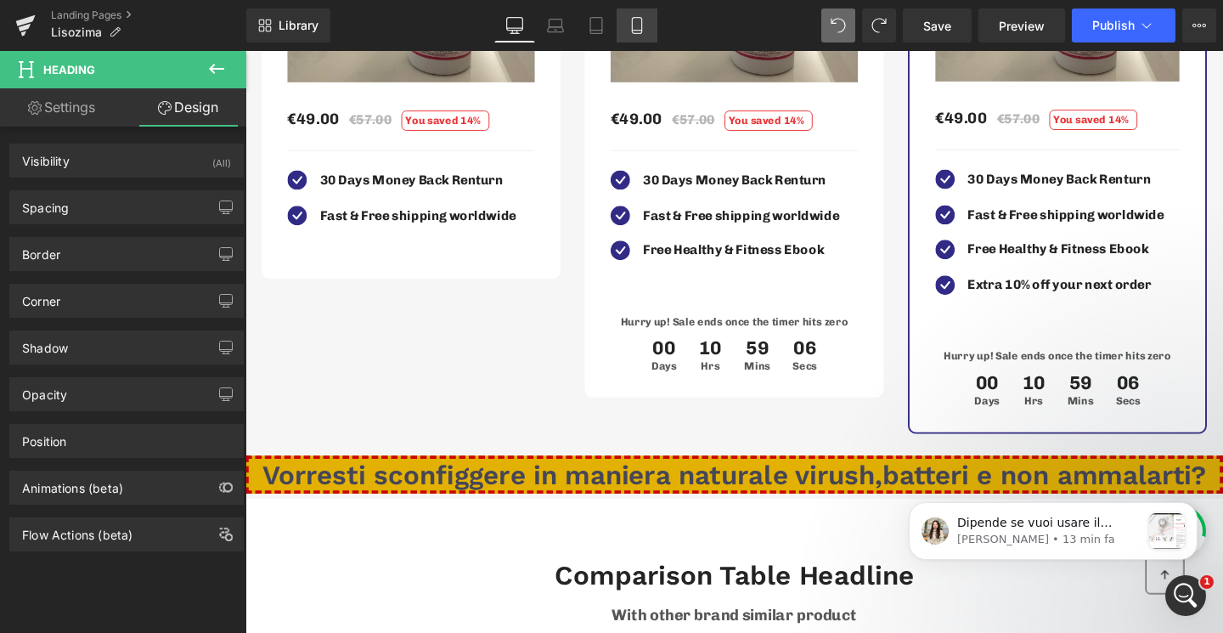
scroll to position [5490, 0]
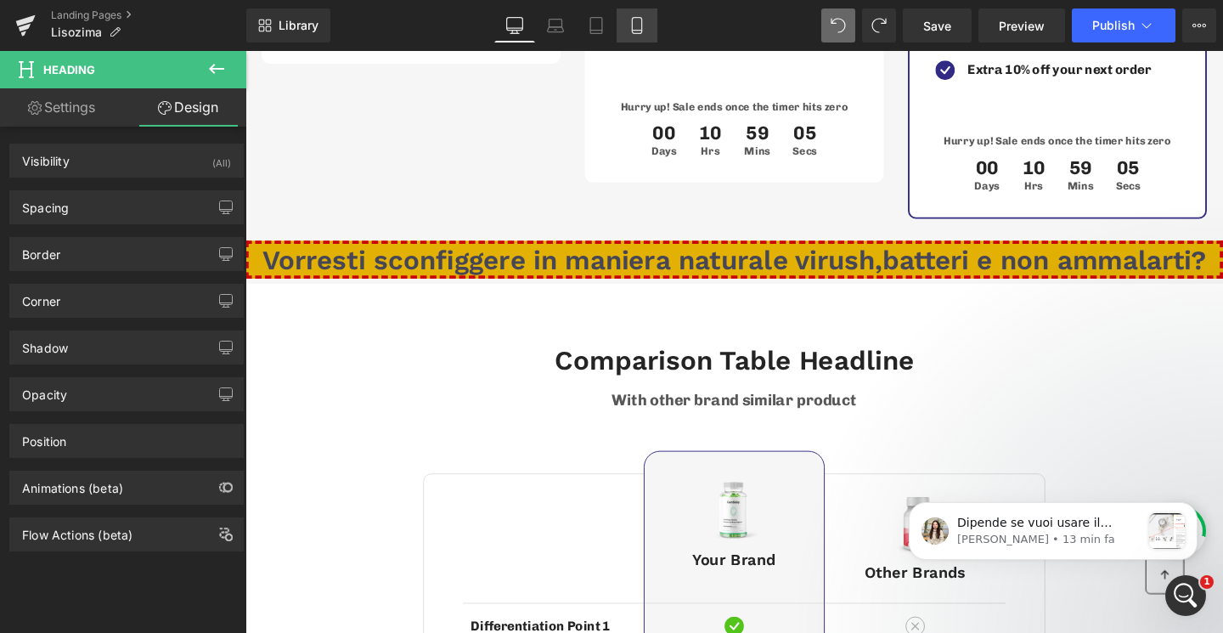
click at [638, 27] on icon at bounding box center [636, 25] width 17 height 17
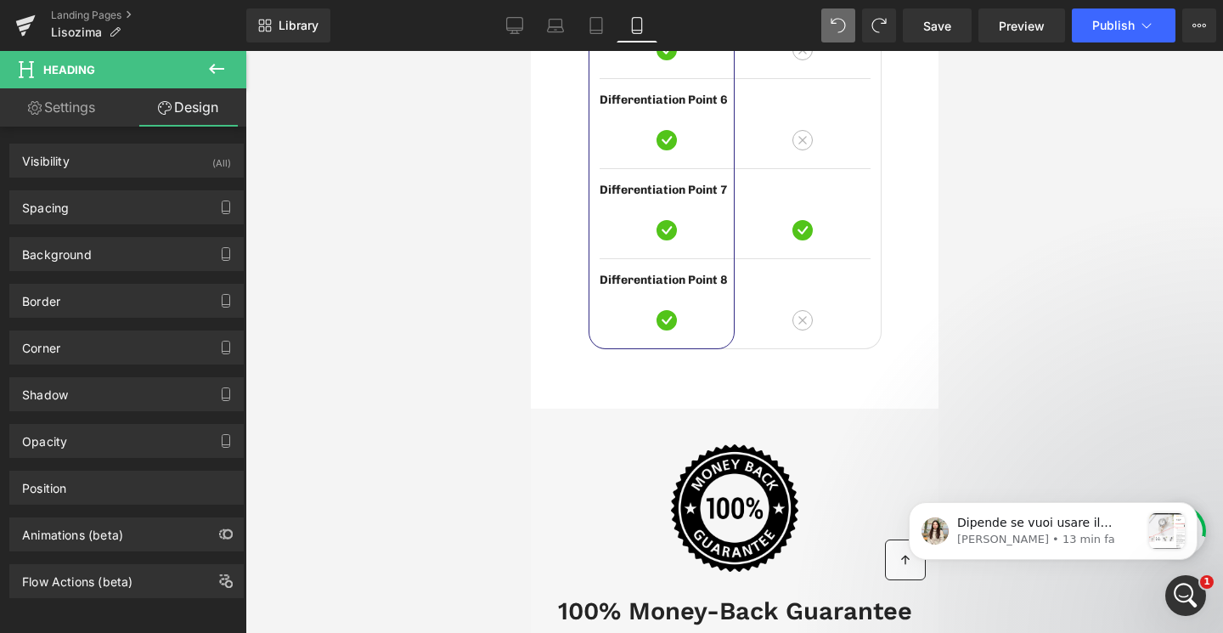
scroll to position [0, 0]
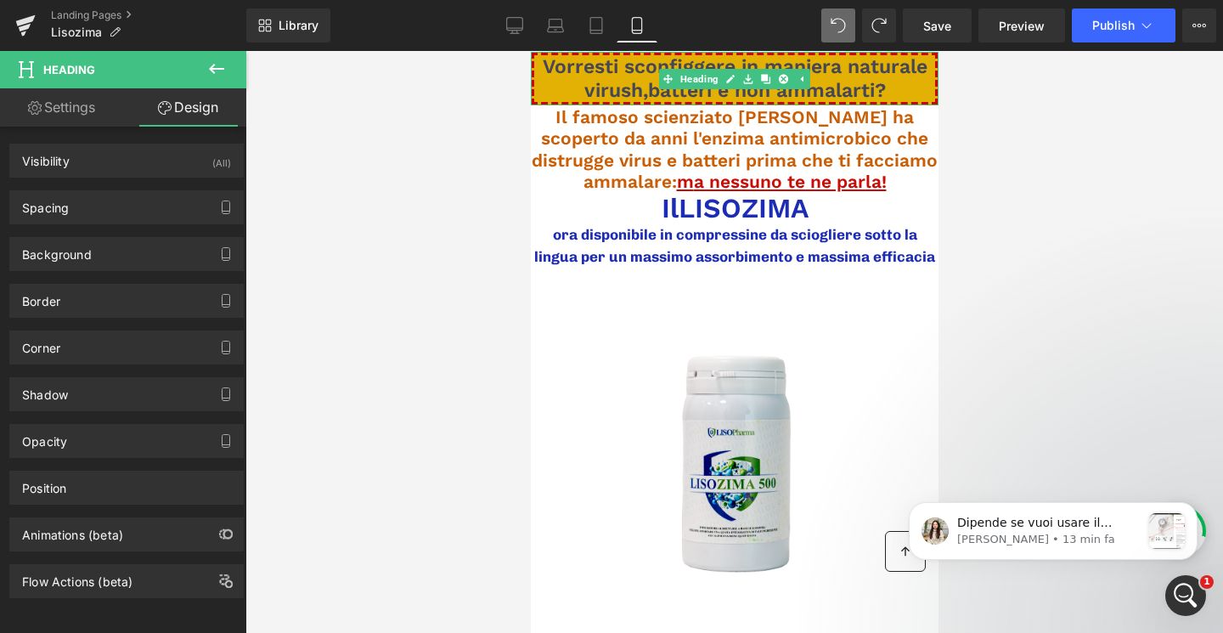
click at [548, 71] on span "Vorresti sconfiggere in maniera naturale virush,batteri e non ammalarti?" at bounding box center [734, 78] width 385 height 47
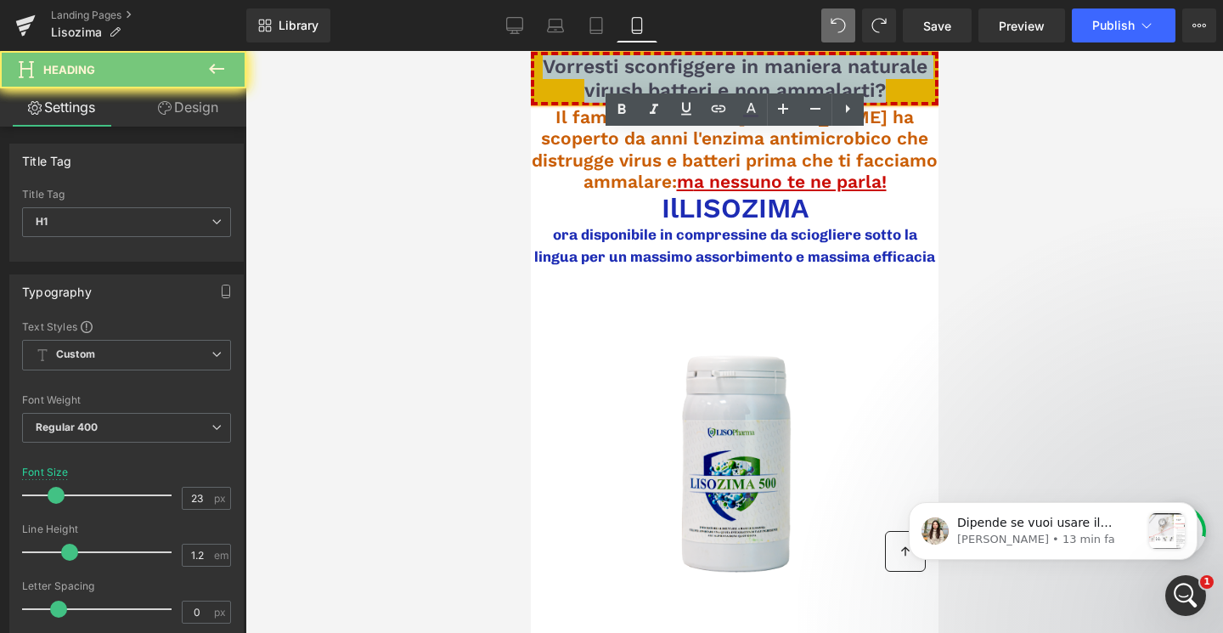
click at [548, 71] on span "Vorresti sconfiggere in maniera naturale virush,batteri e non ammalarti?" at bounding box center [734, 78] width 385 height 47
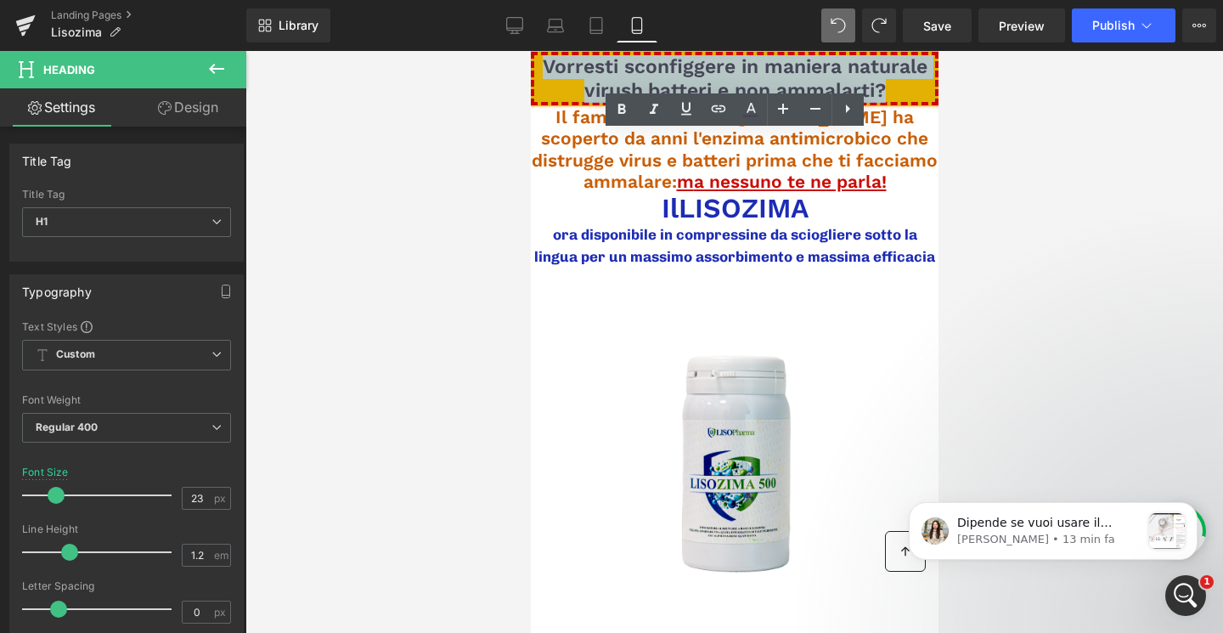
copy span "Vorresti sconfiggere in maniera naturale virush,batteri e non ammalarti?"
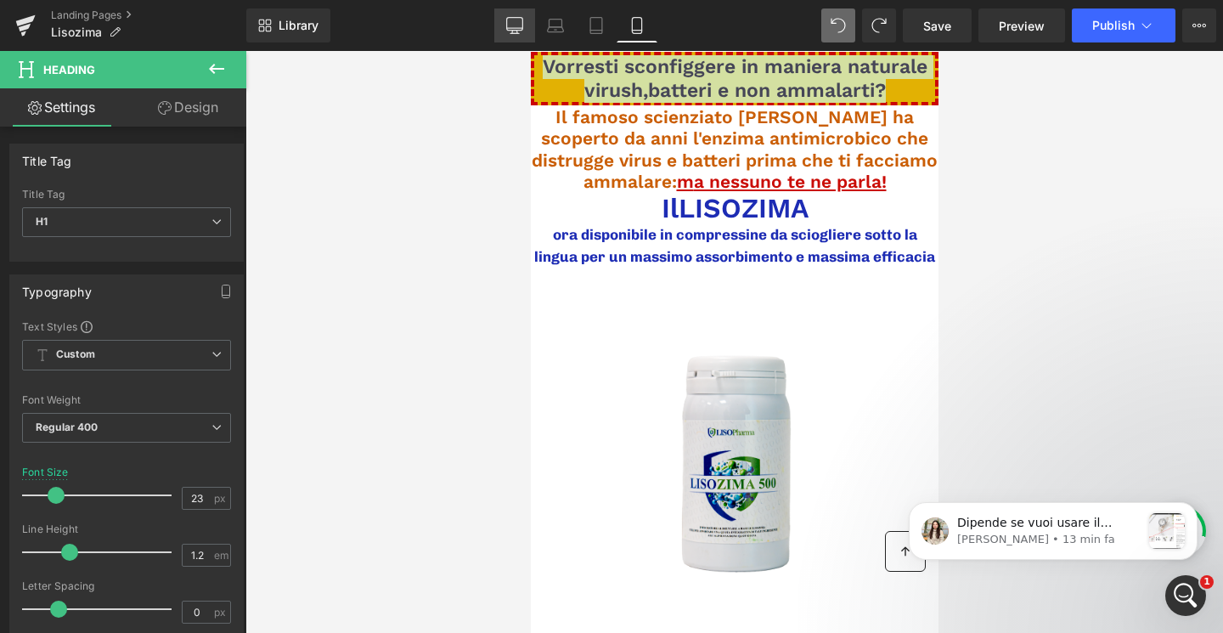
click at [518, 21] on icon at bounding box center [514, 25] width 17 height 17
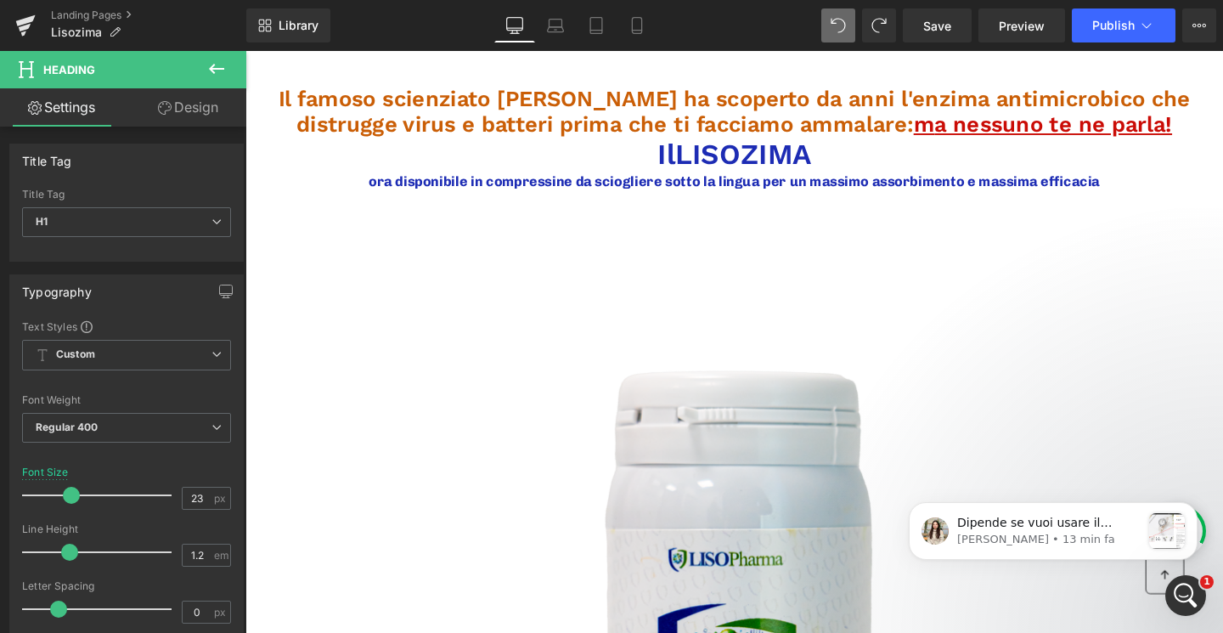
click at [207, 70] on icon at bounding box center [216, 69] width 20 height 20
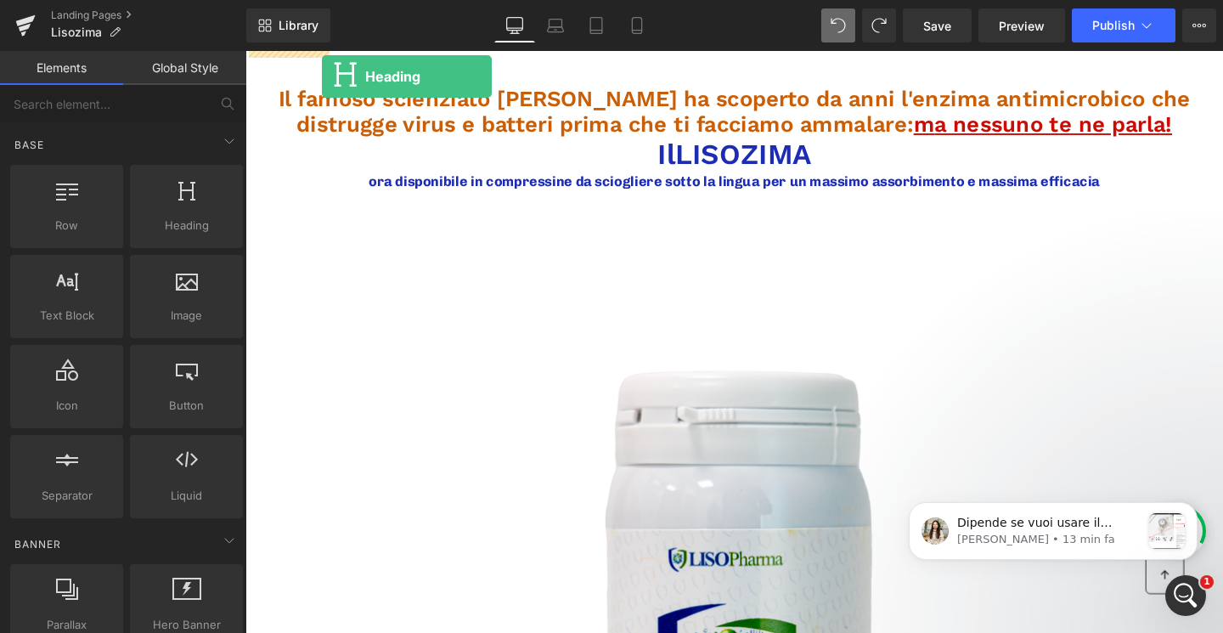
drag, startPoint x: 398, startPoint y: 273, endPoint x: 326, endPoint y: 78, distance: 207.4
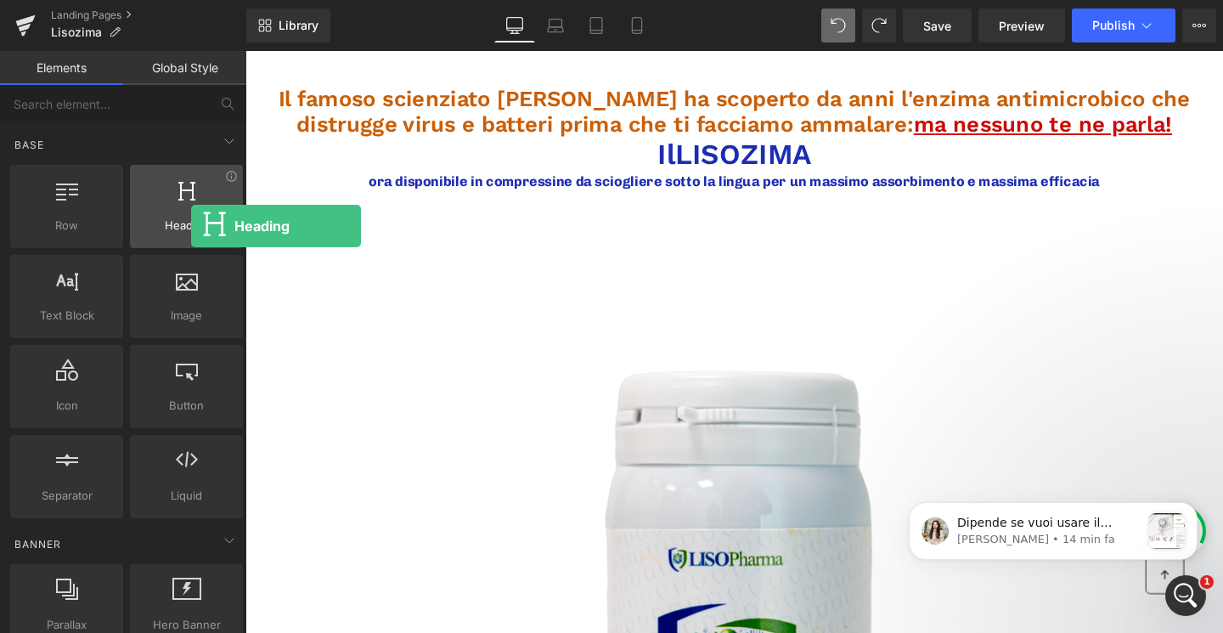
click at [191, 226] on span "Heading" at bounding box center [186, 226] width 103 height 18
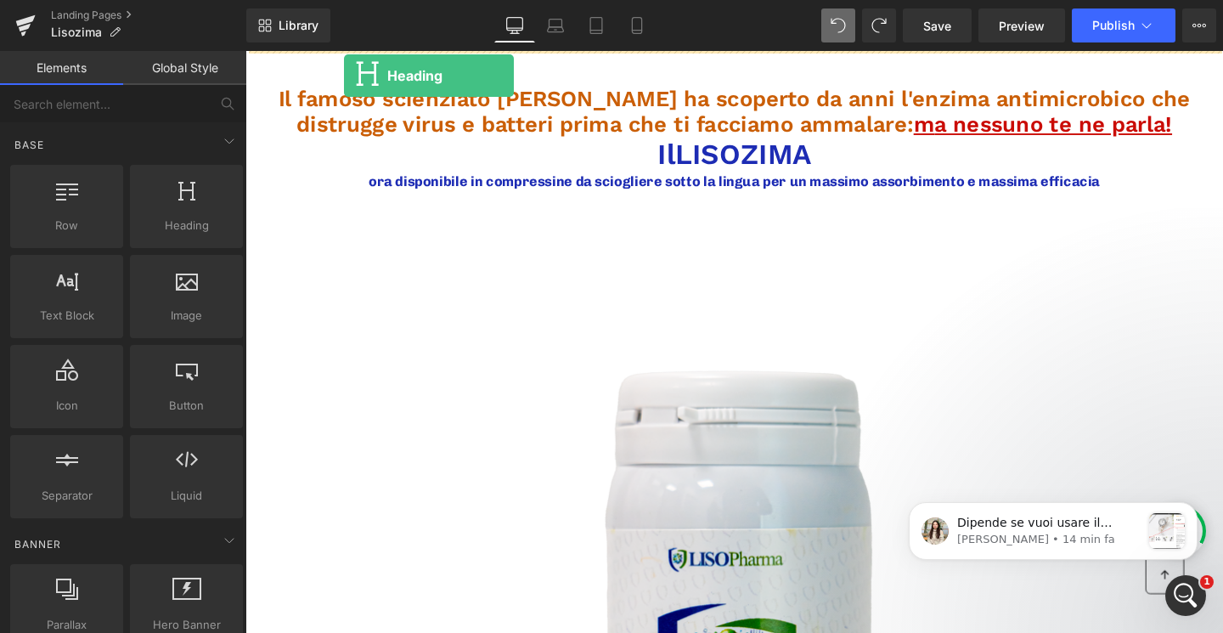
drag, startPoint x: 436, startPoint y: 280, endPoint x: 349, endPoint y: 77, distance: 221.0
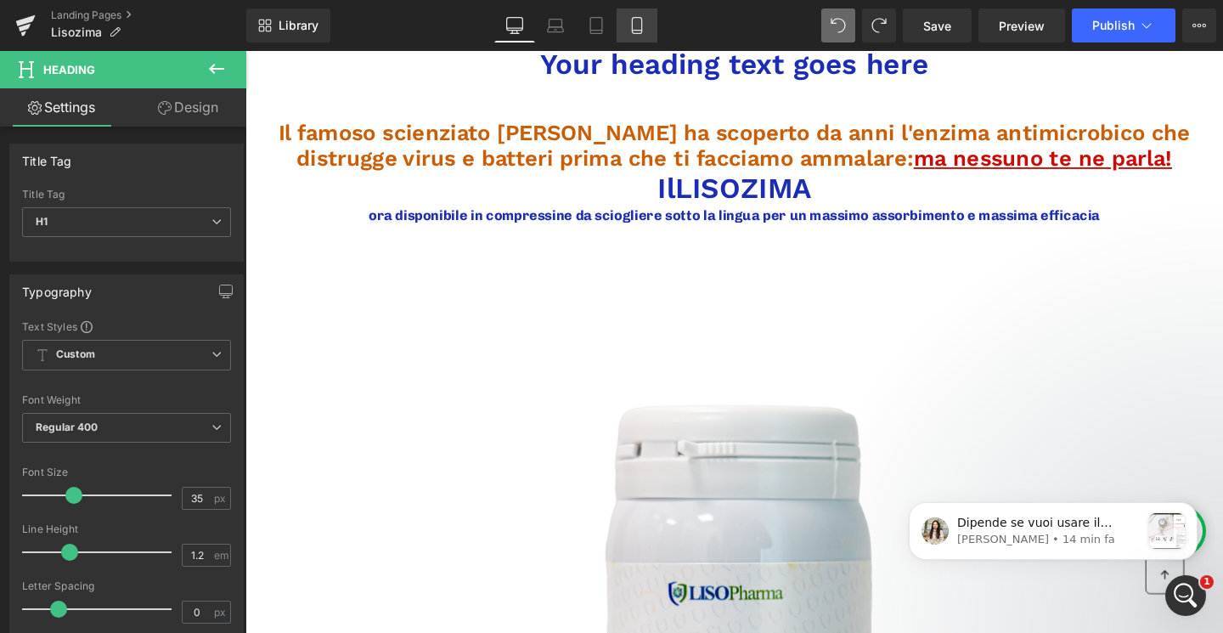
click at [639, 27] on icon at bounding box center [636, 25] width 17 height 17
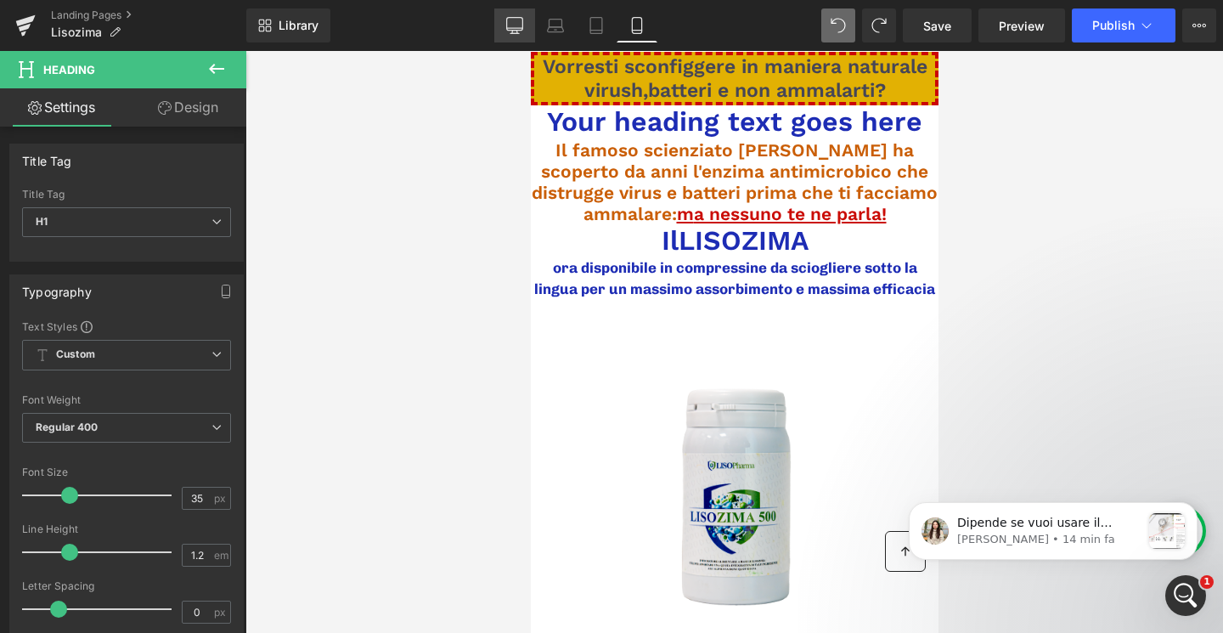
click at [521, 20] on icon at bounding box center [514, 25] width 17 height 17
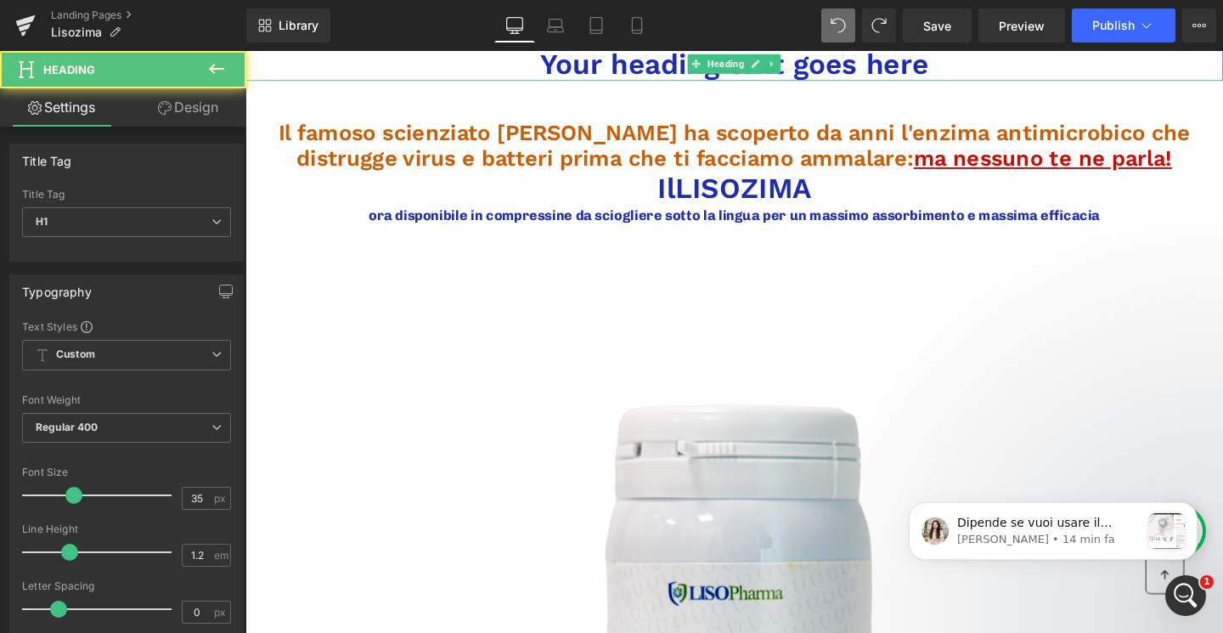
click at [577, 60] on h1 "Your heading text goes here" at bounding box center [758, 65] width 1027 height 36
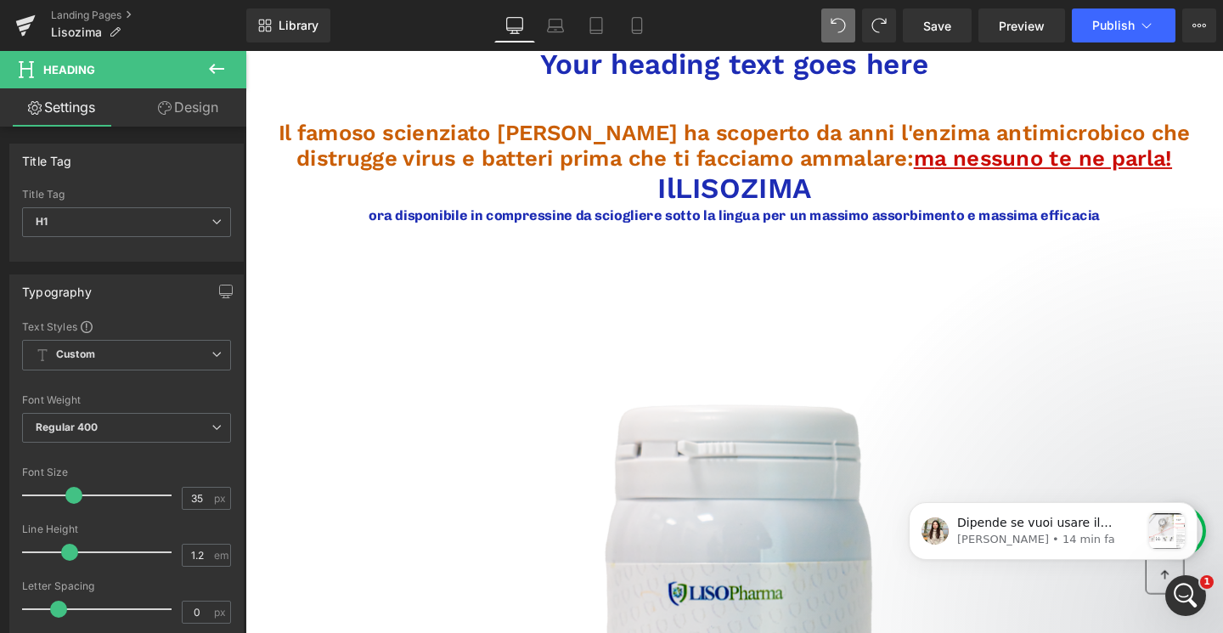
click at [186, 114] on link "Design" at bounding box center [188, 107] width 123 height 38
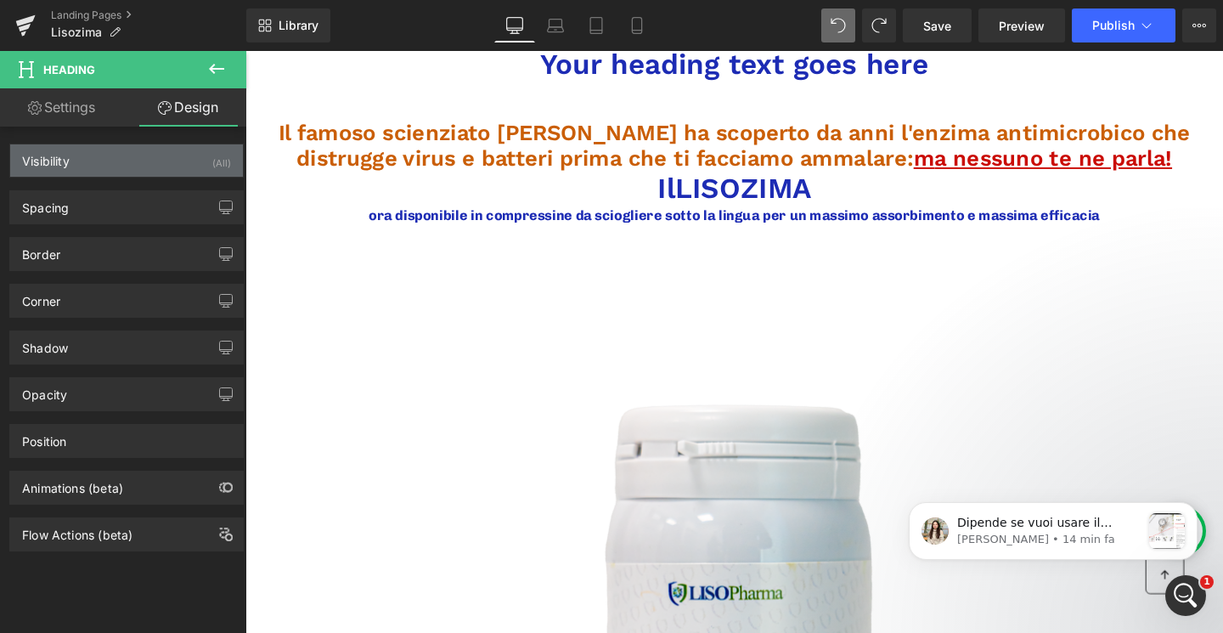
click at [153, 174] on div "Visibility (All)" at bounding box center [126, 160] width 233 height 32
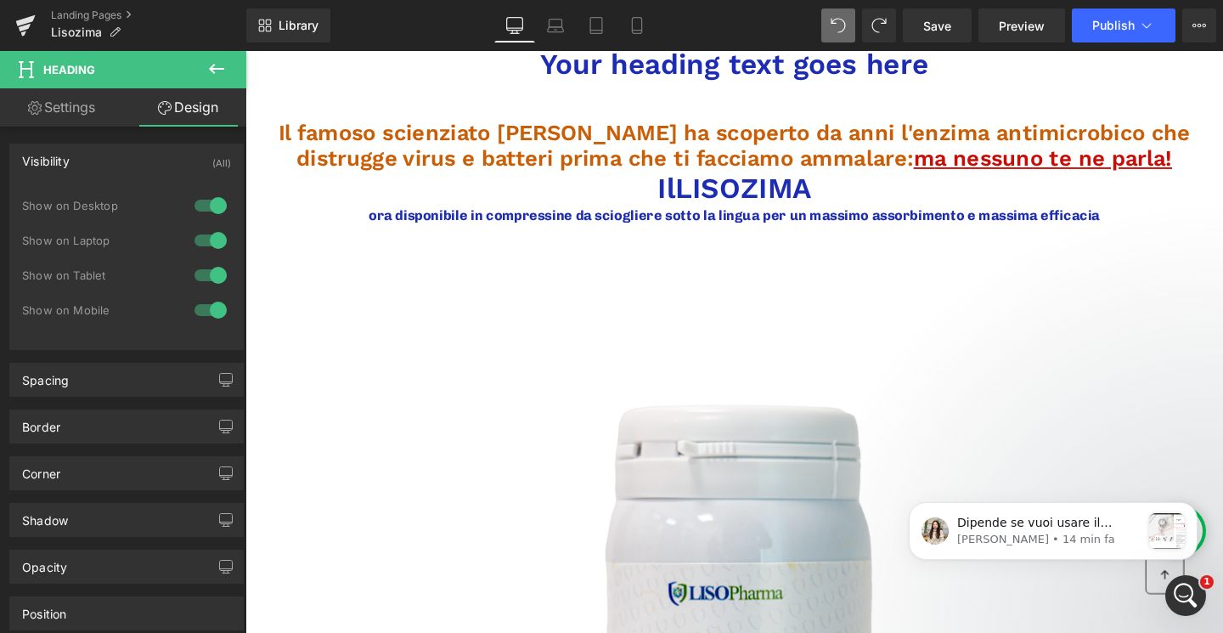
click at [211, 236] on div at bounding box center [210, 240] width 41 height 27
click at [212, 274] on div at bounding box center [210, 275] width 41 height 27
click at [209, 307] on div at bounding box center [210, 309] width 41 height 27
click at [211, 76] on icon at bounding box center [216, 69] width 20 height 20
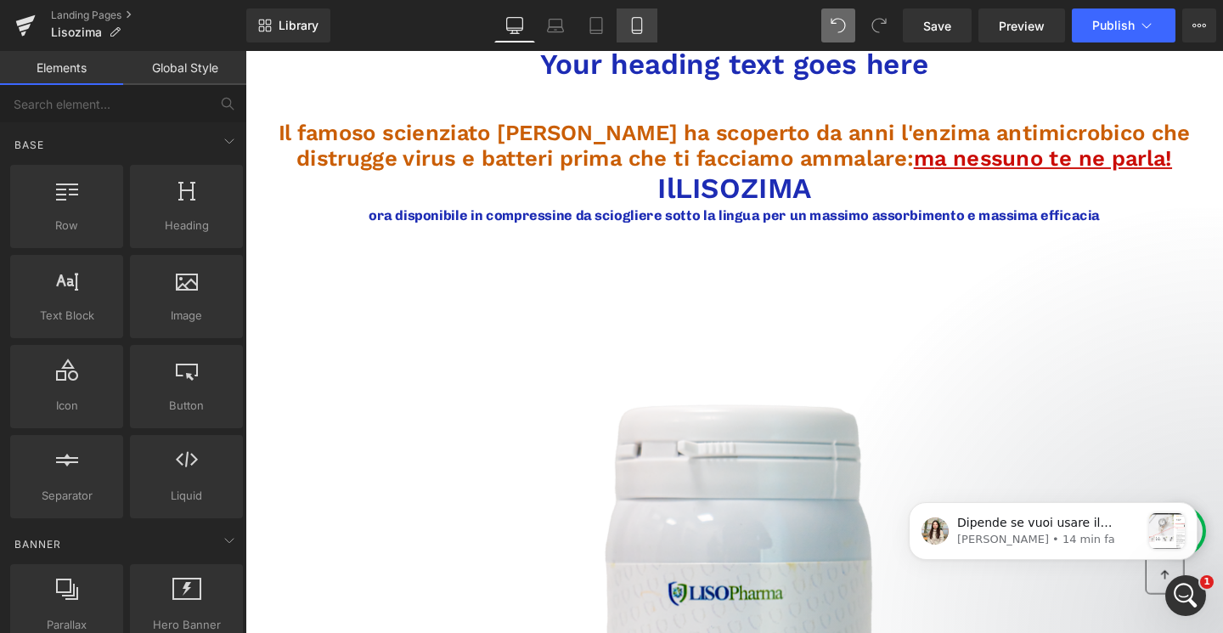
click at [645, 23] on icon at bounding box center [636, 25] width 17 height 17
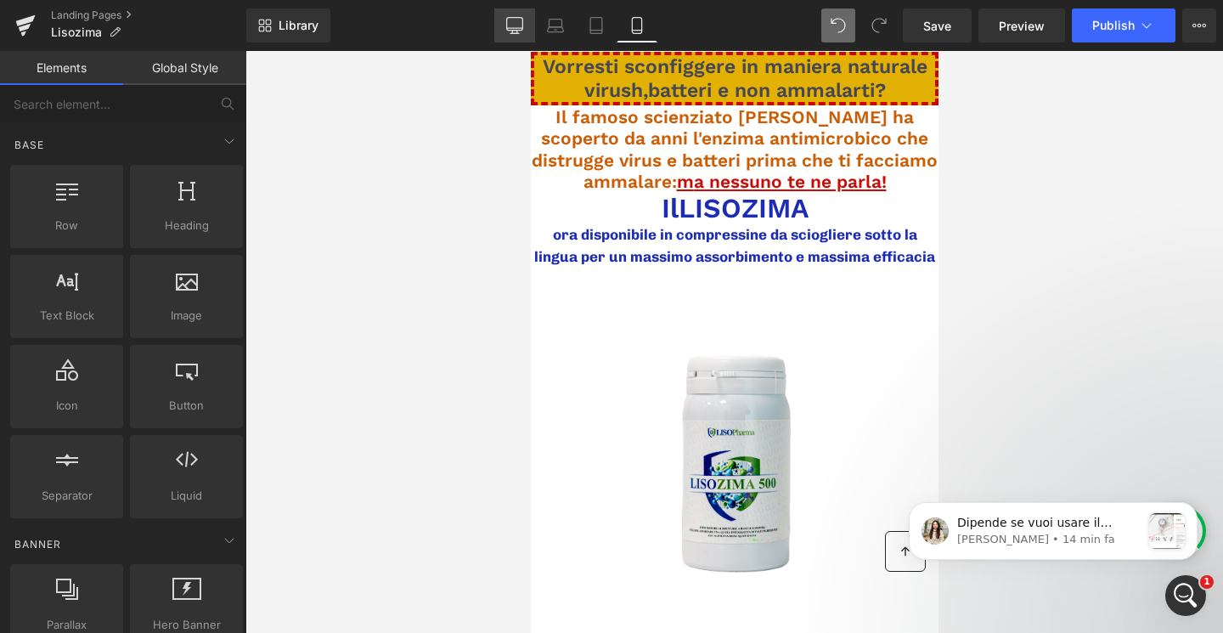
click at [506, 25] on icon at bounding box center [514, 25] width 17 height 17
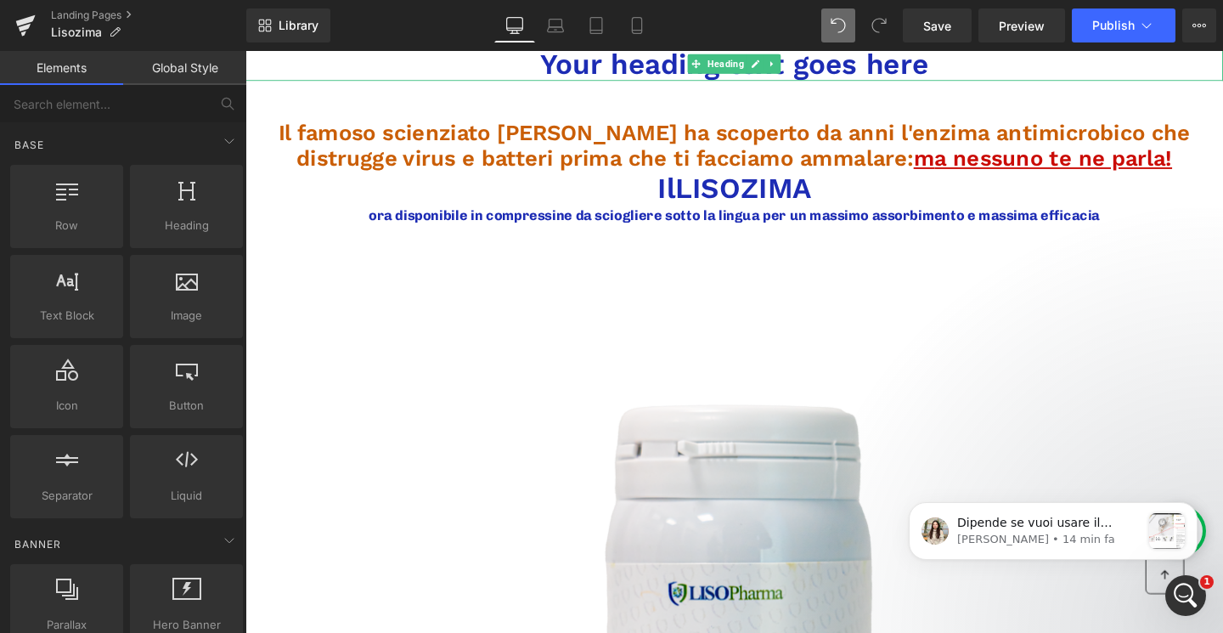
click at [595, 66] on h1 "Your heading text goes here" at bounding box center [758, 65] width 1027 height 36
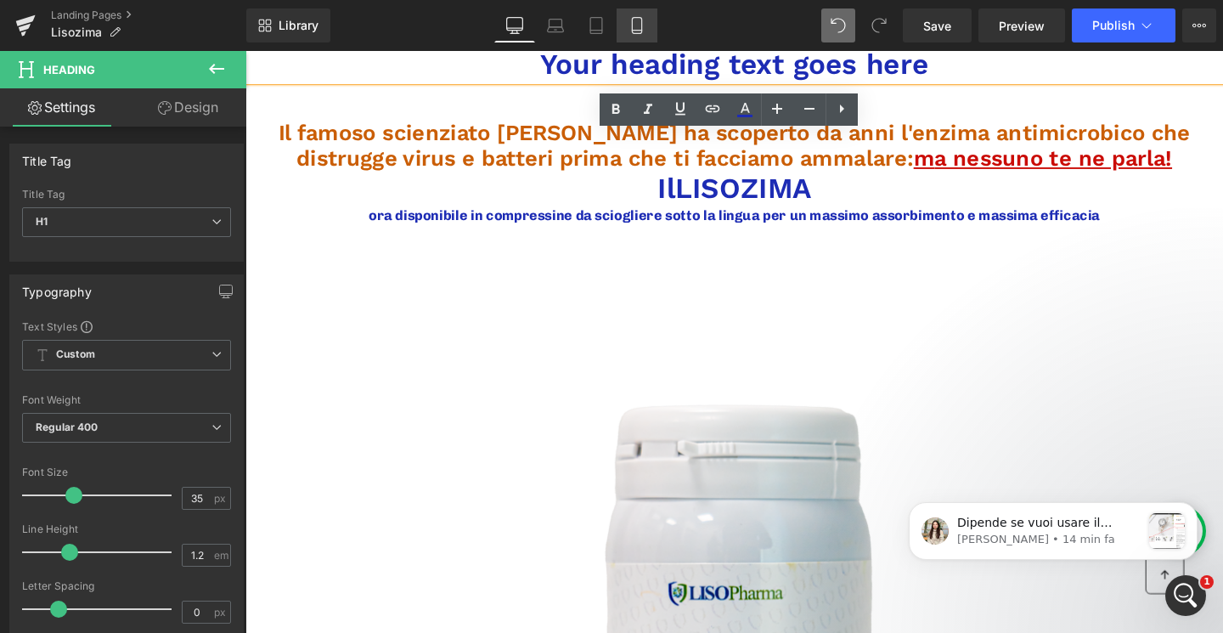
click at [640, 35] on link "Mobile" at bounding box center [636, 25] width 41 height 34
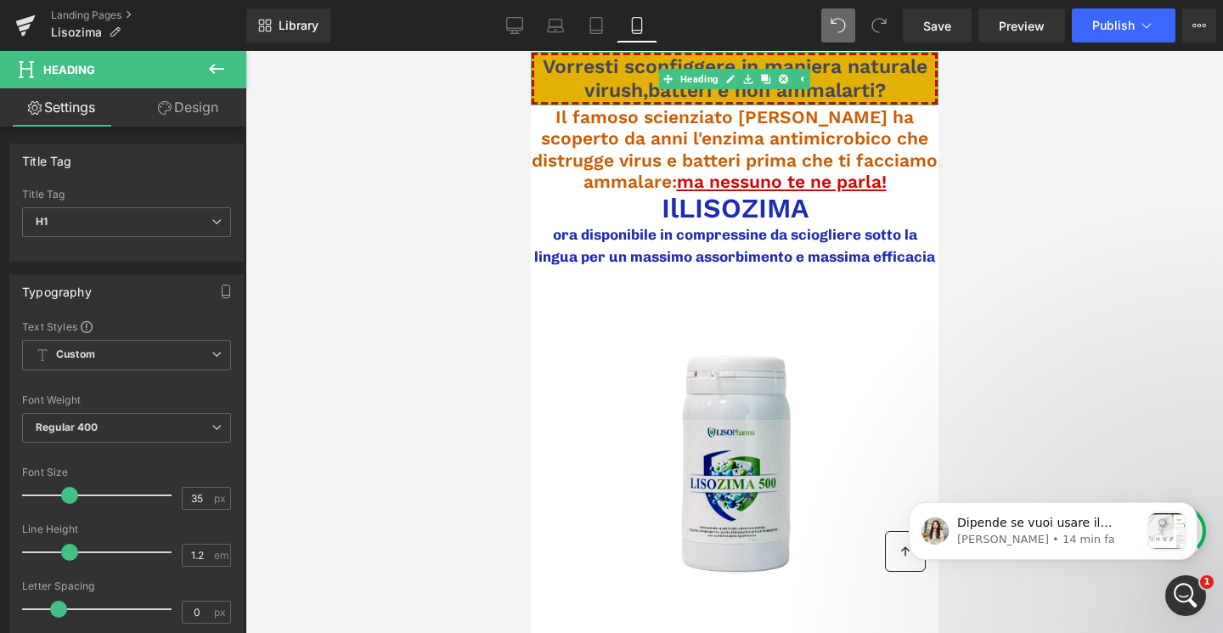
click at [595, 73] on span "Vorresti sconfiggere in maniera naturale virush,batteri e non ammalarti?" at bounding box center [734, 78] width 385 height 47
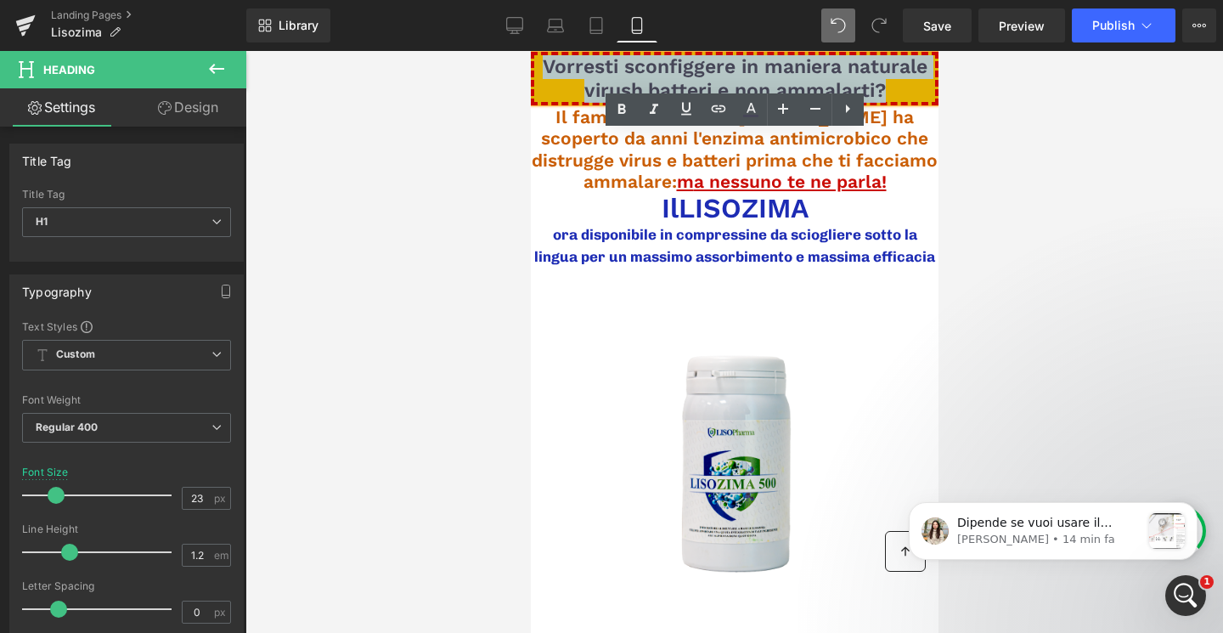
drag, startPoint x: 544, startPoint y: 66, endPoint x: 887, endPoint y: 88, distance: 343.8
click at [887, 88] on h1 "Vorresti sconfiggere in maniera naturale virush,batteri e non ammalarti?" at bounding box center [733, 78] width 401 height 47
copy span "Vorresti sconfiggere in maniera naturale virush,batteri e non ammalarti?"
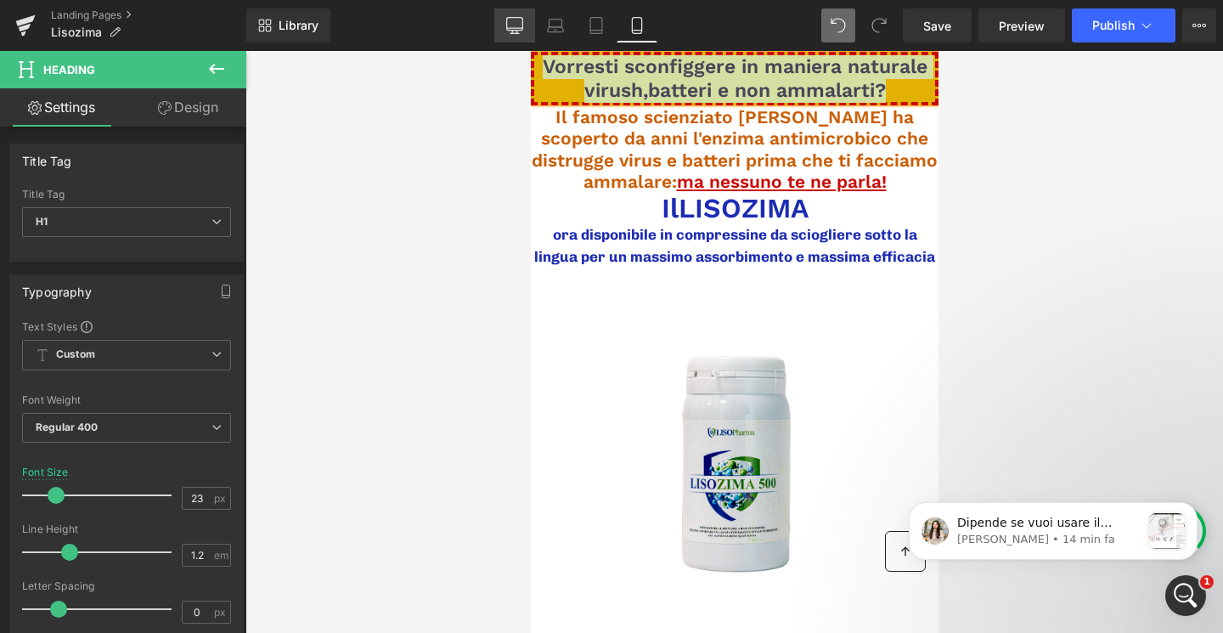
click at [521, 25] on icon at bounding box center [514, 25] width 17 height 17
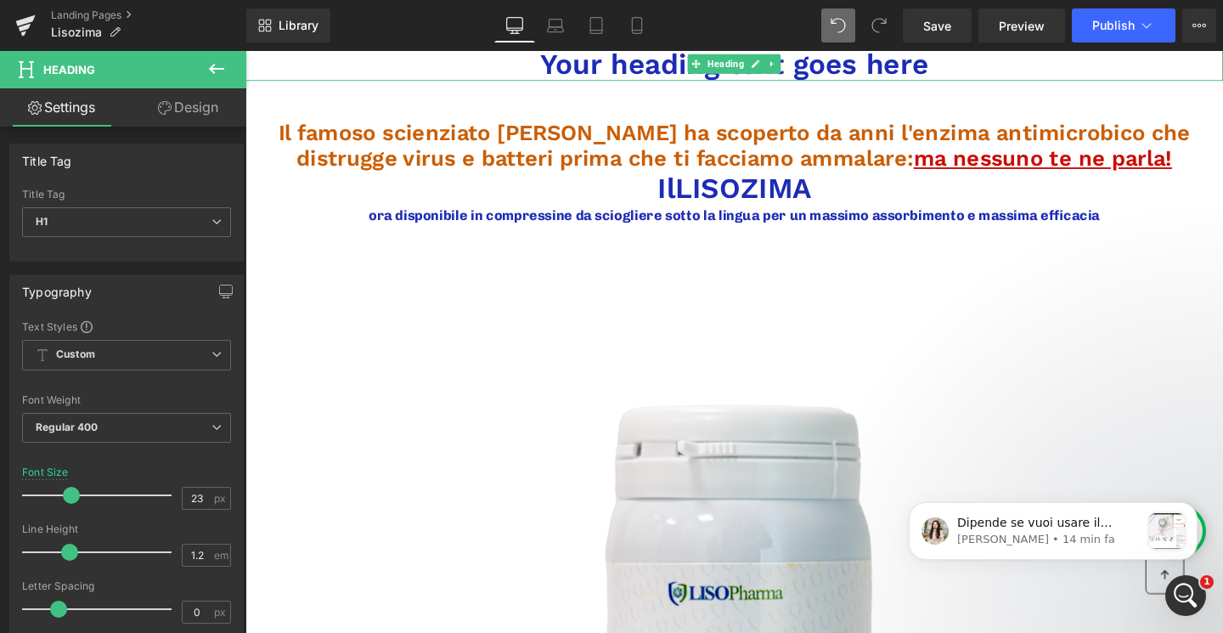
click at [606, 69] on h1 "Your heading text goes here" at bounding box center [758, 65] width 1027 height 36
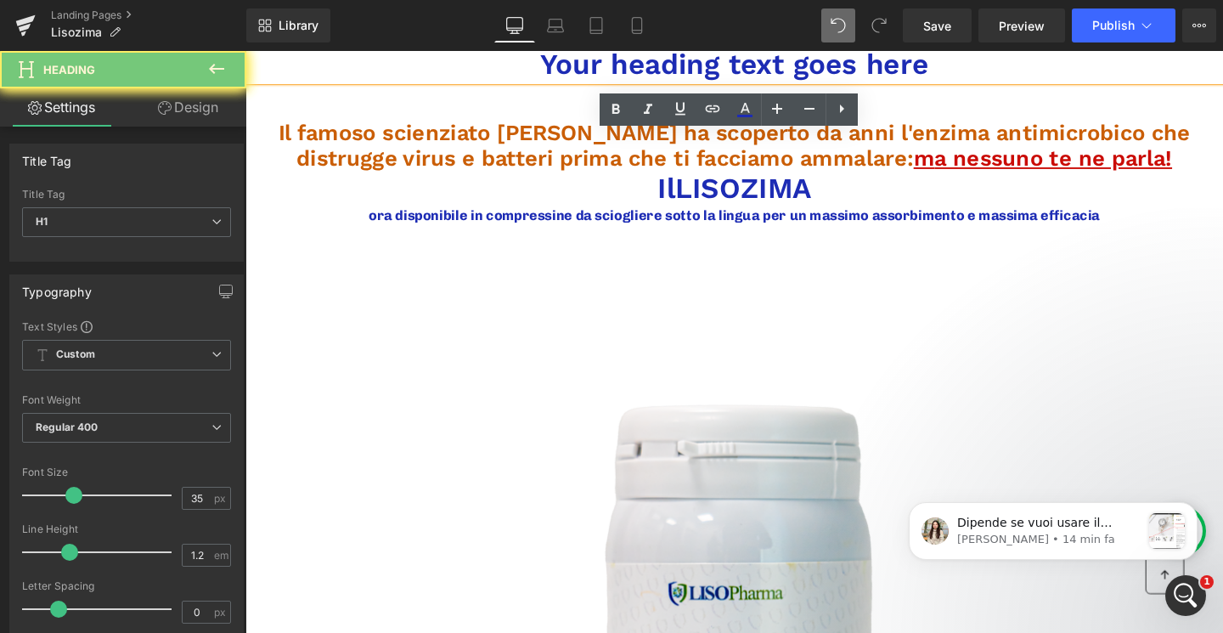
click at [606, 69] on h1 "Your heading text goes here" at bounding box center [758, 65] width 1027 height 36
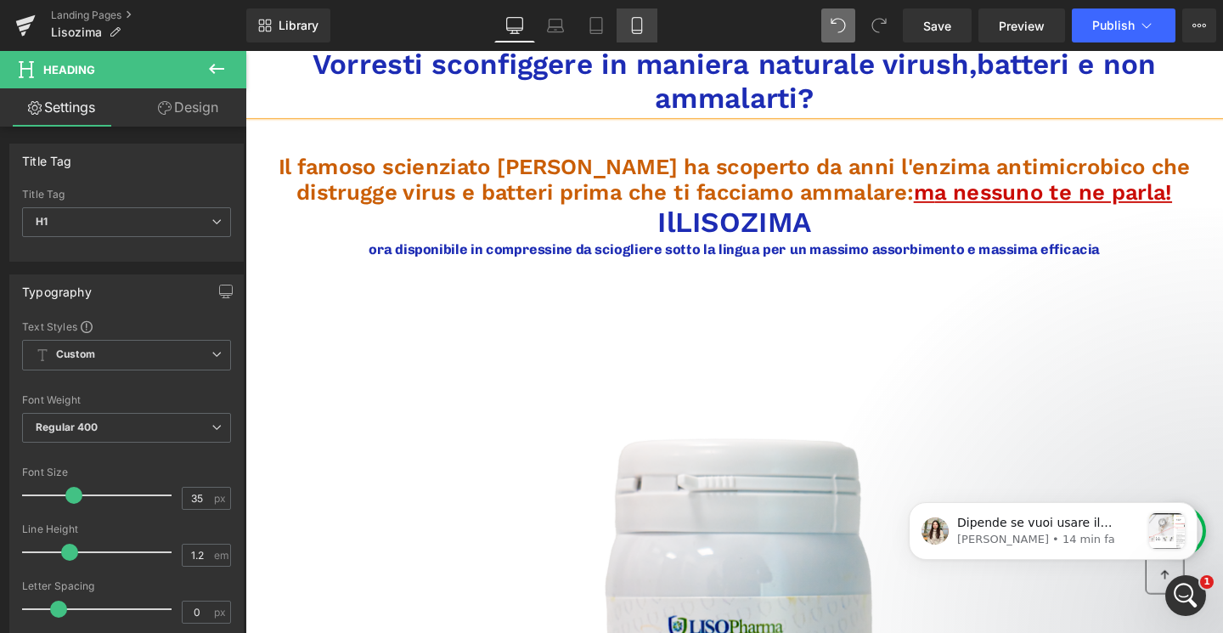
click at [636, 33] on icon at bounding box center [636, 26] width 9 height 16
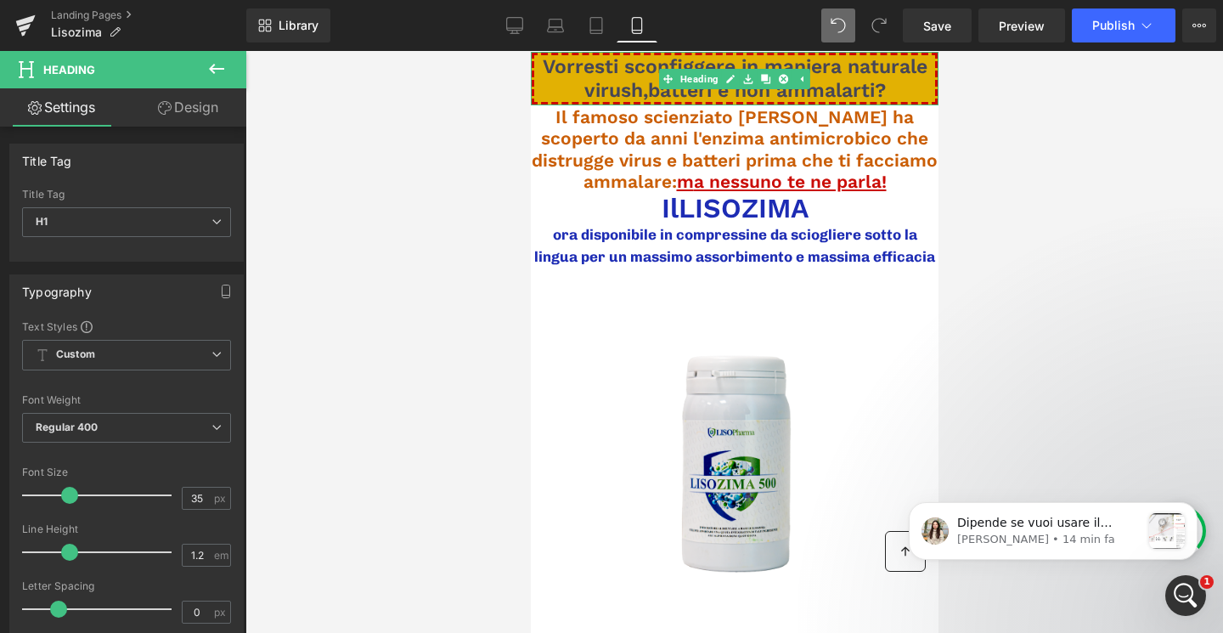
click at [625, 86] on span "Vorresti sconfiggere in maniera naturale virush,batteri e non ammalarti?" at bounding box center [734, 78] width 385 height 47
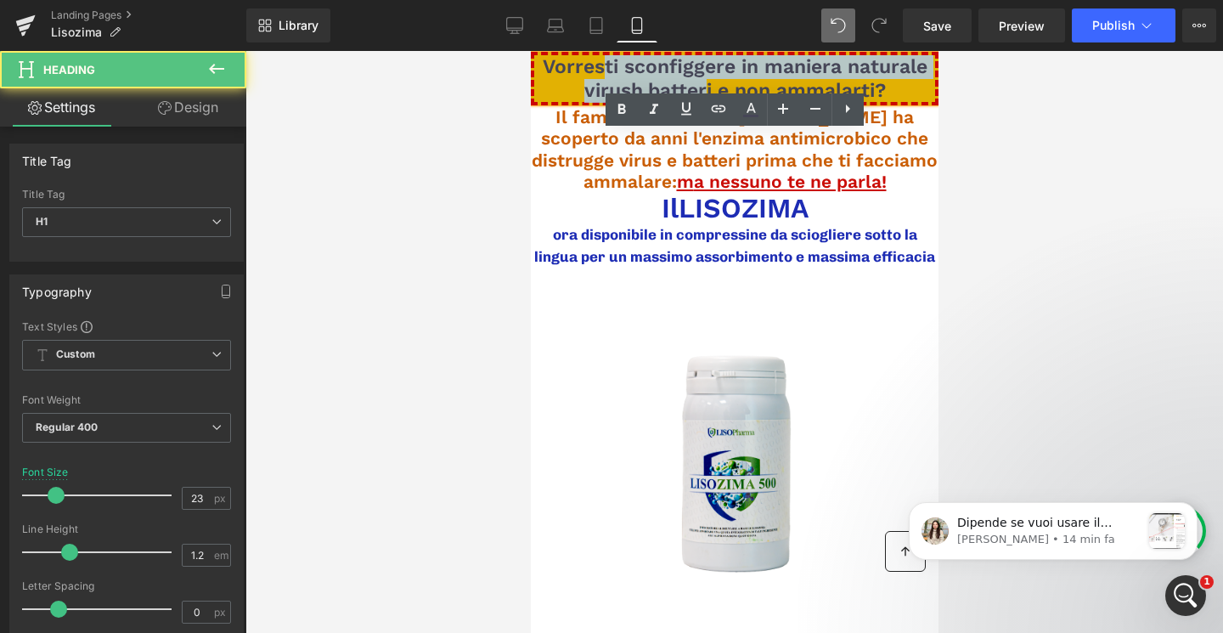
drag, startPoint x: 600, startPoint y: 63, endPoint x: 705, endPoint y: 93, distance: 109.6
click at [705, 93] on span "Vorresti sconfiggere in maniera naturale virush,batteri e non ammalarti?" at bounding box center [734, 78] width 385 height 47
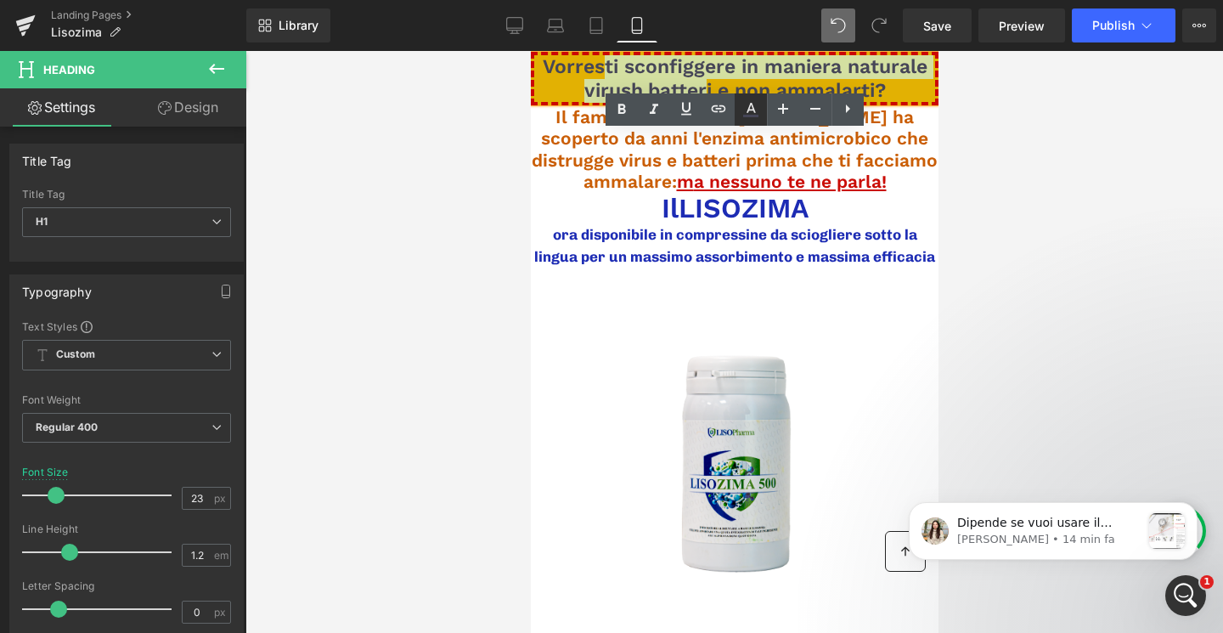
click at [746, 112] on icon at bounding box center [750, 108] width 9 height 10
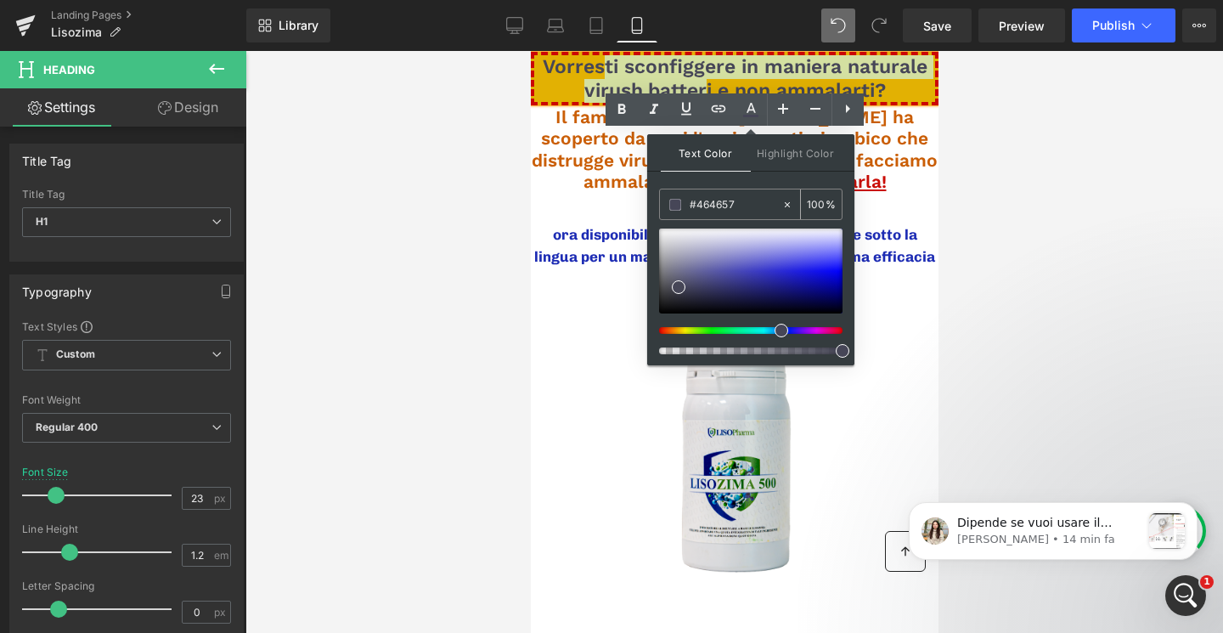
click at [735, 197] on input "#464657" at bounding box center [736, 204] width 92 height 19
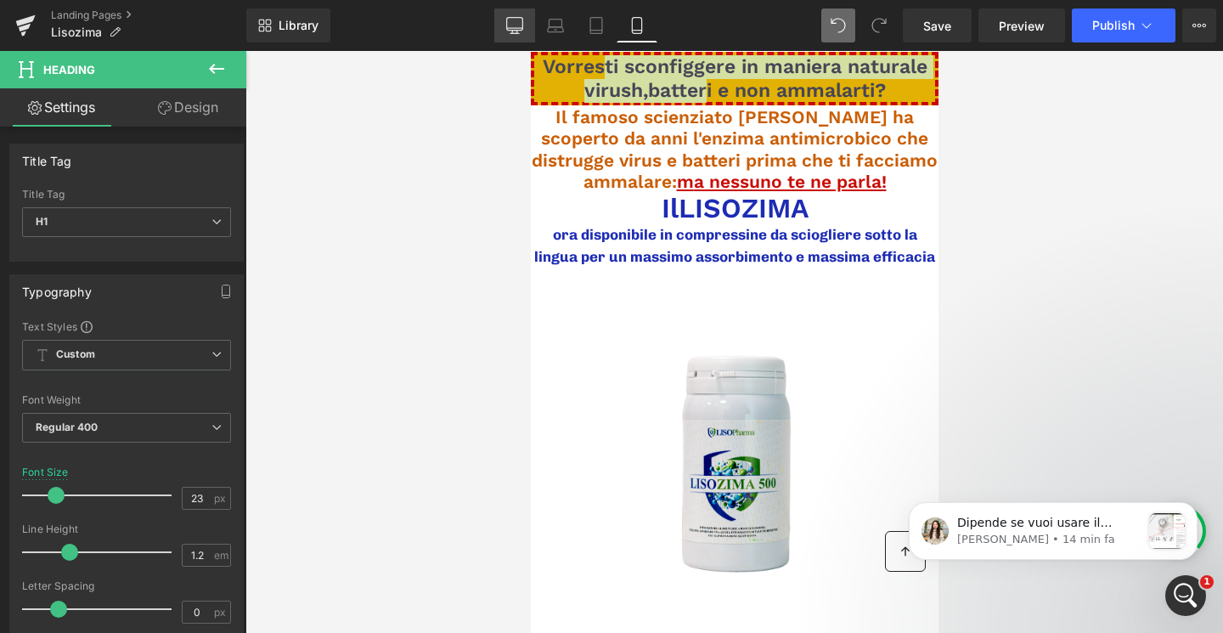
click at [516, 29] on icon at bounding box center [514, 25] width 17 height 17
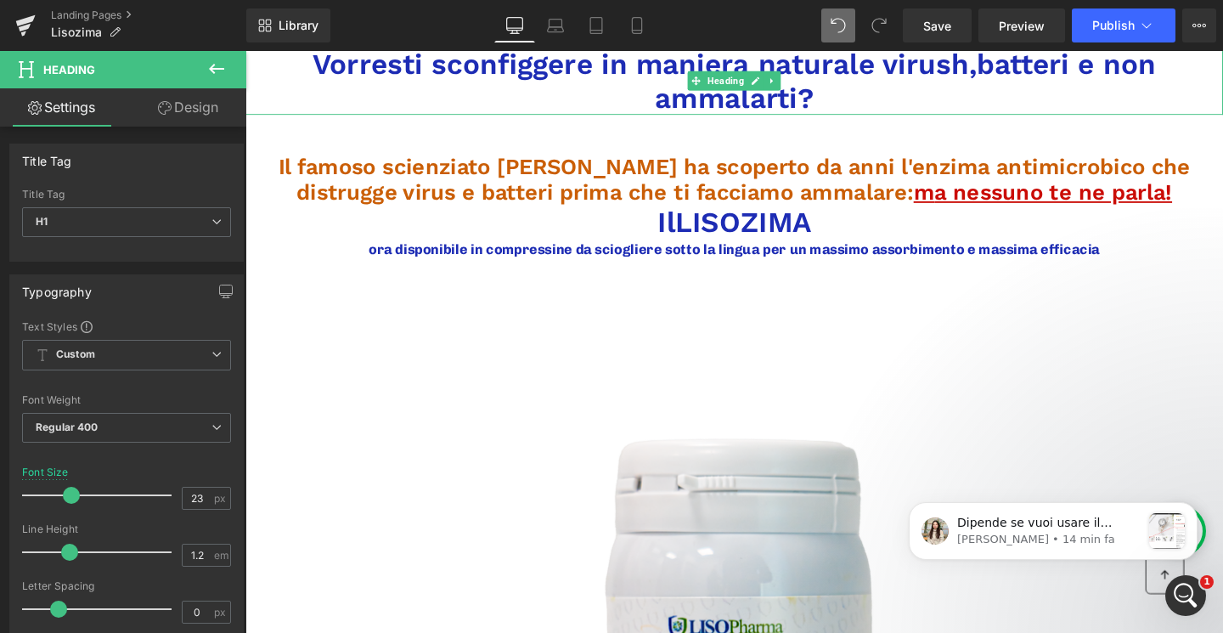
click at [633, 70] on h1 "Vorresti sconfiggere in maniera naturale virush,batteri e non ammalarti?" at bounding box center [758, 82] width 1027 height 71
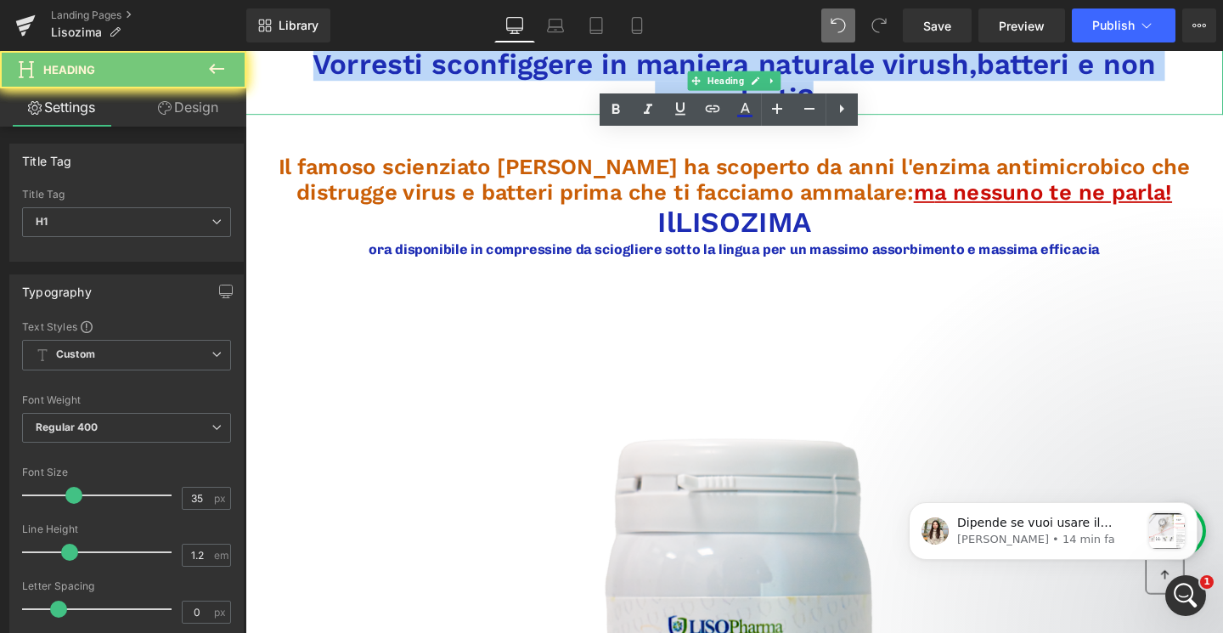
click at [633, 70] on h1 "Vorresti sconfiggere in maniera naturale virush,batteri e non ammalarti?" at bounding box center [758, 82] width 1027 height 71
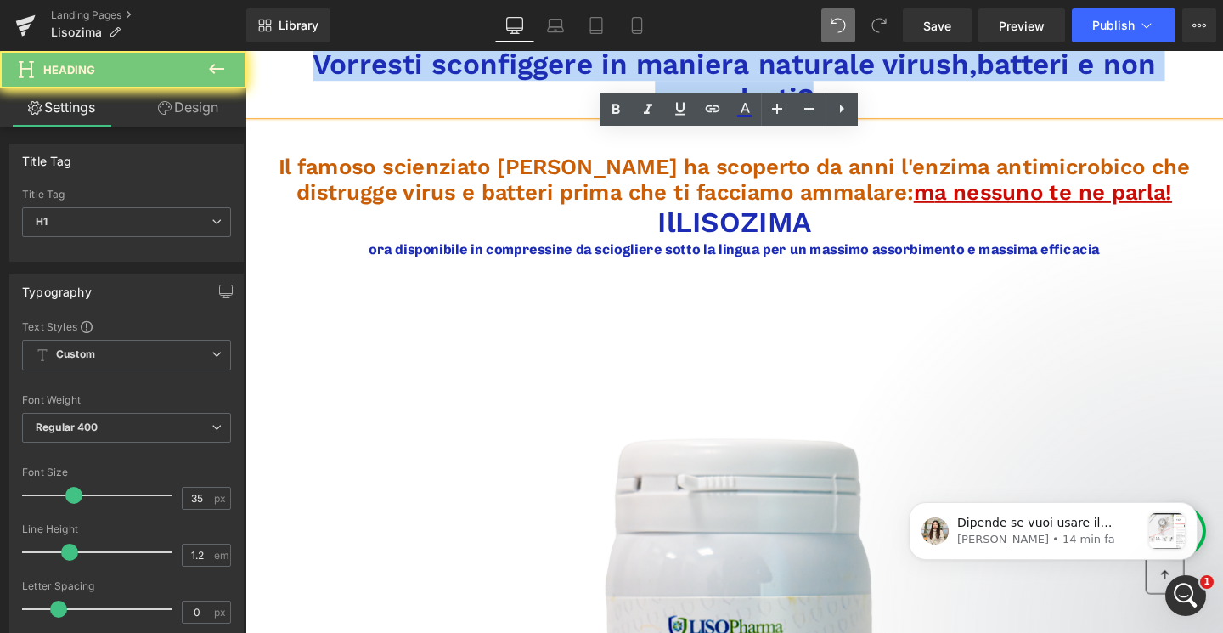
click at [633, 70] on h1 "Vorresti sconfiggere in maniera naturale virush,batteri e non ammalarti?" at bounding box center [758, 82] width 1027 height 71
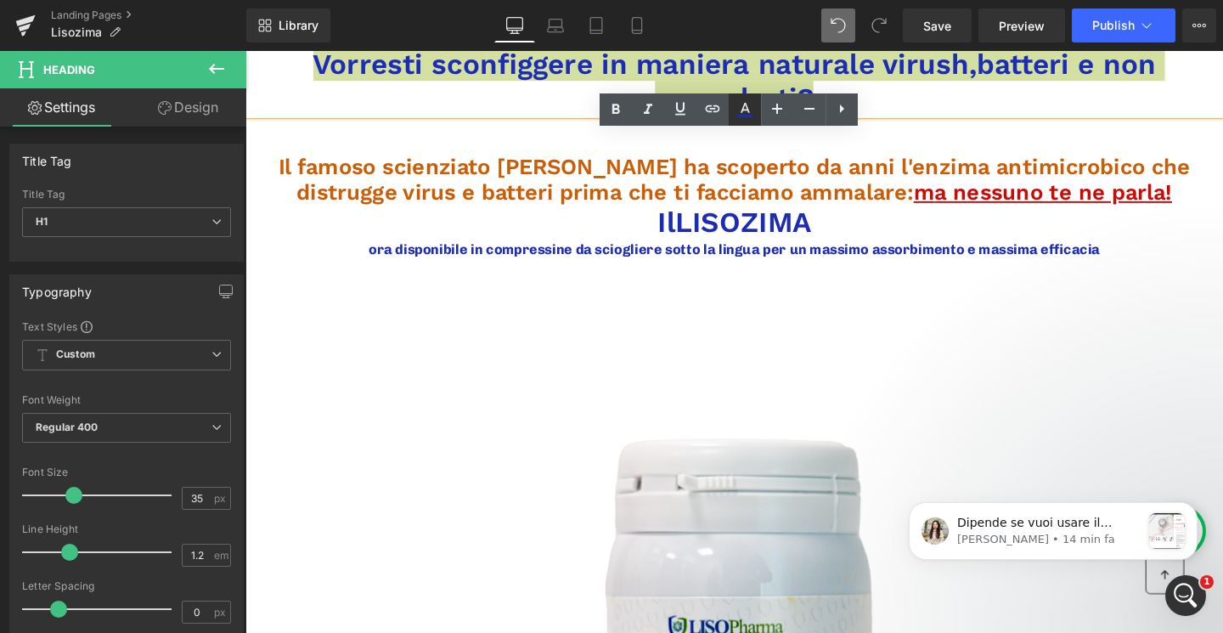
click at [737, 115] on icon at bounding box center [744, 116] width 15 height 3
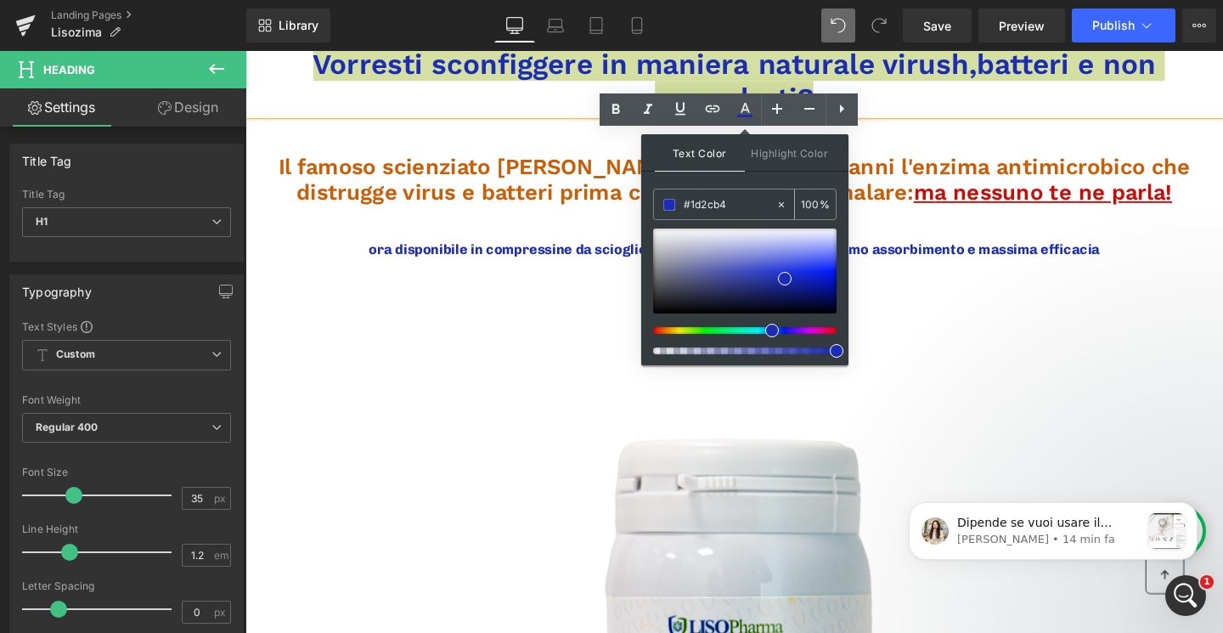
click at [729, 202] on input "#464657" at bounding box center [730, 204] width 92 height 19
type input "#1d2cb4"
paste input "#464657"
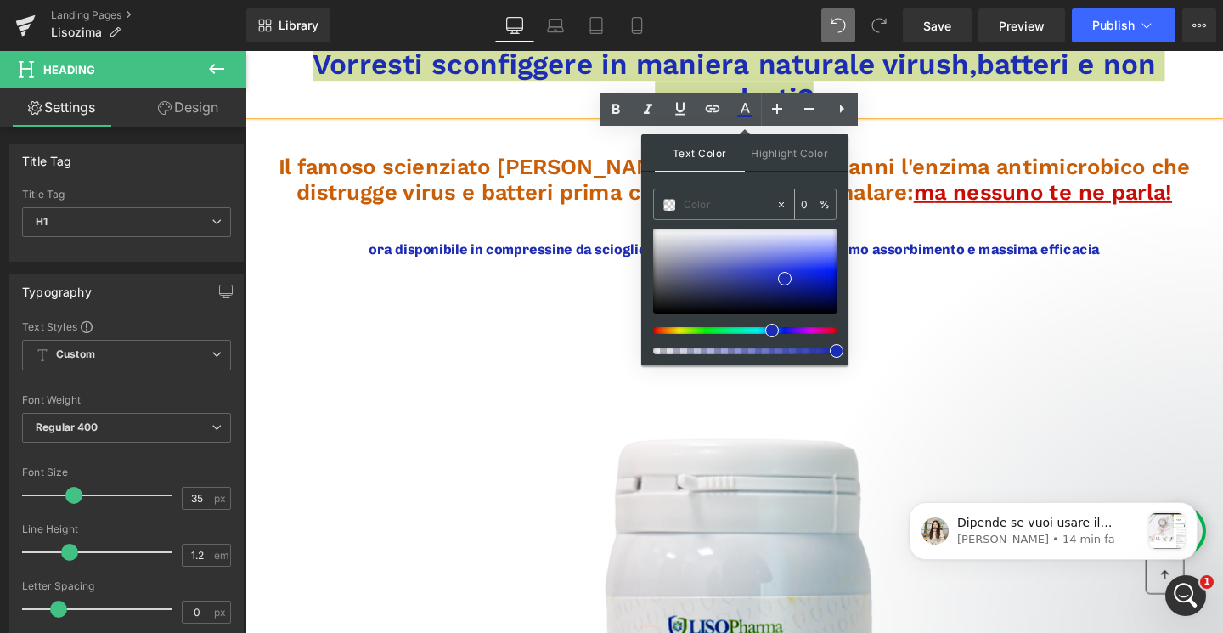
type input "#464657"
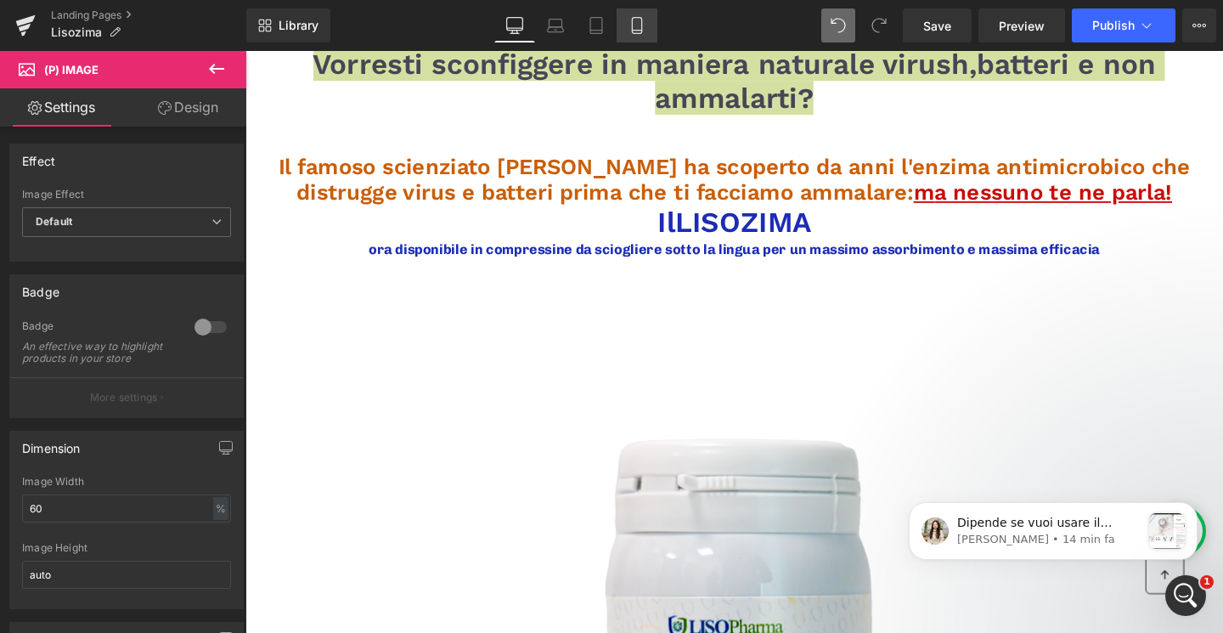
click at [629, 19] on icon at bounding box center [636, 25] width 17 height 17
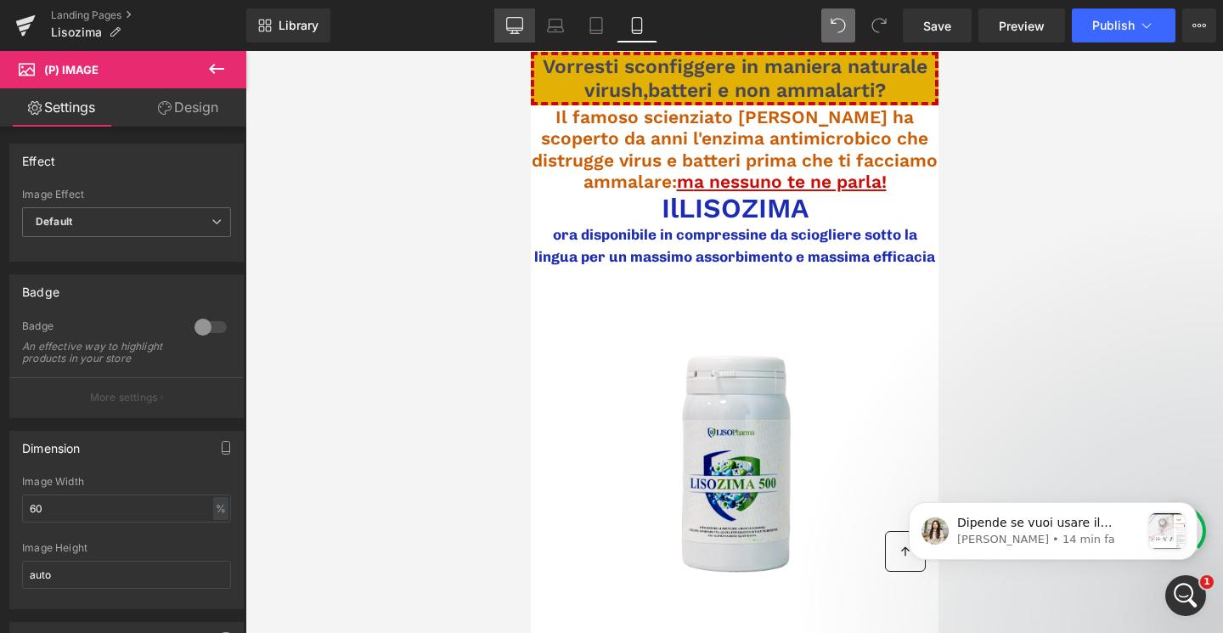
click at [515, 25] on icon at bounding box center [514, 25] width 17 height 17
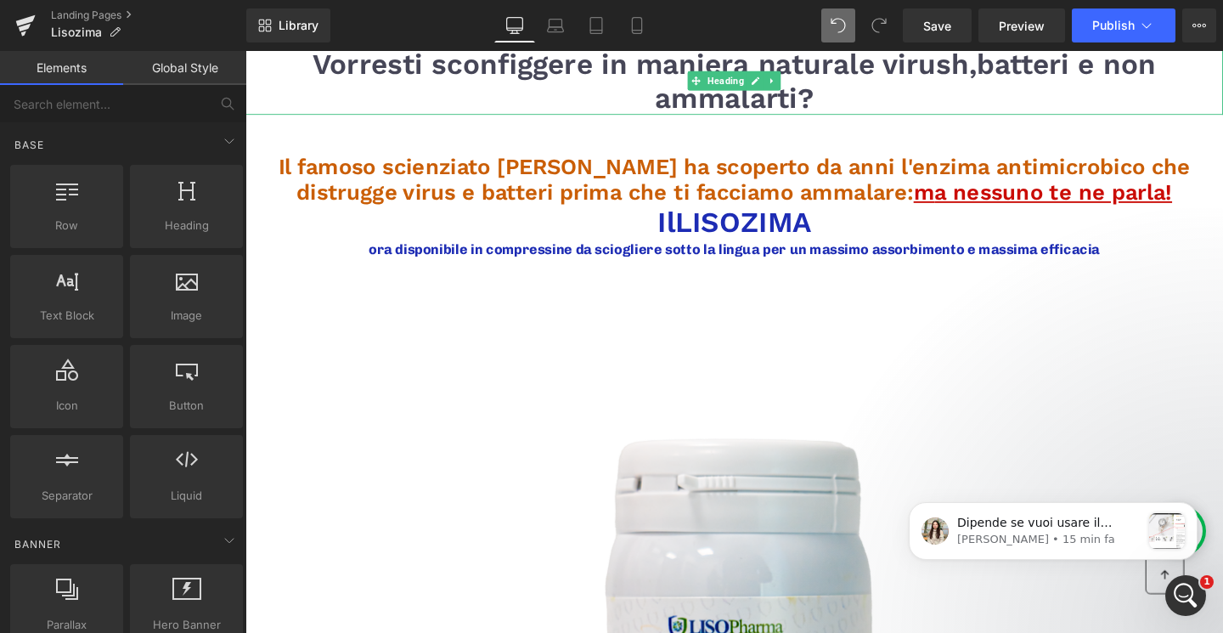
click at [466, 70] on span "Vorresti sconfiggere in maniera naturale virush,batteri e non ammalarti?" at bounding box center [760, 82] width 886 height 71
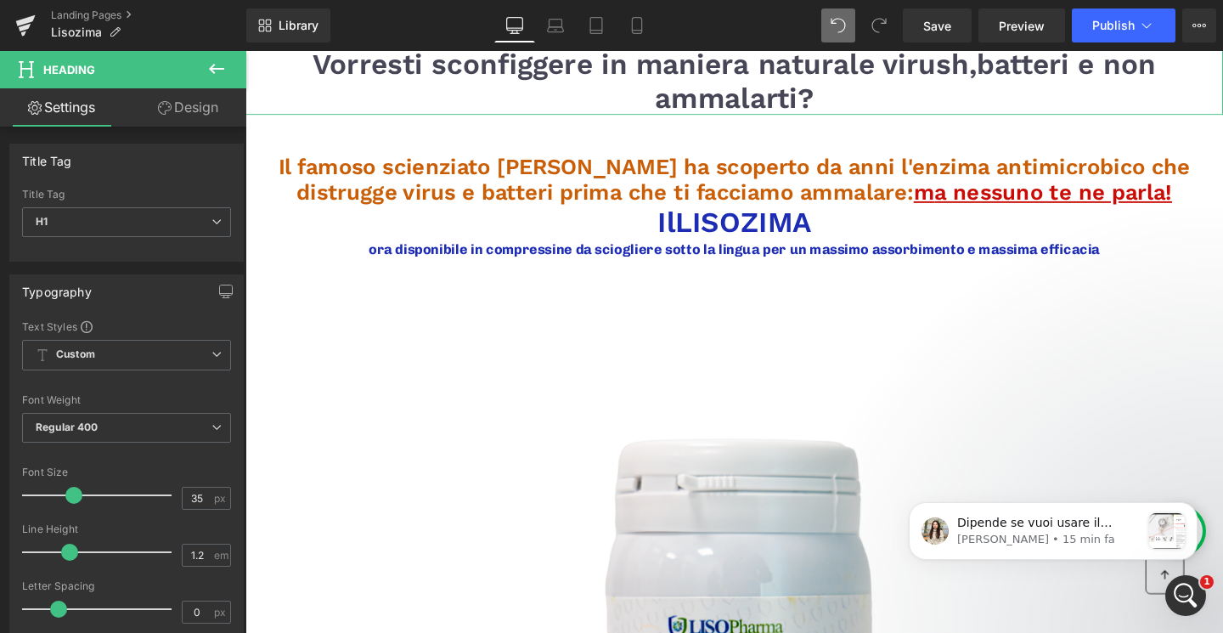
click at [190, 121] on link "Design" at bounding box center [188, 107] width 123 height 38
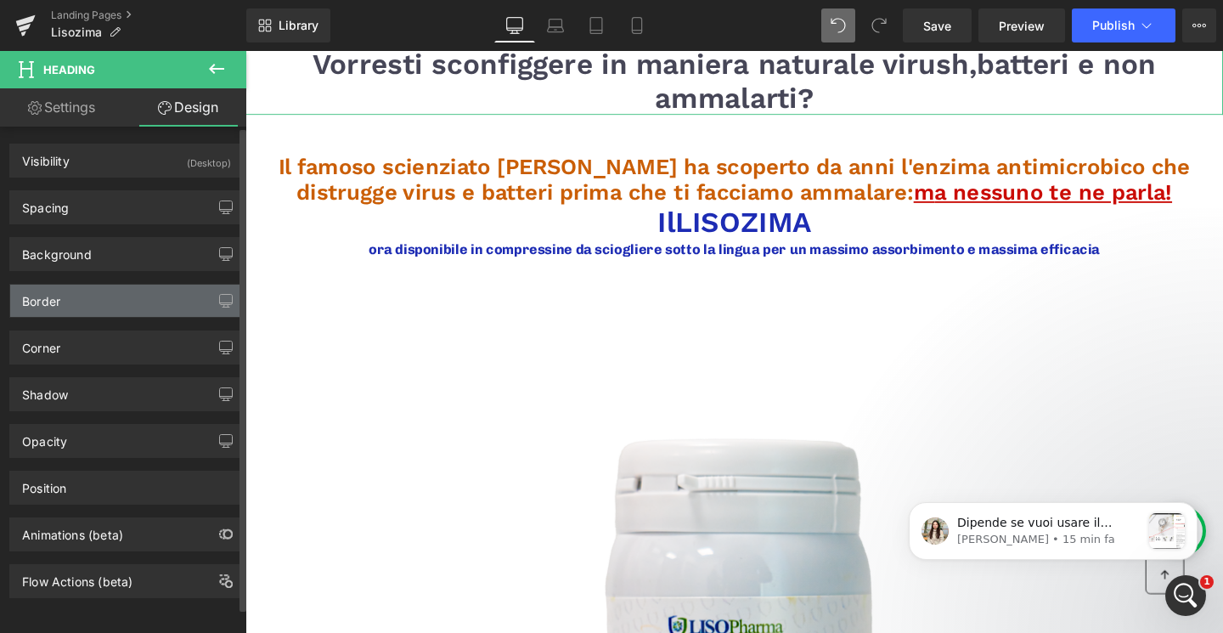
click at [144, 286] on div "Border" at bounding box center [126, 300] width 233 height 32
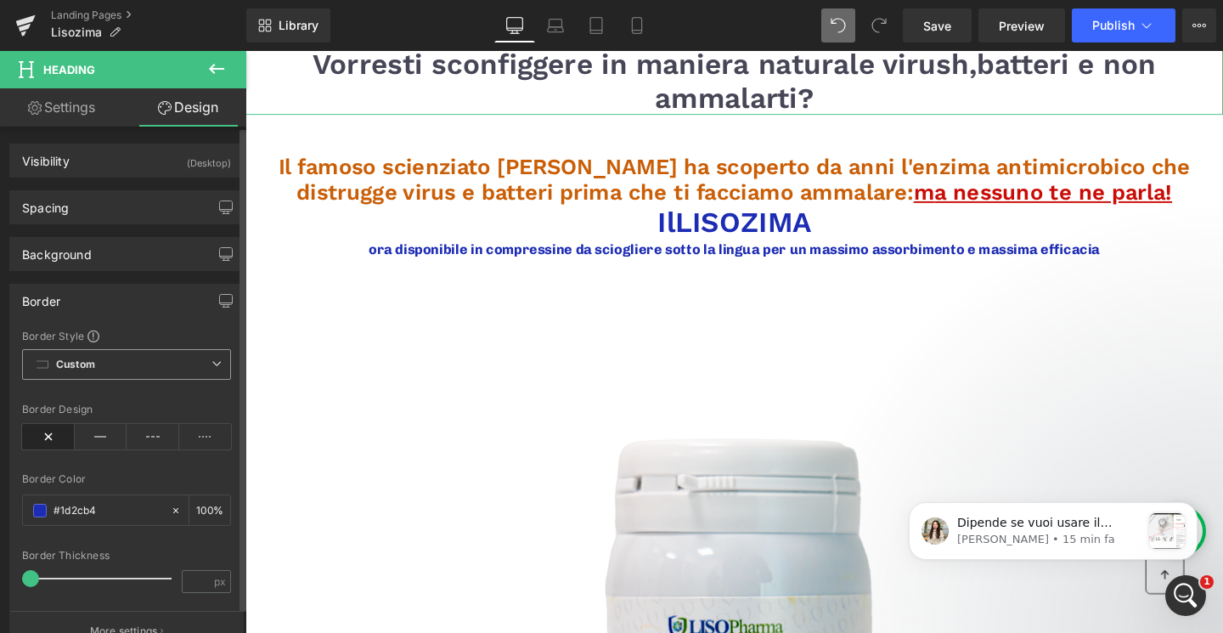
click at [138, 357] on span "Custom Setup Global Style" at bounding box center [126, 364] width 209 height 31
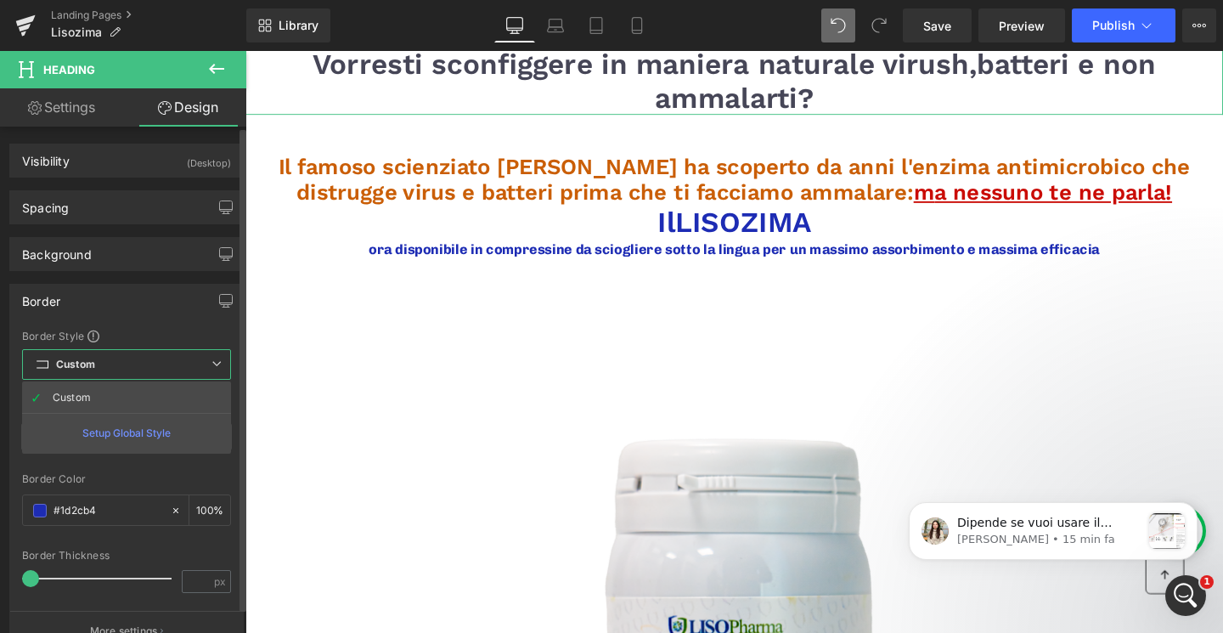
click at [172, 285] on div "Border" at bounding box center [126, 300] width 233 height 32
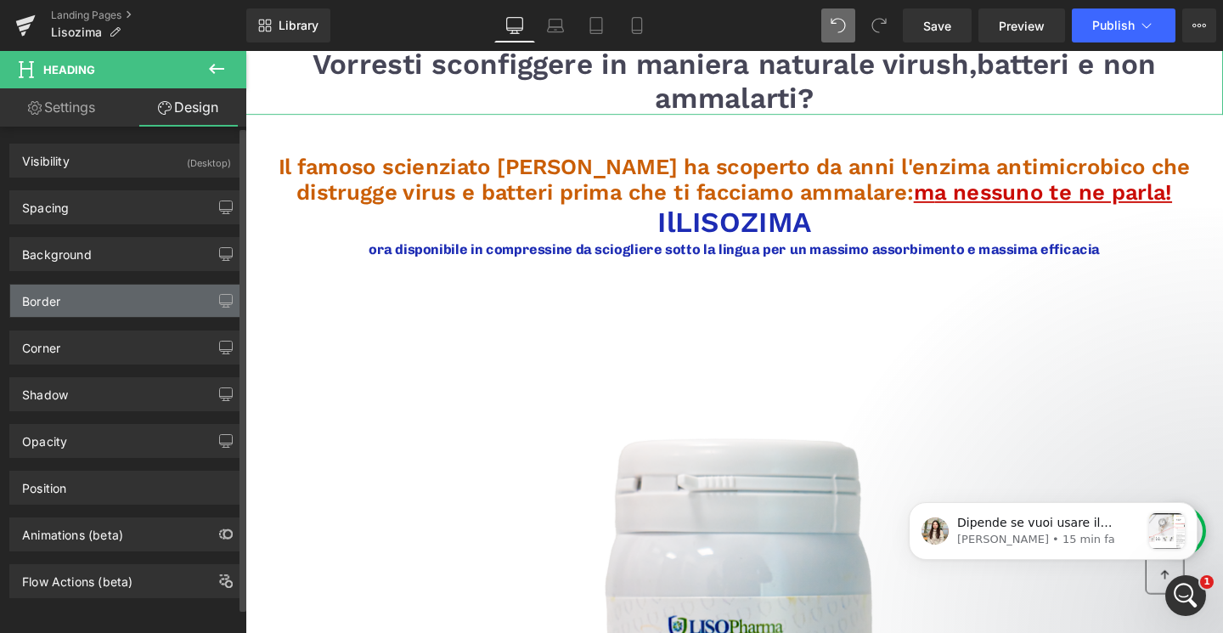
click at [161, 305] on div "Border" at bounding box center [126, 300] width 233 height 32
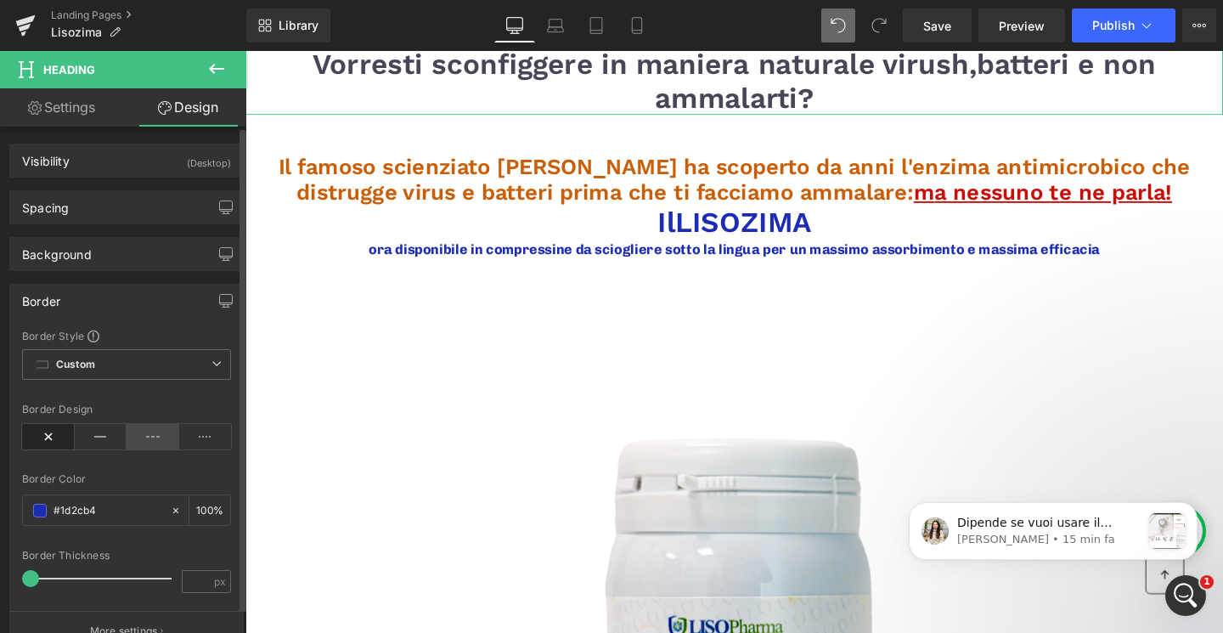
click at [148, 430] on icon at bounding box center [153, 436] width 53 height 25
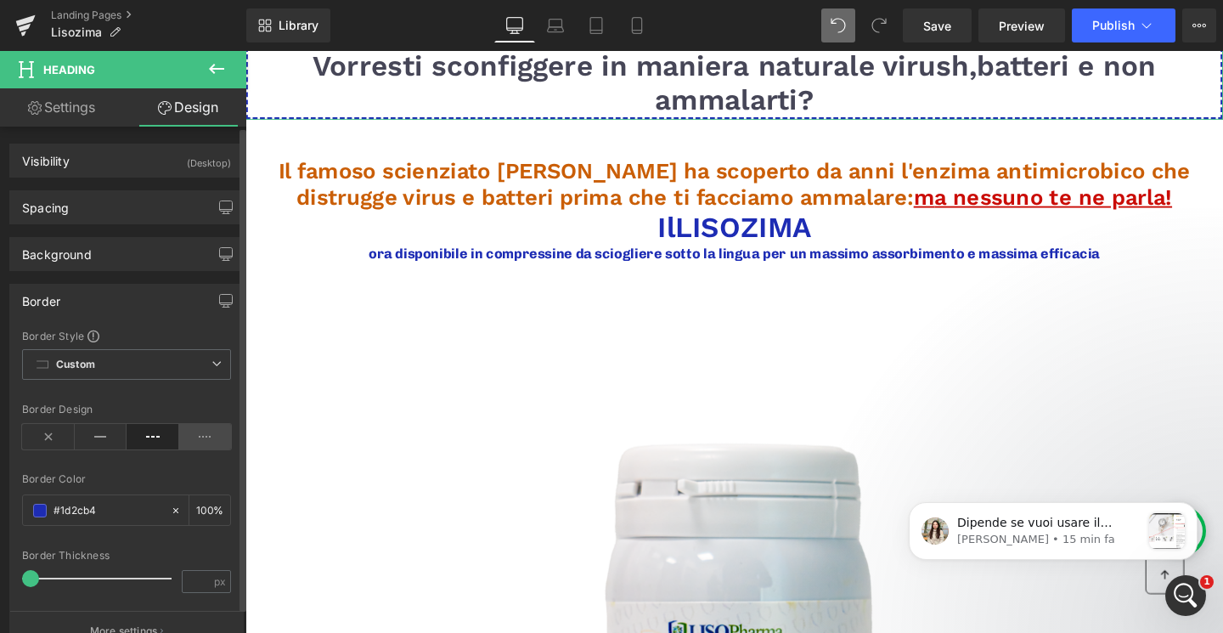
click at [189, 440] on icon at bounding box center [205, 436] width 53 height 25
click at [149, 431] on icon at bounding box center [153, 436] width 53 height 25
click at [104, 445] on icon at bounding box center [101, 436] width 53 height 25
click at [146, 437] on icon at bounding box center [153, 436] width 53 height 25
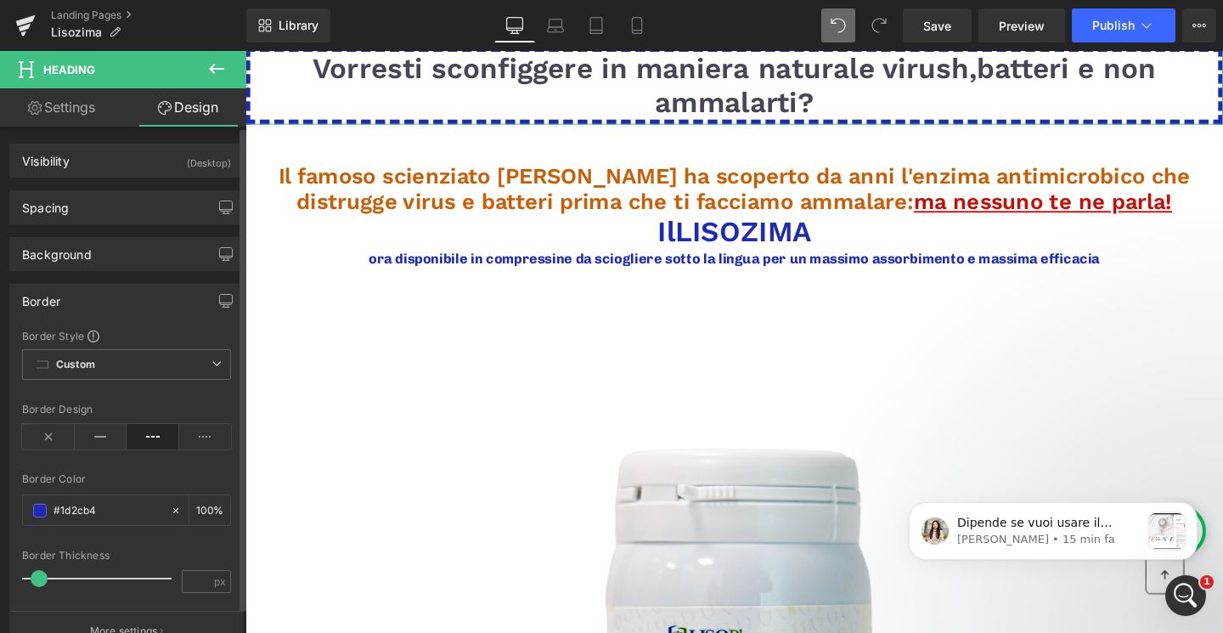
click at [45, 577] on span at bounding box center [39, 578] width 17 height 17
click at [41, 504] on span at bounding box center [40, 511] width 14 height 14
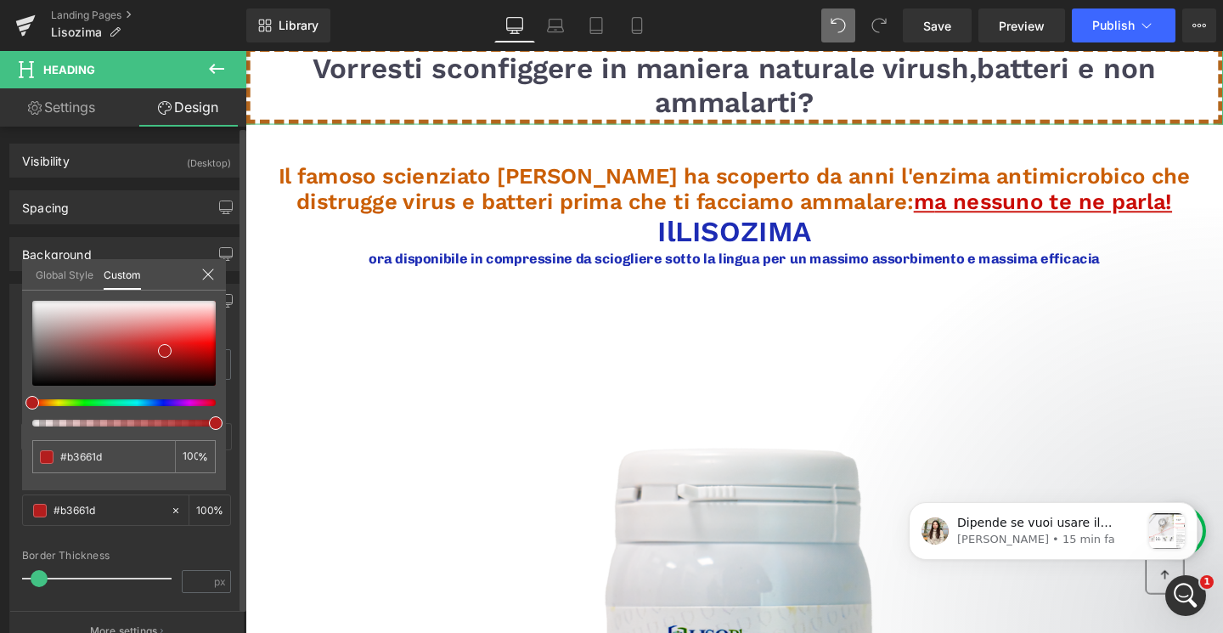
drag, startPoint x: 154, startPoint y: 403, endPoint x: 21, endPoint y: 402, distance: 132.5
click at [21, 402] on div "Border Border Style Custom Custom Setup Global Style Custom Setup Global Style …" at bounding box center [127, 461] width 254 height 380
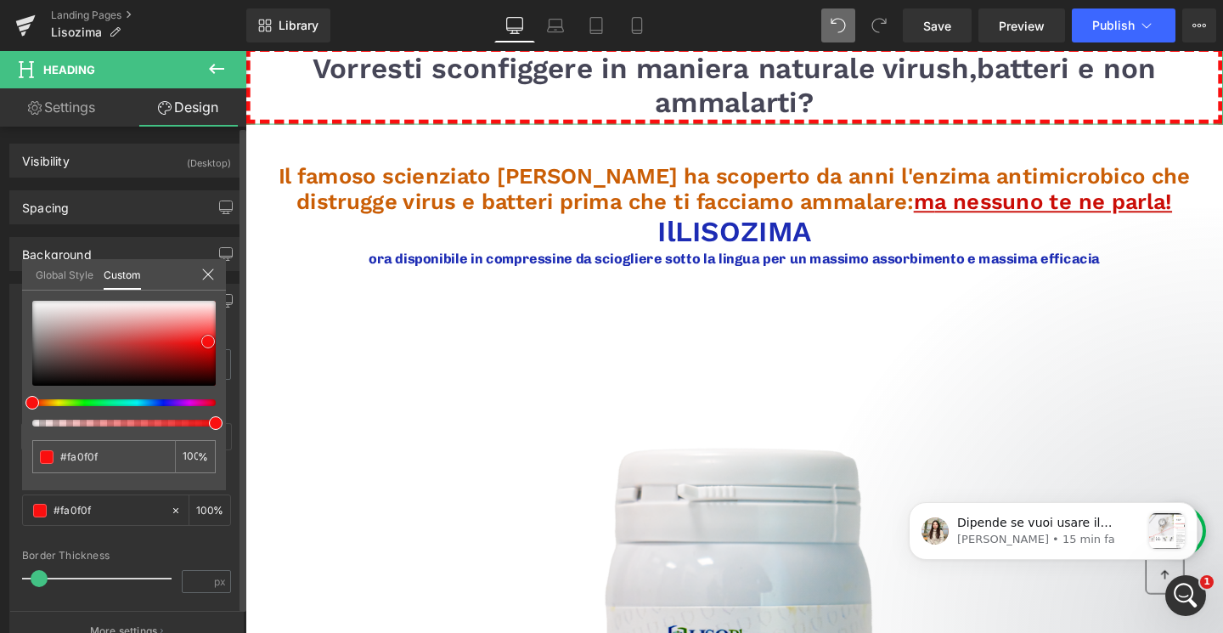
drag, startPoint x: 167, startPoint y: 352, endPoint x: 211, endPoint y: 343, distance: 44.3
click at [211, 343] on span at bounding box center [208, 342] width 14 height 14
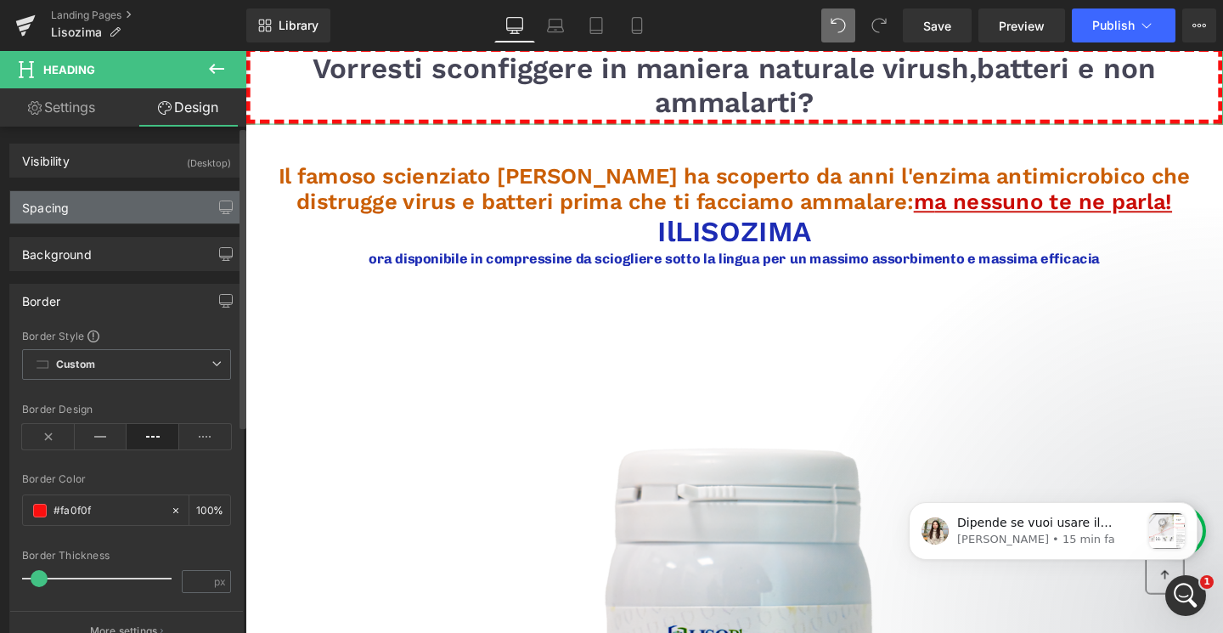
click at [106, 211] on div "Spacing" at bounding box center [126, 207] width 233 height 32
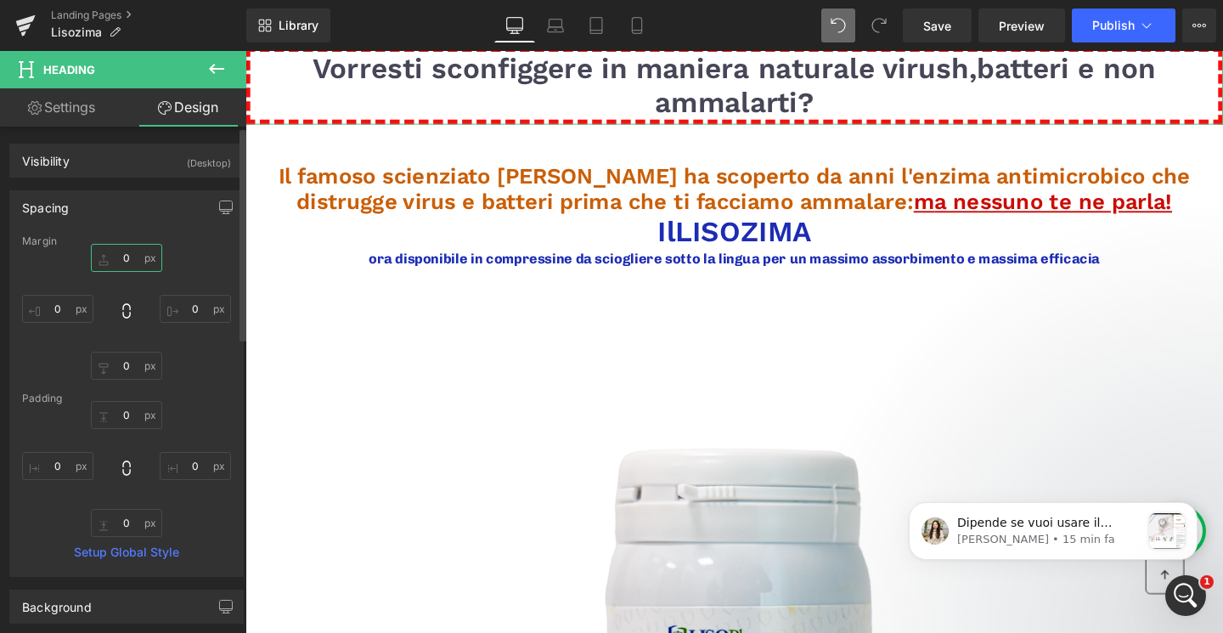
click at [129, 261] on input "text" at bounding box center [126, 258] width 71 height 28
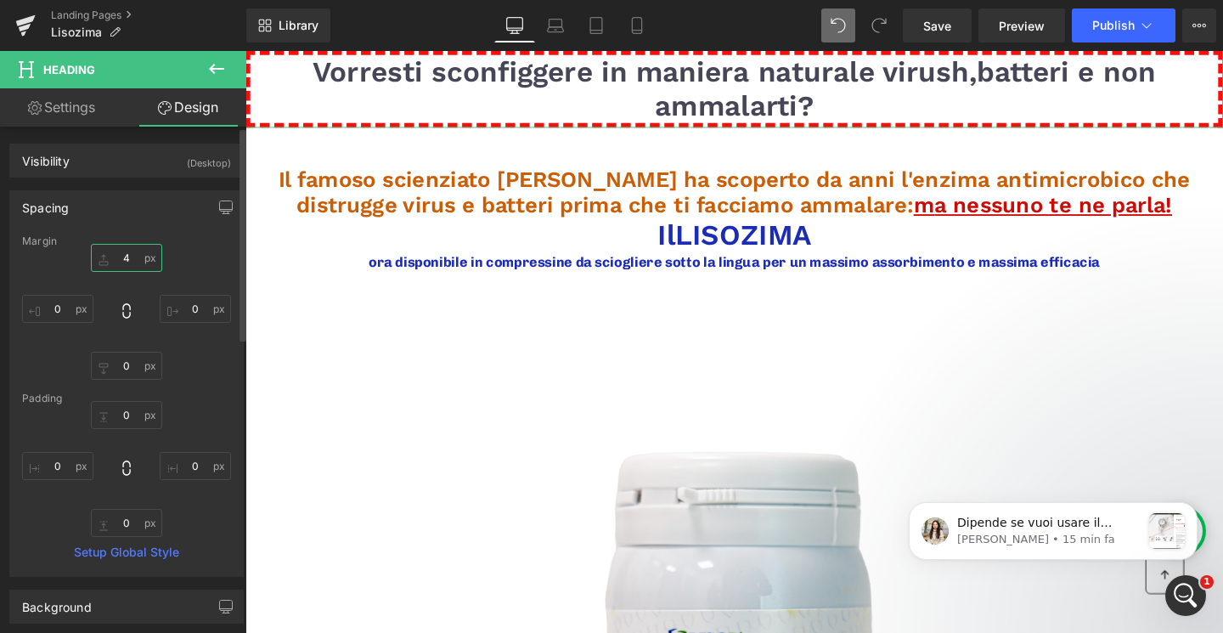
type input "5"
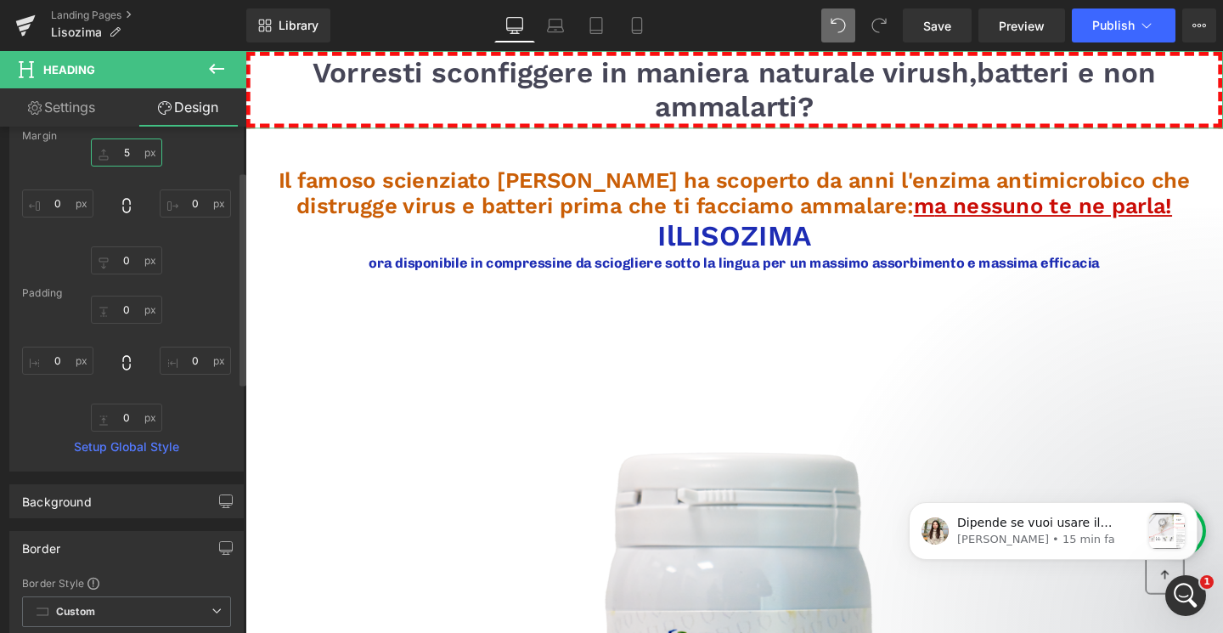
scroll to position [247, 0]
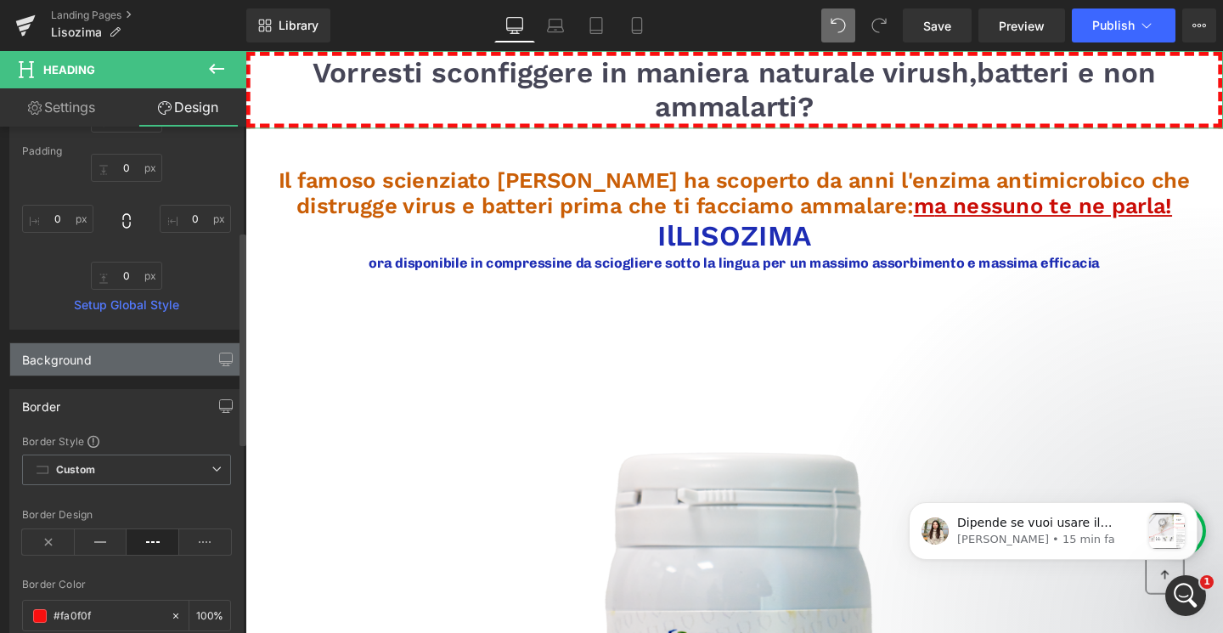
click at [95, 367] on div "Background" at bounding box center [126, 359] width 233 height 32
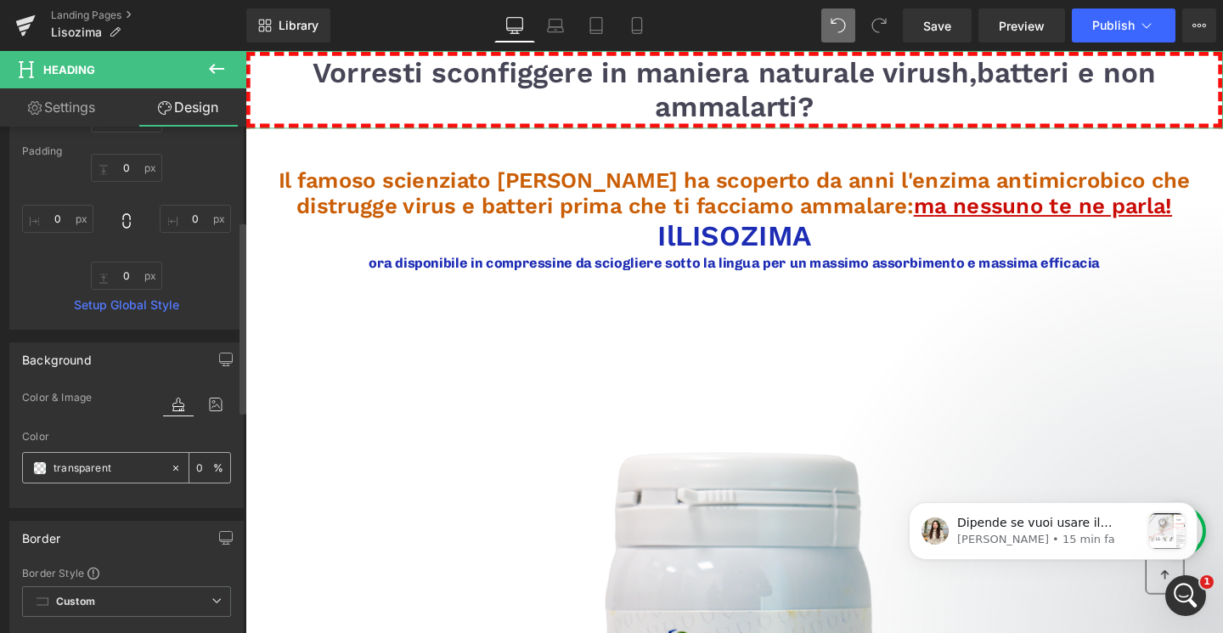
click at [45, 473] on div at bounding box center [96, 468] width 147 height 30
click at [40, 467] on span at bounding box center [40, 468] width 14 height 14
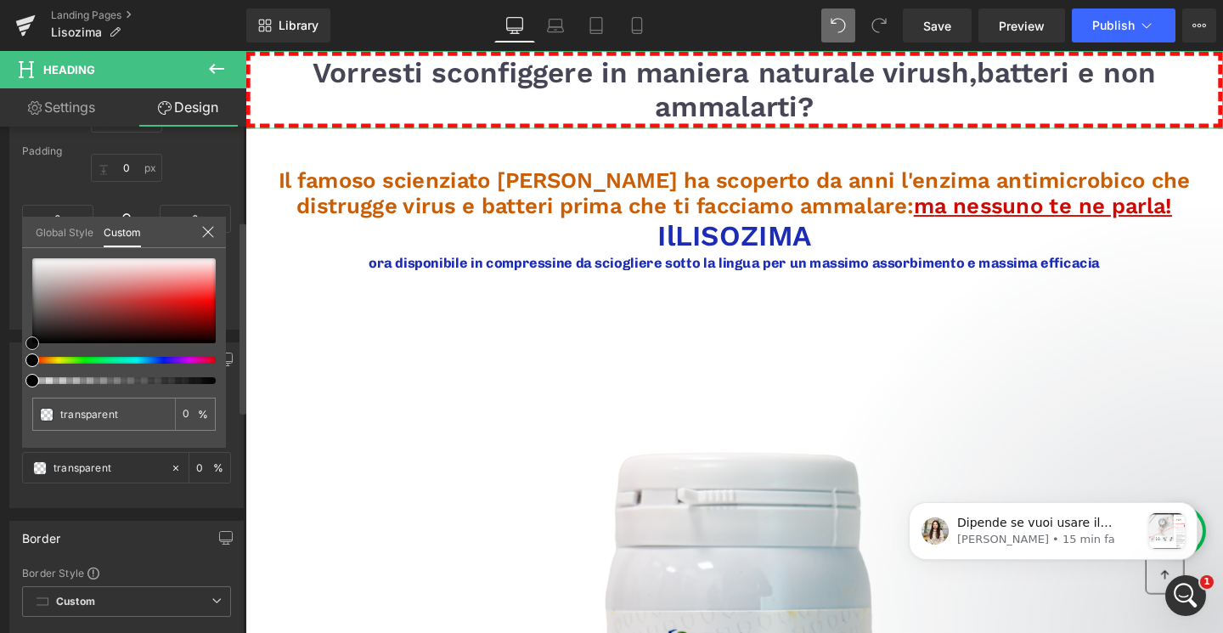
click at [179, 295] on div at bounding box center [123, 300] width 183 height 85
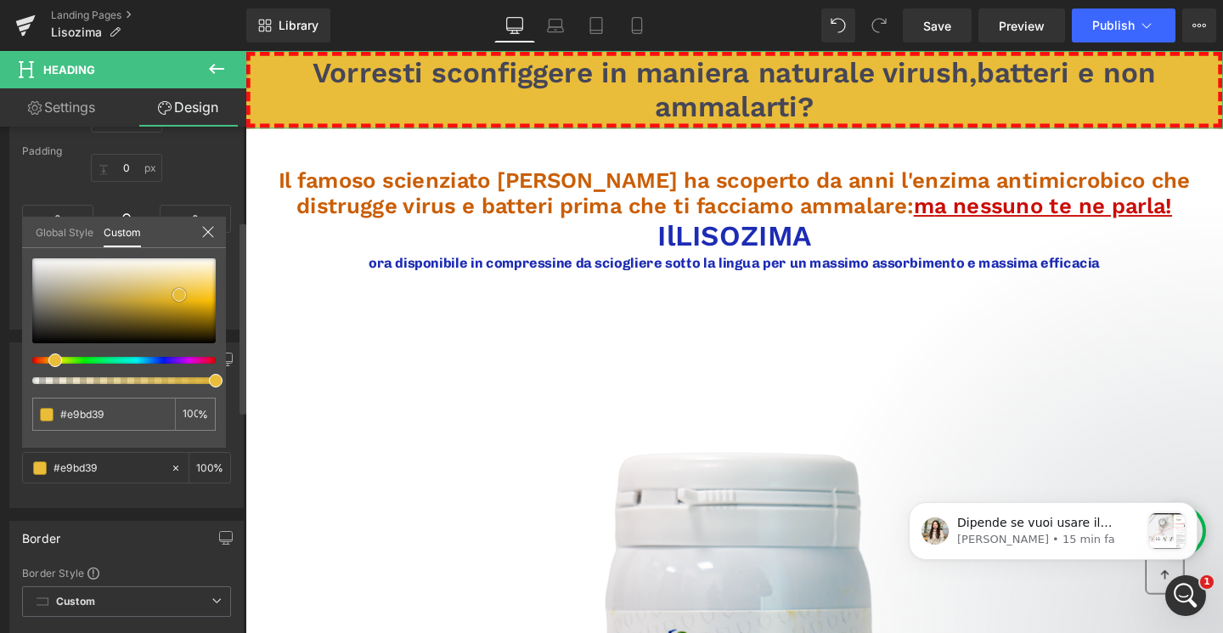
type input "#ebba28"
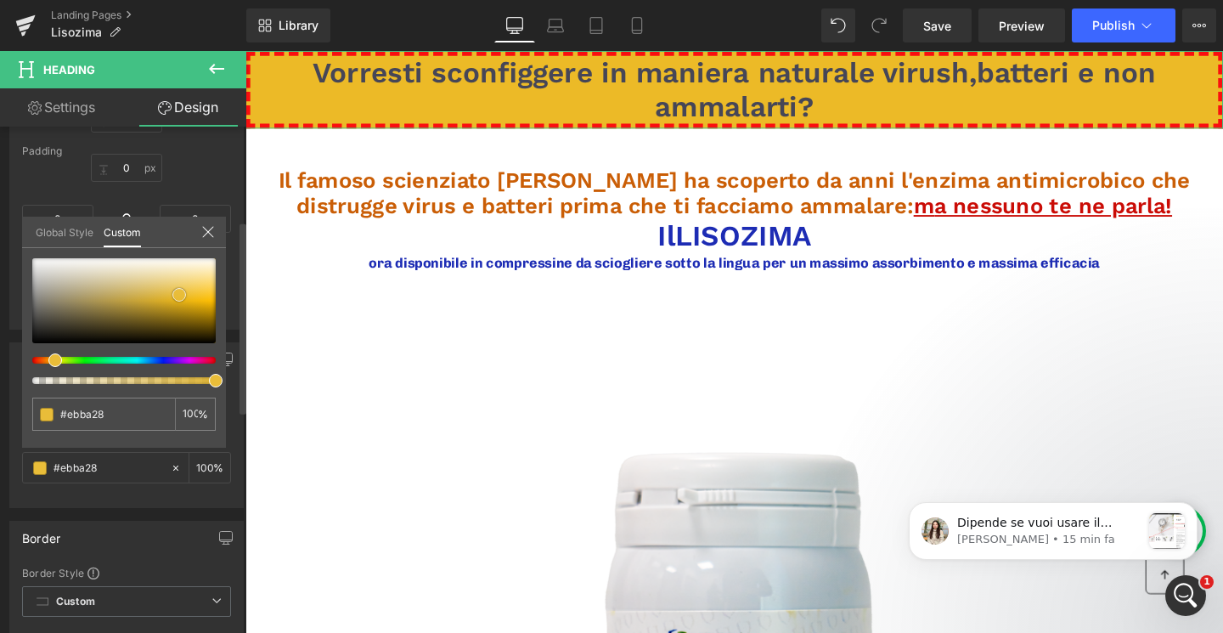
type input "#ecba27"
type input "#f5bf1d"
type input "#f6c01c"
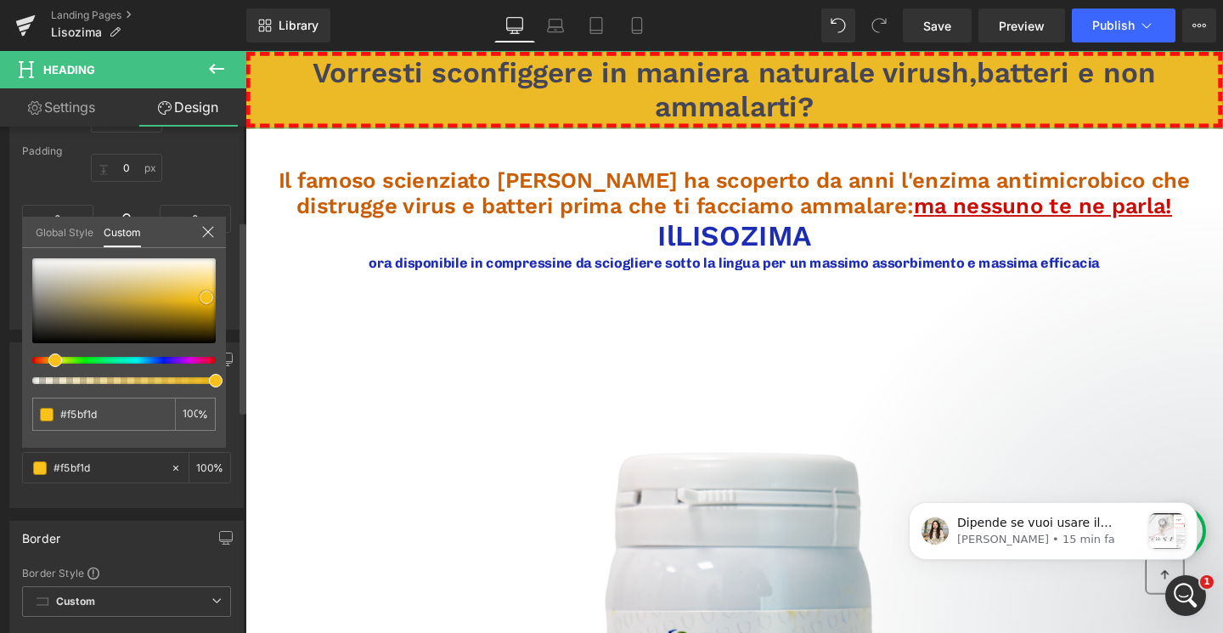
type input "#f6c01c"
type input "#f9c11a"
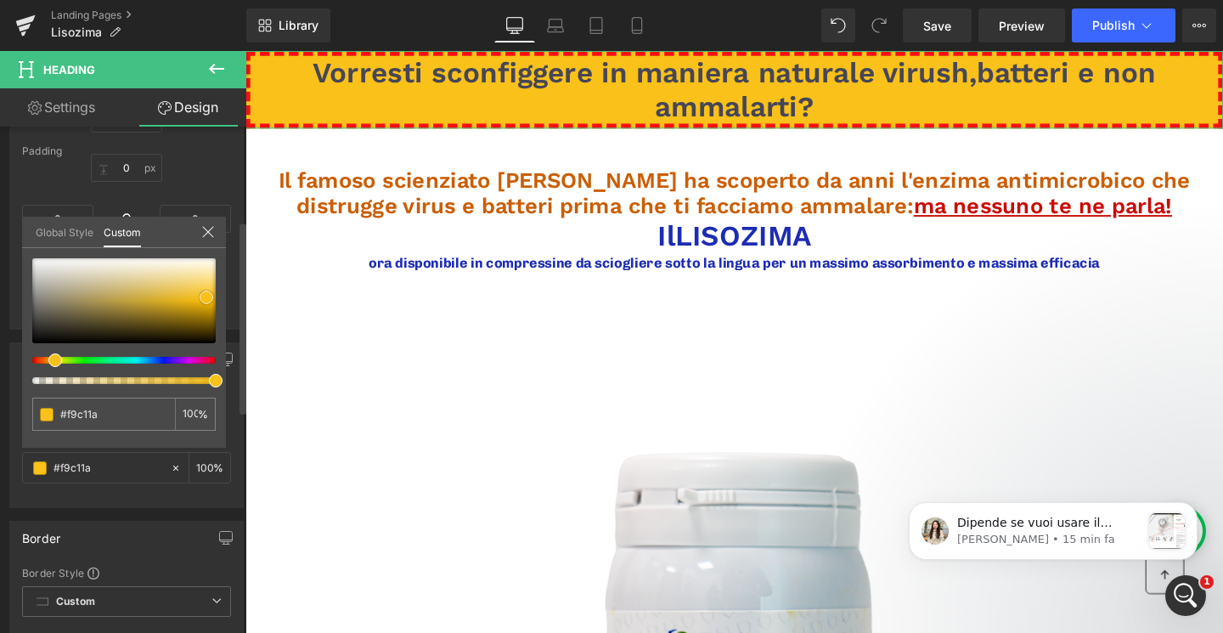
type input "#f9c21f"
type input "#f9c424"
type input "#f9c529"
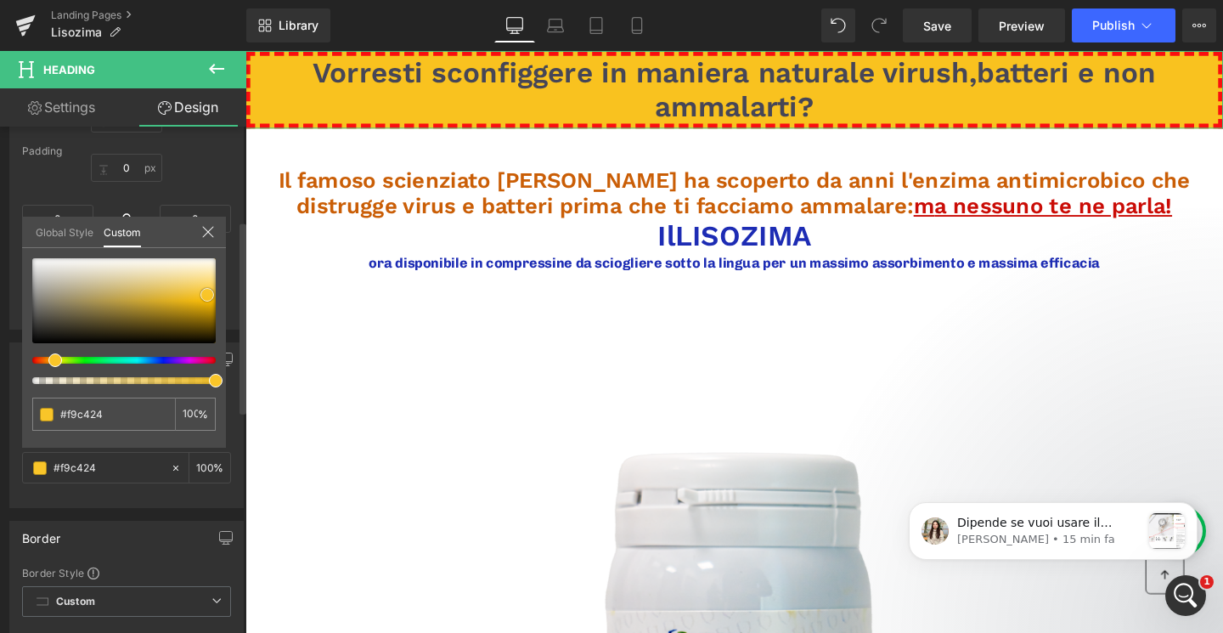
type input "#f9c529"
type input "#f9c62e"
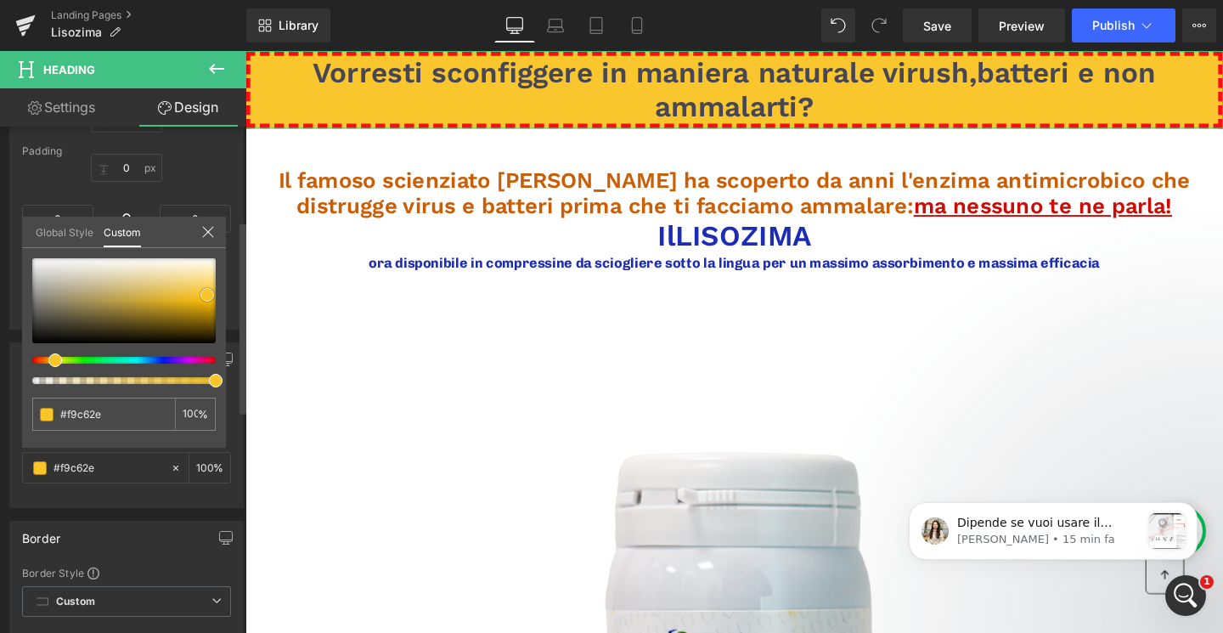
type input "#f8c62f"
drag, startPoint x: 185, startPoint y: 297, endPoint x: 207, endPoint y: 294, distance: 22.3
click at [207, 294] on div at bounding box center [123, 300] width 183 height 85
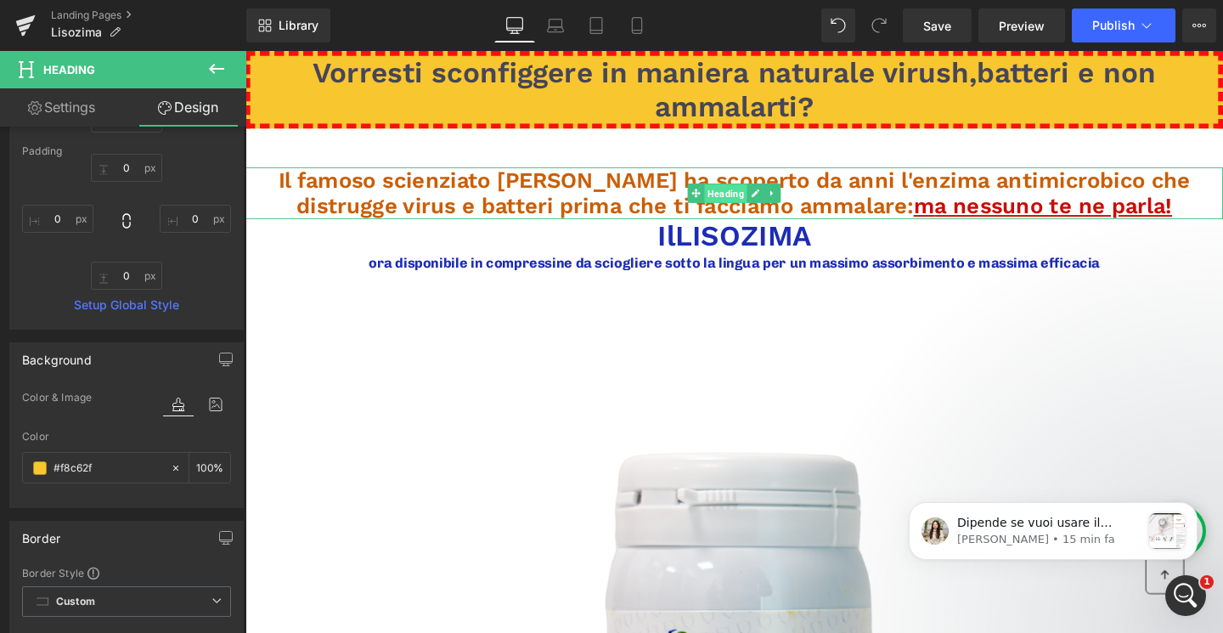
click at [757, 200] on span "Heading" at bounding box center [750, 201] width 45 height 20
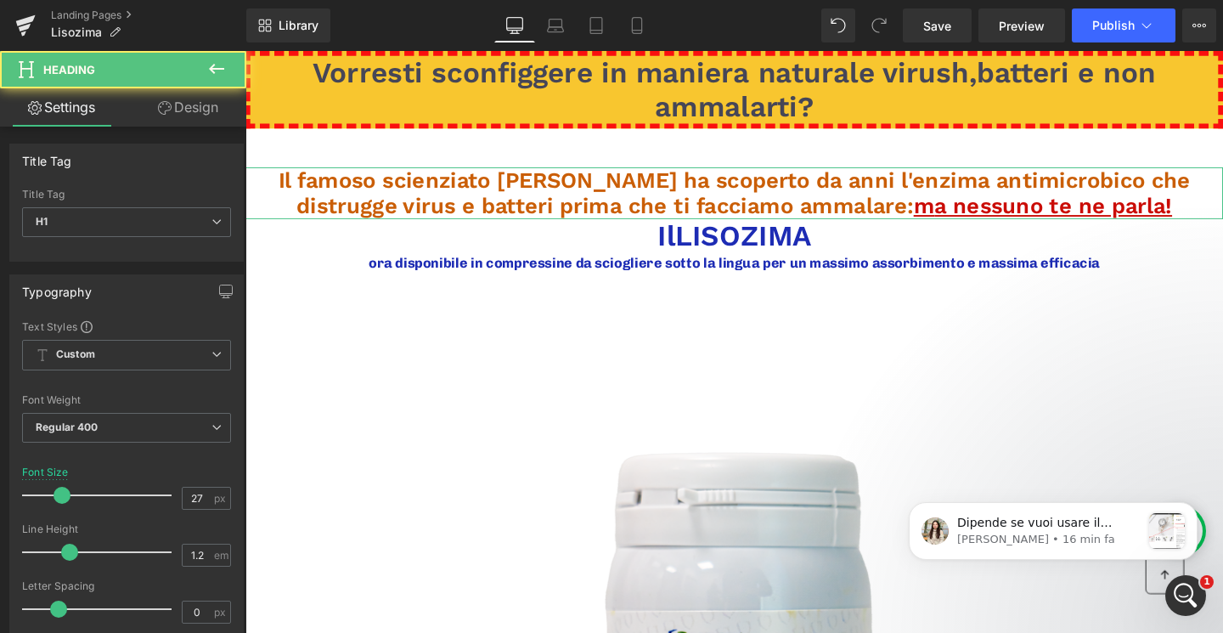
click at [213, 99] on link "Design" at bounding box center [188, 107] width 123 height 38
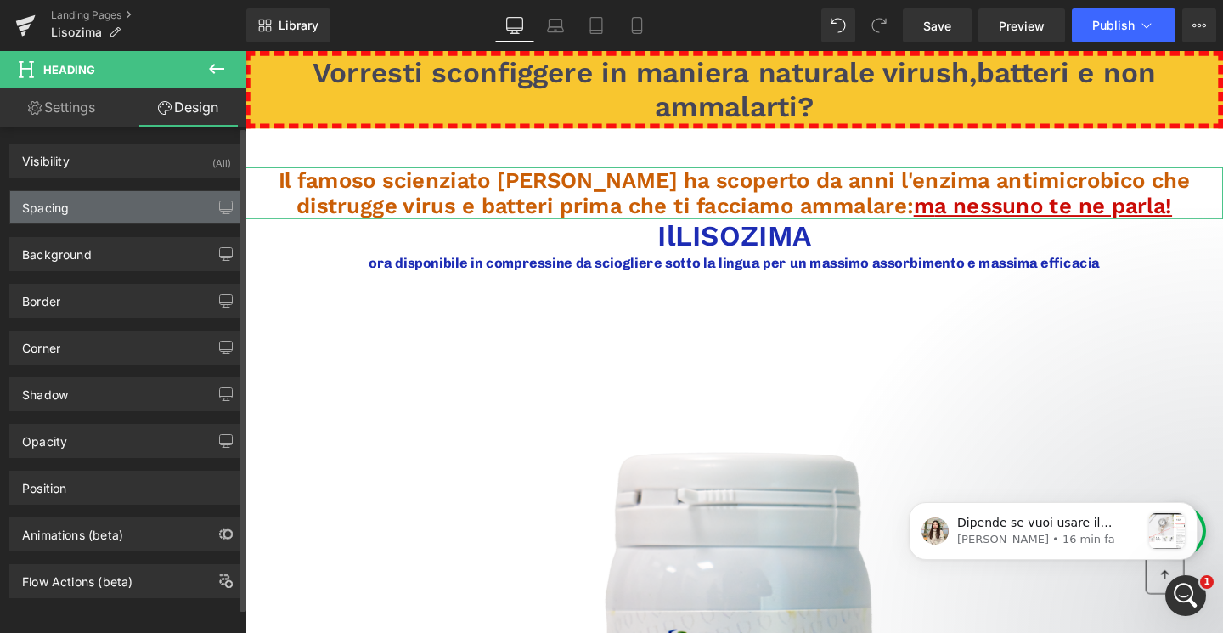
click at [183, 205] on div "Spacing" at bounding box center [126, 207] width 233 height 32
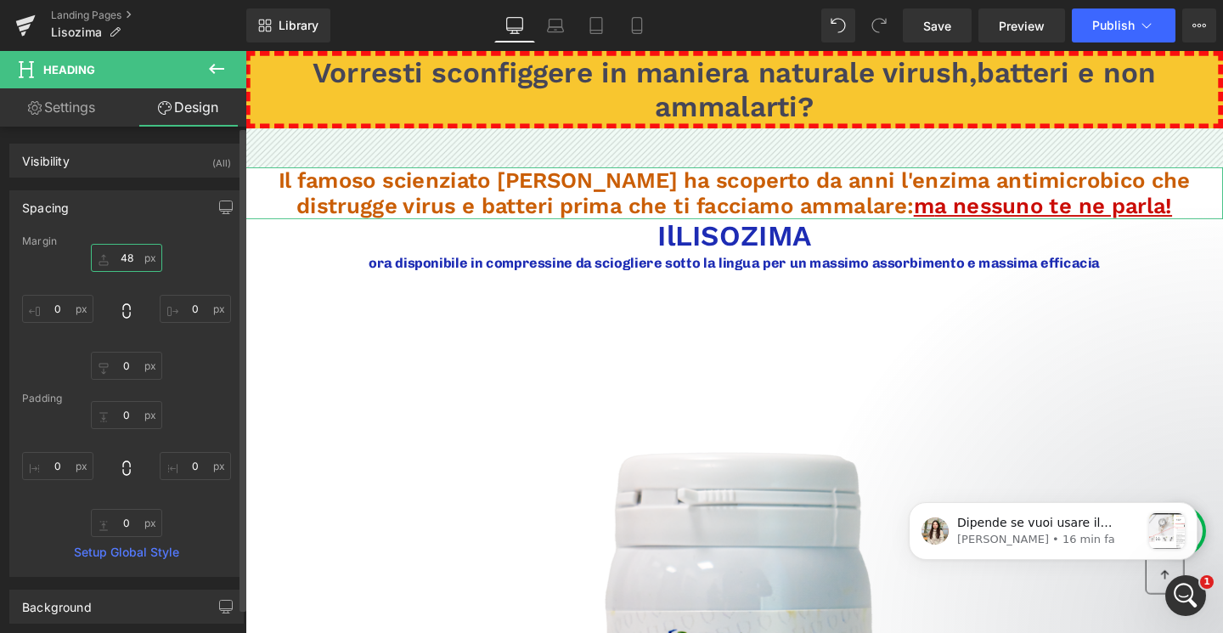
click at [122, 256] on input "48" at bounding box center [126, 258] width 71 height 28
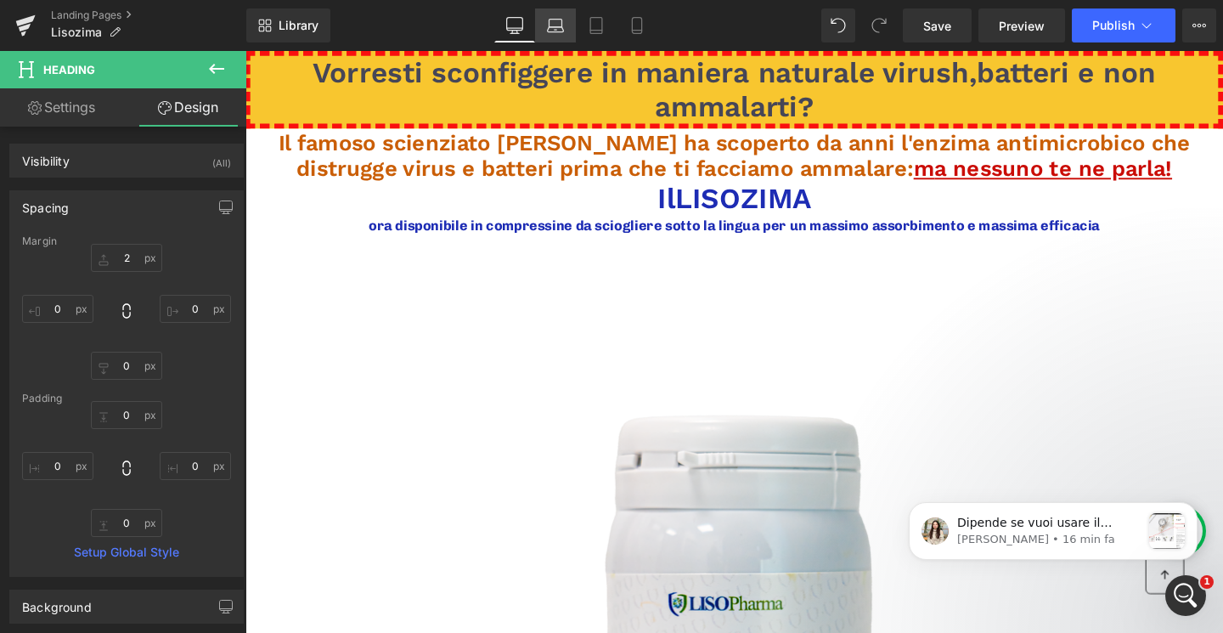
click at [559, 31] on icon at bounding box center [555, 25] width 17 height 17
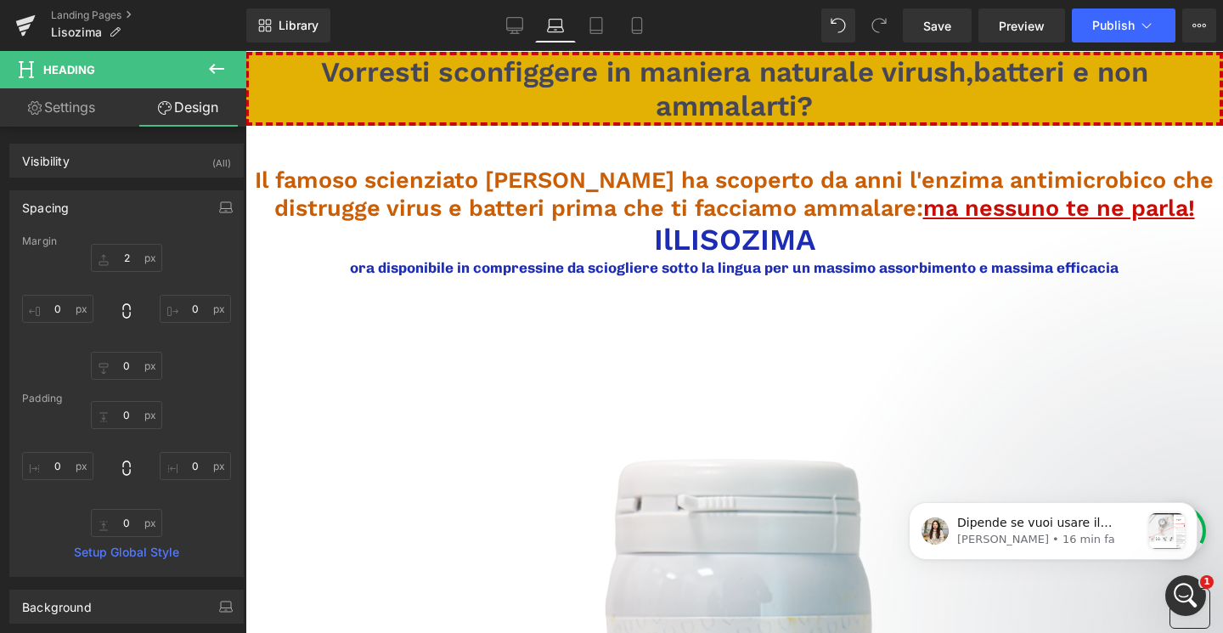
type input "48"
type input "0"
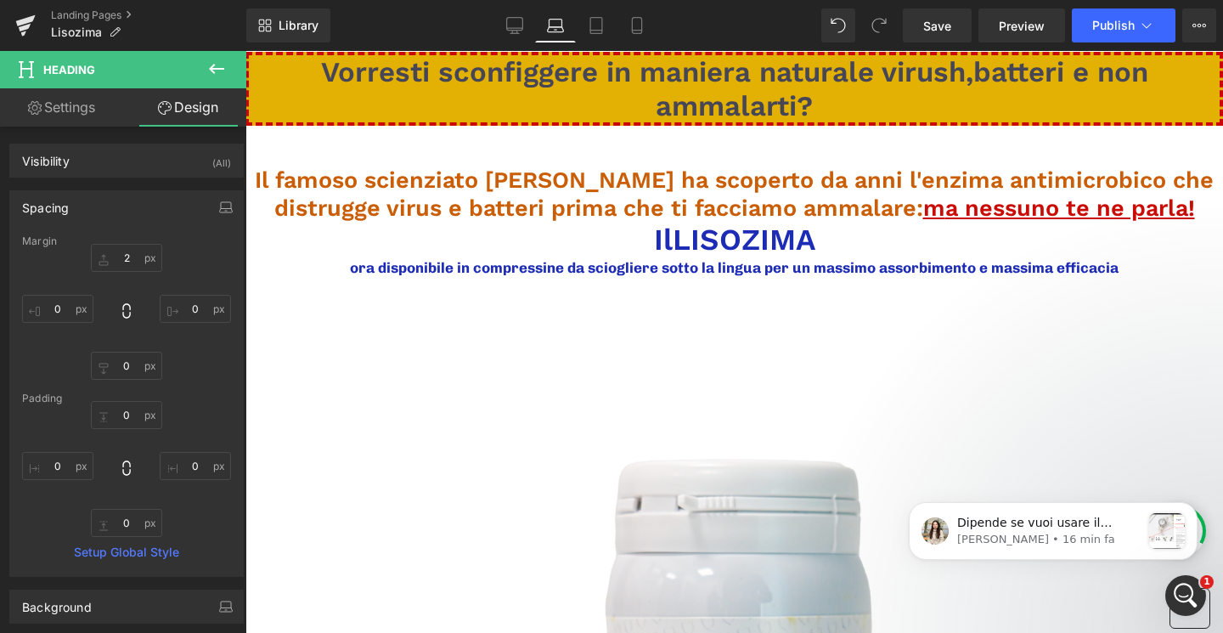
type input "0"
click at [597, 22] on icon at bounding box center [596, 25] width 17 height 17
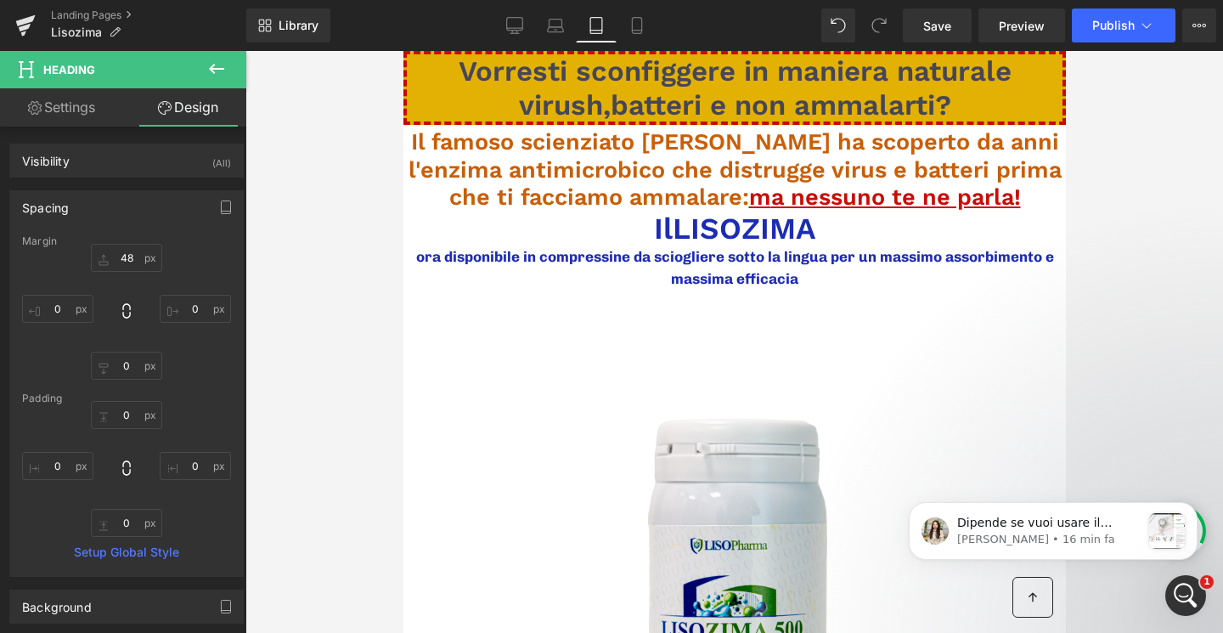
type input "4"
type input "0"
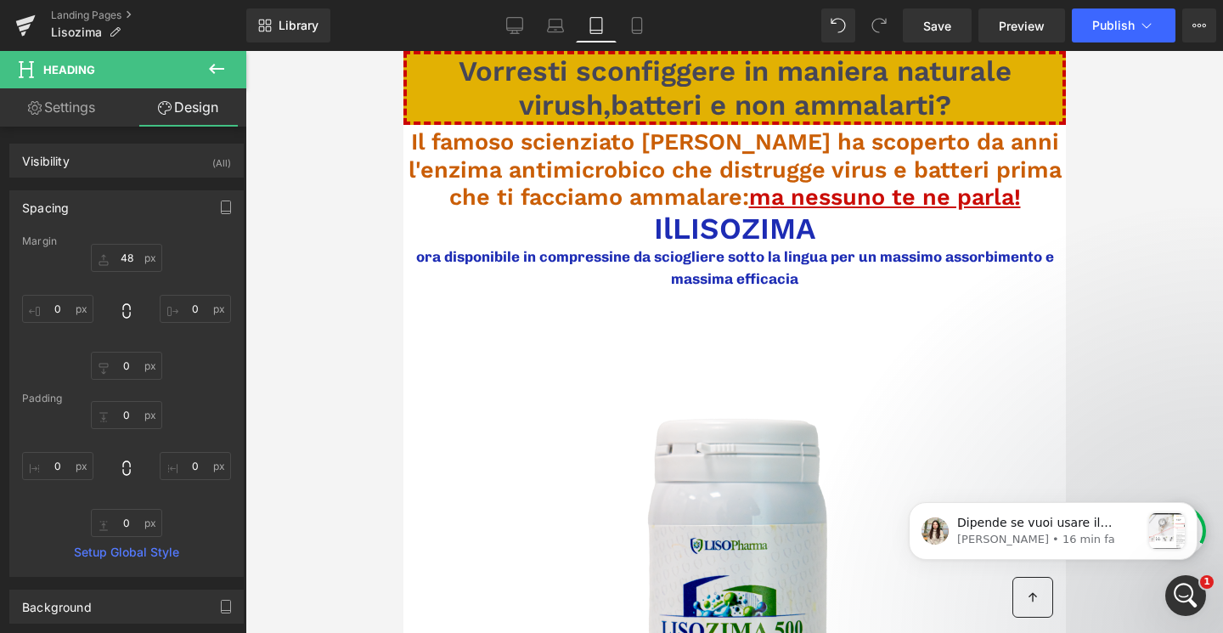
type input "0"
click at [633, 27] on icon at bounding box center [636, 26] width 9 height 16
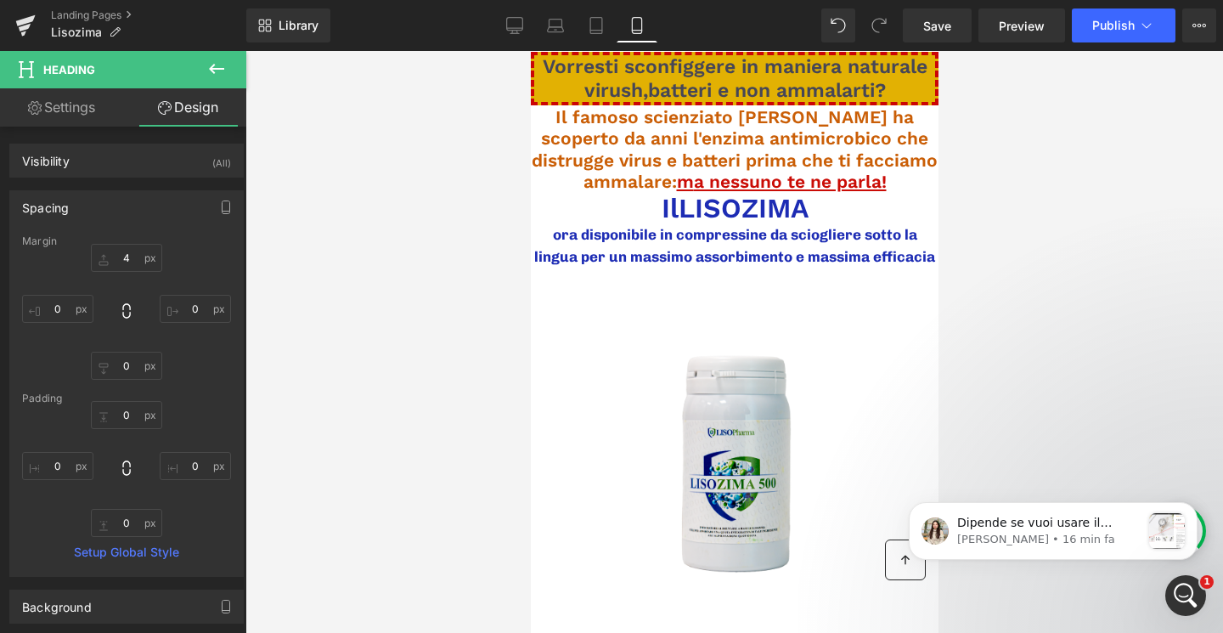
type input "1"
type input "0"
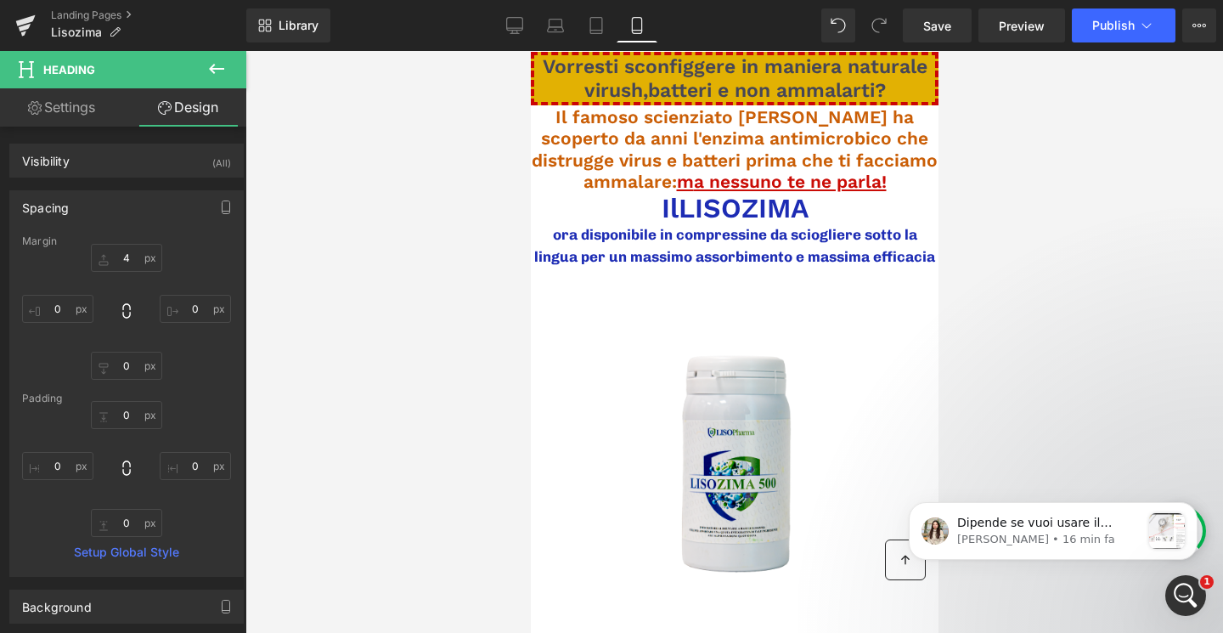
type input "0"
click at [545, 28] on link "Laptop" at bounding box center [555, 25] width 41 height 34
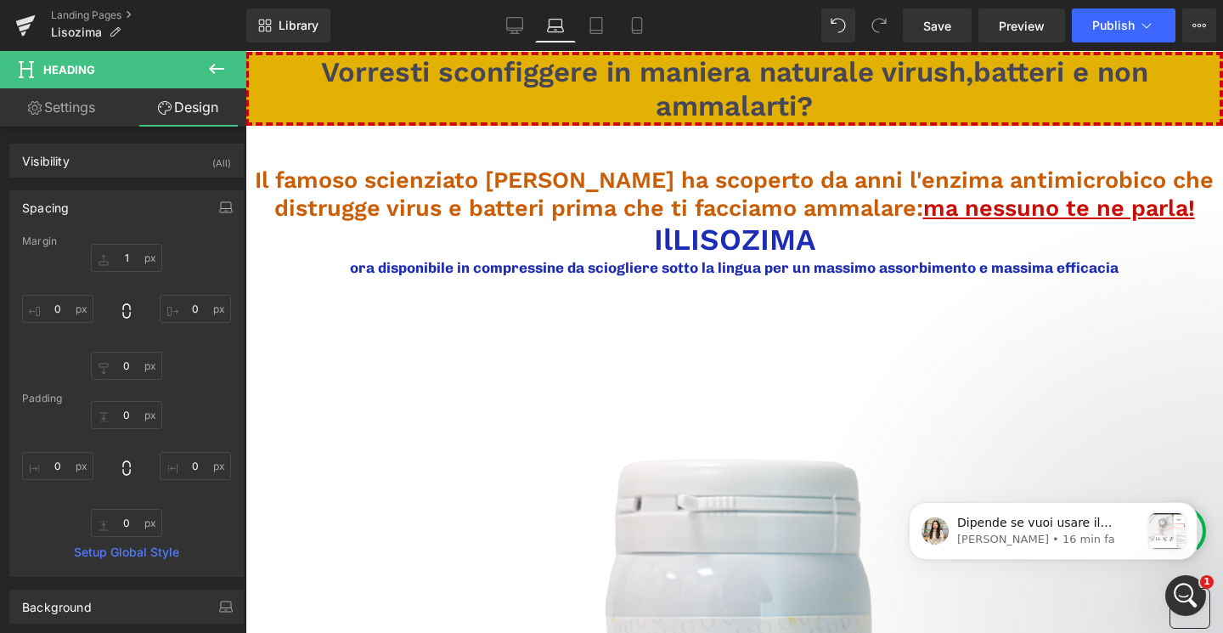
type input "48"
type input "0"
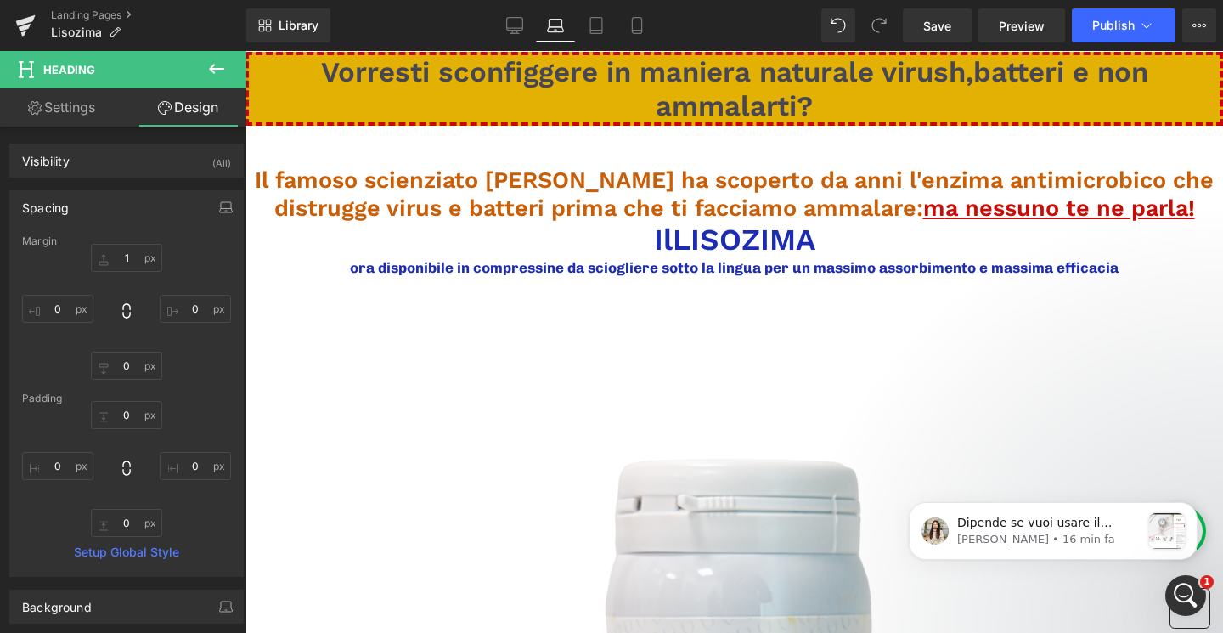
type input "0"
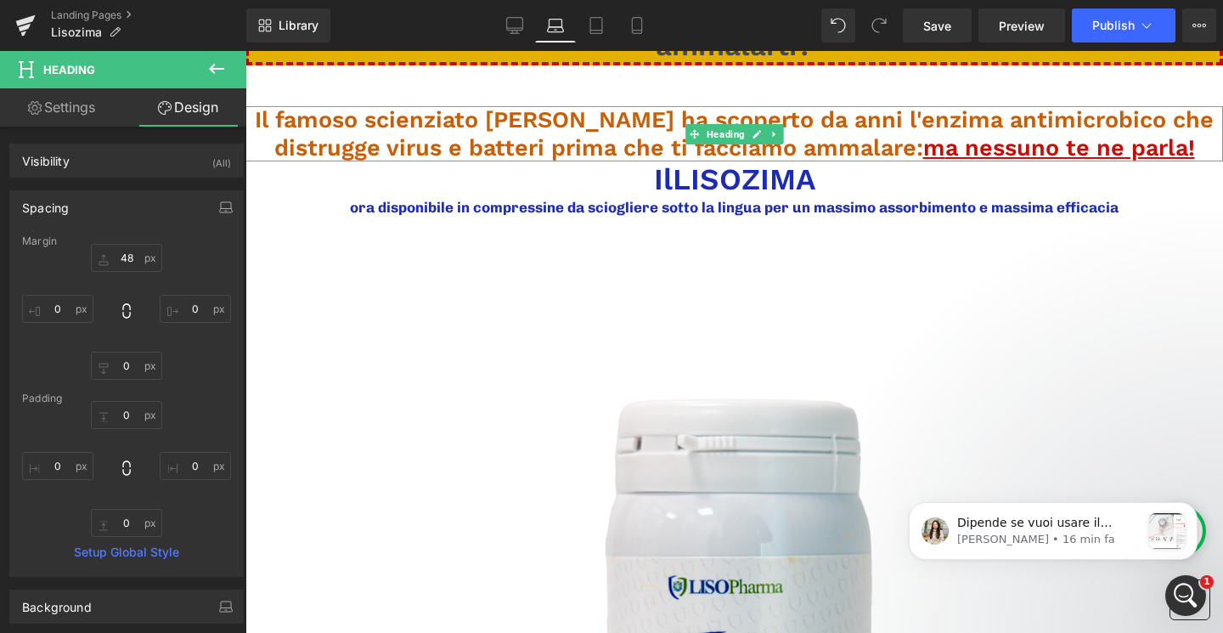
click at [595, 138] on span "Il famoso scienziato Alexander Fleming ha scoperto da anni l'enzima antimicrobi…" at bounding box center [734, 133] width 959 height 54
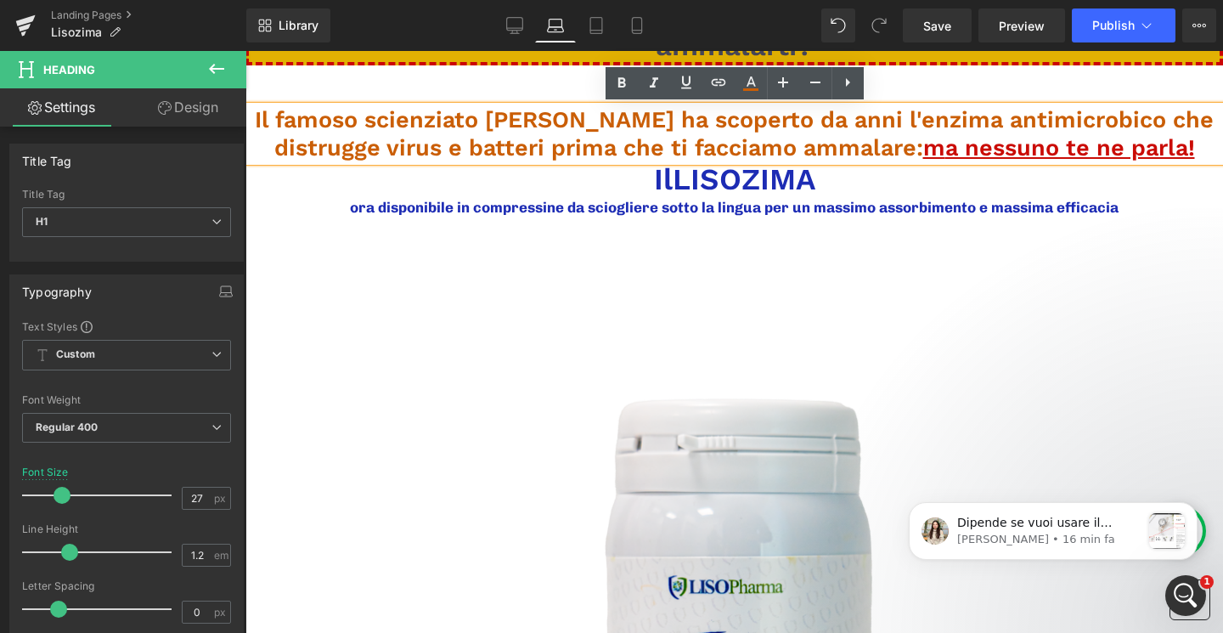
click at [196, 110] on link "Design" at bounding box center [188, 107] width 123 height 38
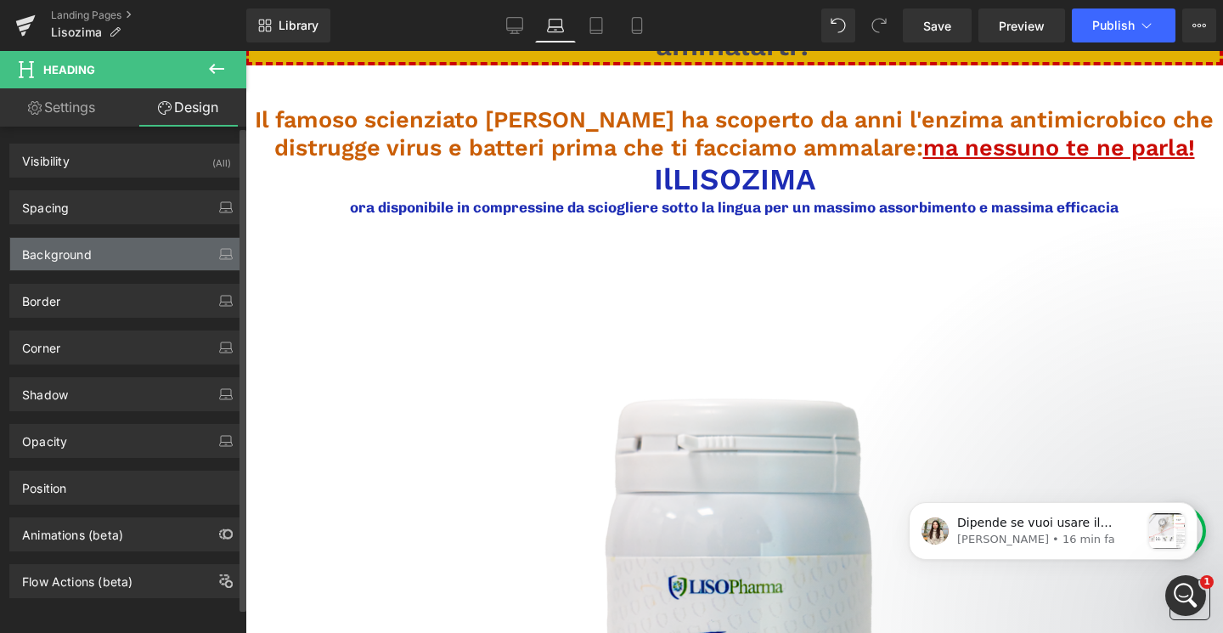
click at [168, 251] on div "Background" at bounding box center [126, 254] width 233 height 32
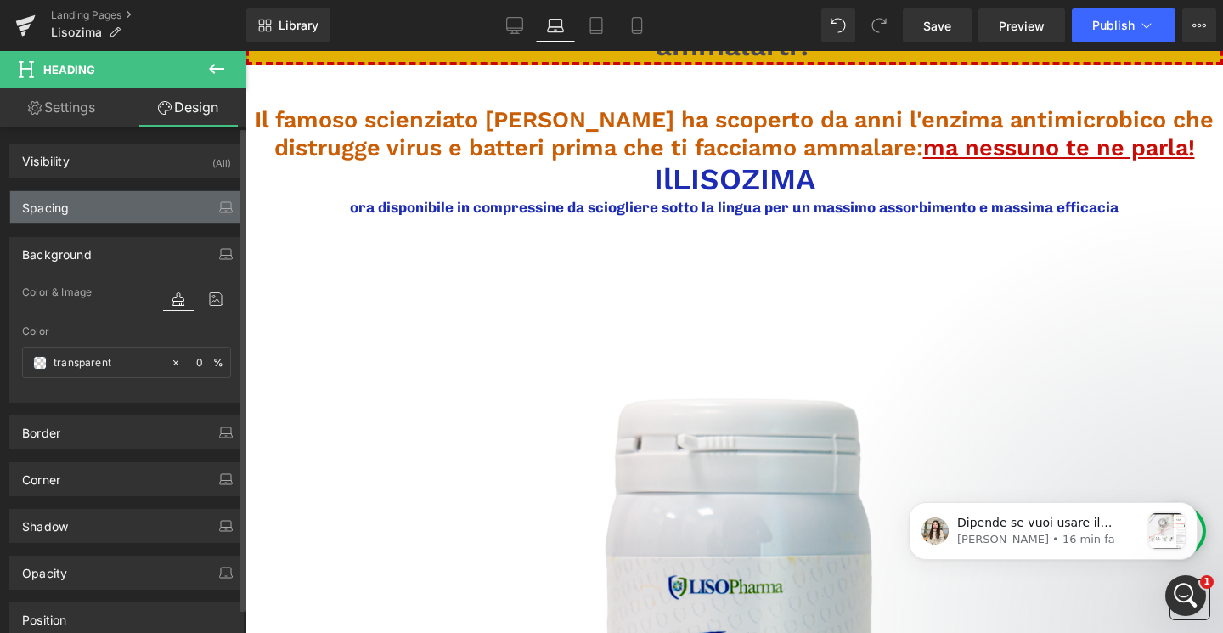
click at [153, 209] on div "Spacing" at bounding box center [126, 207] width 233 height 32
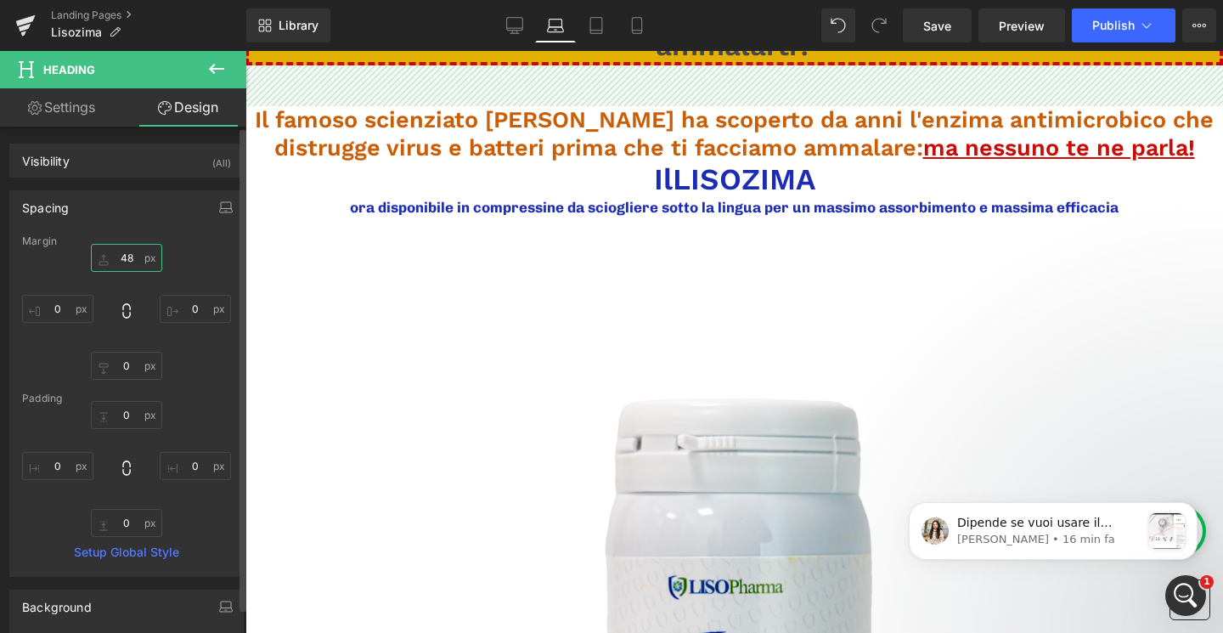
click at [127, 261] on input "48" at bounding box center [126, 258] width 71 height 28
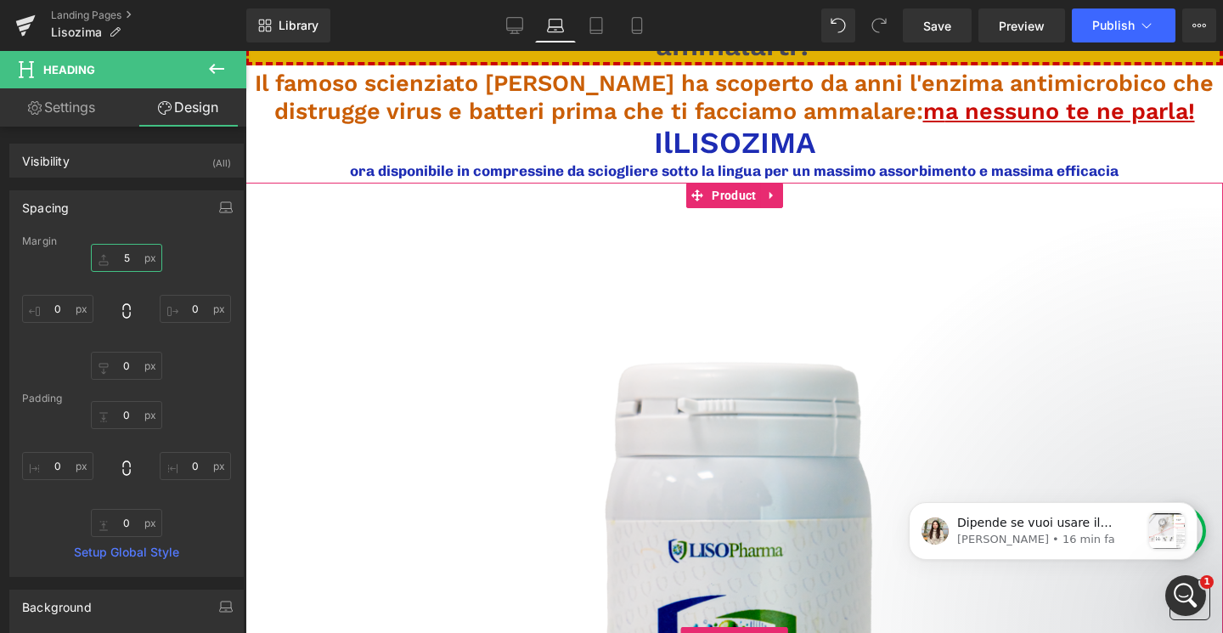
scroll to position [0, 0]
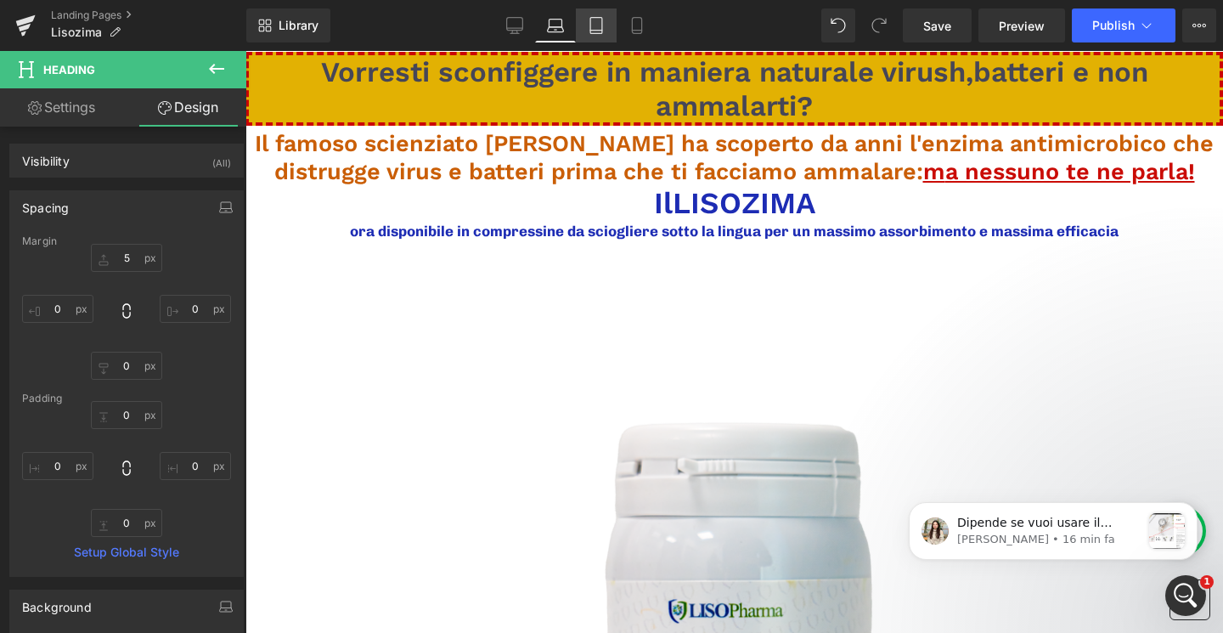
click at [605, 34] on link "Tablet" at bounding box center [596, 25] width 41 height 34
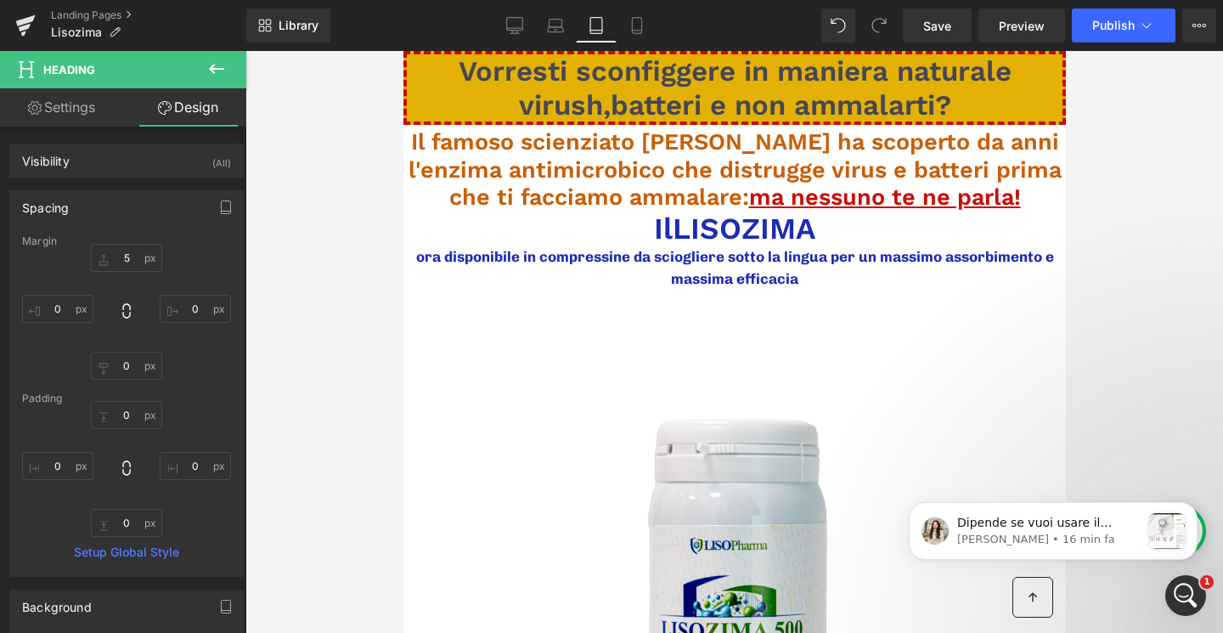
type input "4"
type input "0"
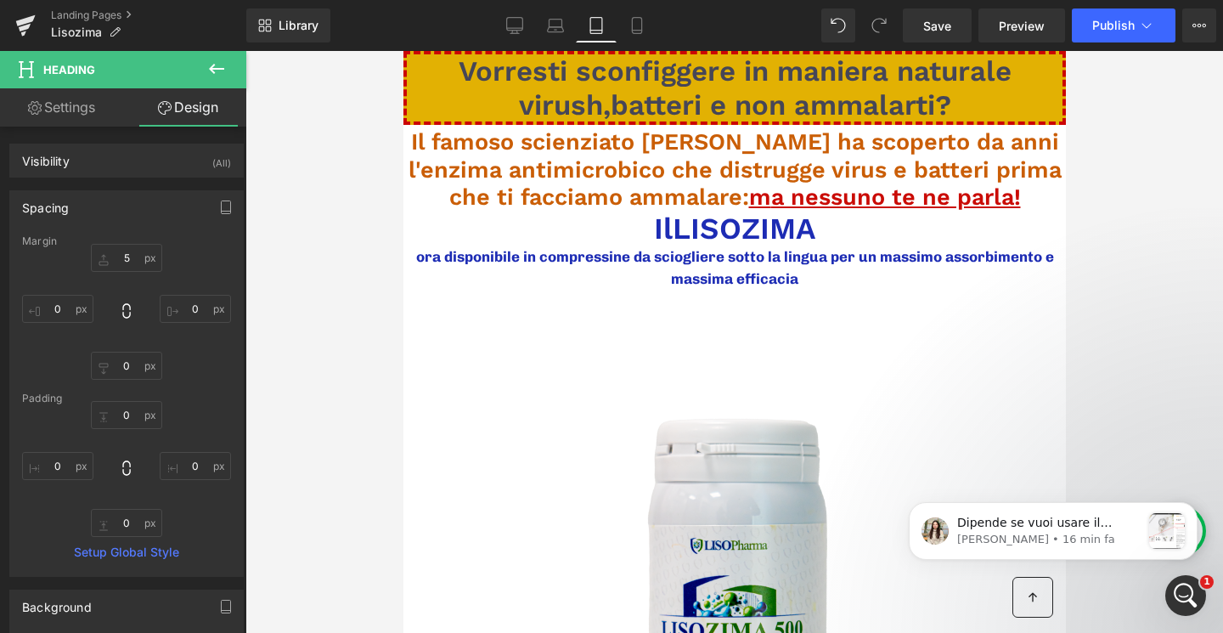
type input "0"
click at [628, 31] on icon at bounding box center [636, 25] width 17 height 17
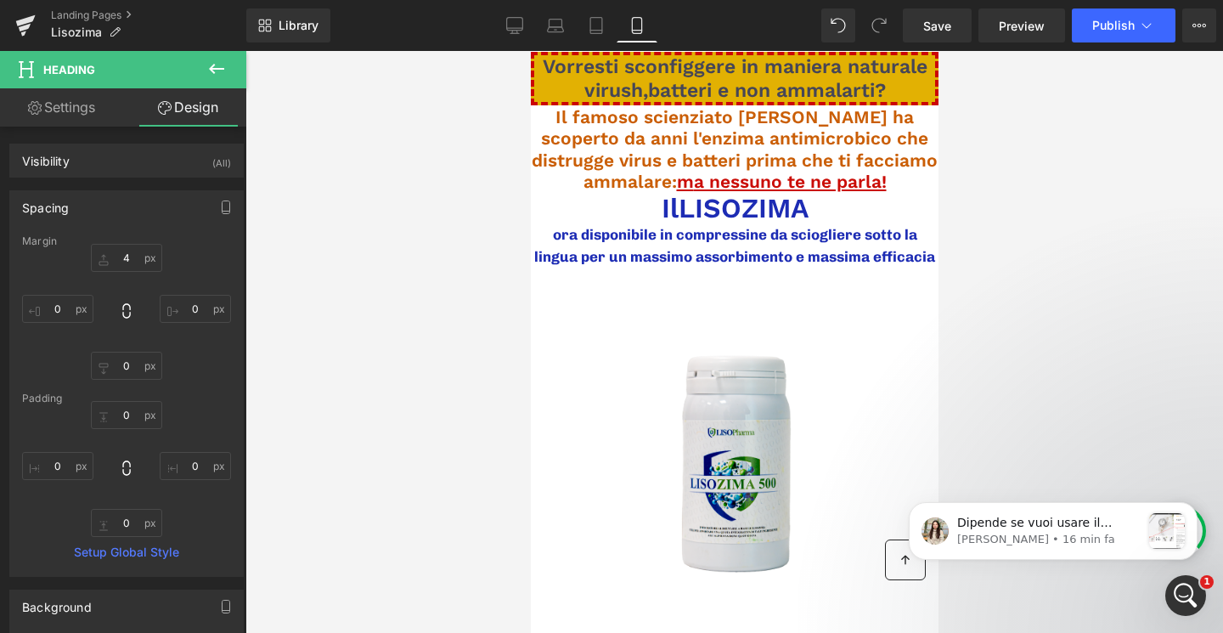
type input "1"
type input "0"
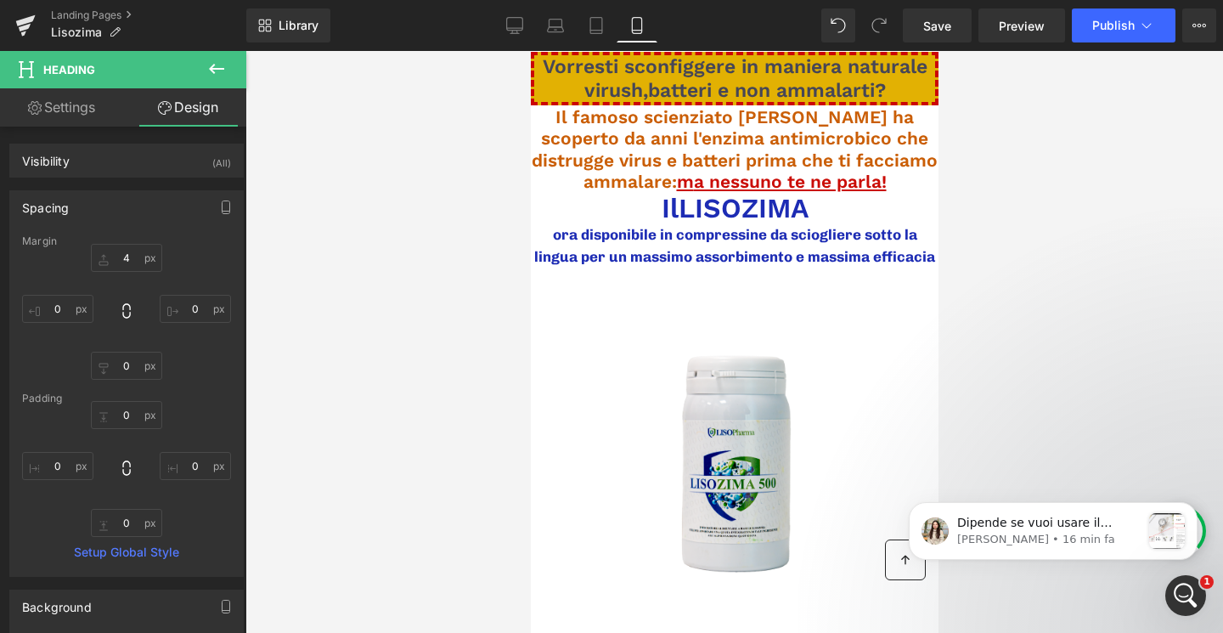
type input "0"
click at [1085, 528] on p "Dipende se vuoi usare il pulsante GemPages o il pulsante Releasit. Se vuoi usar…" at bounding box center [1048, 523] width 183 height 17
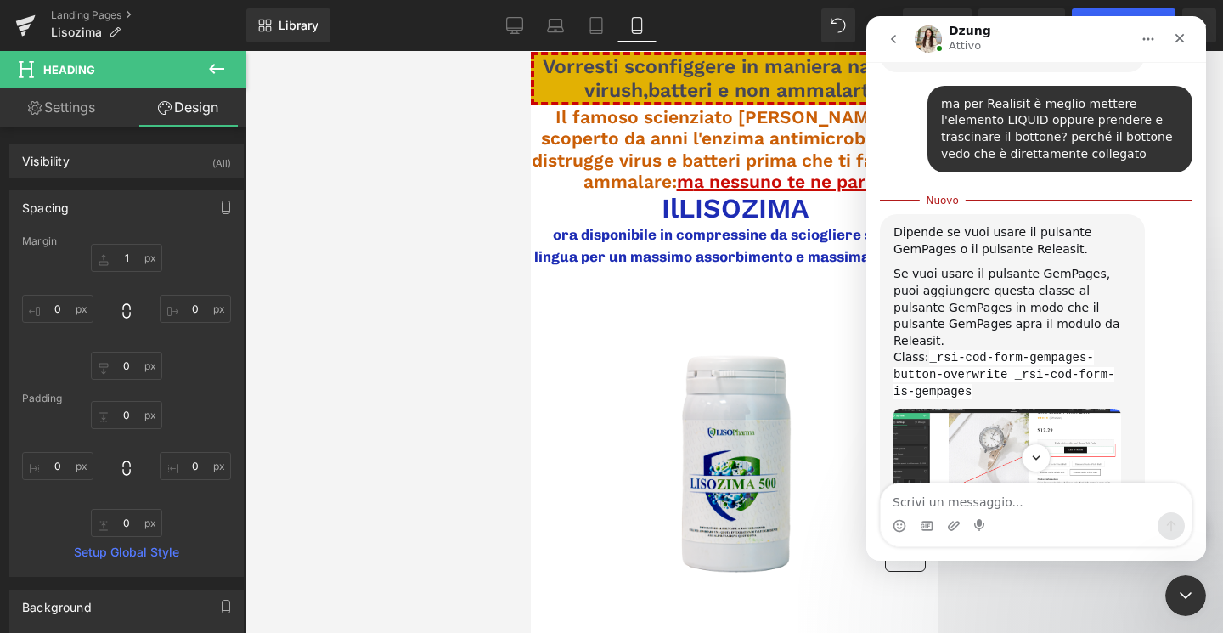
scroll to position [1633, 0]
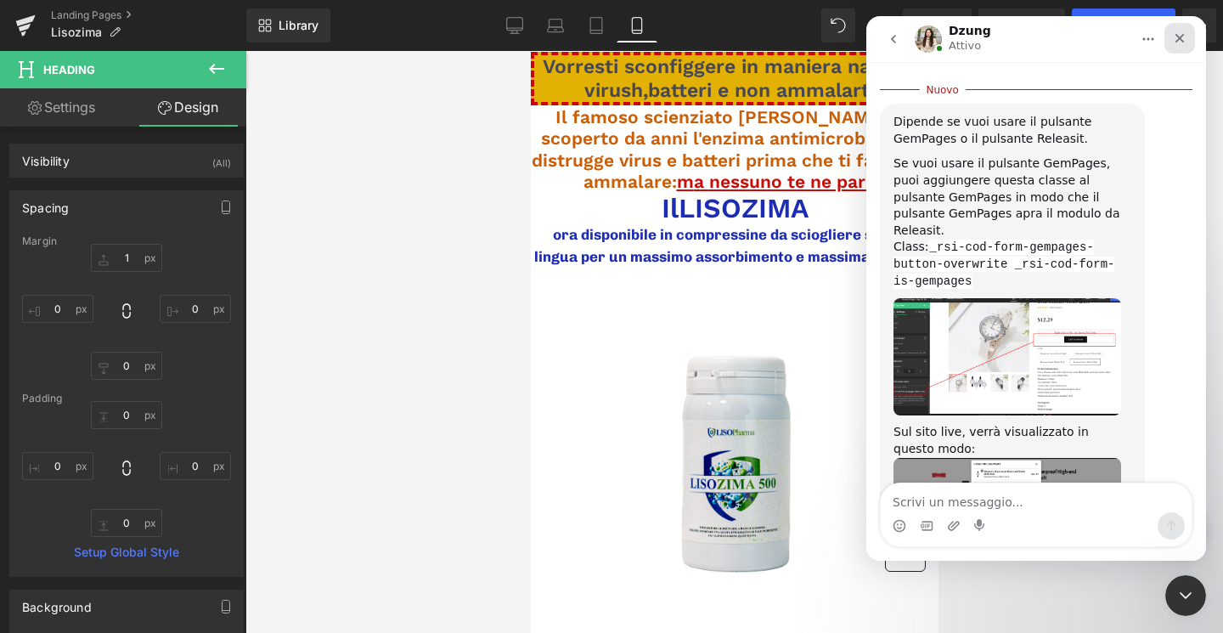
click at [1184, 29] on div "Chiudi" at bounding box center [1179, 38] width 31 height 31
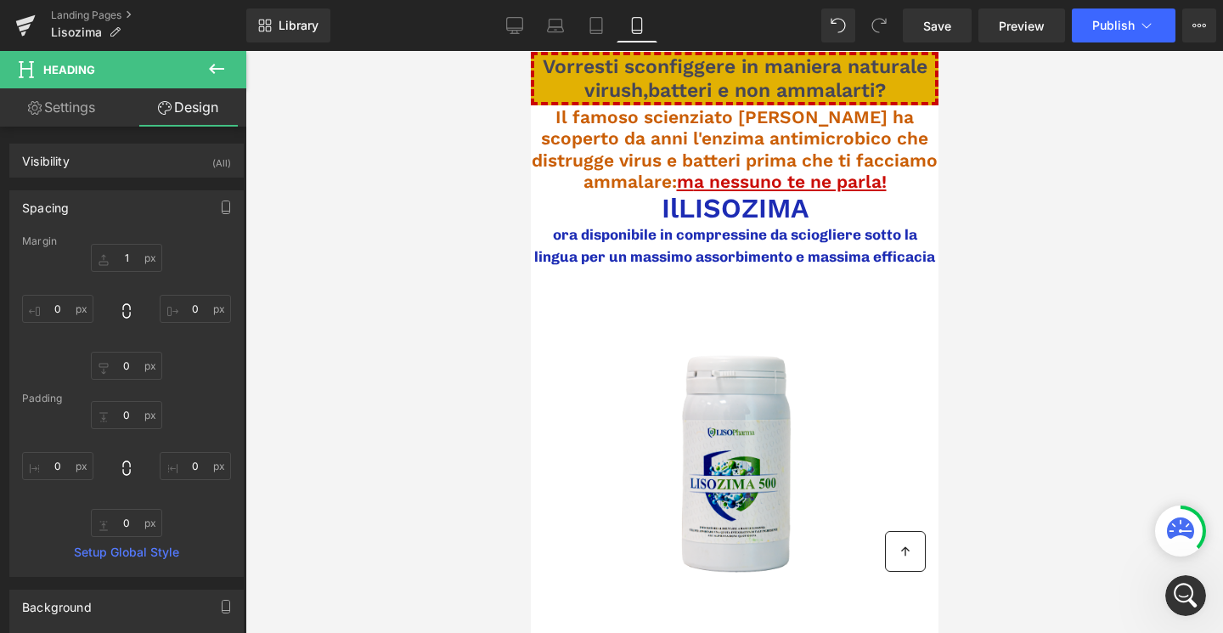
scroll to position [1605, 0]
click at [593, 27] on icon at bounding box center [596, 25] width 17 height 17
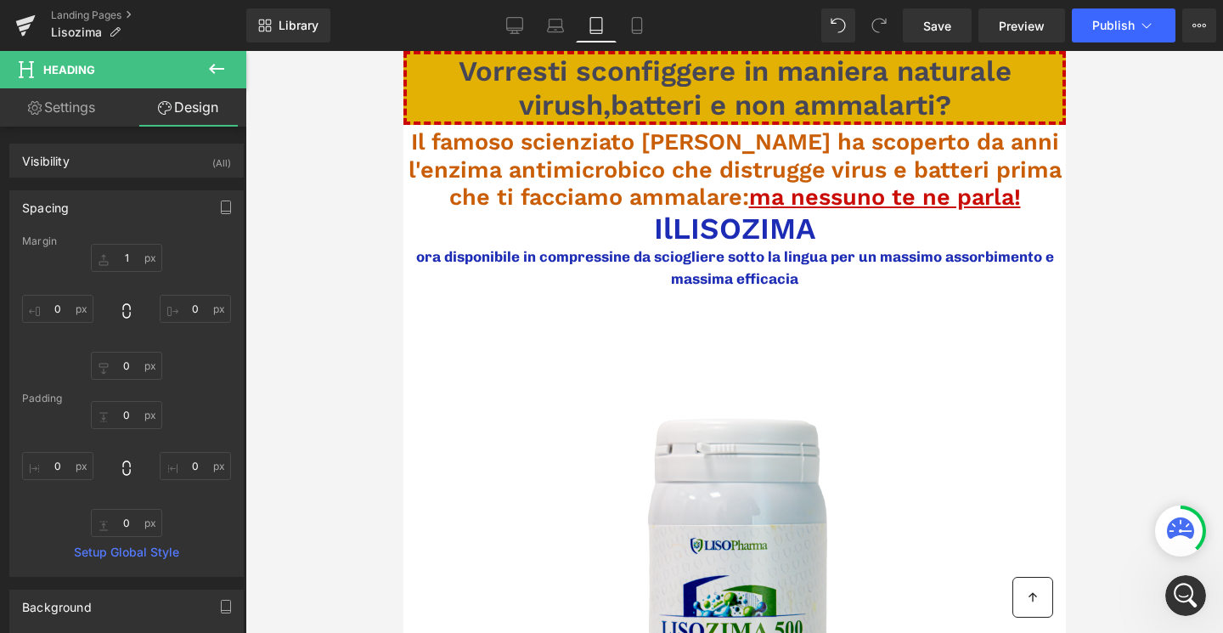
type input "4"
type input "0"
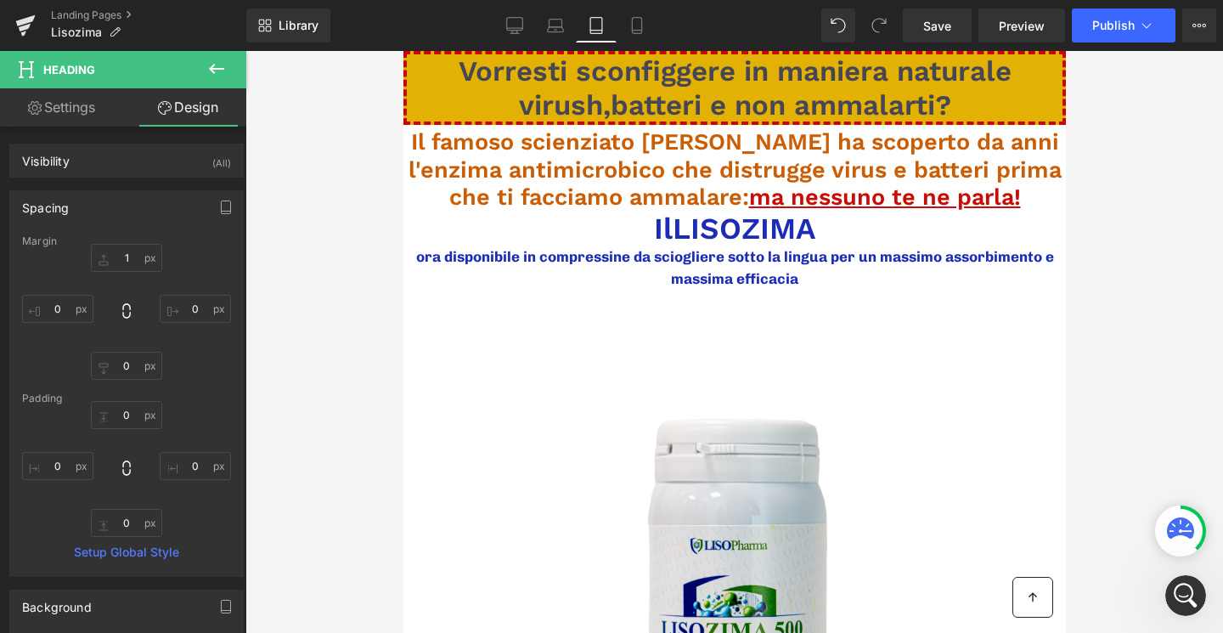
type input "0"
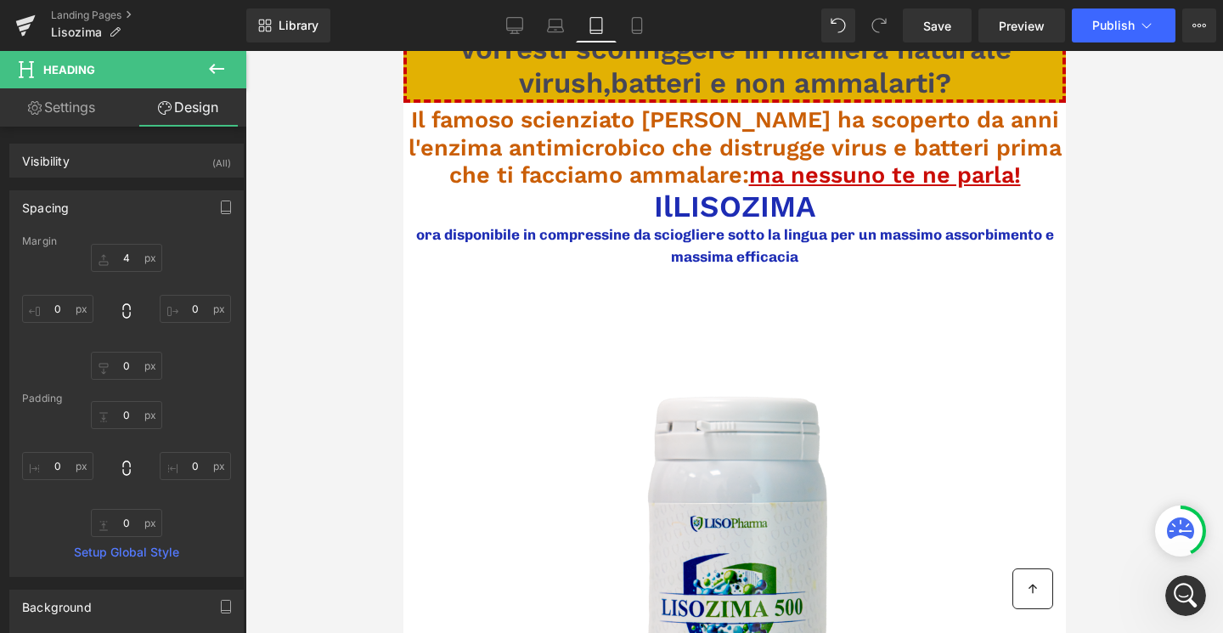
scroll to position [0, 0]
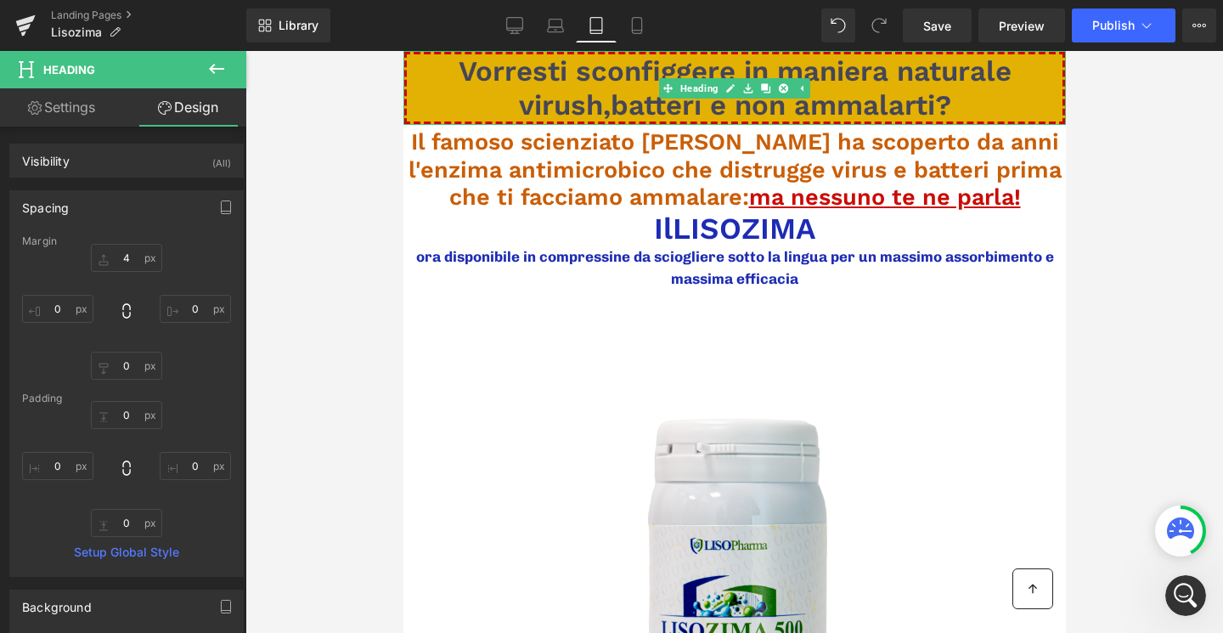
click at [563, 55] on span "Vorresti sconfiggere in maniera naturale virush,batteri e non ammalarti?" at bounding box center [734, 87] width 553 height 67
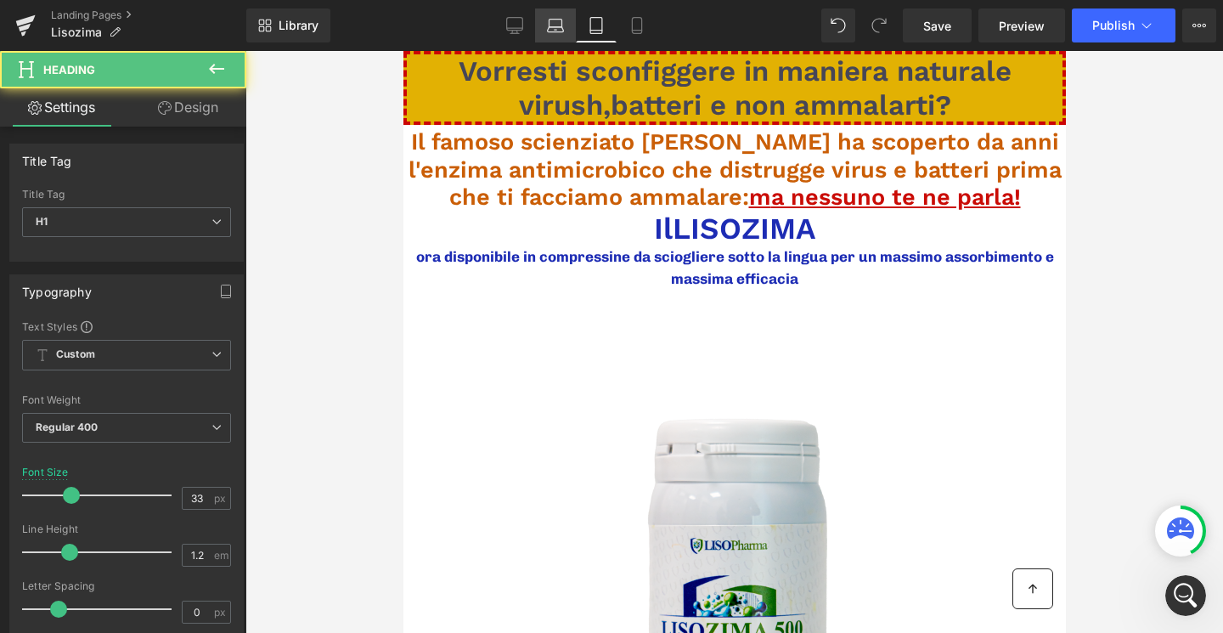
click at [558, 27] on icon at bounding box center [556, 29] width 16 height 5
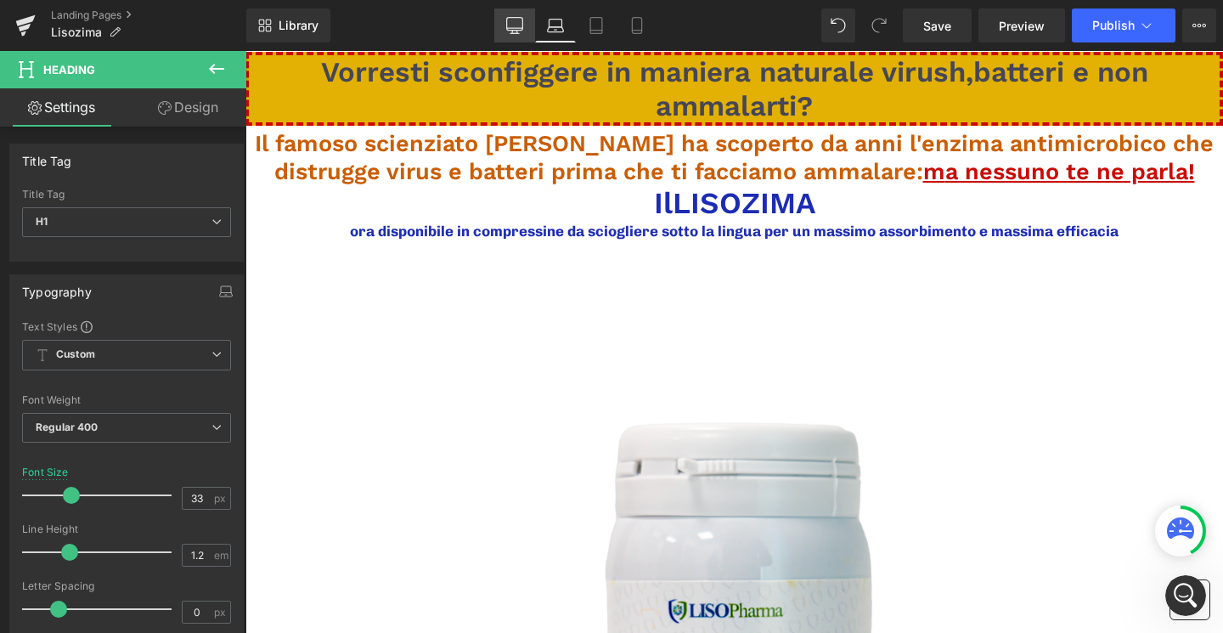
click at [520, 13] on link "Desktop" at bounding box center [514, 25] width 41 height 34
type input "100"
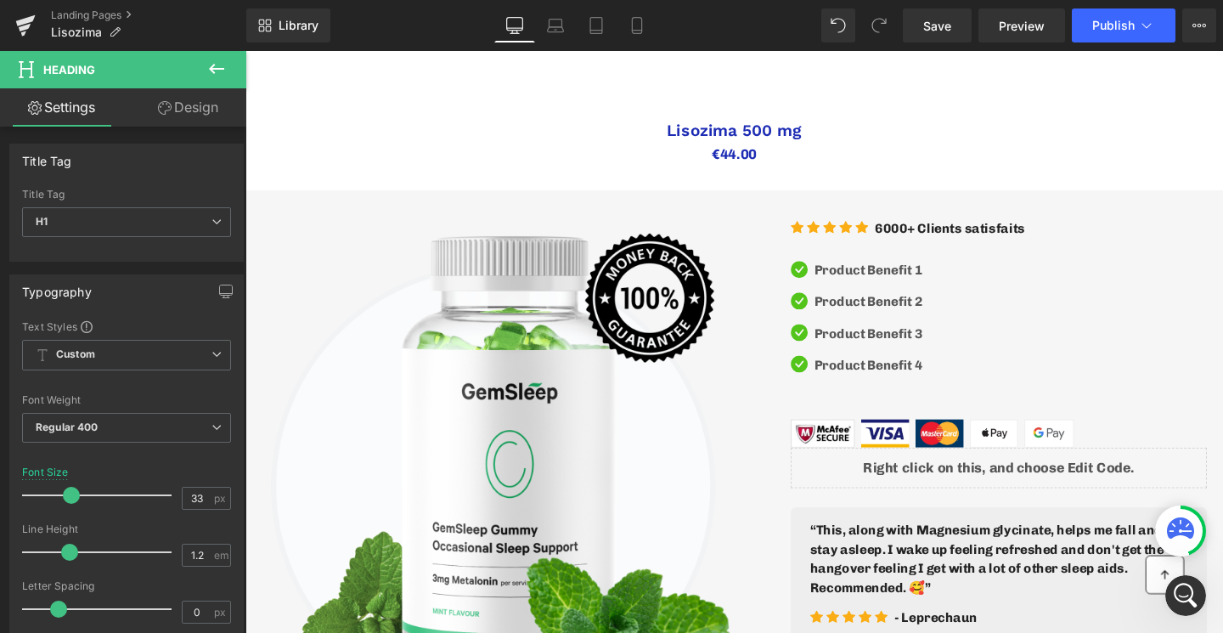
scroll to position [1147, 0]
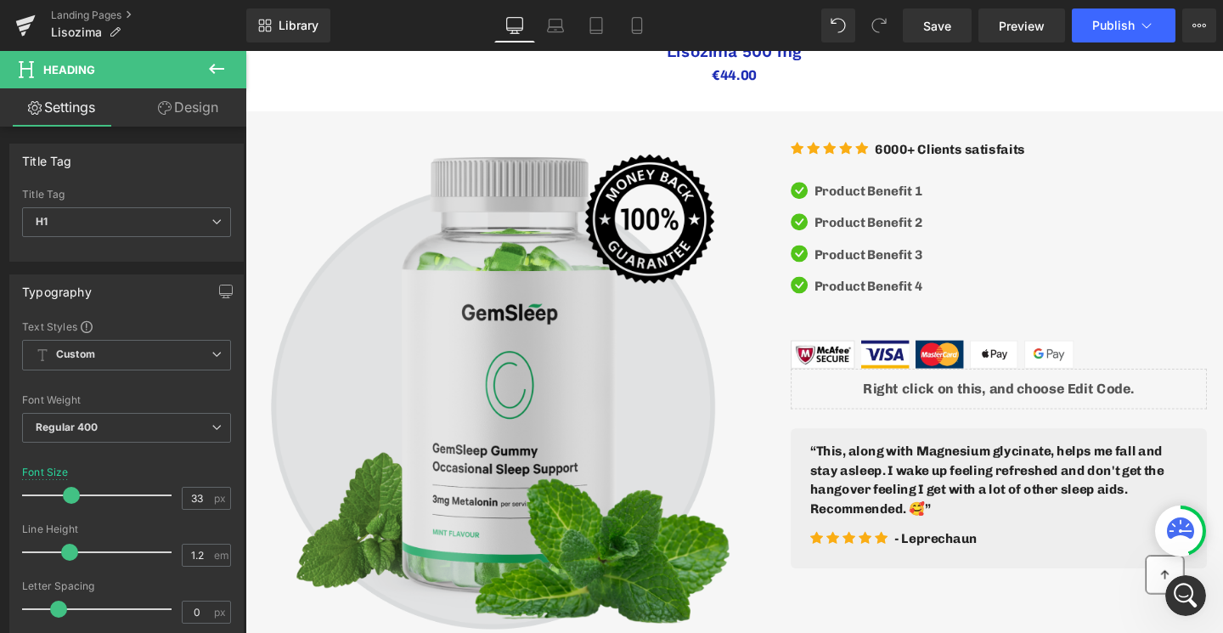
click at [556, 361] on img at bounding box center [510, 399] width 497 height 521
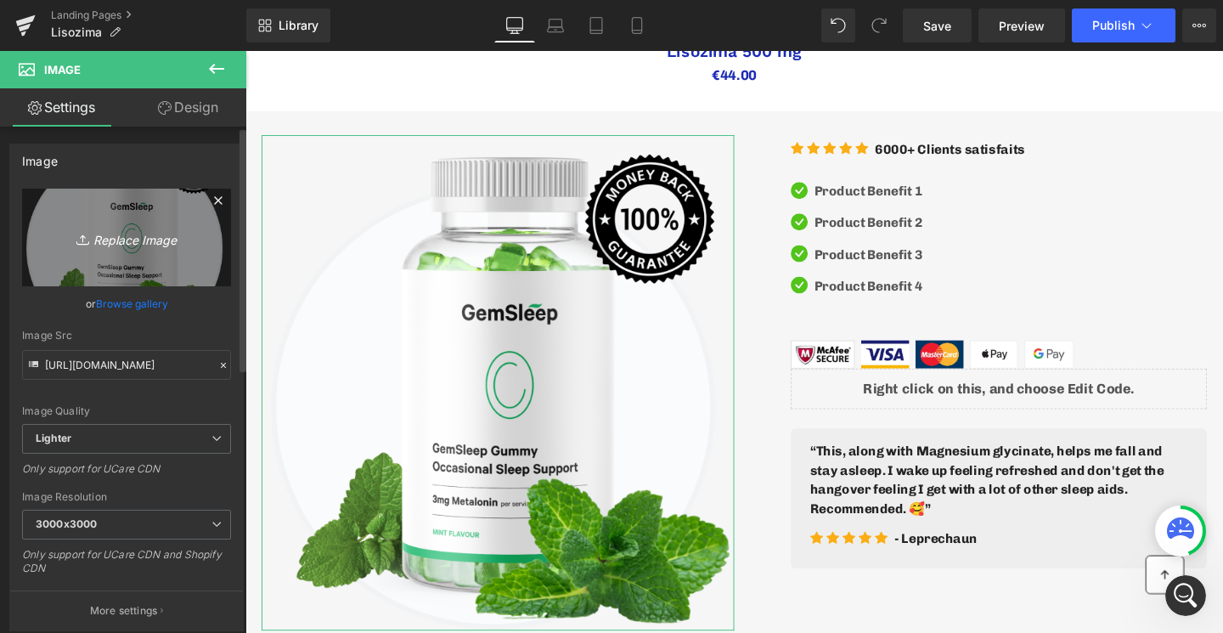
click at [158, 243] on icon "Replace Image" at bounding box center [127, 237] width 136 height 21
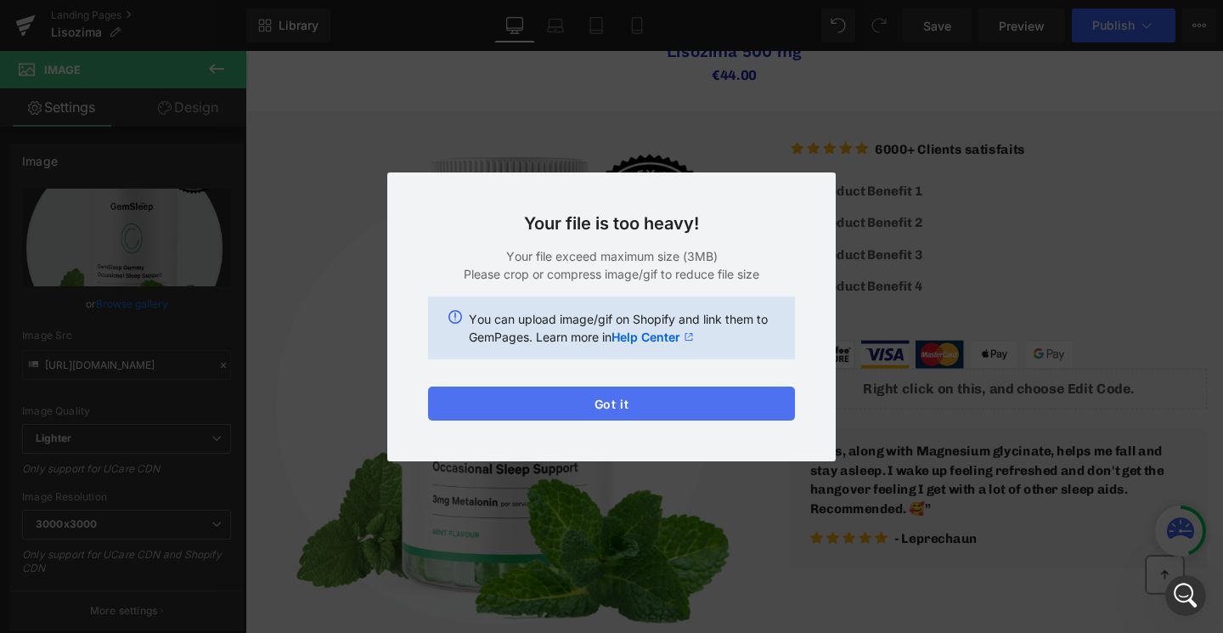
click at [712, 402] on button "Got it" at bounding box center [611, 403] width 367 height 34
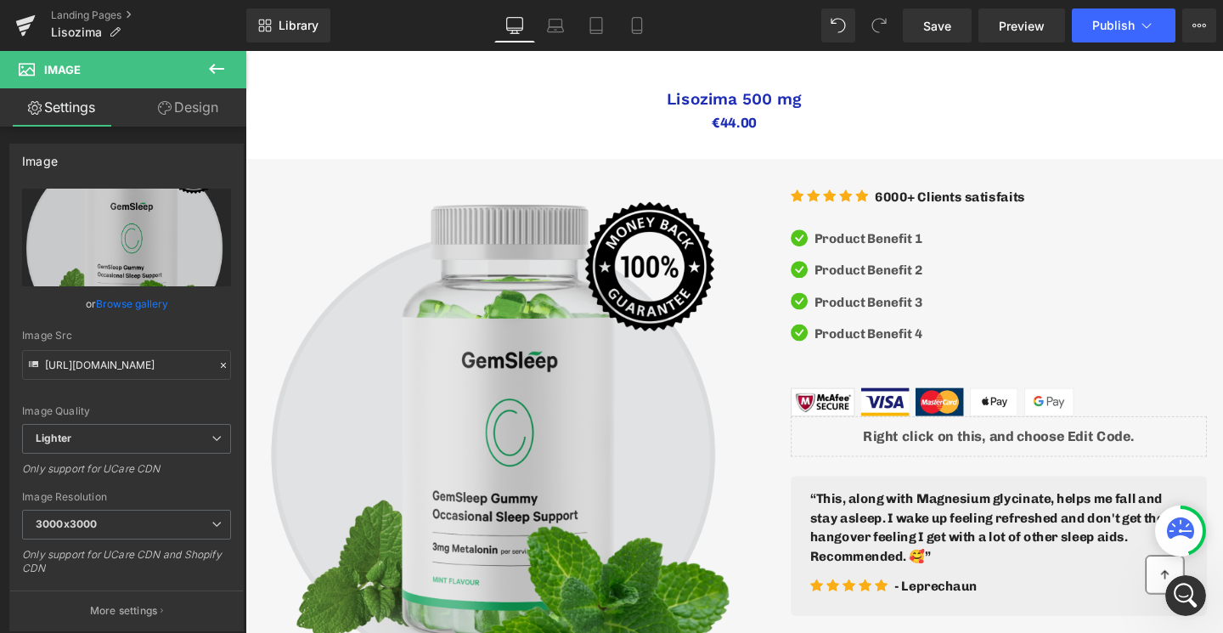
scroll to position [1193, 0]
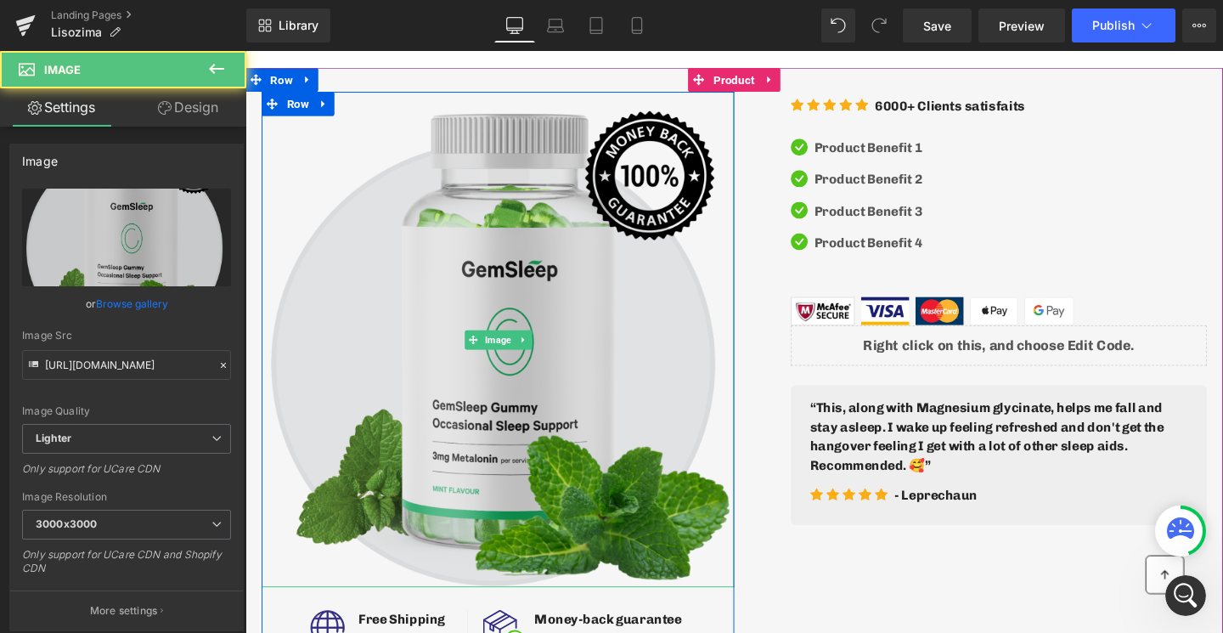
click at [554, 400] on img at bounding box center [510, 353] width 497 height 521
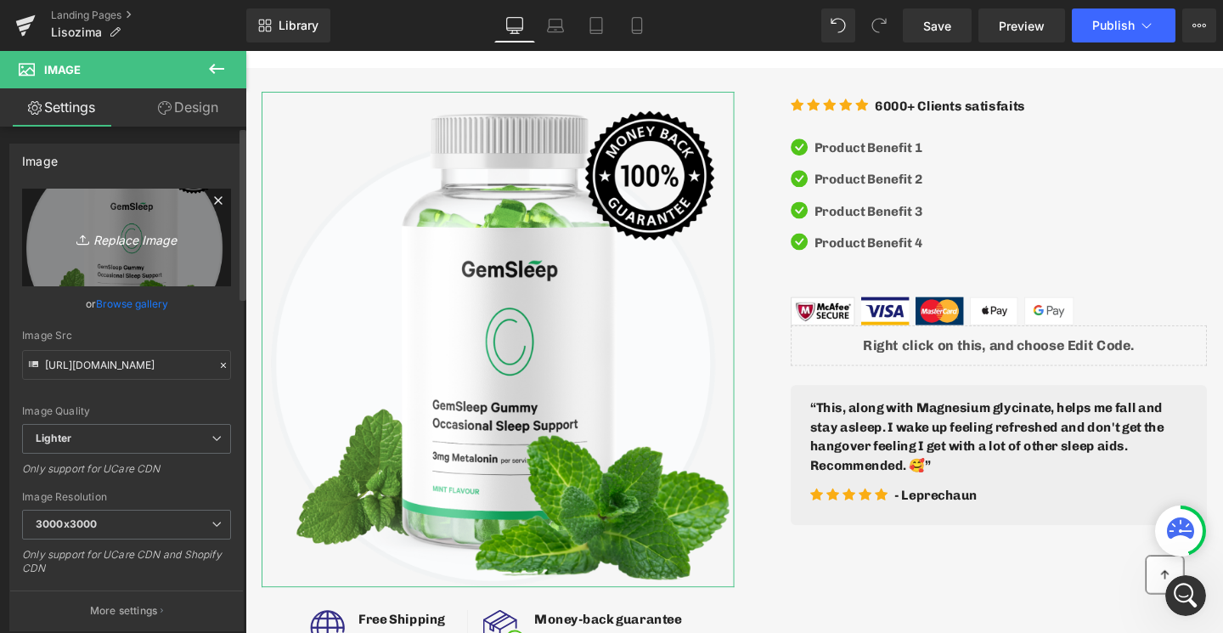
click at [160, 218] on link "Replace Image" at bounding box center [126, 238] width 209 height 98
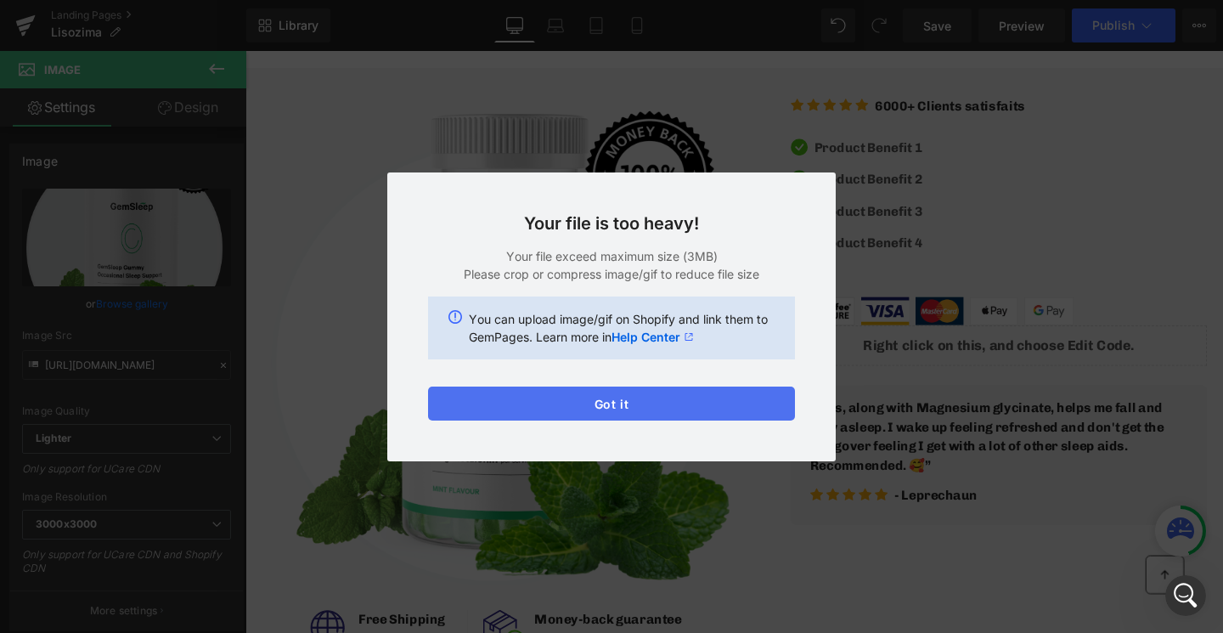
click at [688, 403] on button "Got it" at bounding box center [611, 403] width 367 height 34
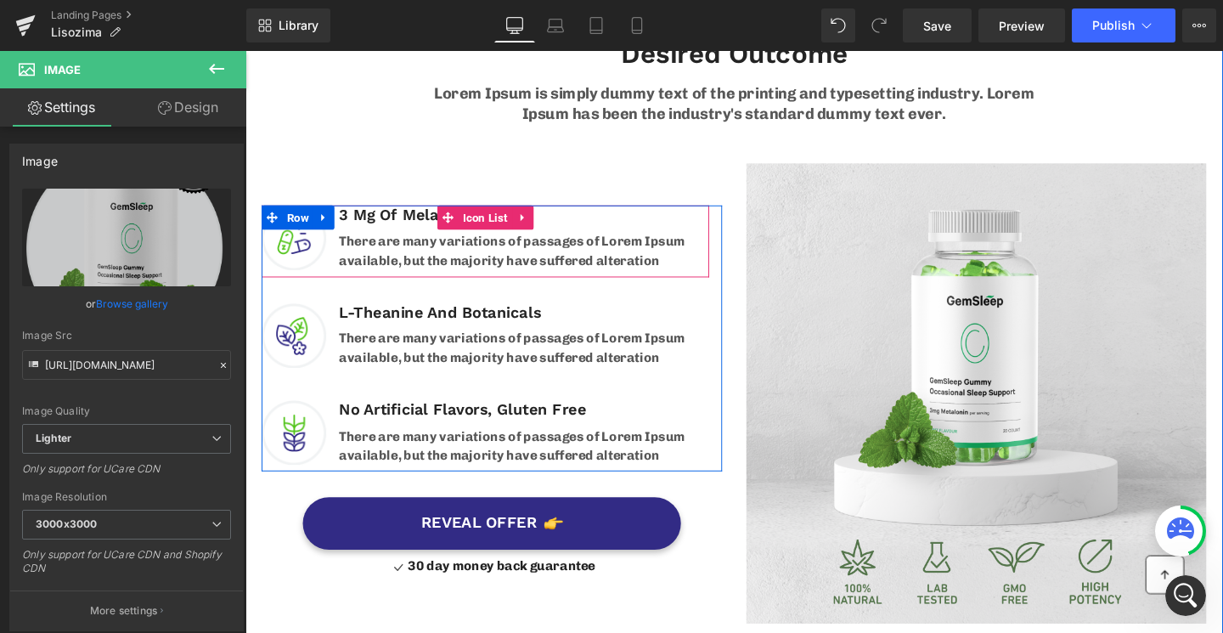
scroll to position [2155, 0]
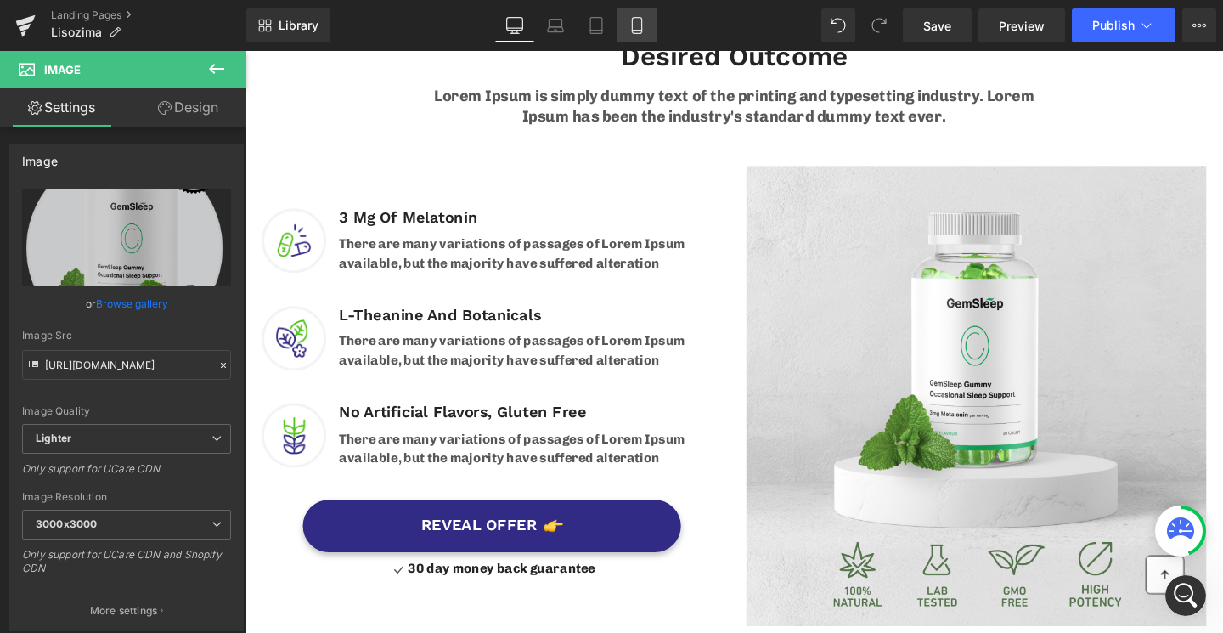
click at [635, 20] on icon at bounding box center [636, 25] width 17 height 17
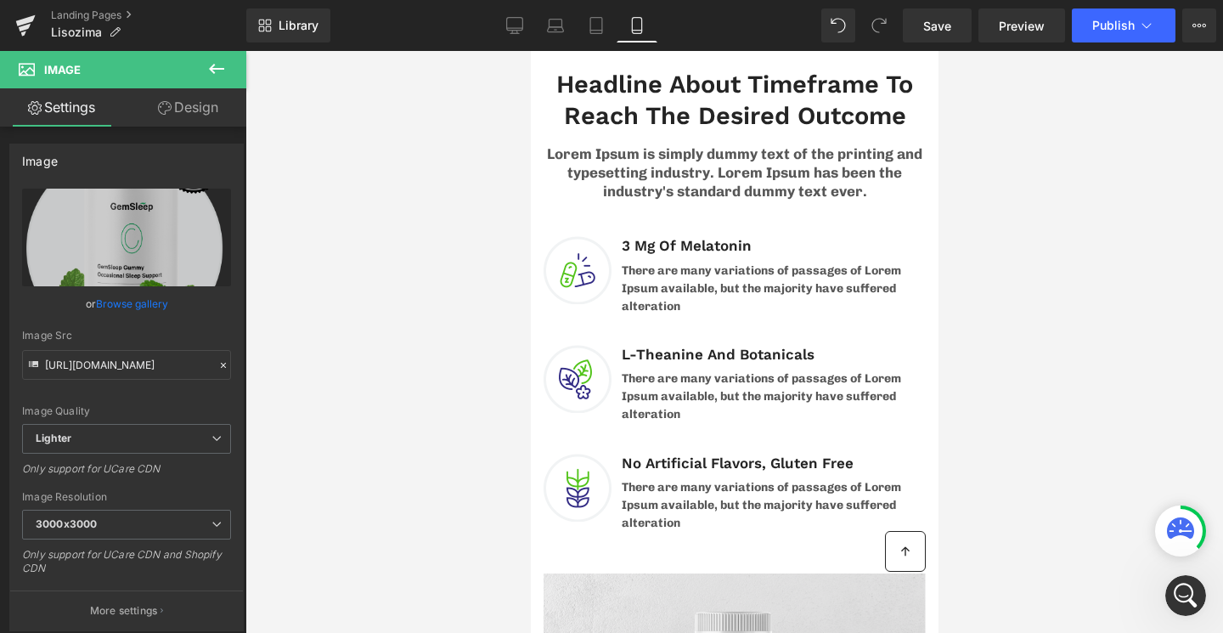
scroll to position [1310, 0]
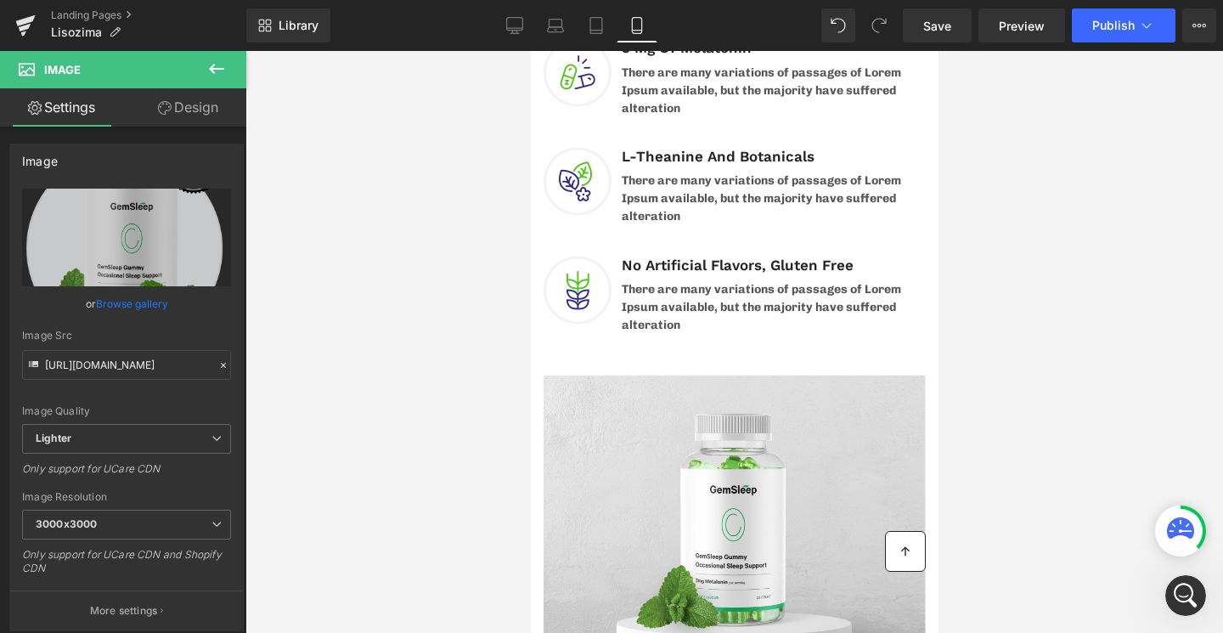
click at [220, 65] on icon at bounding box center [216, 69] width 20 height 20
